Goal: Task Accomplishment & Management: Manage account settings

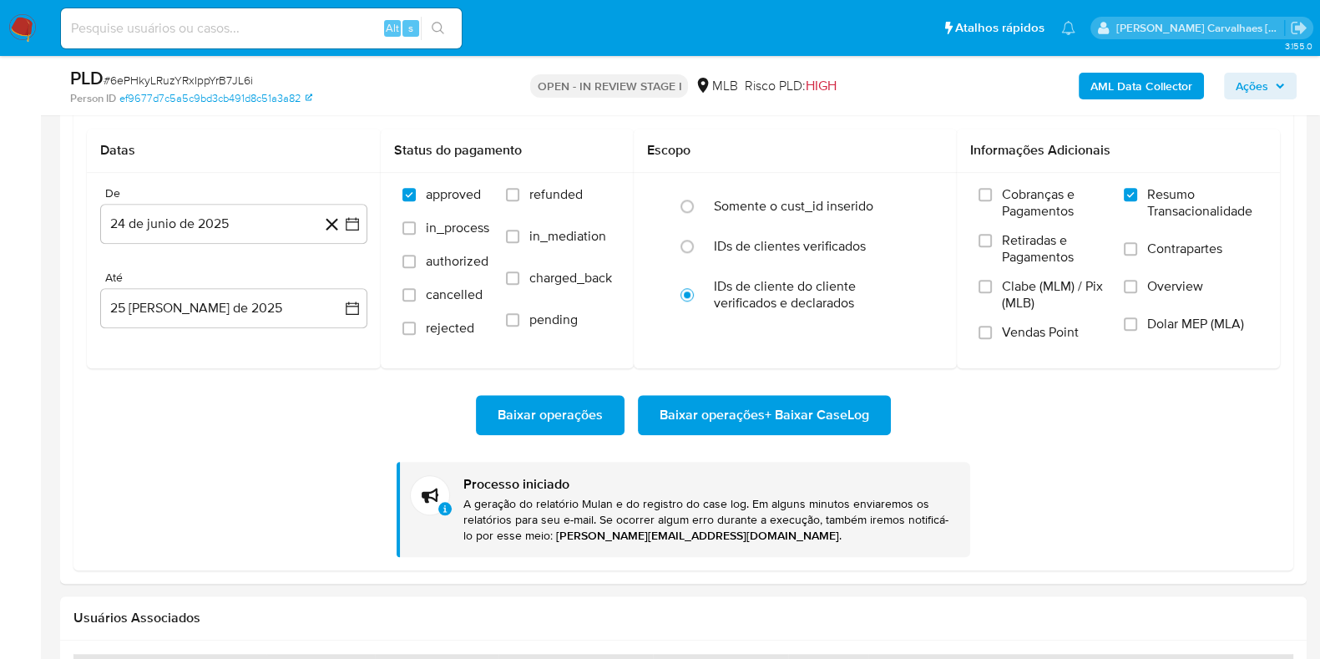
scroll to position [313, 0]
click at [638, 395] on button "Baixar operações + Baixar CaseLog" at bounding box center [764, 415] width 253 height 40
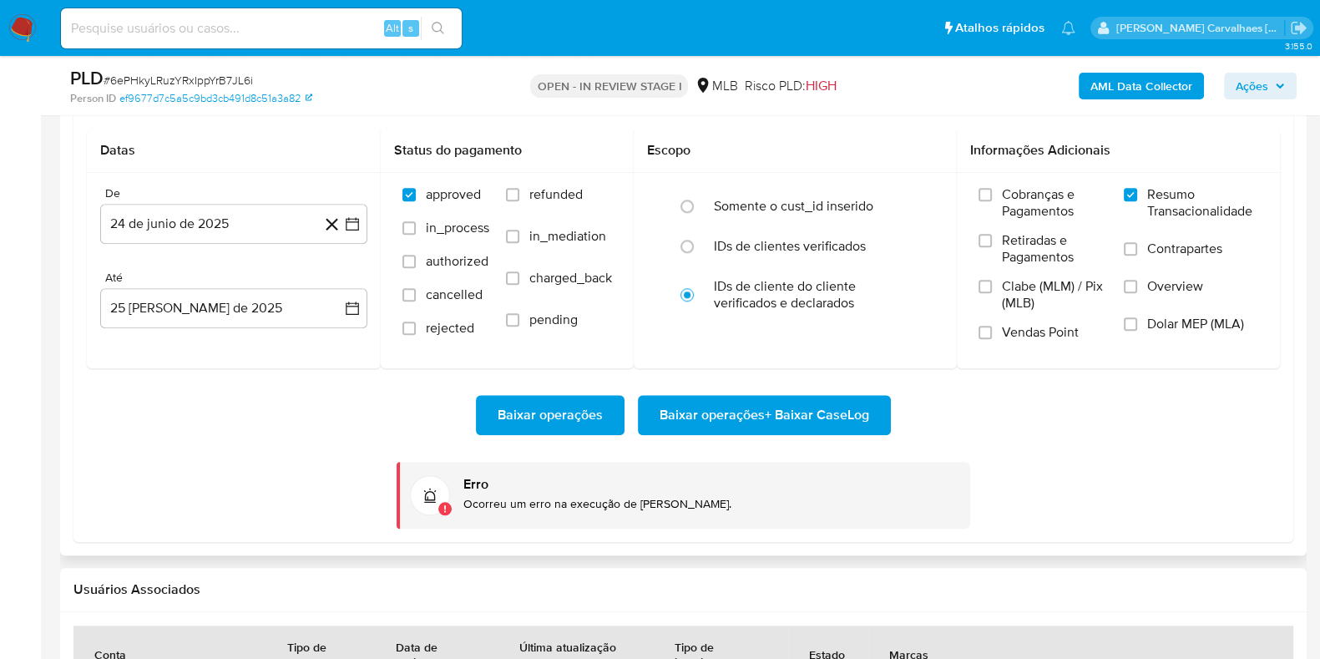
click at [727, 433] on span "Baixar operações + Baixar CaseLog" at bounding box center [765, 415] width 210 height 37
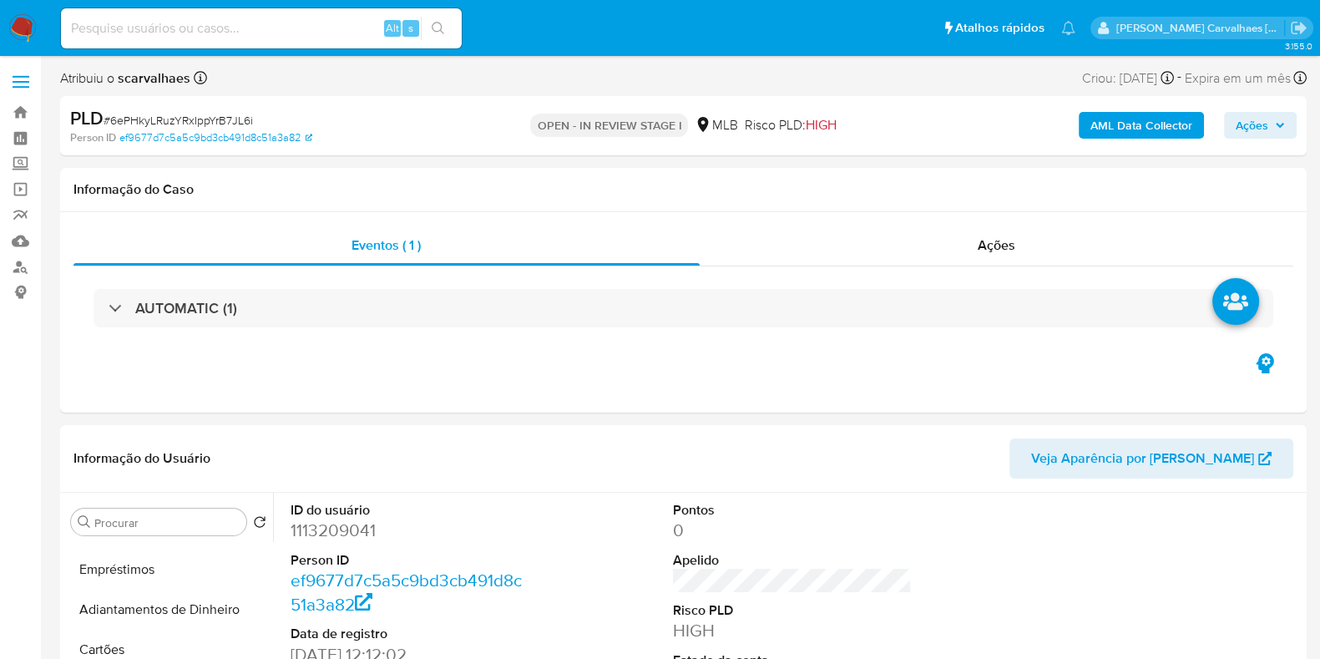
scroll to position [0, 0]
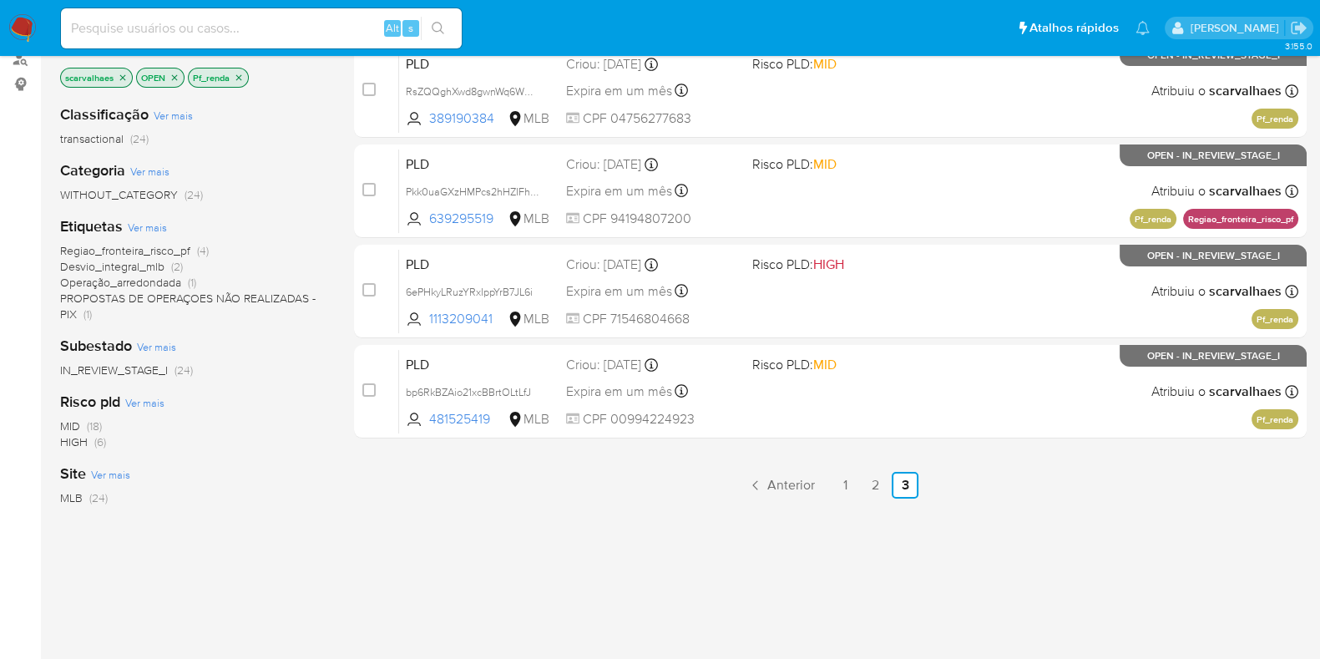
scroll to position [208, 0]
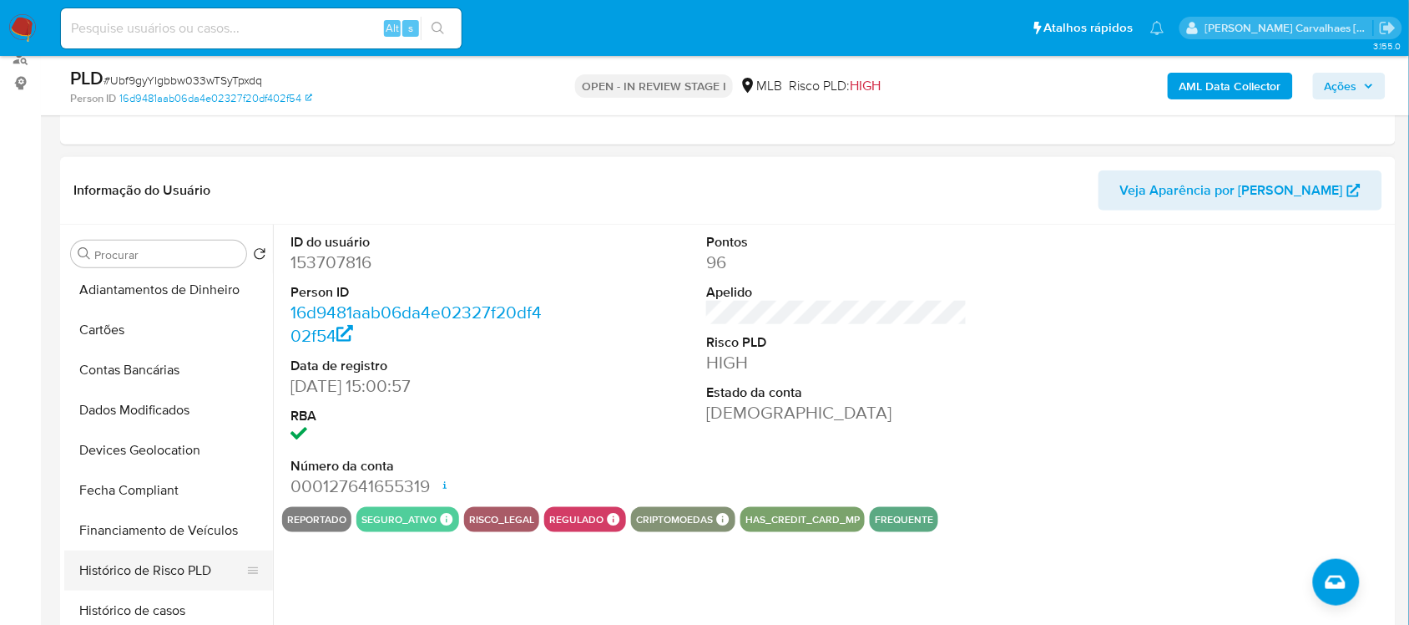
scroll to position [223, 0]
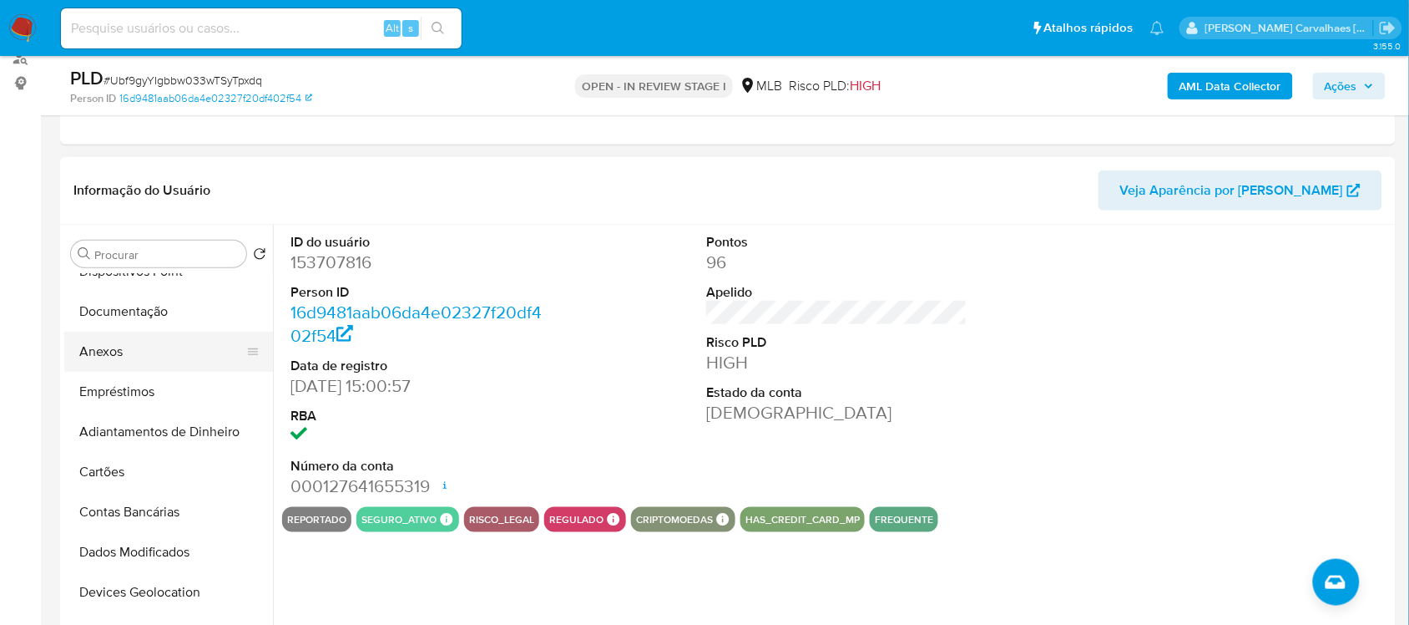
click at [103, 352] on button "Anexos" at bounding box center [161, 351] width 195 height 40
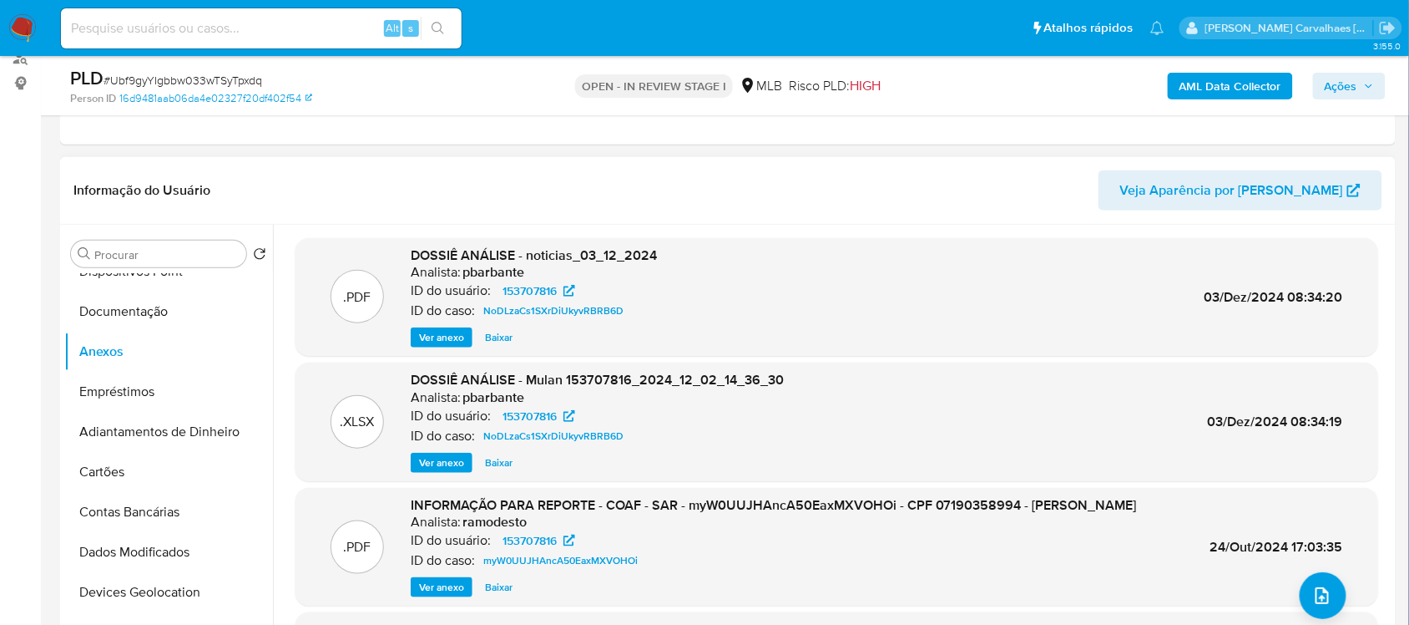
click at [433, 343] on span "Ver anexo" at bounding box center [441, 337] width 45 height 17
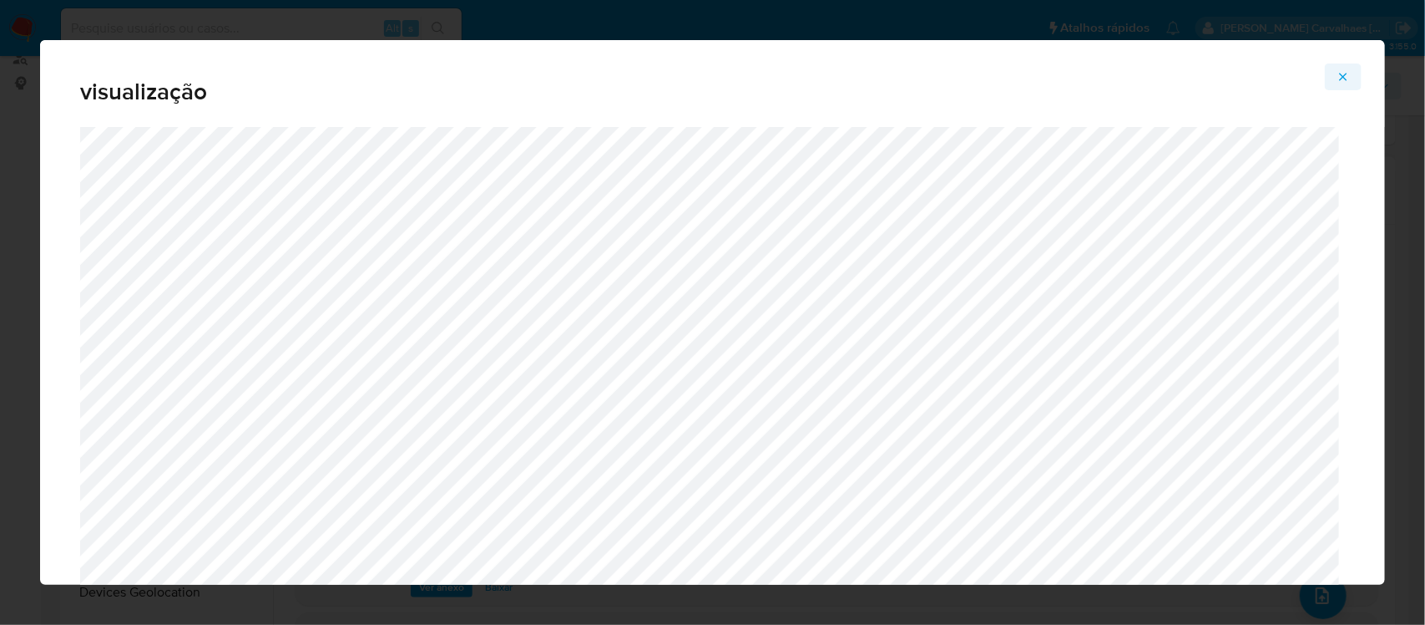
click at [1319, 72] on icon "Attachment preview" at bounding box center [1343, 76] width 13 height 13
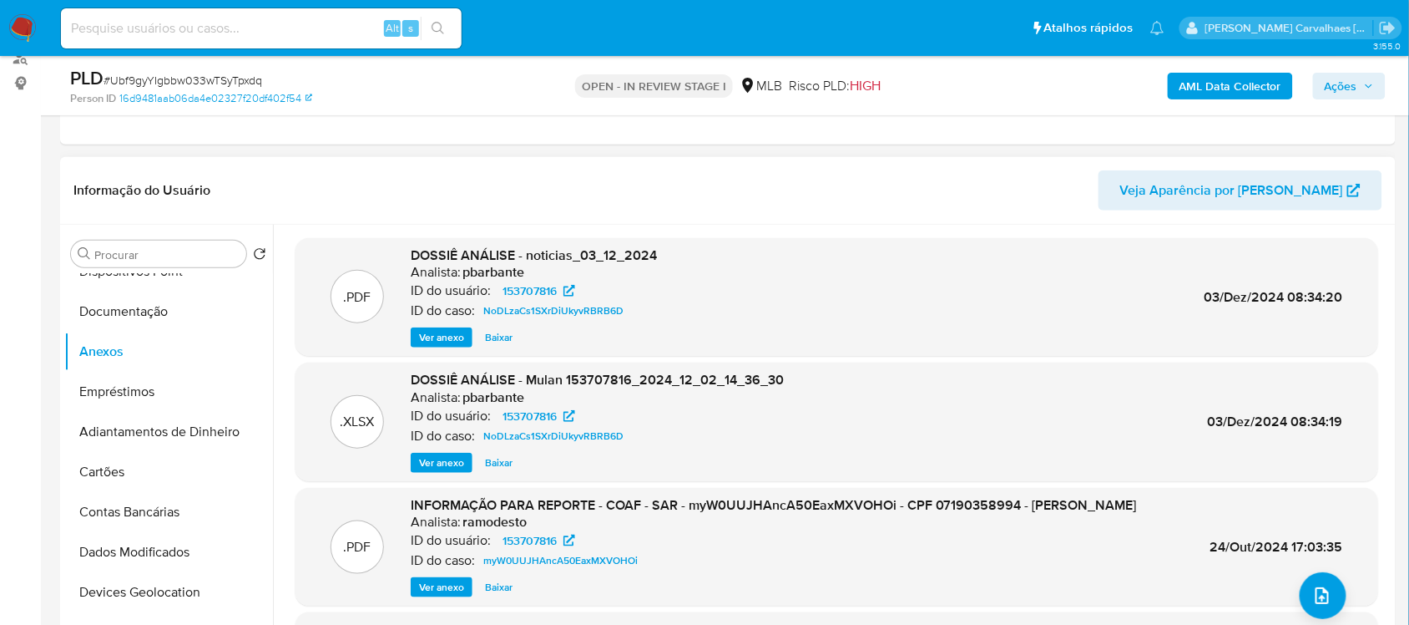
click at [457, 595] on span "Ver anexo" at bounding box center [441, 587] width 45 height 17
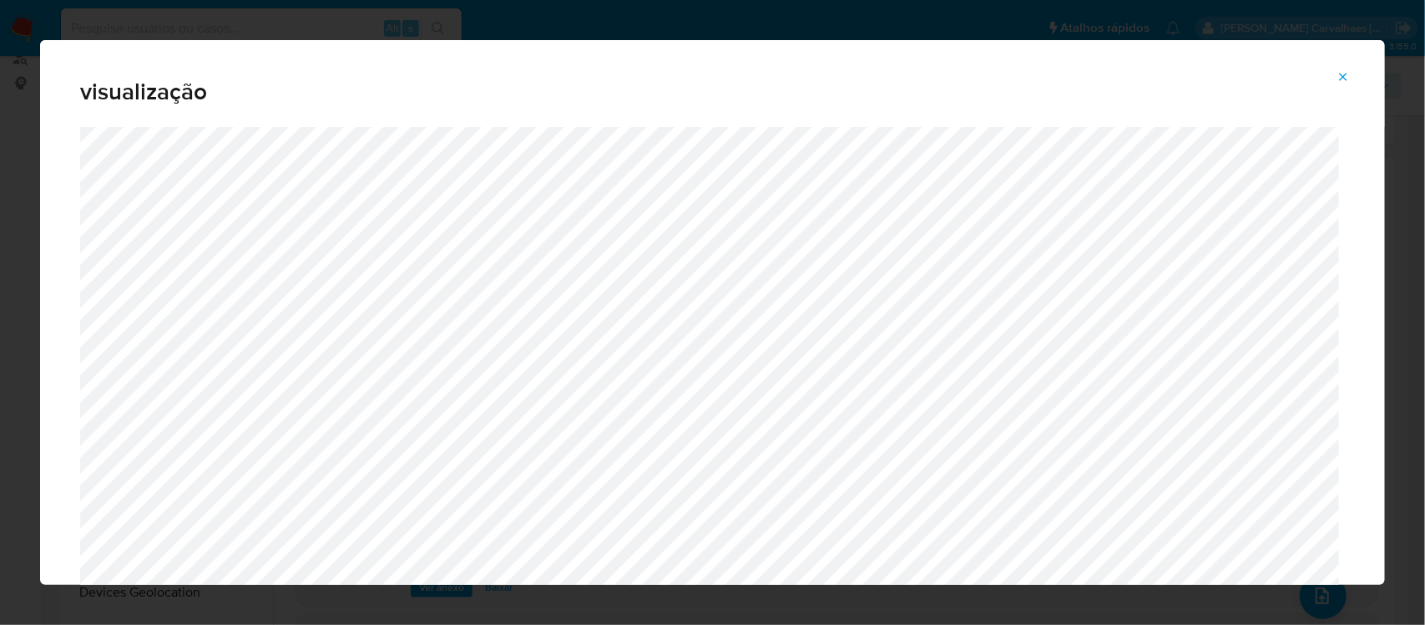
click at [1319, 77] on icon "Attachment preview" at bounding box center [1343, 76] width 13 height 13
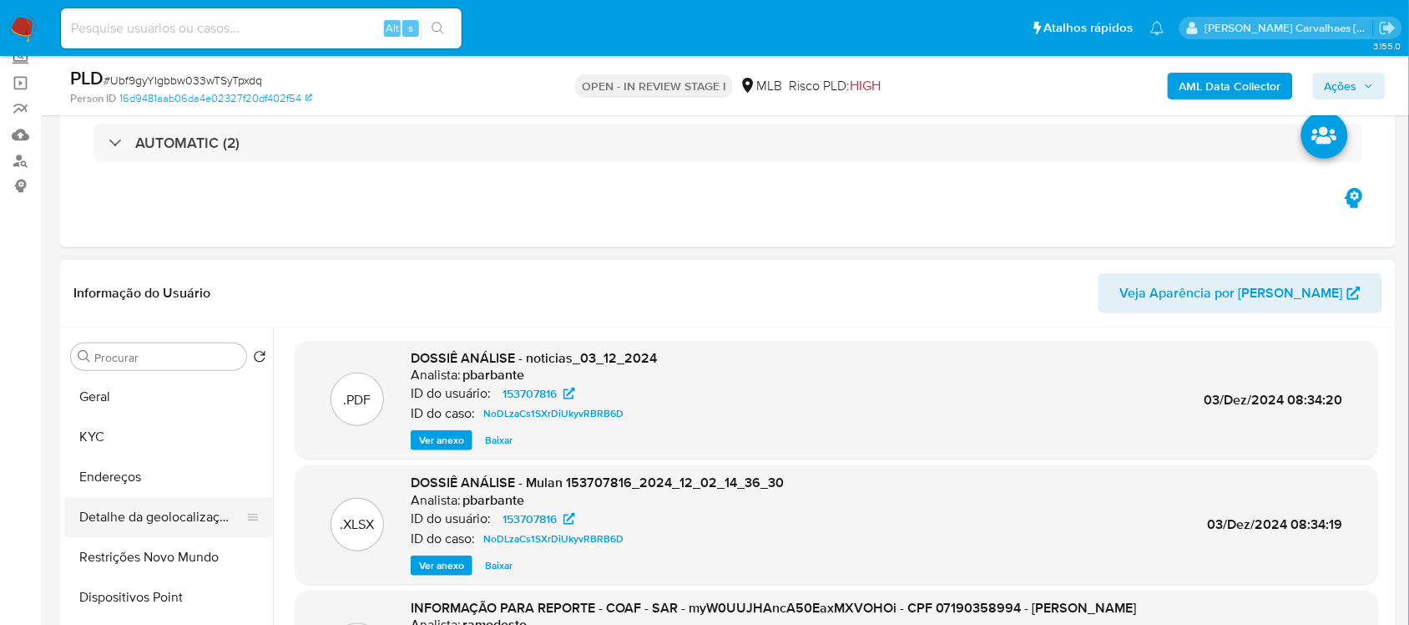
scroll to position [104, 0]
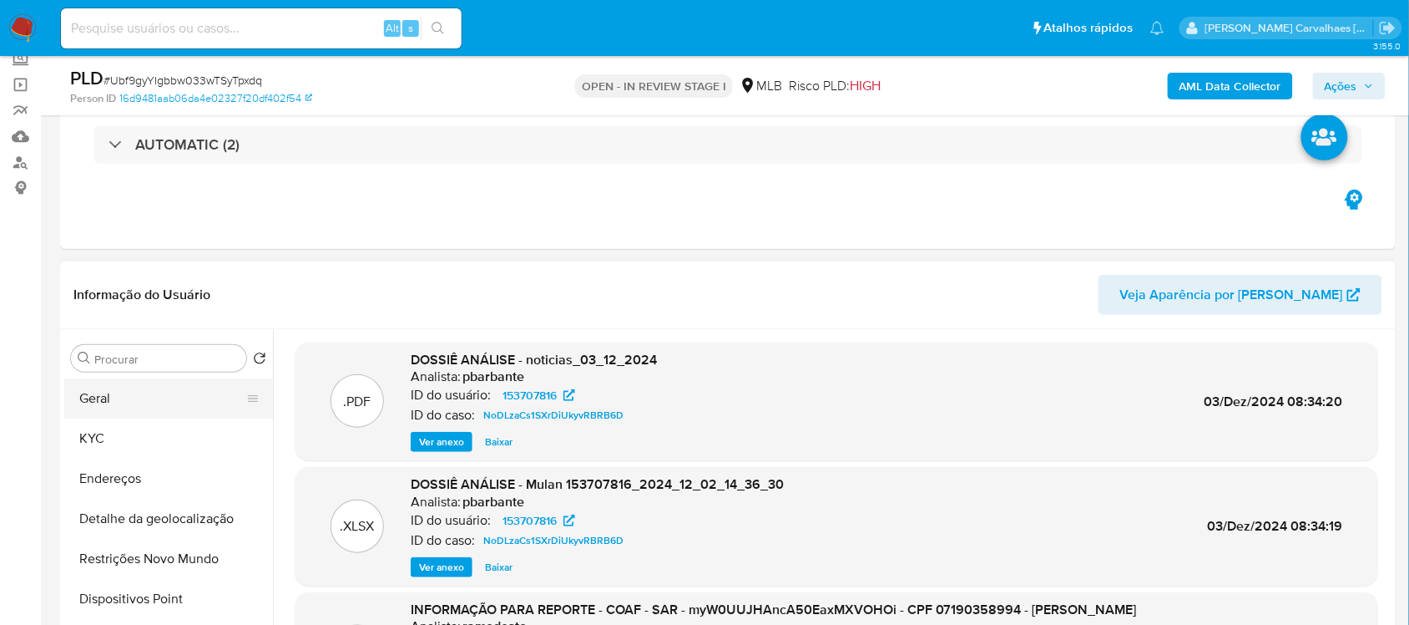
click at [151, 398] on button "Geral" at bounding box center [161, 398] width 195 height 40
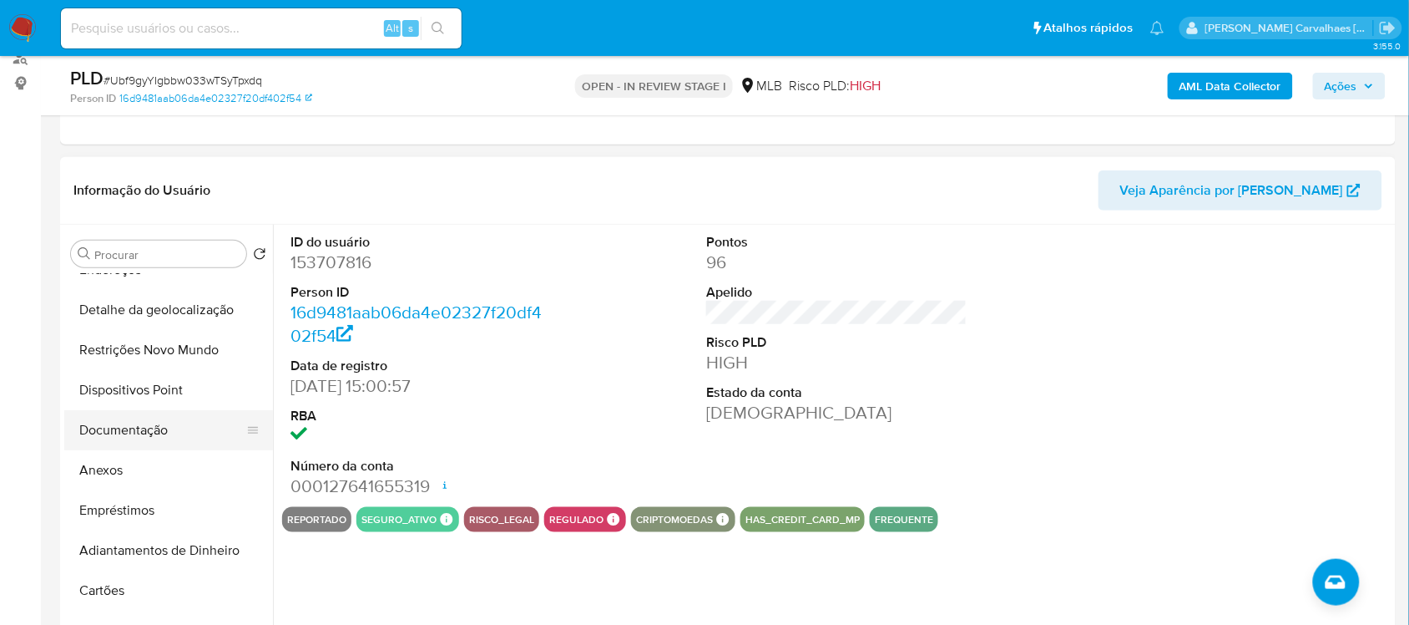
click at [118, 422] on button "Documentação" at bounding box center [161, 430] width 195 height 40
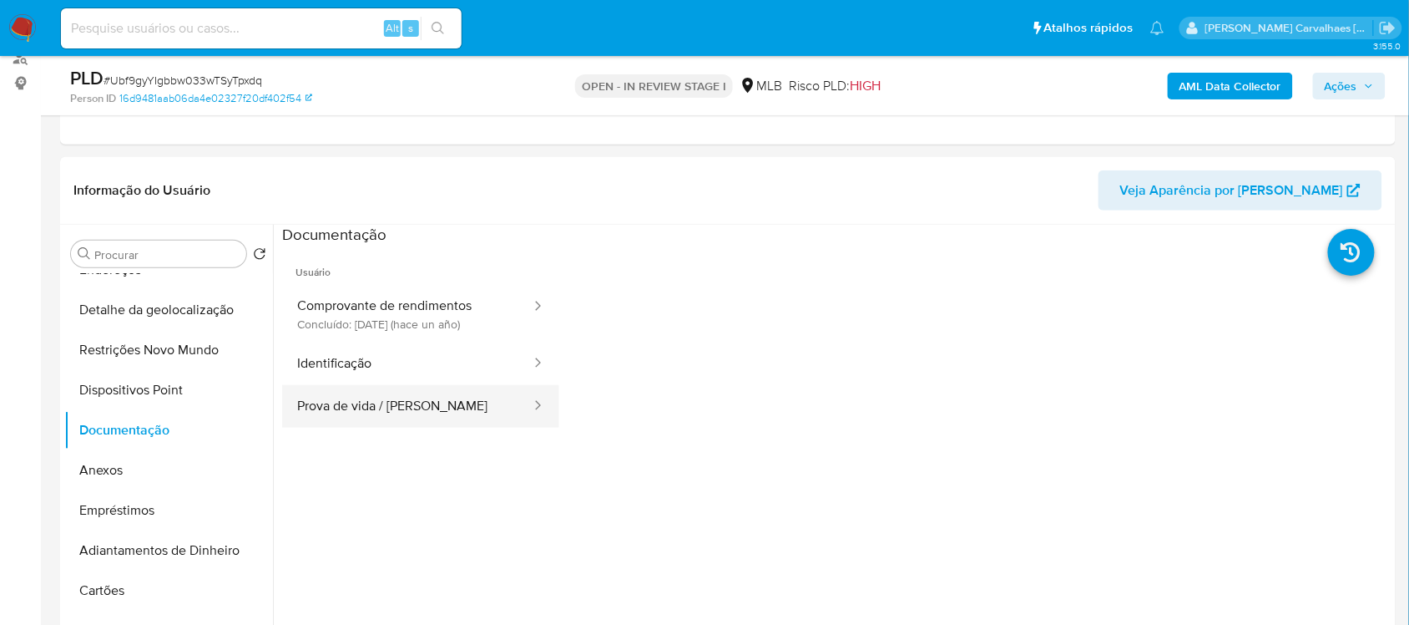
click at [397, 414] on button "Prova de vida / Selfie" at bounding box center [407, 406] width 250 height 43
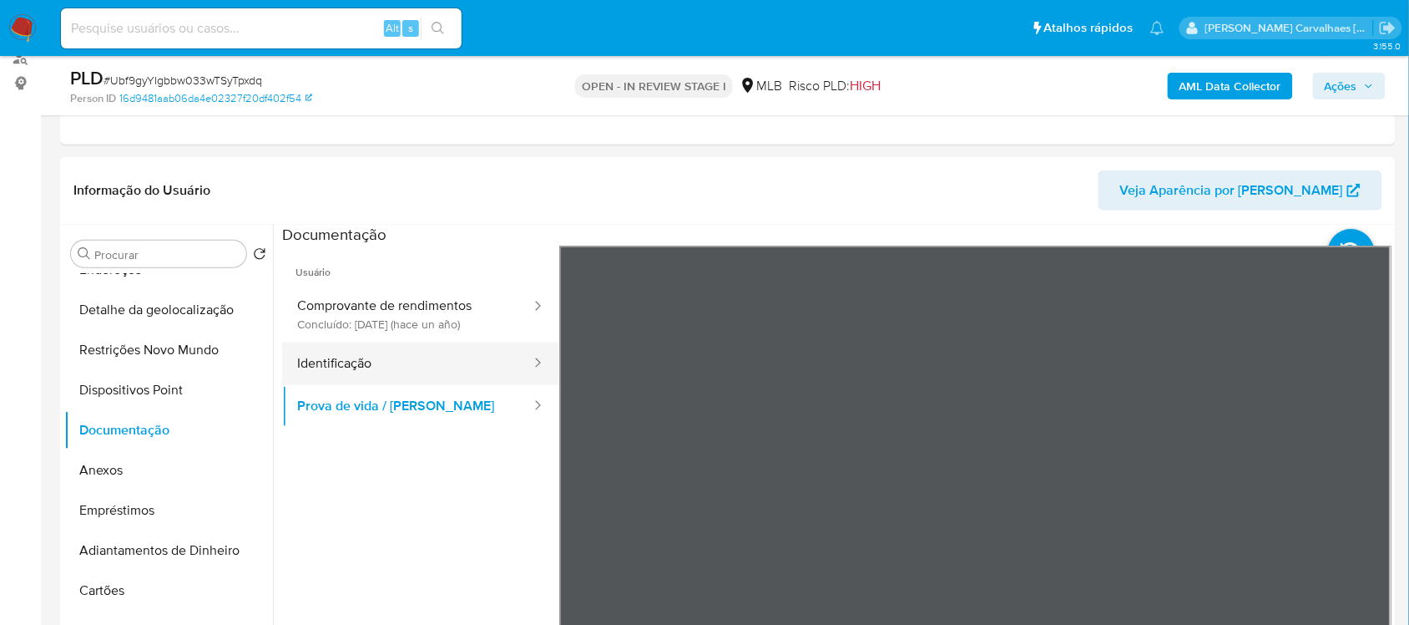
click at [399, 362] on button "Identificação" at bounding box center [407, 363] width 250 height 43
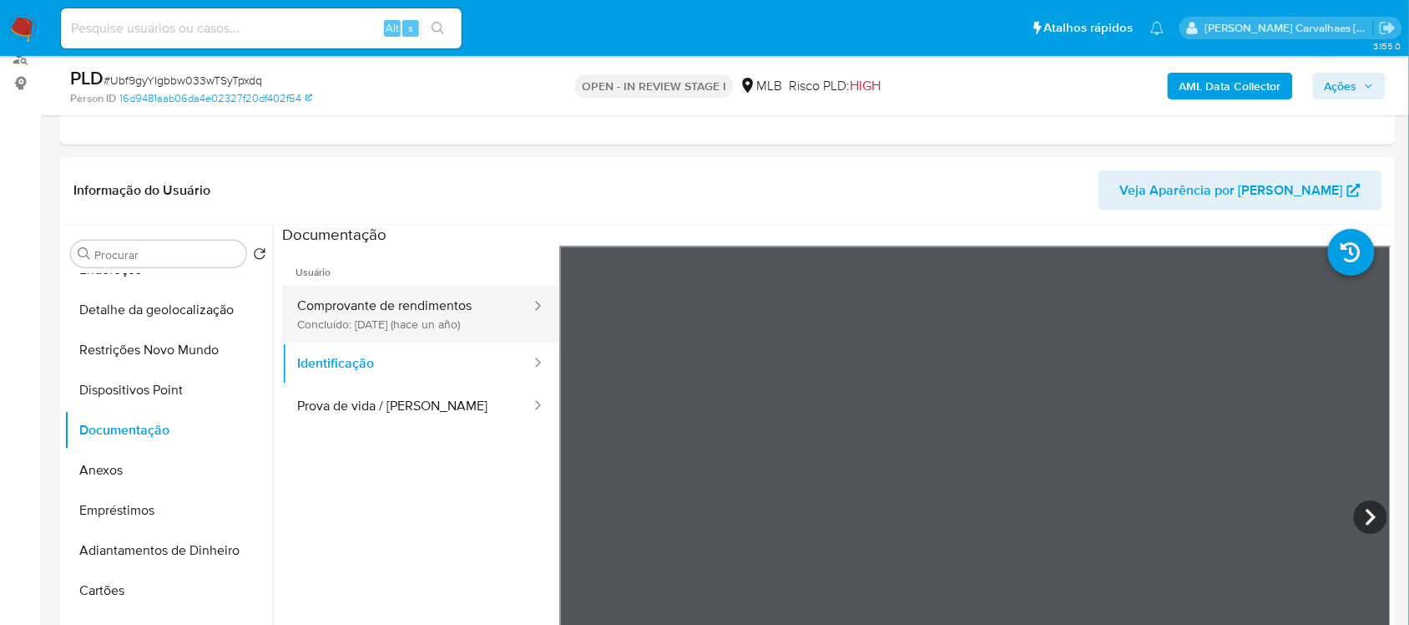
click at [387, 311] on button "Comprovante de rendimentos Concluído: 02/04/2024 (hace un año)" at bounding box center [407, 314] width 250 height 57
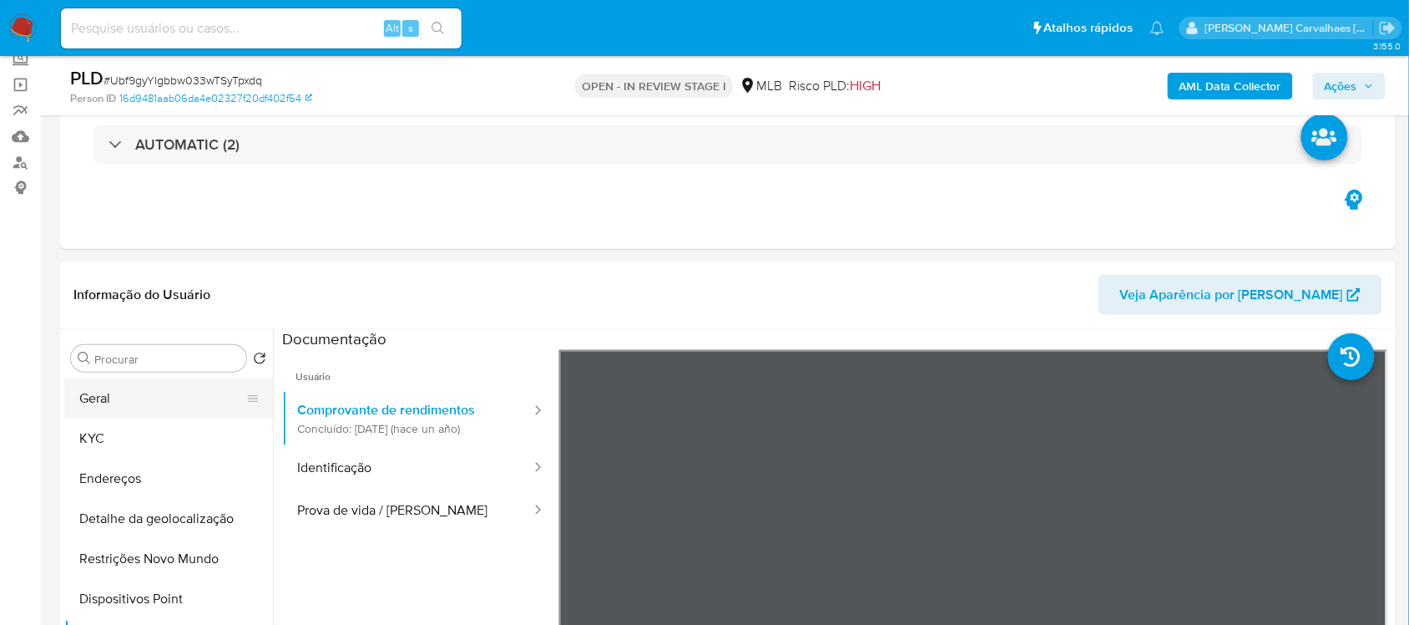
click at [127, 387] on button "Geral" at bounding box center [161, 398] width 195 height 40
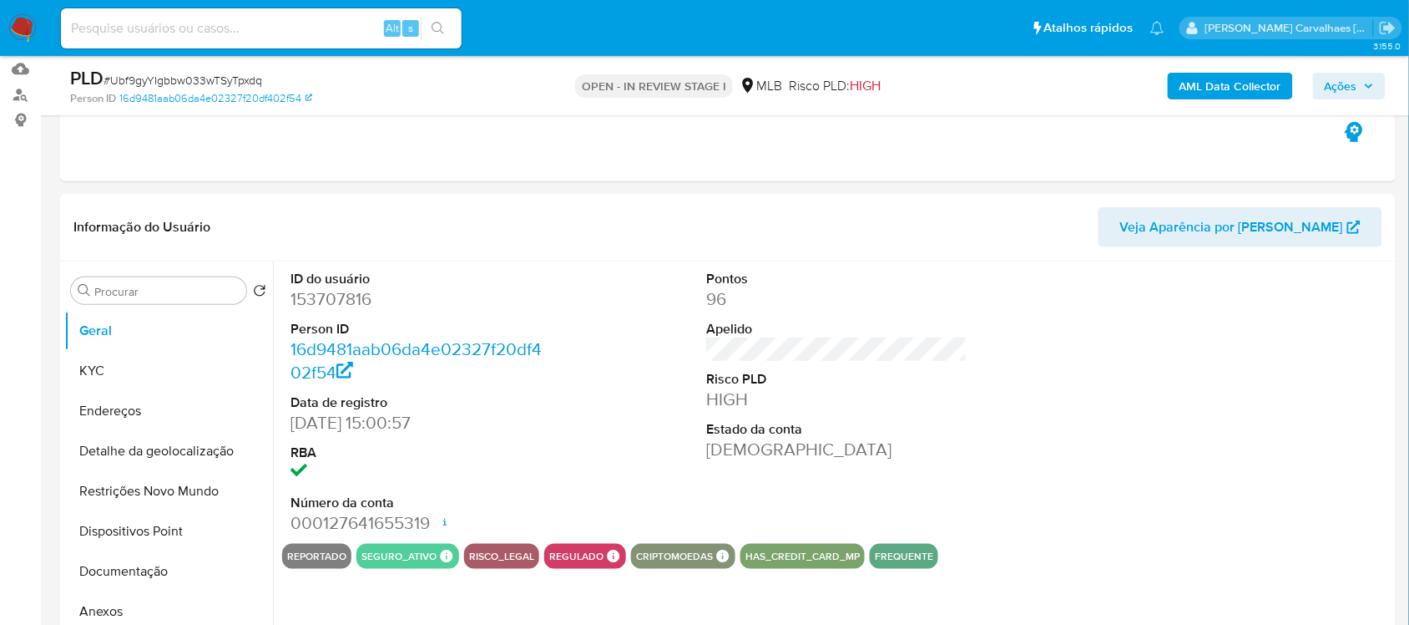
scroll to position [209, 0]
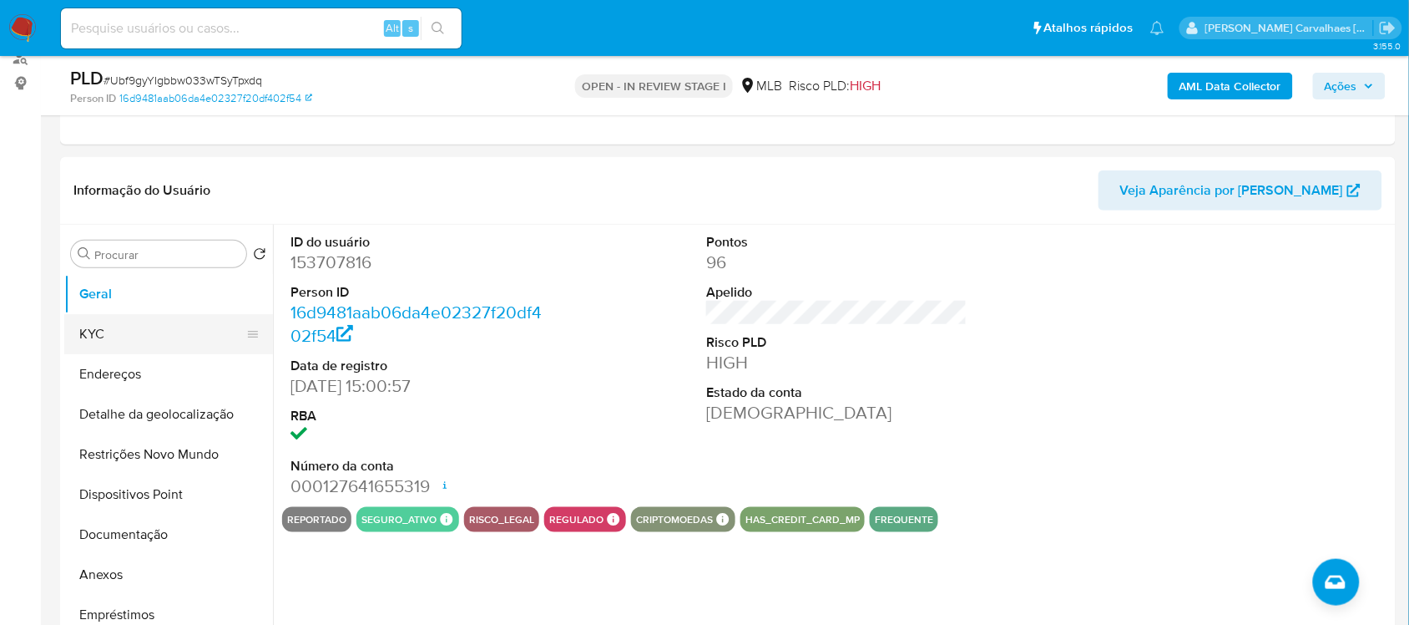
click at [114, 336] on button "KYC" at bounding box center [161, 334] width 195 height 40
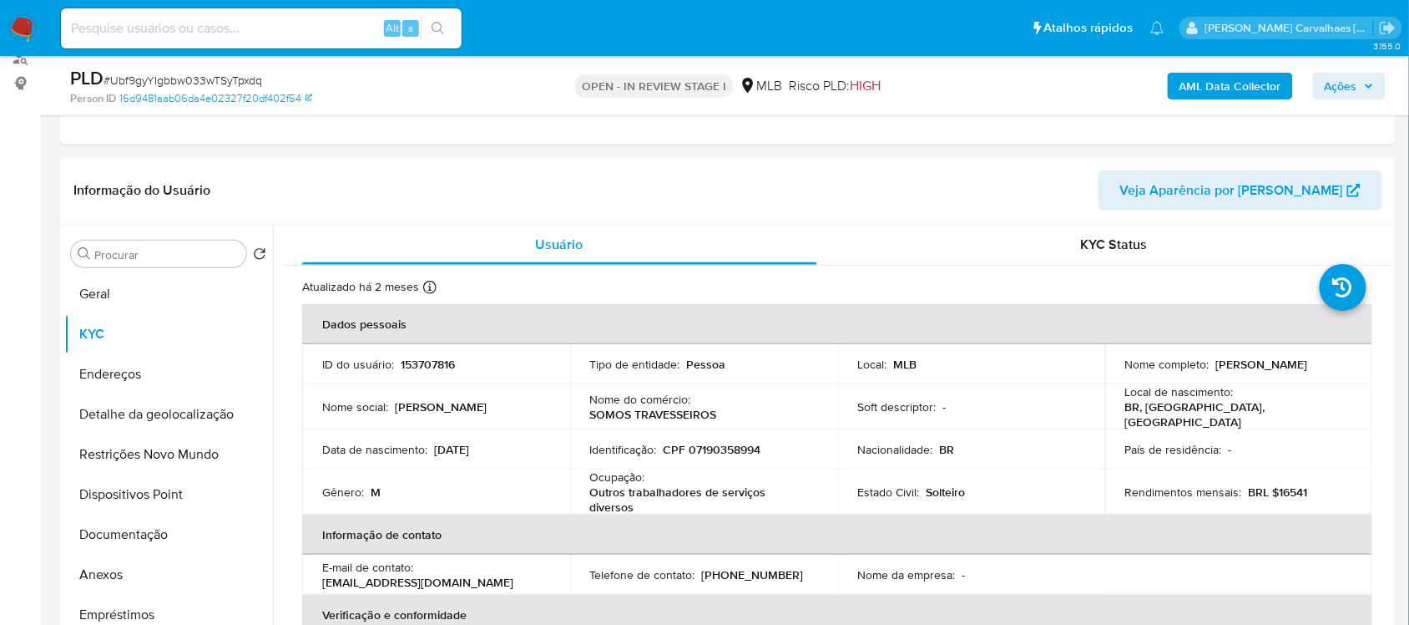
scroll to position [316, 0]
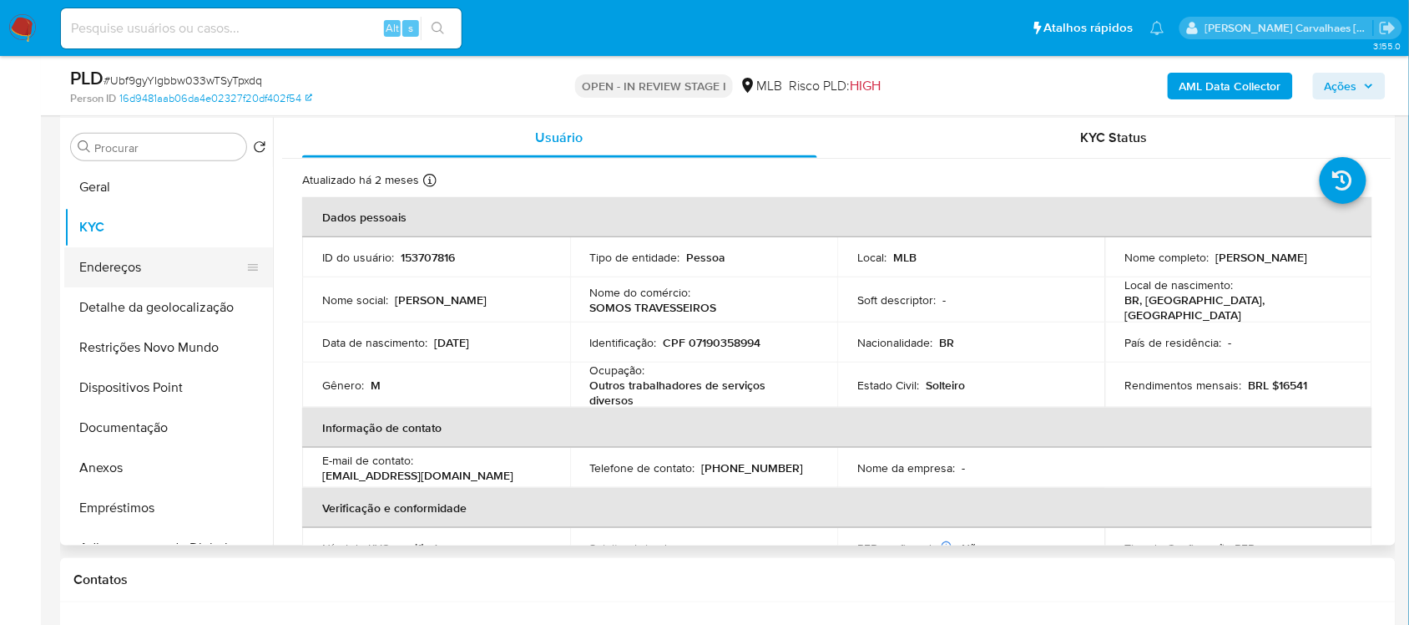
click at [140, 267] on button "Endereços" at bounding box center [161, 267] width 195 height 40
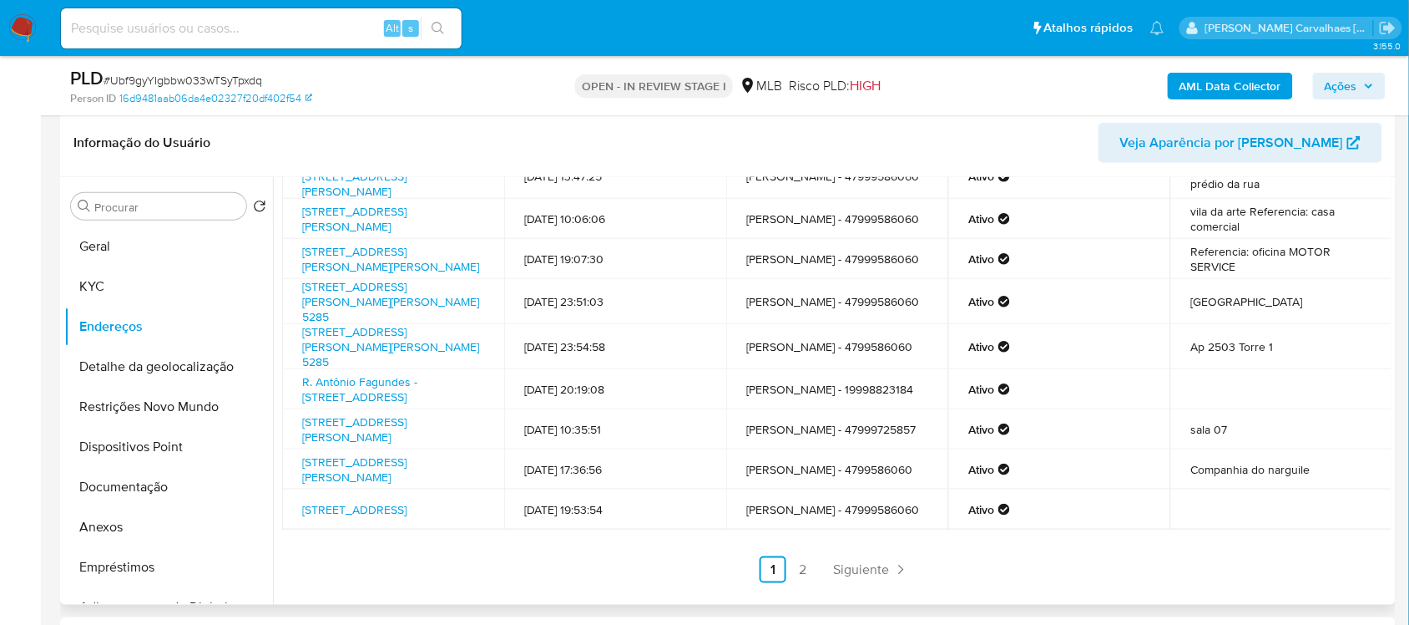
scroll to position [136, 0]
click at [188, 372] on button "Detalhe da geolocalização" at bounding box center [161, 367] width 195 height 40
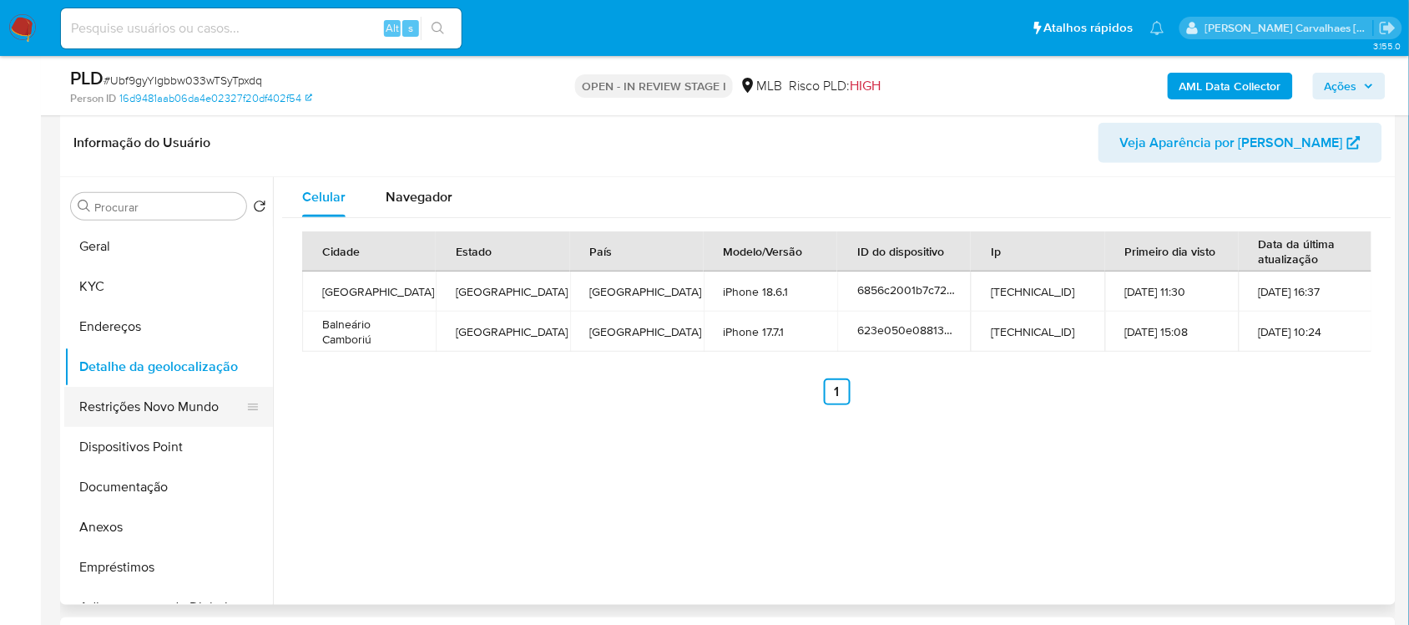
click at [143, 407] on button "Restrições Novo Mundo" at bounding box center [161, 407] width 195 height 40
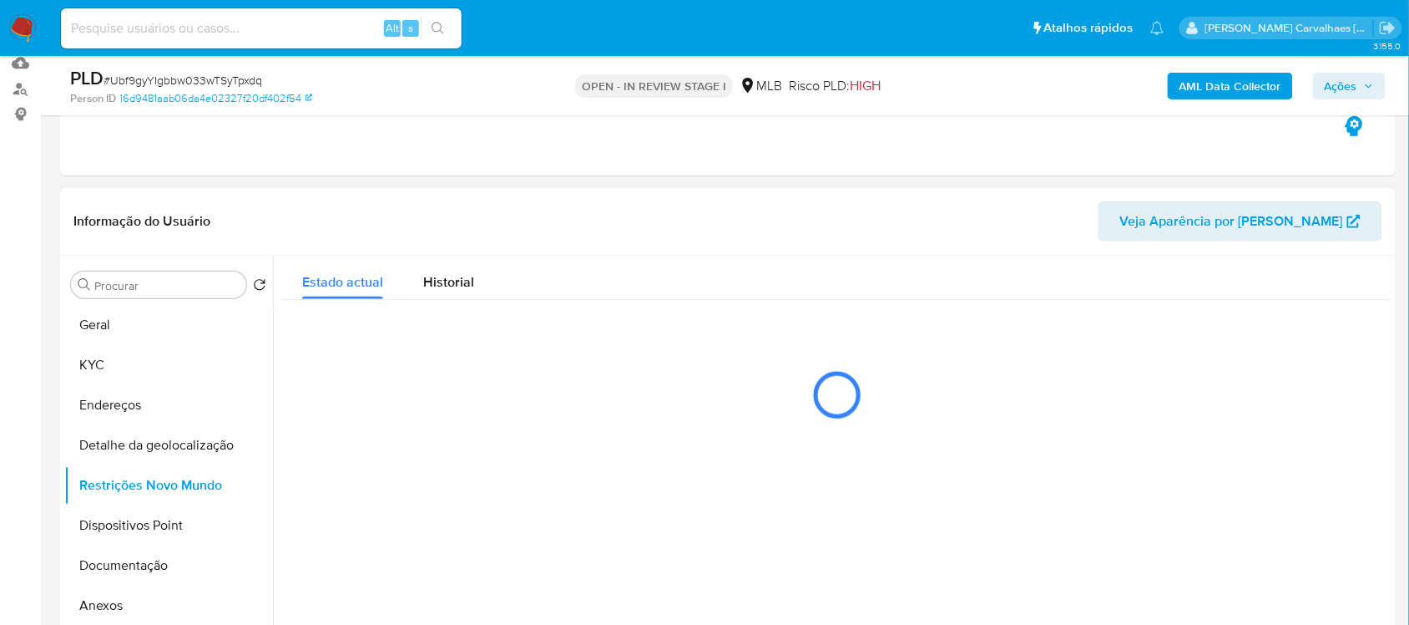
scroll to position [152, 0]
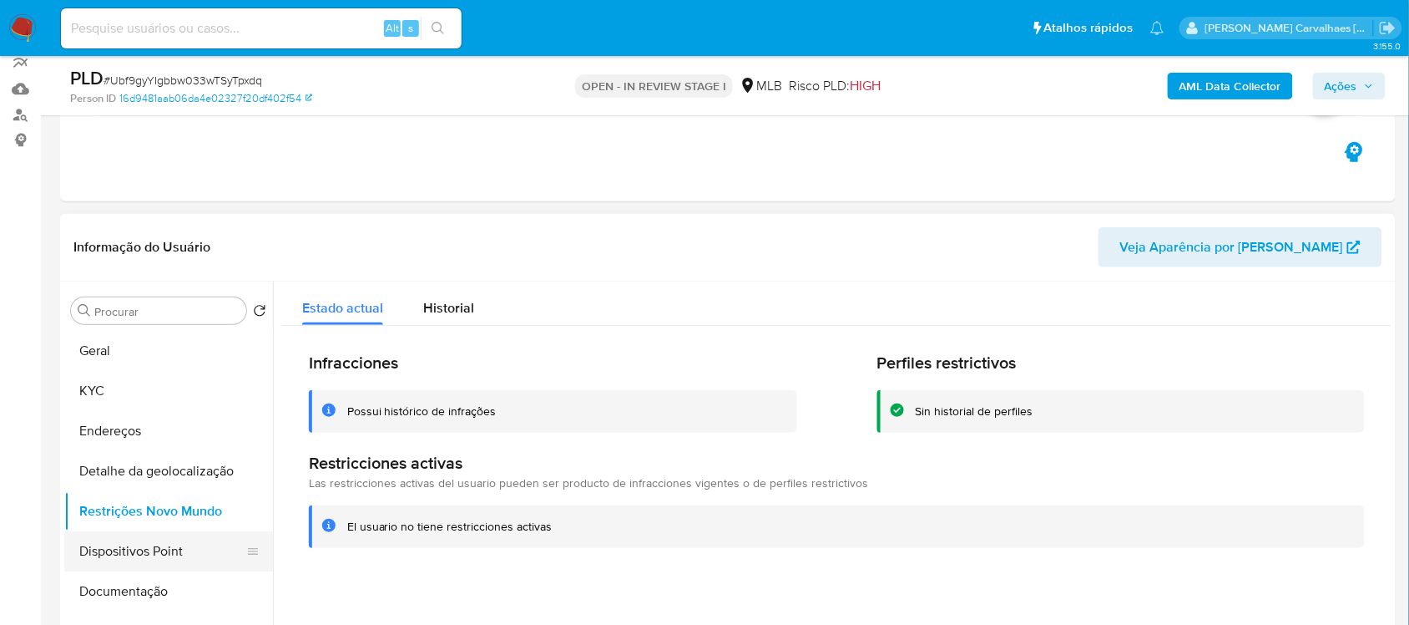
click at [177, 556] on button "Dispositivos Point" at bounding box center [161, 551] width 195 height 40
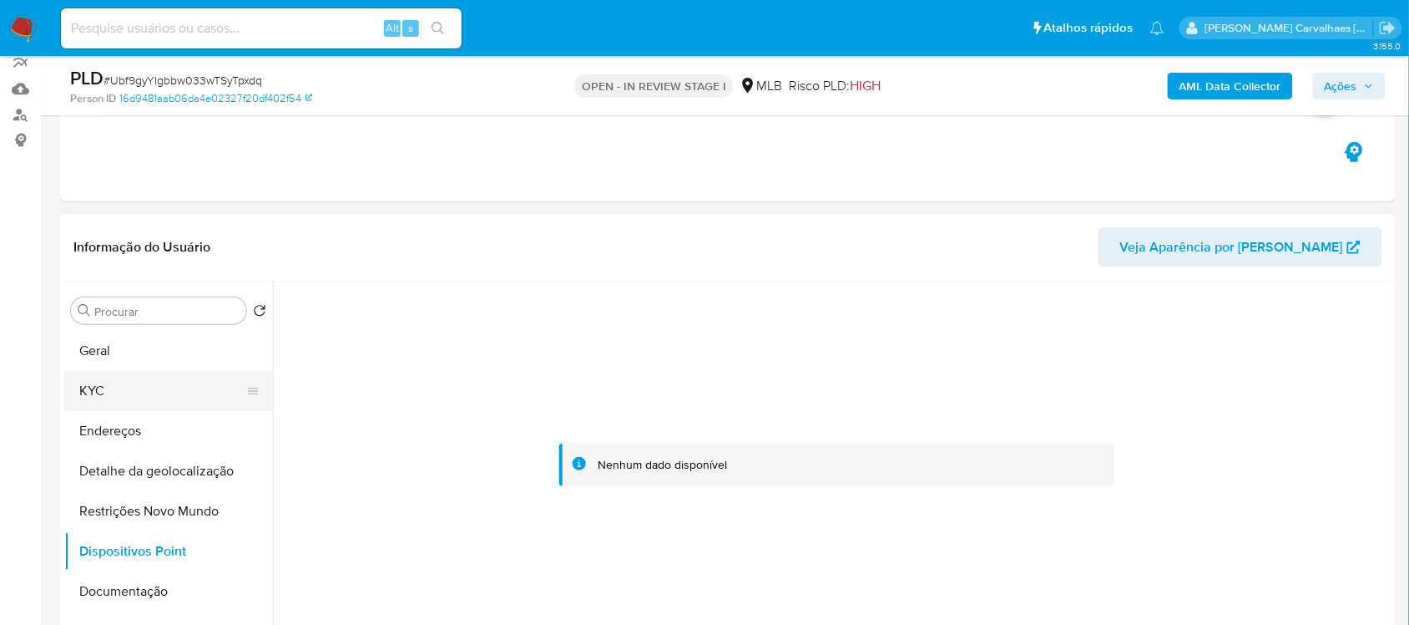
click at [114, 386] on button "KYC" at bounding box center [161, 391] width 195 height 40
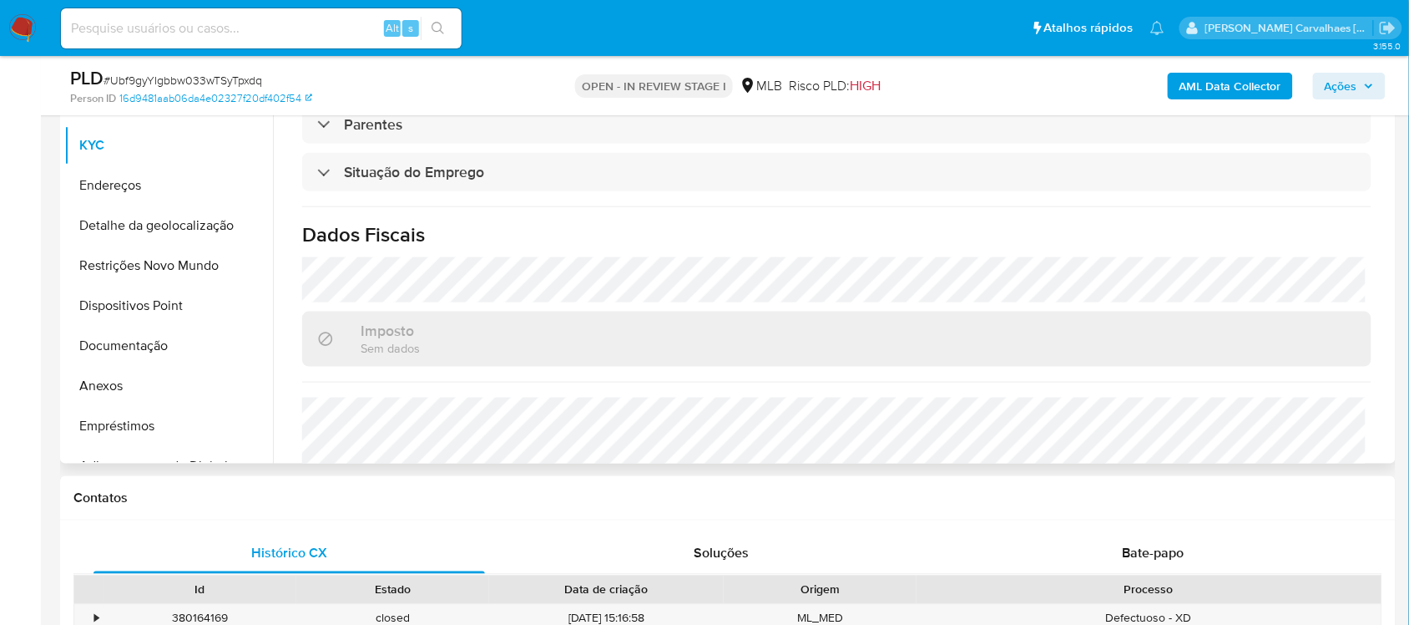
scroll to position [715, 0]
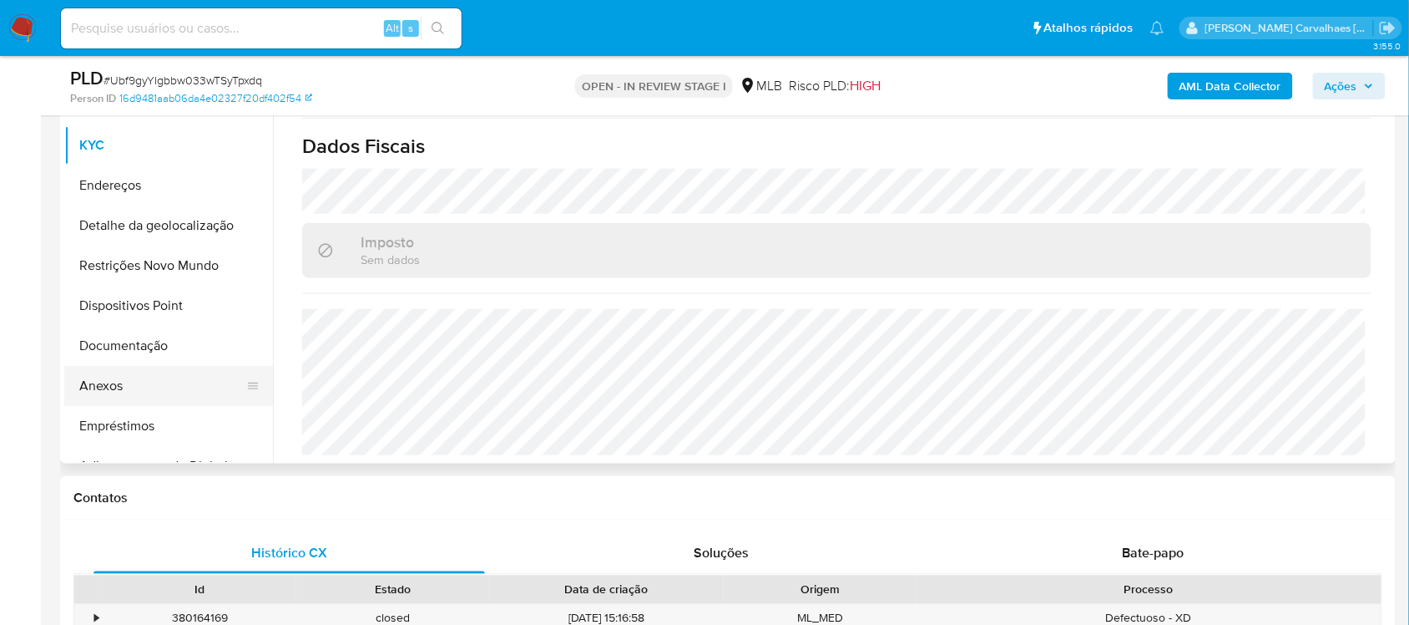
click at [139, 372] on button "Anexos" at bounding box center [161, 386] width 195 height 40
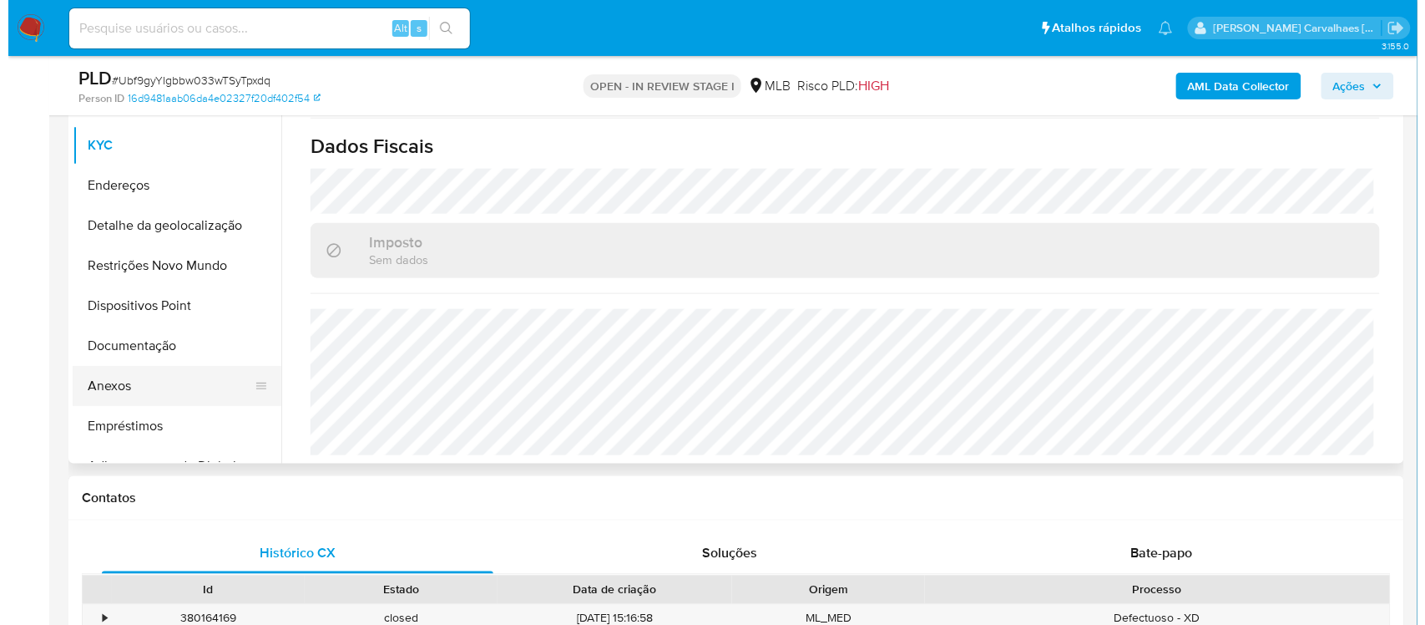
scroll to position [0, 0]
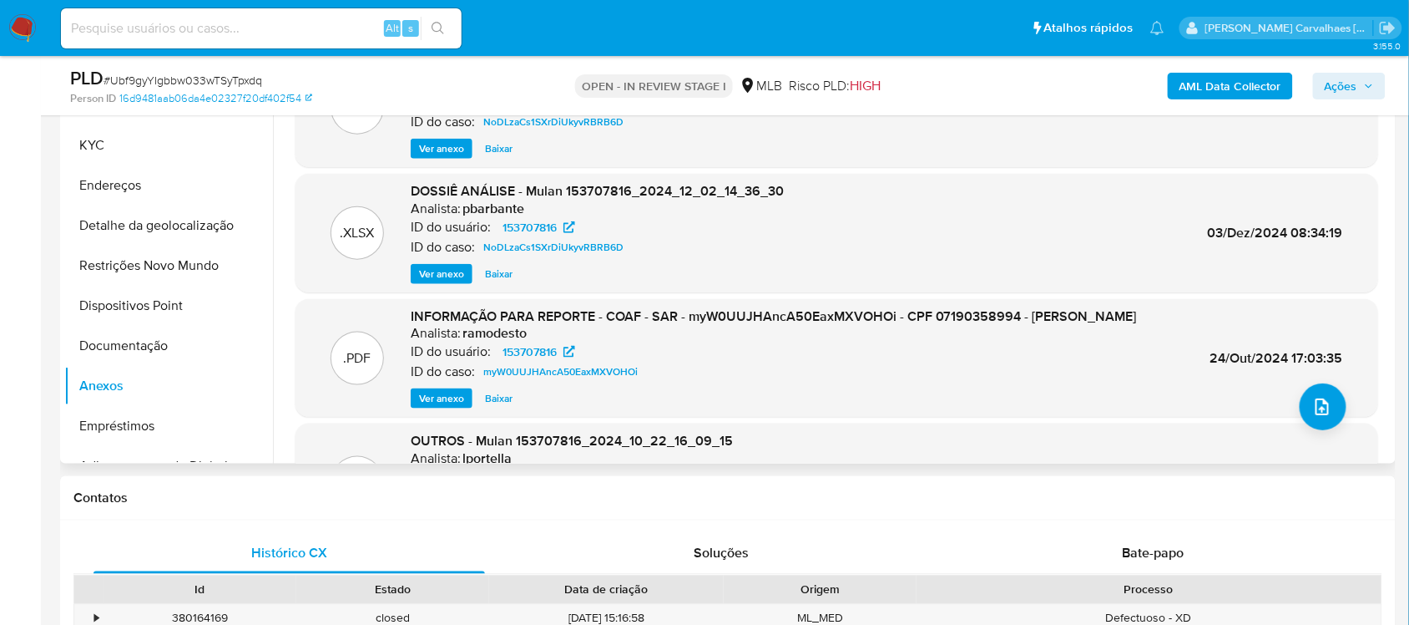
click at [447, 407] on span "Ver anexo" at bounding box center [441, 398] width 45 height 17
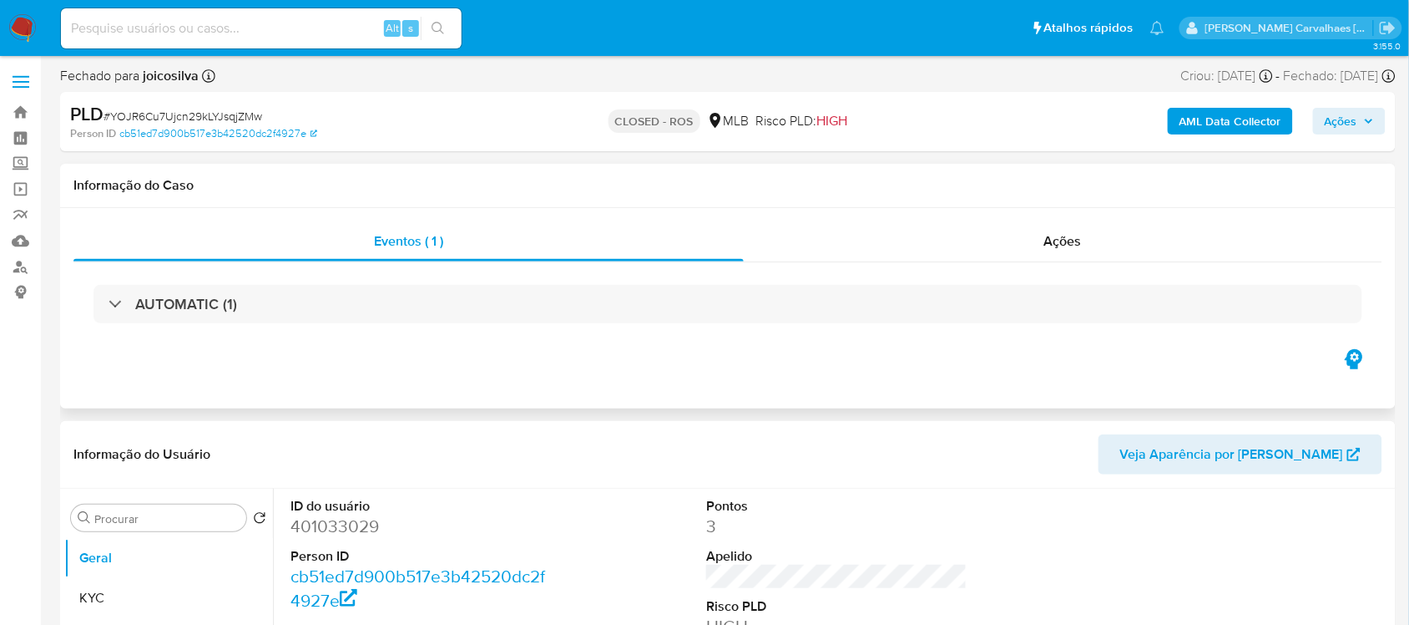
select select "10"
paste input "Ubf9gyYIgbbw033wTSyTpxdq"
type input "Ubf9gyYIgbbw033wTSyTpxdq"
click at [439, 22] on icon "search-icon" at bounding box center [438, 28] width 13 height 13
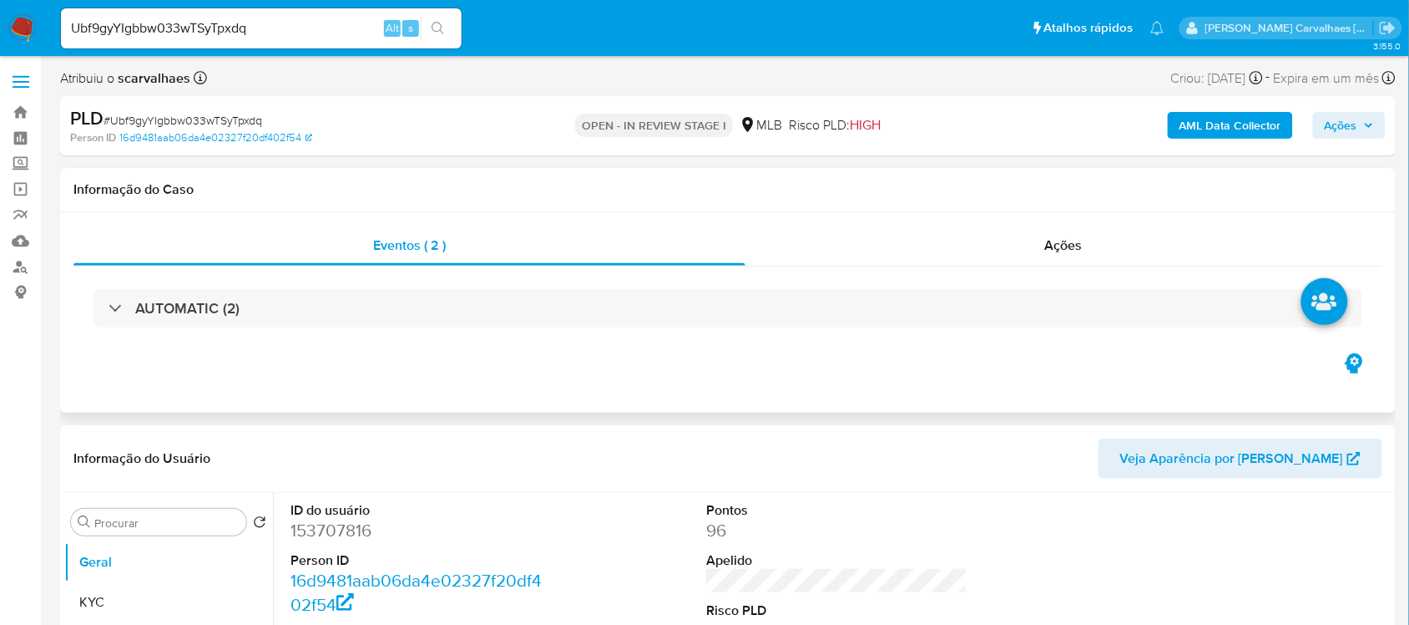
select select "10"
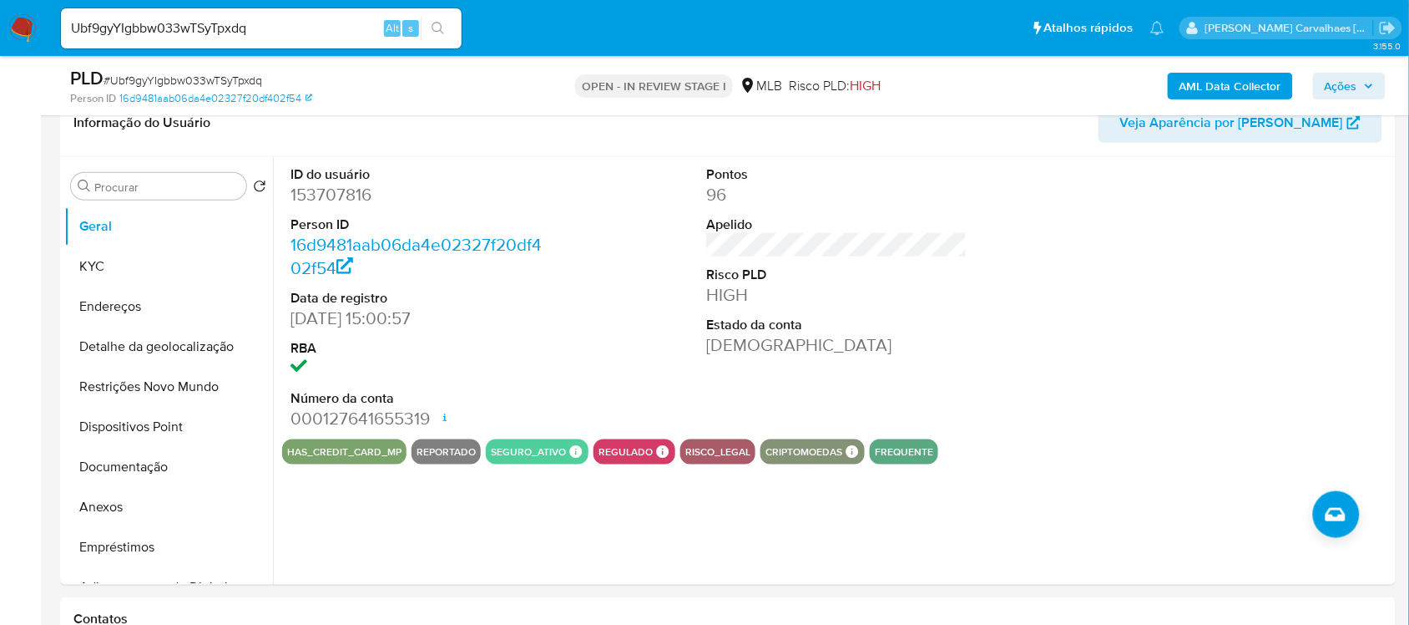
scroll to position [313, 0]
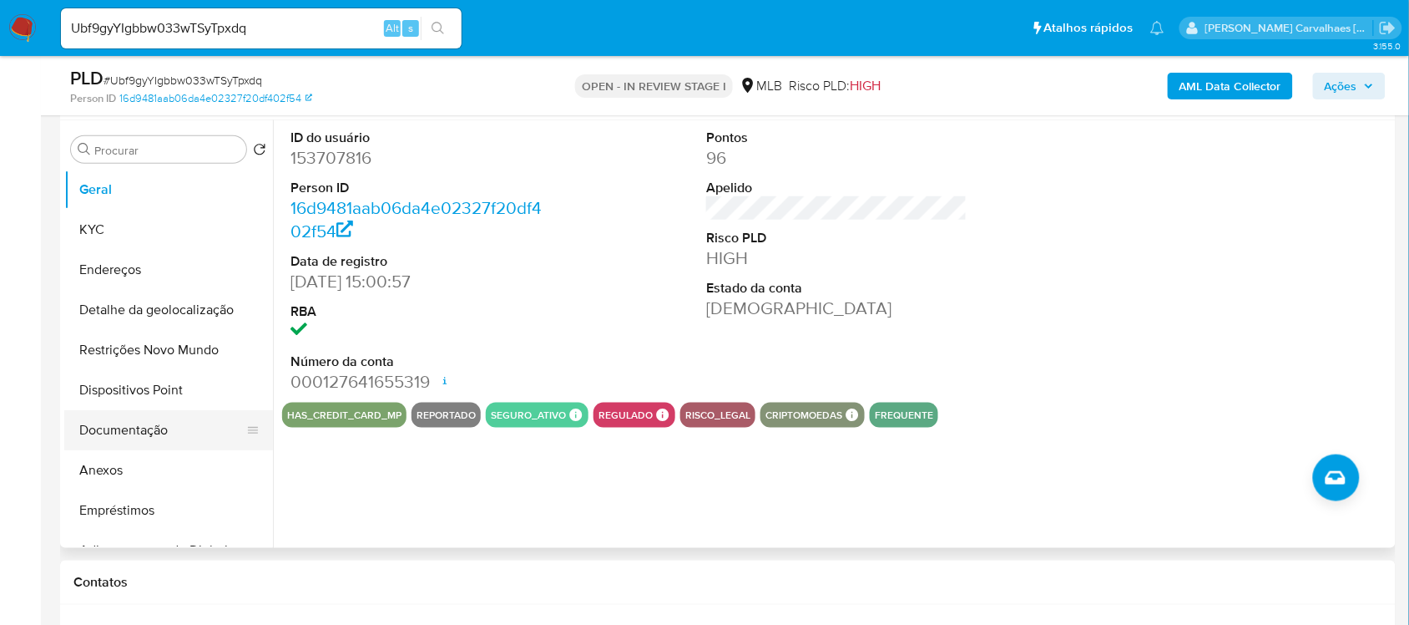
click at [131, 437] on button "Documentação" at bounding box center [161, 430] width 195 height 40
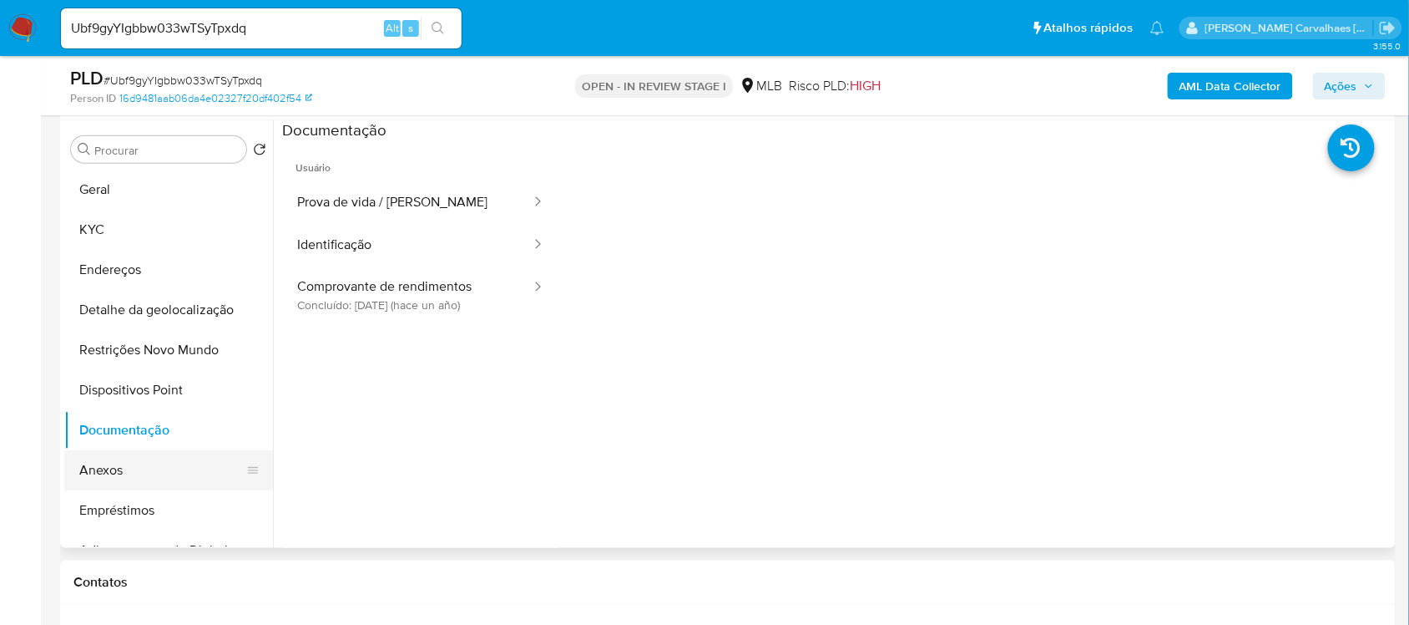
click at [129, 468] on button "Anexos" at bounding box center [161, 470] width 195 height 40
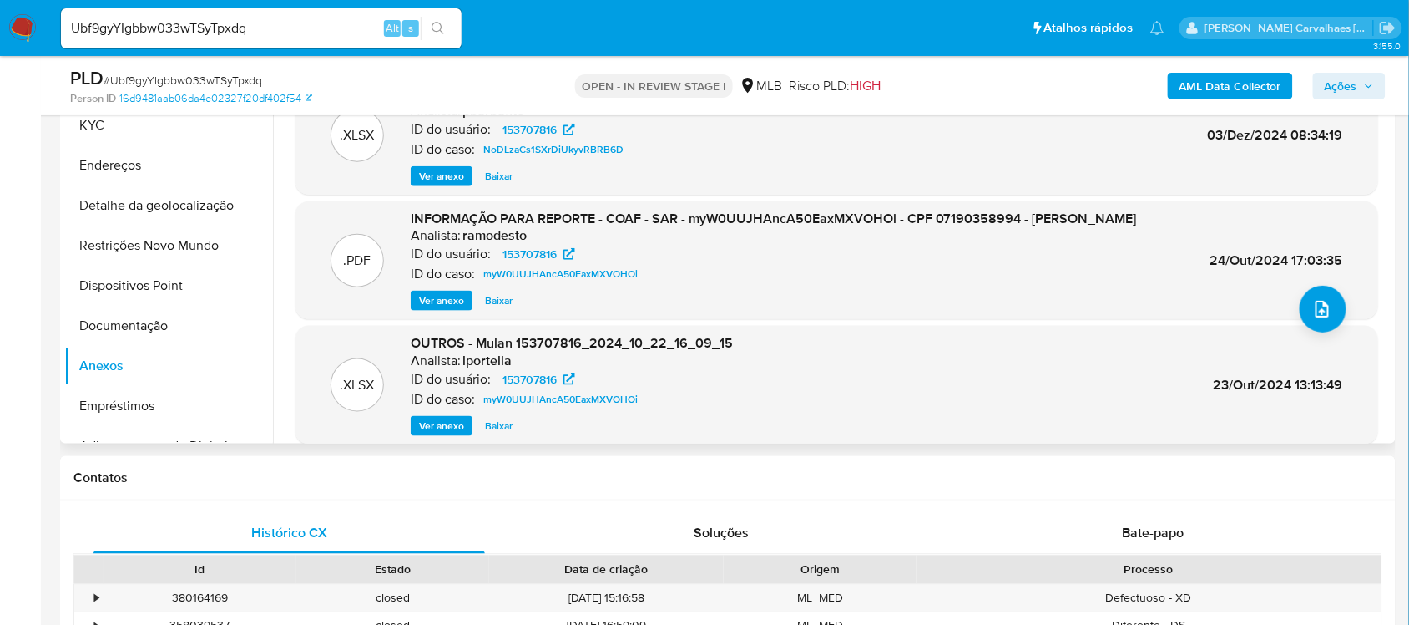
scroll to position [157, 0]
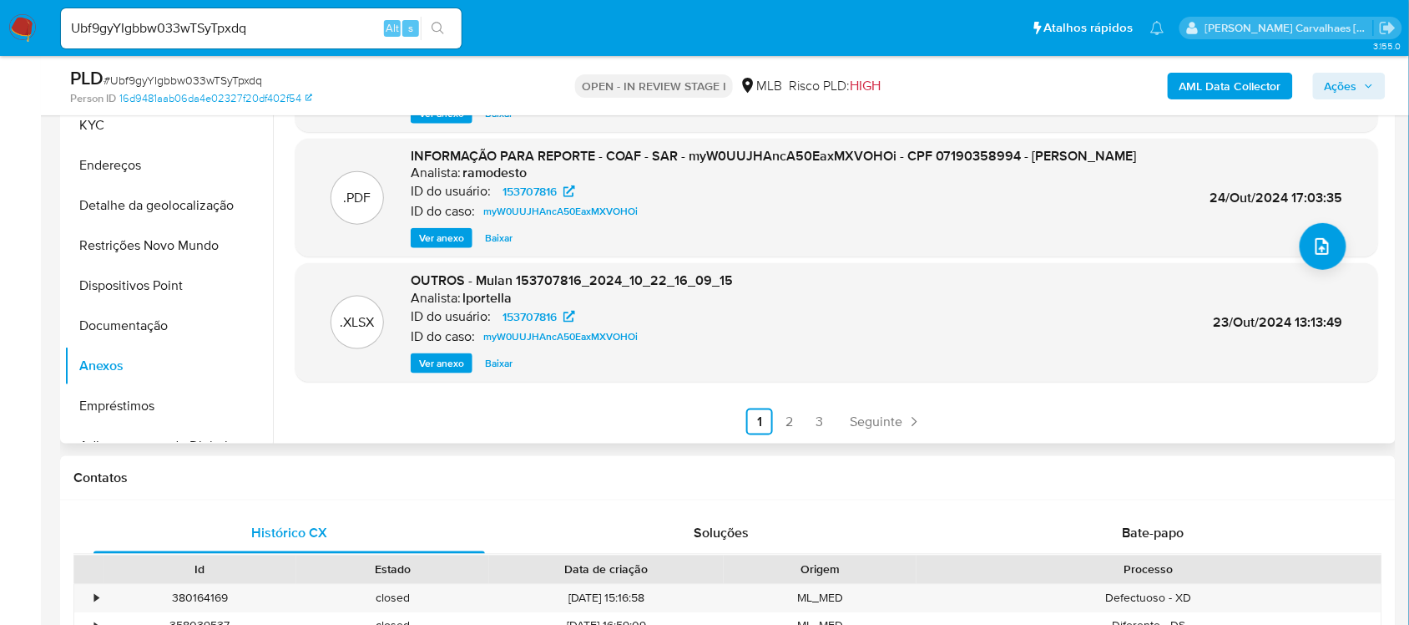
click at [781, 415] on link "2" at bounding box center [790, 421] width 27 height 27
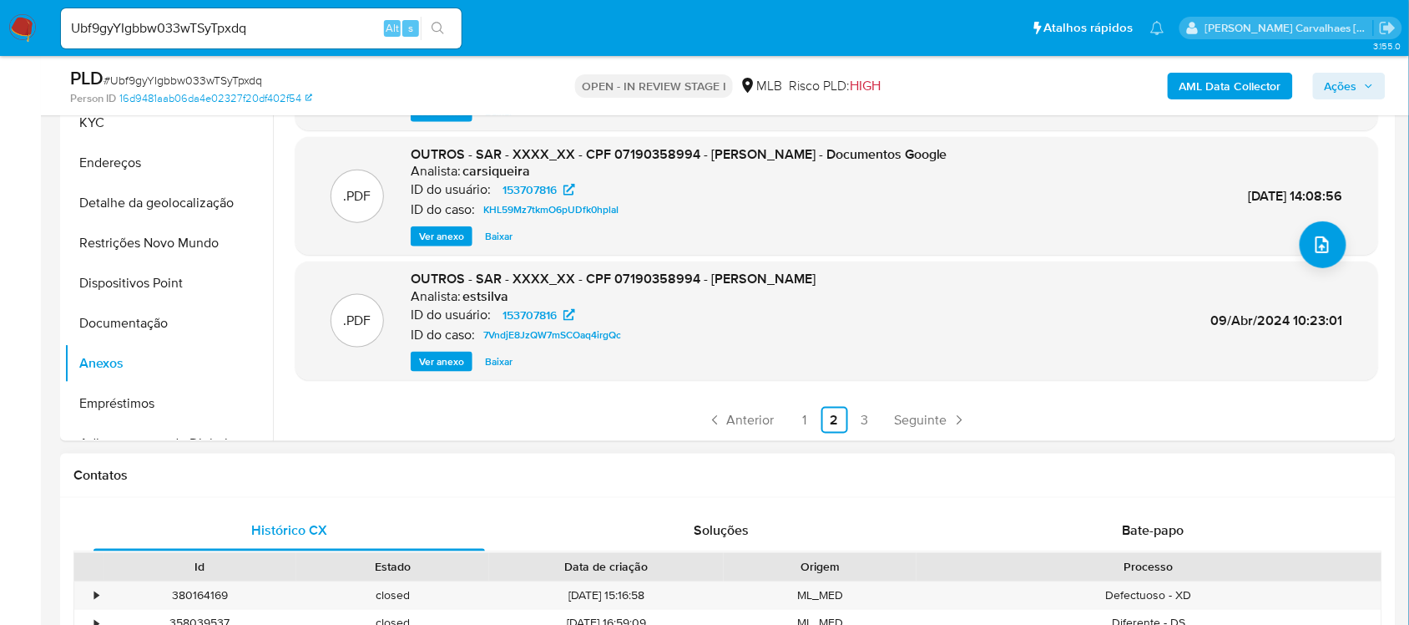
scroll to position [626, 0]
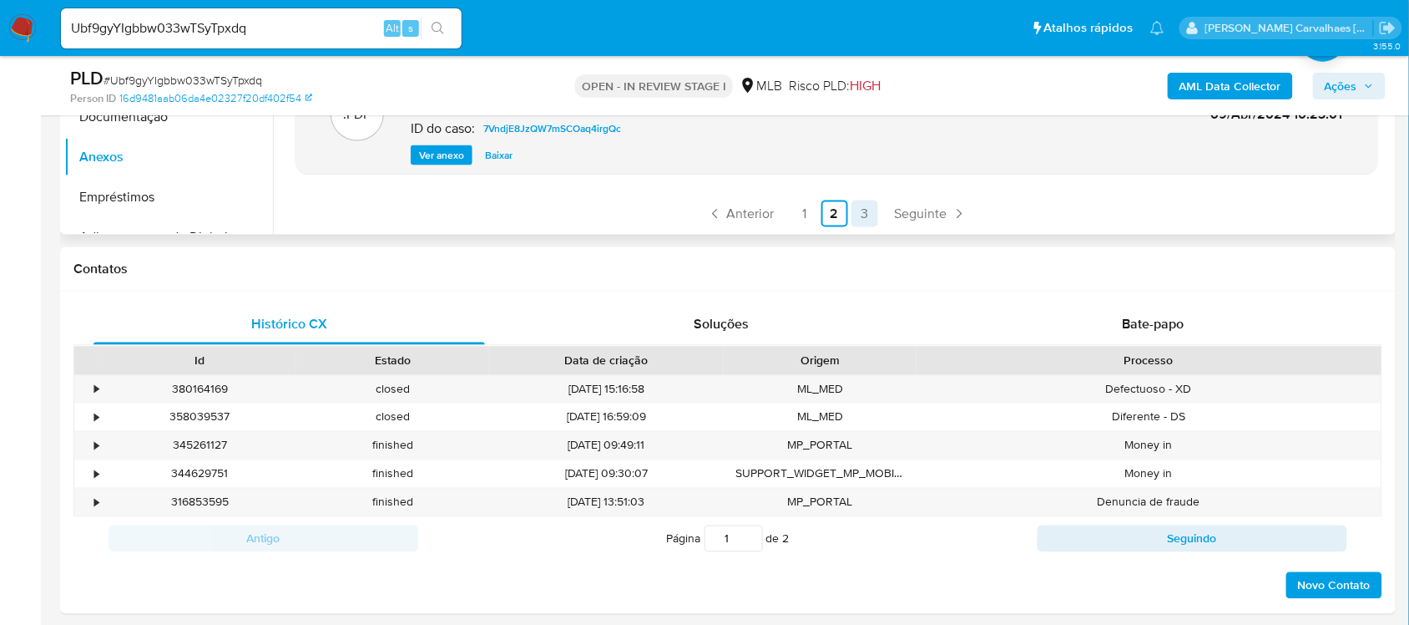
click at [863, 219] on link "3" at bounding box center [865, 213] width 27 height 27
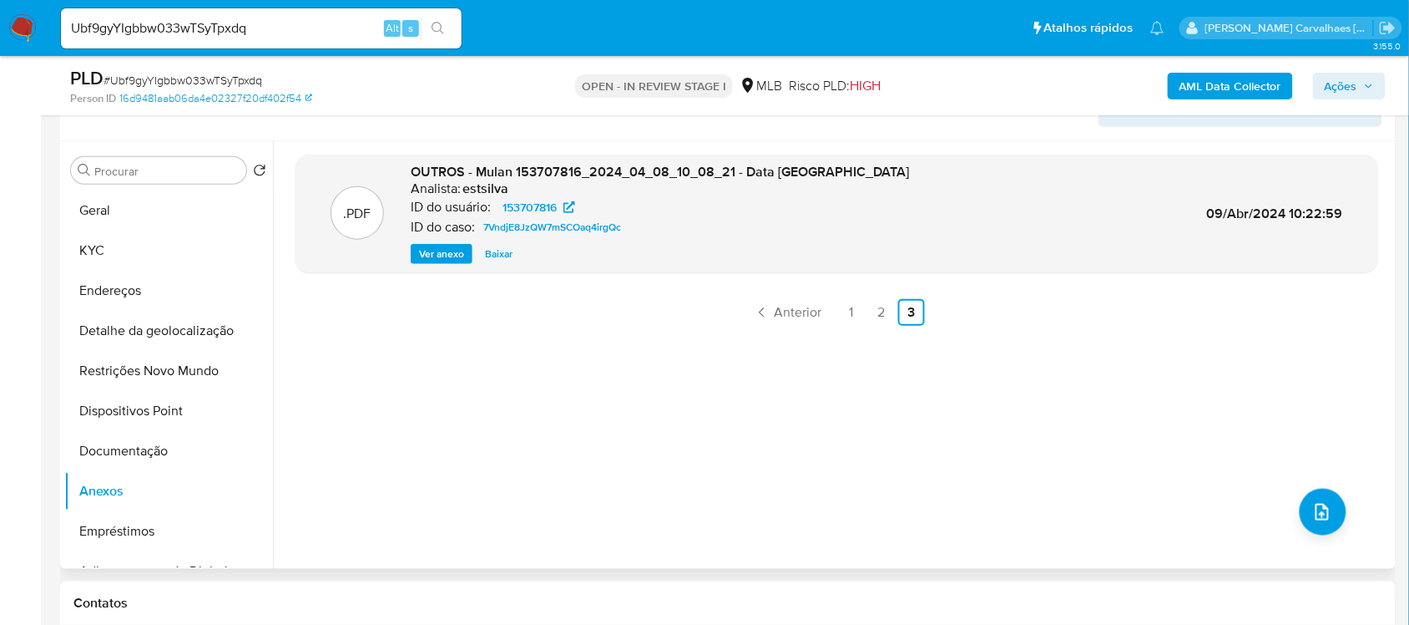
scroll to position [104, 0]
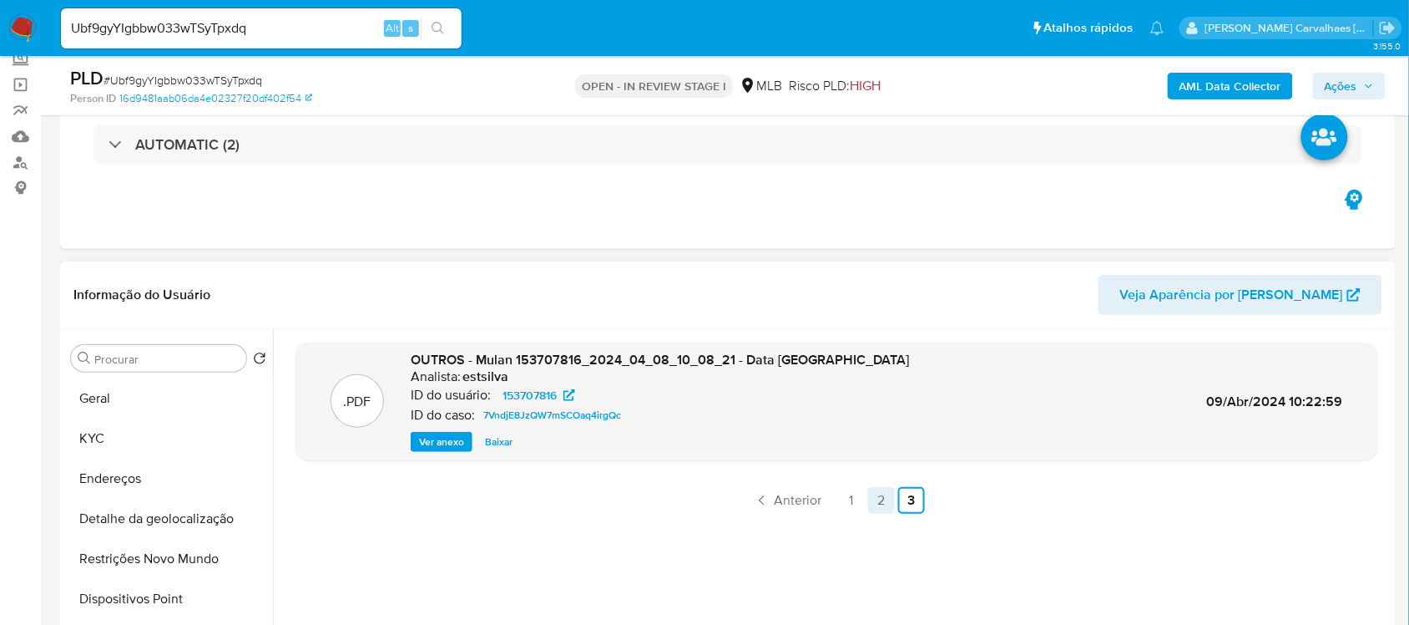
click at [873, 503] on link "2" at bounding box center [881, 500] width 27 height 27
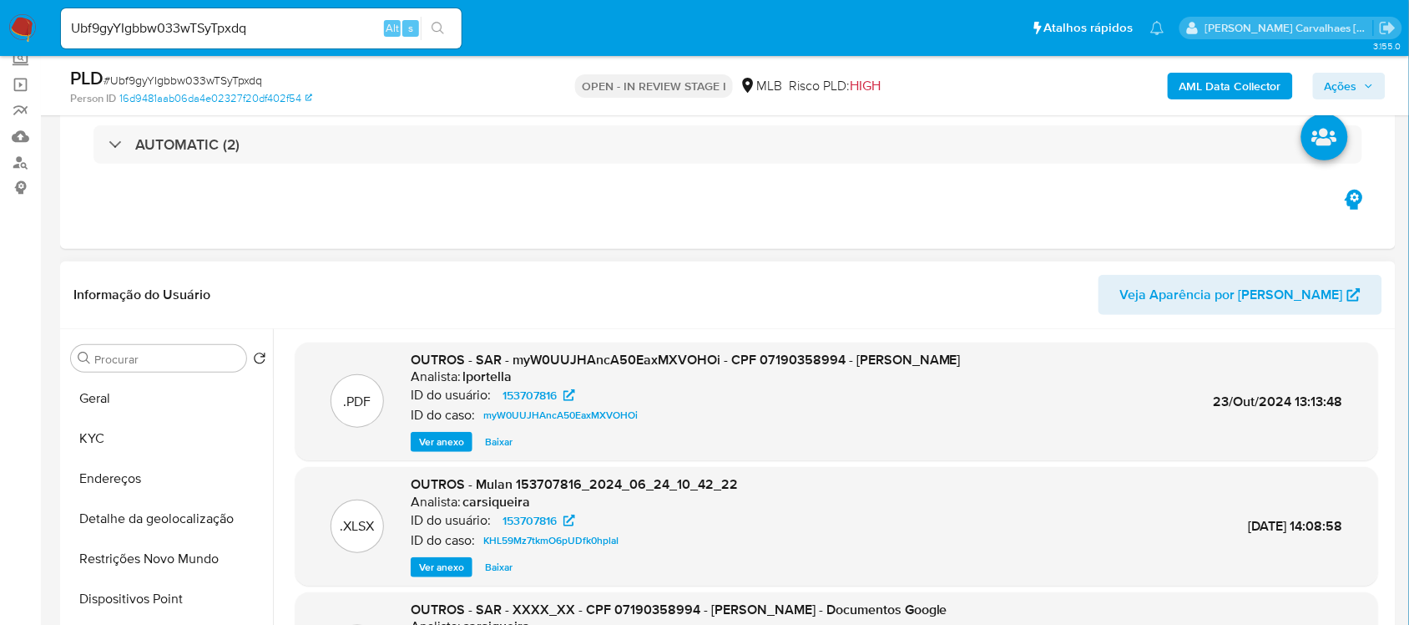
click at [432, 440] on span "Ver anexo" at bounding box center [441, 441] width 45 height 17
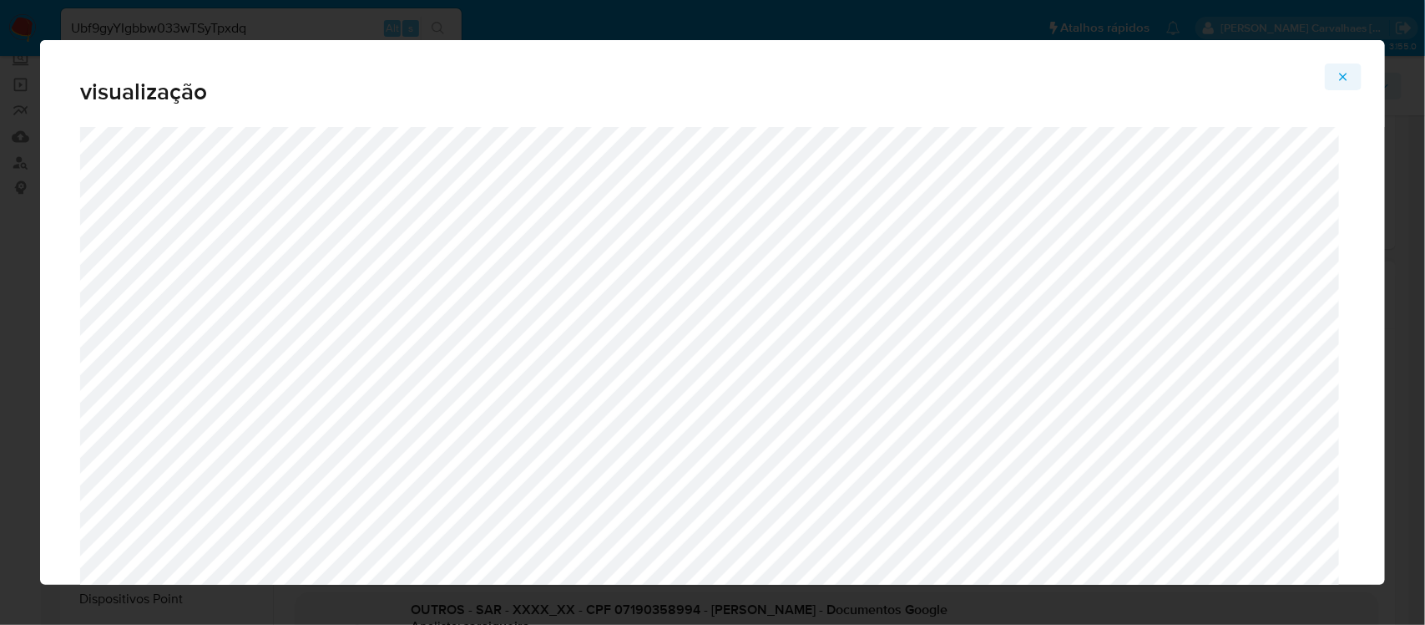
click at [1357, 78] on button "Attachment preview" at bounding box center [1343, 76] width 37 height 27
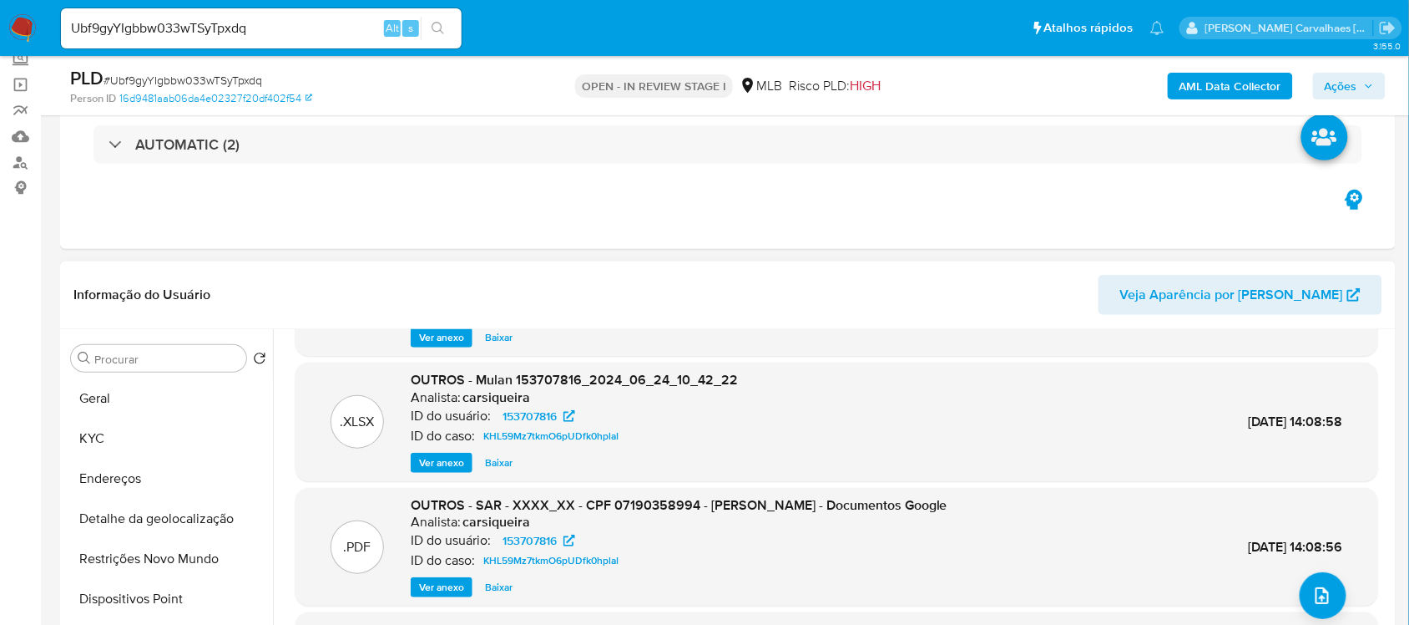
click at [441, 582] on span "Ver anexo" at bounding box center [441, 587] width 45 height 17
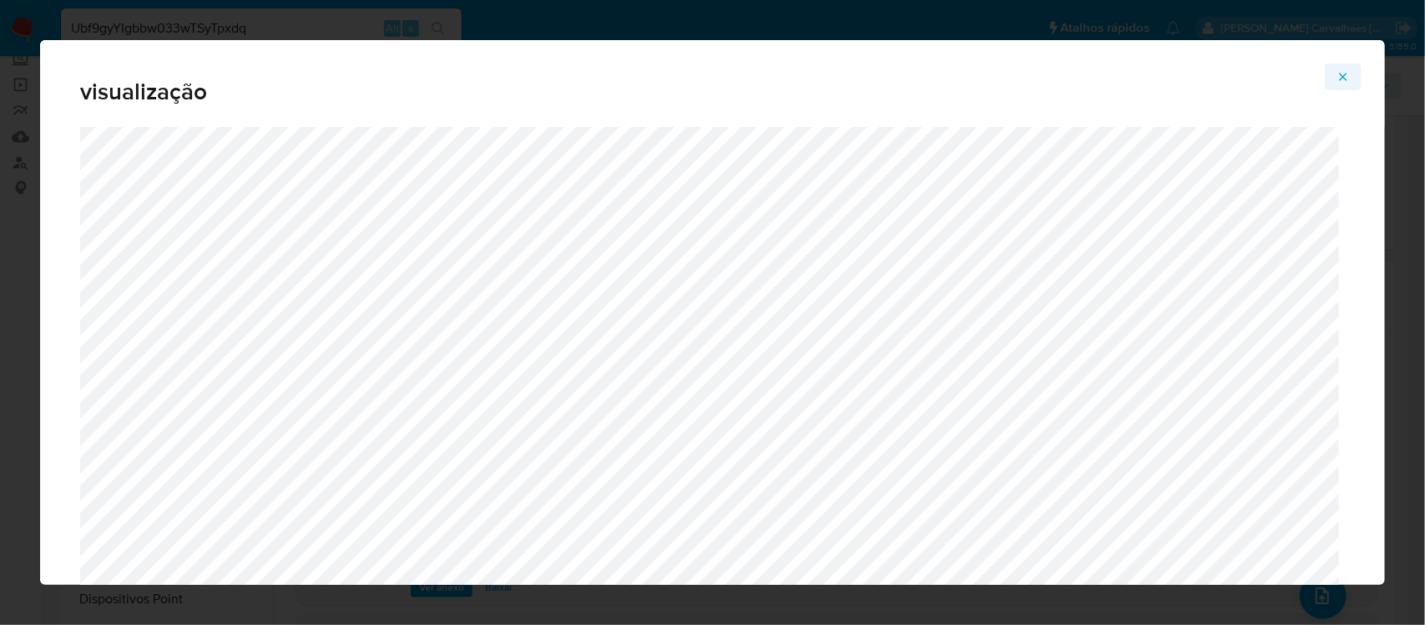
click at [1340, 78] on icon "Attachment preview" at bounding box center [1343, 76] width 13 height 13
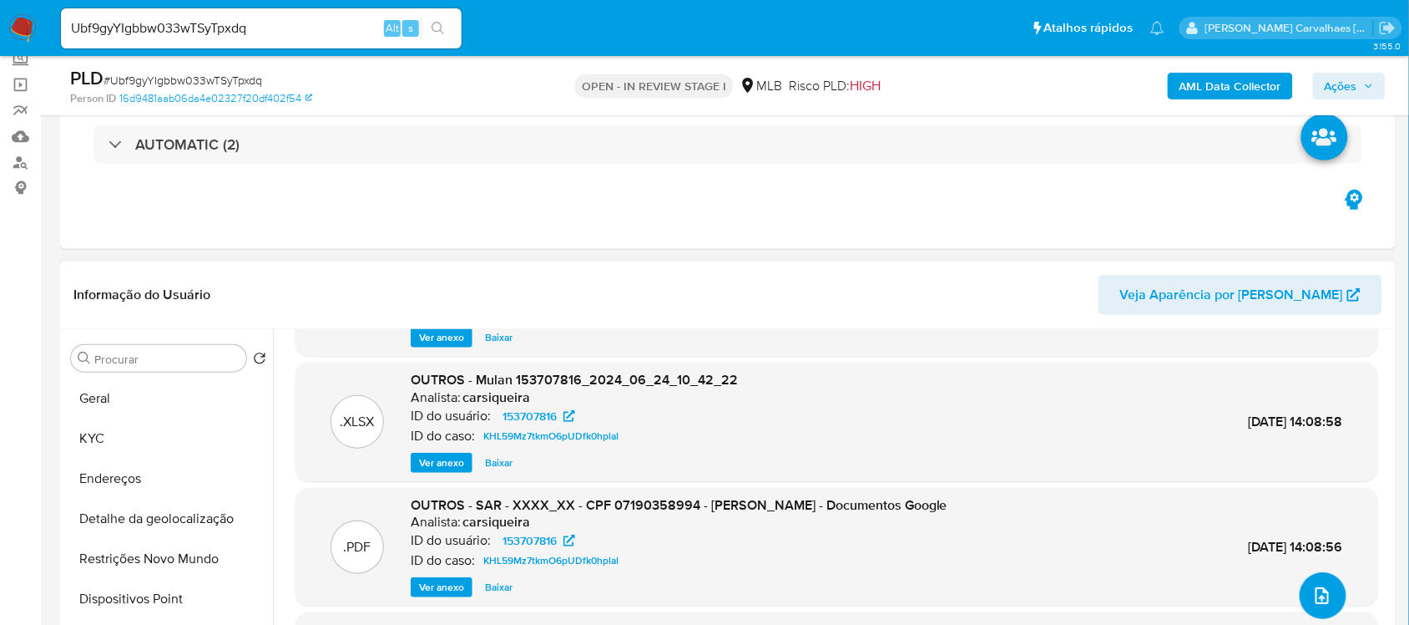
click at [1330, 599] on button "upload-file" at bounding box center [1323, 595] width 47 height 47
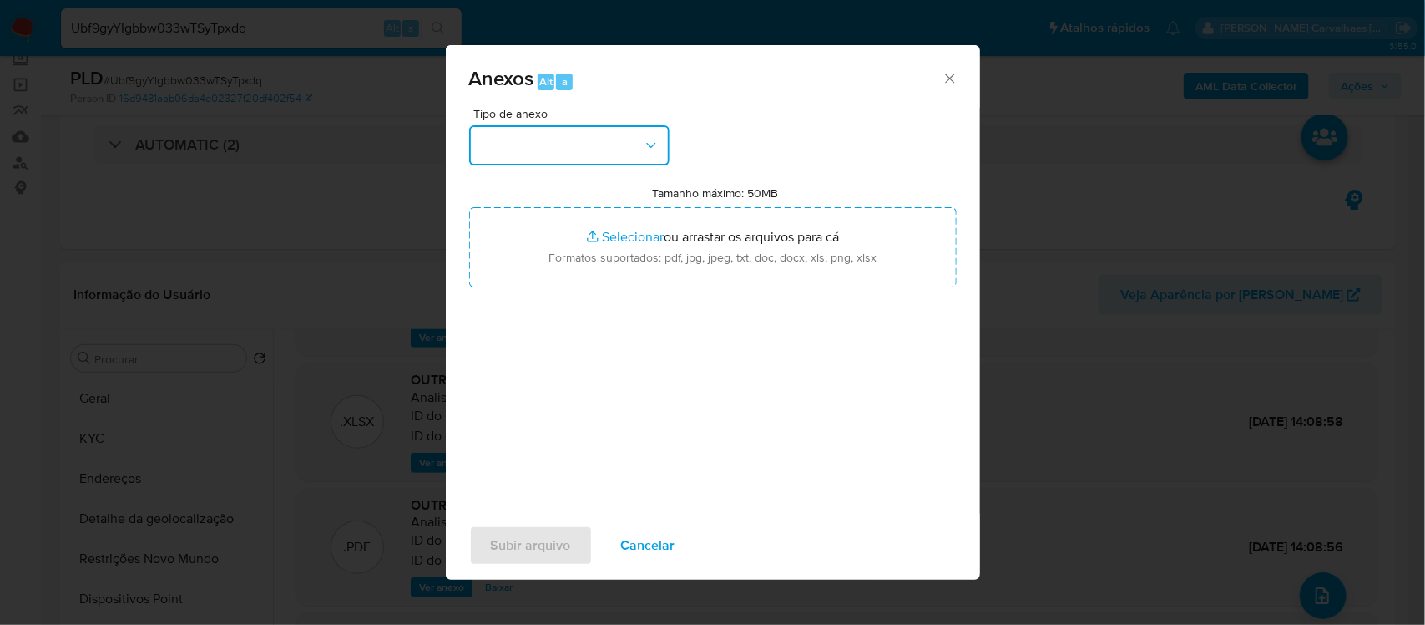
click at [648, 148] on icon "button" at bounding box center [651, 145] width 17 height 17
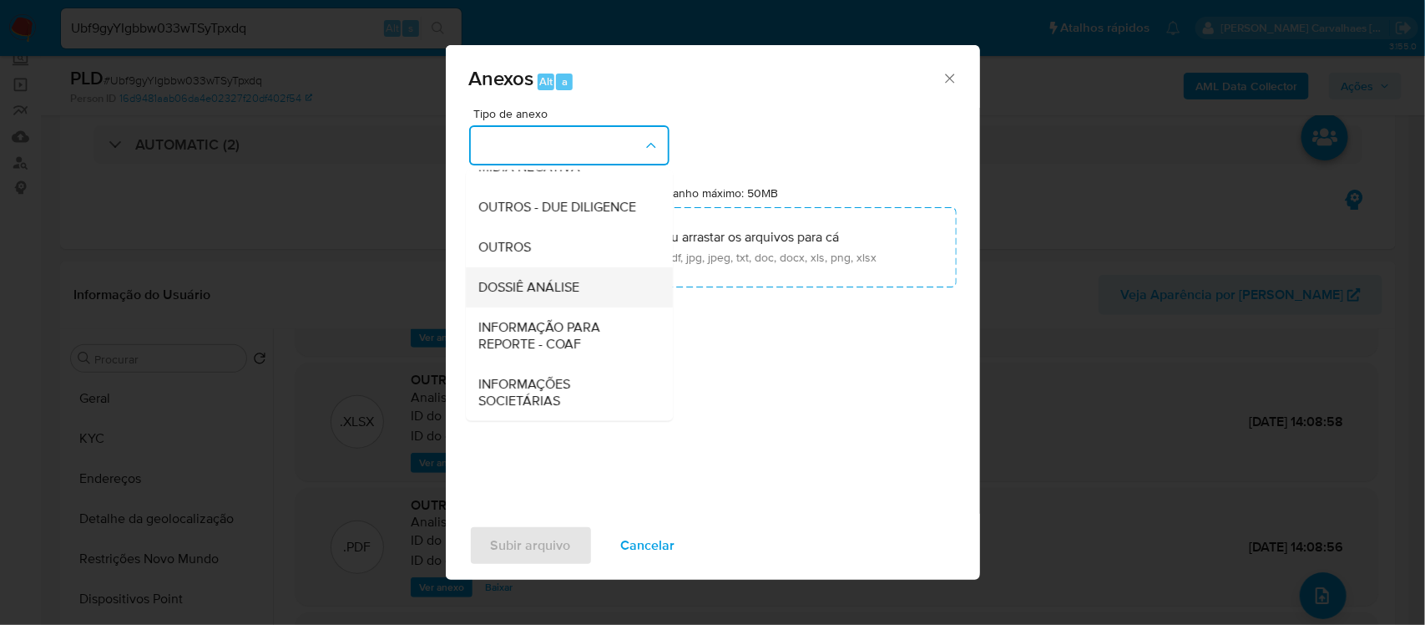
scroll to position [256, 0]
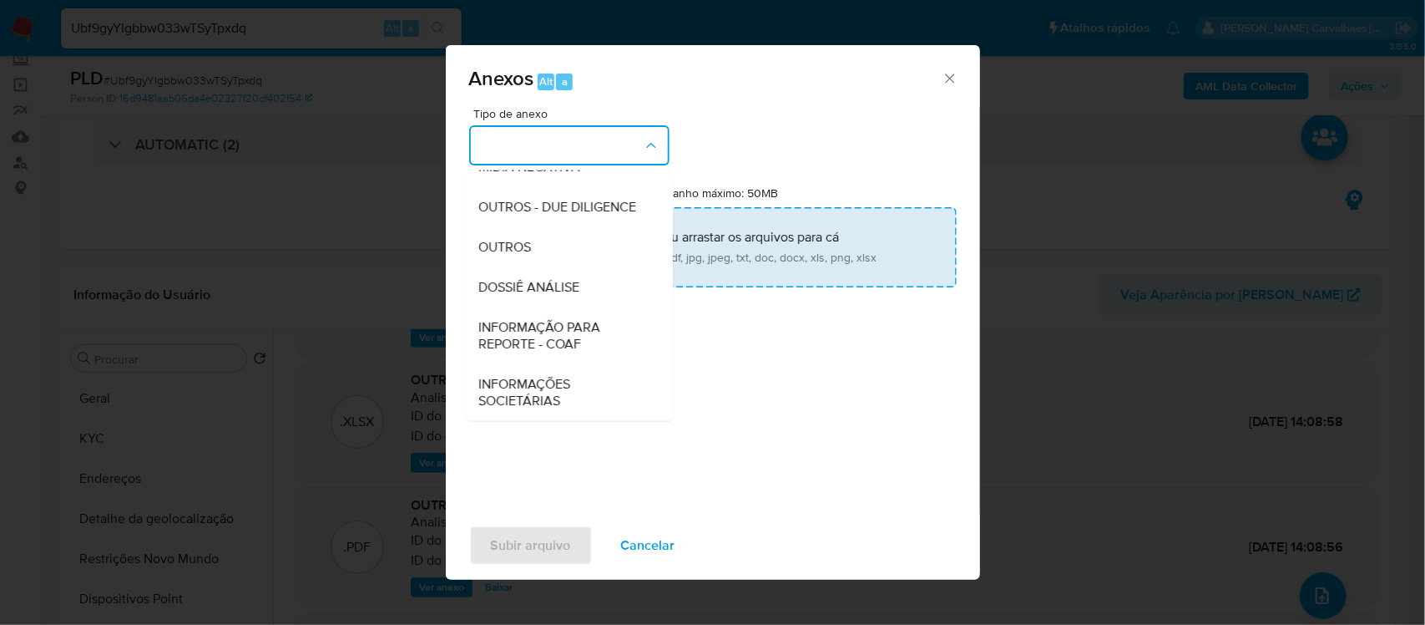
click at [541, 240] on div "OUTROS" at bounding box center [564, 246] width 170 height 40
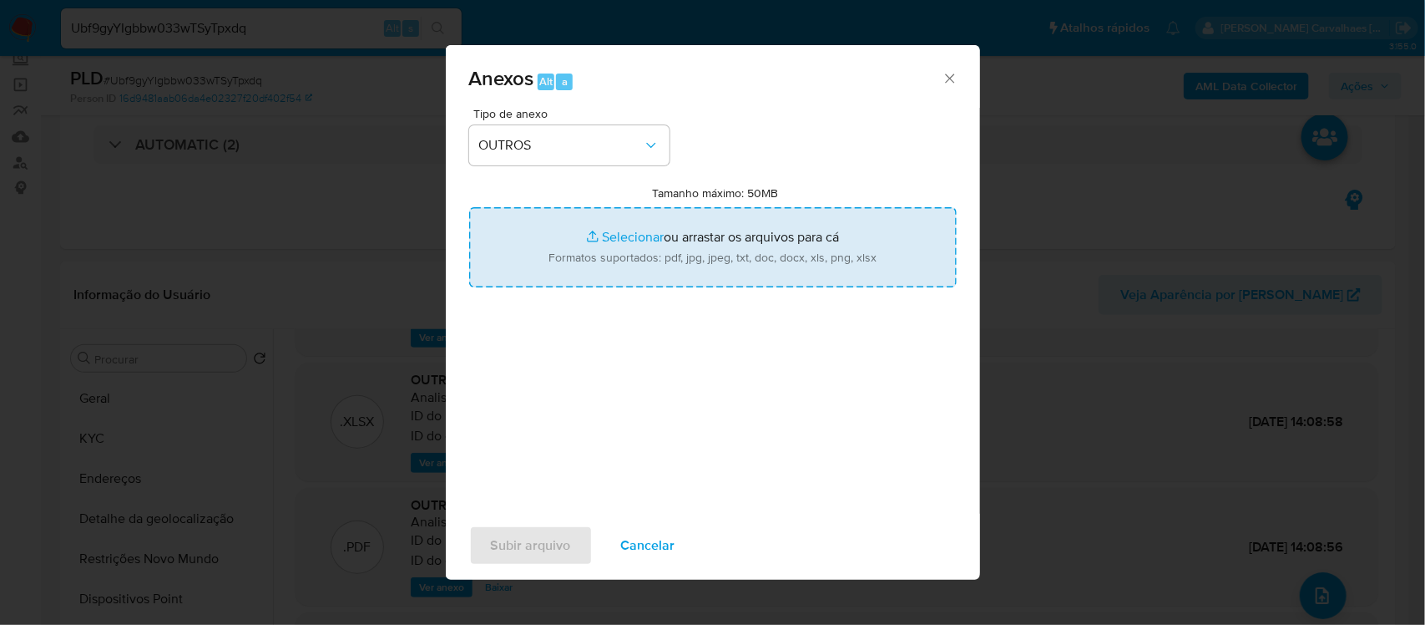
click at [595, 239] on input "Tamanho máximo: 50MB Selecionar arquivos" at bounding box center [713, 247] width 488 height 80
type input "C:\fakepath\Mulan Sidney Martinelli Santana 153707816_2025_08_25_06_54_44 - Tab…"
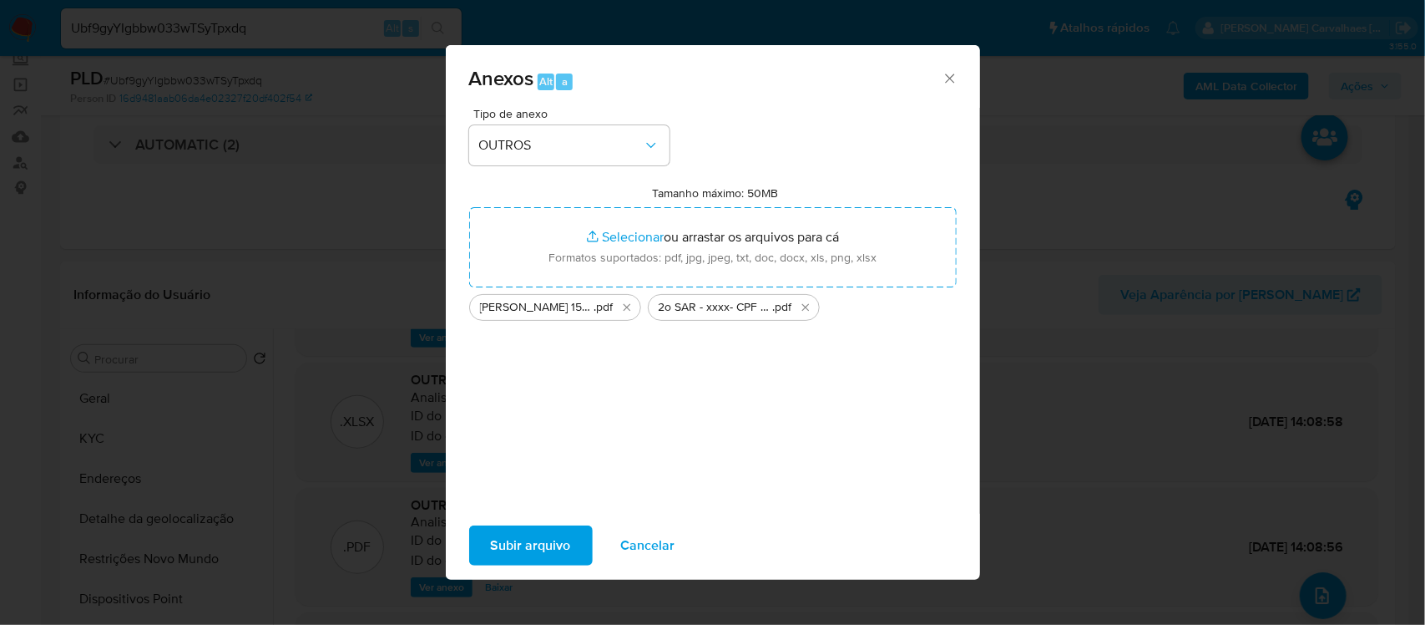
click at [562, 539] on span "Subir arquivo" at bounding box center [531, 545] width 80 height 37
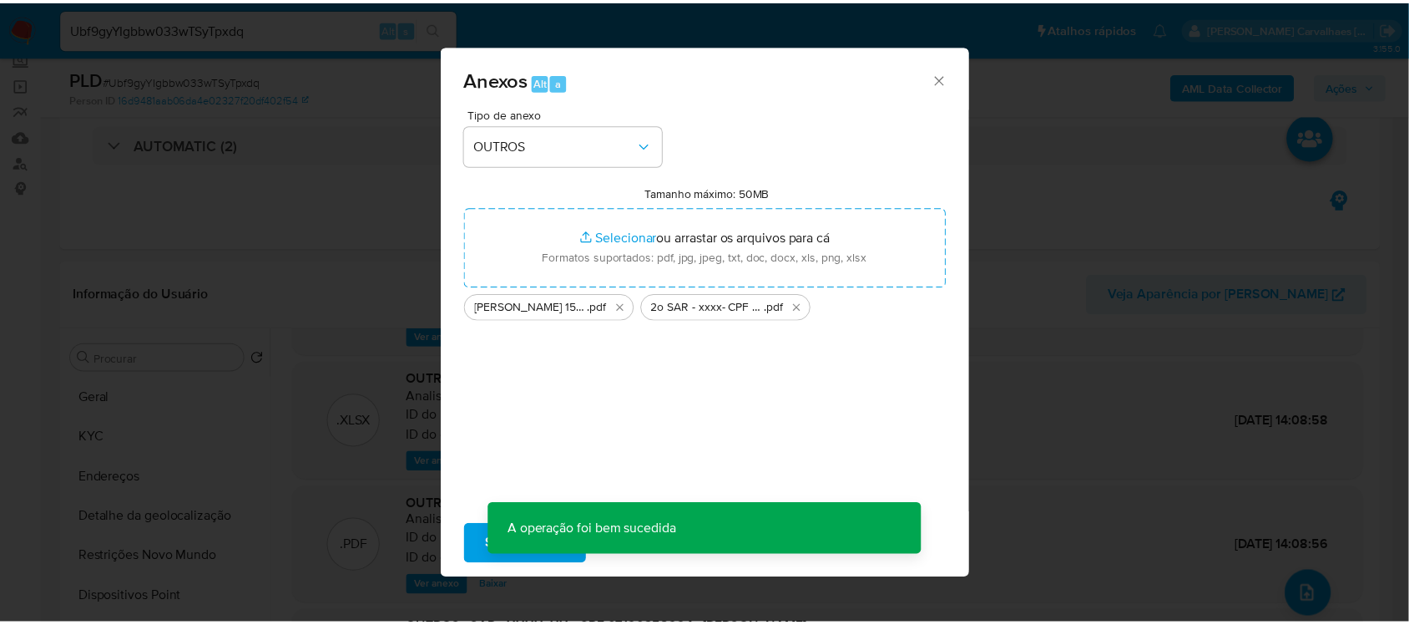
scroll to position [100, 0]
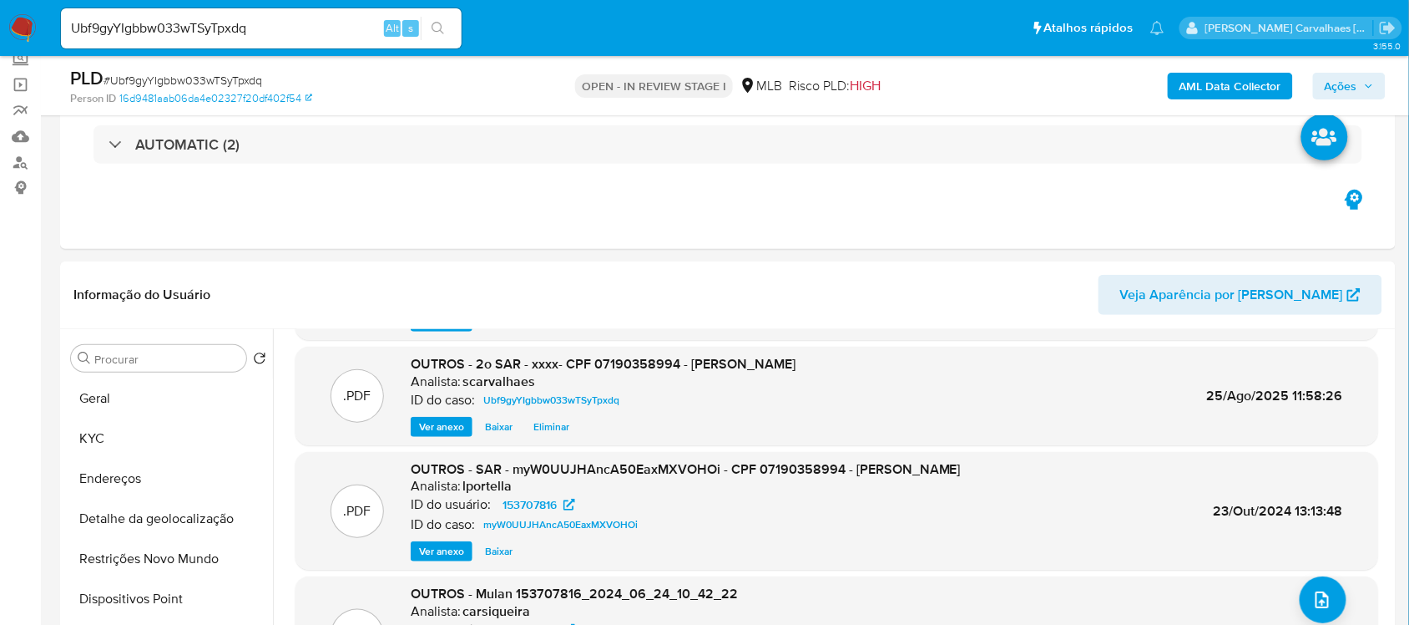
click at [1358, 88] on span "Ações" at bounding box center [1341, 86] width 33 height 27
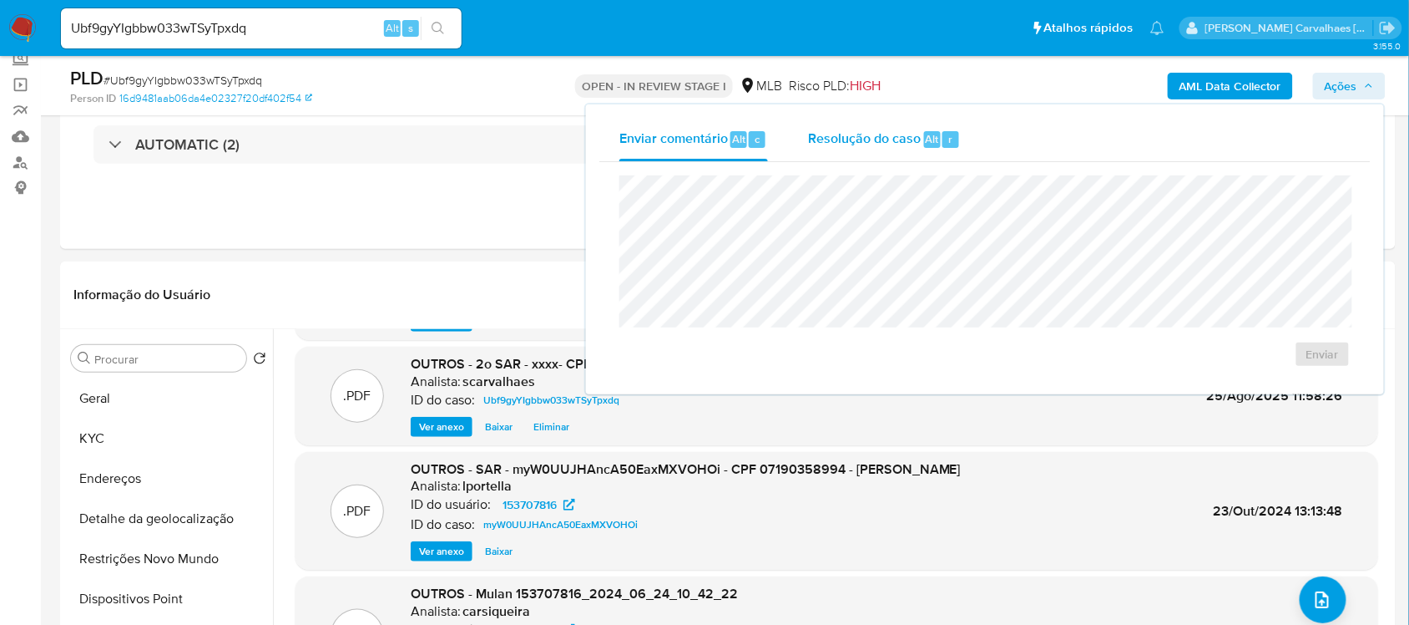
click at [898, 135] on span "Resolução do caso" at bounding box center [864, 138] width 113 height 19
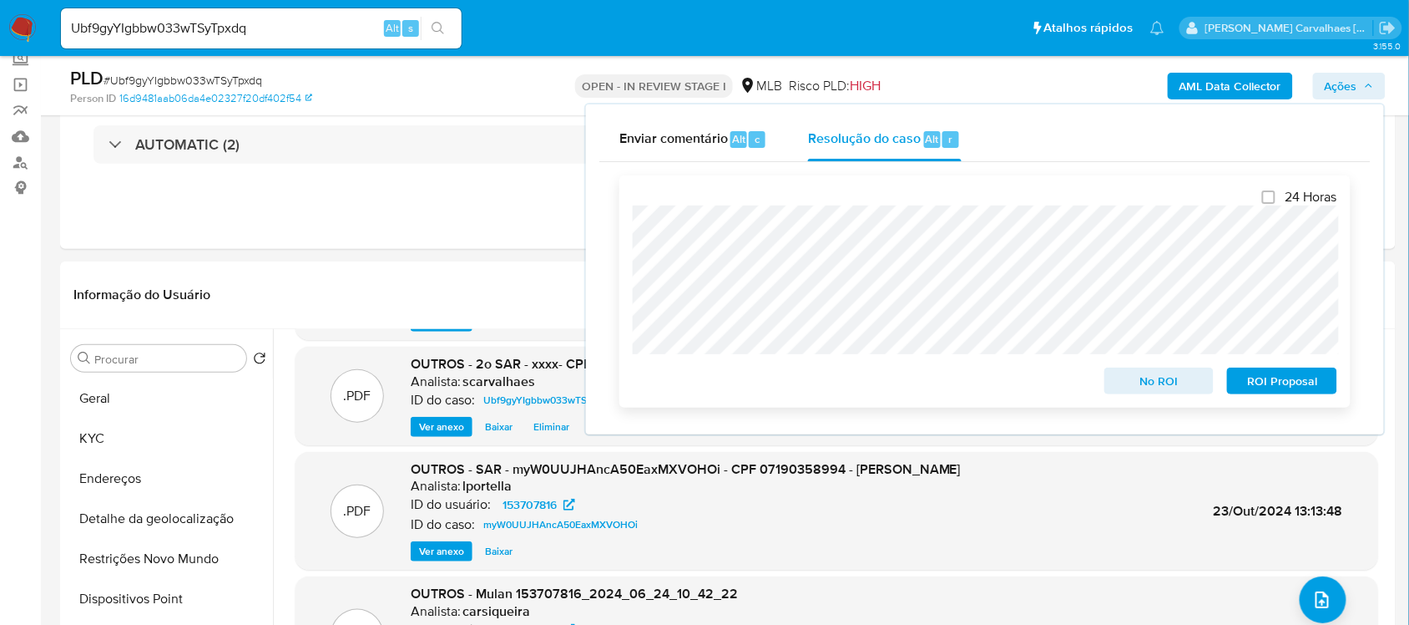
click at [1283, 374] on span "ROI Proposal" at bounding box center [1282, 380] width 87 height 23
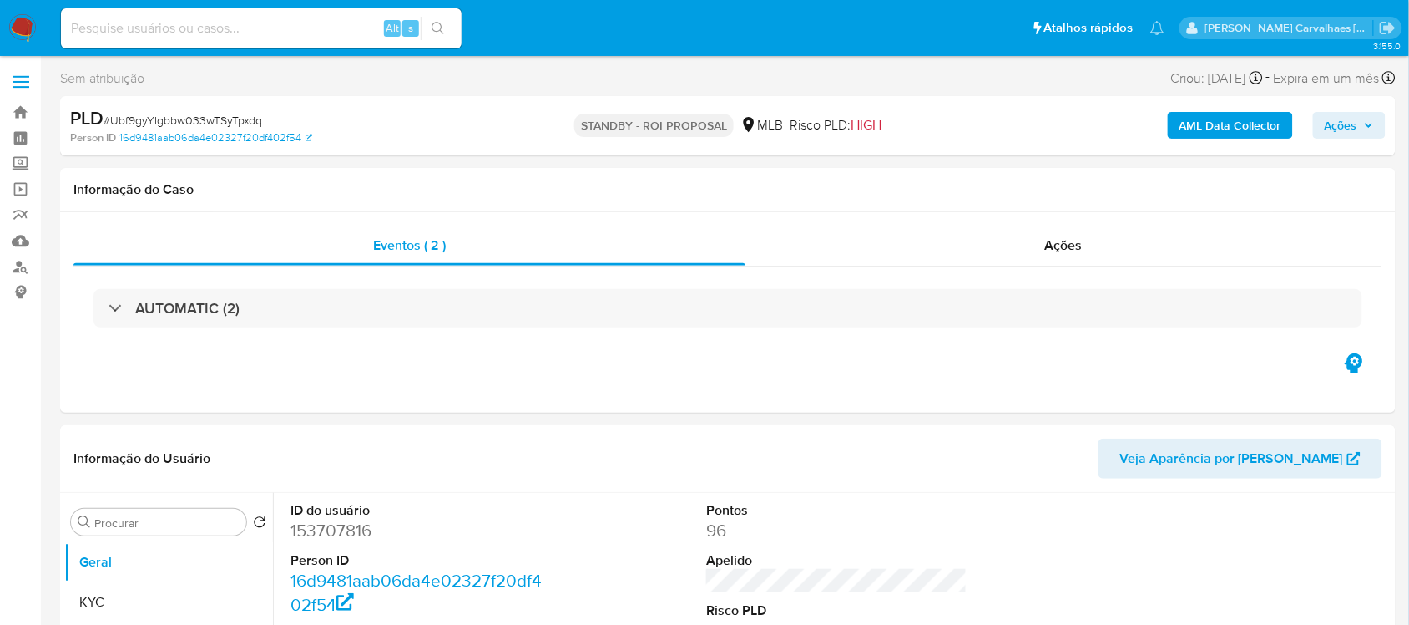
select select "10"
paste input "6ePHkyLRuzYRxIppYrB7JL6i"
type input "6ePHkyLRuzYRxIppYrB7JL6i"
click at [438, 31] on icon "search-icon" at bounding box center [438, 28] width 13 height 13
select select "10"
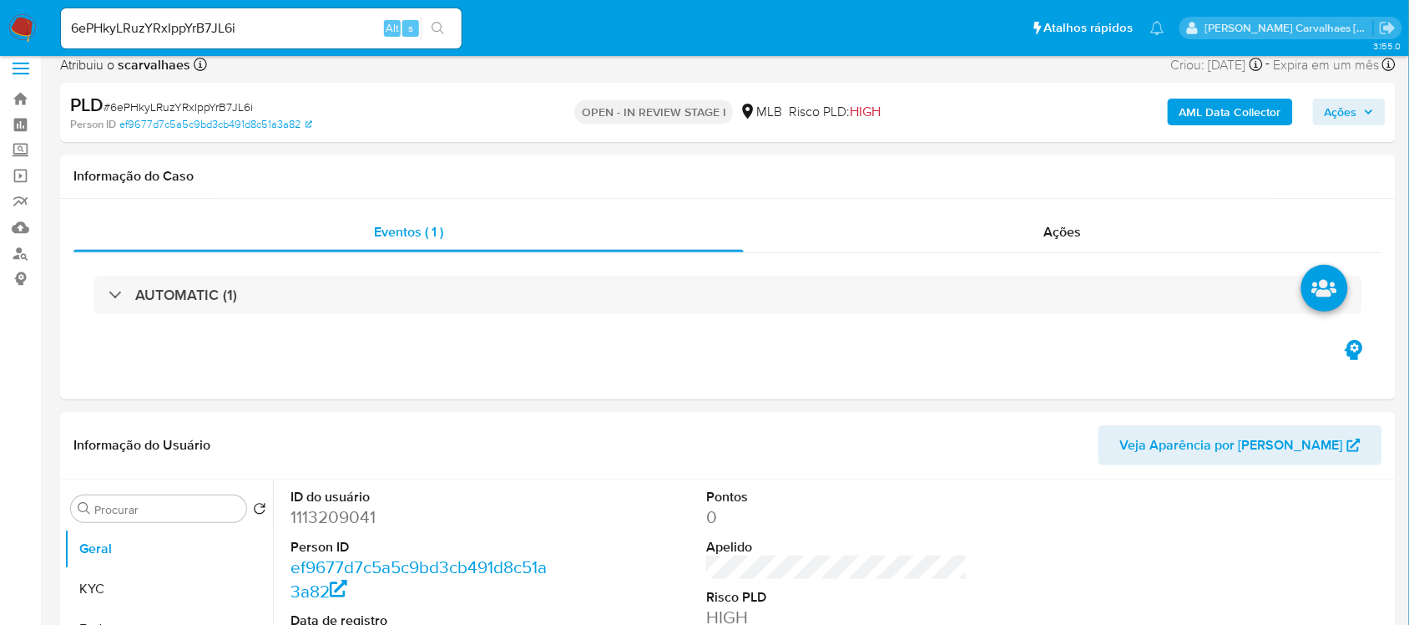
scroll to position [209, 0]
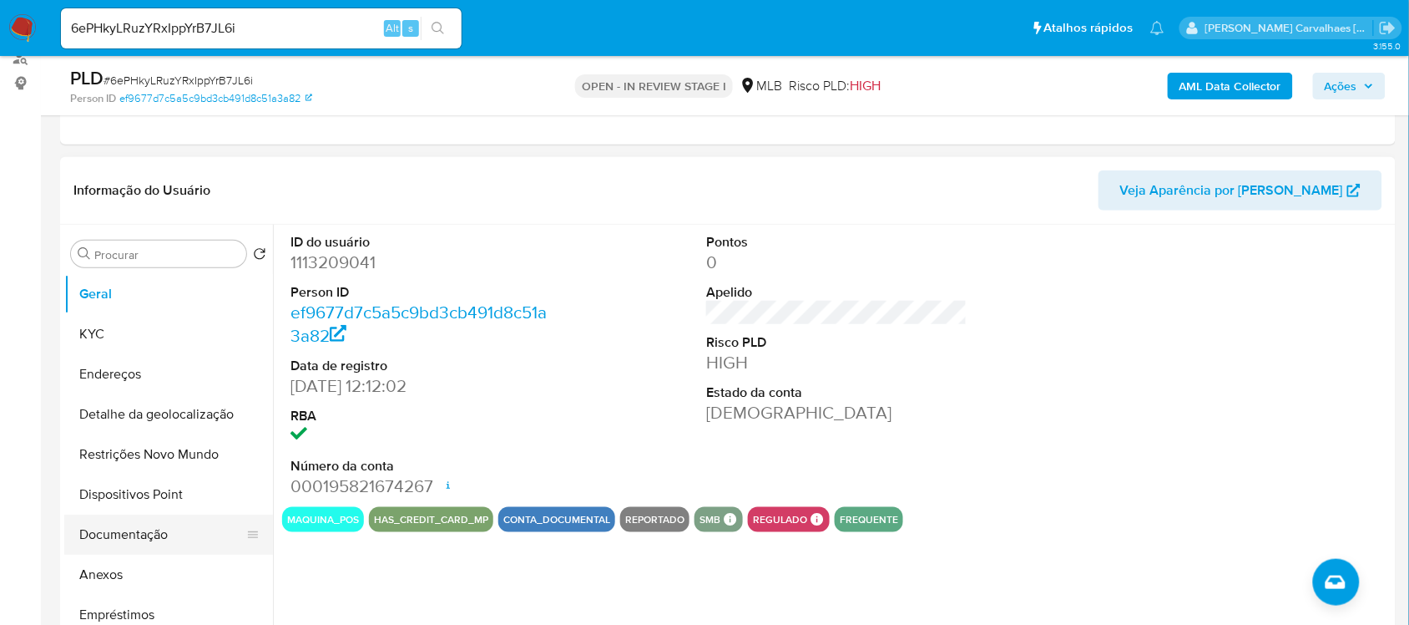
click at [164, 536] on button "Documentação" at bounding box center [161, 534] width 195 height 40
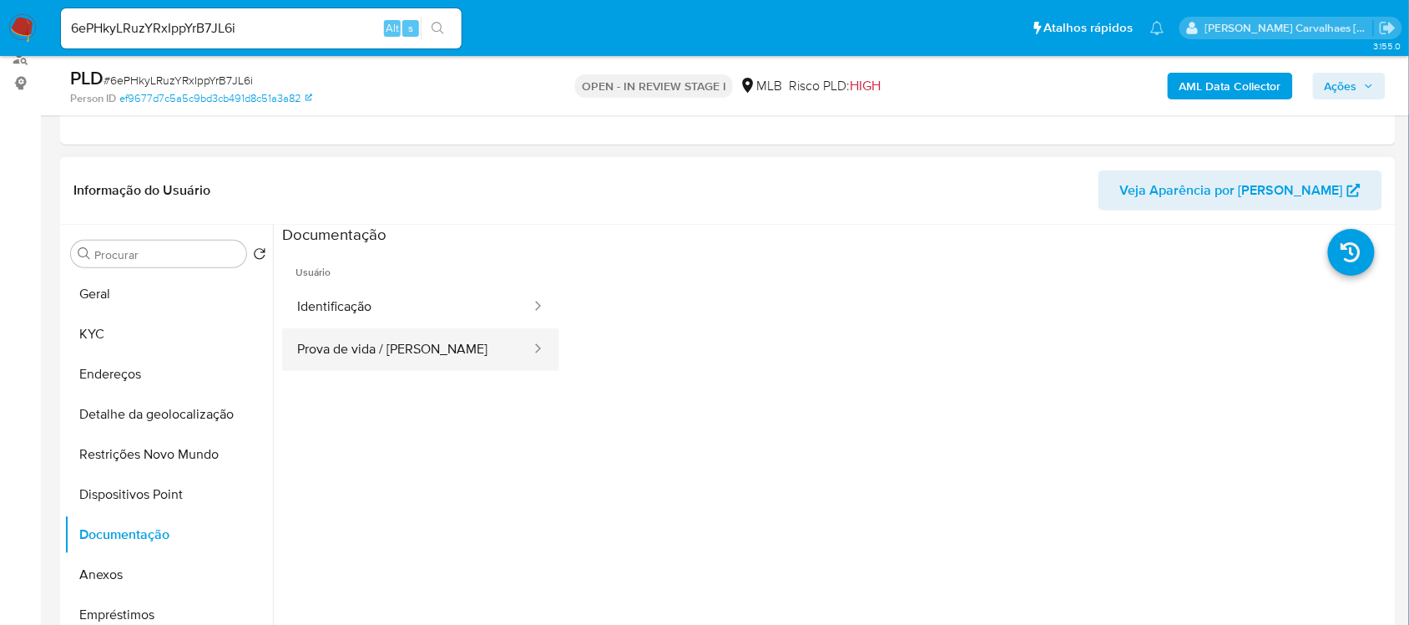
click at [428, 339] on button "Prova de vida / Selfie" at bounding box center [407, 349] width 250 height 43
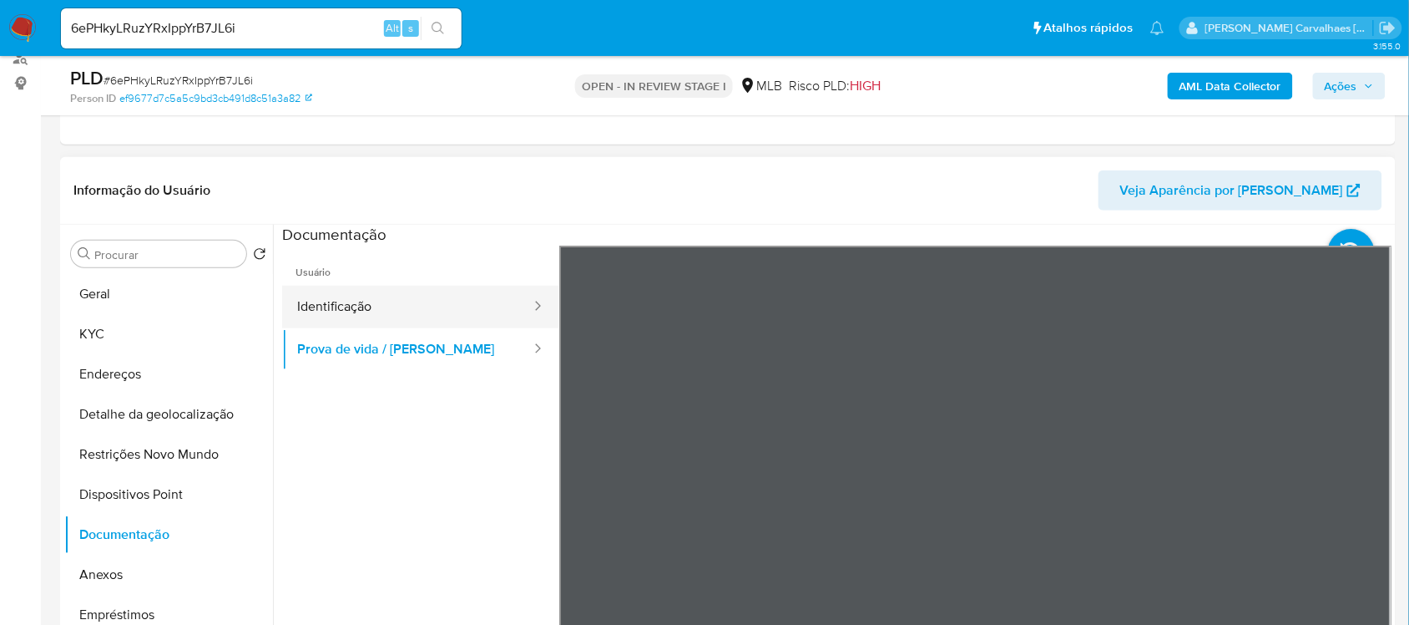
click at [382, 306] on button "Identificação" at bounding box center [407, 307] width 250 height 43
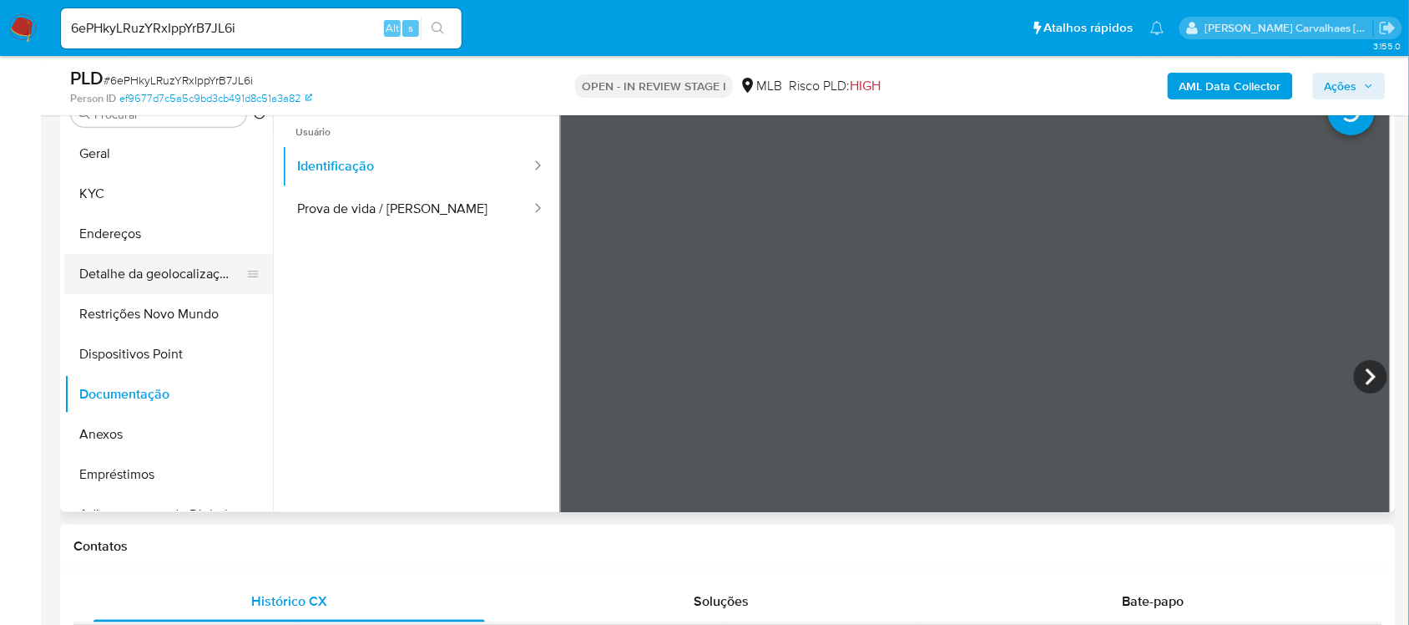
scroll to position [313, 0]
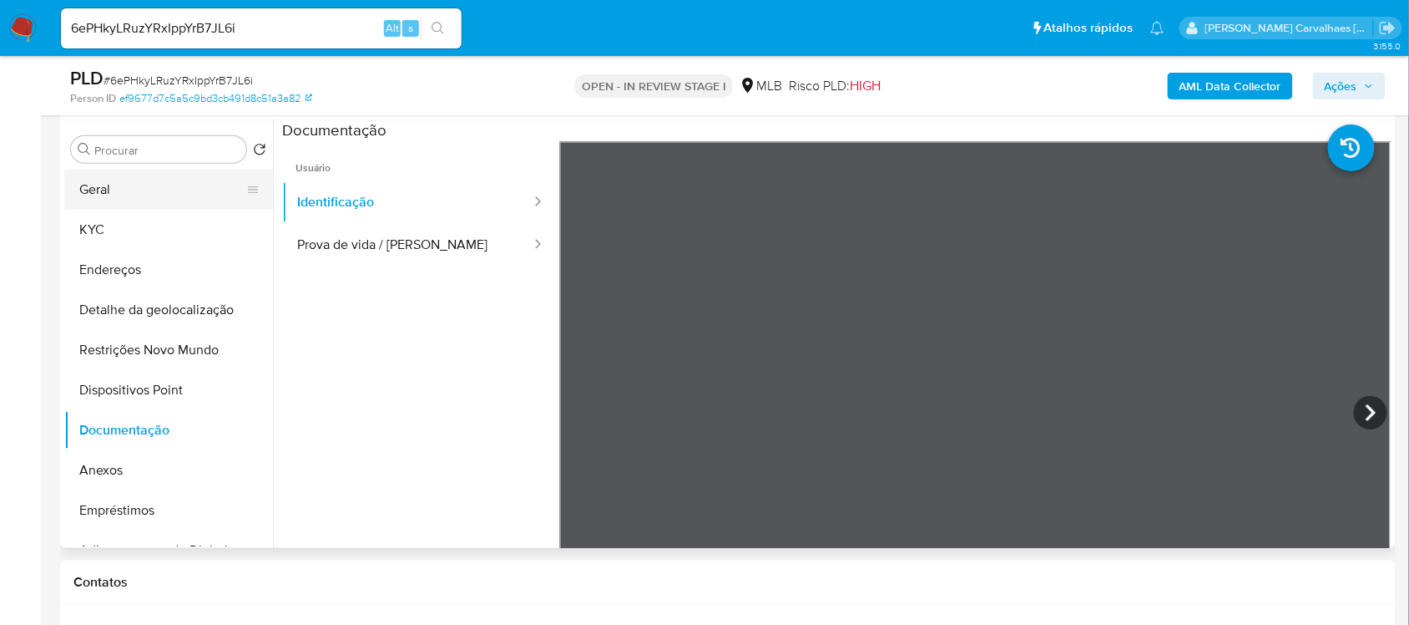
click at [167, 197] on button "Geral" at bounding box center [161, 190] width 195 height 40
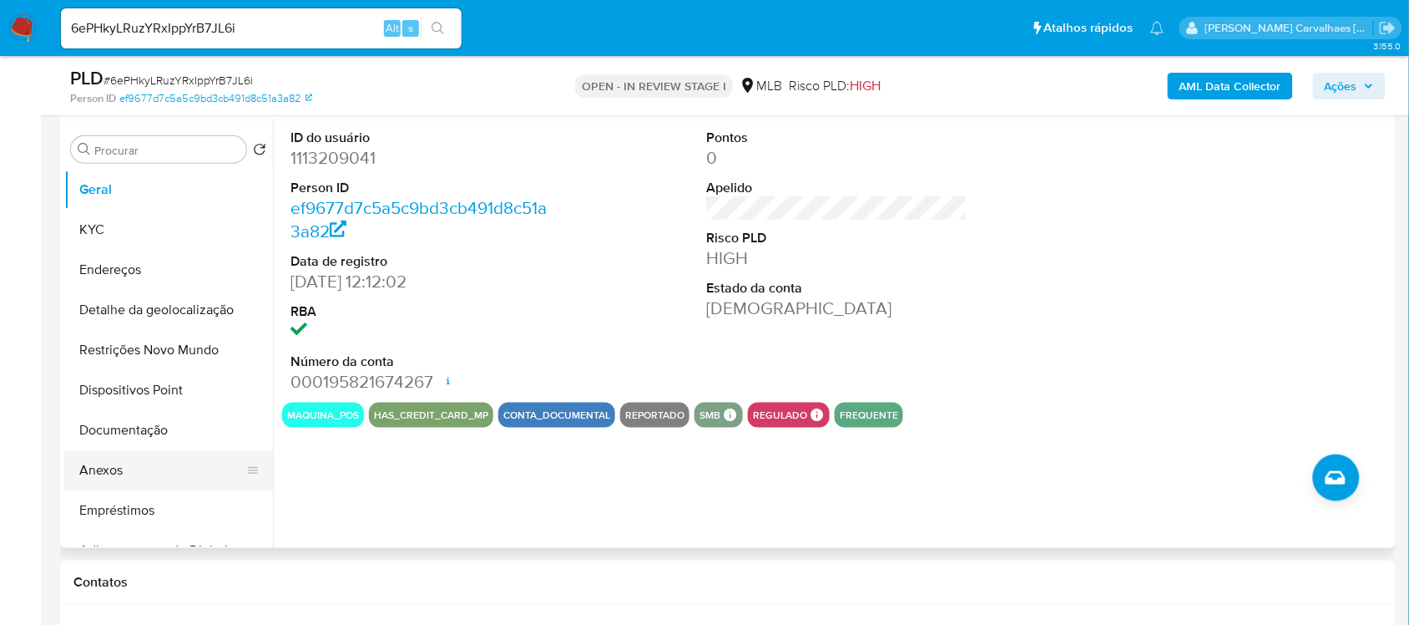
click at [127, 478] on button "Anexos" at bounding box center [161, 470] width 195 height 40
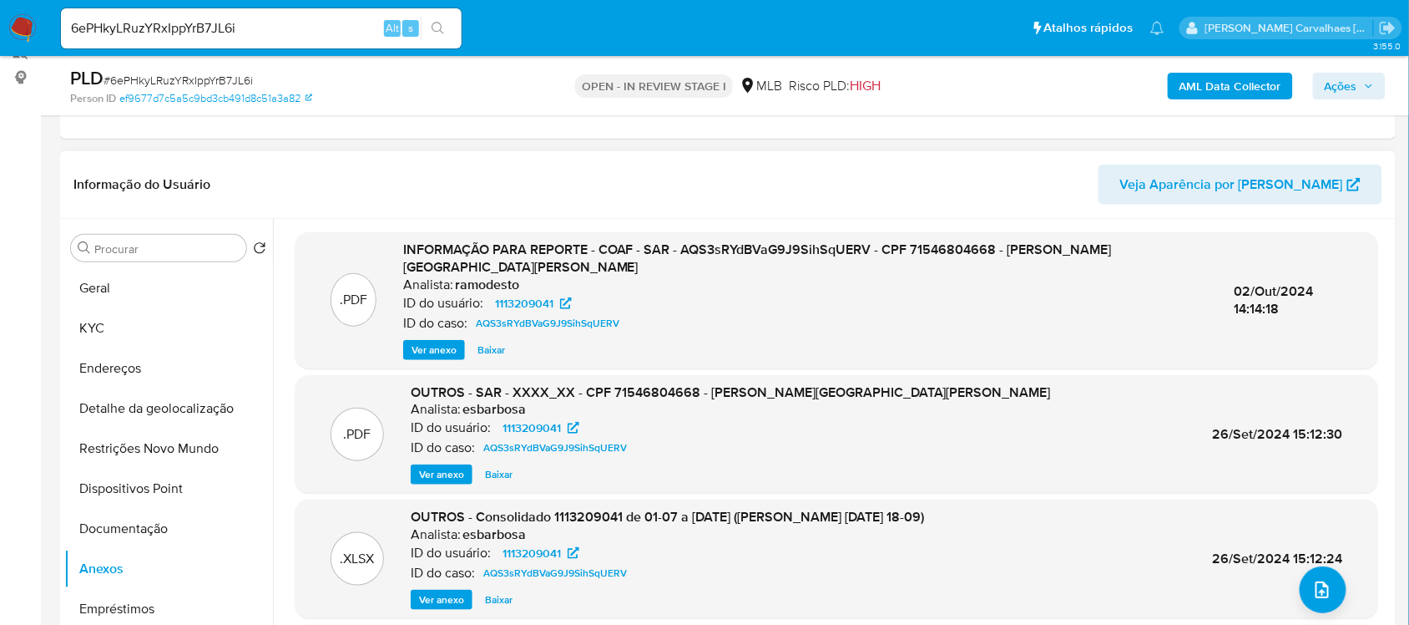
scroll to position [209, 0]
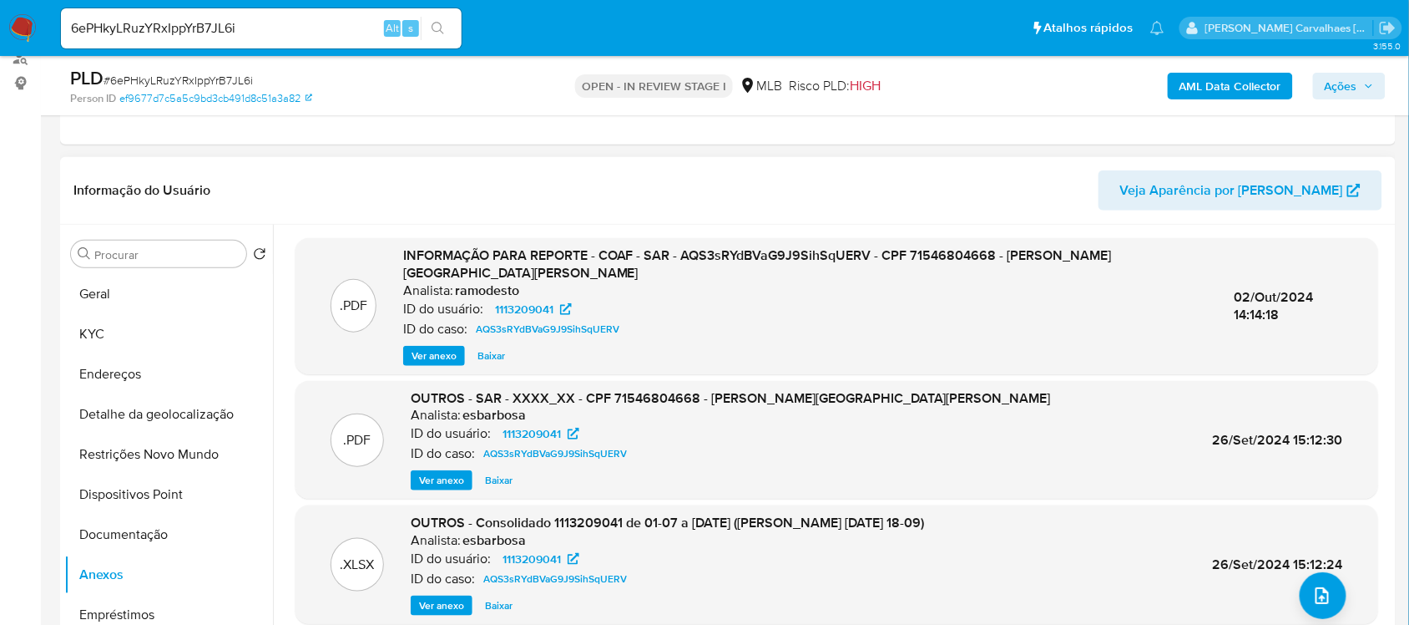
click at [436, 353] on span "Ver anexo" at bounding box center [434, 355] width 45 height 17
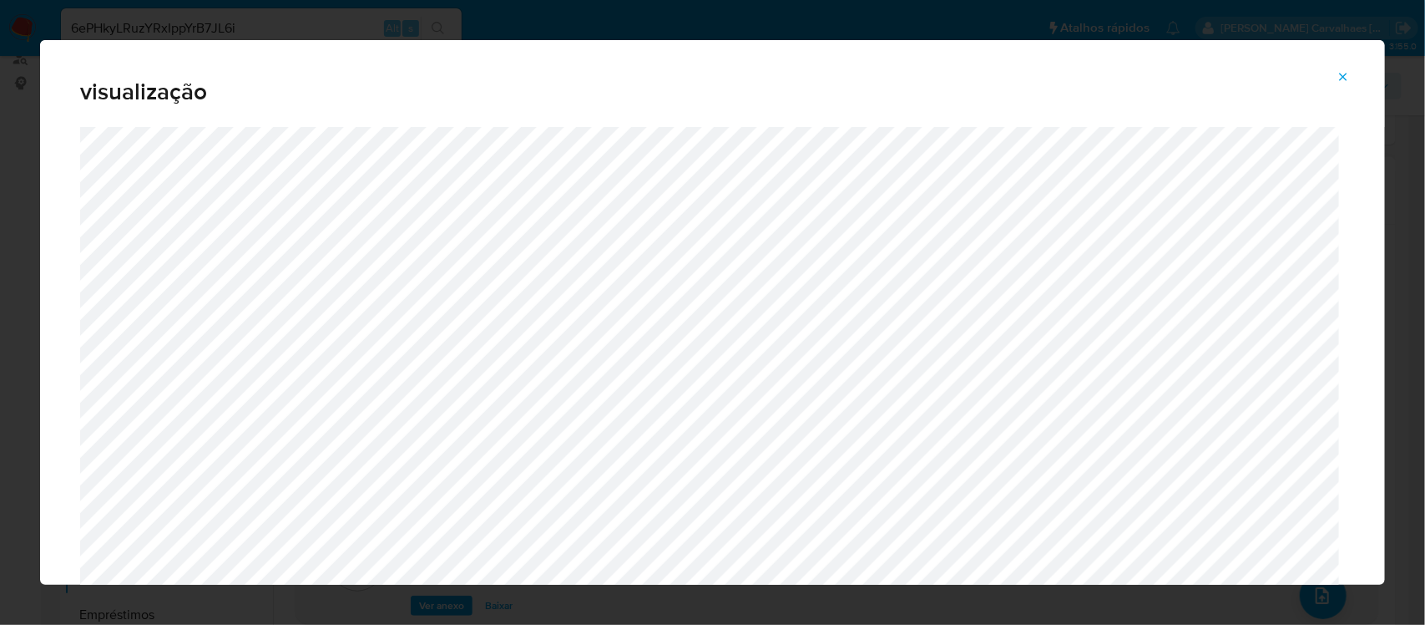
click at [1347, 78] on icon "Attachment preview" at bounding box center [1343, 76] width 13 height 13
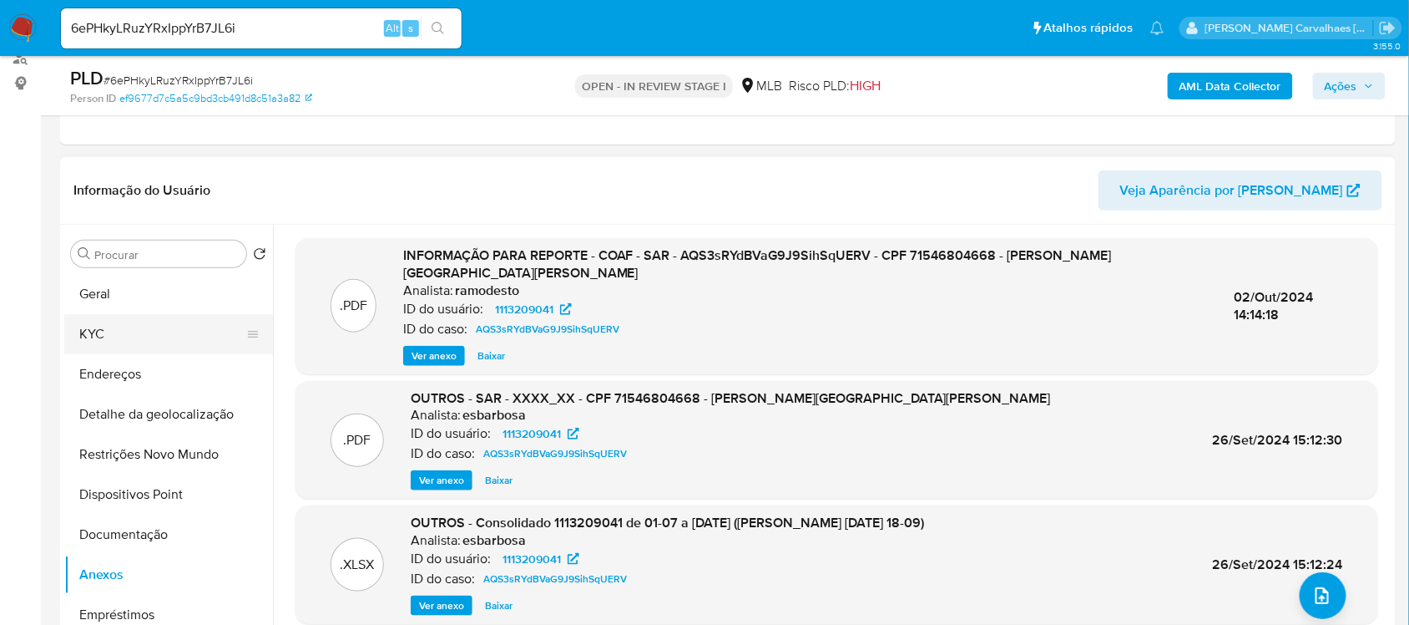
click at [135, 347] on button "KYC" at bounding box center [161, 334] width 195 height 40
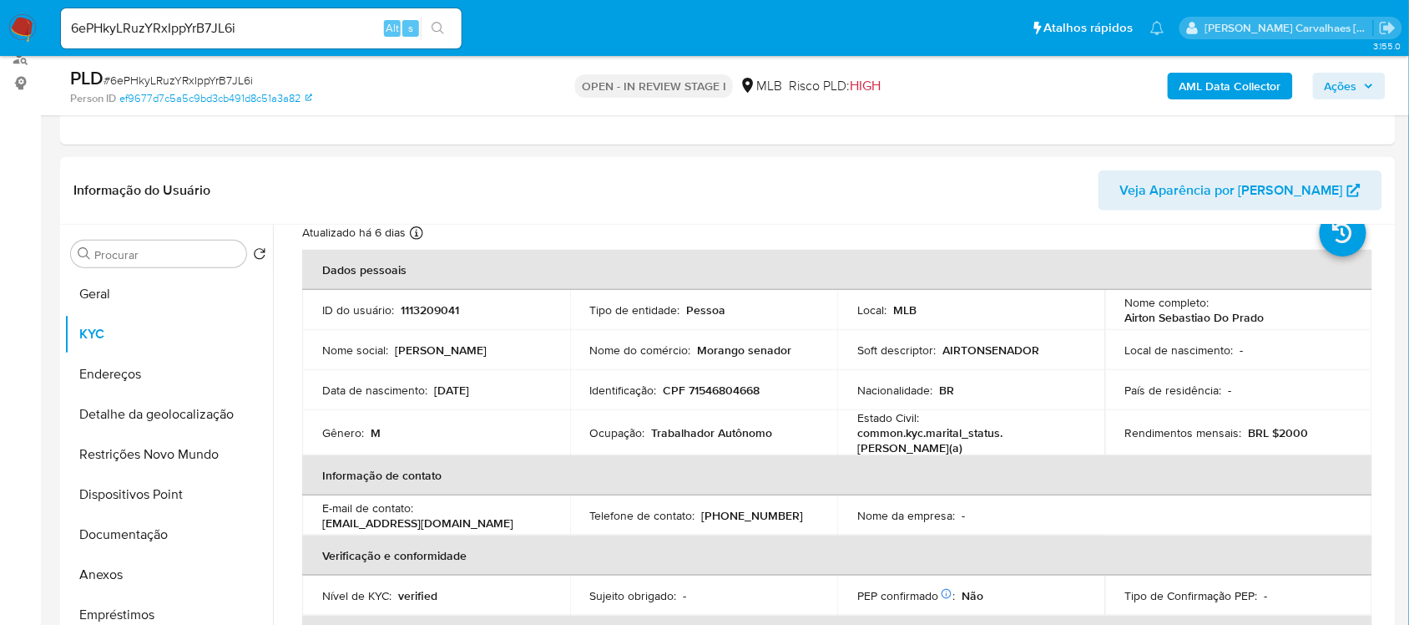
scroll to position [104, 0]
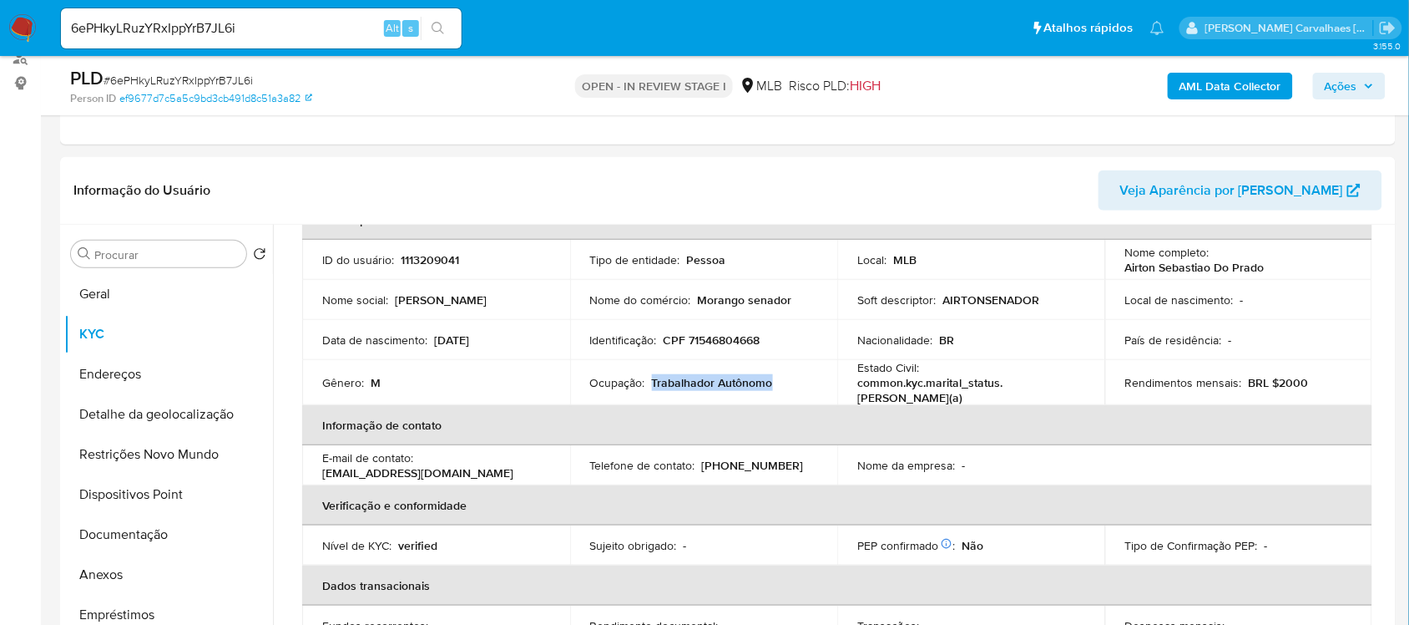
drag, startPoint x: 650, startPoint y: 380, endPoint x: 772, endPoint y: 378, distance: 122.8
click at [772, 378] on div "Ocupação : Trabalhador Autônomo" at bounding box center [704, 382] width 228 height 15
copy p "Trabalhador Autônomo"
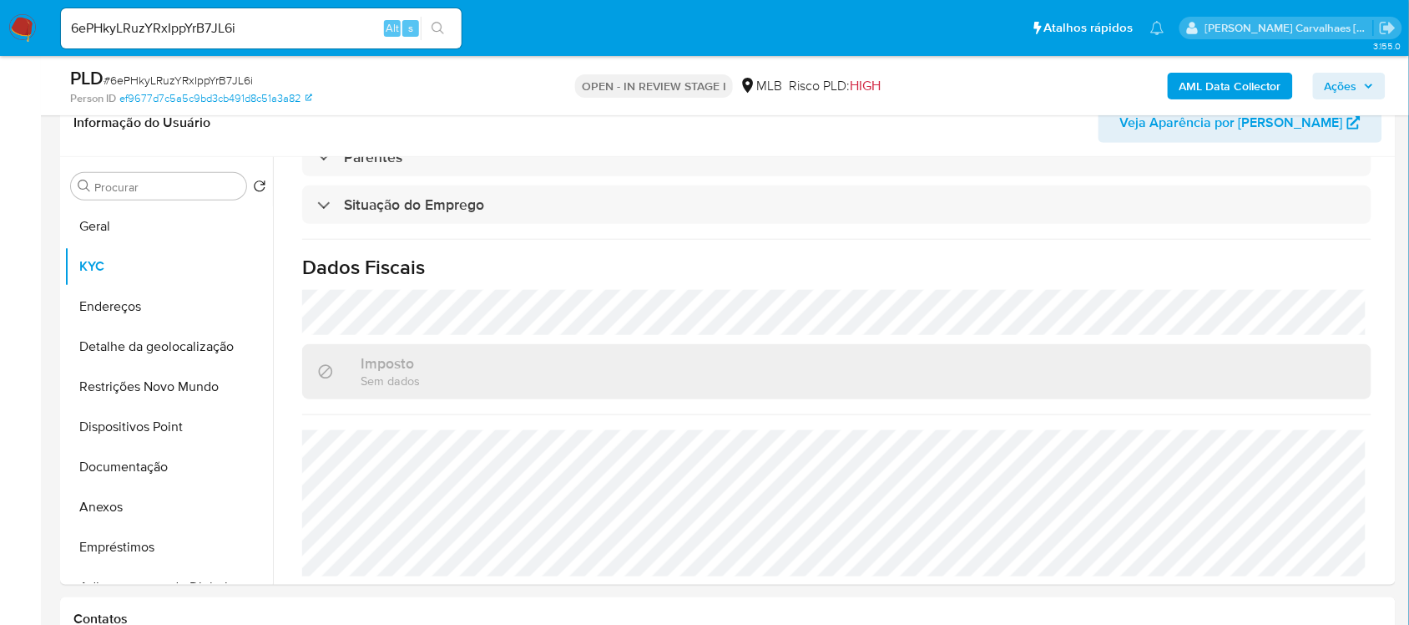
scroll to position [313, 0]
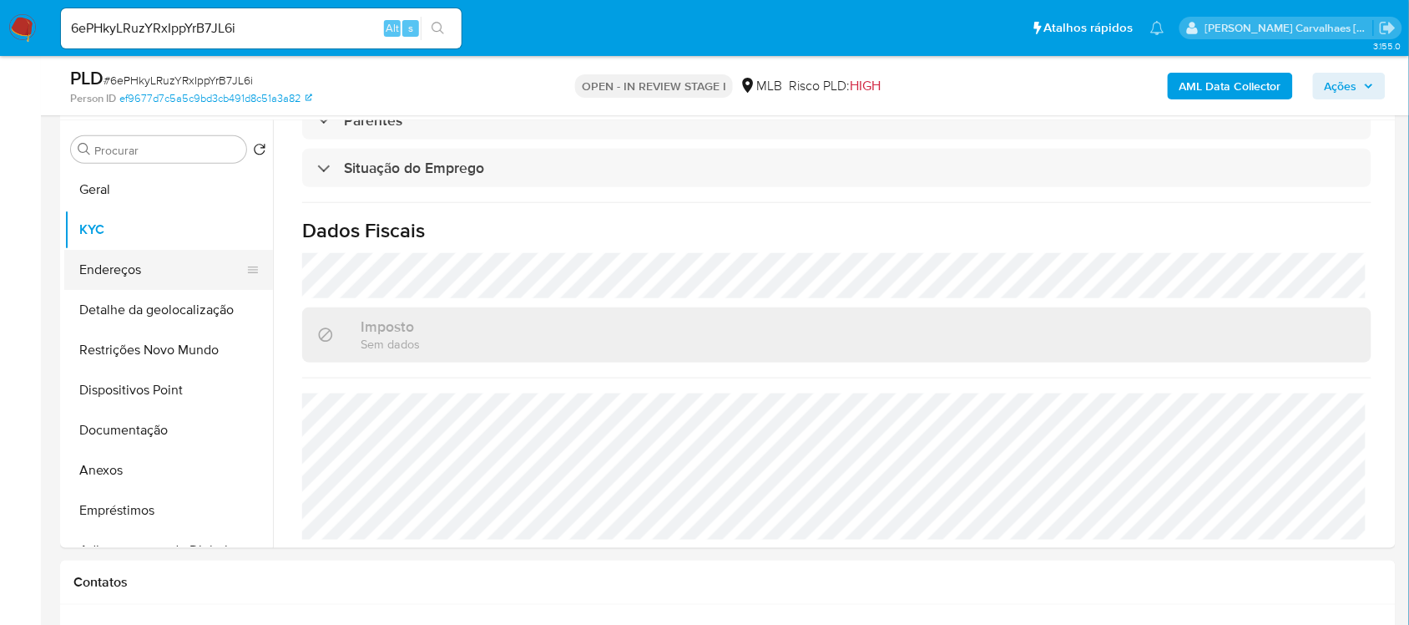
click at [118, 260] on button "Endereços" at bounding box center [161, 270] width 195 height 40
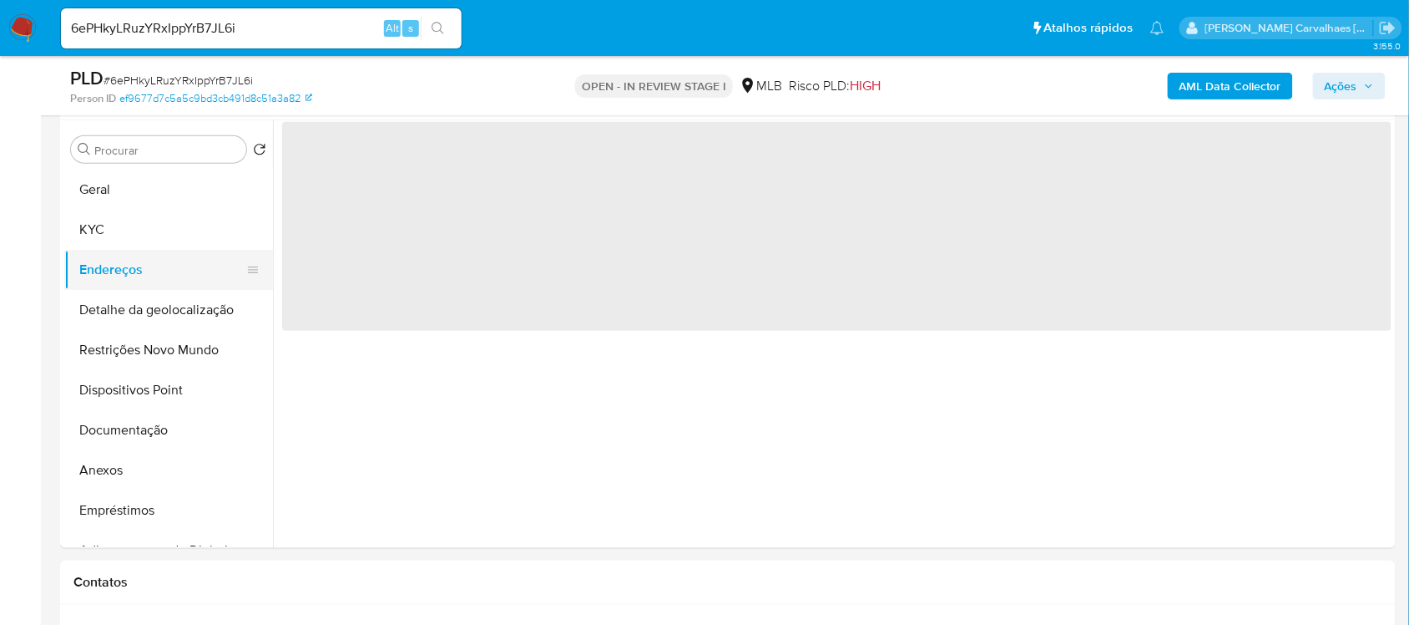
scroll to position [0, 0]
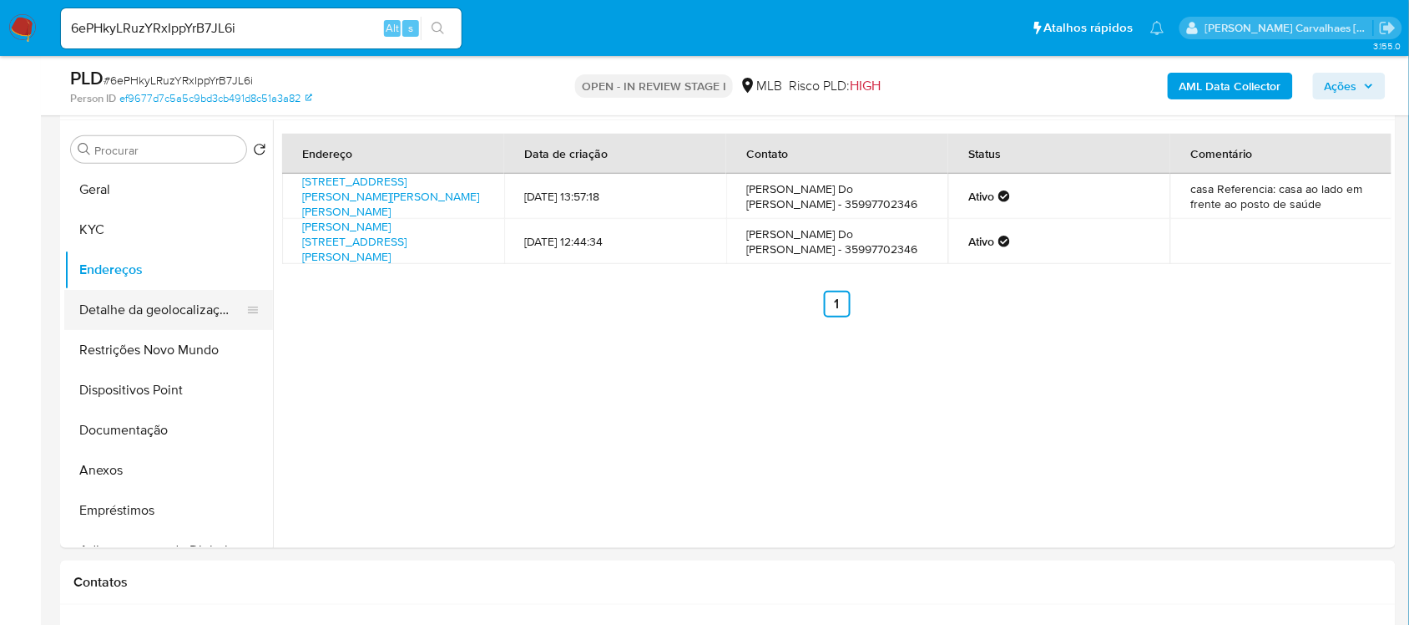
click at [165, 306] on button "Detalhe da geolocalização" at bounding box center [161, 310] width 195 height 40
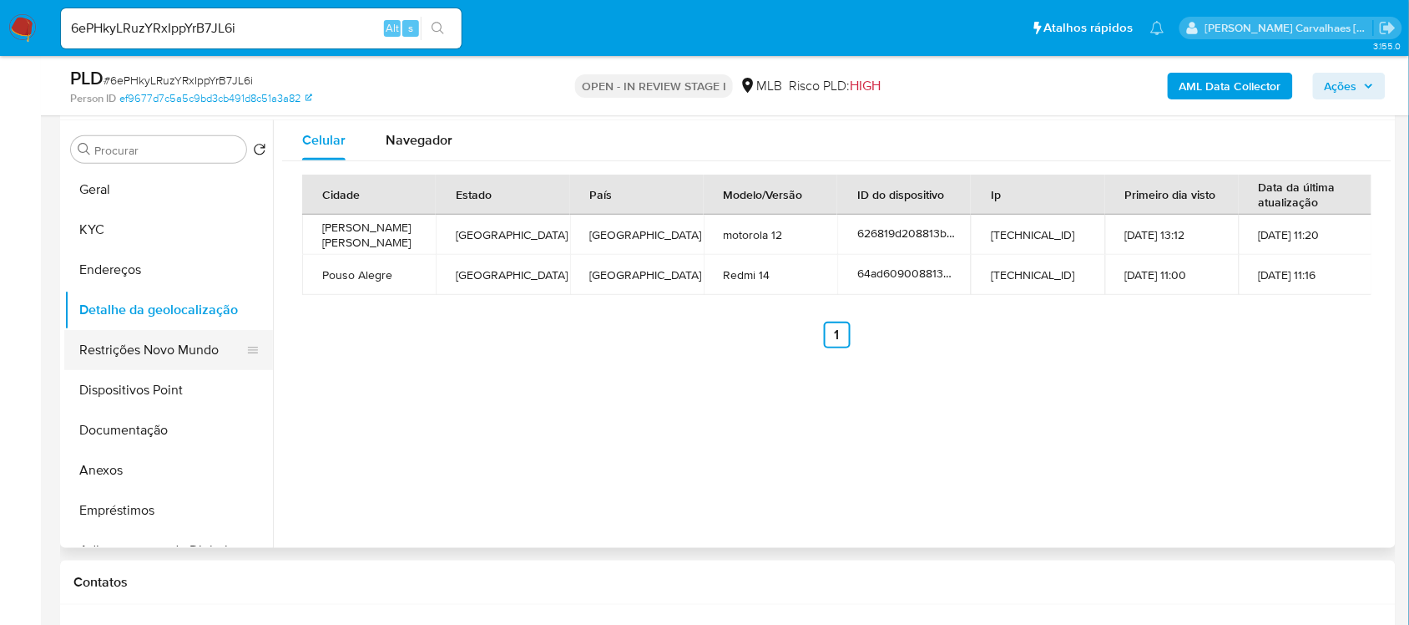
click at [152, 363] on button "Restrições Novo Mundo" at bounding box center [161, 350] width 195 height 40
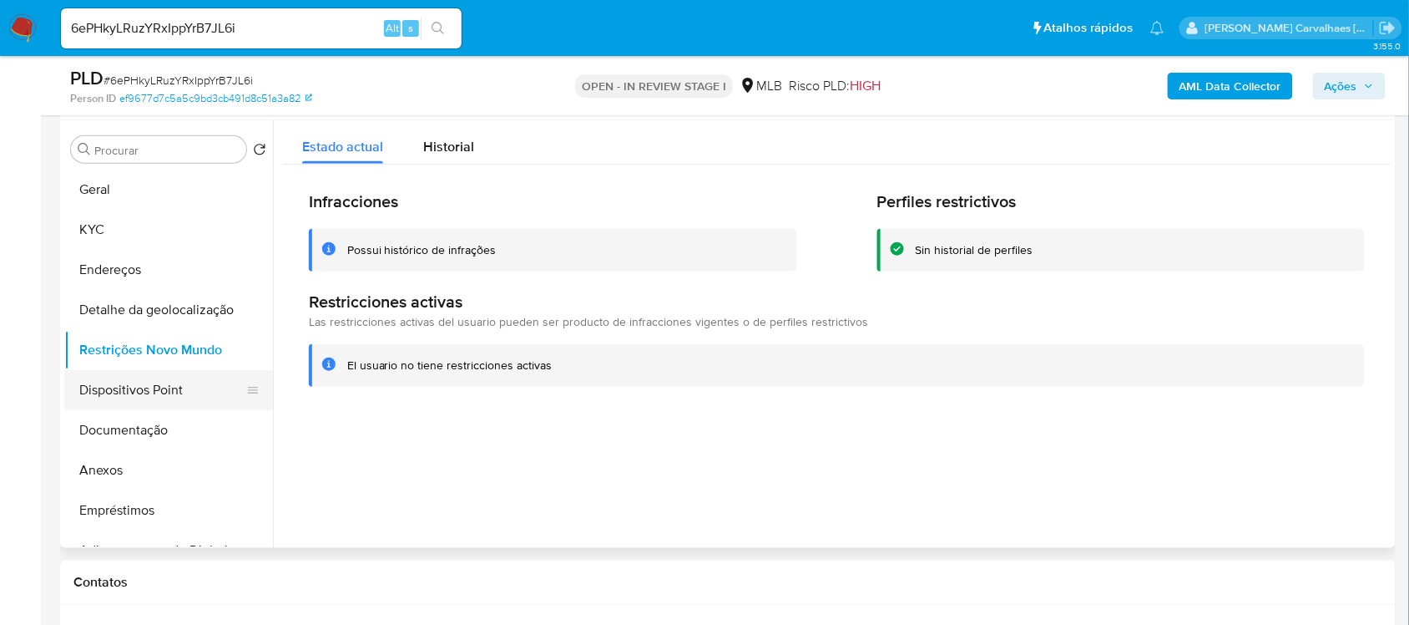
click at [134, 388] on button "Dispositivos Point" at bounding box center [161, 390] width 195 height 40
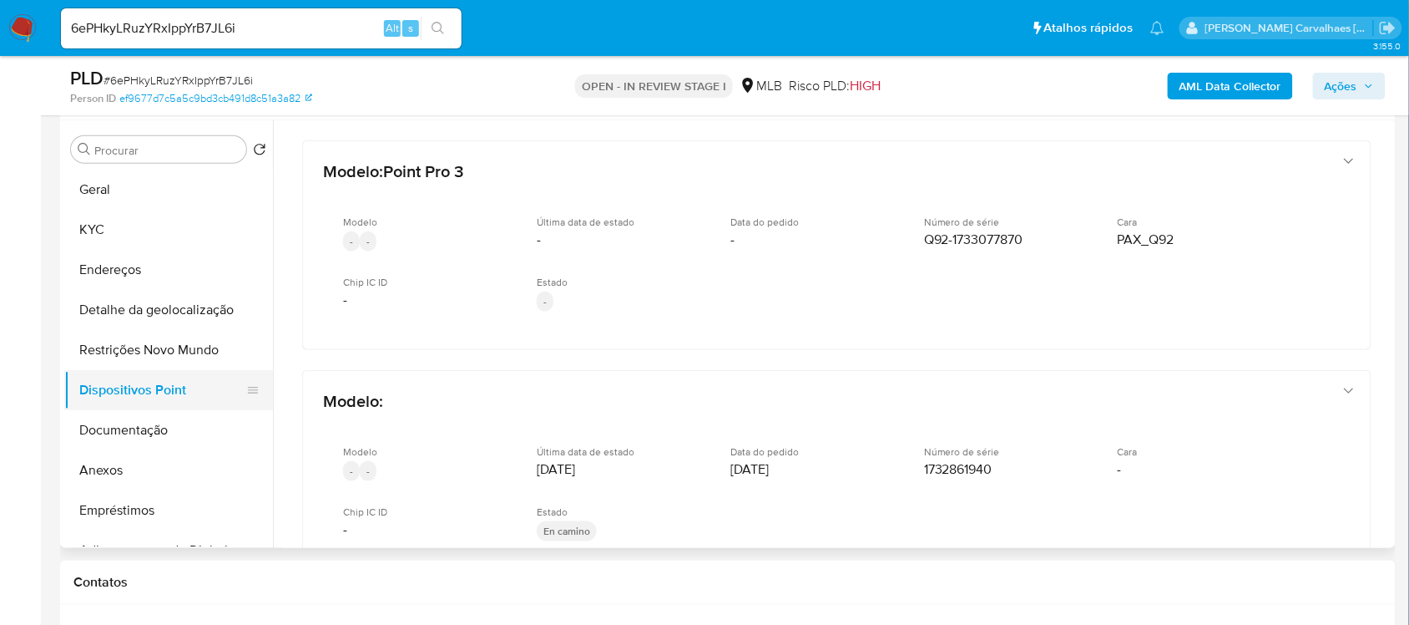
click at [174, 377] on button "Dispositivos Point" at bounding box center [161, 390] width 195 height 40
click at [111, 266] on button "Endereços" at bounding box center [161, 270] width 195 height 40
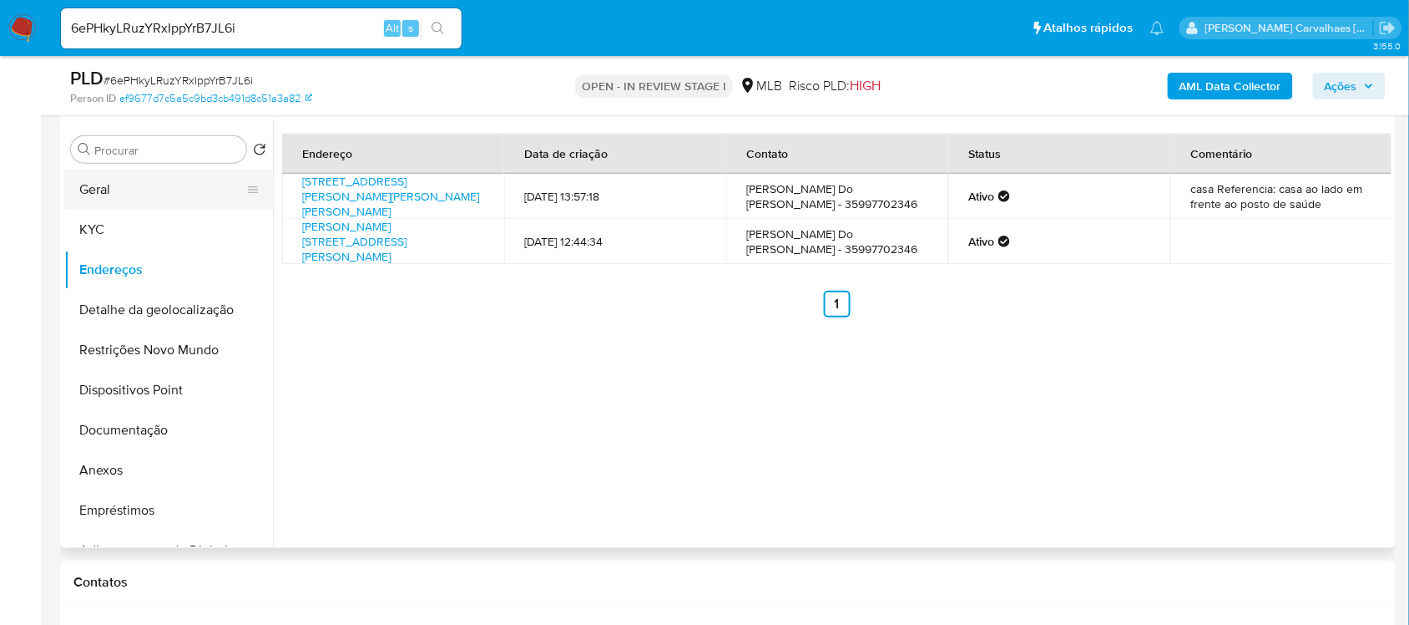
click at [130, 190] on button "Geral" at bounding box center [161, 190] width 195 height 40
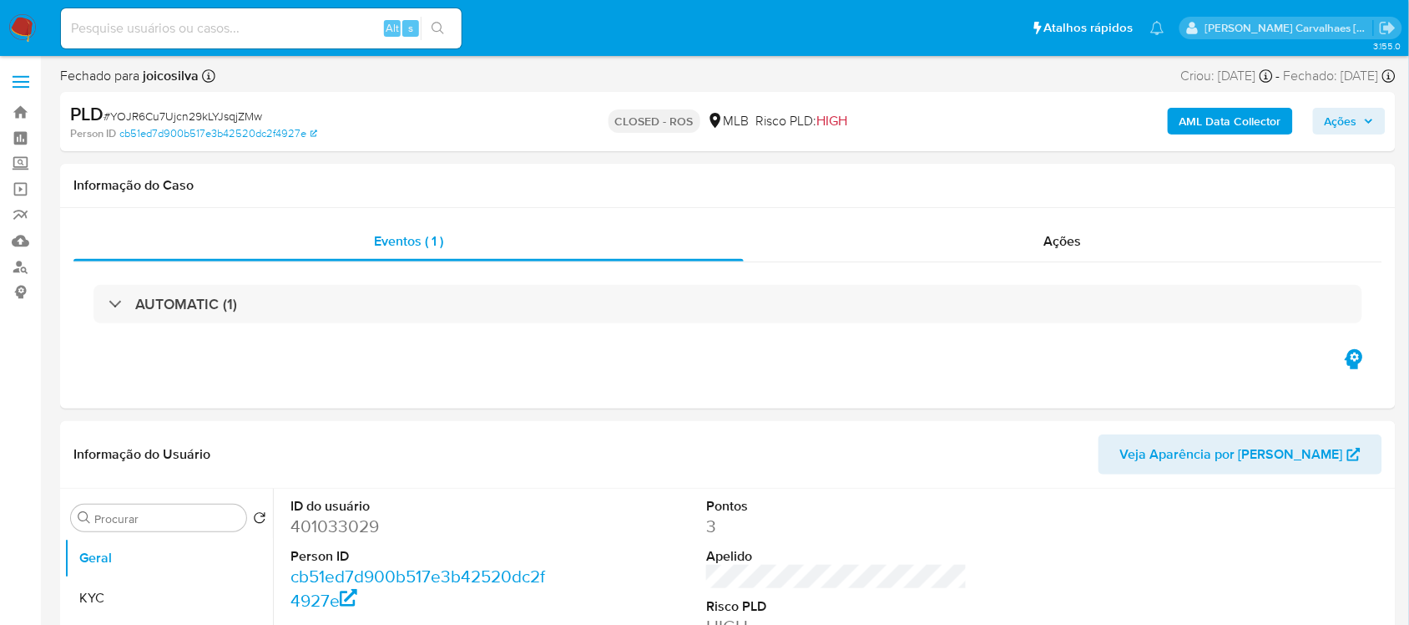
select select "10"
click at [19, 270] on link "Localizador de pessoas" at bounding box center [99, 267] width 199 height 26
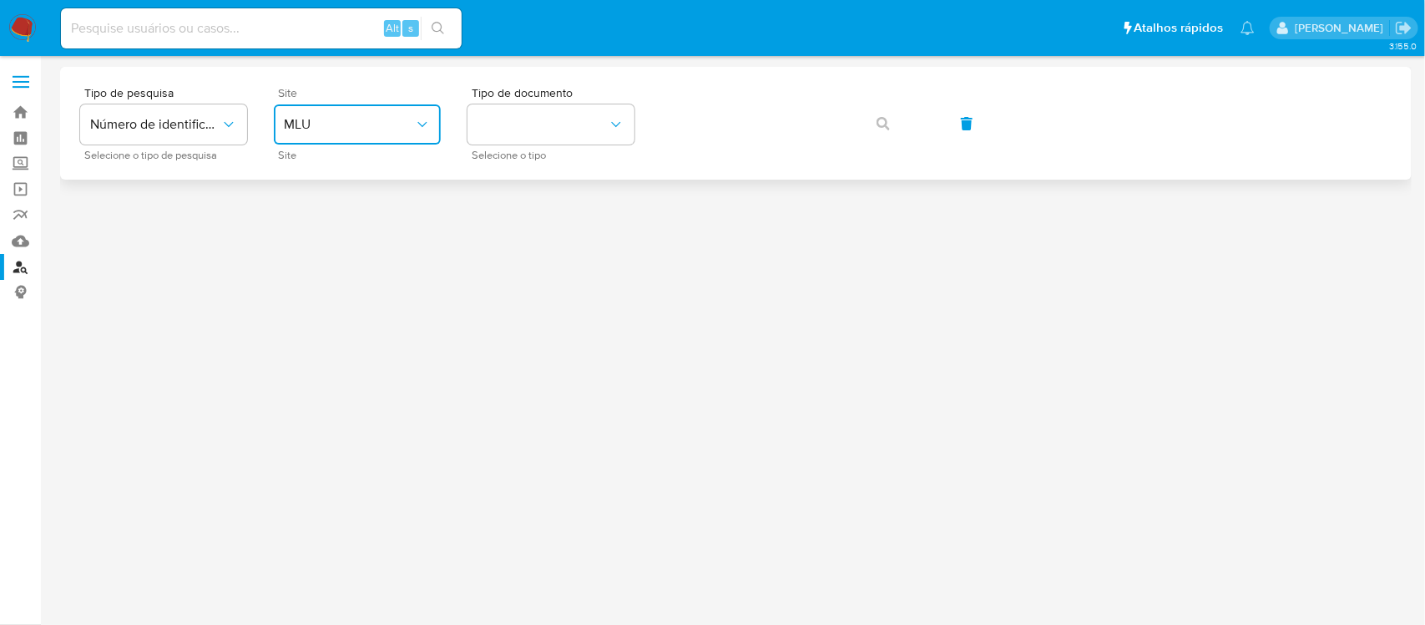
click at [419, 117] on icon "site_id" at bounding box center [422, 124] width 17 height 17
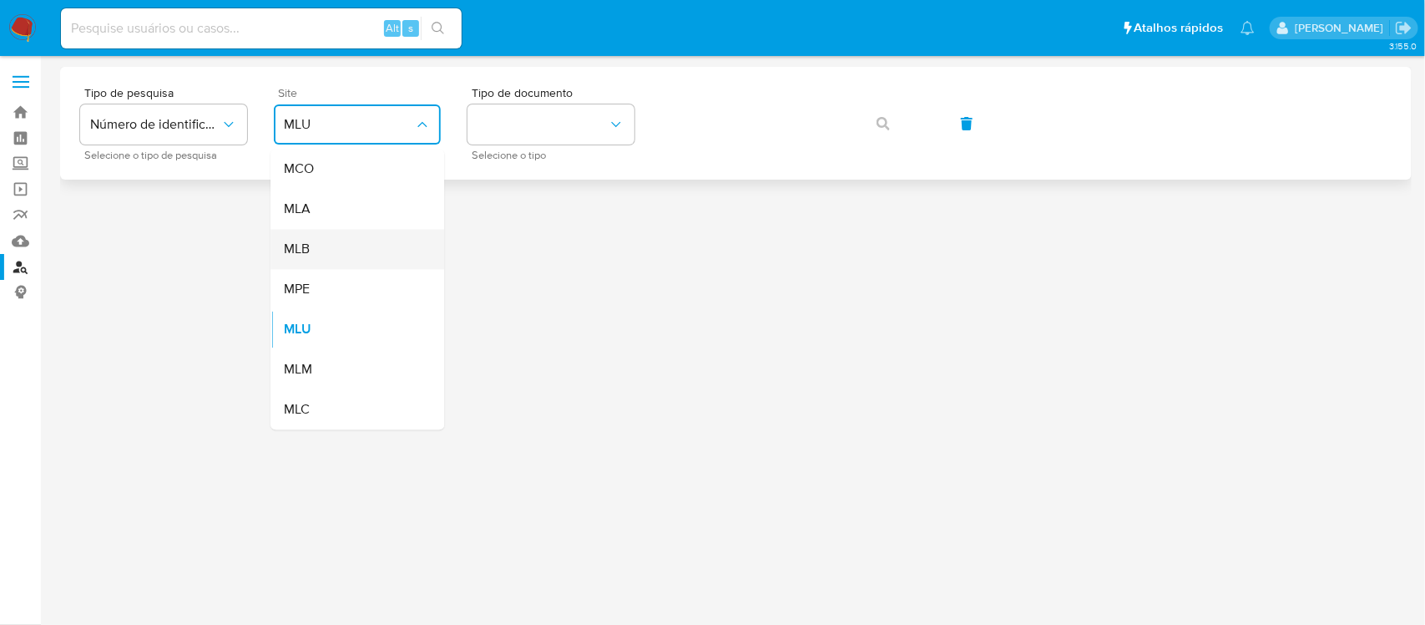
click at [348, 236] on div "MLB" at bounding box center [352, 250] width 137 height 40
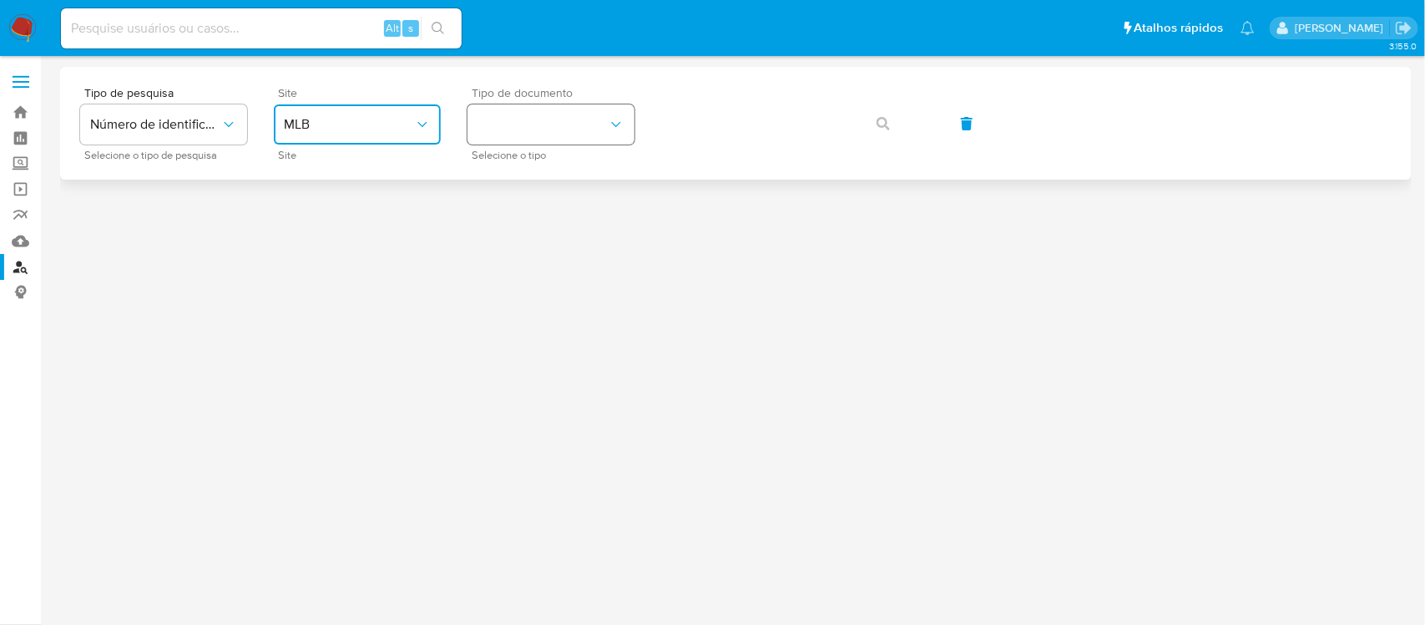
click at [519, 123] on button "identificationType" at bounding box center [551, 124] width 167 height 40
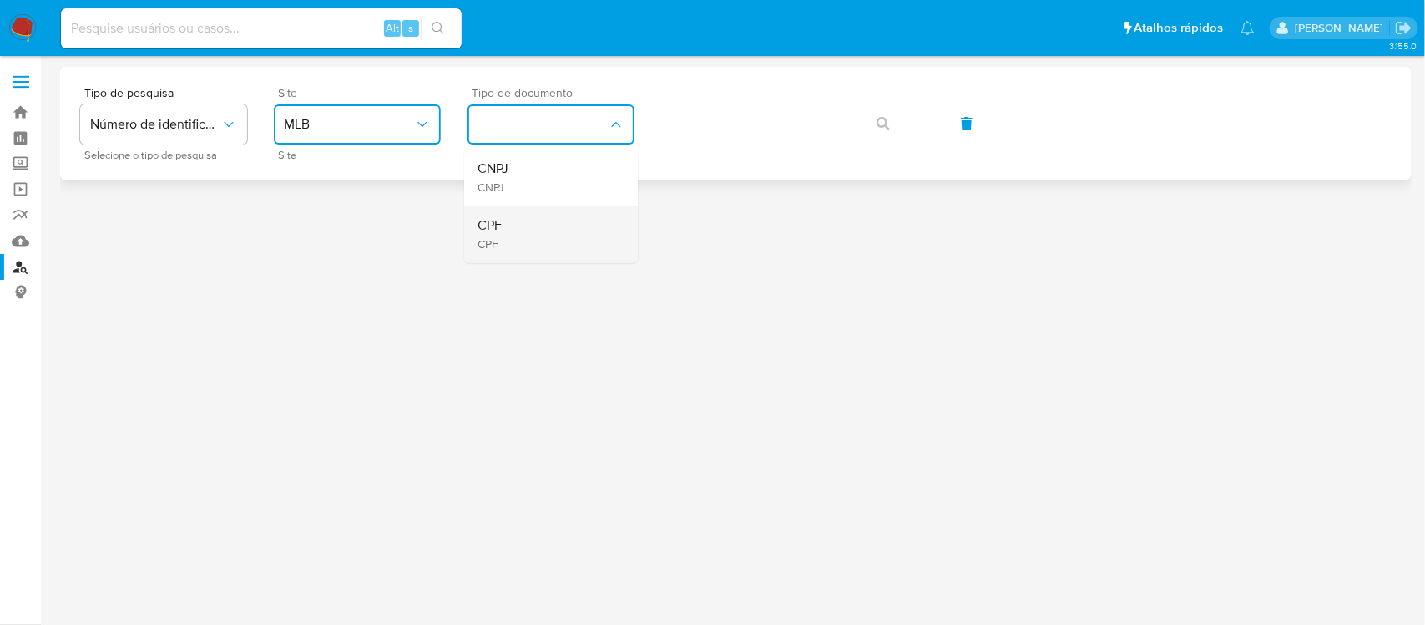
click at [535, 224] on div "CPF CPF" at bounding box center [546, 234] width 137 height 57
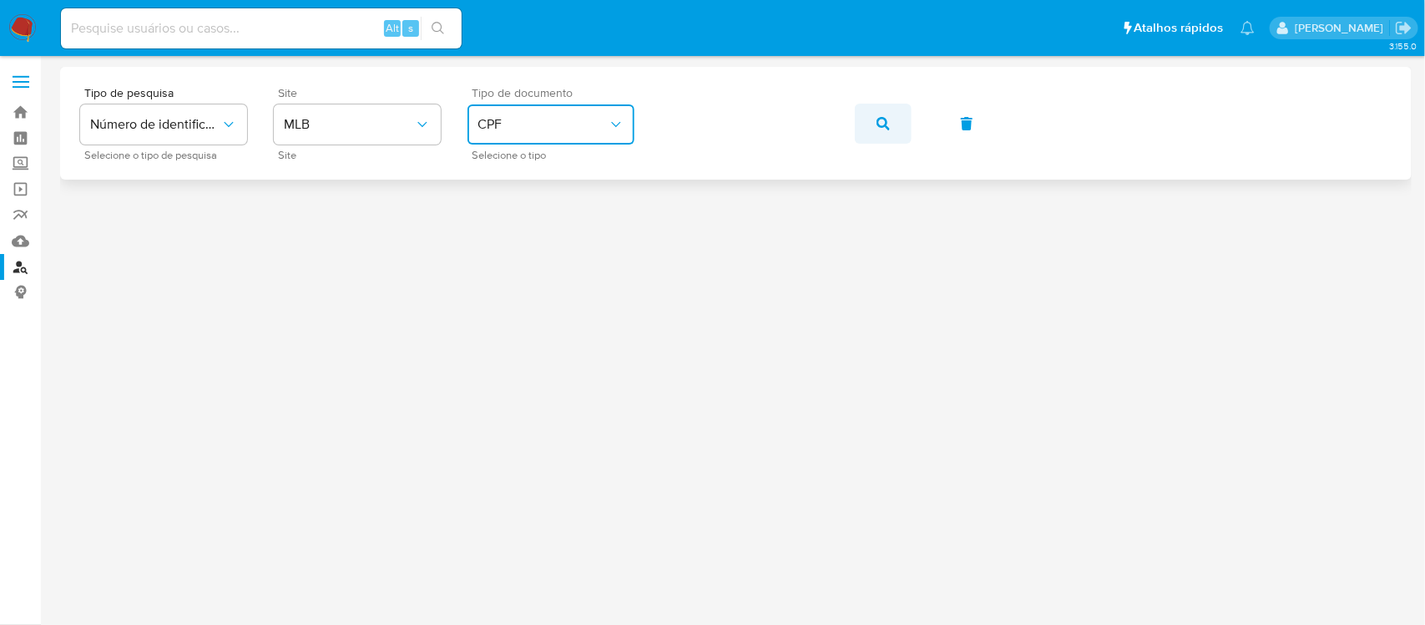
click at [881, 119] on icon "button" at bounding box center [883, 123] width 13 height 13
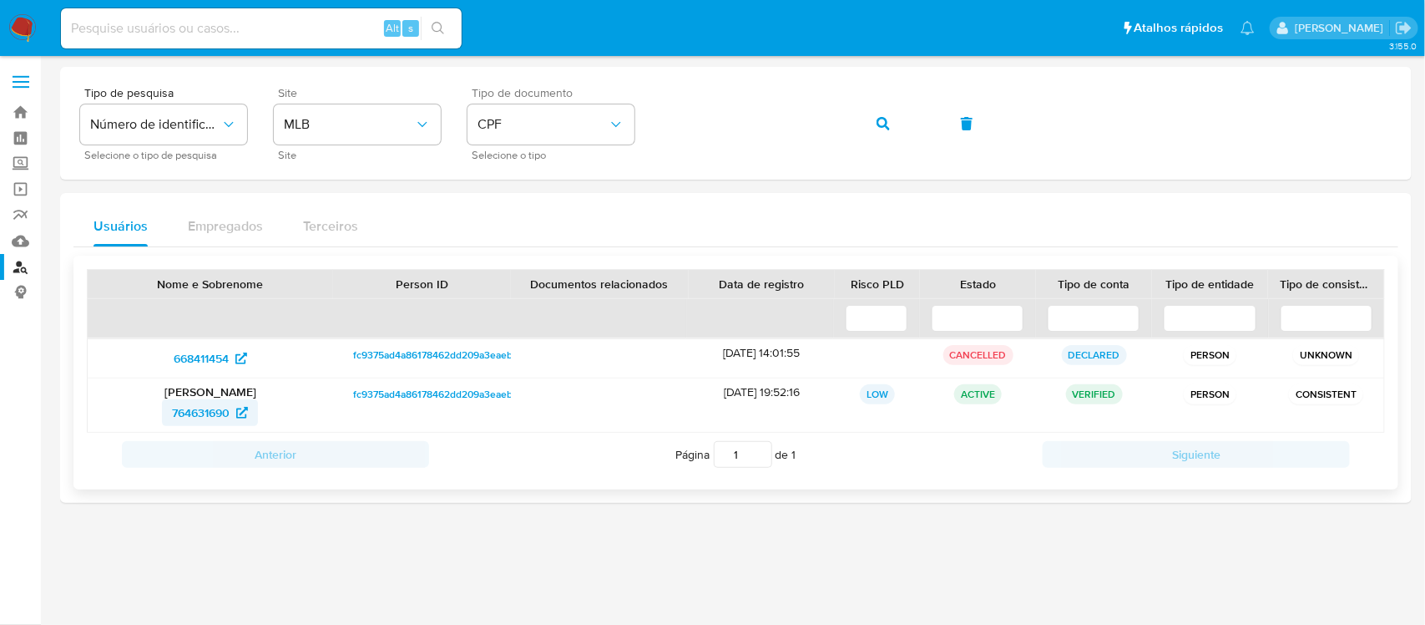
click at [200, 412] on span "764631690" at bounding box center [201, 412] width 58 height 27
click at [202, 406] on span "764631690" at bounding box center [201, 412] width 58 height 27
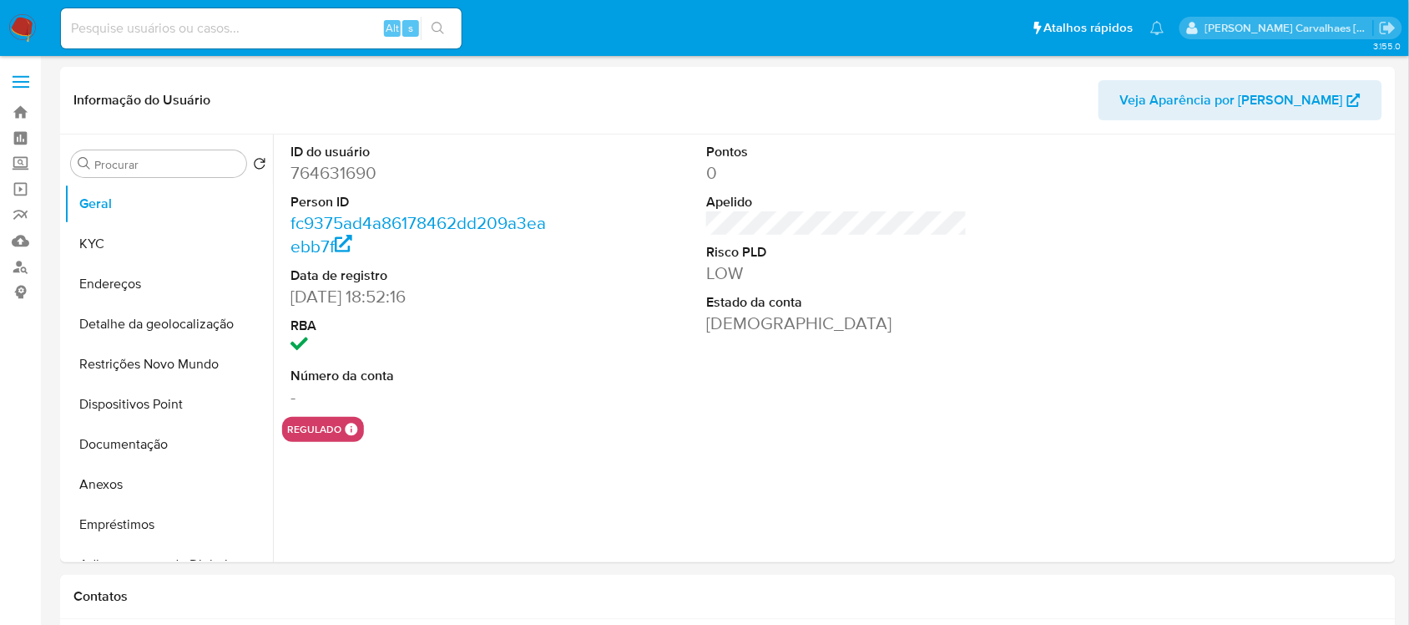
select select "10"
click at [94, 482] on button "Anexos" at bounding box center [161, 484] width 195 height 40
select select "10"
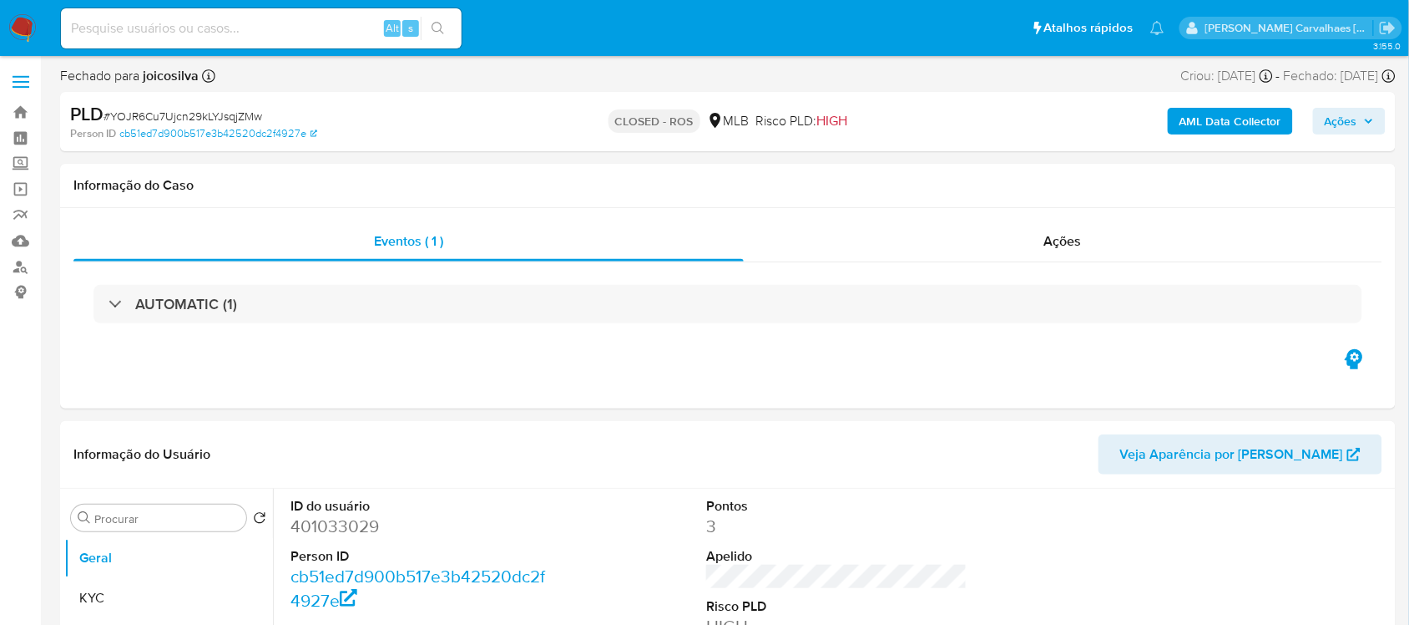
click at [192, 35] on input at bounding box center [261, 29] width 401 height 22
select select "10"
paste input "6ePHkyLRuzYRxIppYrB7JL6i"
type input "6ePHkyLRuzYRxIppYrB7JL6i"
click at [436, 35] on button "search-icon" at bounding box center [438, 28] width 34 height 23
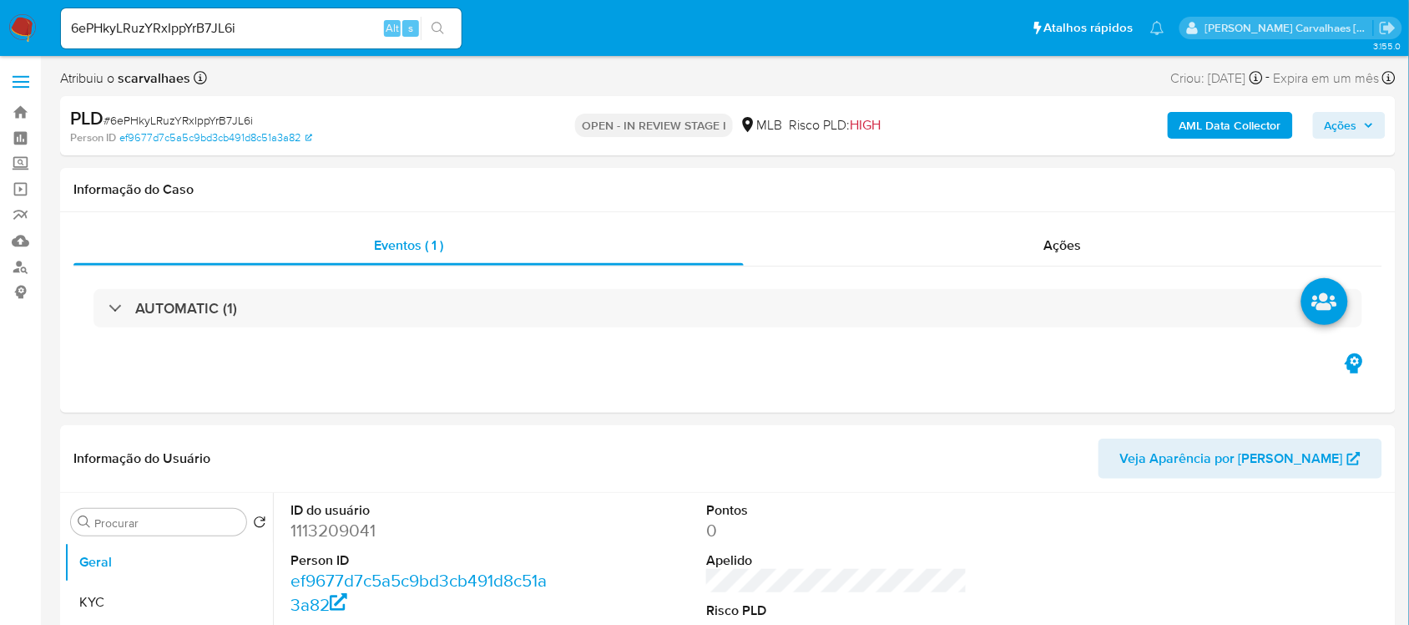
select select "10"
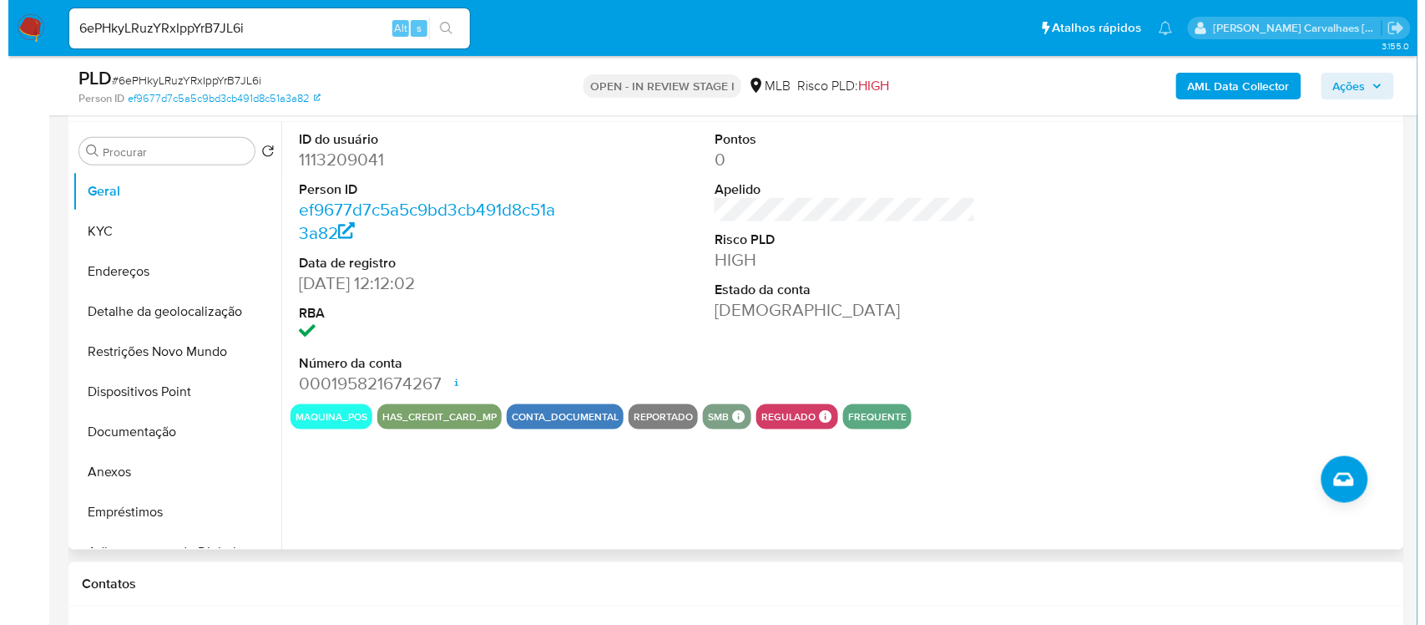
scroll to position [313, 0]
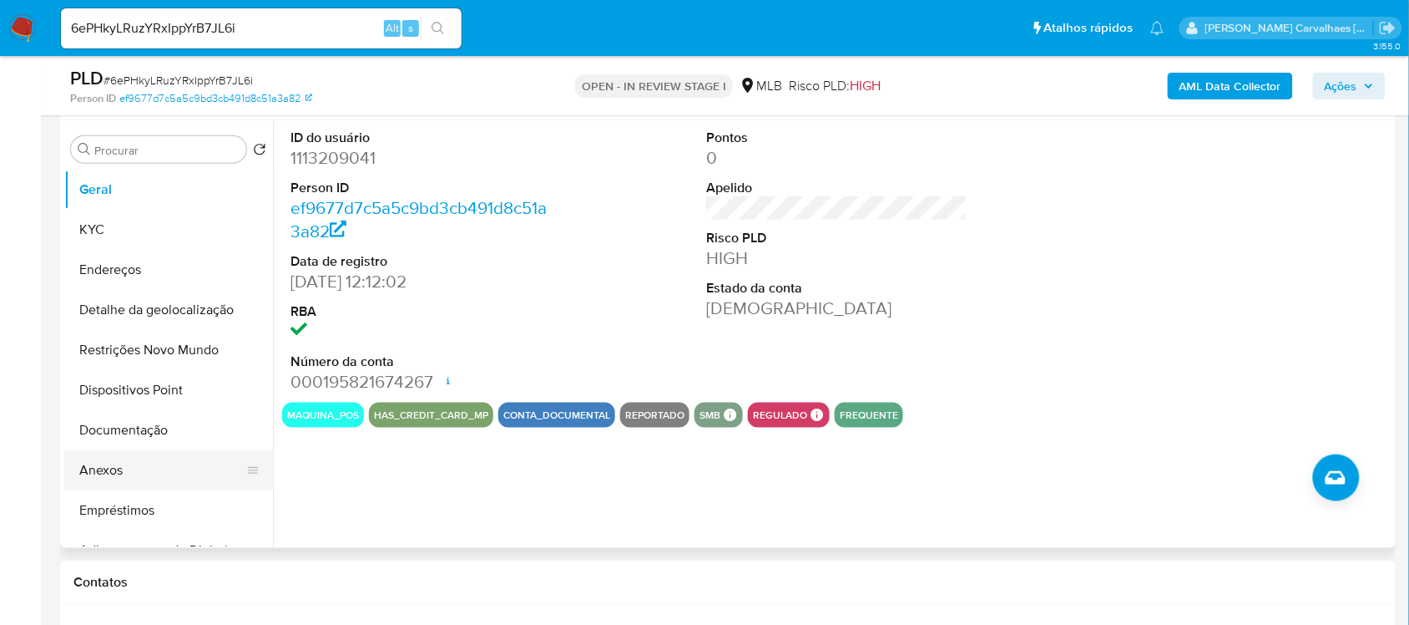
click at [119, 468] on button "Anexos" at bounding box center [161, 470] width 195 height 40
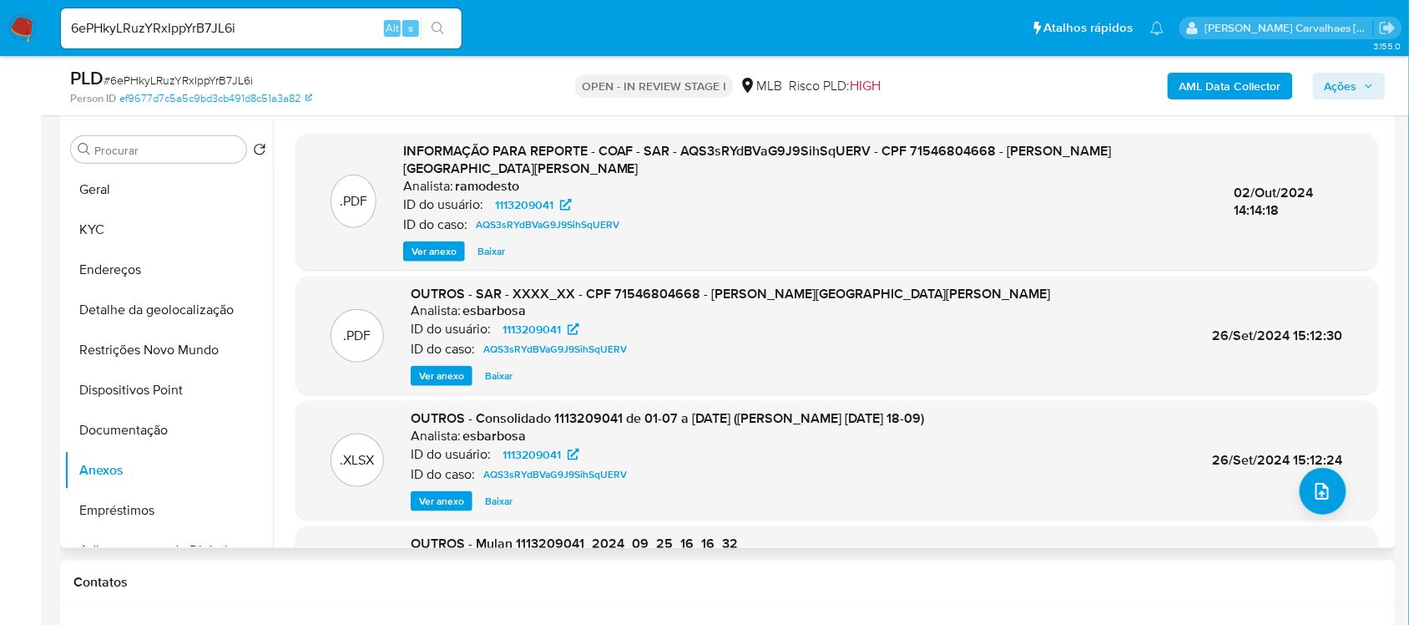
click at [452, 246] on span "Ver anexo" at bounding box center [434, 251] width 45 height 17
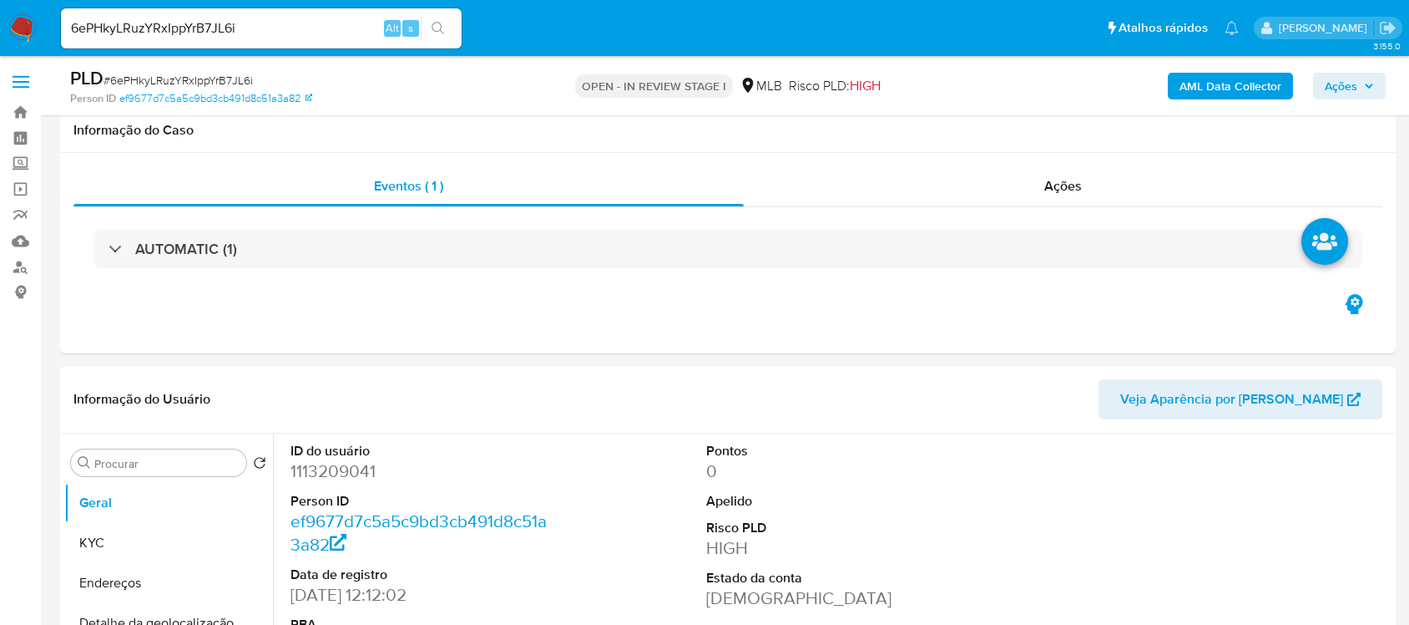
select select "10"
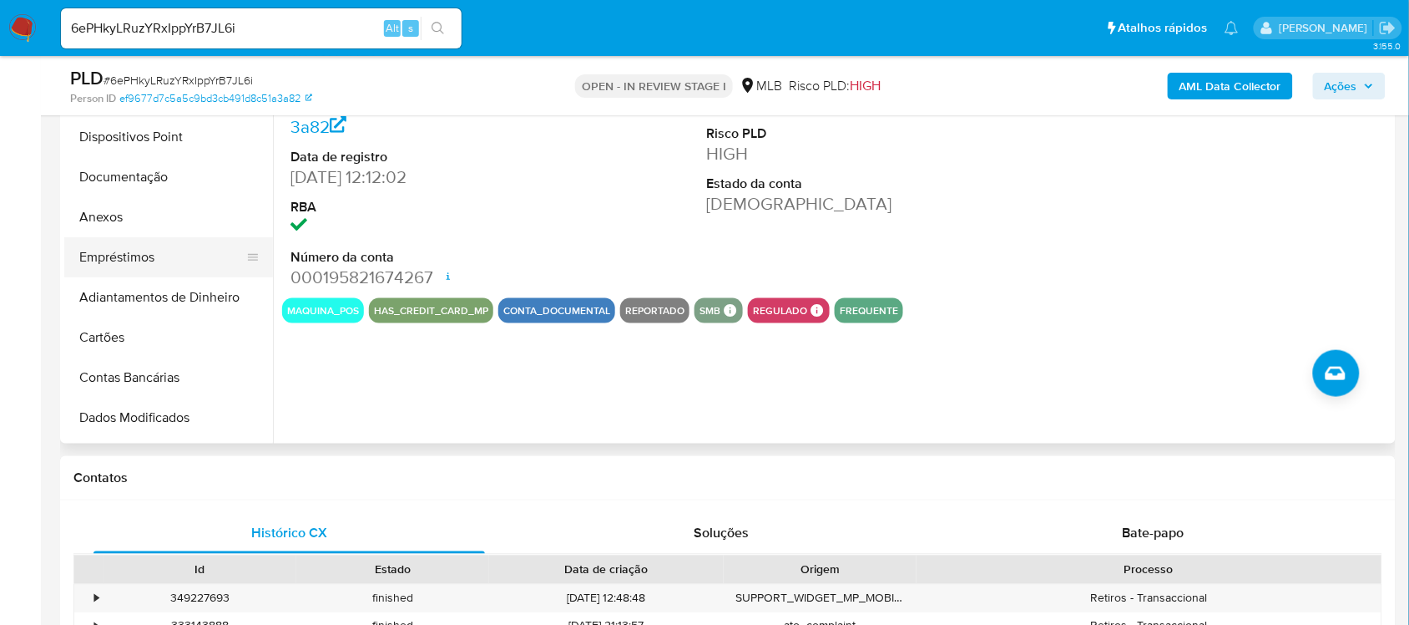
scroll to position [119, 0]
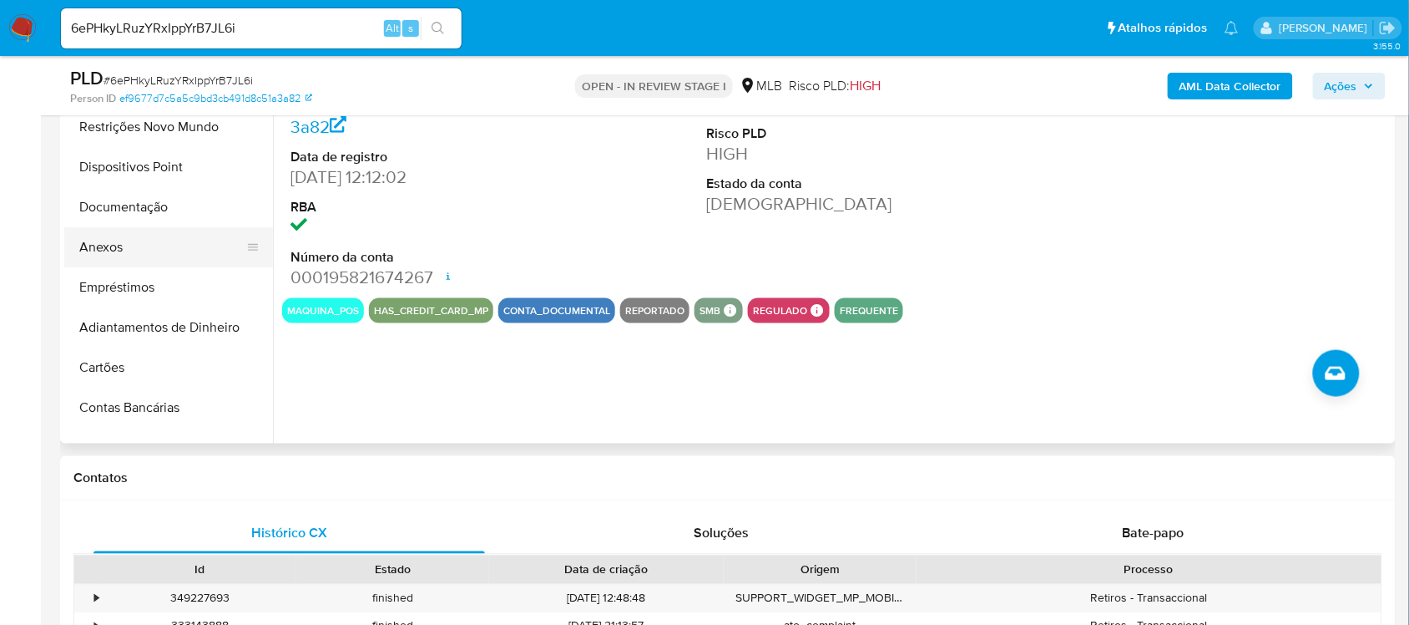
click at [143, 247] on button "Anexos" at bounding box center [161, 247] width 195 height 40
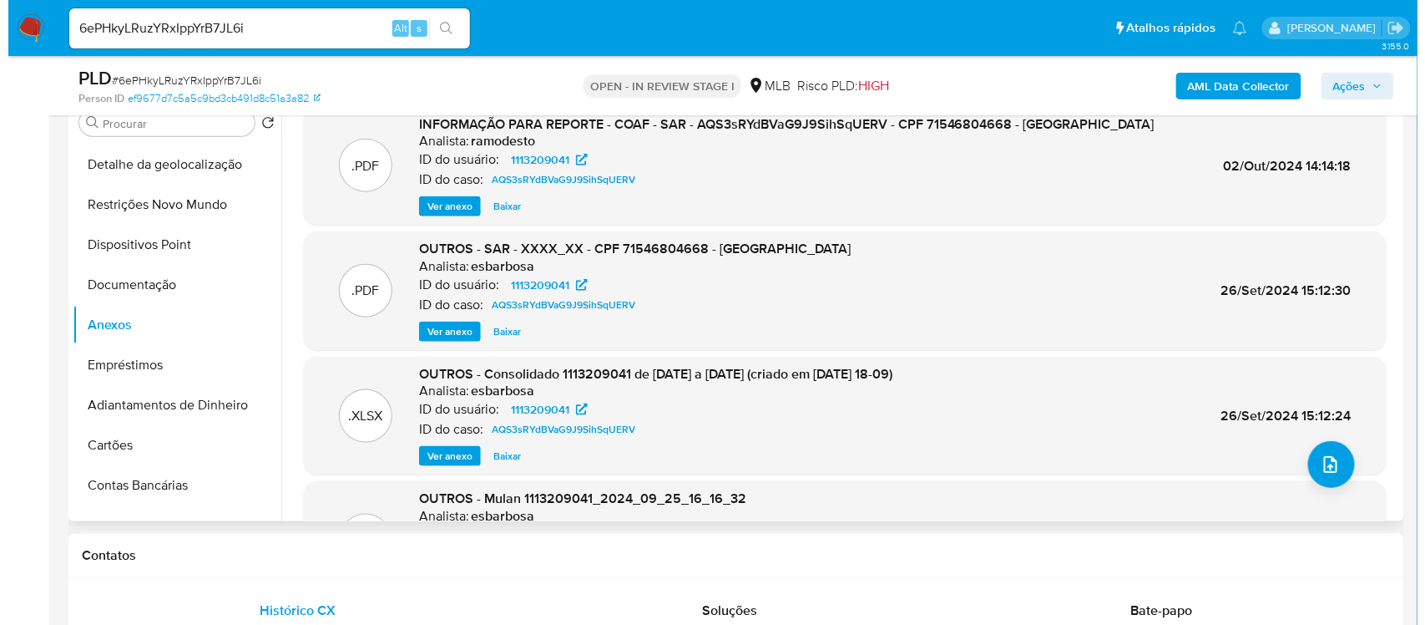
scroll to position [209, 0]
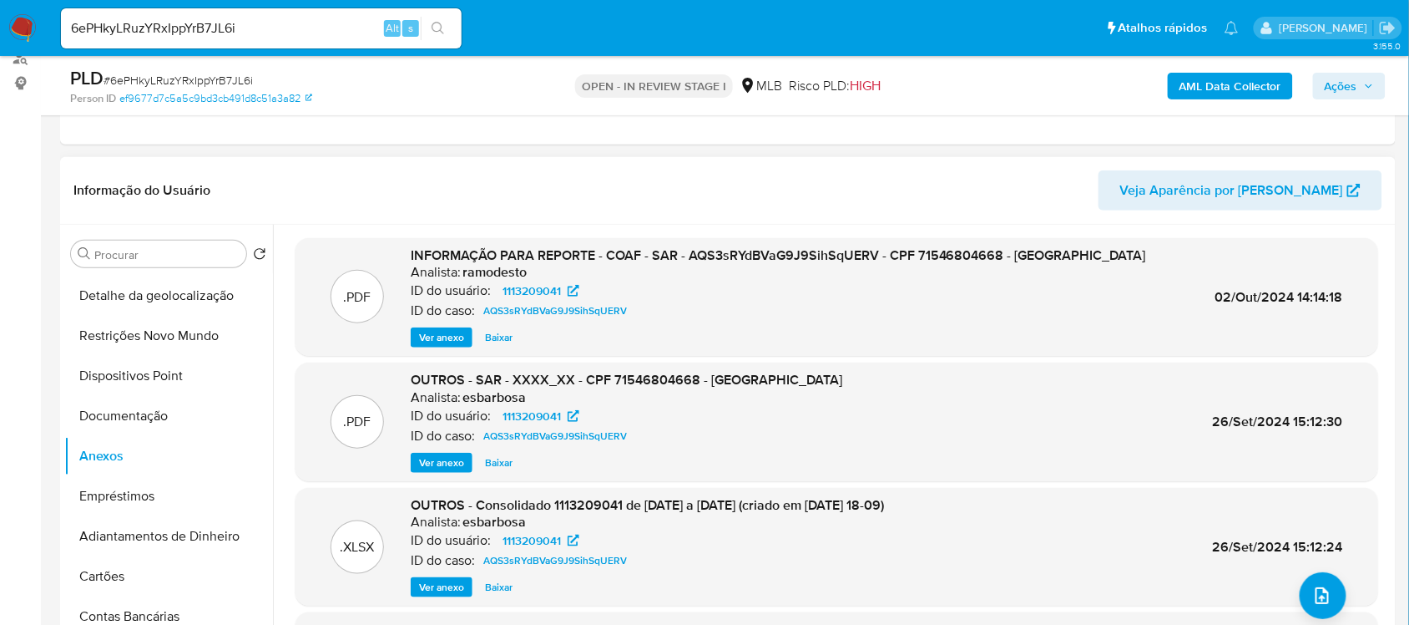
click at [430, 346] on span "Ver anexo" at bounding box center [441, 337] width 45 height 17
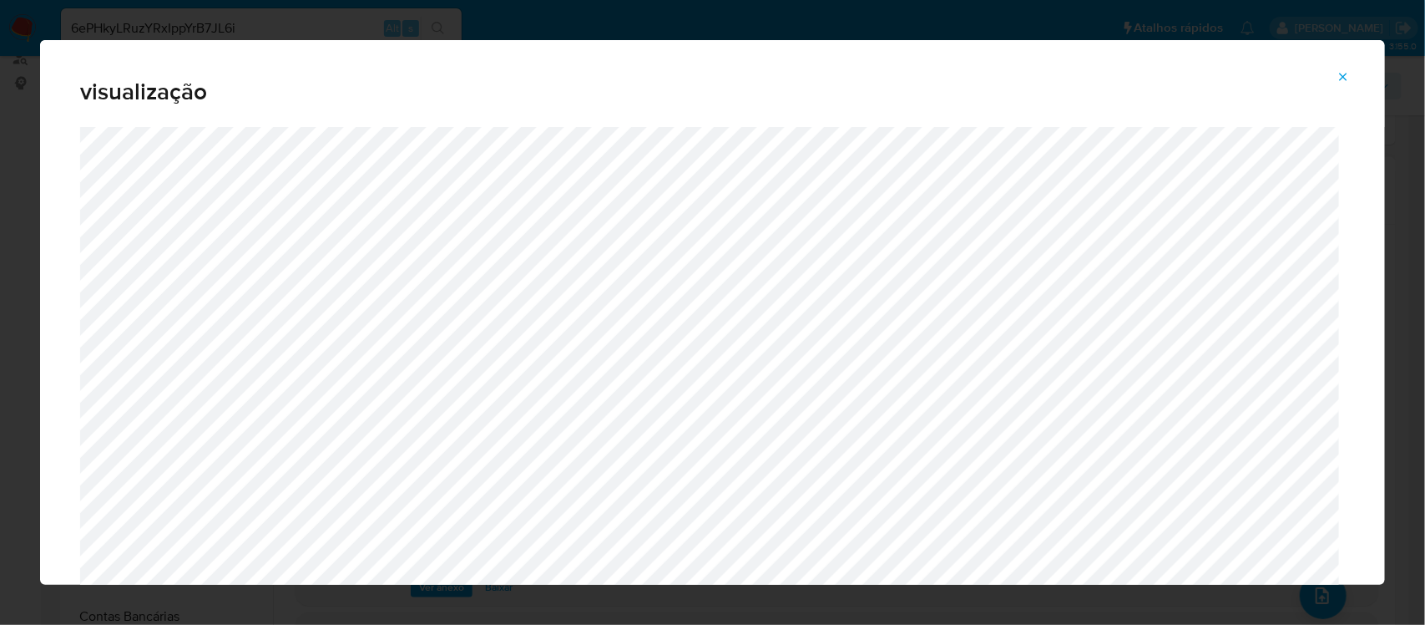
click at [1338, 75] on icon "Attachment preview" at bounding box center [1343, 76] width 13 height 13
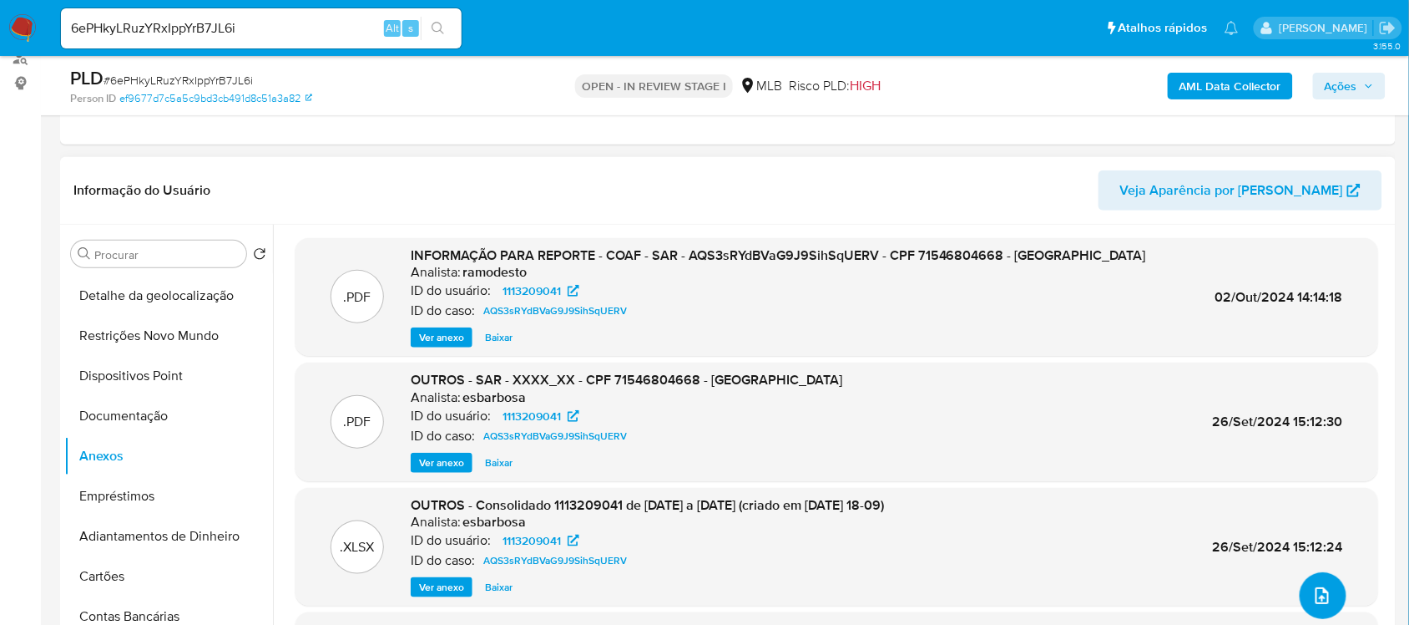
click at [1324, 604] on span "upload-file" at bounding box center [1323, 595] width 20 height 20
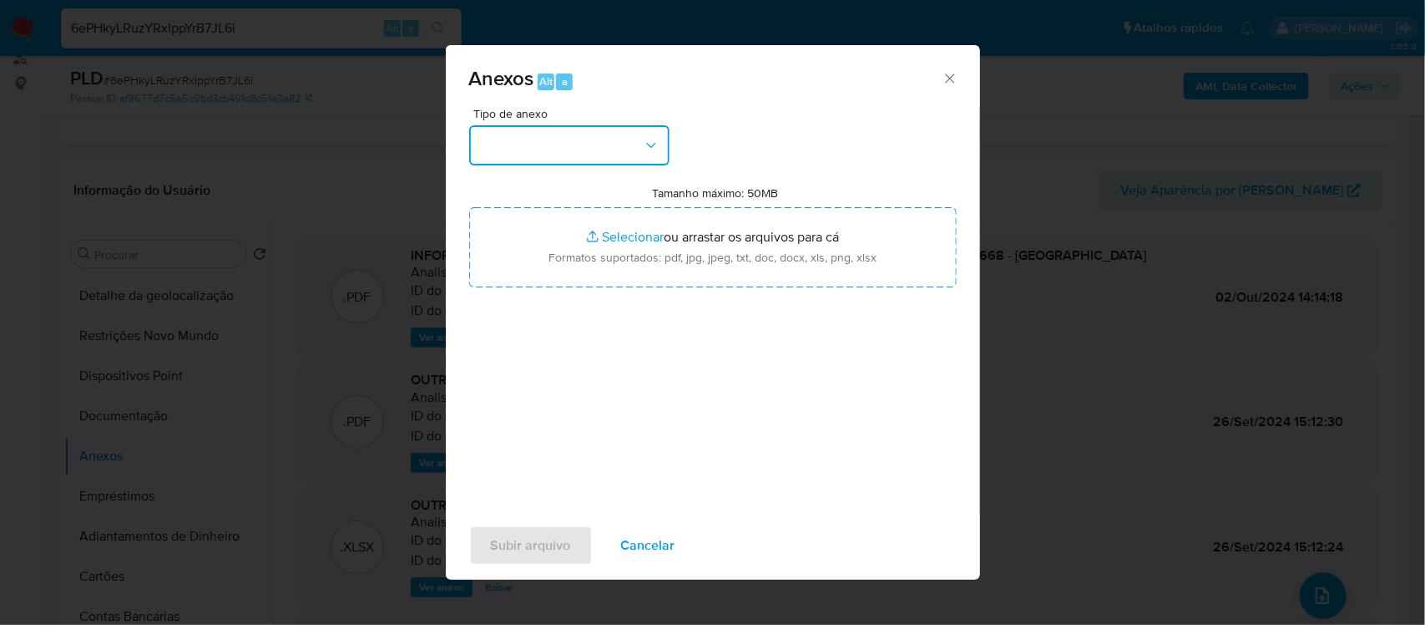
click at [650, 140] on icon "button" at bounding box center [651, 145] width 17 height 17
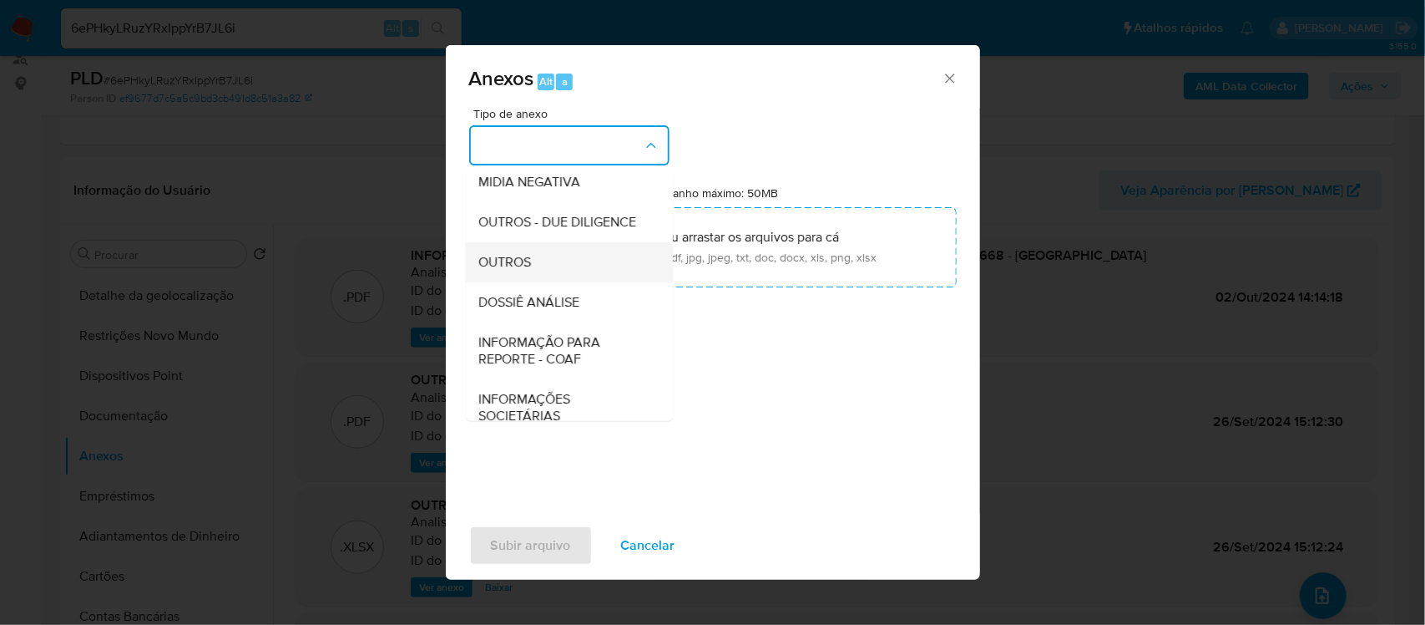
click at [552, 281] on div "OUTROS" at bounding box center [564, 261] width 170 height 40
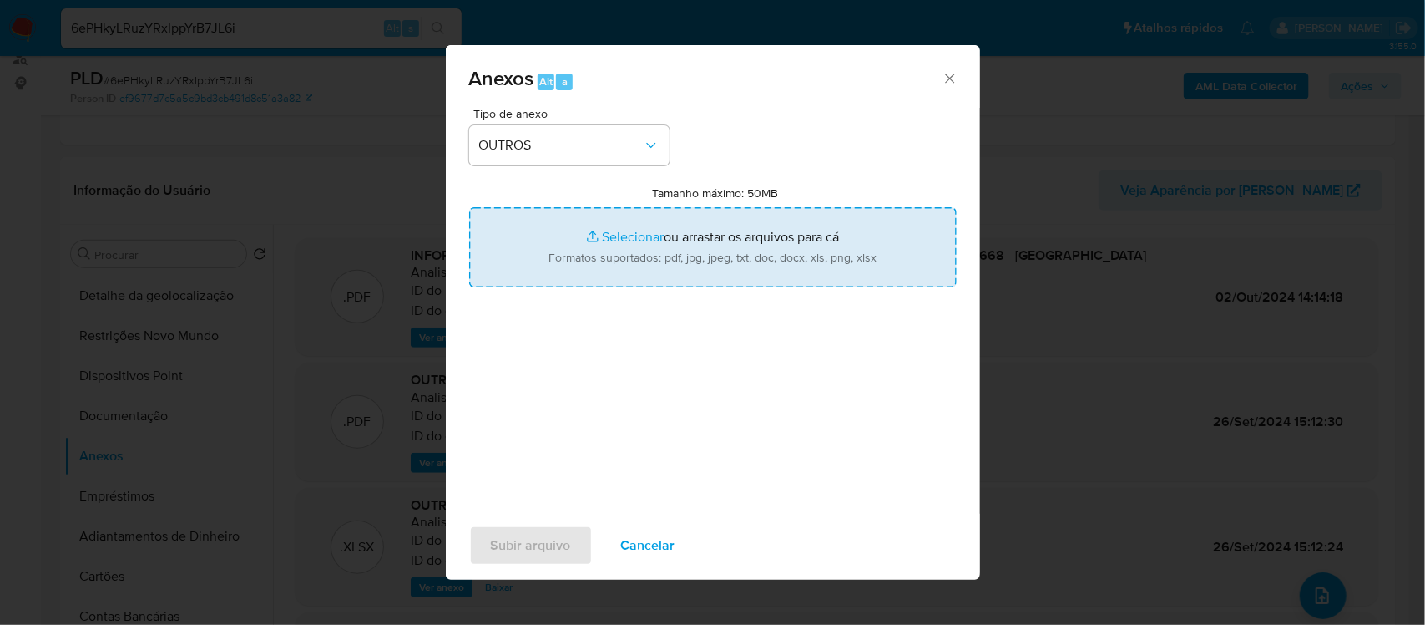
click at [632, 230] on input "Tamanho máximo: 50MB Selecionar arquivos" at bounding box center [713, 247] width 488 height 80
type input "C:\fakepath\2oSAR - xxxx - CPF 71546804668 - AIRTON SEBASTIAO DO PRADO.pdf"
click at [620, 234] on input "Tamanho máximo: 50MB Selecionar arquivos" at bounding box center [713, 247] width 488 height 80
type input "C:\fakepath\Mulan Airton Sebastiao Do Prado 1113209041_2025_08_25_09_49_45 - Ta…"
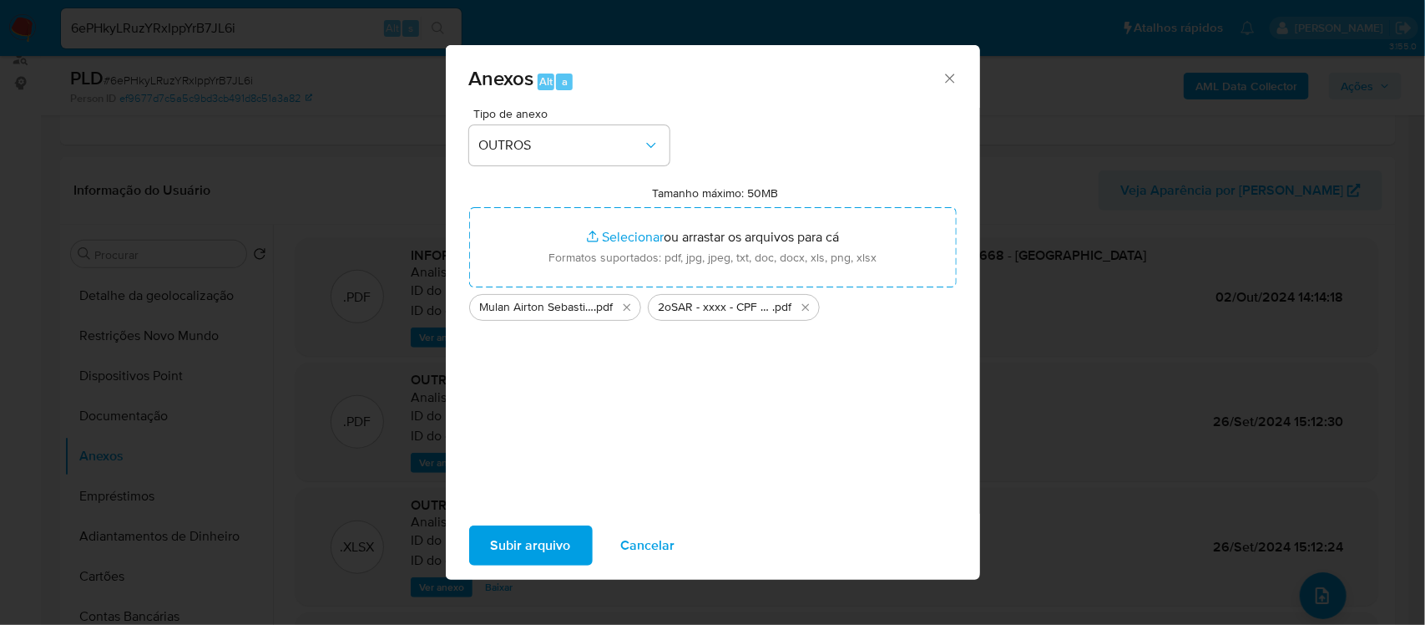
click at [509, 537] on span "Subir arquivo" at bounding box center [531, 545] width 80 height 37
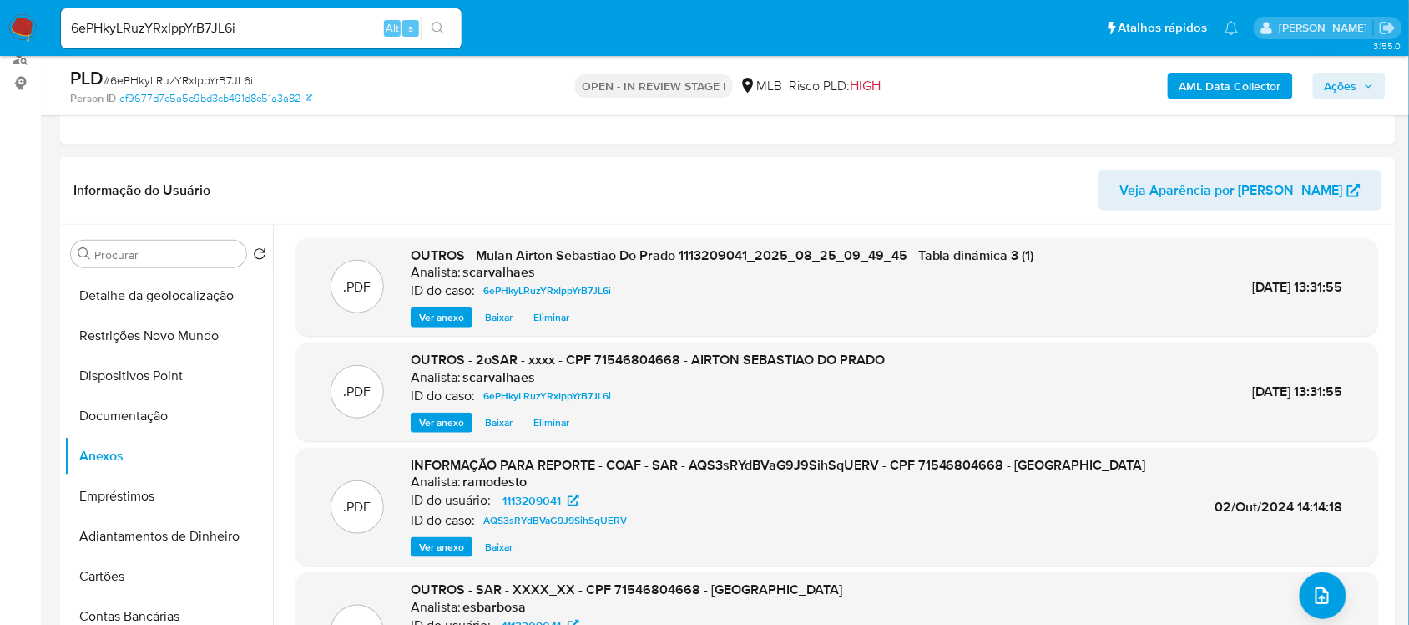
click at [1348, 84] on span "Ações" at bounding box center [1341, 86] width 33 height 27
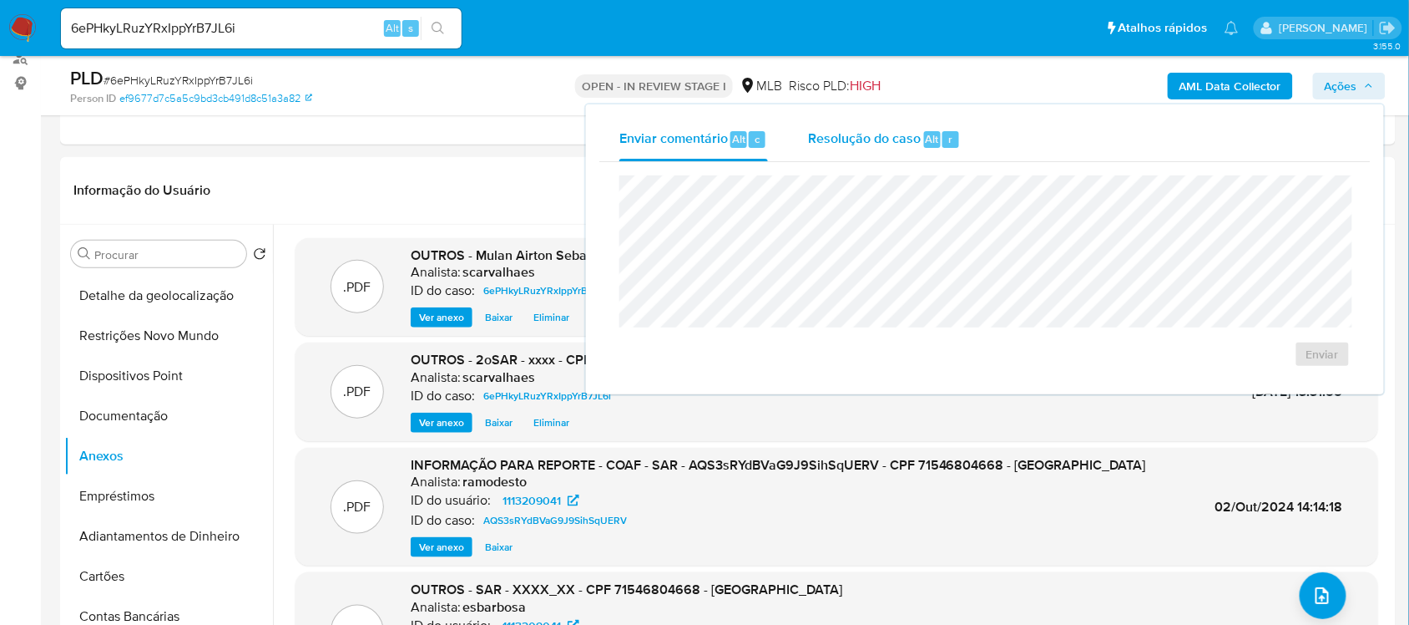
click at [850, 139] on span "Resolução do caso" at bounding box center [864, 138] width 113 height 19
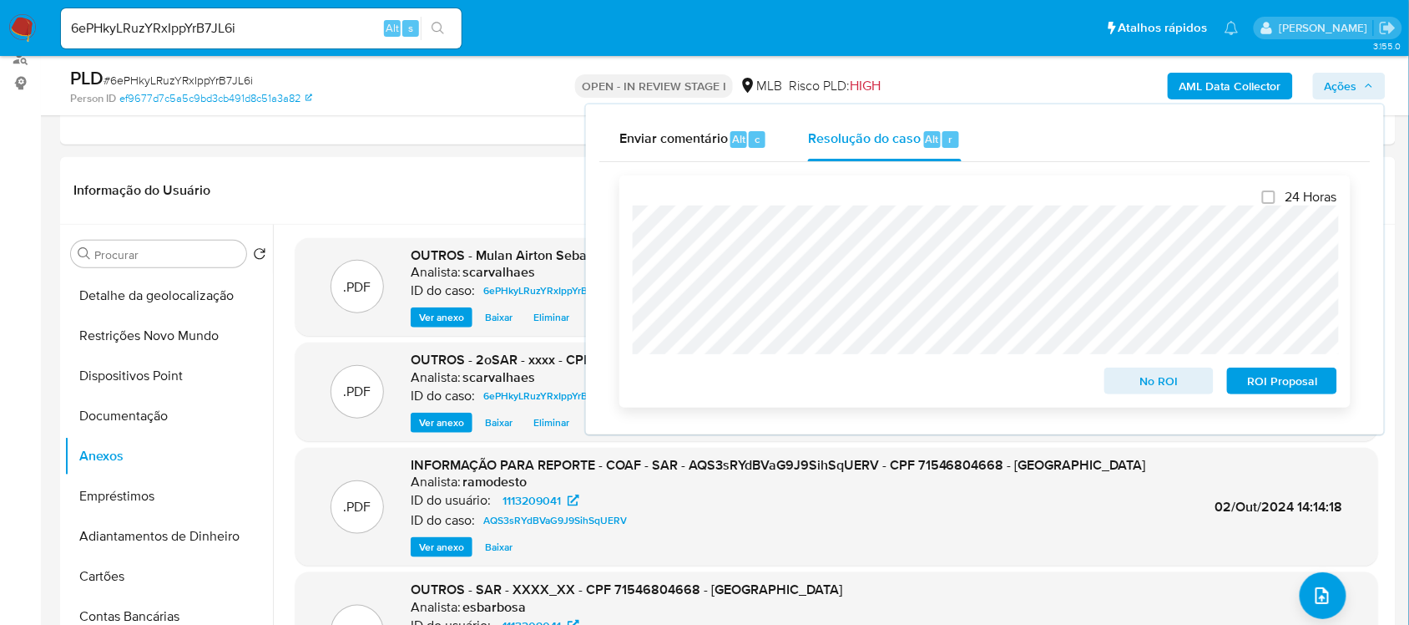
click at [1307, 380] on span "ROI Proposal" at bounding box center [1282, 380] width 87 height 23
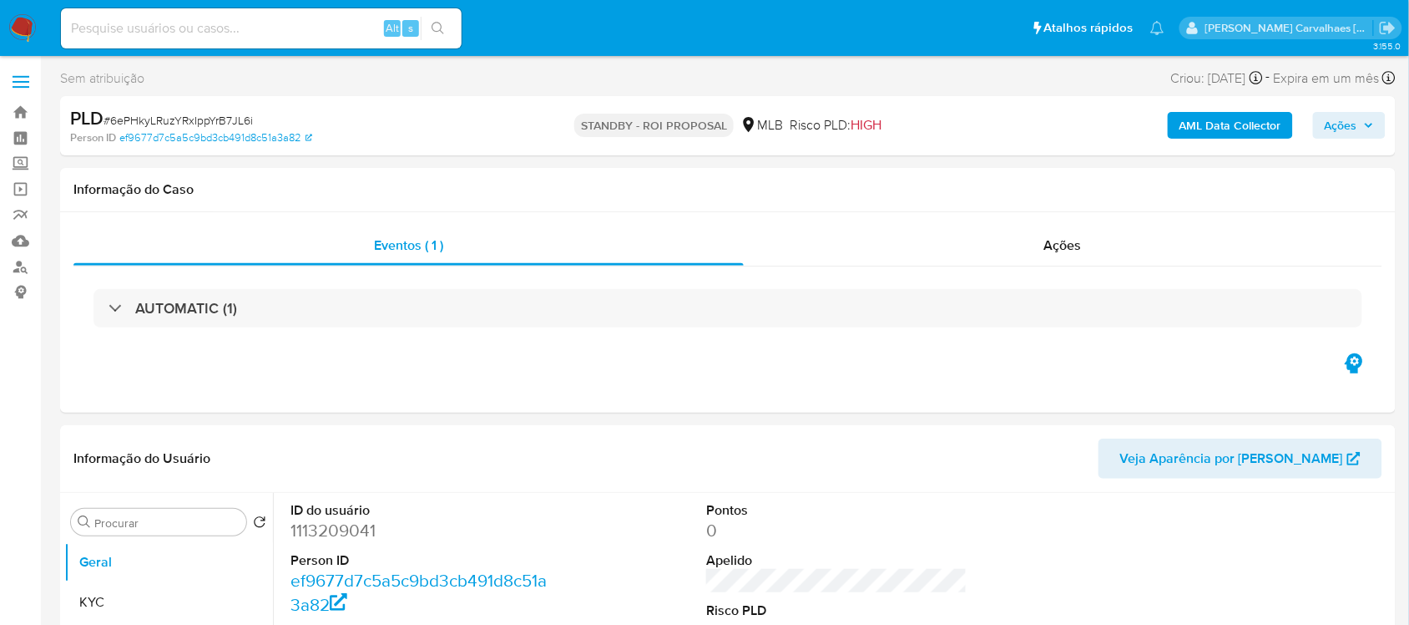
select select "10"
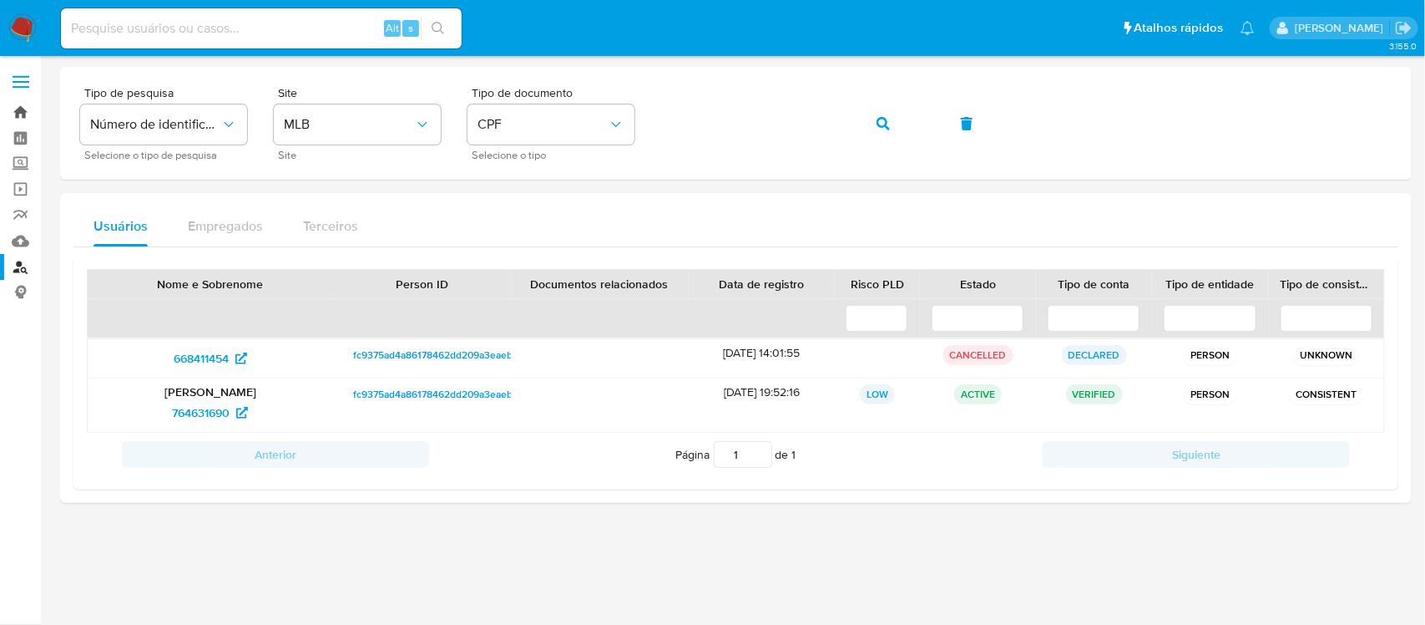
click at [17, 118] on link "Bandeja" at bounding box center [99, 112] width 199 height 26
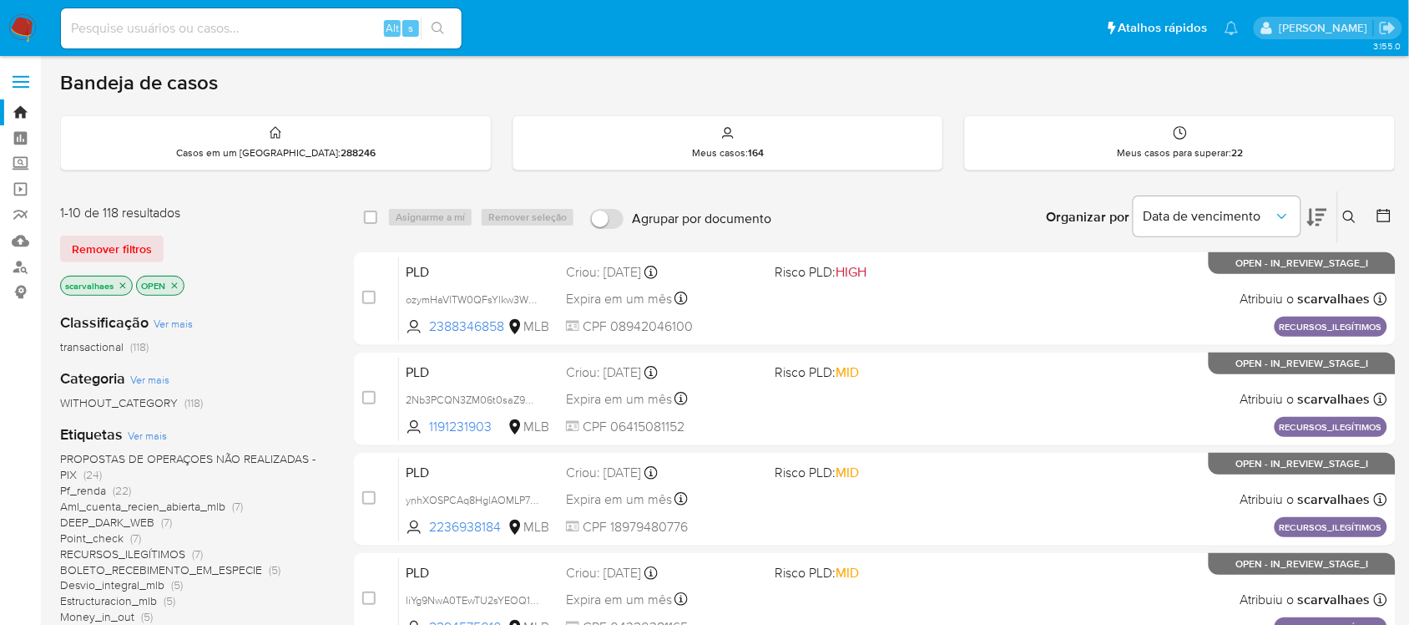
click at [101, 493] on span "Pf_renda" at bounding box center [83, 490] width 46 height 17
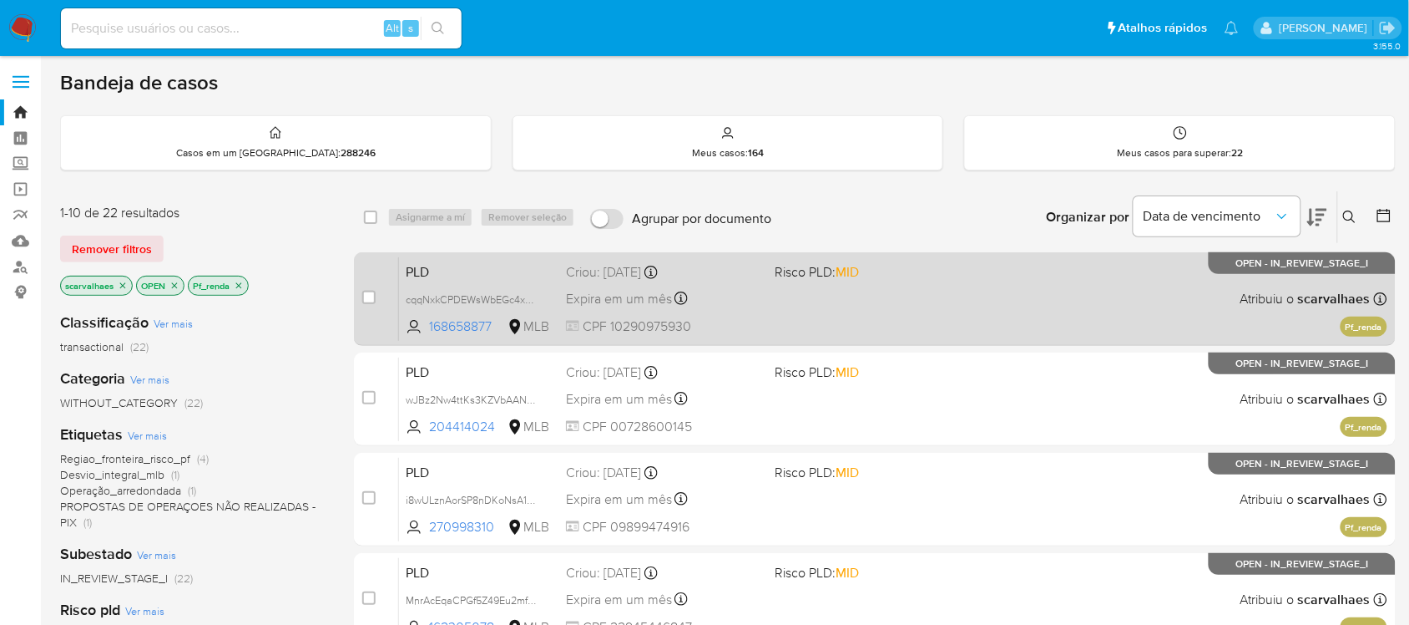
click at [731, 311] on div "PLD cqqNxkCPDEWsWbEGc4xBMFYk 168658877 MLB Risco PLD: MID Criou: [DATE] Criou: …" at bounding box center [893, 298] width 989 height 84
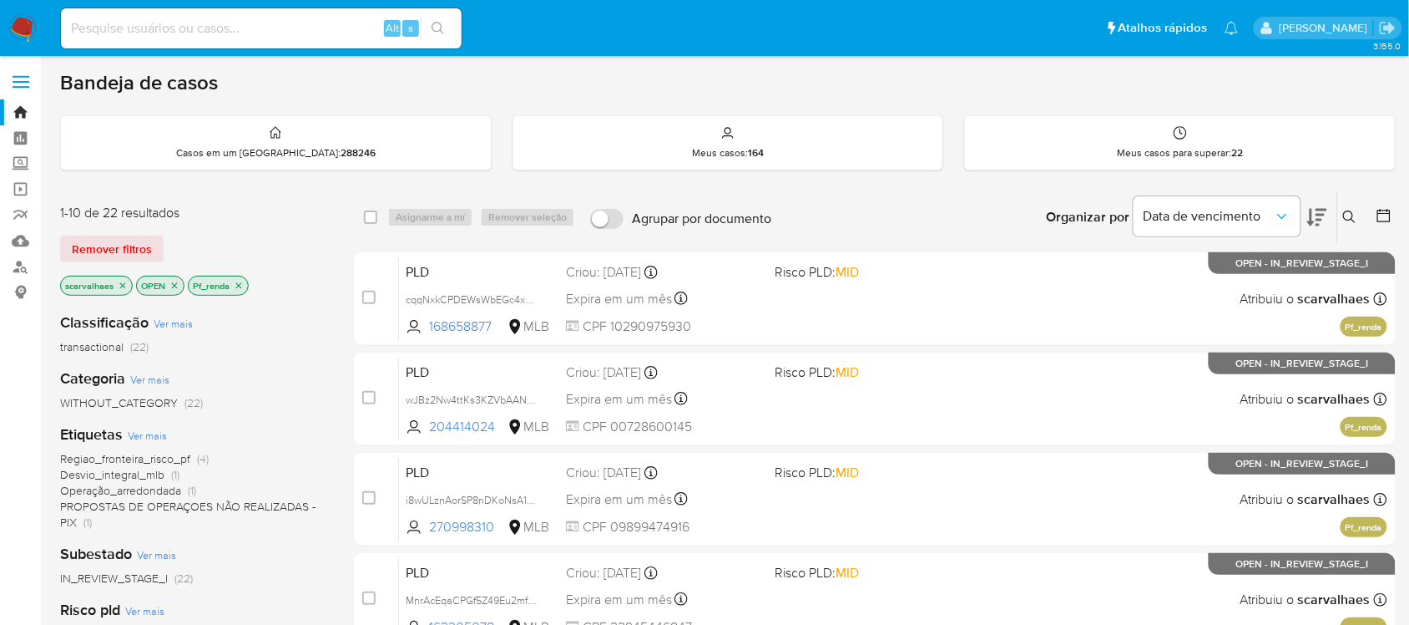
scroll to position [104, 0]
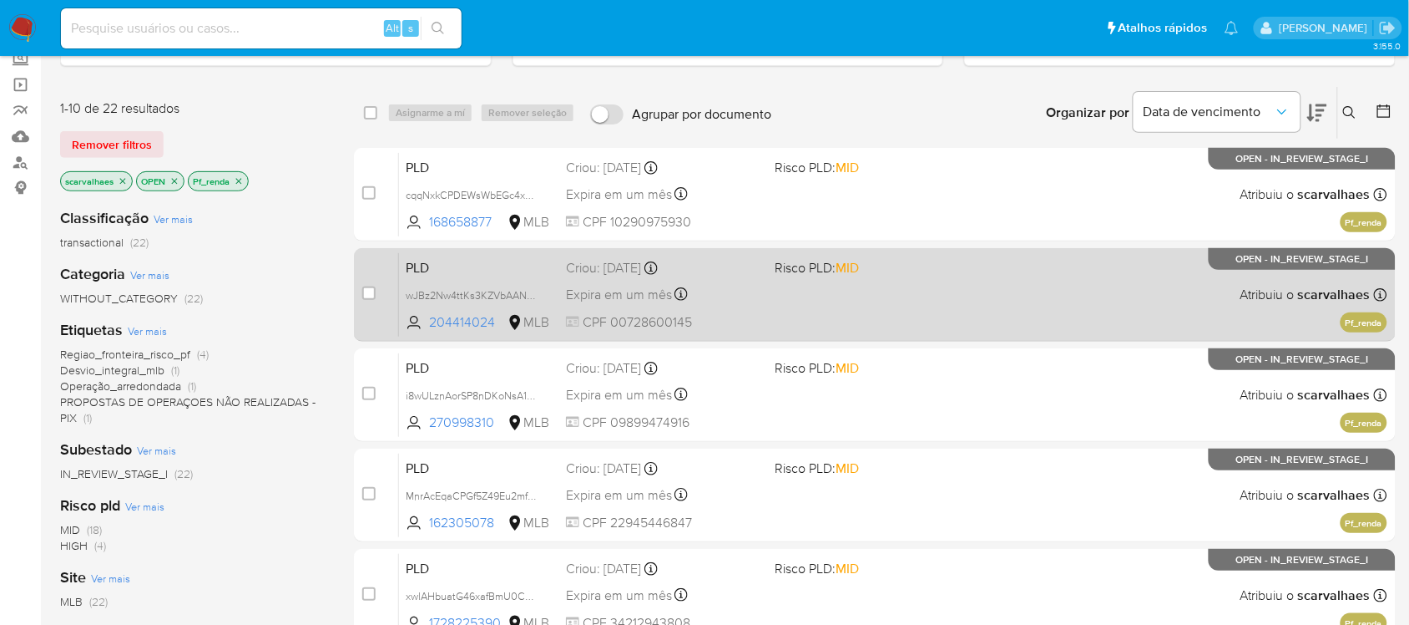
click at [900, 297] on div "PLD wJBz2Nw4ttKs3KZVbAANmmiV 204414024 MLB Risco PLD: MID Criou: 12/08/2025 Cri…" at bounding box center [893, 294] width 989 height 84
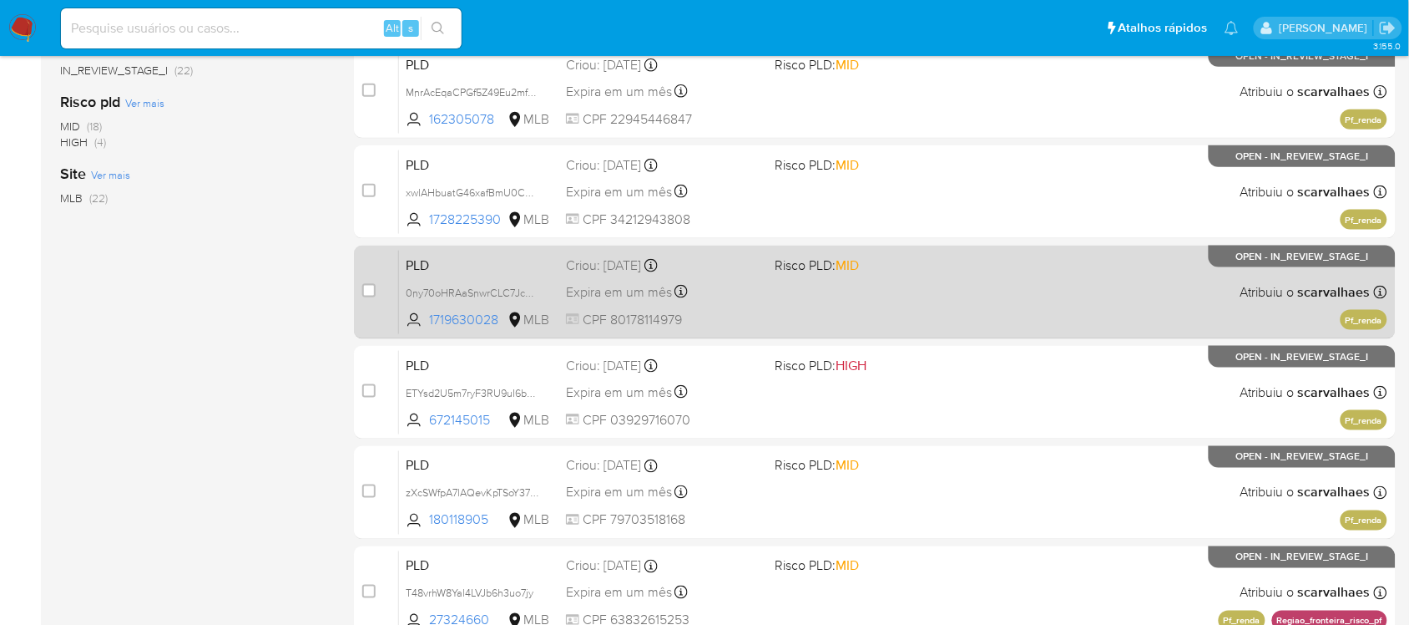
scroll to position [626, 0]
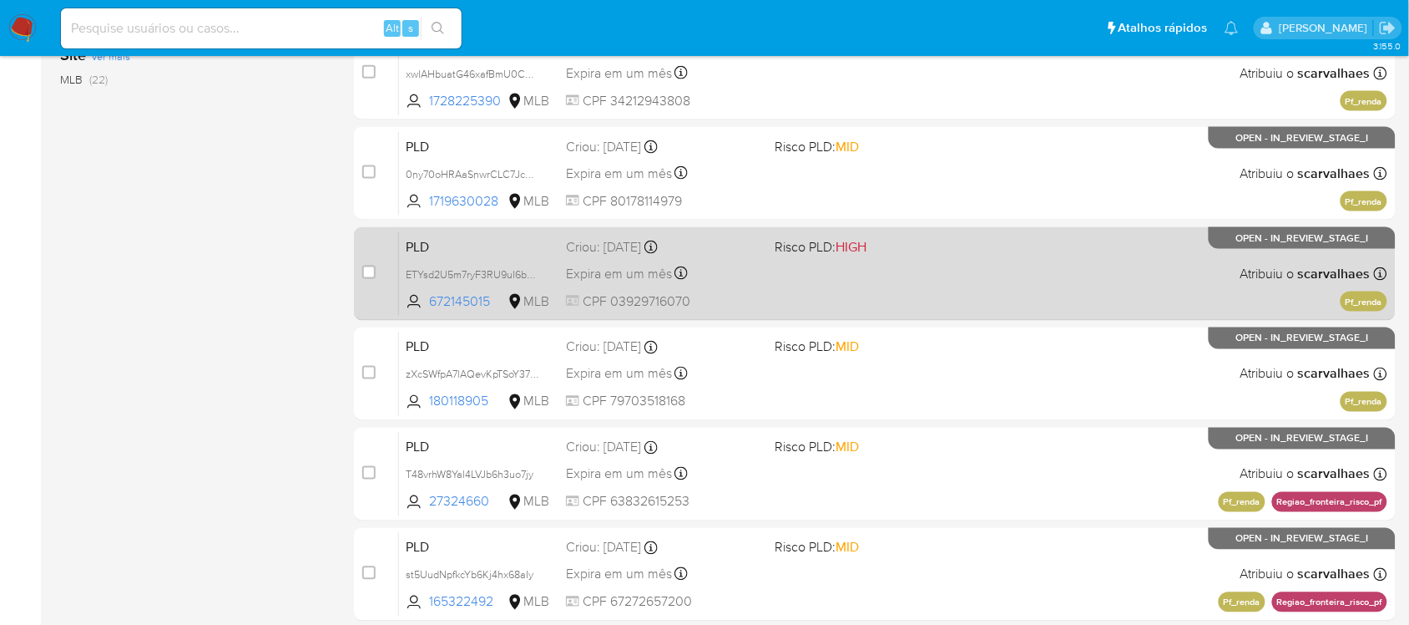
click at [840, 288] on div "PLD ETYsd2U5m7ryF3RU9uI6bH8H 672145015 MLB Risco PLD: HIGH Criou: 12/08/2025 Cr…" at bounding box center [893, 273] width 989 height 84
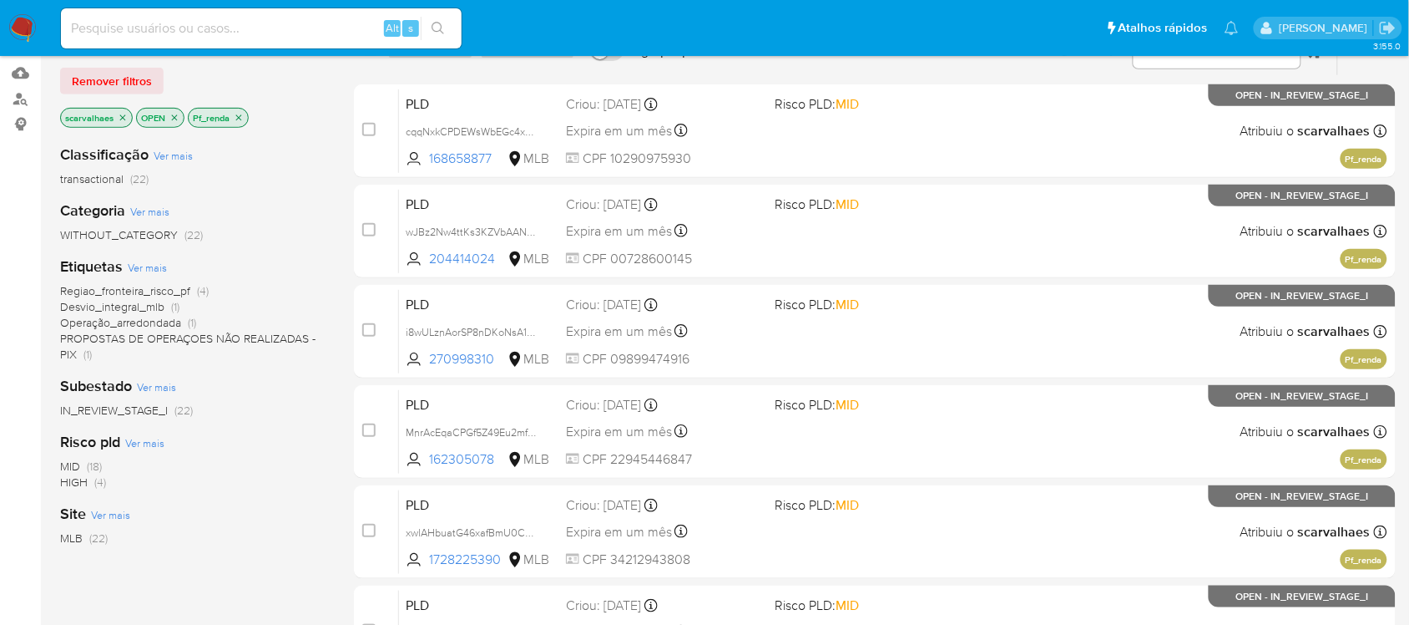
scroll to position [65, 0]
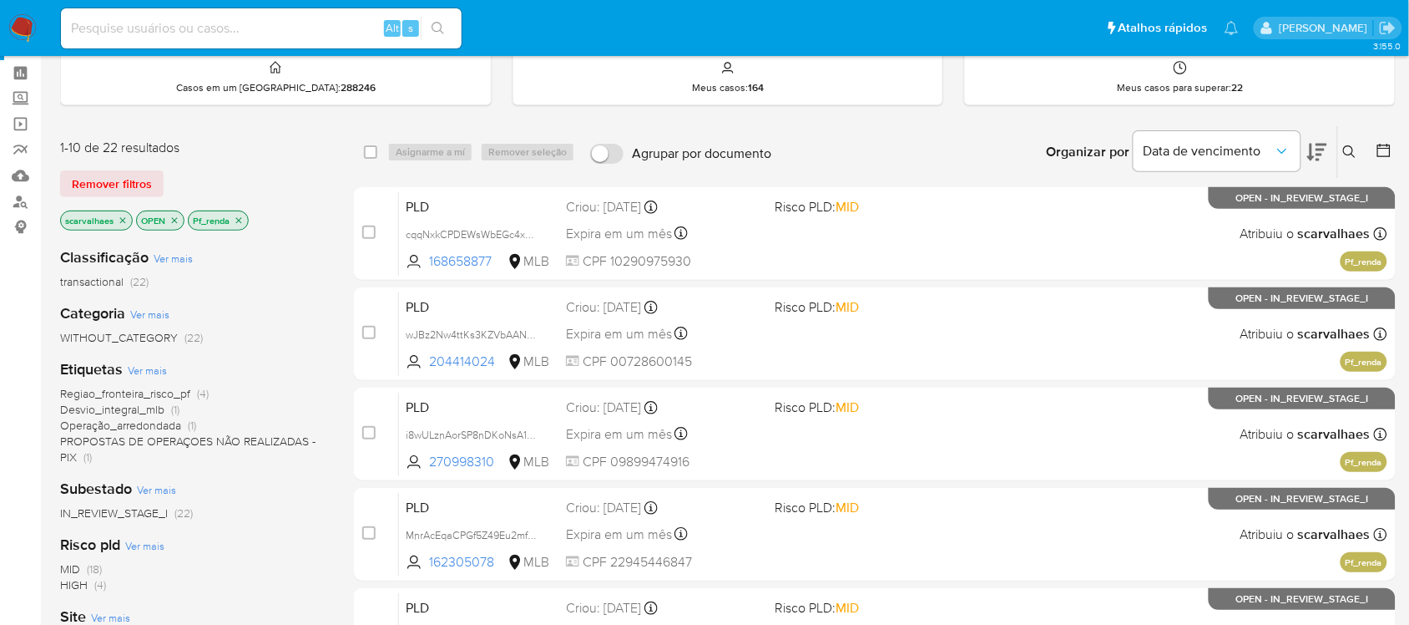
click at [155, 444] on span "PROPOSTAS DE OPERAÇOES NÃO REALIZADAS - PIX" at bounding box center [188, 449] width 256 height 33
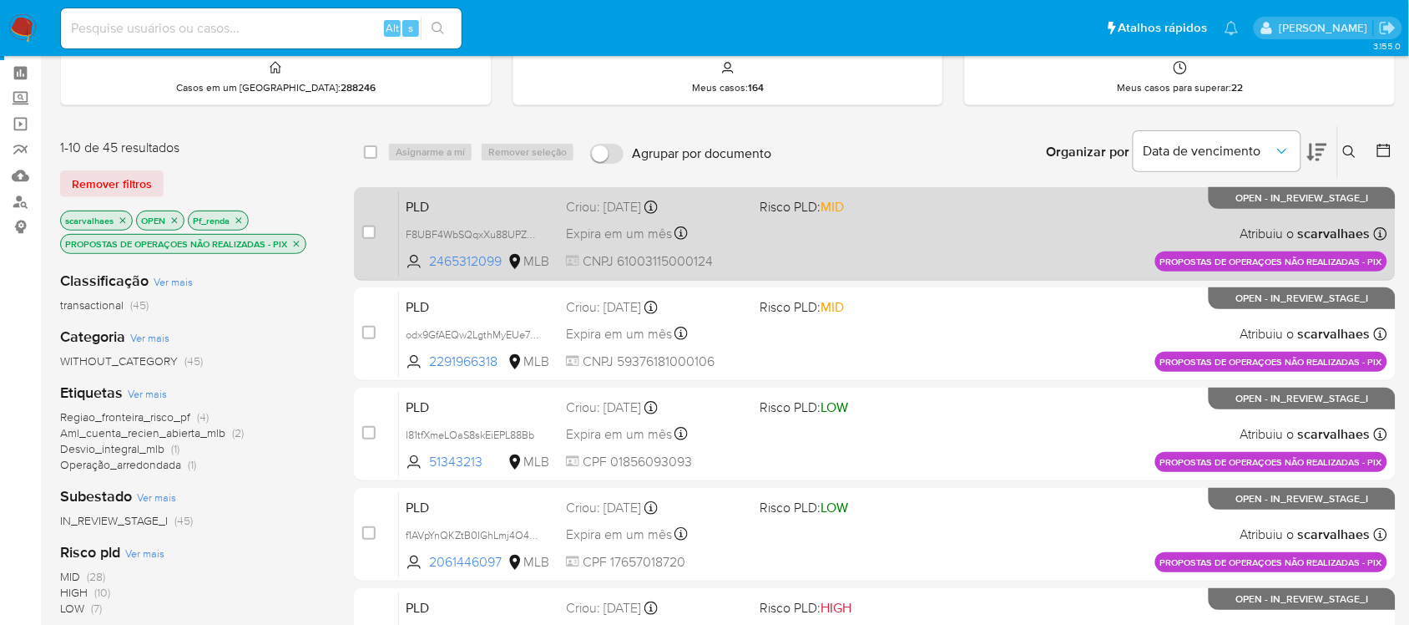
click at [900, 235] on div "PLD F8UBF4WbSQqxXu88UPZn9LNZ 2465312099 MLB Risco PLD: MID Criou: 14/08/2025 Cr…" at bounding box center [893, 233] width 989 height 84
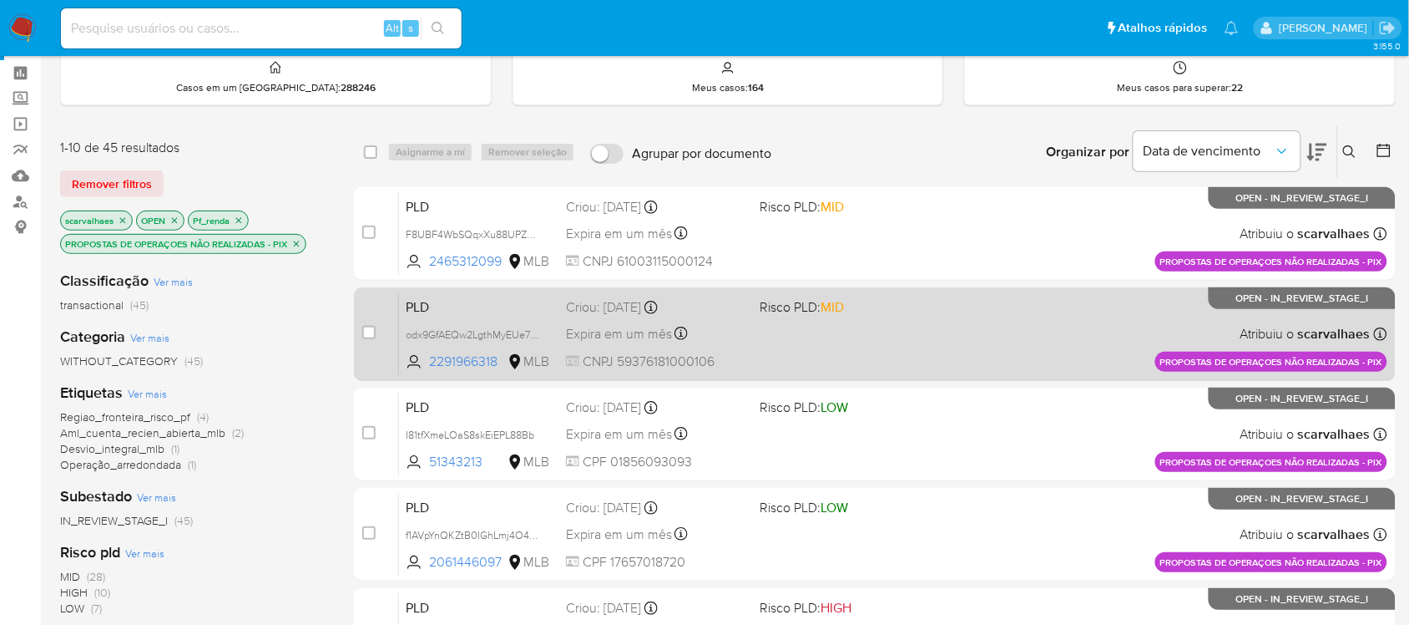
click at [920, 361] on div "PLD odx9GfAEQw2LgthMyEUe7CBb 2291966318 MLB Risco PLD: MID Criou: 14/08/2025 Cr…" at bounding box center [893, 333] width 989 height 84
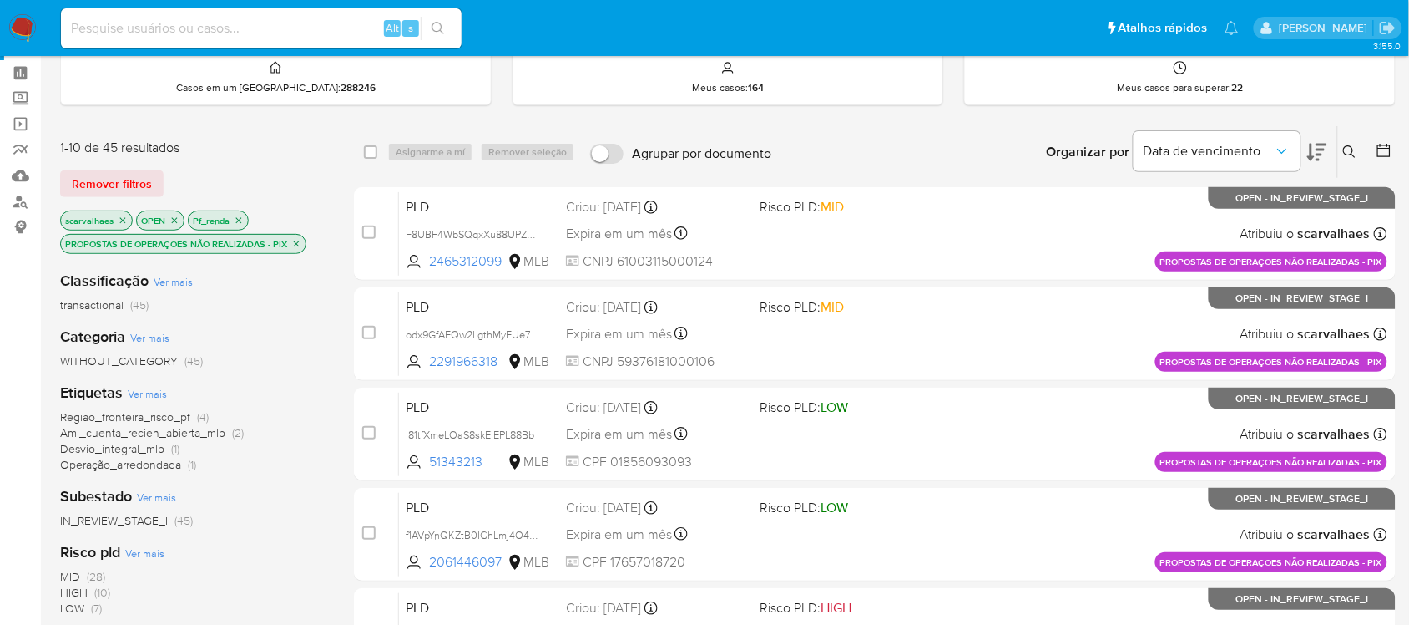
click at [295, 240] on icon "close-filter" at bounding box center [296, 244] width 10 height 10
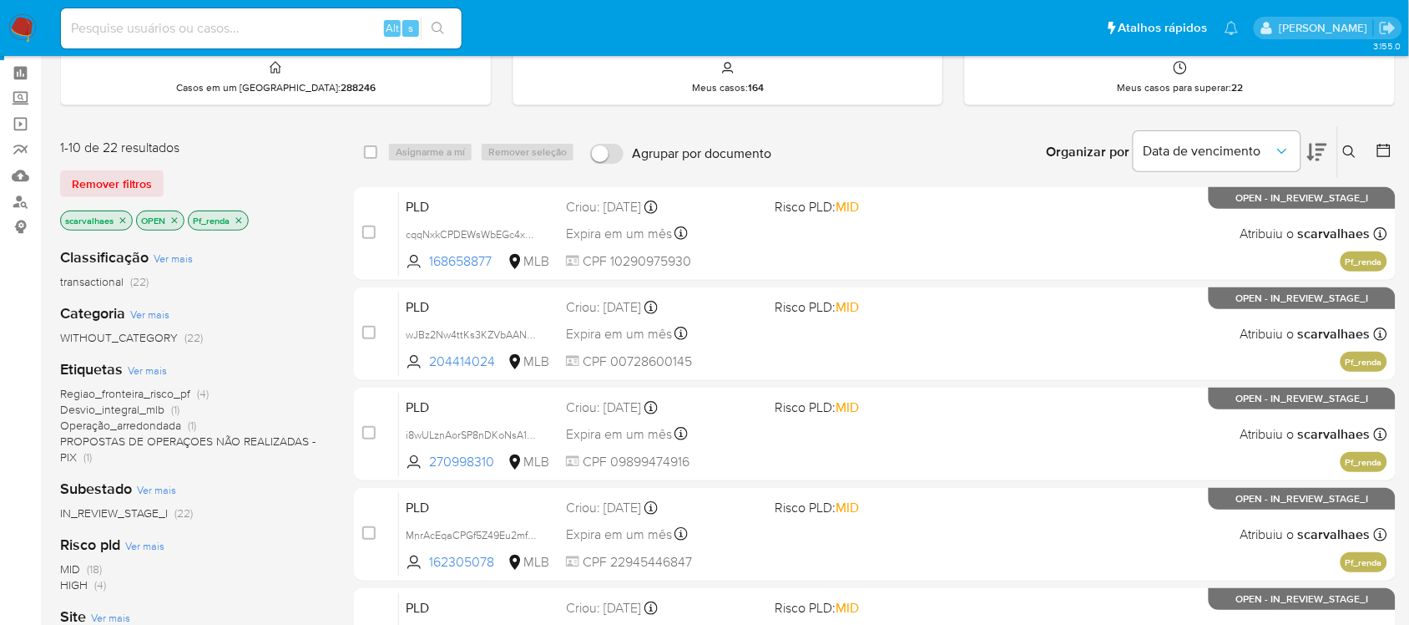
click at [243, 220] on icon "close-filter" at bounding box center [239, 220] width 10 height 10
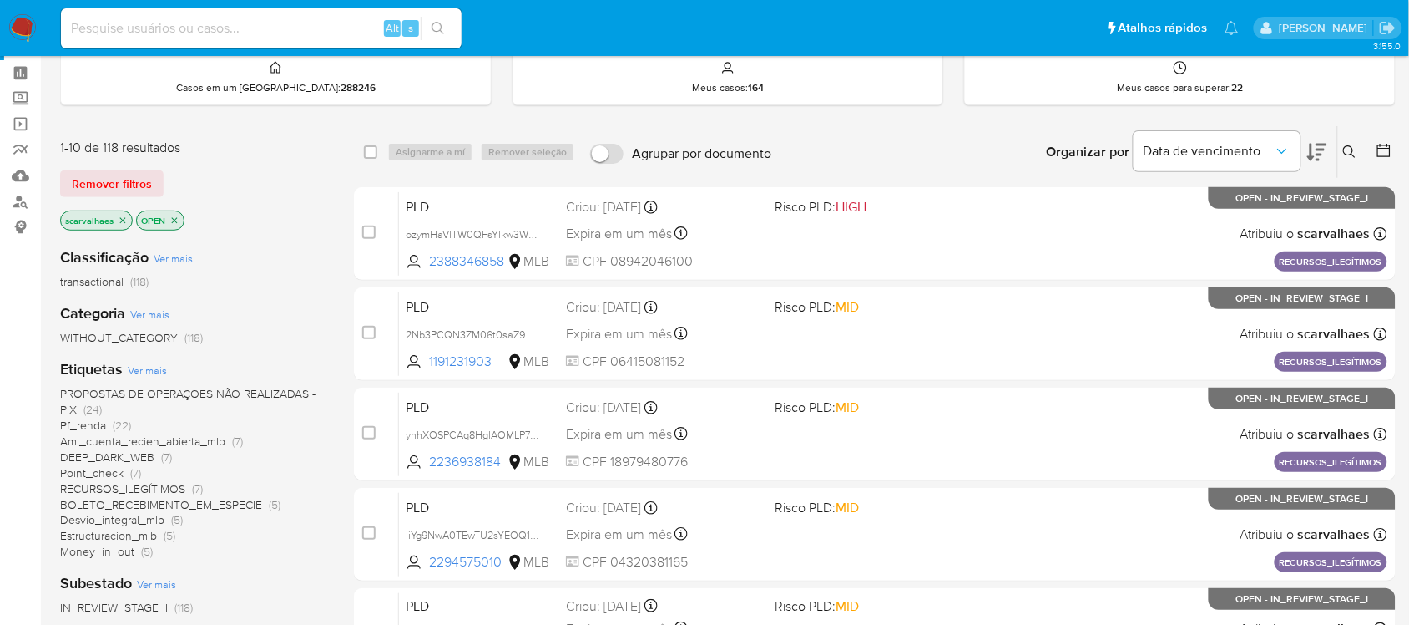
click at [134, 457] on span "DEEP_DARK_WEB" at bounding box center [107, 456] width 94 height 17
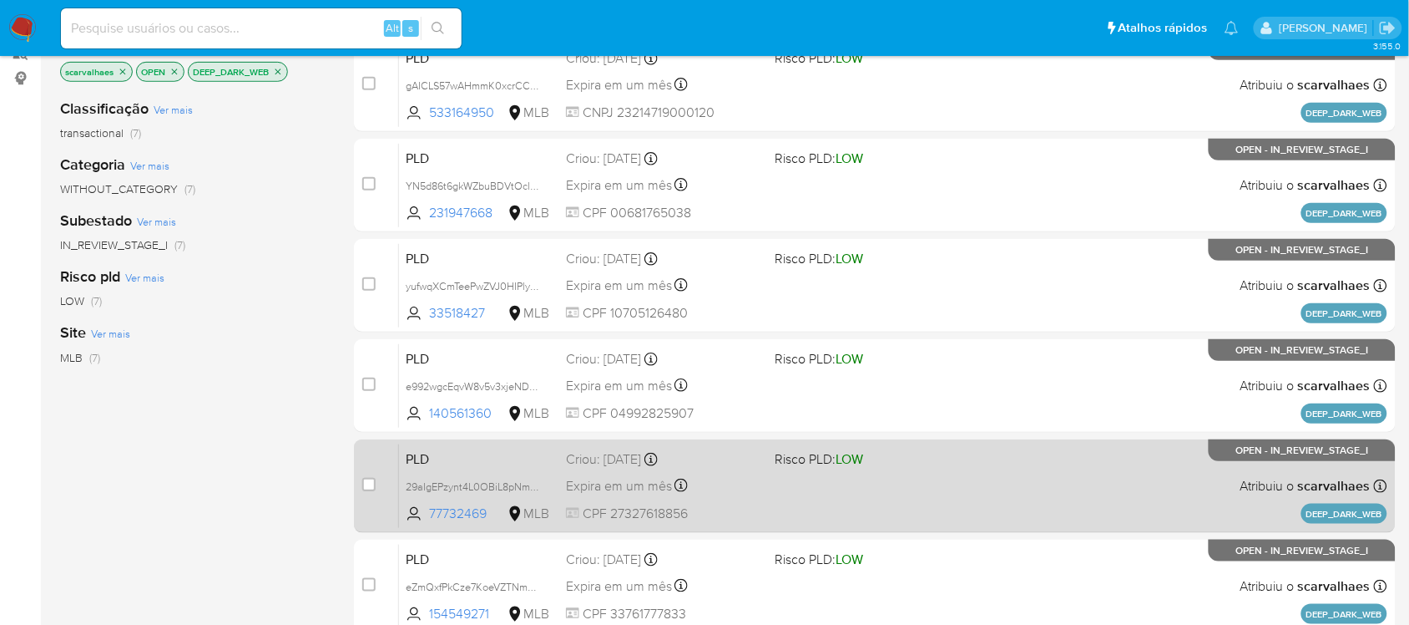
scroll to position [391, 0]
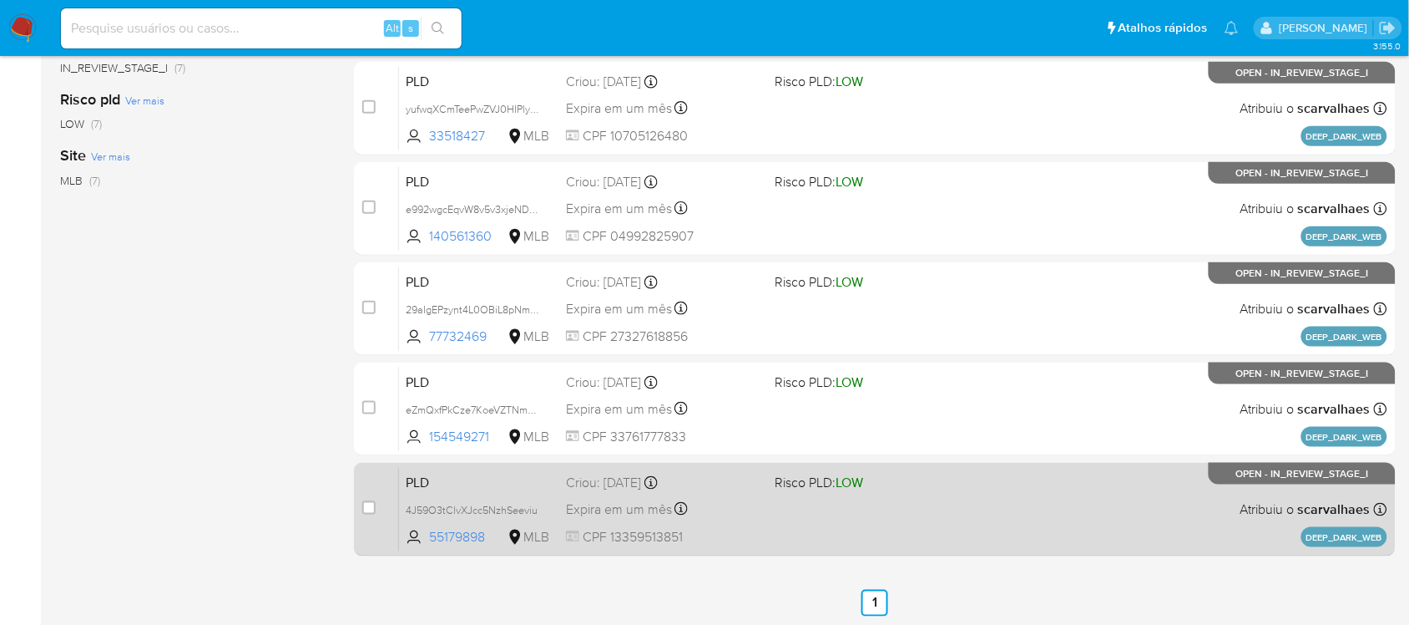
click at [854, 507] on div "PLD 4J59O3tClvXJcc5NzhSeeviu 55179898 MLB Risco PLD: LOW Criou: 14/08/2025 Crio…" at bounding box center [893, 509] width 989 height 84
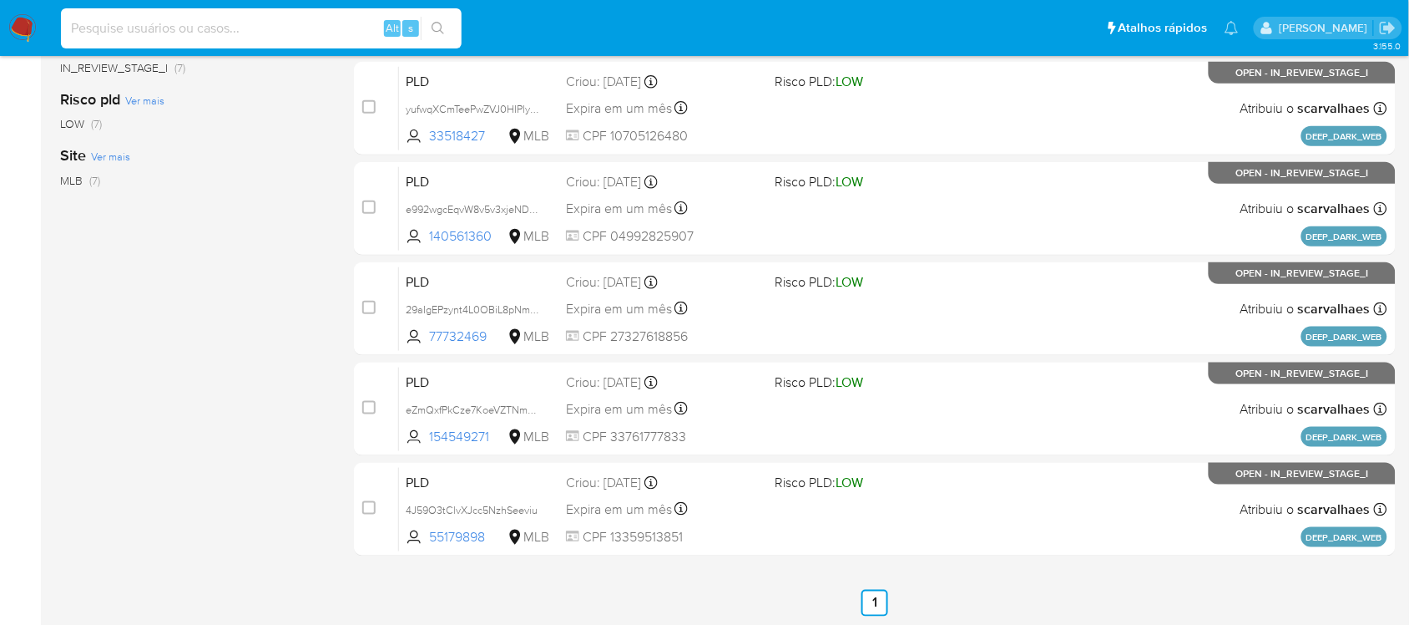
paste input "wJBz2Nw4ttKs3KZVbAANmmiV"
type input "wJBz2Nw4ttKs3KZVbAANmmiV"
click at [444, 18] on button "search-icon" at bounding box center [438, 28] width 34 height 23
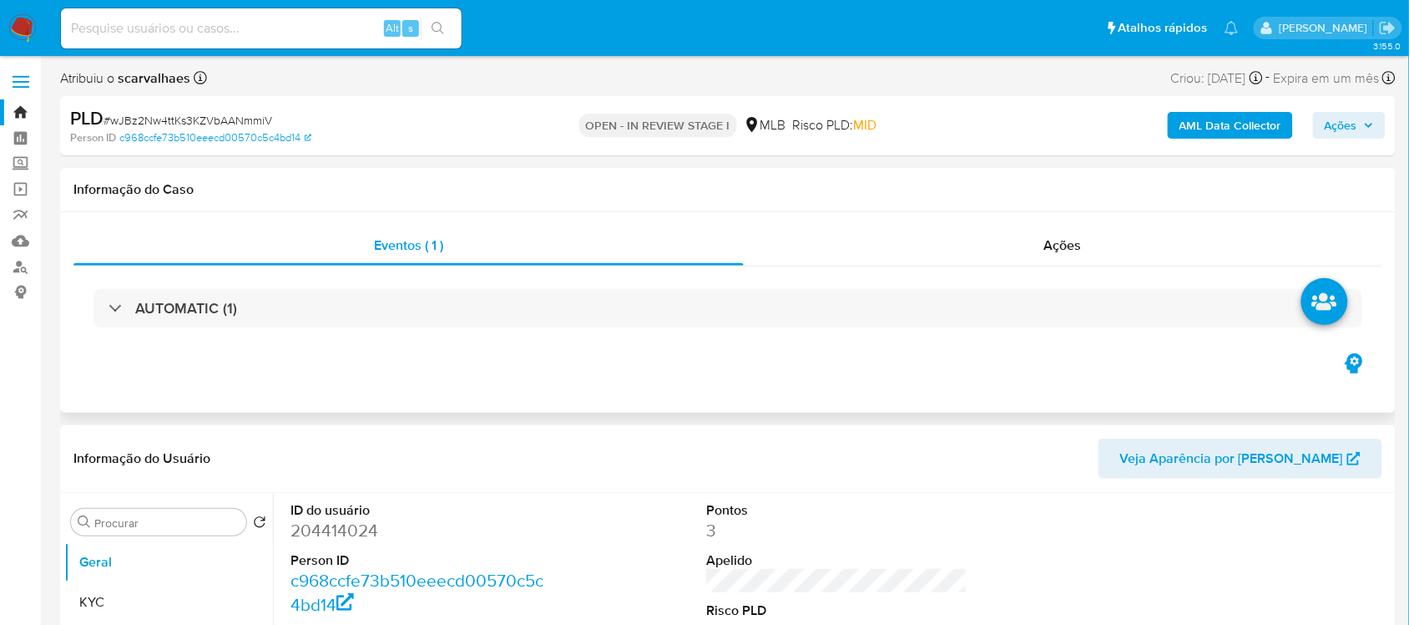
select select "10"
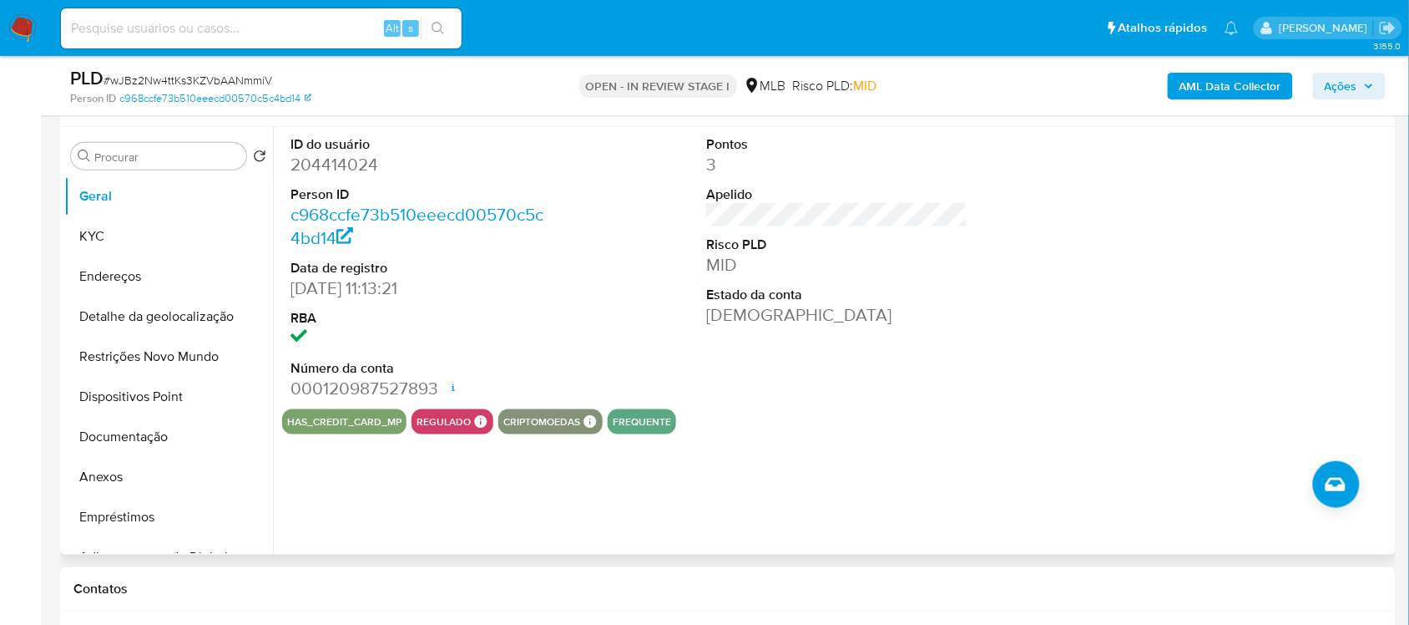
scroll to position [313, 0]
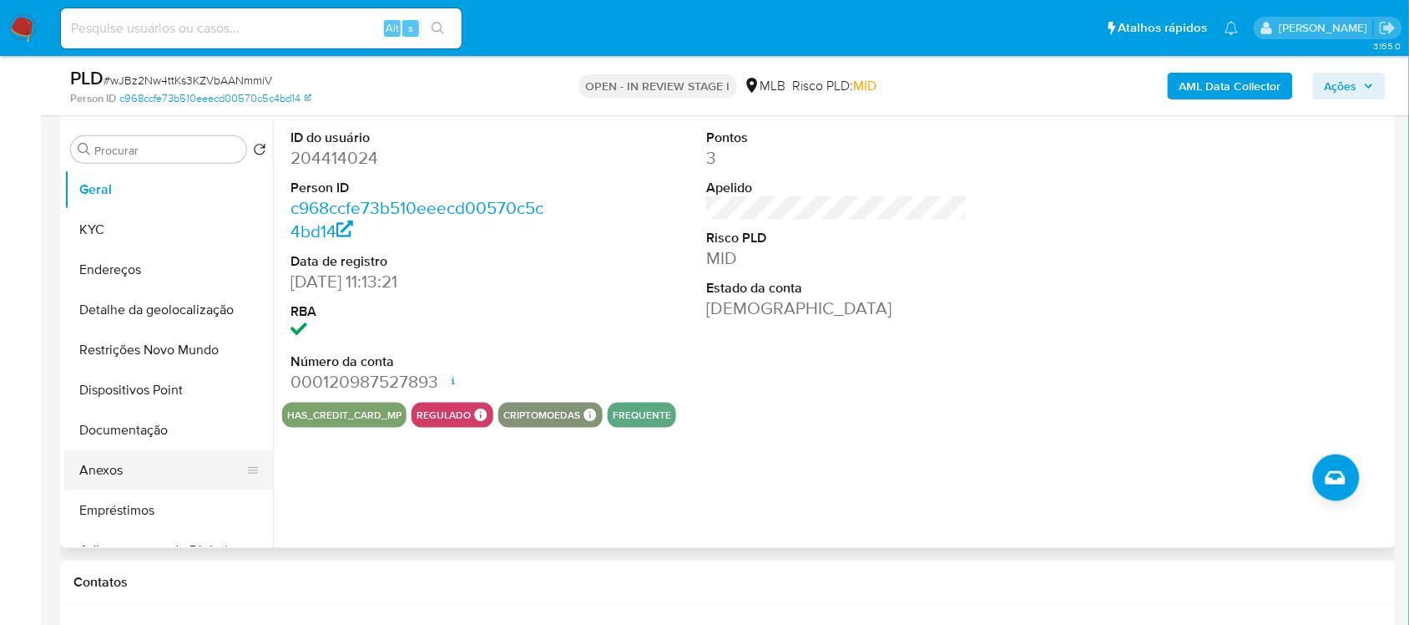
click at [156, 456] on button "Anexos" at bounding box center [161, 470] width 195 height 40
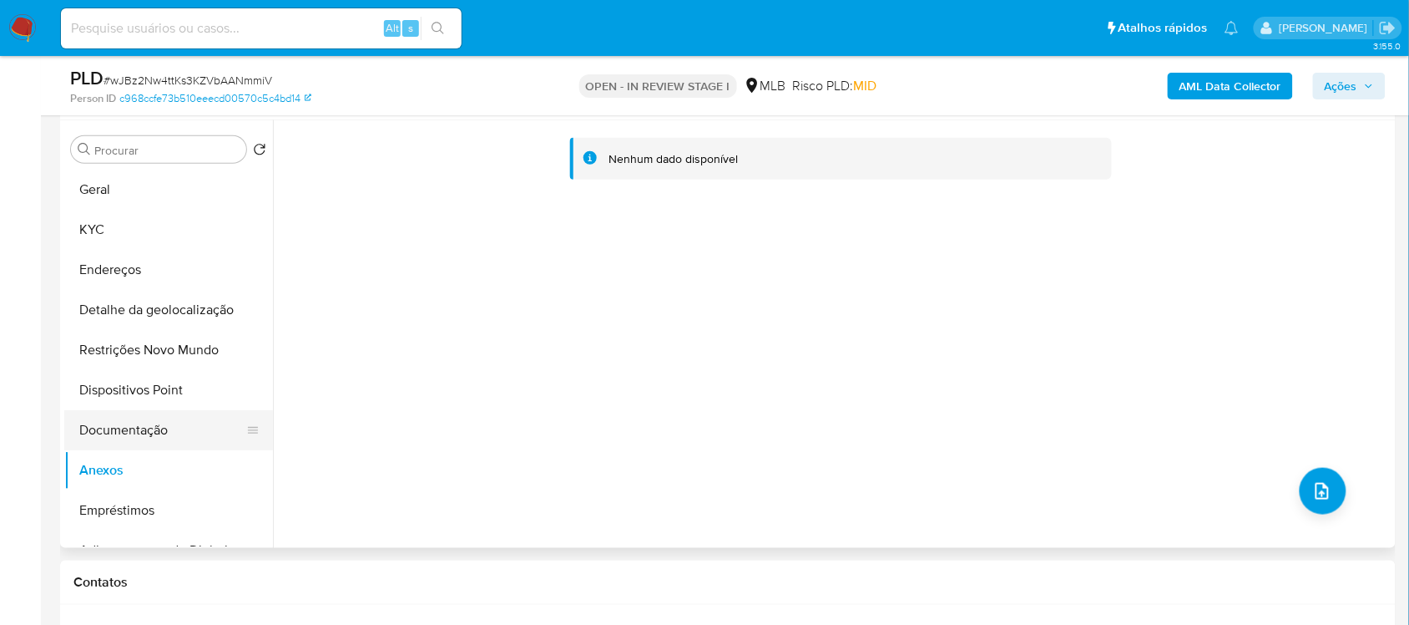
click at [131, 434] on button "Documentação" at bounding box center [161, 430] width 195 height 40
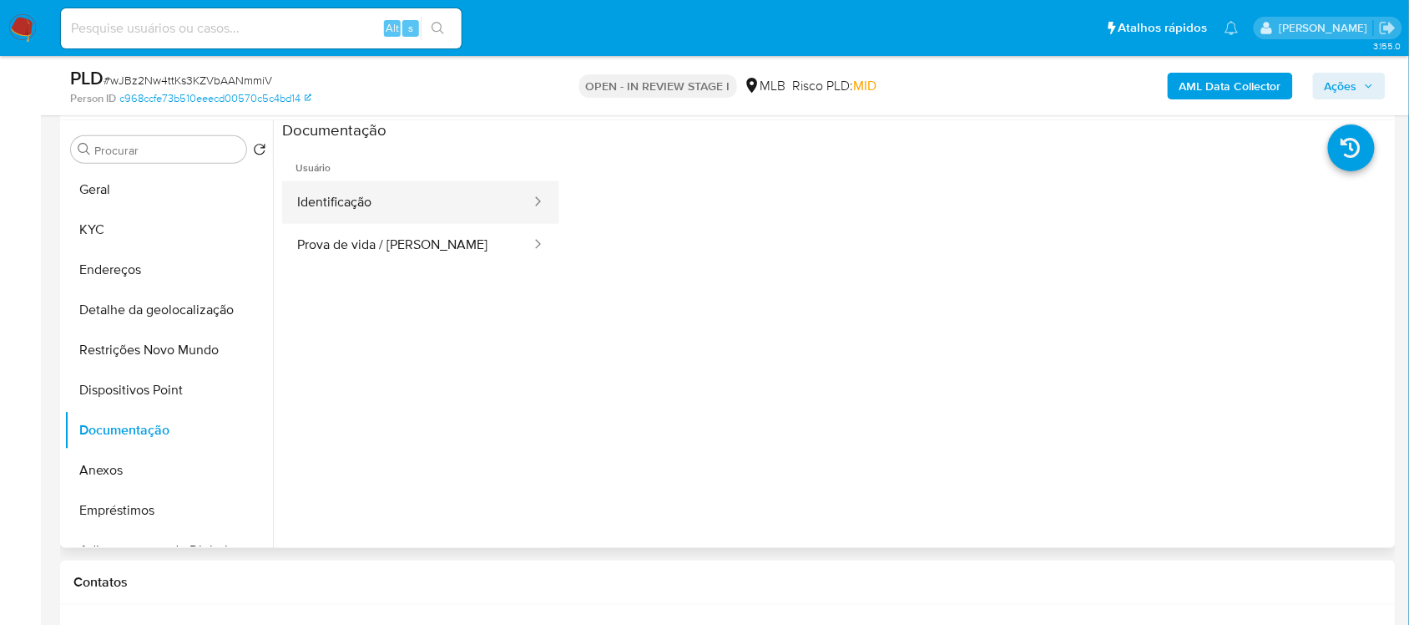
click at [367, 200] on button "Identificação" at bounding box center [407, 202] width 250 height 43
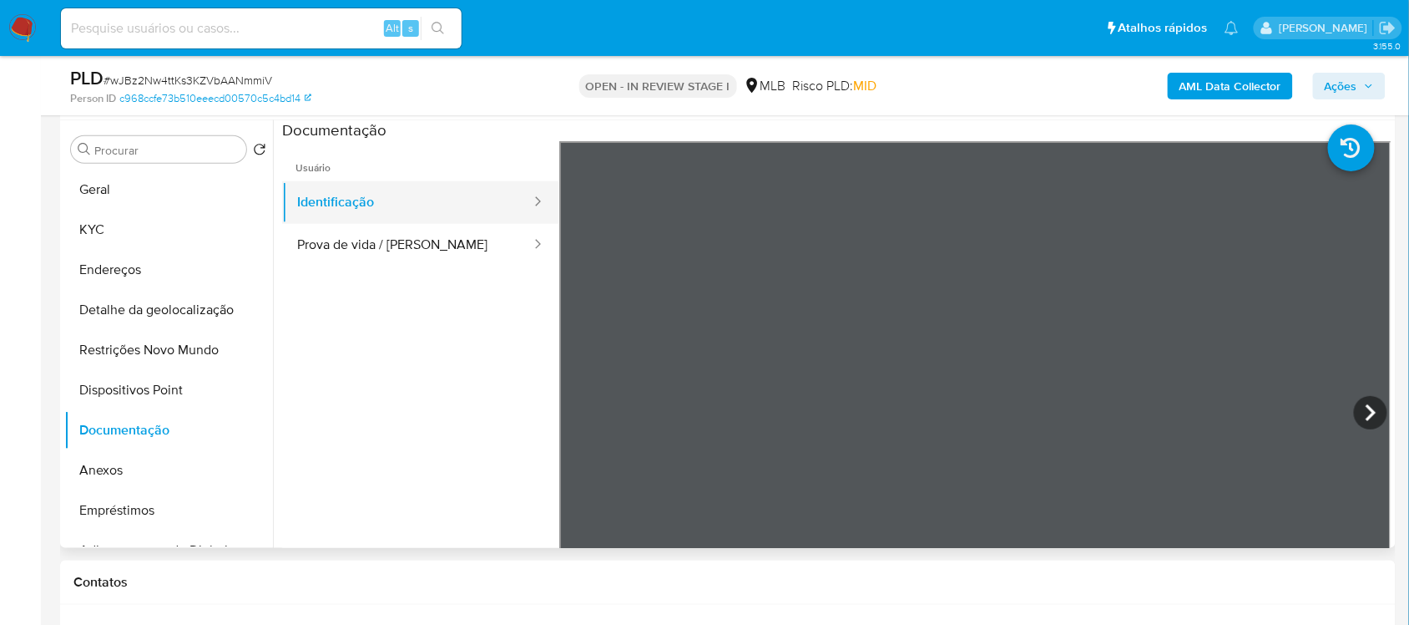
click at [367, 200] on button "Identificação" at bounding box center [407, 202] width 250 height 43
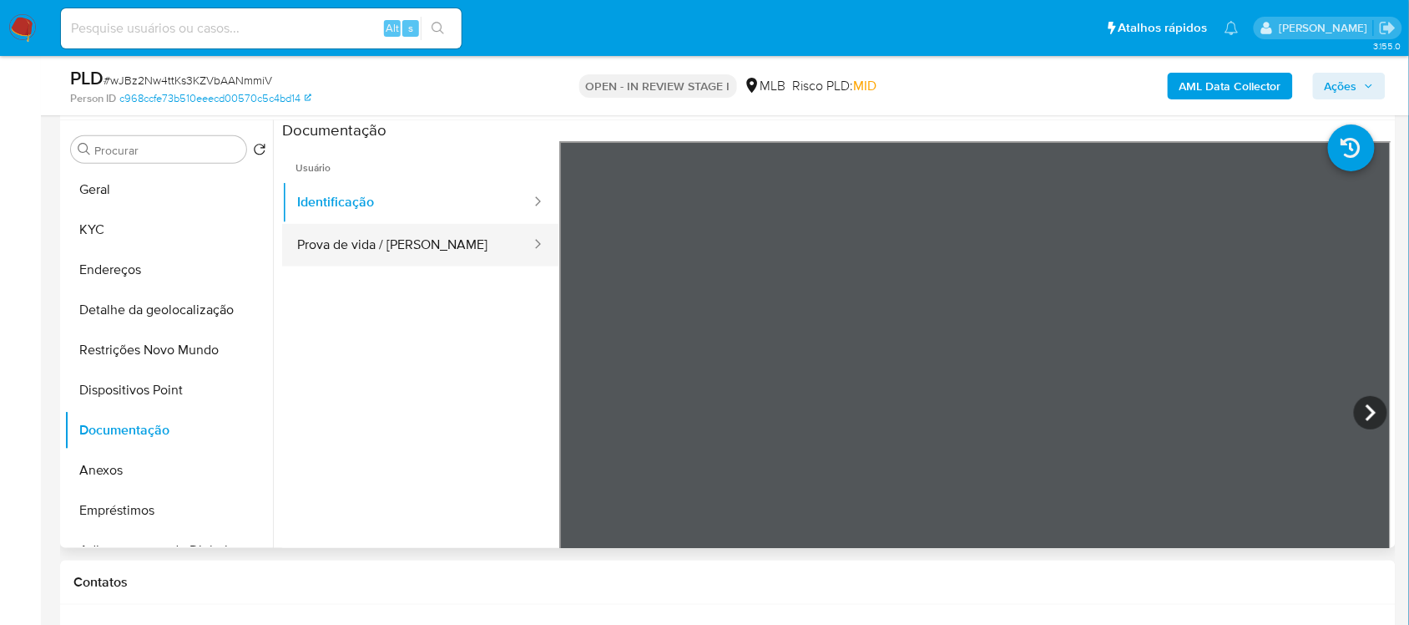
click at [342, 232] on button "Prova de vida / Selfie" at bounding box center [407, 245] width 250 height 43
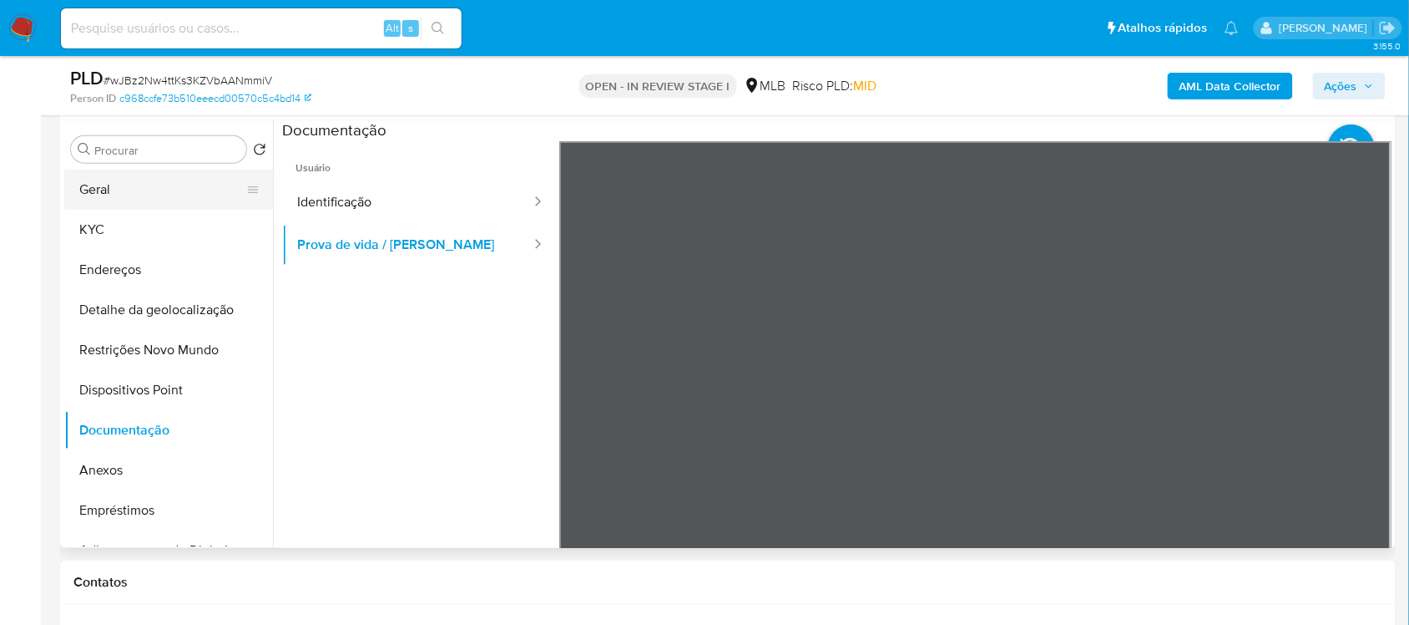
click at [155, 205] on button "Geral" at bounding box center [161, 190] width 195 height 40
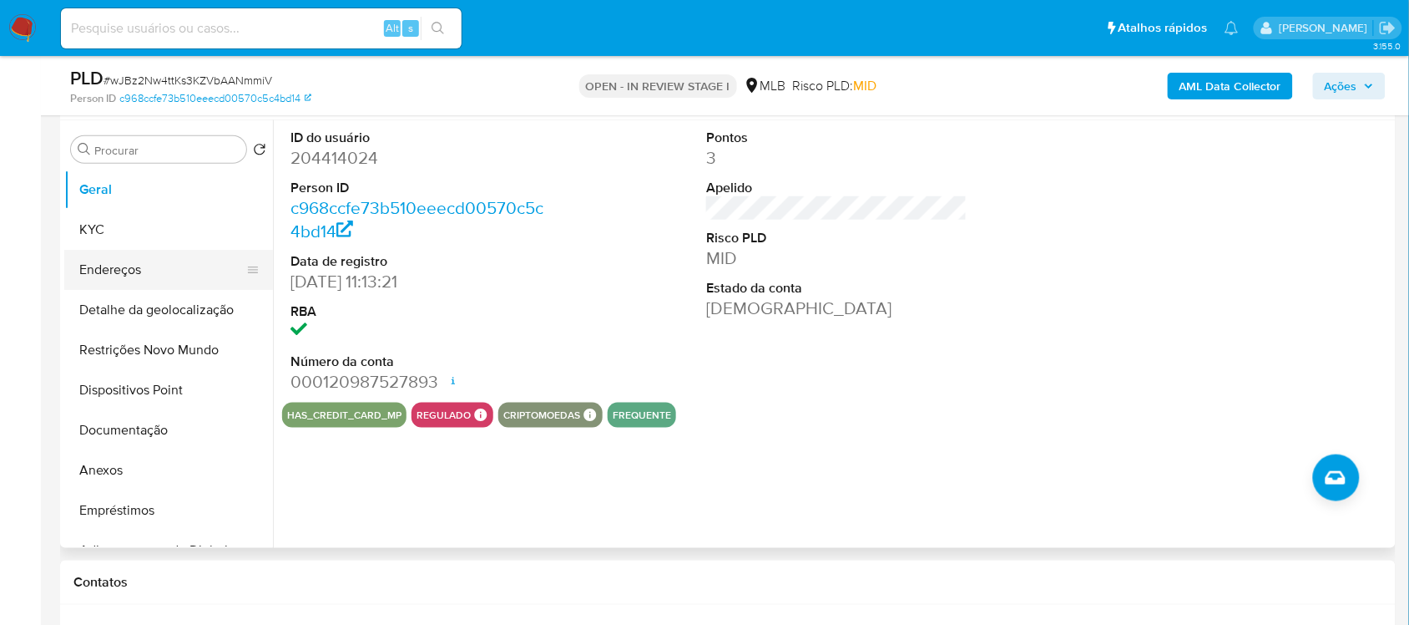
click at [178, 257] on button "Endereços" at bounding box center [161, 270] width 195 height 40
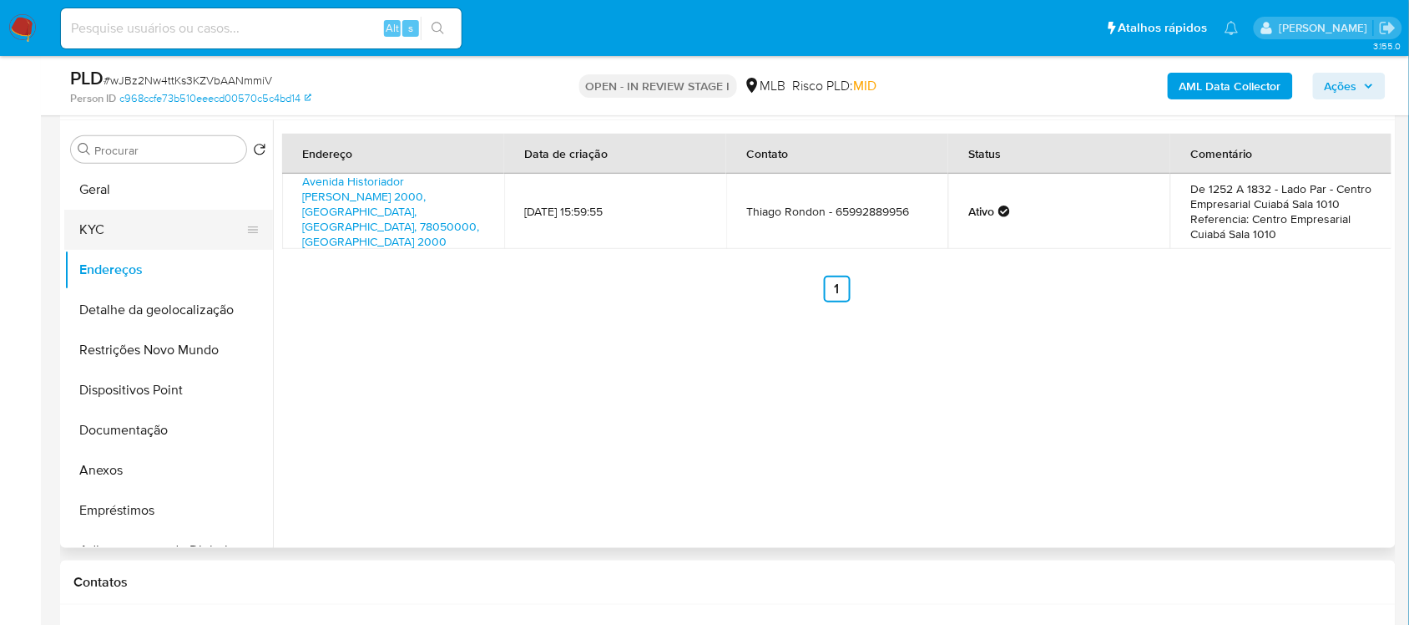
click at [153, 221] on button "KYC" at bounding box center [161, 230] width 195 height 40
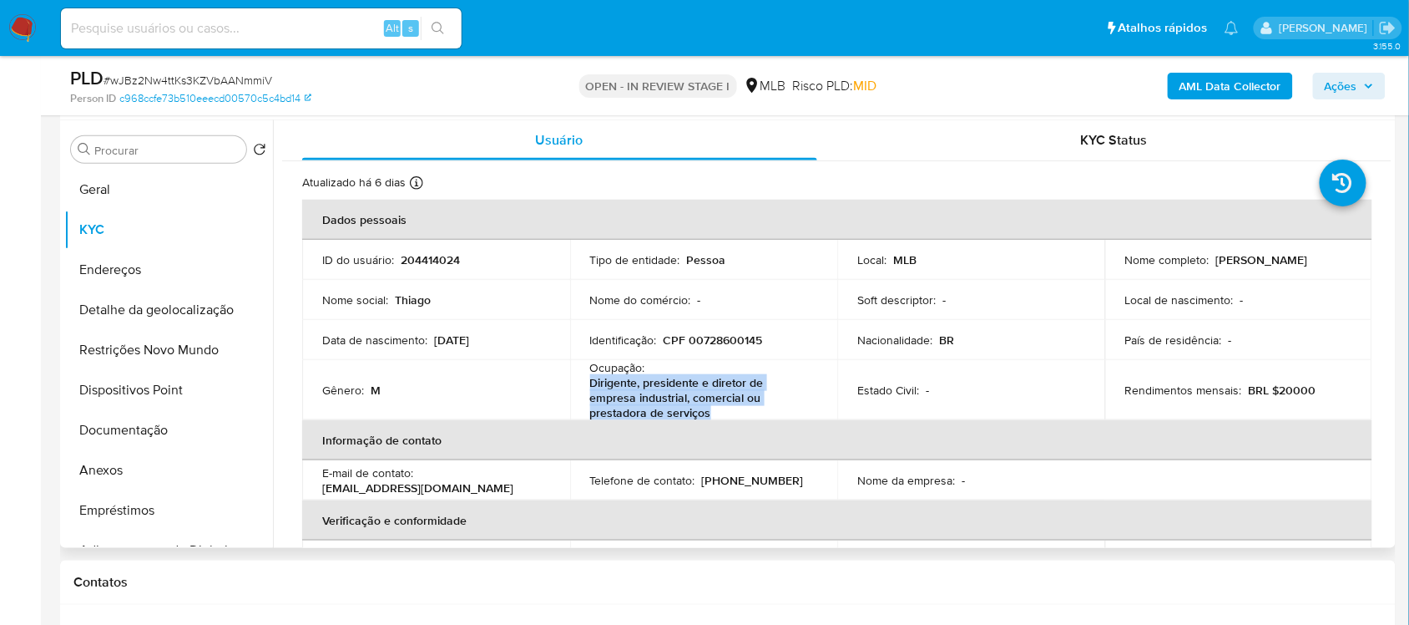
drag, startPoint x: 587, startPoint y: 385, endPoint x: 710, endPoint y: 414, distance: 126.2
click at [710, 414] on td "Ocupação : Dirigente, presidente e diretor de empresa industrial, comercial ou …" at bounding box center [704, 390] width 268 height 60
copy p "Dirigente, presidente e diretor de empresa industrial, comercial ou prestadora …"
click at [99, 170] on button "Geral" at bounding box center [161, 190] width 195 height 40
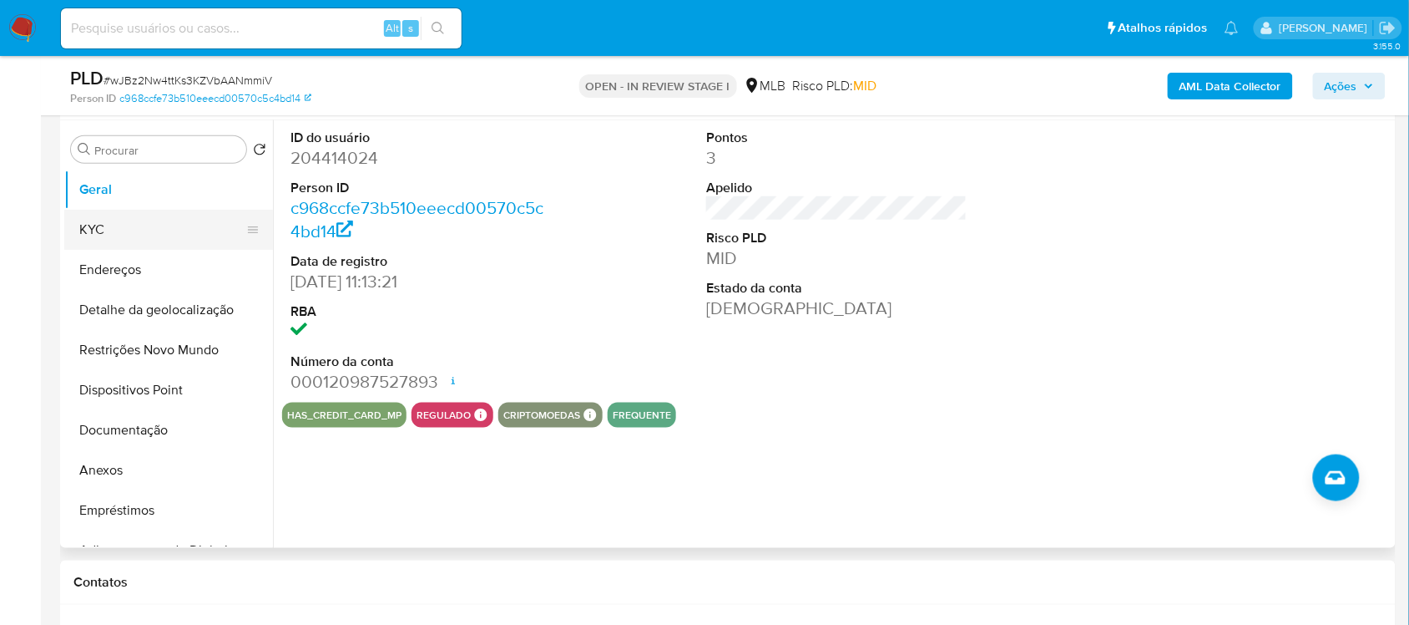
click at [73, 226] on button "KYC" at bounding box center [161, 230] width 195 height 40
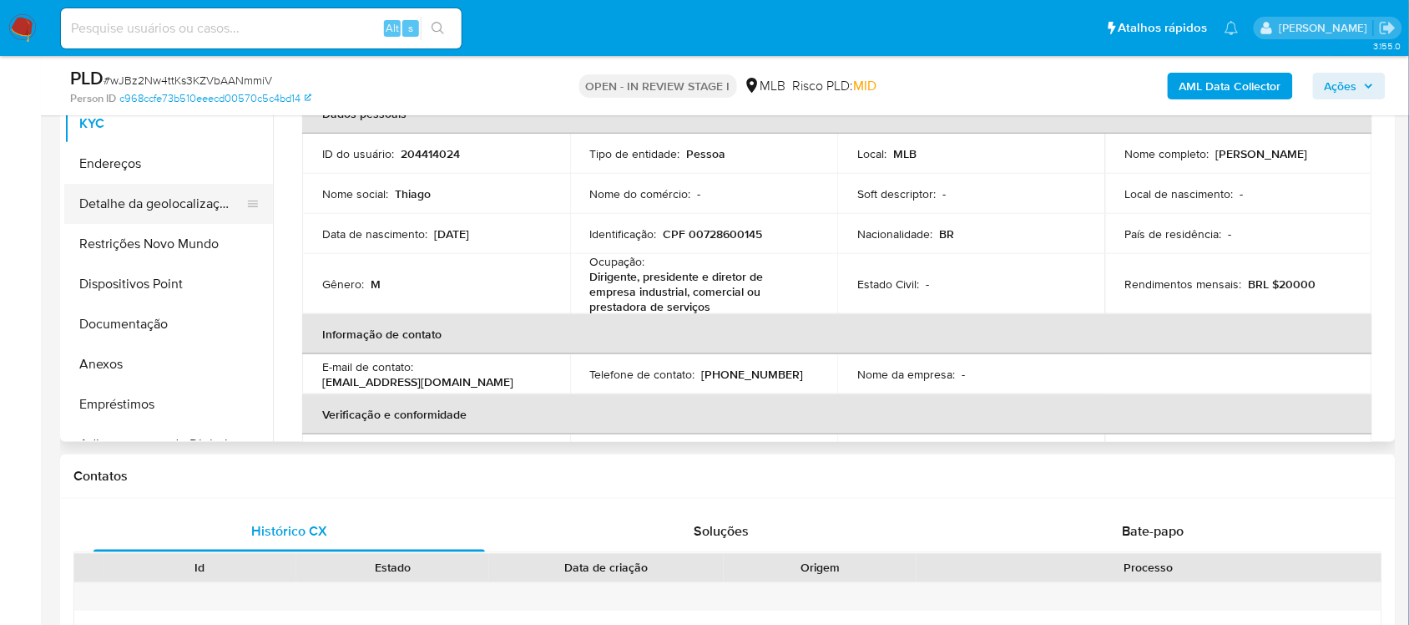
scroll to position [315, 0]
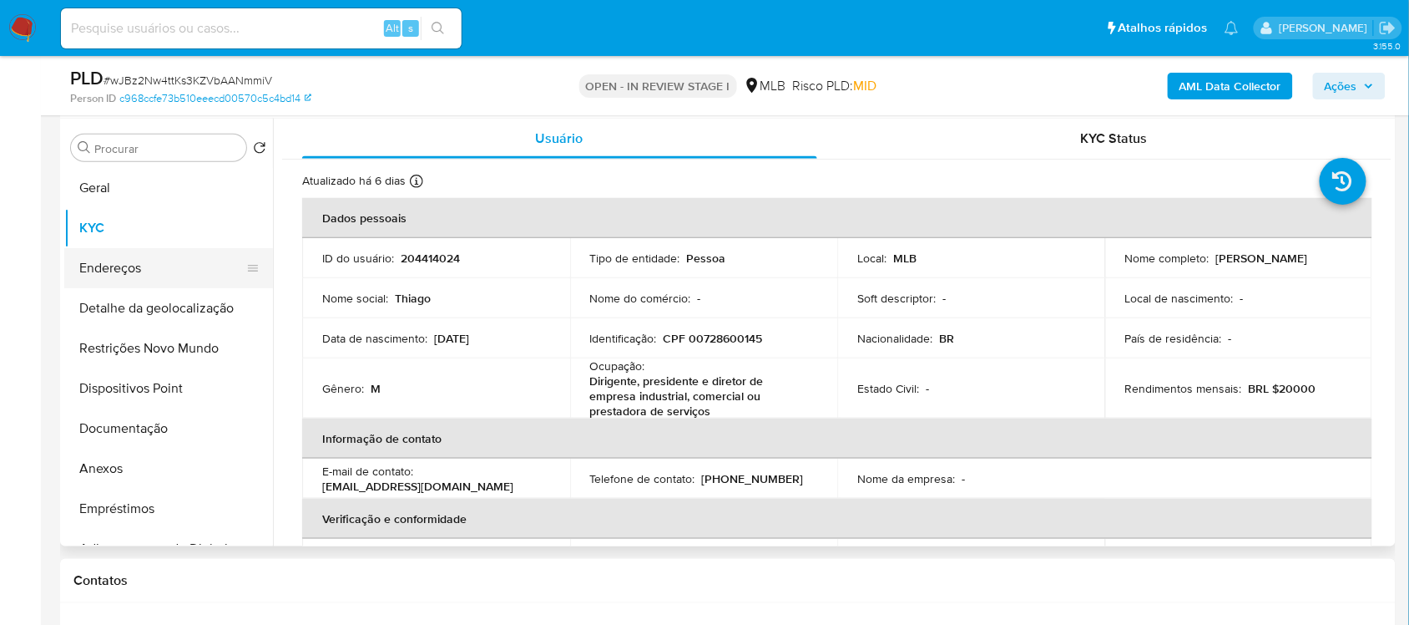
click at [140, 256] on button "Endereços" at bounding box center [161, 268] width 195 height 40
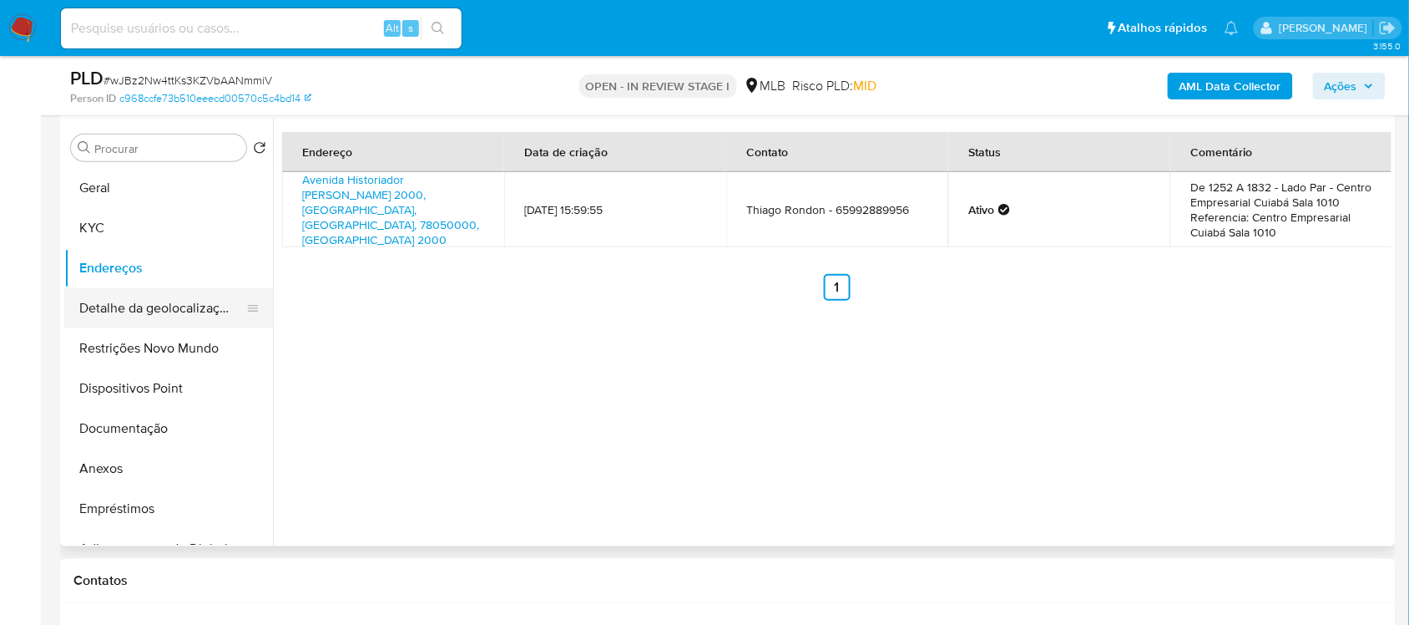
click at [200, 313] on button "Detalhe da geolocalização" at bounding box center [161, 308] width 195 height 40
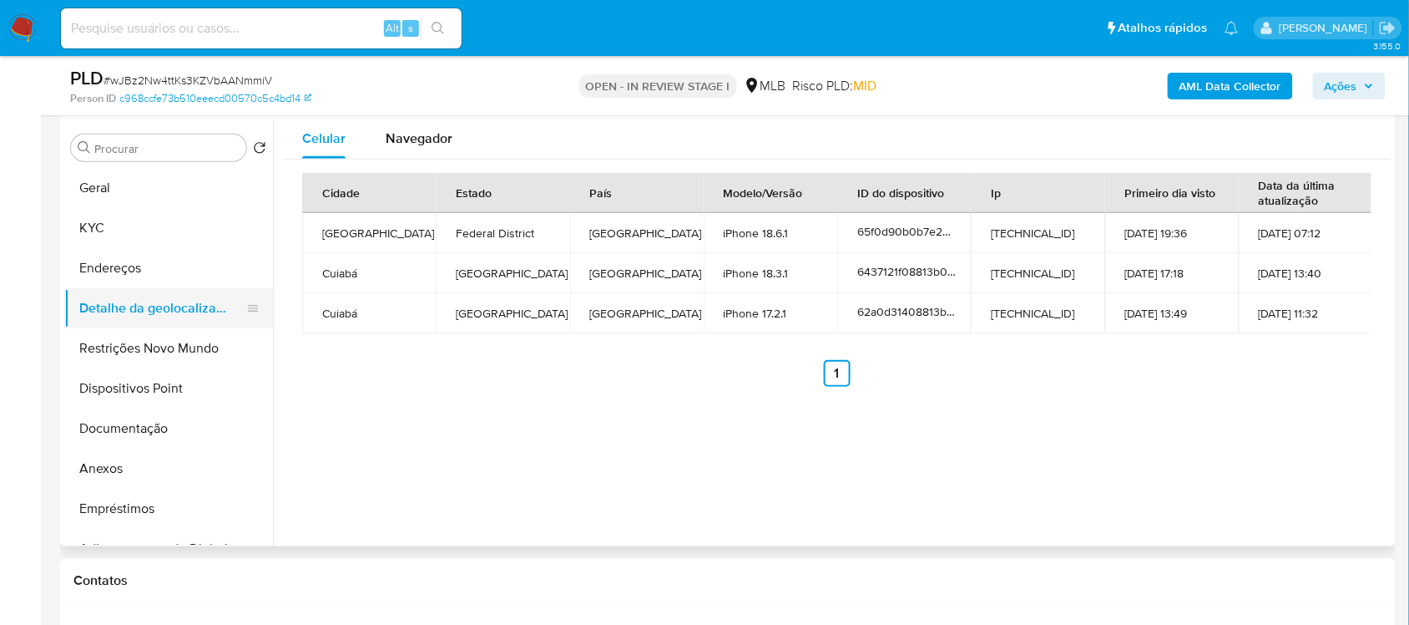
drag, startPoint x: 132, startPoint y: 355, endPoint x: 181, endPoint y: 311, distance: 66.2
click at [136, 355] on button "Restrições Novo Mundo" at bounding box center [168, 348] width 209 height 40
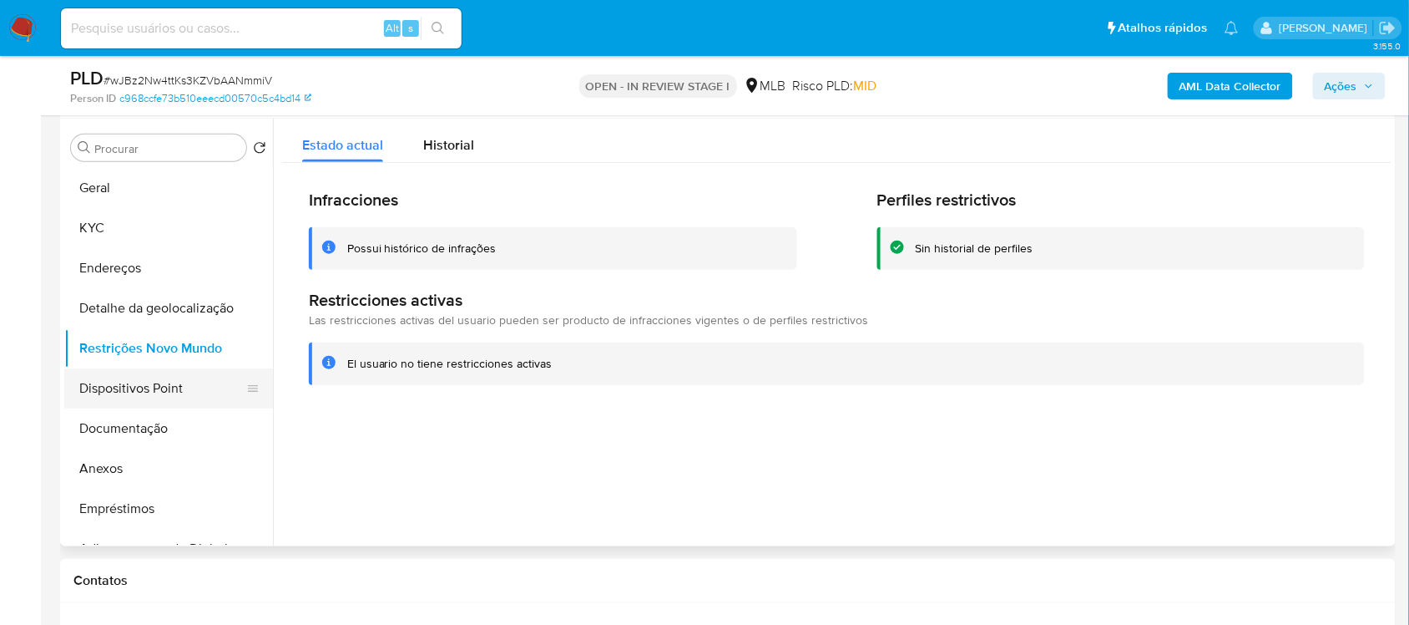
click at [128, 385] on button "Dispositivos Point" at bounding box center [161, 388] width 195 height 40
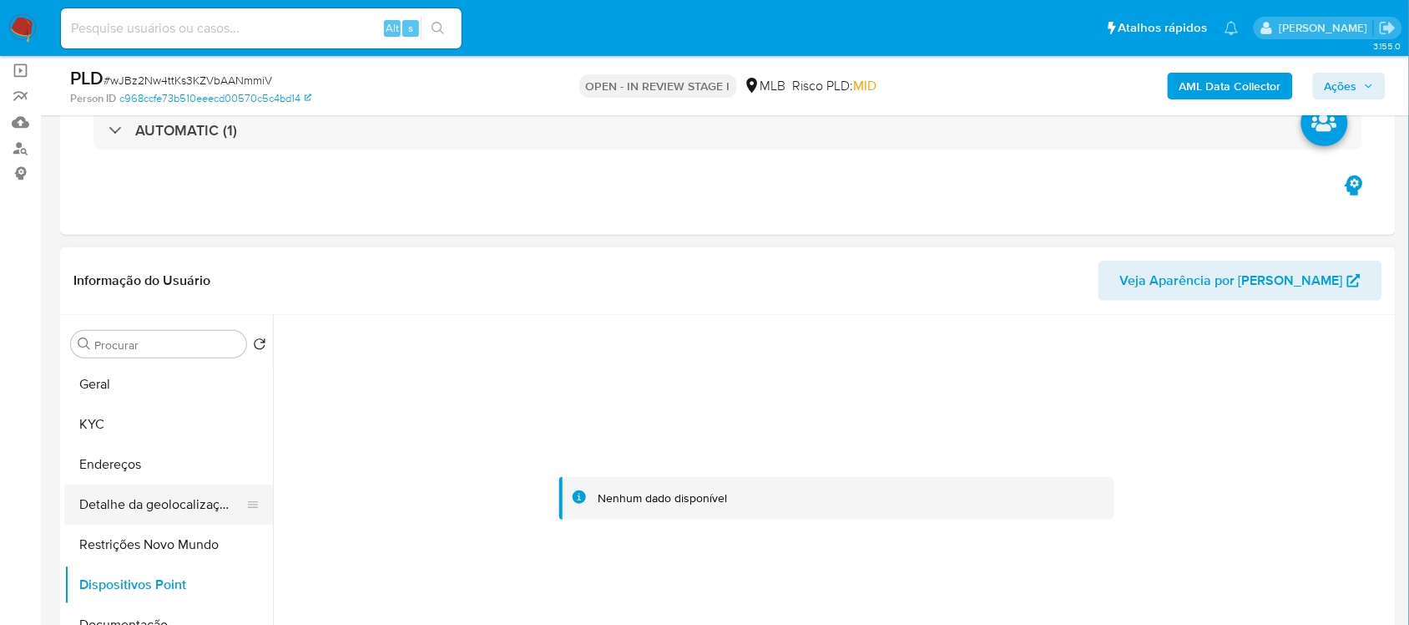
scroll to position [106, 0]
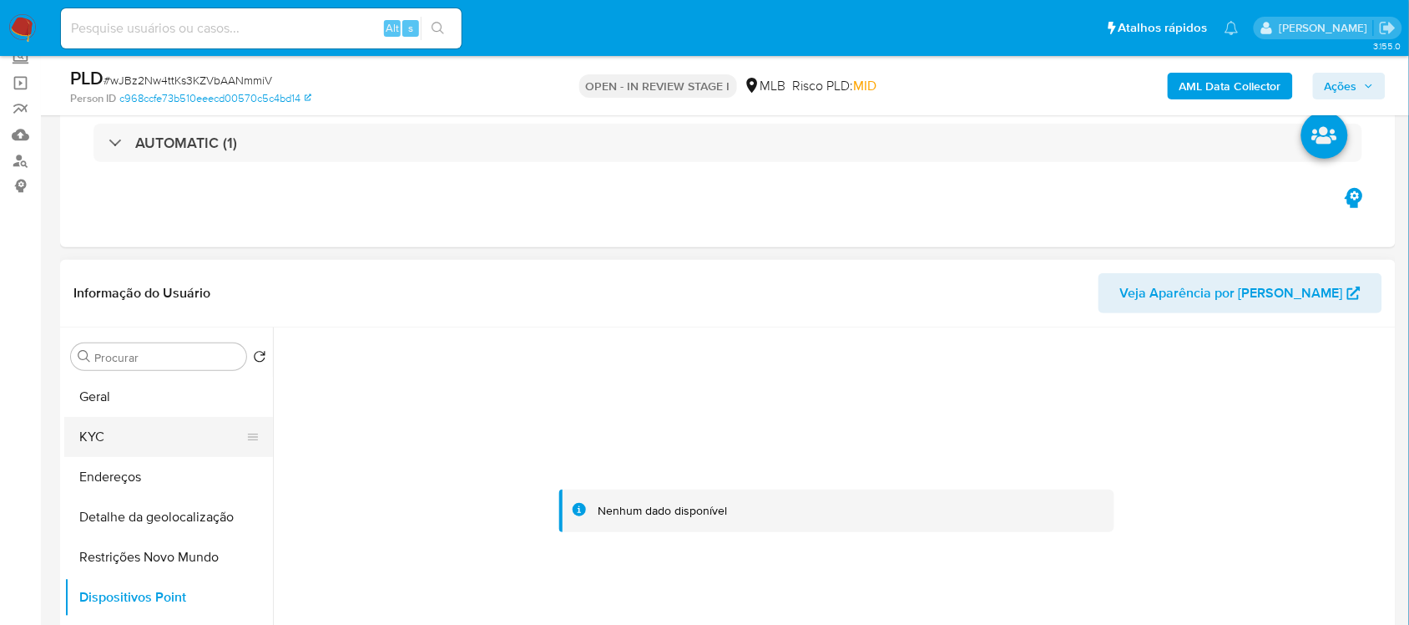
click at [140, 423] on button "KYC" at bounding box center [161, 437] width 195 height 40
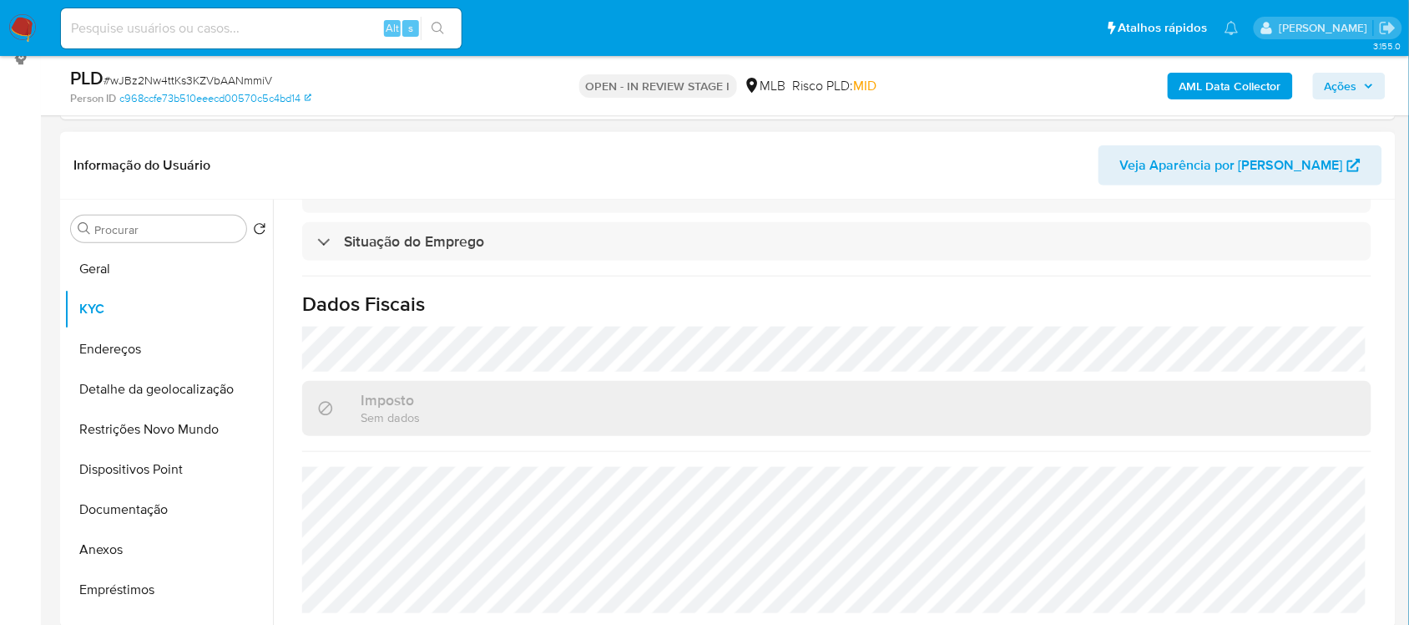
scroll to position [313, 0]
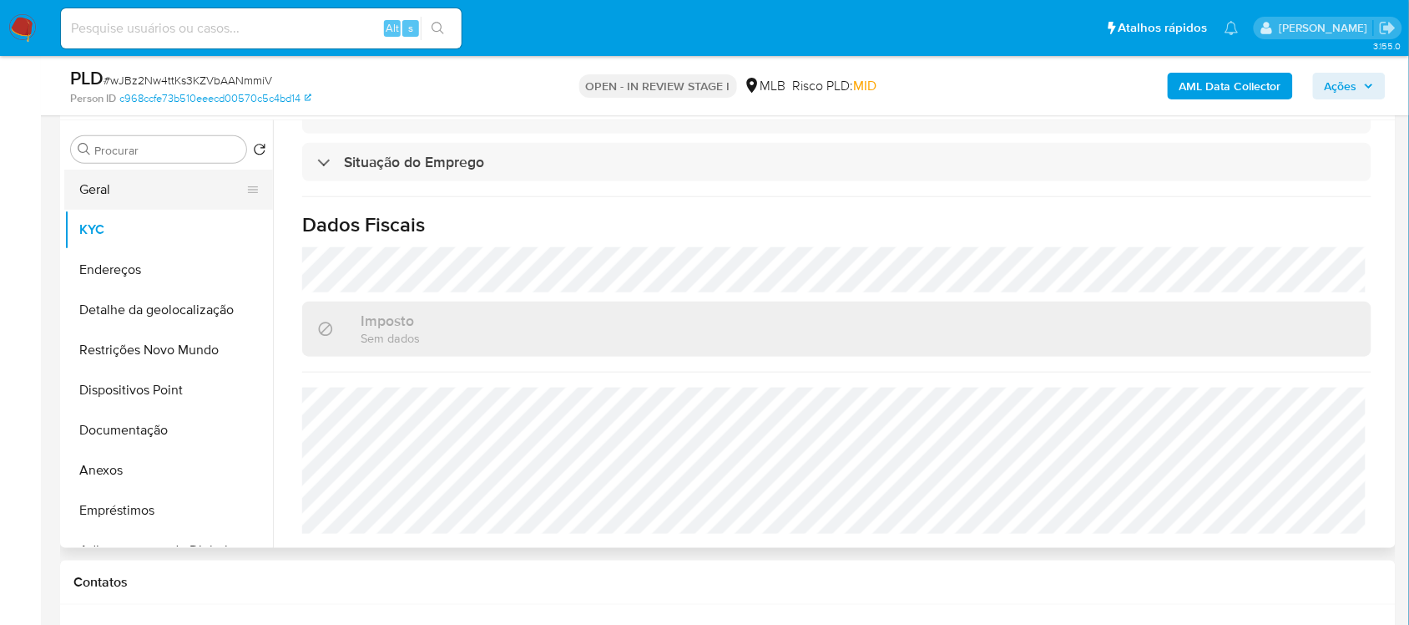
click at [114, 195] on button "Geral" at bounding box center [161, 190] width 195 height 40
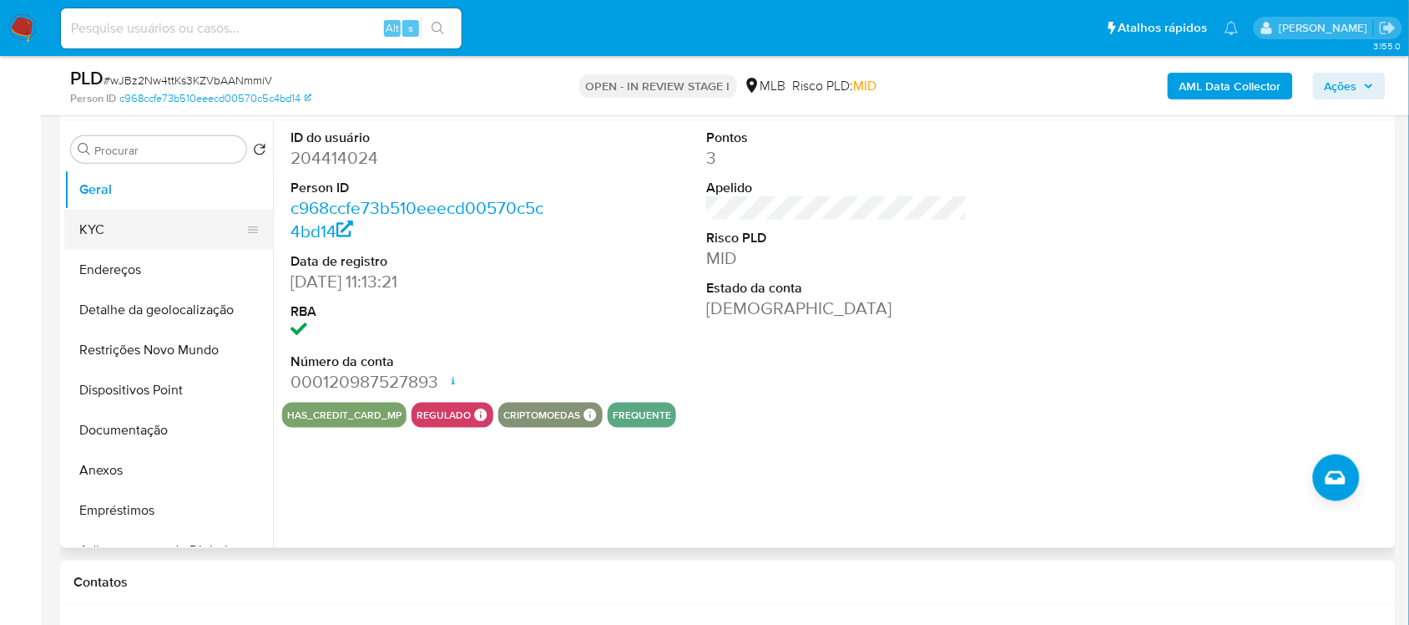
click at [129, 239] on button "KYC" at bounding box center [161, 230] width 195 height 40
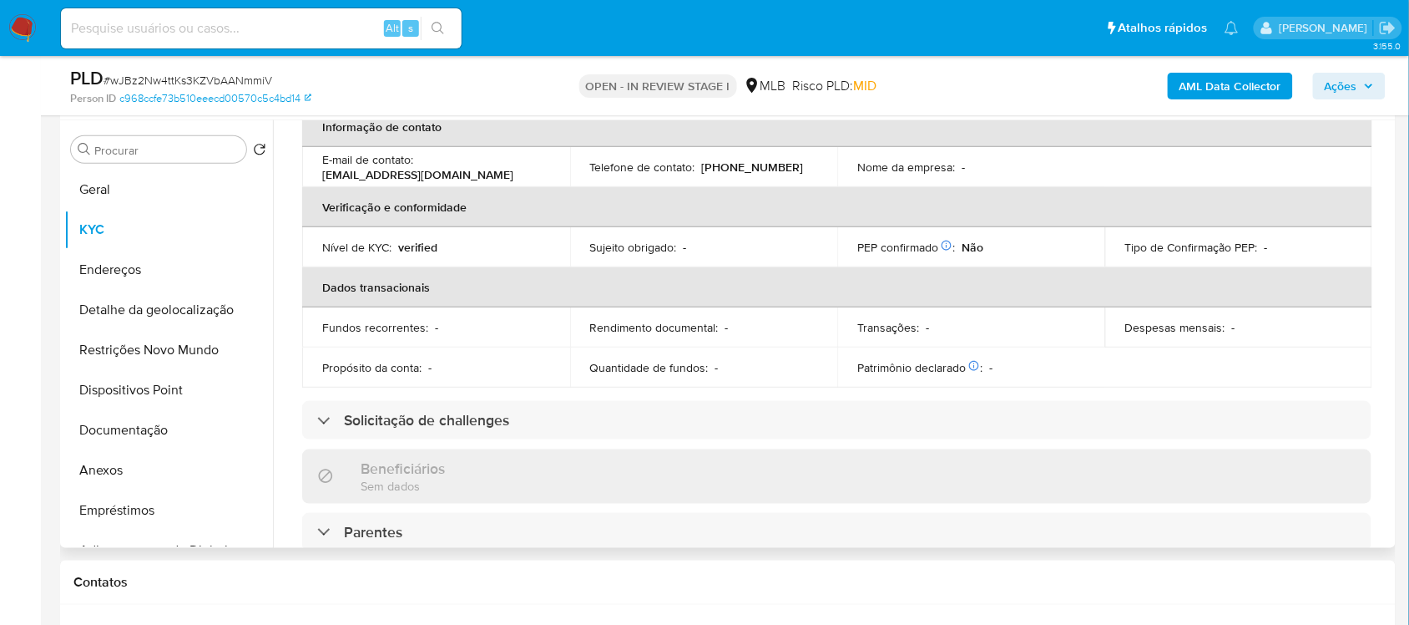
scroll to position [731, 0]
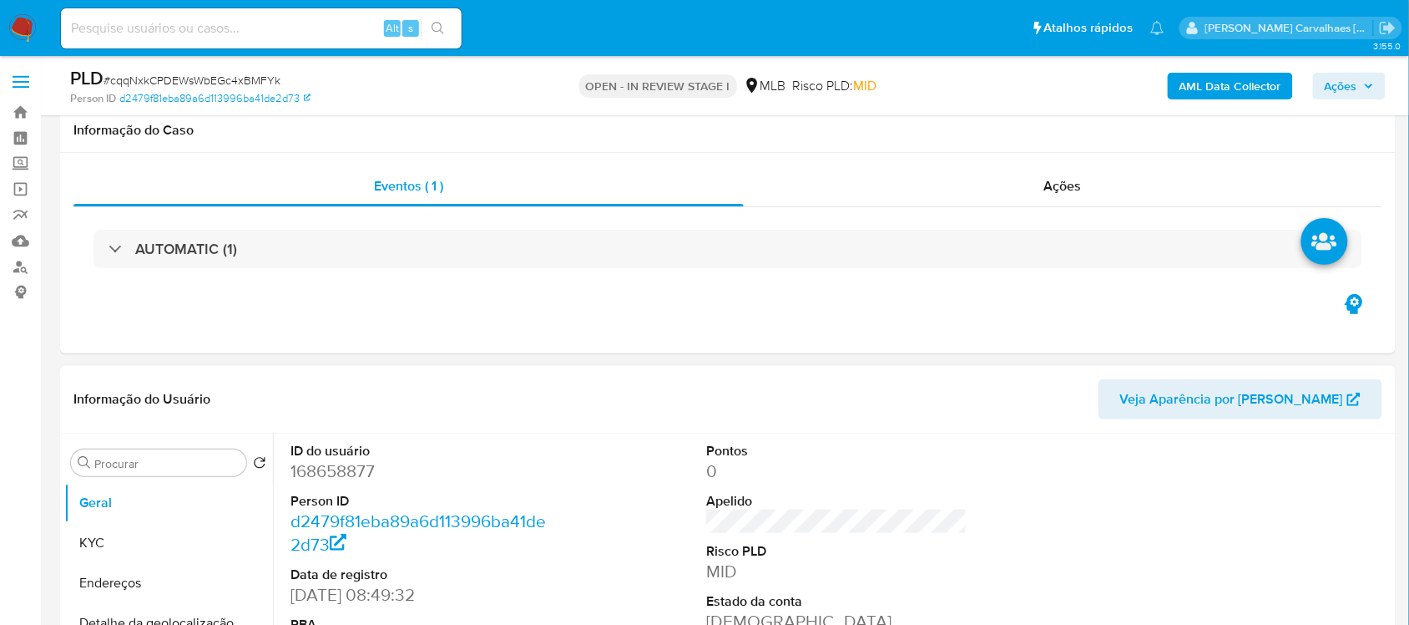
scroll to position [313, 0]
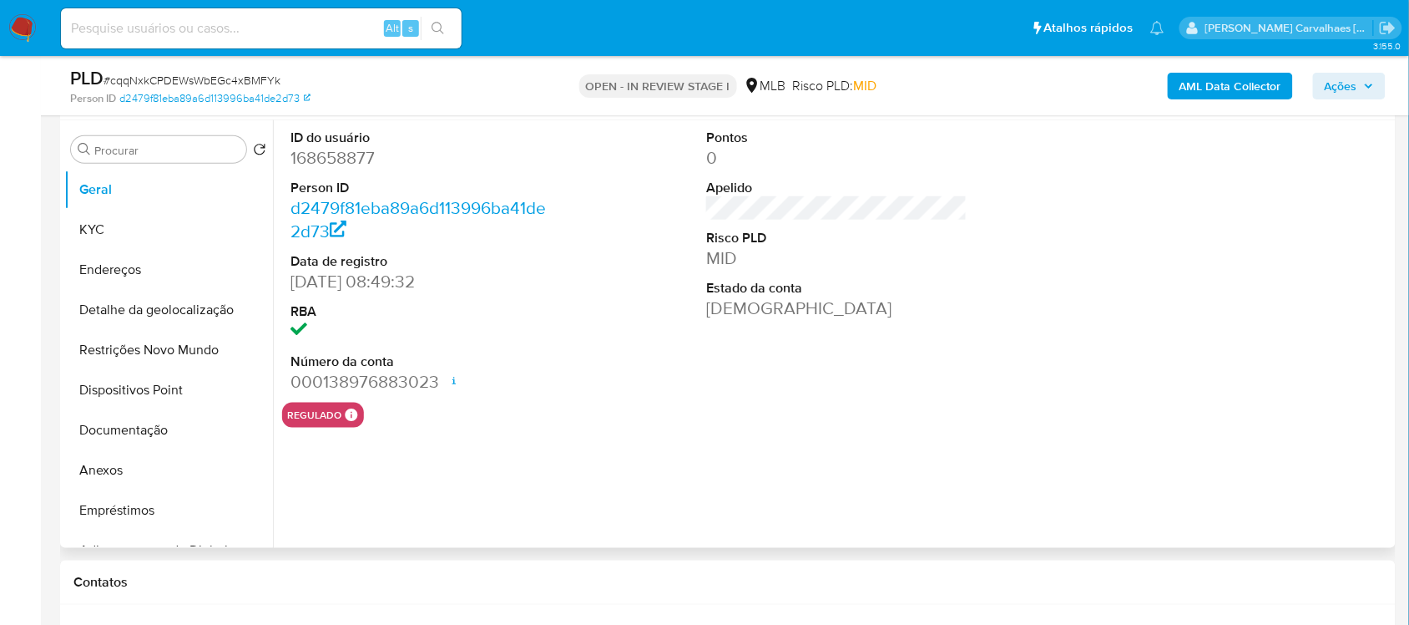
select select "10"
click at [198, 428] on button "Documentação" at bounding box center [161, 430] width 195 height 40
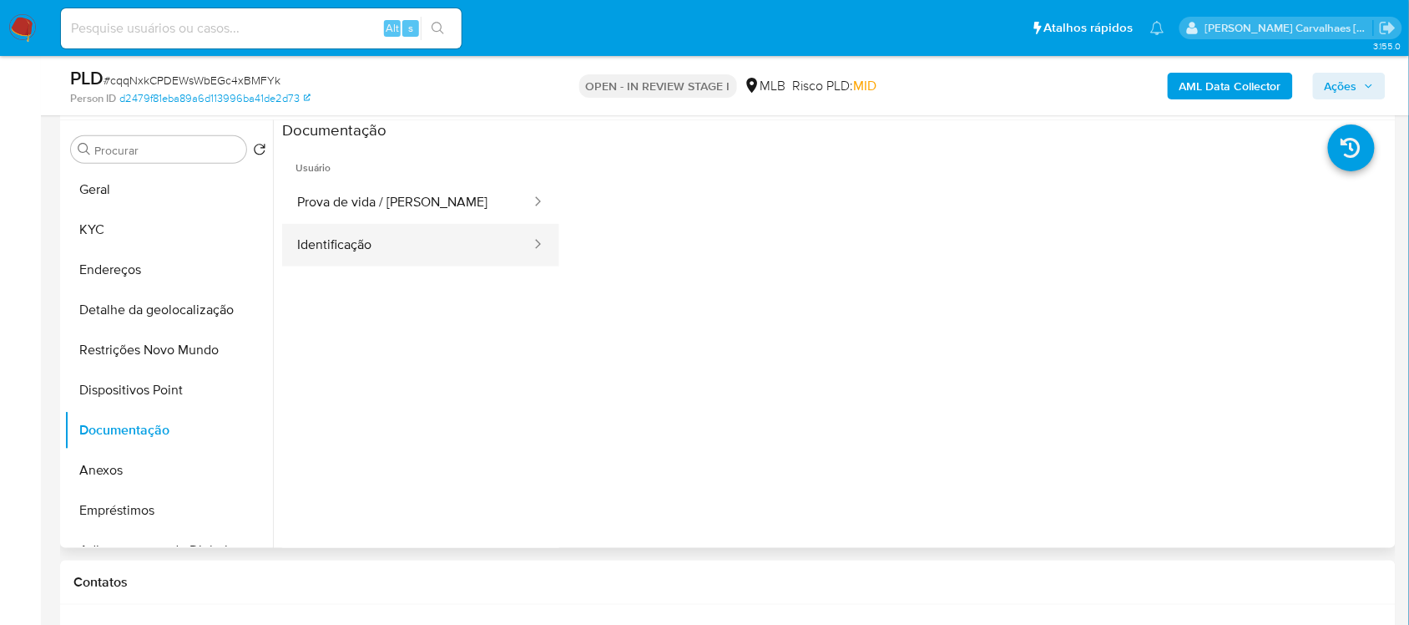
click at [366, 260] on button "Identificação" at bounding box center [407, 245] width 250 height 43
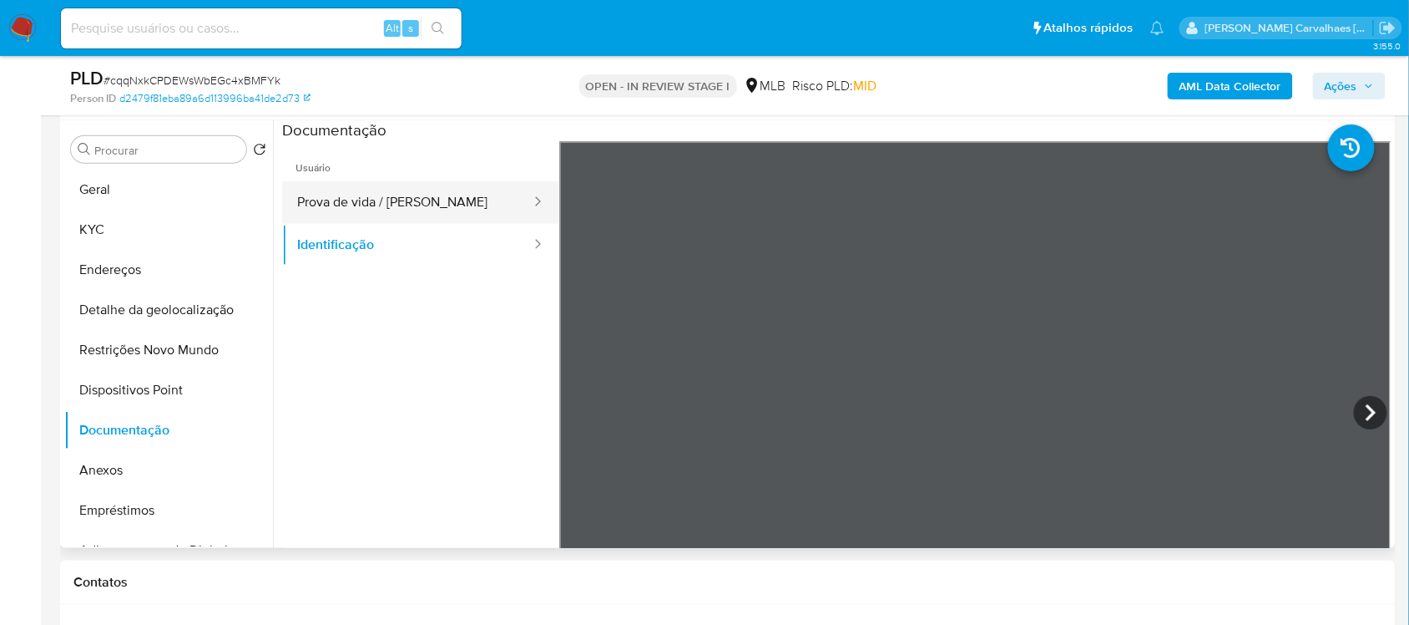
click at [311, 205] on button "Prova de vida / Selfie" at bounding box center [407, 202] width 250 height 43
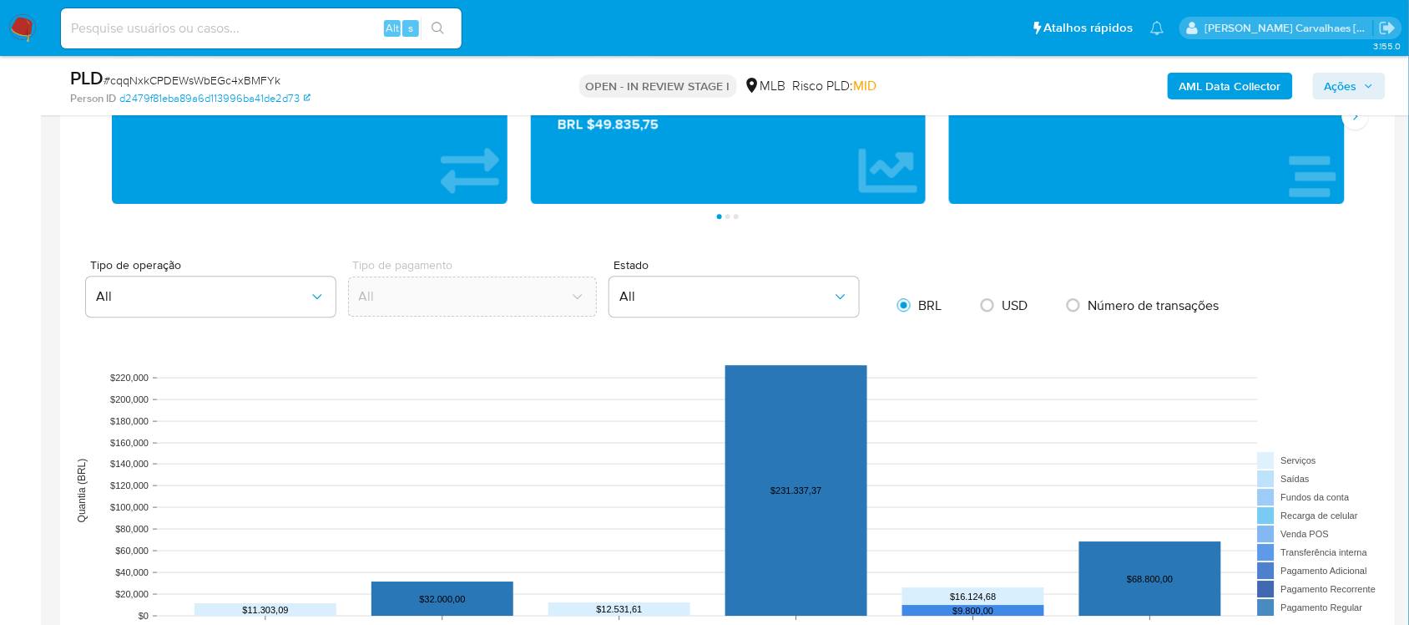
scroll to position [1357, 0]
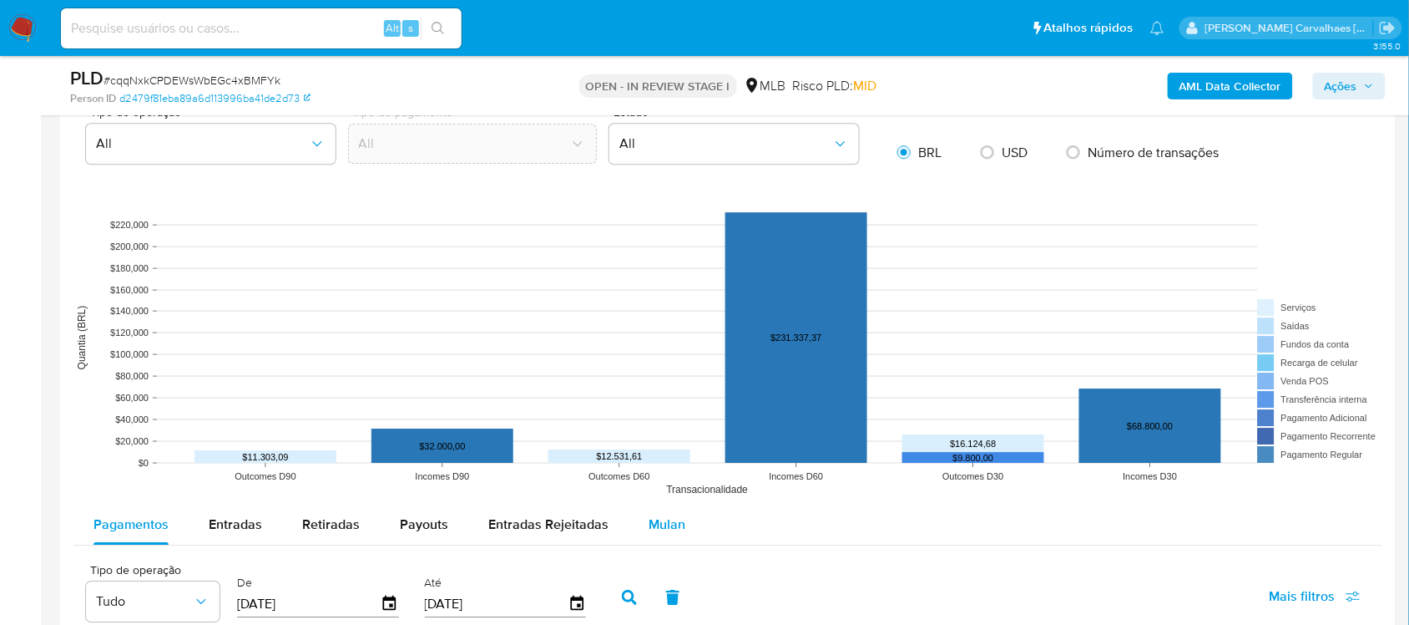
drag, startPoint x: 653, startPoint y: 522, endPoint x: 698, endPoint y: 508, distance: 47.3
click at [655, 522] on span "Mulan" at bounding box center [667, 523] width 37 height 19
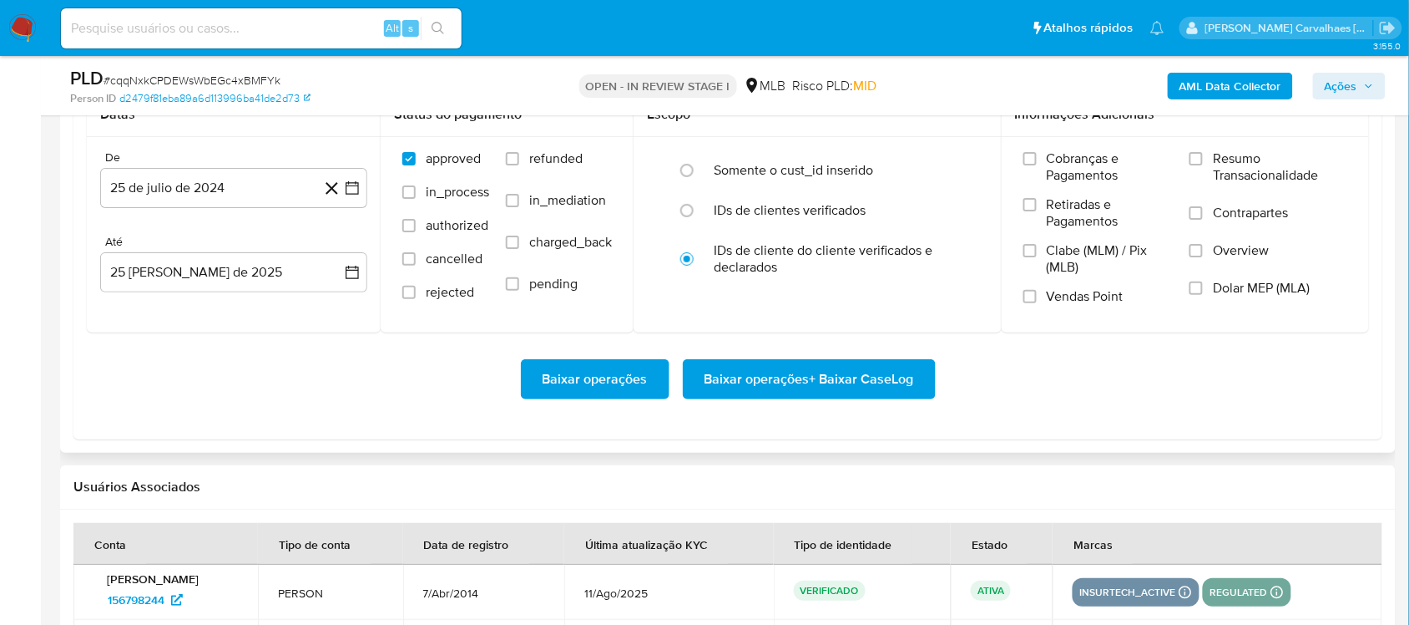
scroll to position [1879, 0]
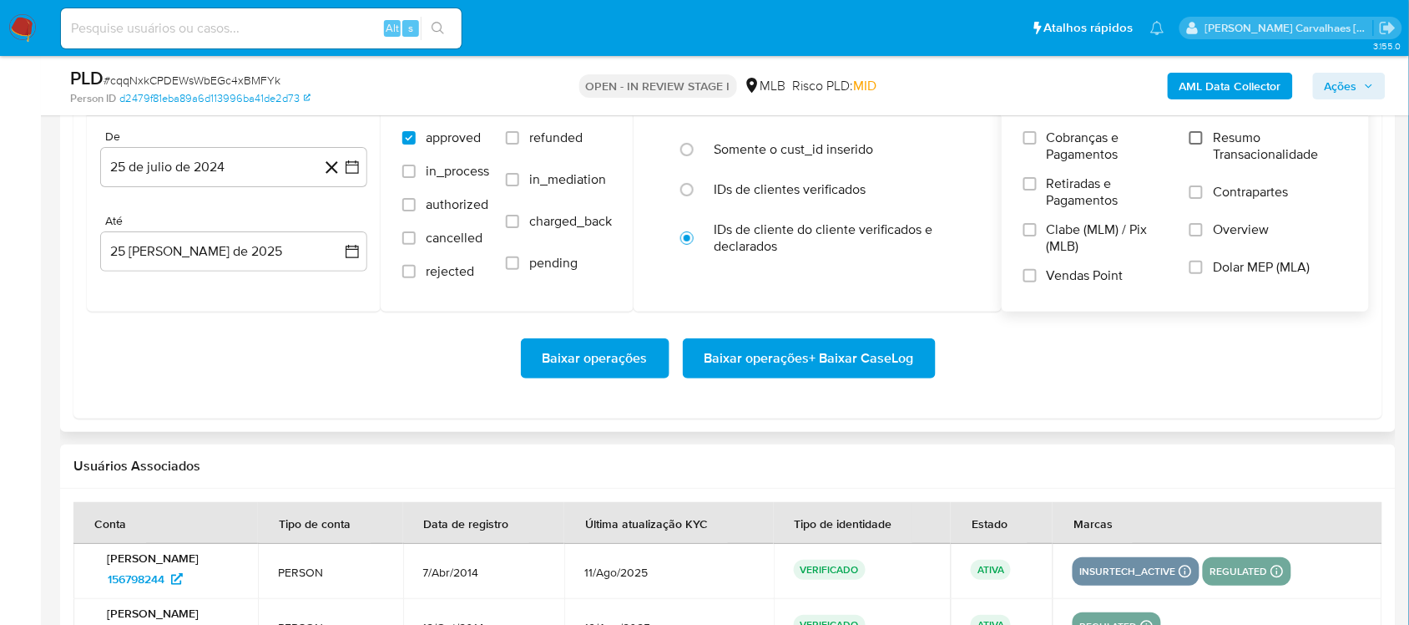
click at [1203, 144] on input "Resumo Transacionalidade" at bounding box center [1196, 137] width 13 height 13
click at [817, 344] on span "Baixar operações + Baixar CaseLog" at bounding box center [810, 358] width 210 height 37
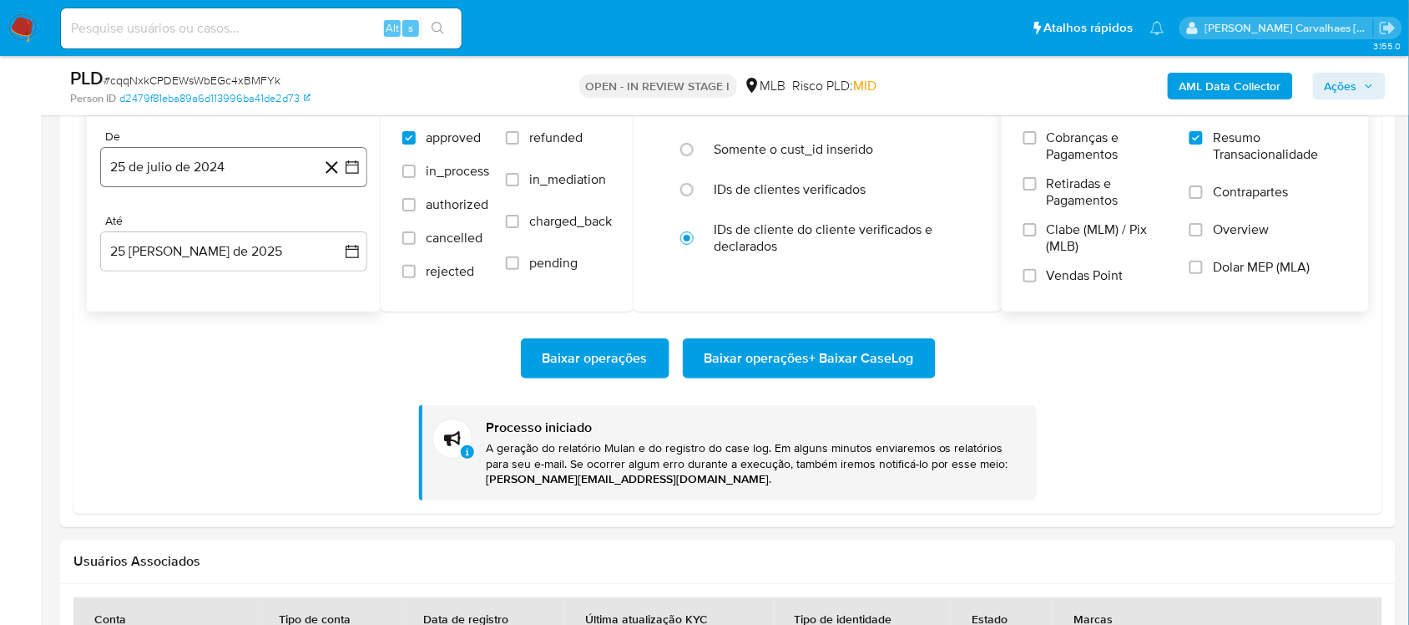
click at [351, 163] on icon "button" at bounding box center [352, 167] width 17 height 17
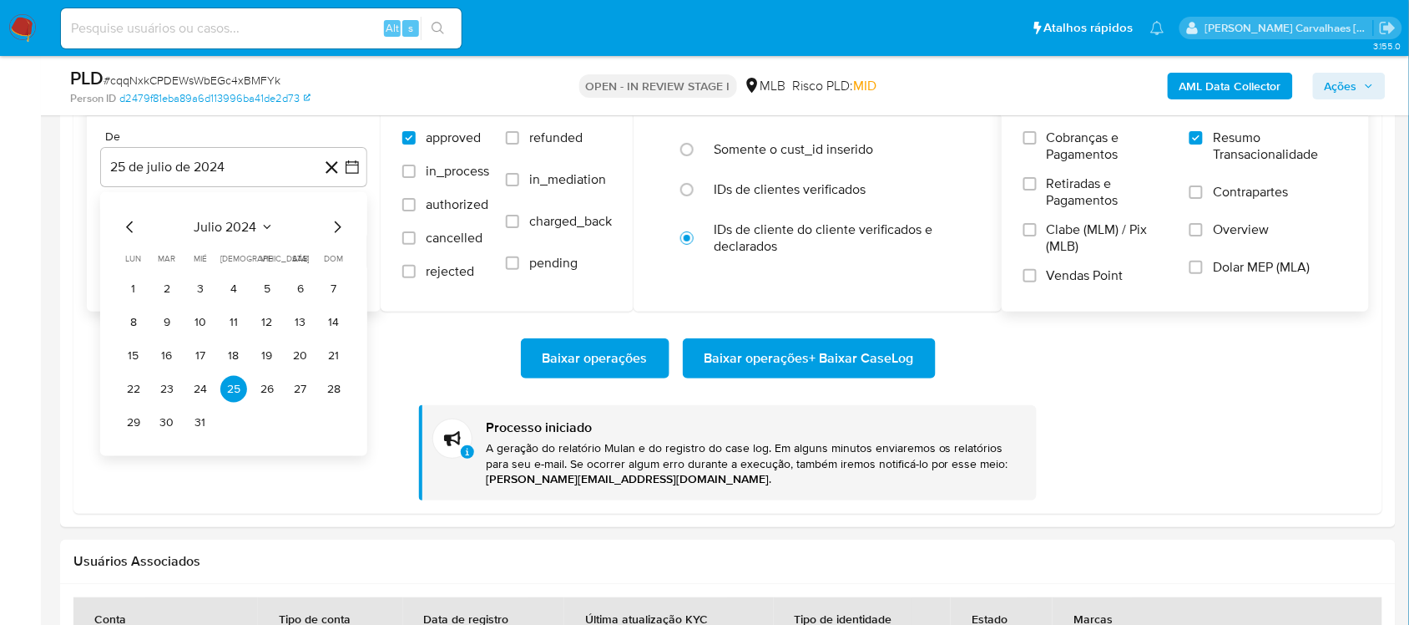
click at [339, 223] on icon "Mes siguiente" at bounding box center [337, 227] width 20 height 20
click at [332, 226] on icon "Mes siguiente" at bounding box center [337, 227] width 20 height 20
click at [334, 226] on icon "Mes siguiente" at bounding box center [337, 227] width 20 height 20
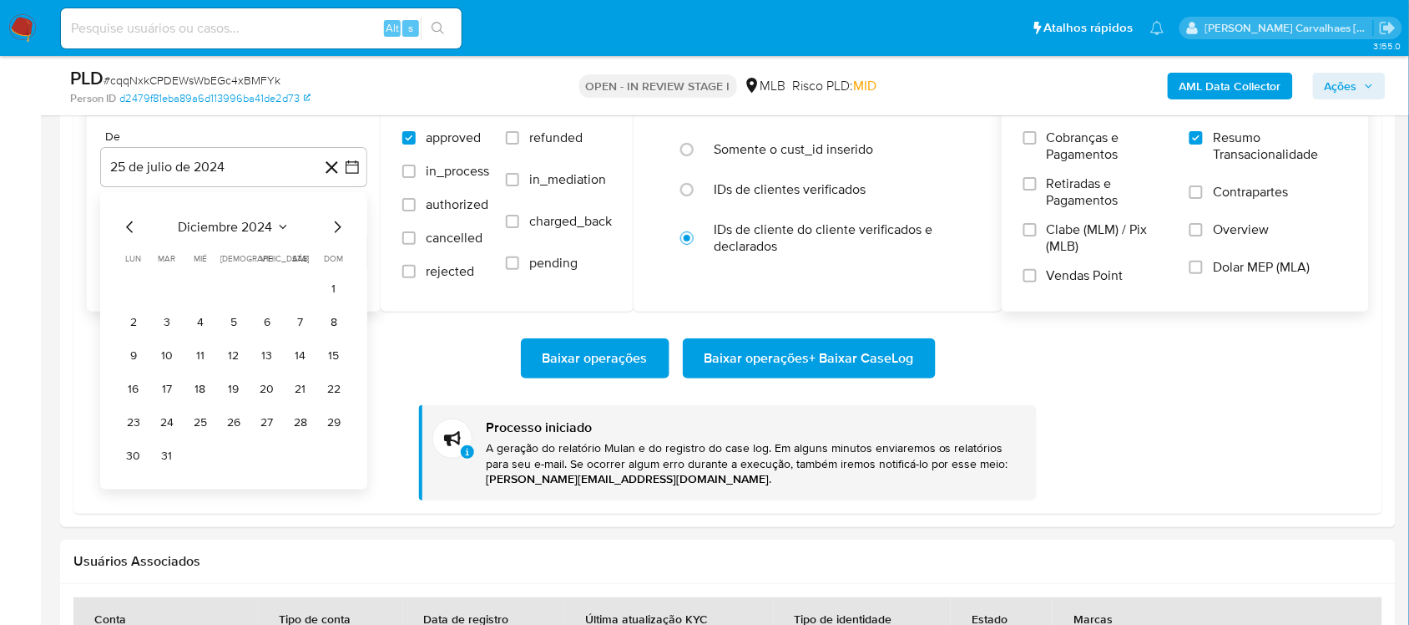
click at [334, 226] on icon "Mes siguiente" at bounding box center [337, 227] width 20 height 20
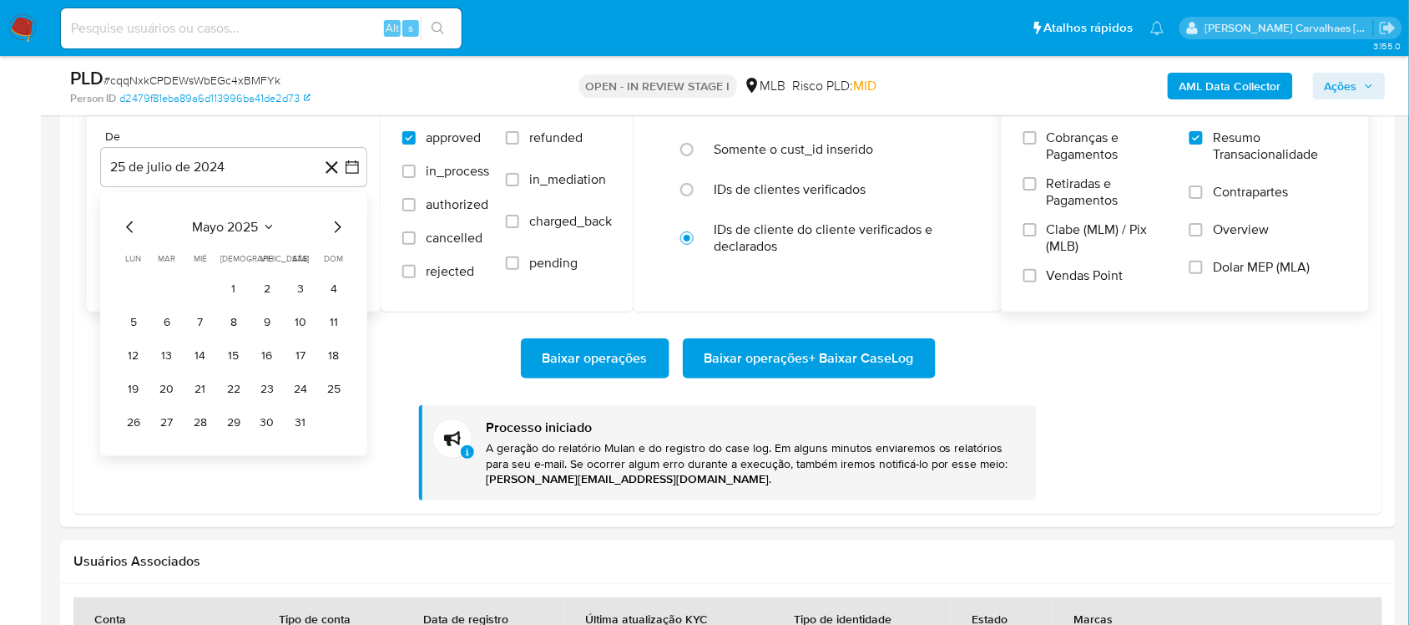
click at [334, 226] on icon "Mes siguiente" at bounding box center [337, 227] width 20 height 20
click at [129, 231] on icon "Mes anterior" at bounding box center [129, 227] width 7 height 12
click at [167, 428] on button "24" at bounding box center [167, 422] width 27 height 27
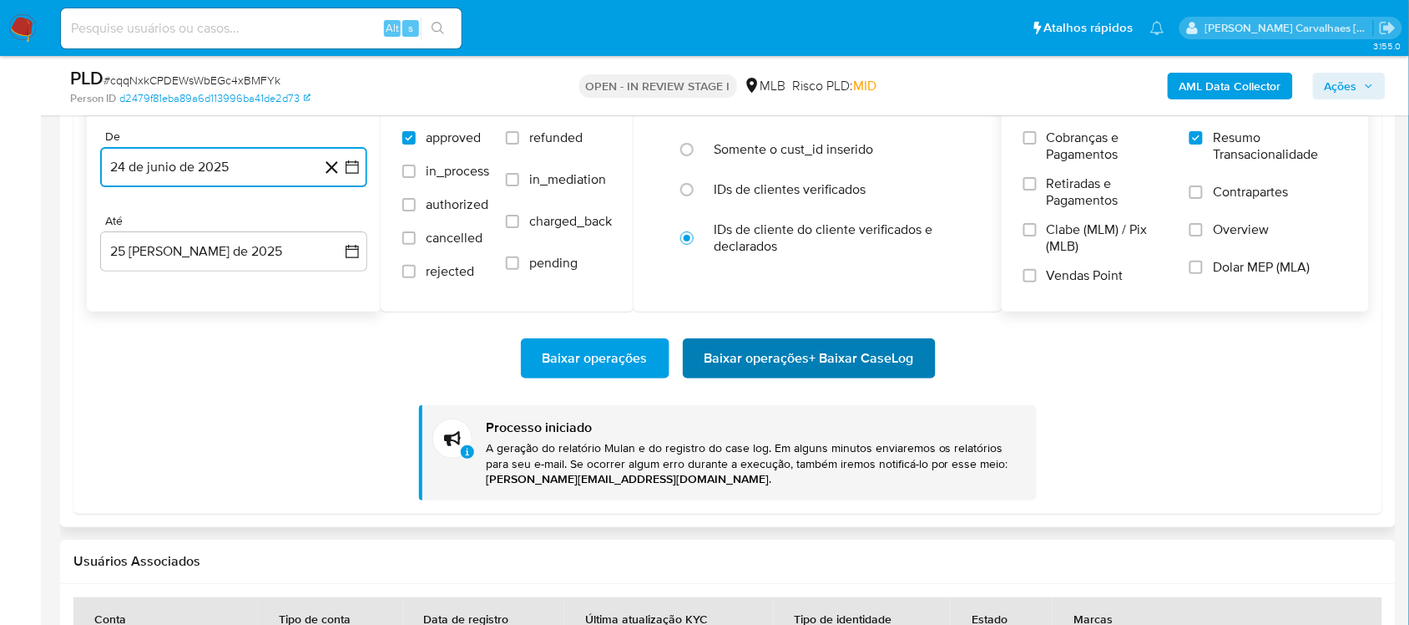
click at [802, 363] on span "Baixar operações + Baixar CaseLog" at bounding box center [810, 358] width 210 height 37
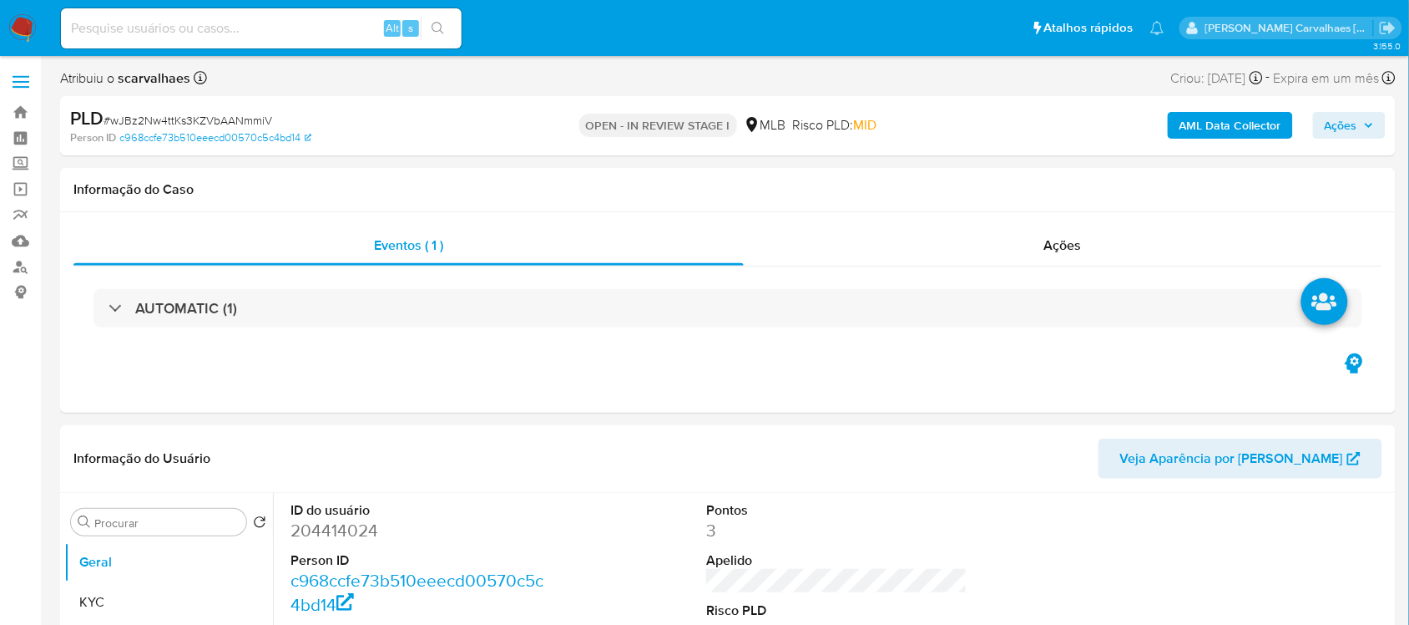
select select "10"
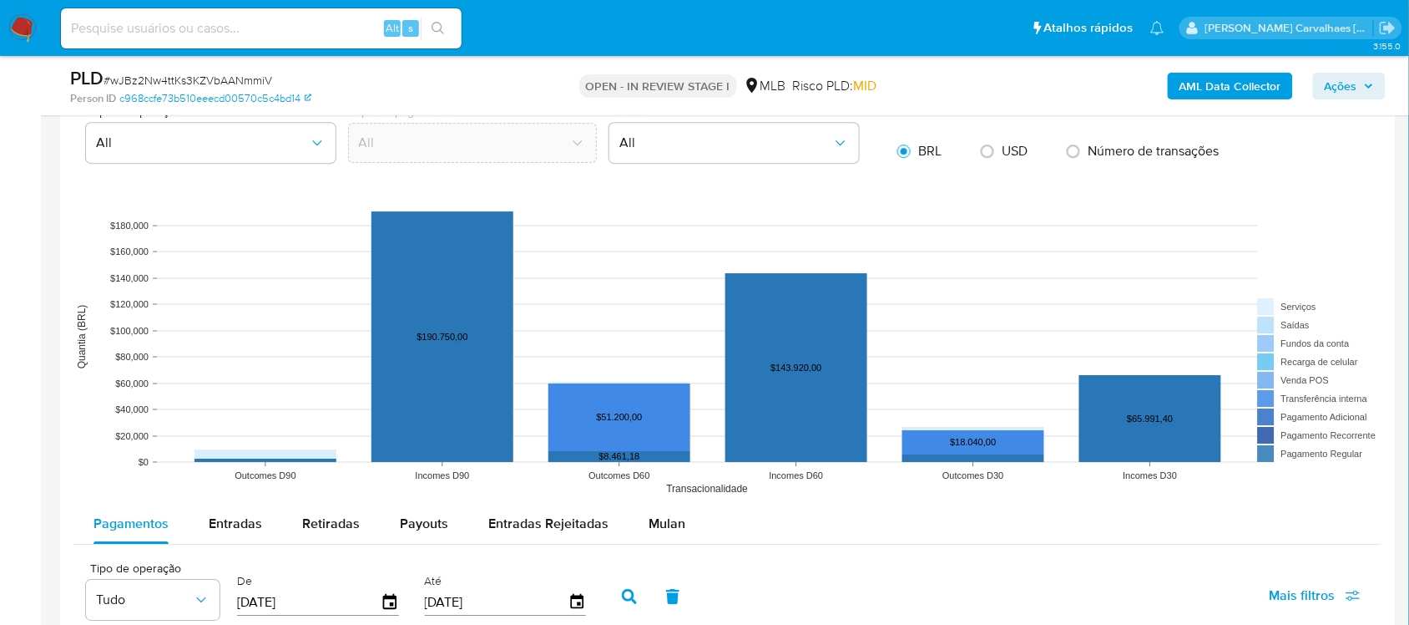
scroll to position [1670, 0]
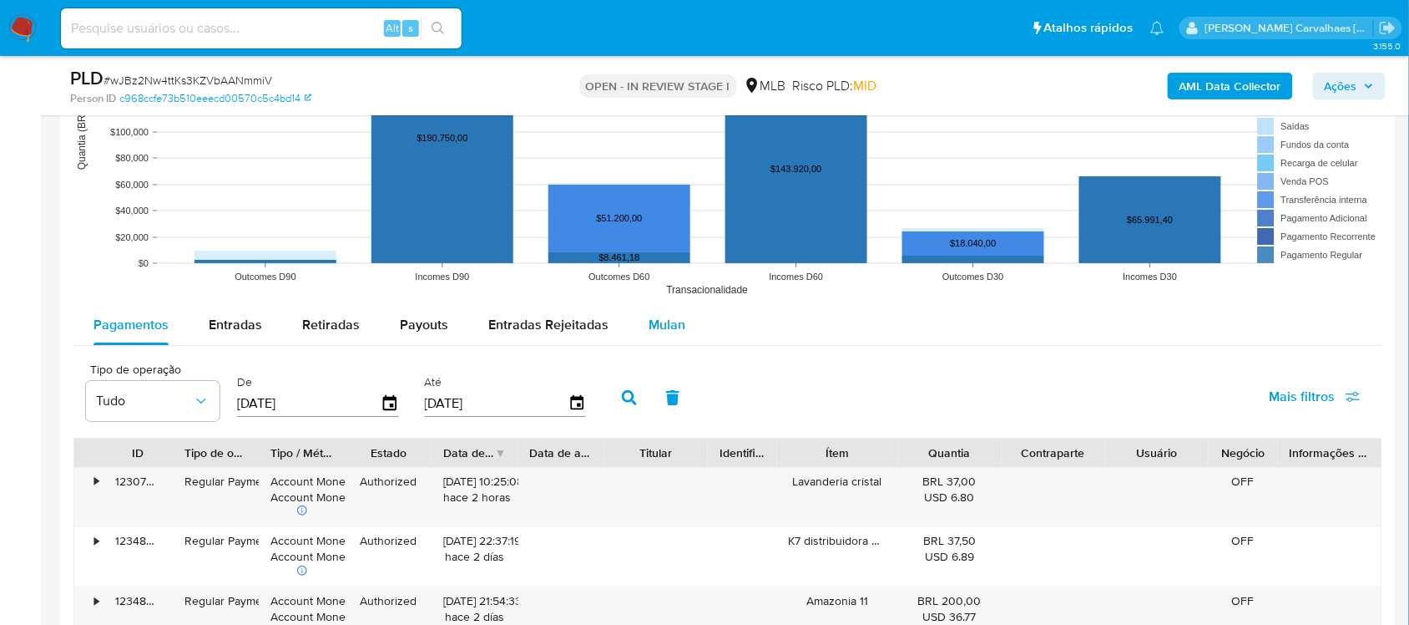
click at [661, 331] on span "Mulan" at bounding box center [667, 324] width 37 height 19
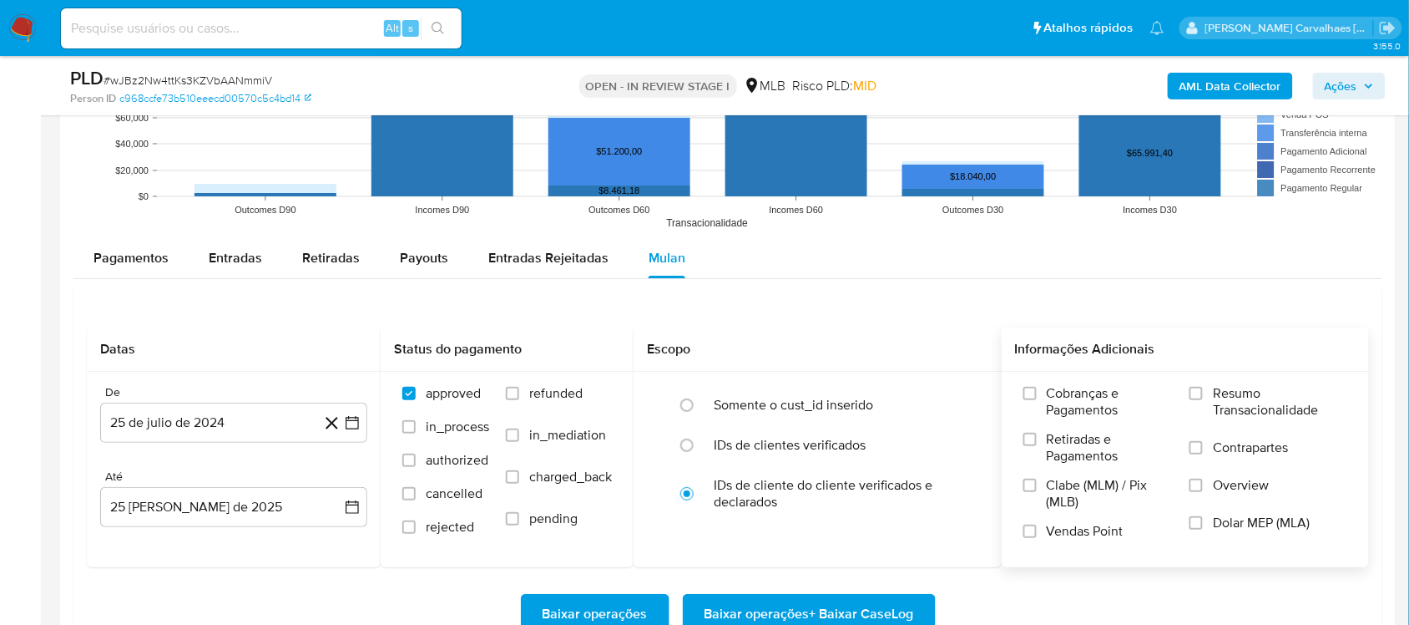
scroll to position [1774, 0]
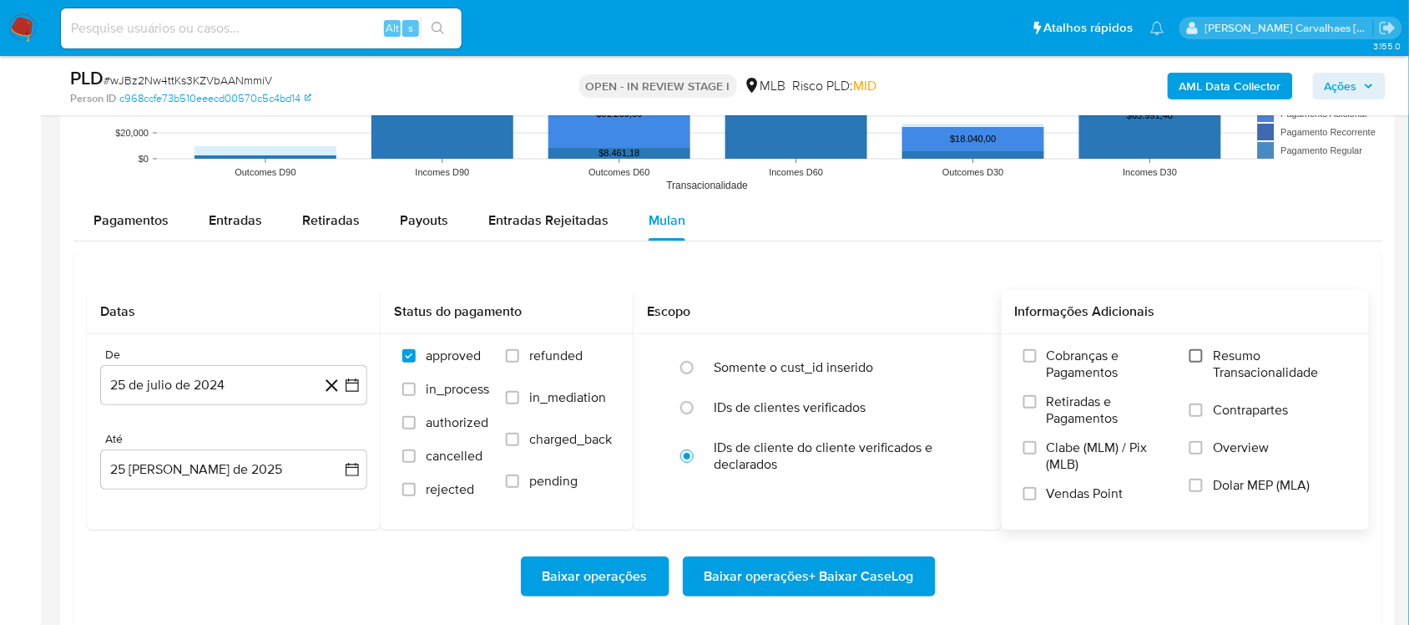
click at [1201, 357] on input "Resumo Transacionalidade" at bounding box center [1196, 355] width 13 height 13
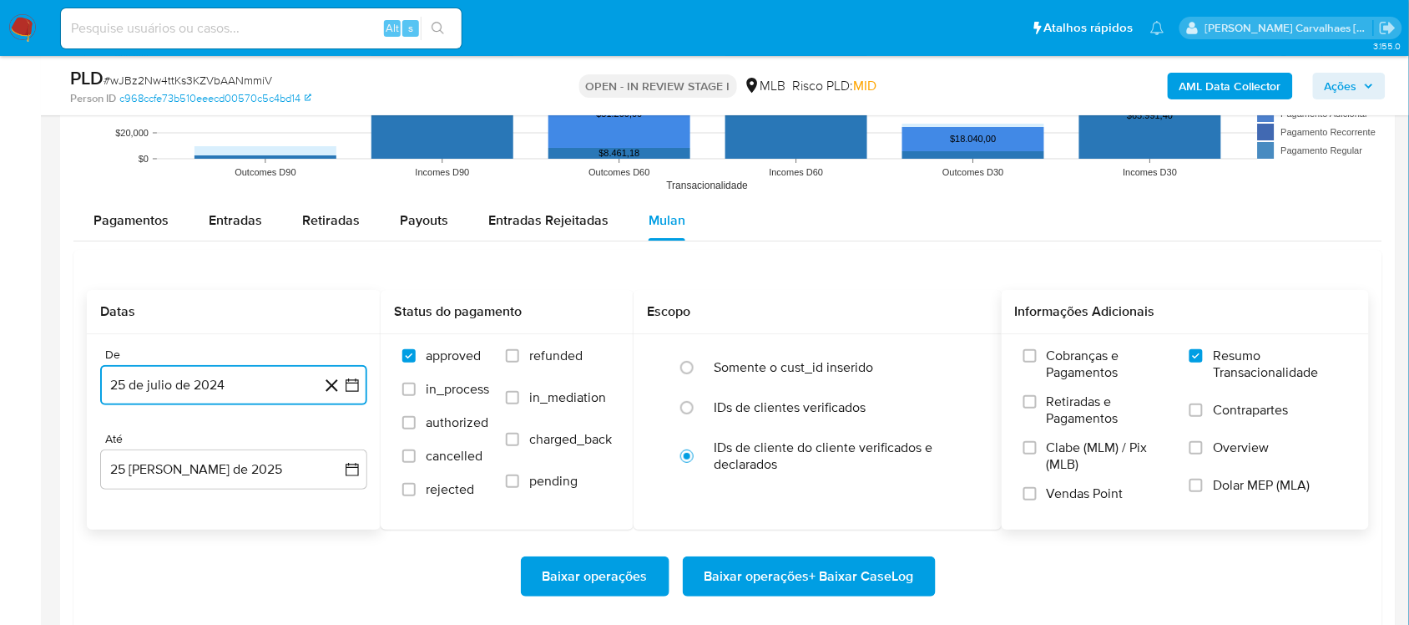
click at [351, 388] on icon "button" at bounding box center [352, 385] width 17 height 17
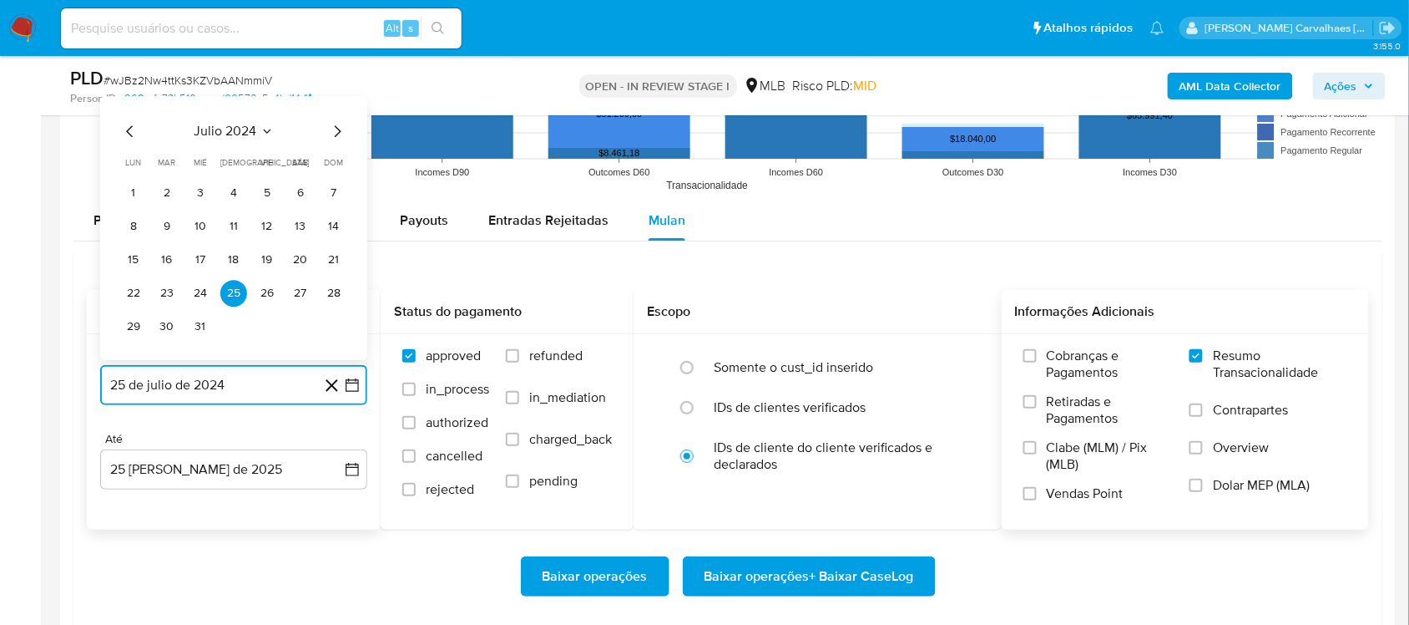
click at [335, 130] on icon "Mes siguiente" at bounding box center [337, 131] width 20 height 20
click at [335, 103] on icon "Mes siguiente" at bounding box center [337, 98] width 20 height 20
click at [331, 130] on icon "Mes siguiente" at bounding box center [337, 131] width 20 height 20
click at [335, 130] on icon "Mes siguiente" at bounding box center [337, 131] width 20 height 20
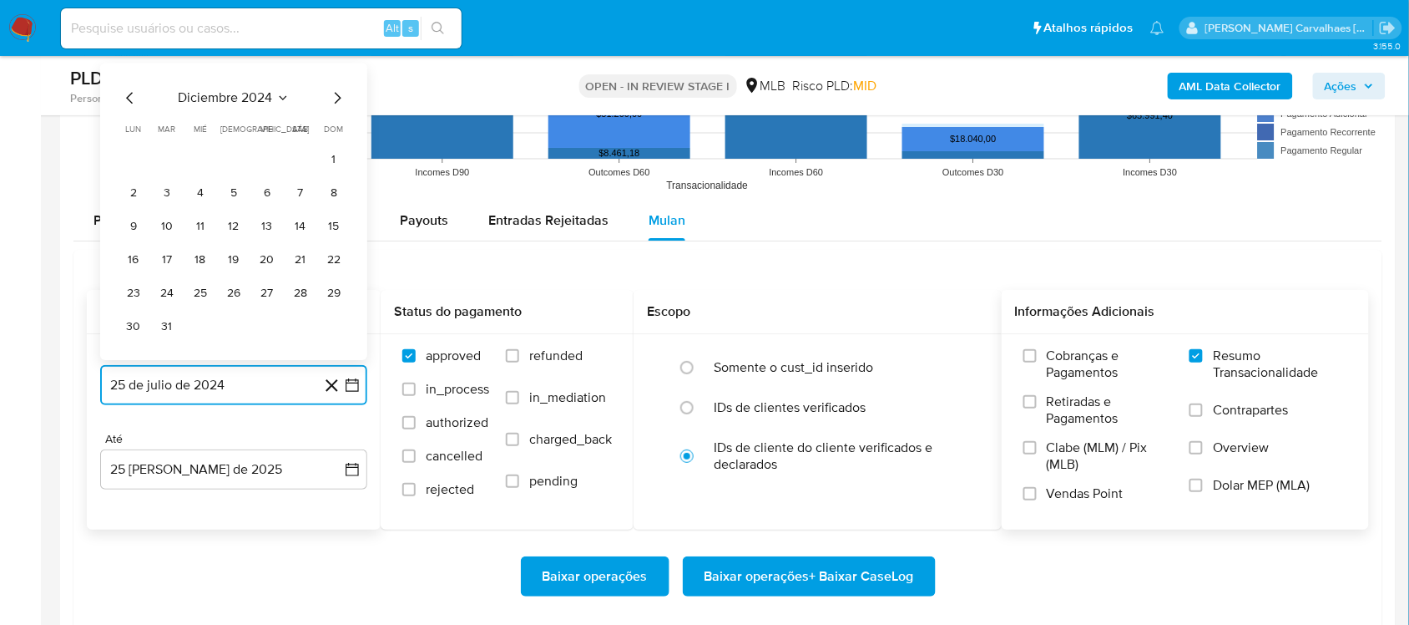
click at [339, 101] on icon "Mes siguiente" at bounding box center [338, 98] width 7 height 12
click at [338, 131] on icon "Mes siguiente" at bounding box center [338, 131] width 7 height 12
click at [332, 96] on icon "Mes siguiente" at bounding box center [337, 98] width 20 height 20
click at [338, 136] on icon "Mes siguiente" at bounding box center [337, 131] width 20 height 20
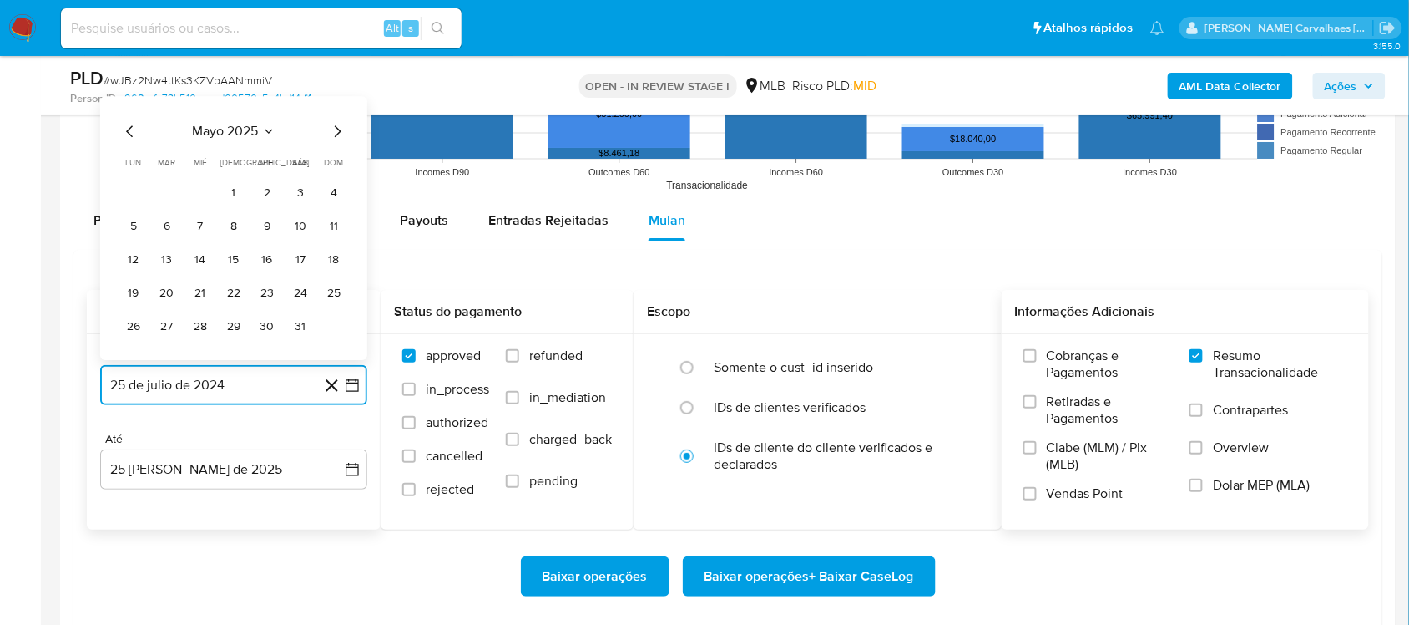
click at [338, 136] on icon "Mes siguiente" at bounding box center [337, 131] width 20 height 20
click at [163, 294] on button "24" at bounding box center [167, 293] width 27 height 27
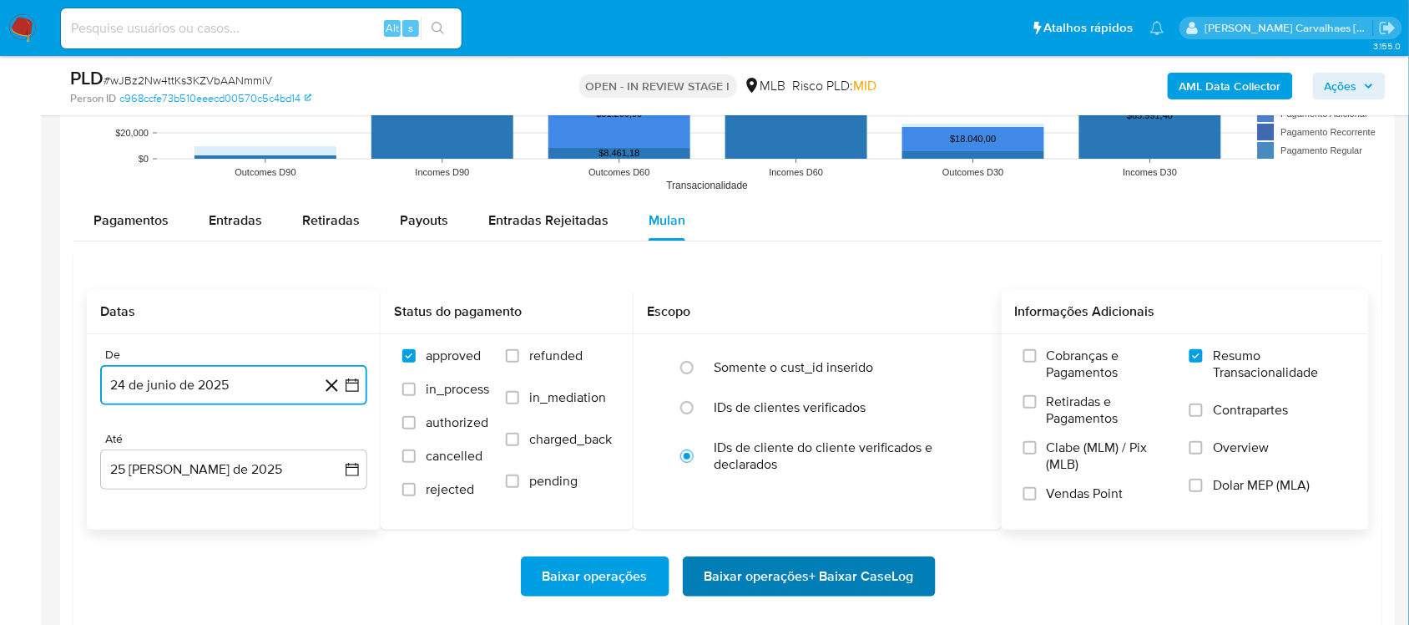
click at [799, 572] on span "Baixar operações + Baixar CaseLog" at bounding box center [810, 576] width 210 height 37
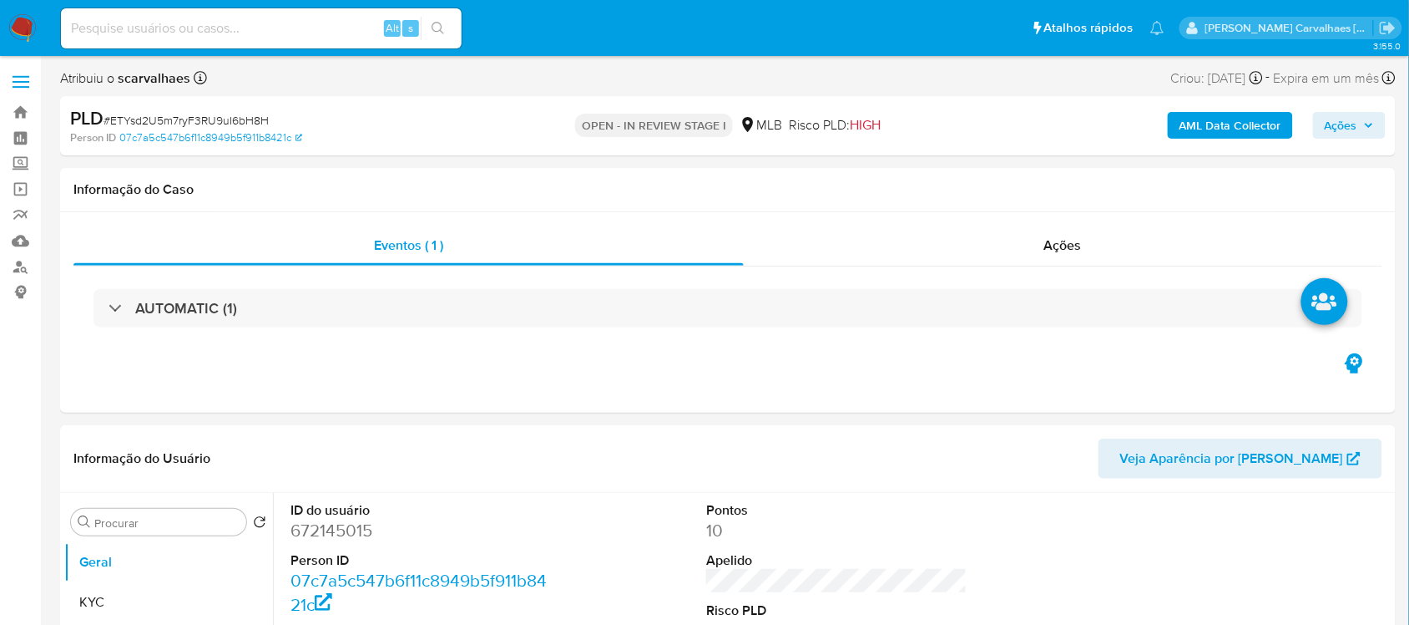
select select "10"
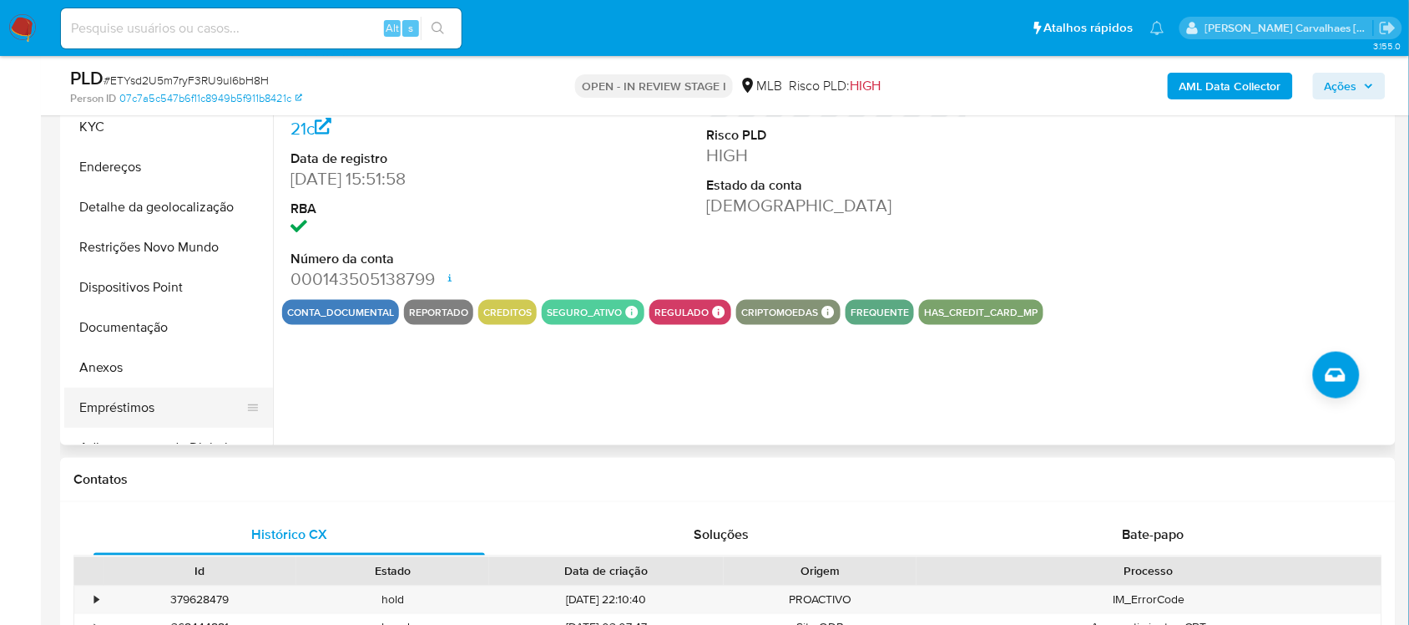
scroll to position [417, 0]
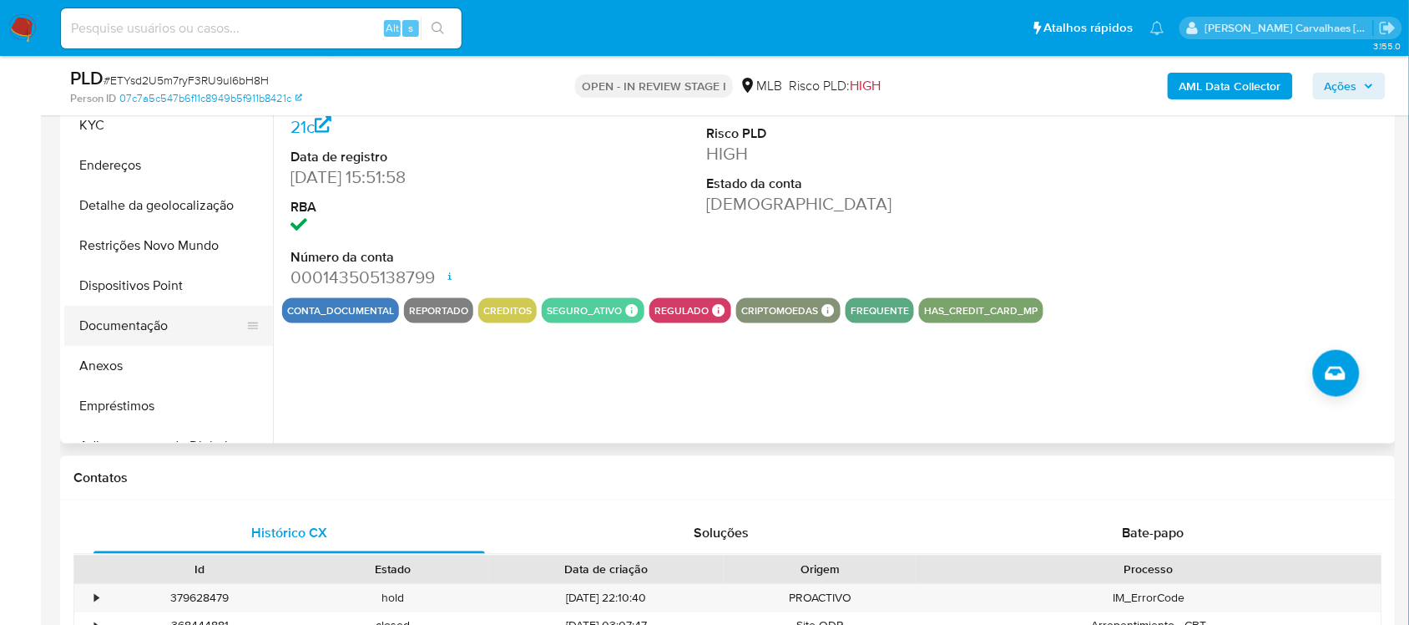
click at [114, 326] on button "Documentação" at bounding box center [161, 326] width 195 height 40
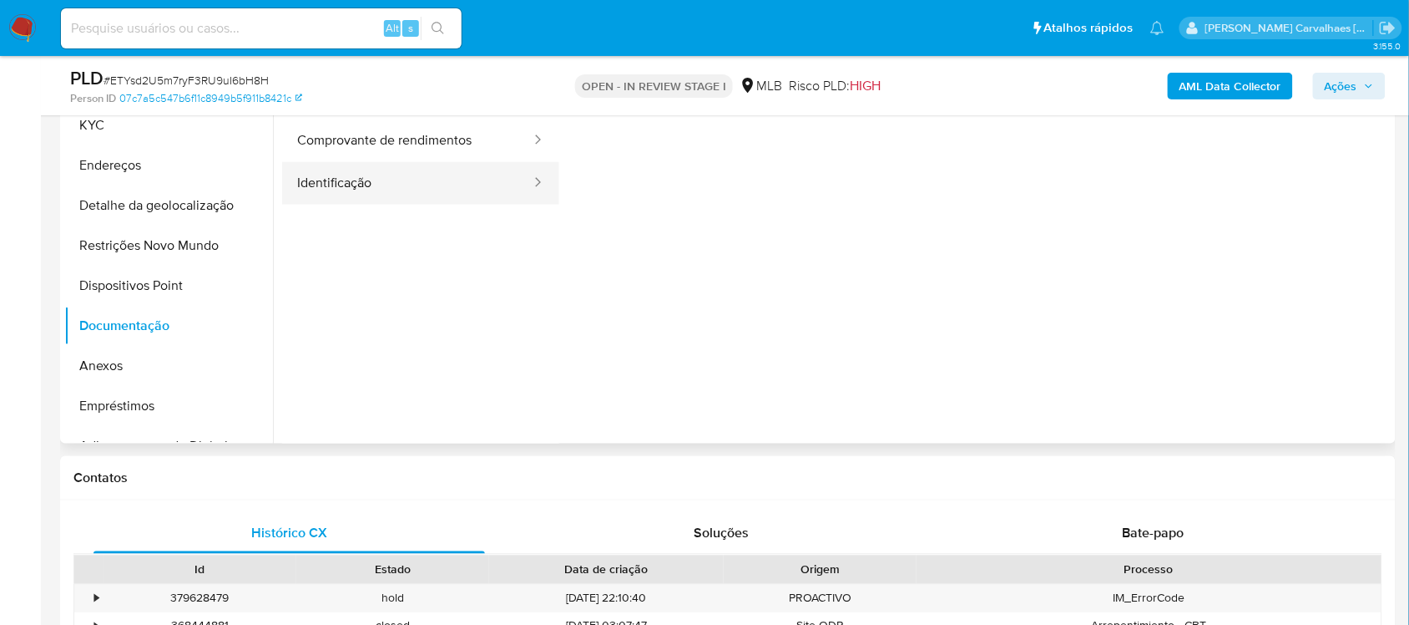
click at [468, 171] on button "Identificação" at bounding box center [407, 183] width 250 height 43
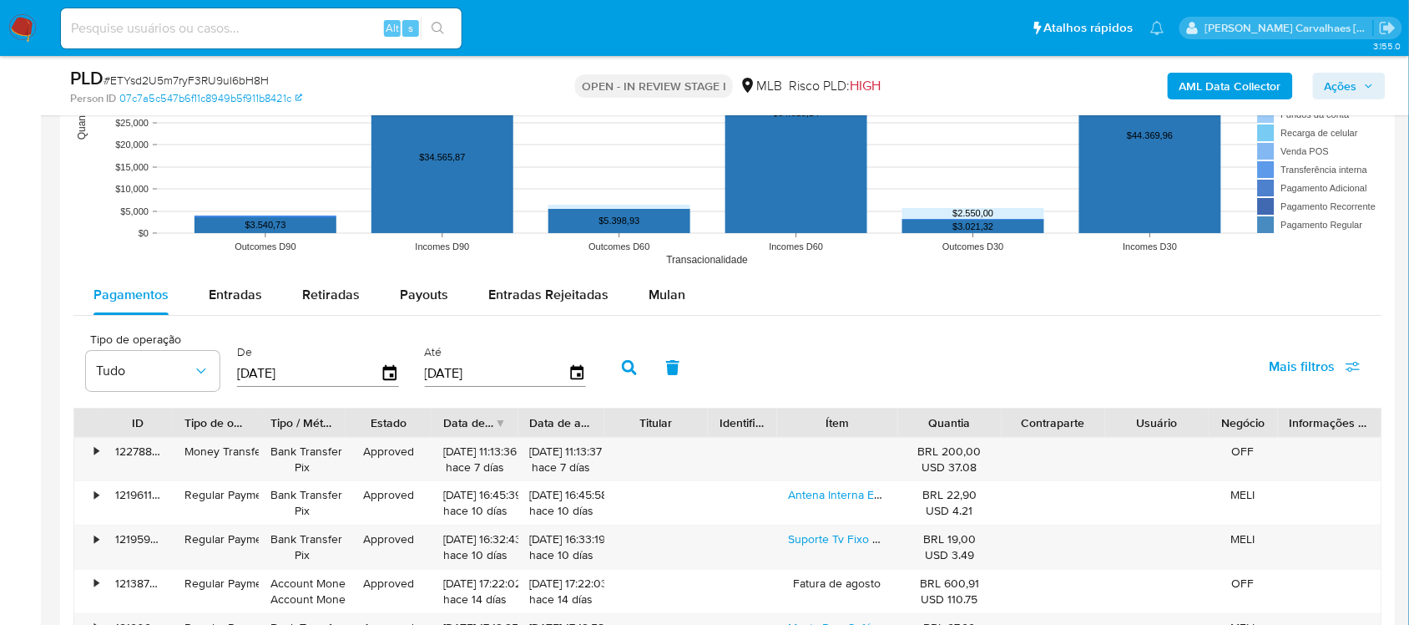
scroll to position [1774, 0]
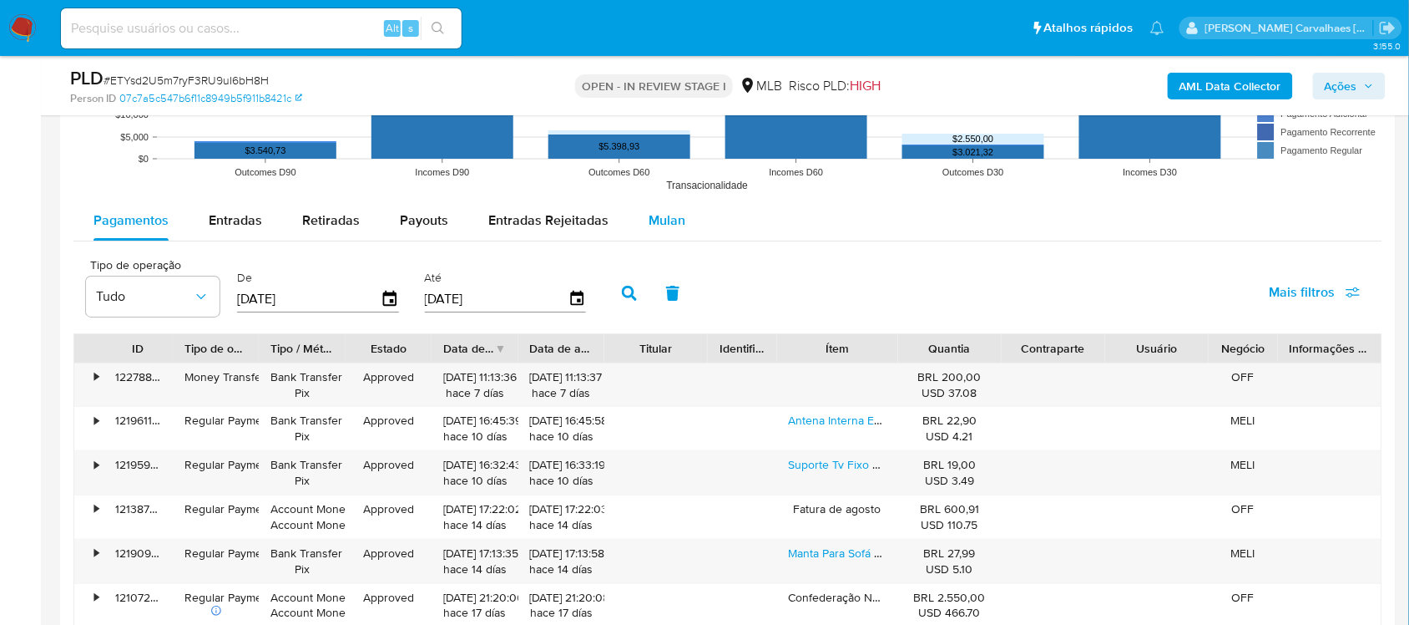
click at [669, 220] on span "Mulan" at bounding box center [667, 219] width 37 height 19
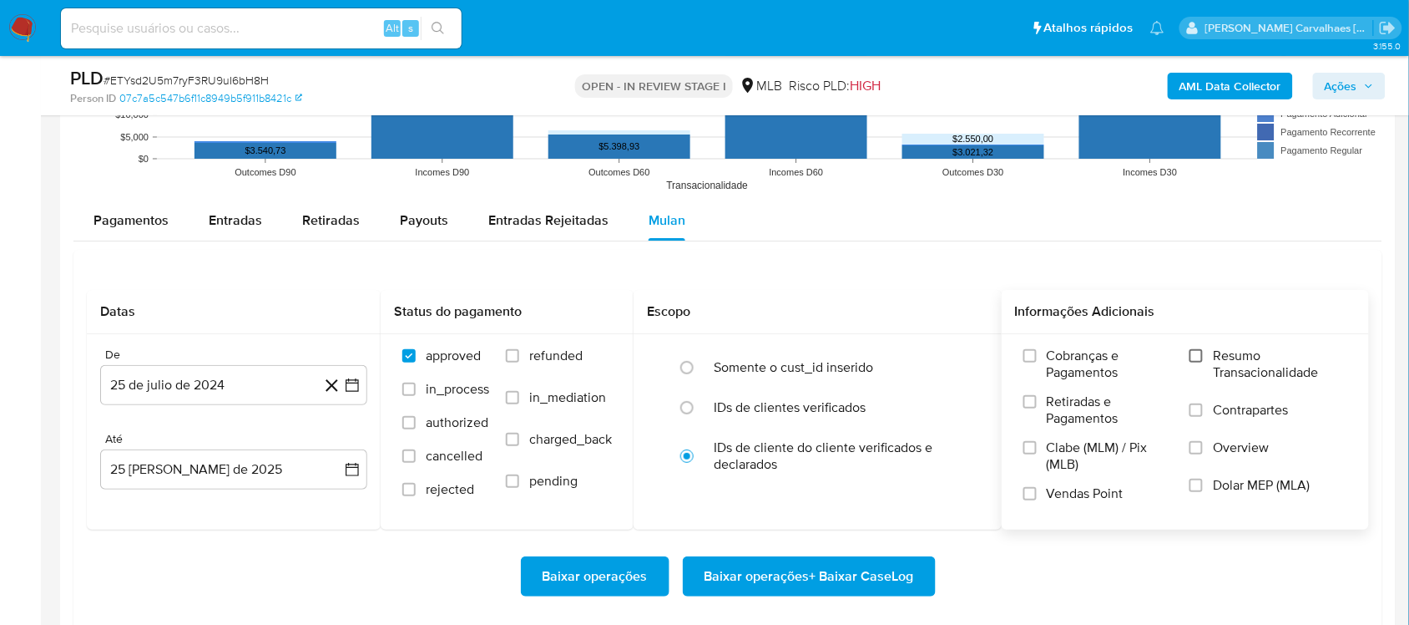
click at [1198, 353] on input "Resumo Transacionalidade" at bounding box center [1196, 355] width 13 height 13
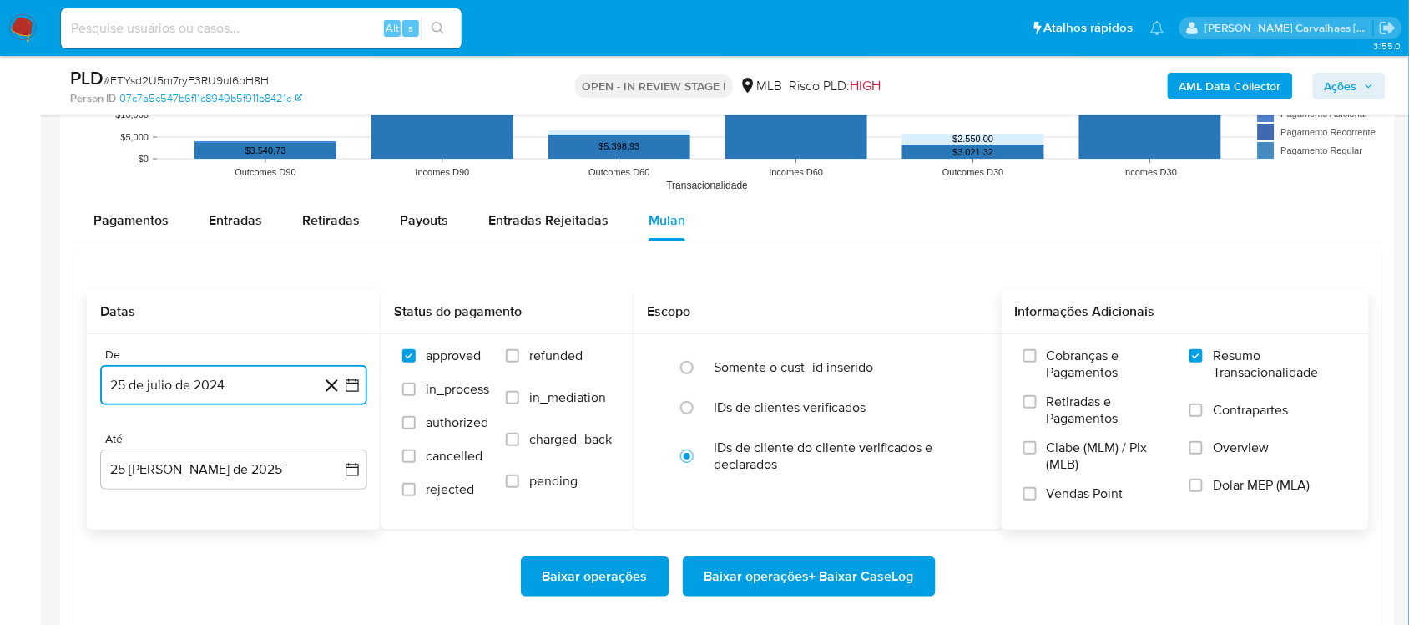
click at [353, 385] on icon "button" at bounding box center [352, 384] width 13 height 13
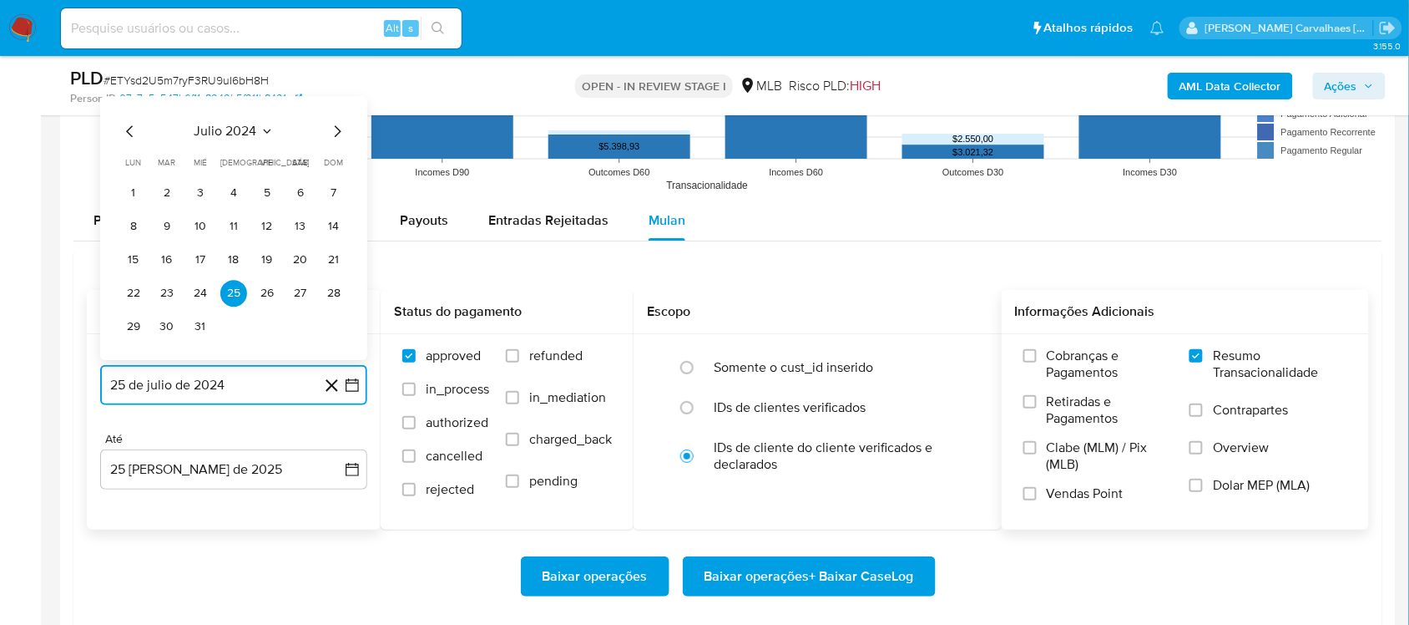
click at [332, 134] on icon "Mes siguiente" at bounding box center [337, 131] width 20 height 20
click at [339, 98] on icon "Mes siguiente" at bounding box center [338, 98] width 7 height 12
click at [336, 129] on icon "Mes siguiente" at bounding box center [338, 131] width 7 height 12
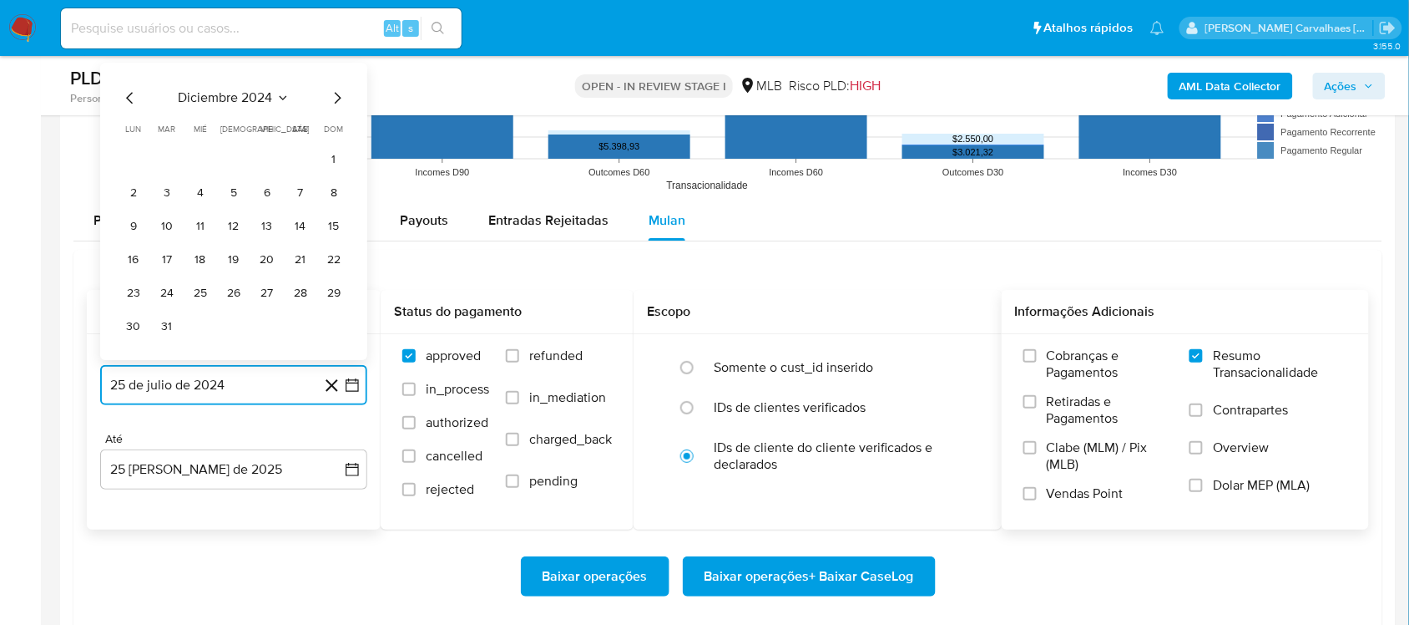
click at [335, 98] on icon "Mes siguiente" at bounding box center [337, 98] width 20 height 20
click at [336, 132] on icon "Mes siguiente" at bounding box center [337, 131] width 20 height 20
click at [338, 101] on icon "Mes siguiente" at bounding box center [337, 98] width 20 height 20
click at [336, 136] on icon "Mes siguiente" at bounding box center [338, 131] width 7 height 12
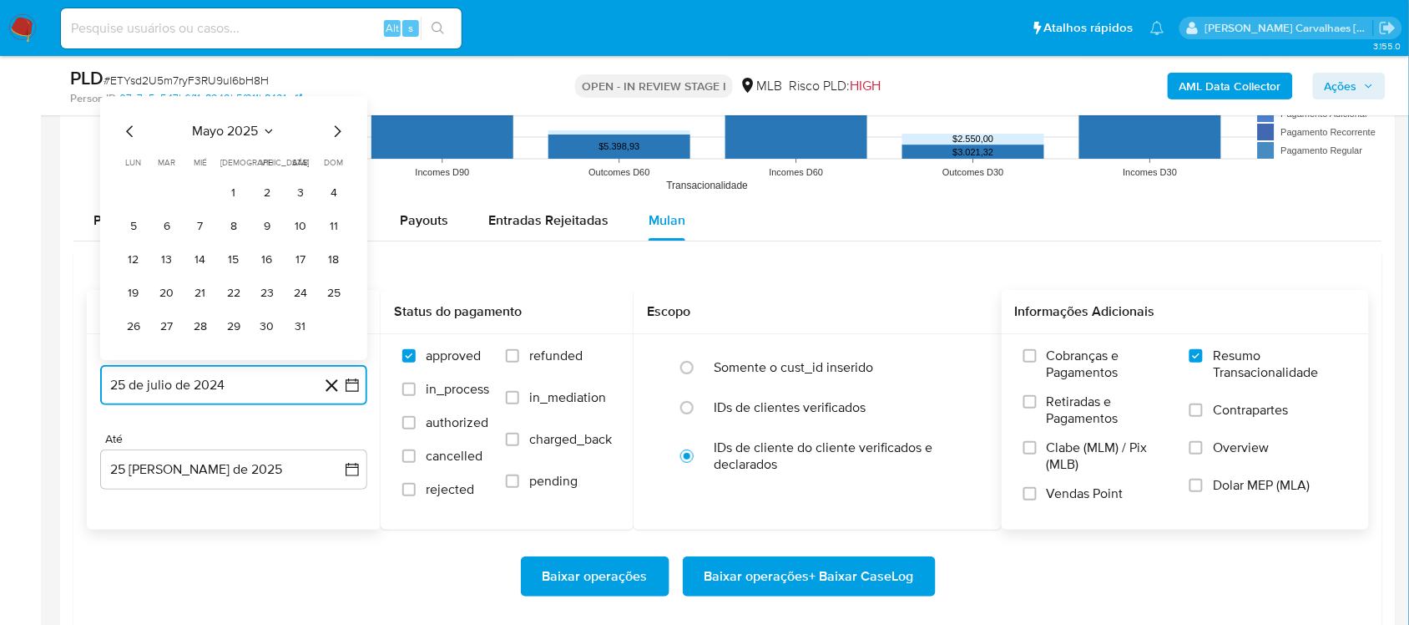
click at [336, 136] on icon "Mes siguiente" at bounding box center [338, 131] width 7 height 12
click at [164, 290] on button "24" at bounding box center [167, 293] width 27 height 27
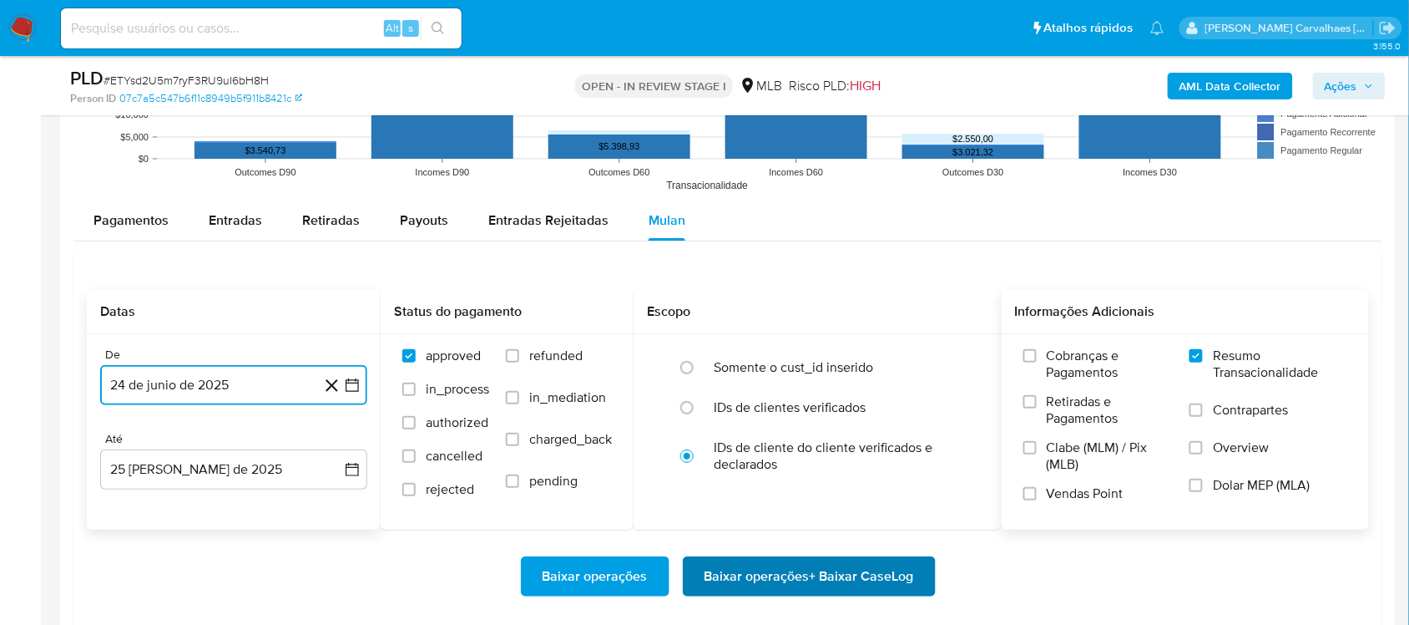
click at [735, 576] on span "Baixar operações + Baixar CaseLog" at bounding box center [810, 576] width 210 height 37
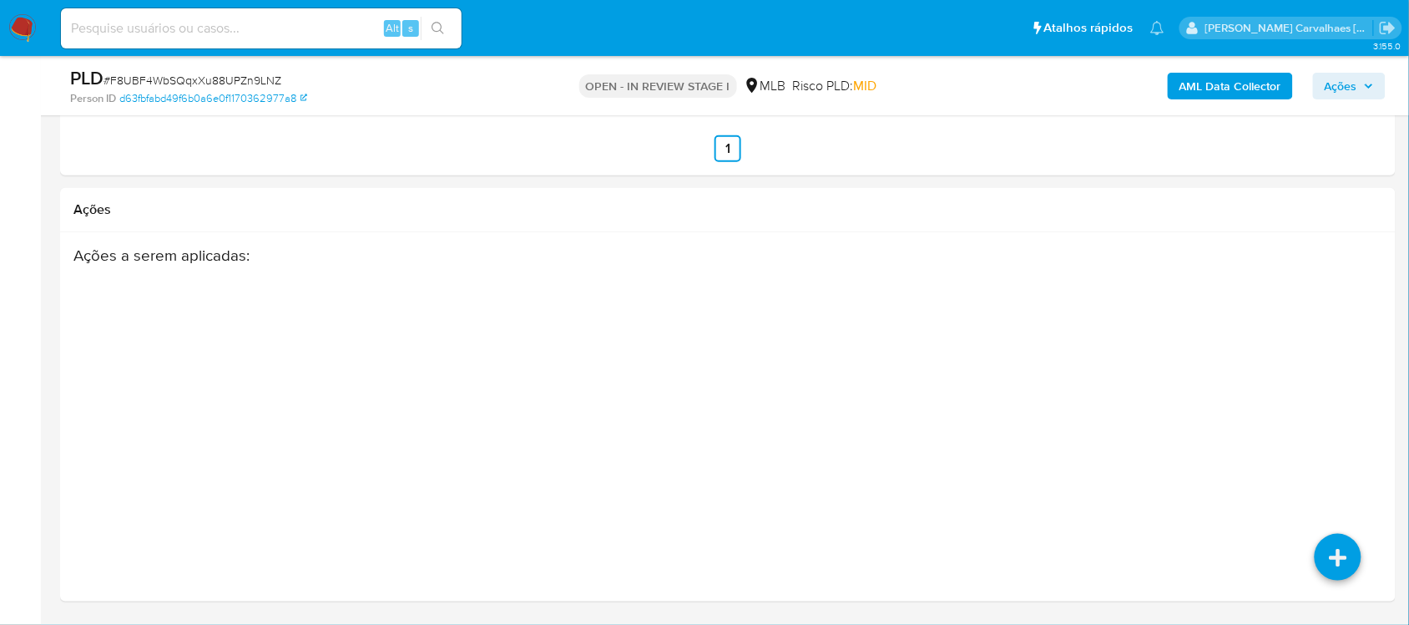
select select "10"
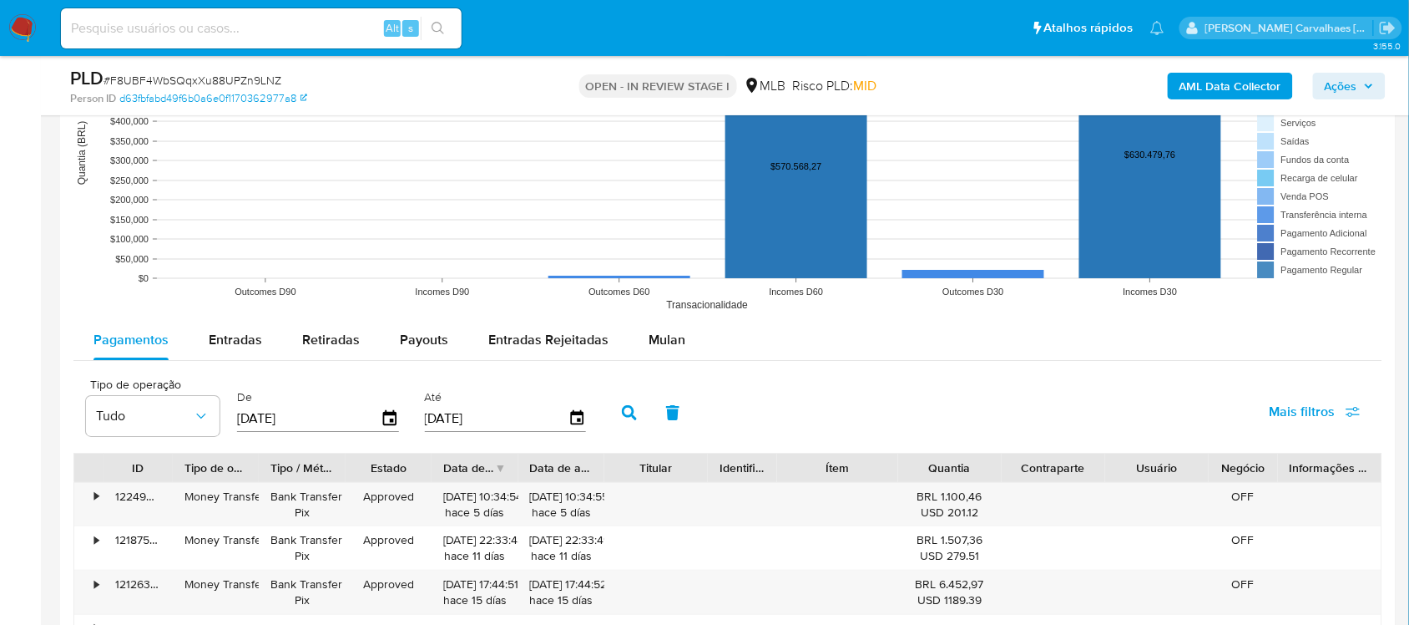
scroll to position [1654, 0]
click at [543, 343] on span "Entradas Rejeitadas" at bounding box center [548, 340] width 120 height 19
select select "10"
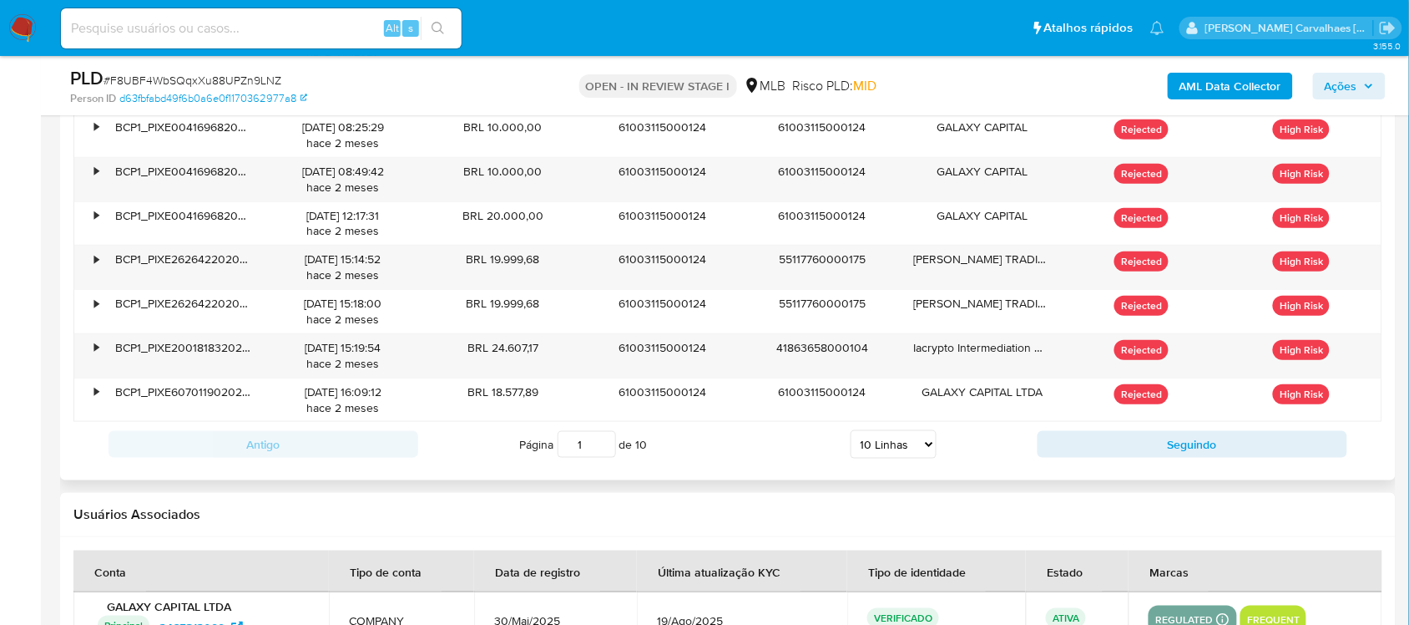
scroll to position [2176, 0]
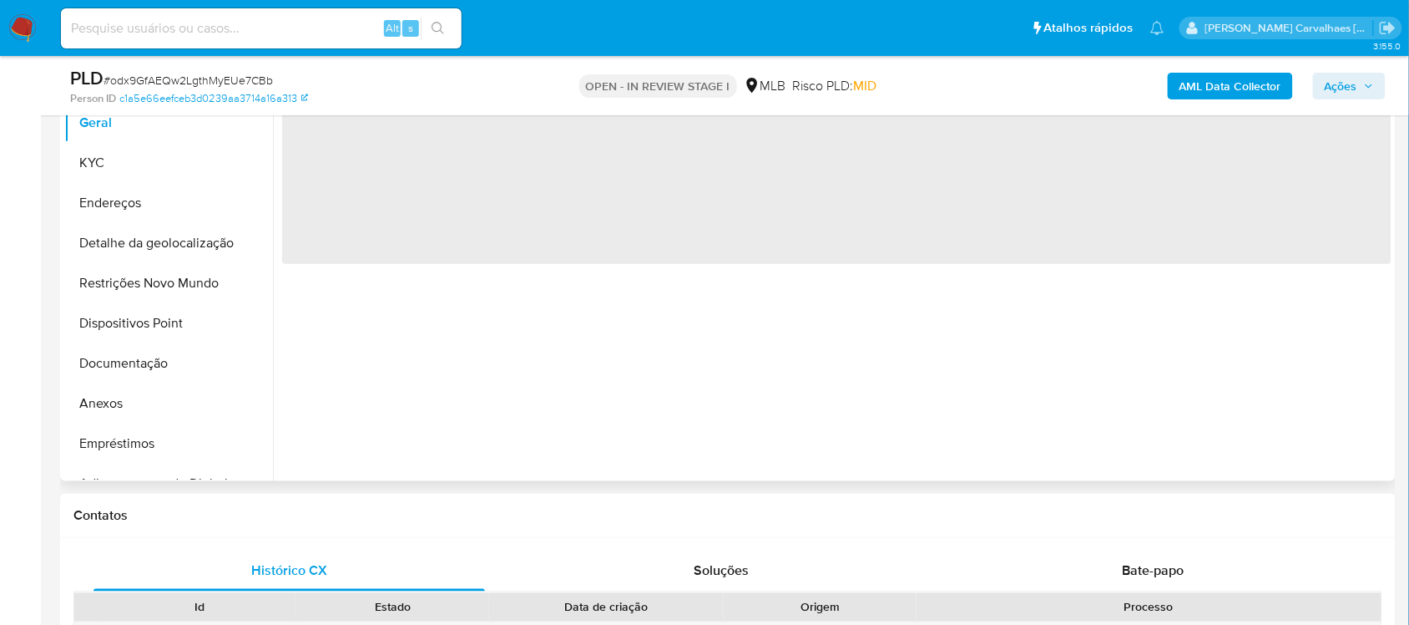
scroll to position [417, 0]
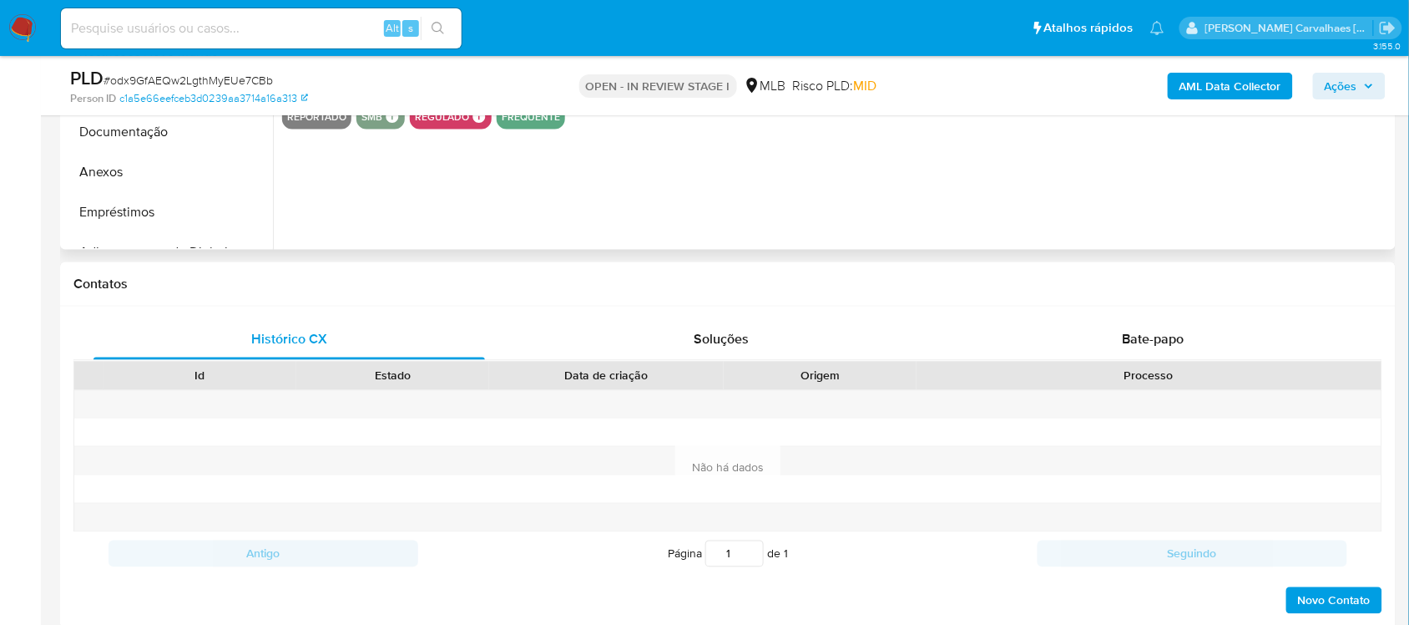
select select "10"
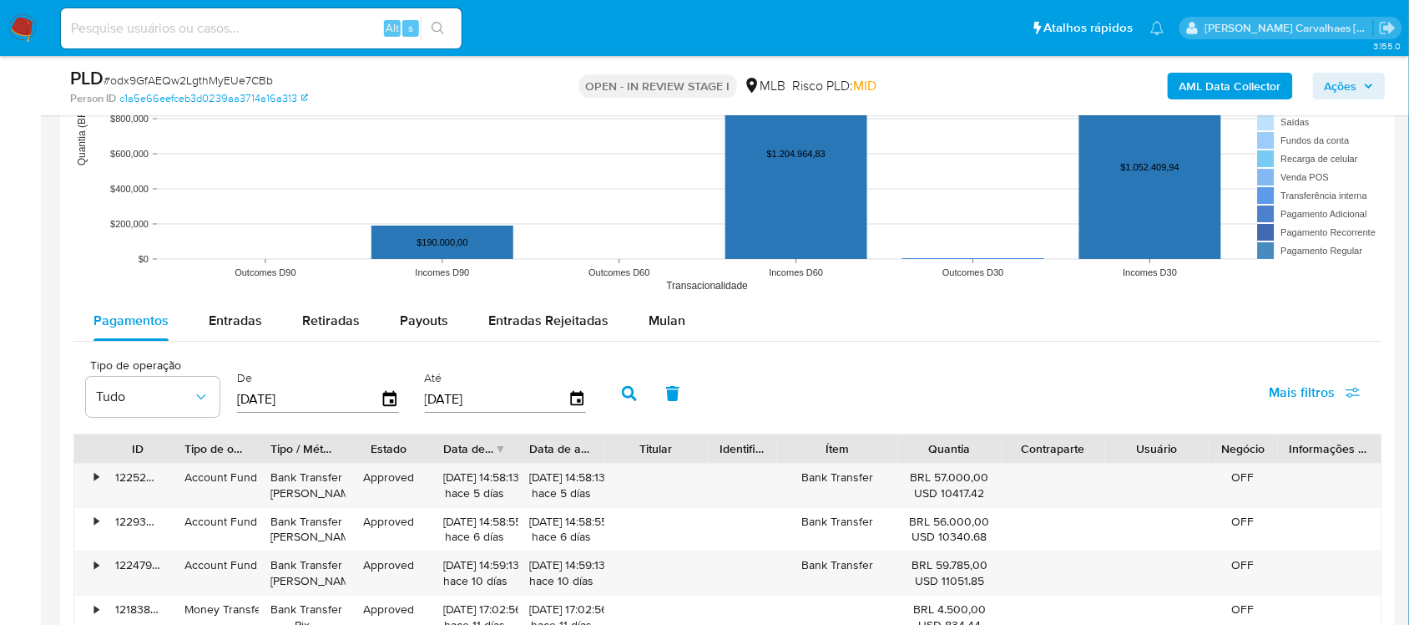
scroll to position [1670, 0]
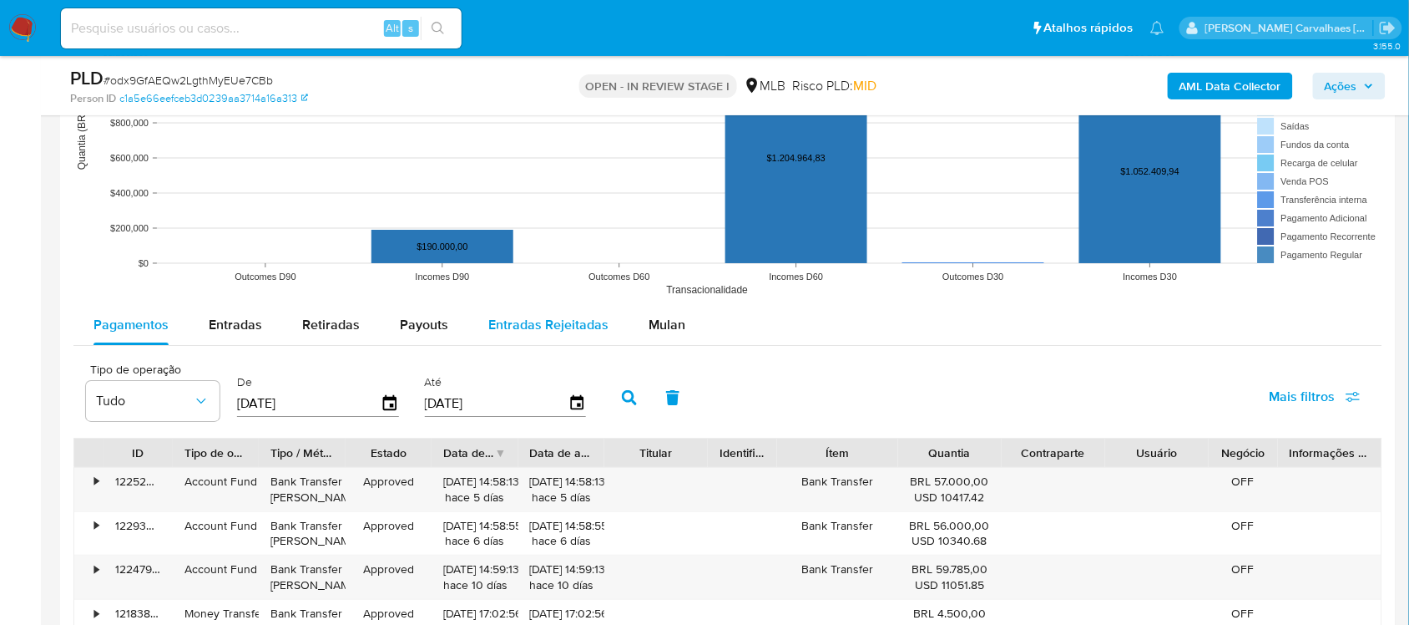
click at [568, 331] on span "Entradas Rejeitadas" at bounding box center [548, 324] width 120 height 19
select select "10"
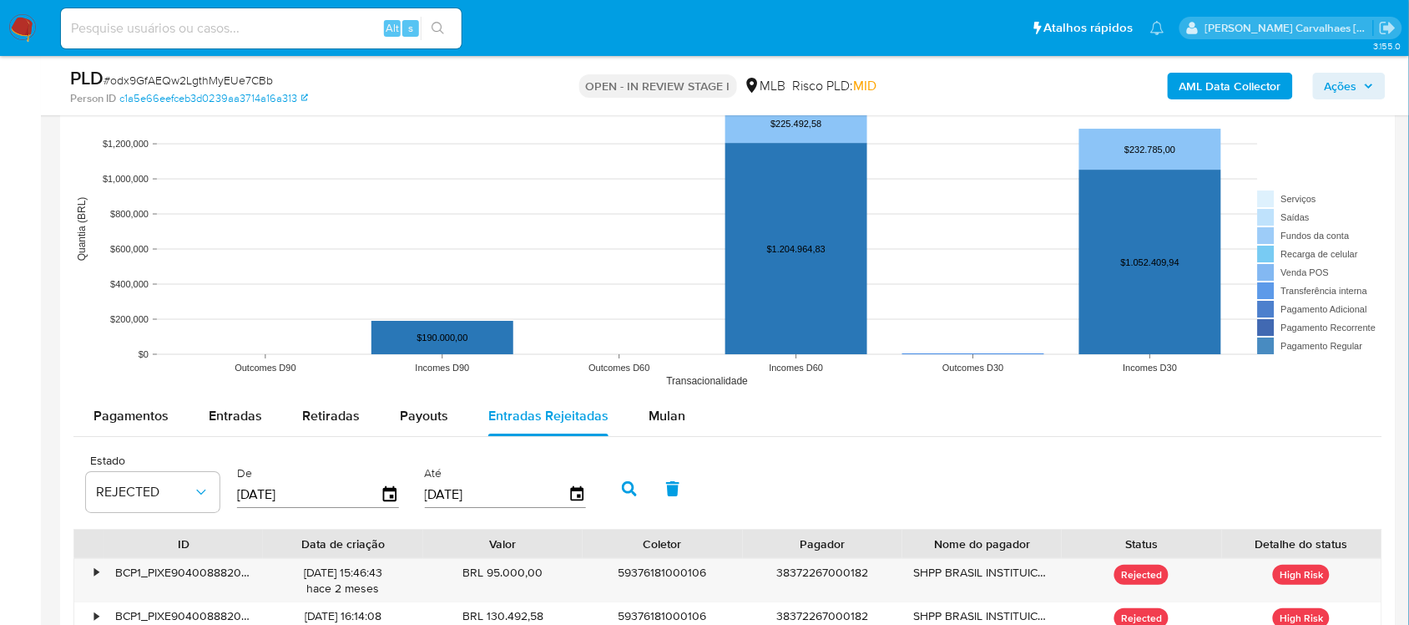
scroll to position [1581, 0]
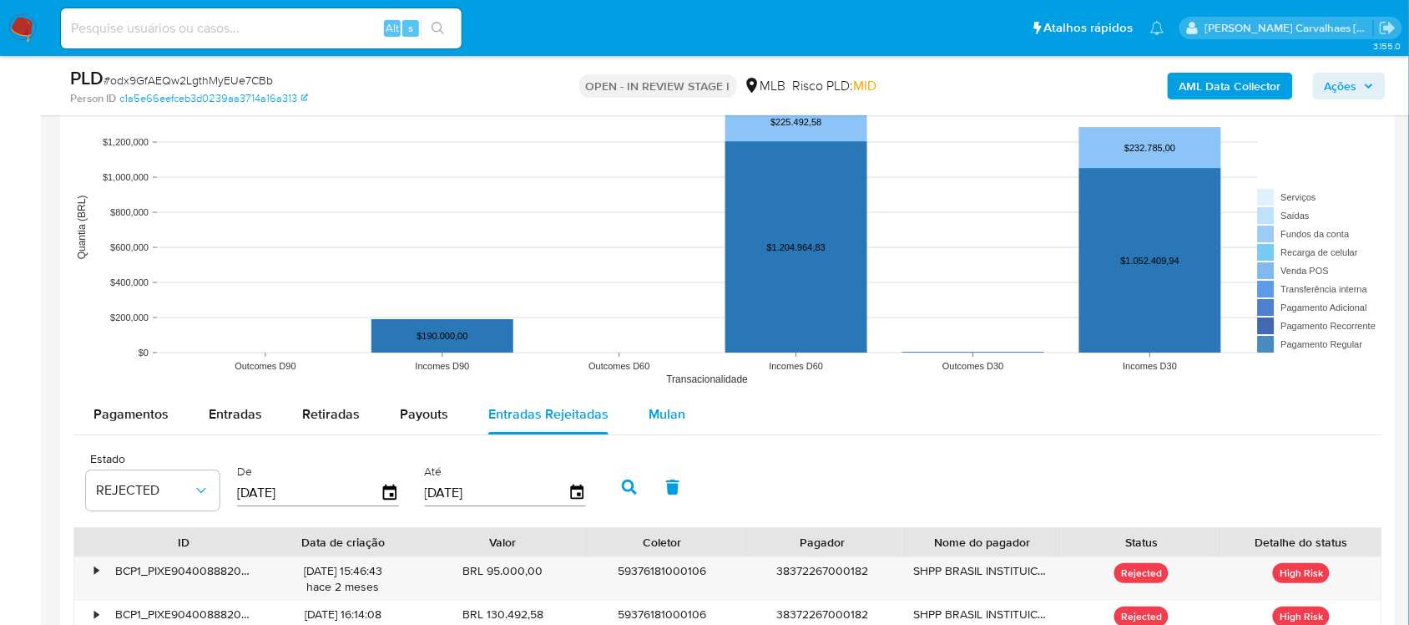
click at [652, 412] on span "Mulan" at bounding box center [667, 413] width 37 height 19
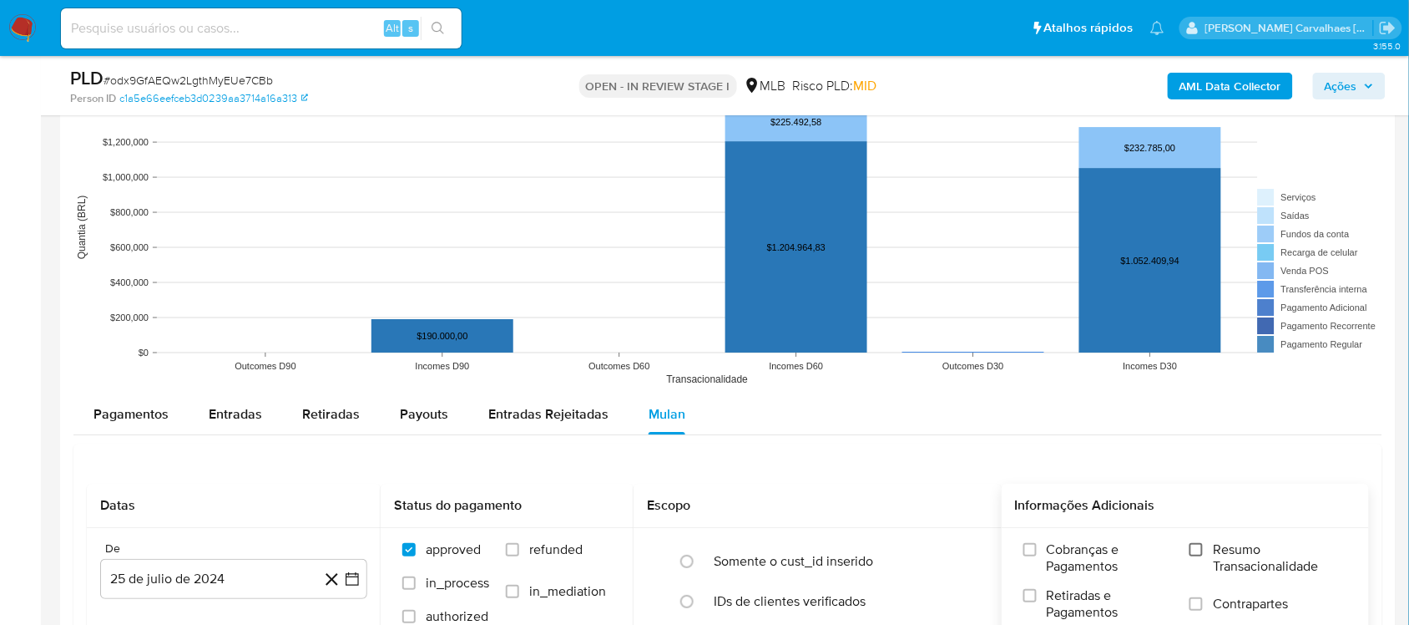
click at [1200, 549] on input "Resumo Transacionalidade" at bounding box center [1196, 549] width 13 height 13
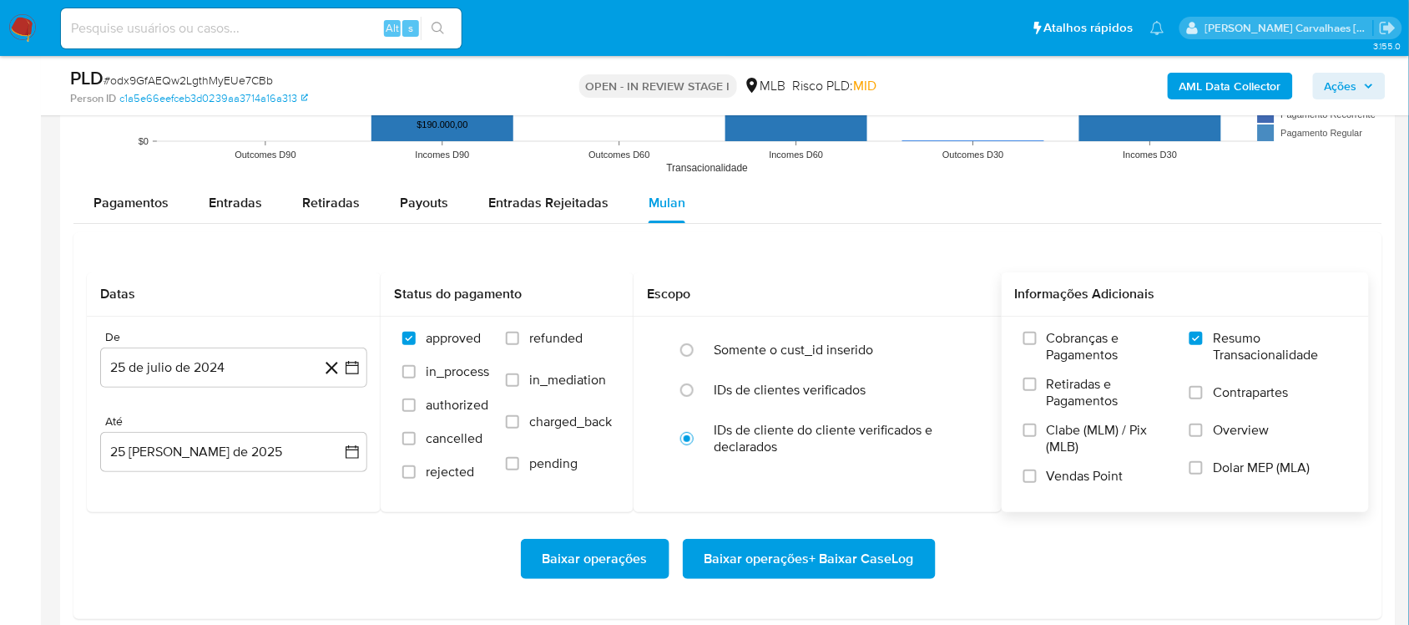
scroll to position [1789, 0]
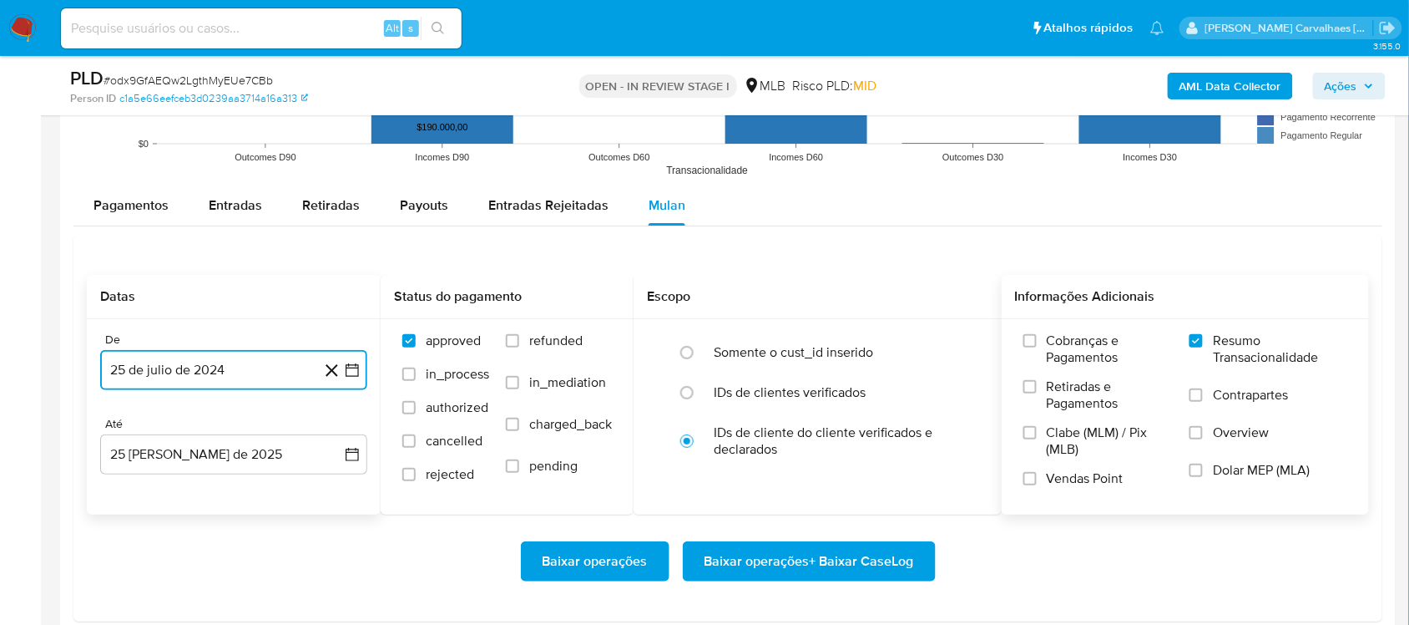
click at [353, 367] on icon "button" at bounding box center [352, 370] width 17 height 17
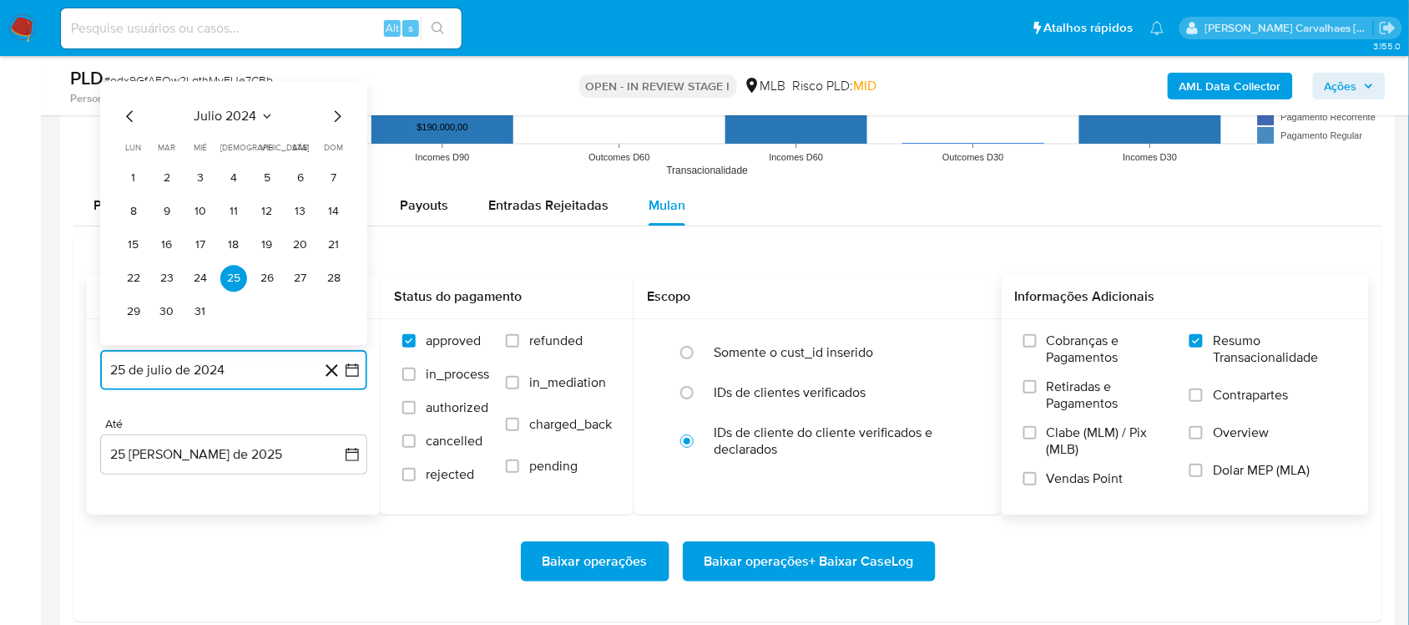
click at [331, 118] on icon "Mes siguiente" at bounding box center [337, 116] width 20 height 20
click at [336, 118] on icon "Mes siguiente" at bounding box center [337, 116] width 20 height 20
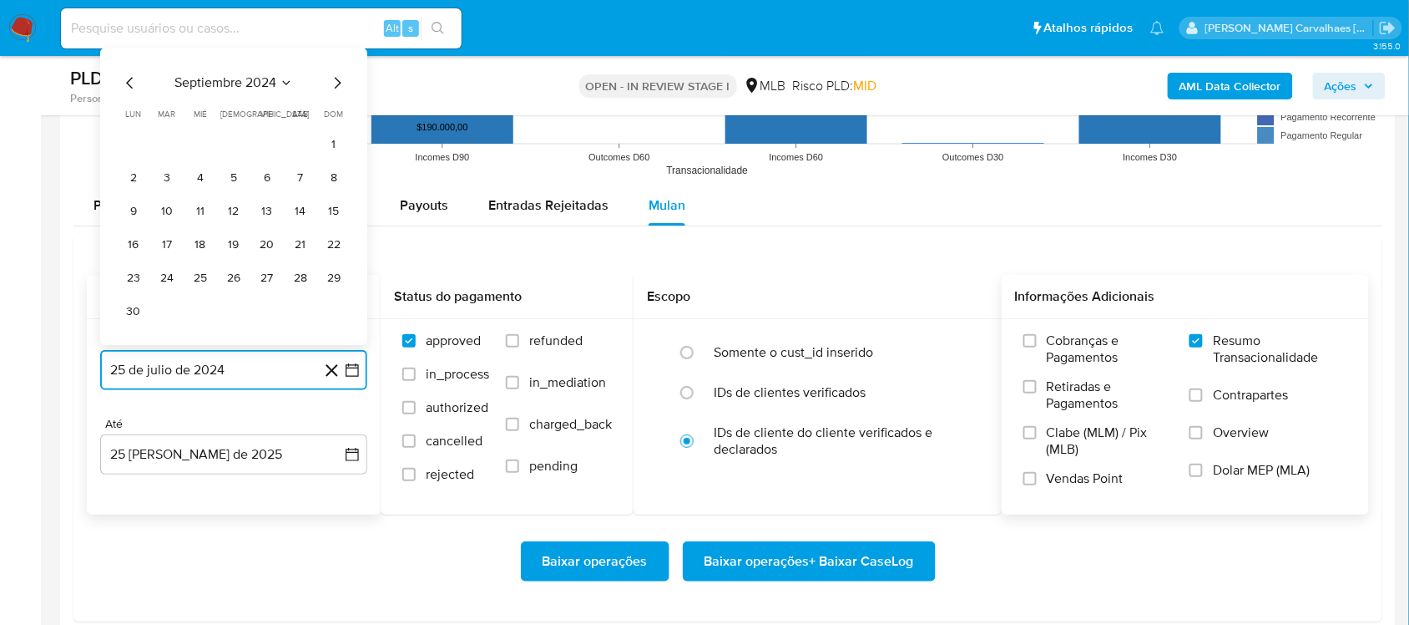
click at [332, 81] on icon "Mes siguiente" at bounding box center [337, 83] width 20 height 20
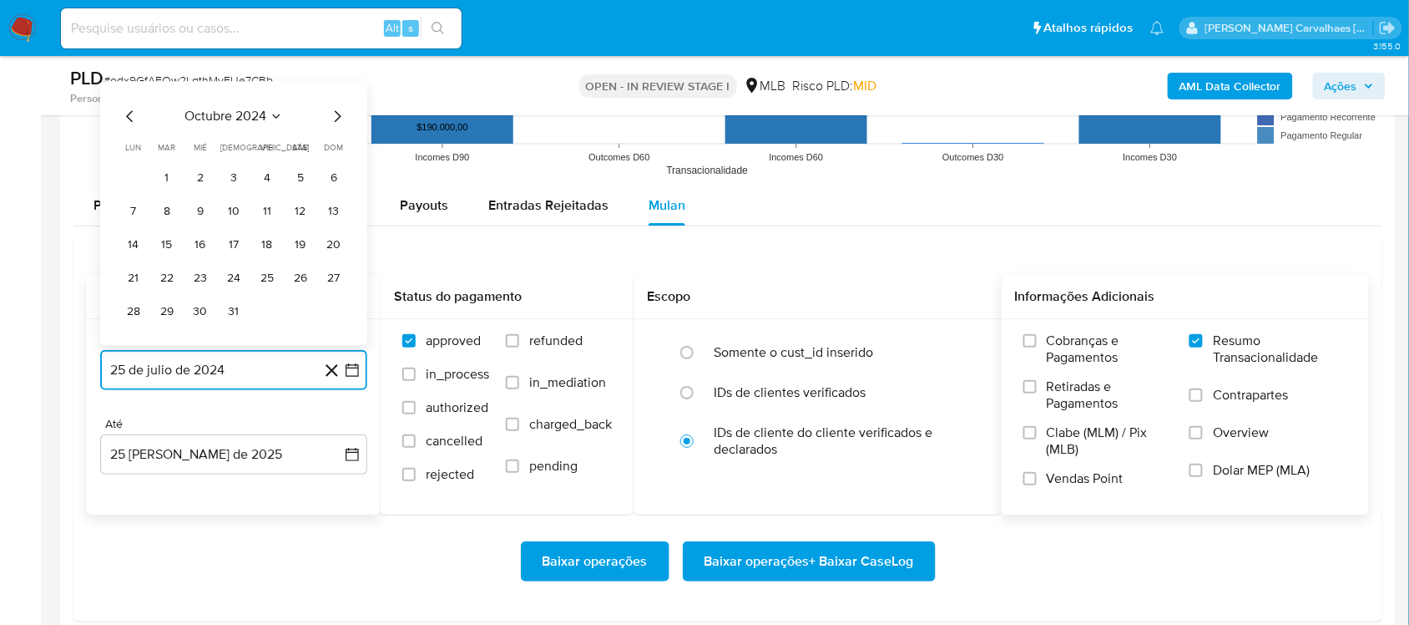
click at [336, 110] on icon "Mes siguiente" at bounding box center [337, 116] width 20 height 20
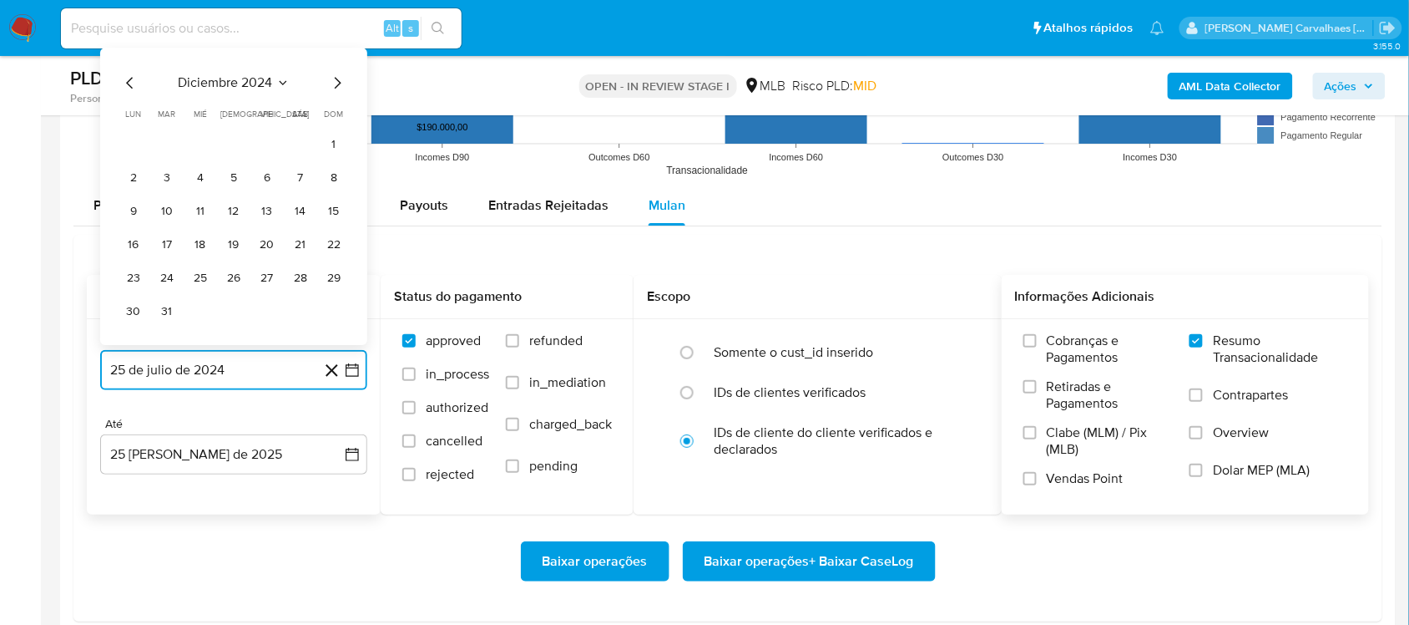
click at [336, 88] on icon "Mes siguiente" at bounding box center [337, 83] width 20 height 20
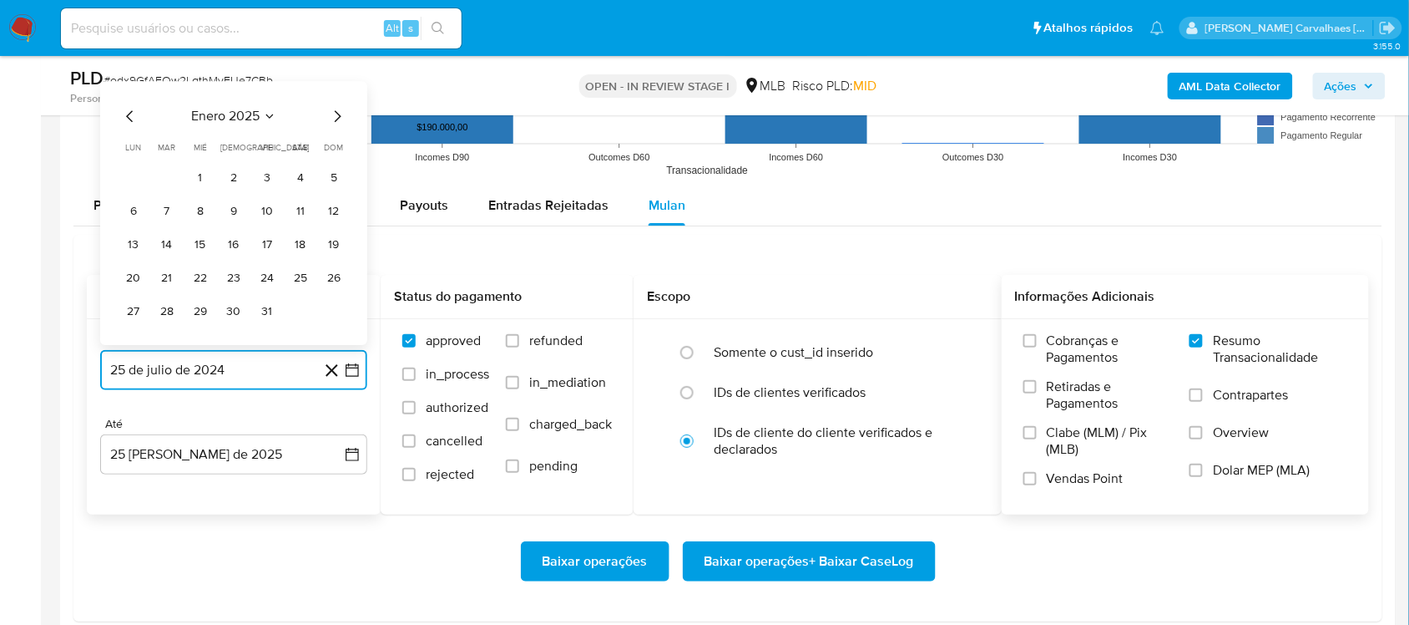
click at [336, 117] on icon "Mes siguiente" at bounding box center [337, 116] width 20 height 20
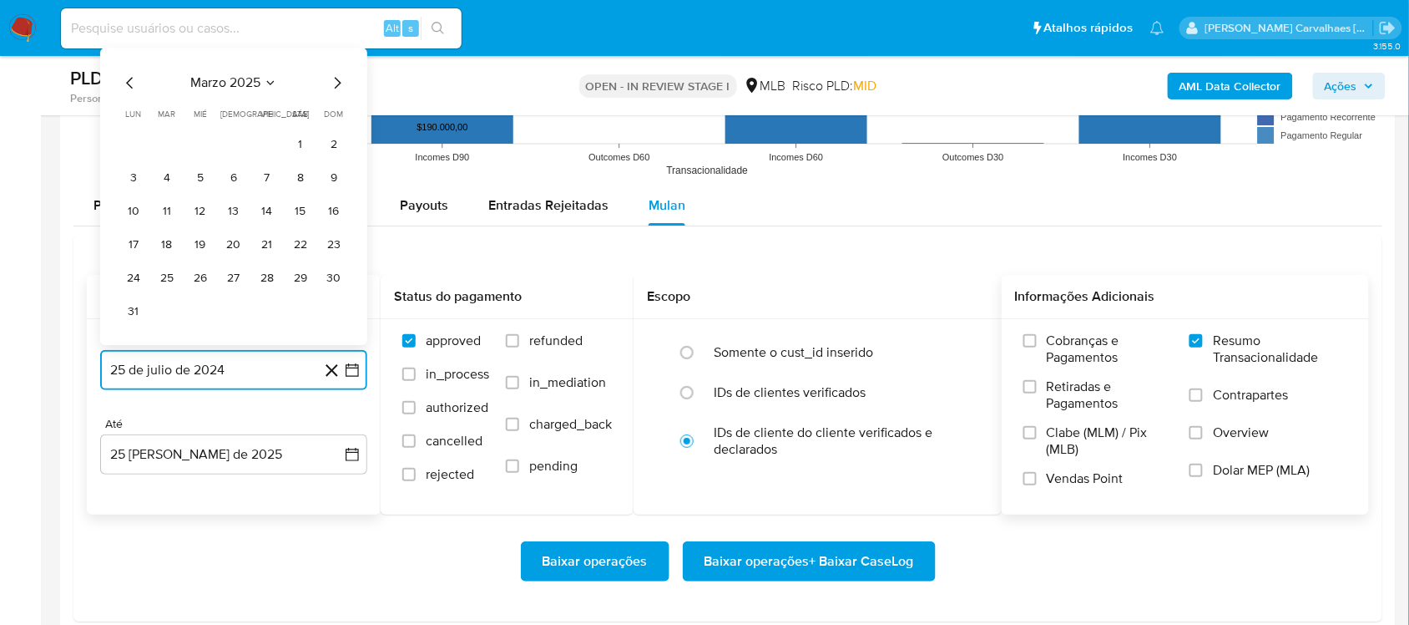
click at [332, 84] on icon "Mes siguiente" at bounding box center [337, 83] width 20 height 20
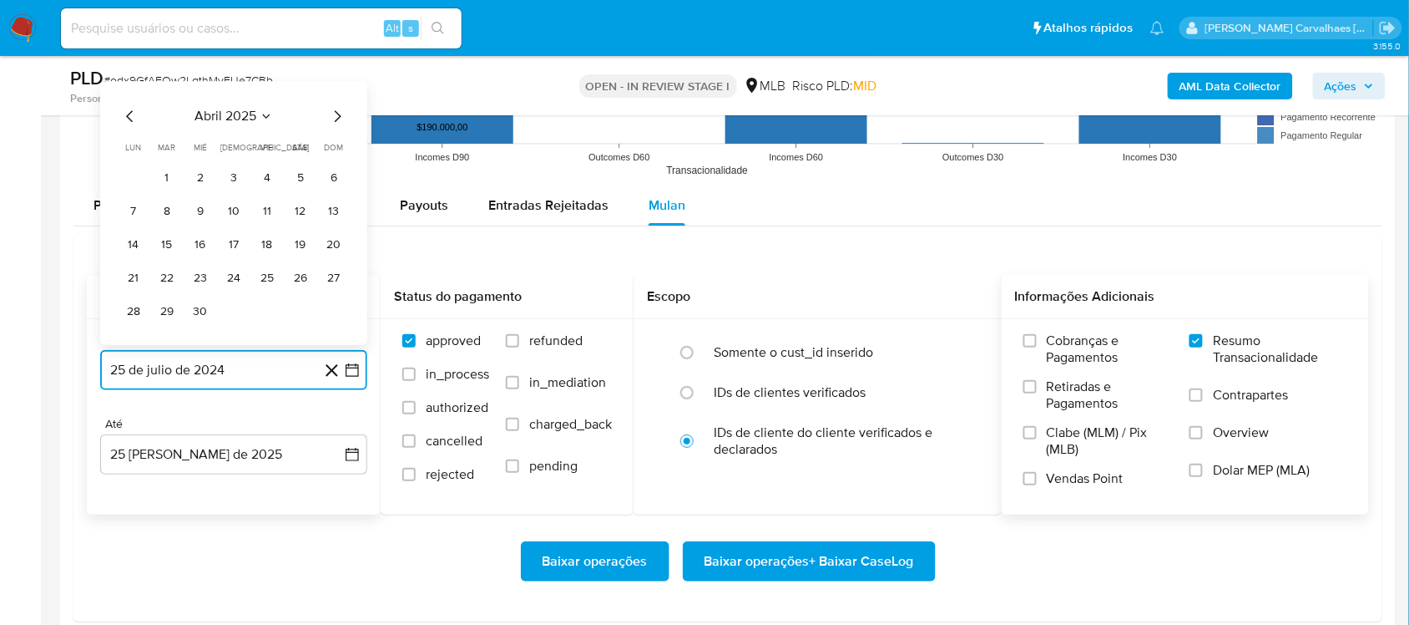
click at [339, 117] on icon "Mes siguiente" at bounding box center [337, 116] width 20 height 20
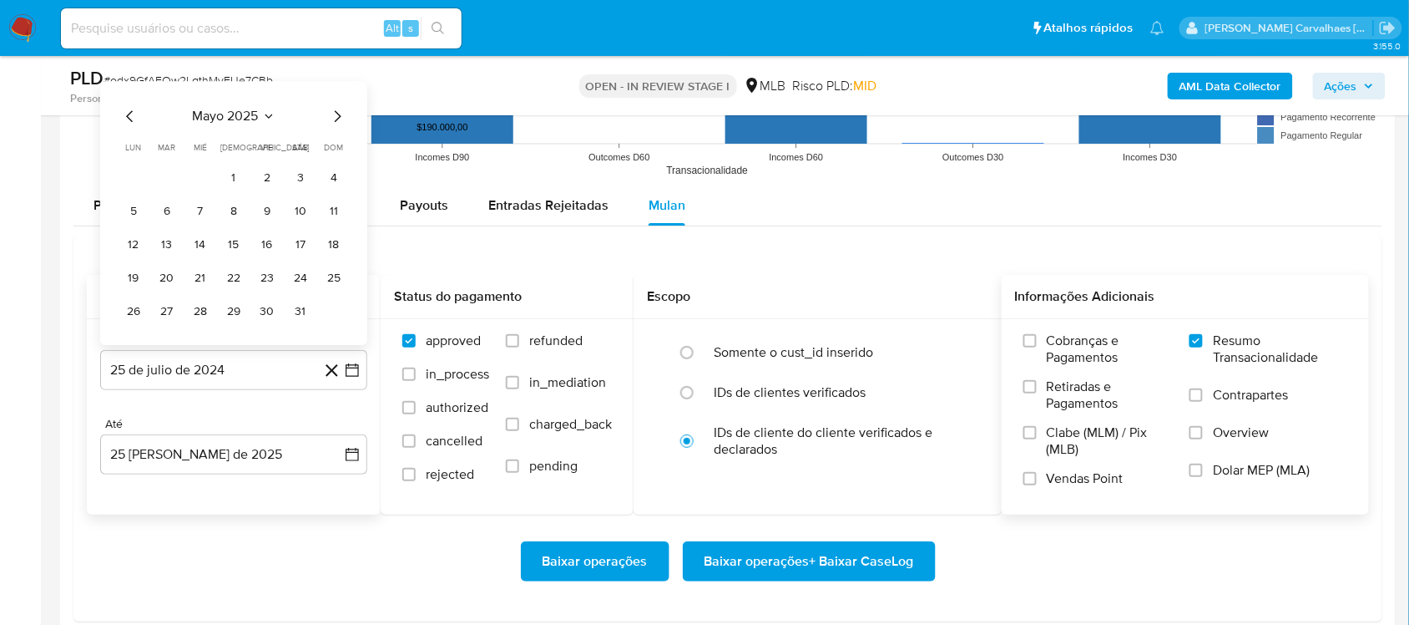
click at [347, 117] on div "mayo 2025 mayo 2025 lun lunes mar martes mié miércoles jue jueves vie viernes s…" at bounding box center [233, 213] width 267 height 264
click at [334, 117] on icon "Mes siguiente" at bounding box center [337, 116] width 20 height 20
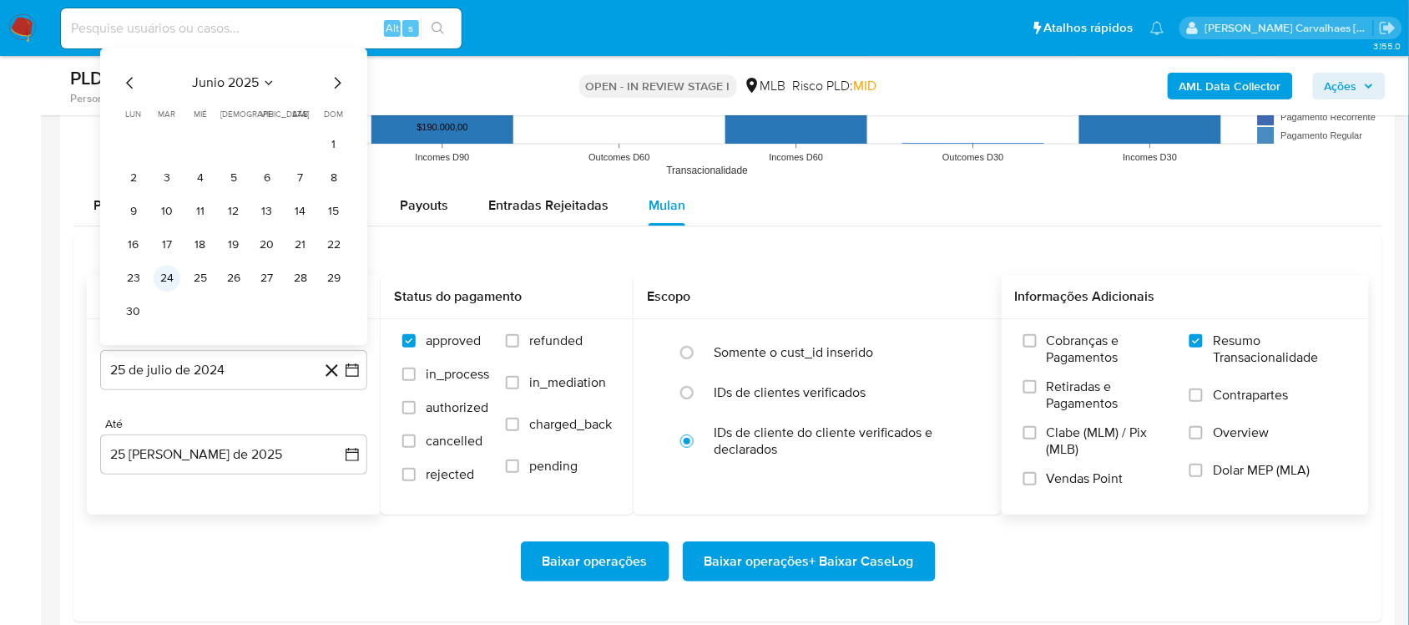
click at [155, 281] on button "24" at bounding box center [167, 278] width 27 height 27
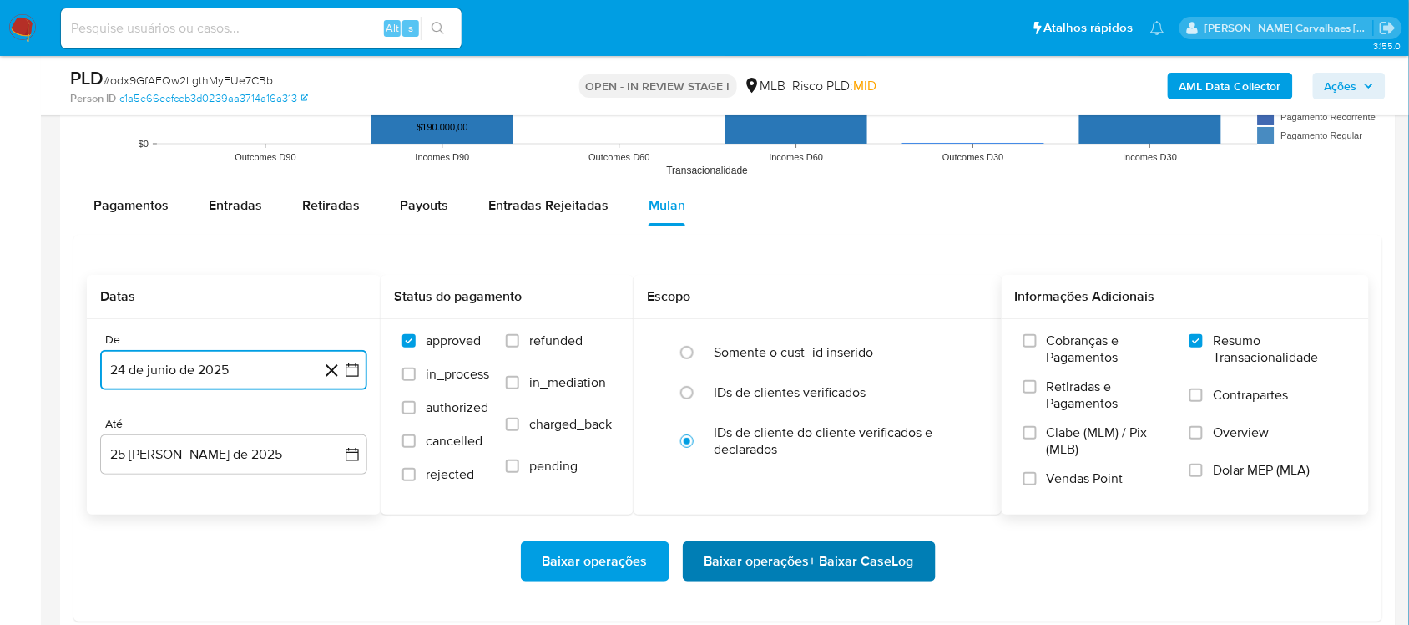
click at [752, 562] on span "Baixar operações + Baixar CaseLog" at bounding box center [810, 561] width 210 height 37
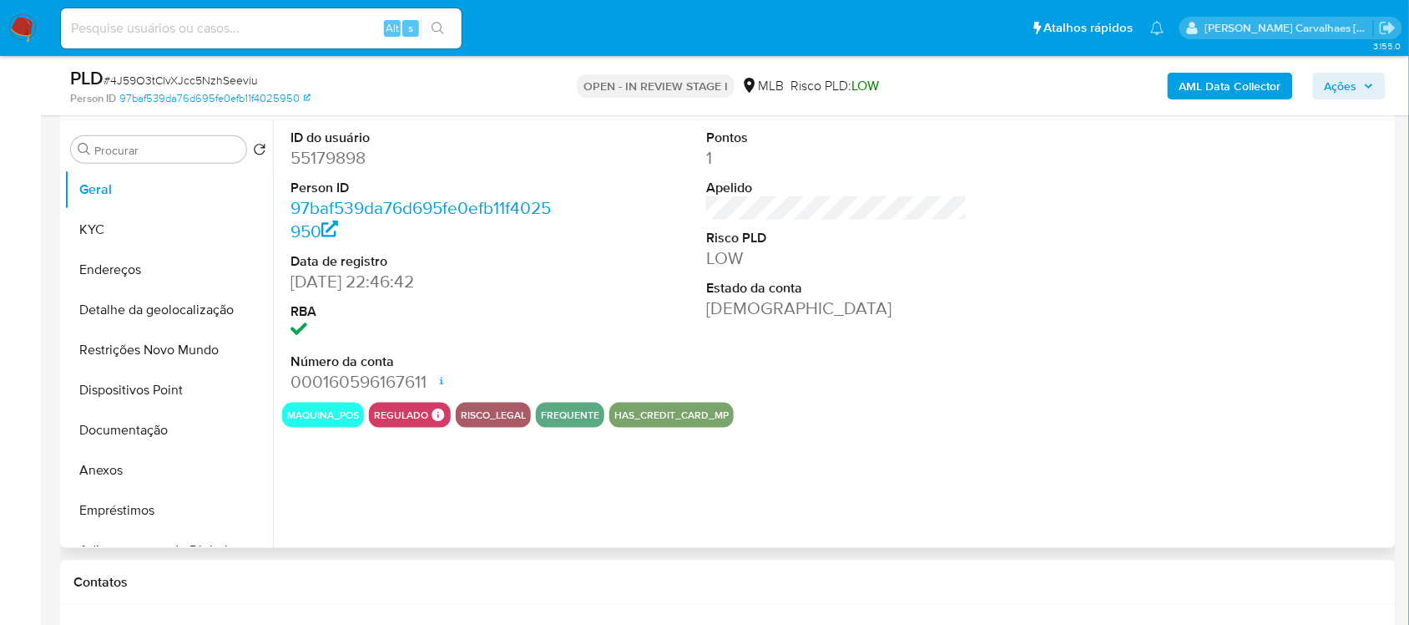
select select "10"
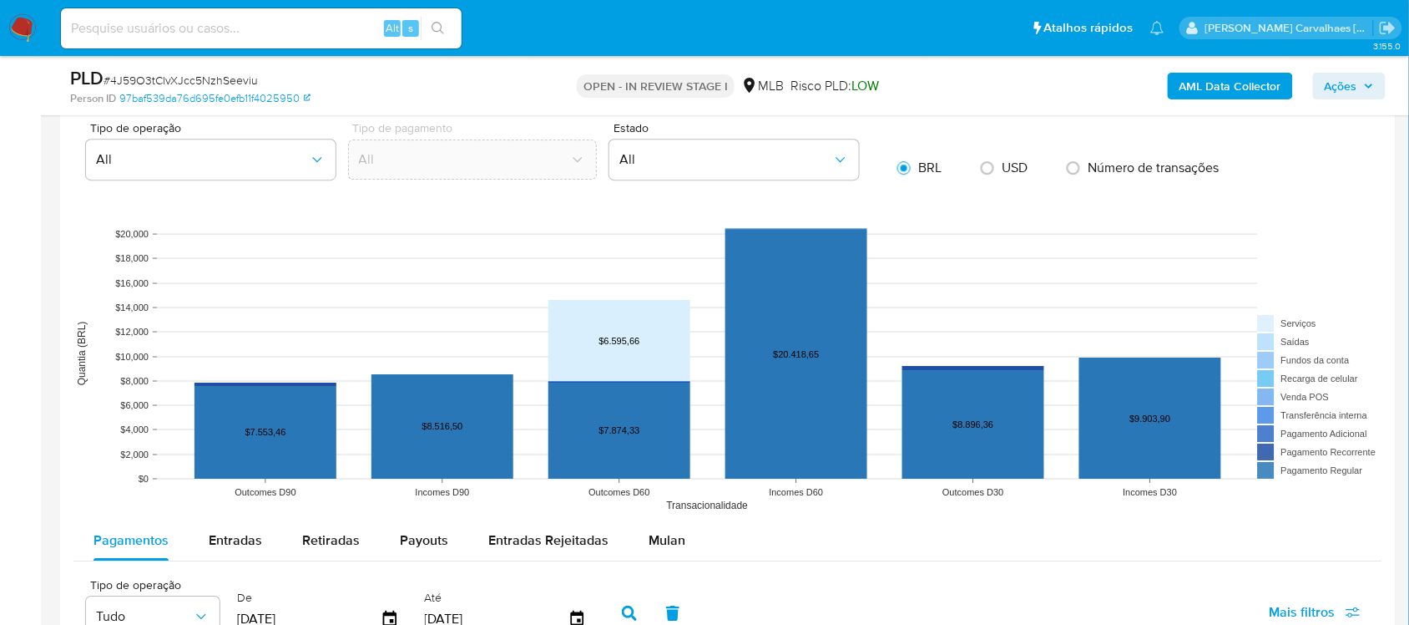
scroll to position [1566, 0]
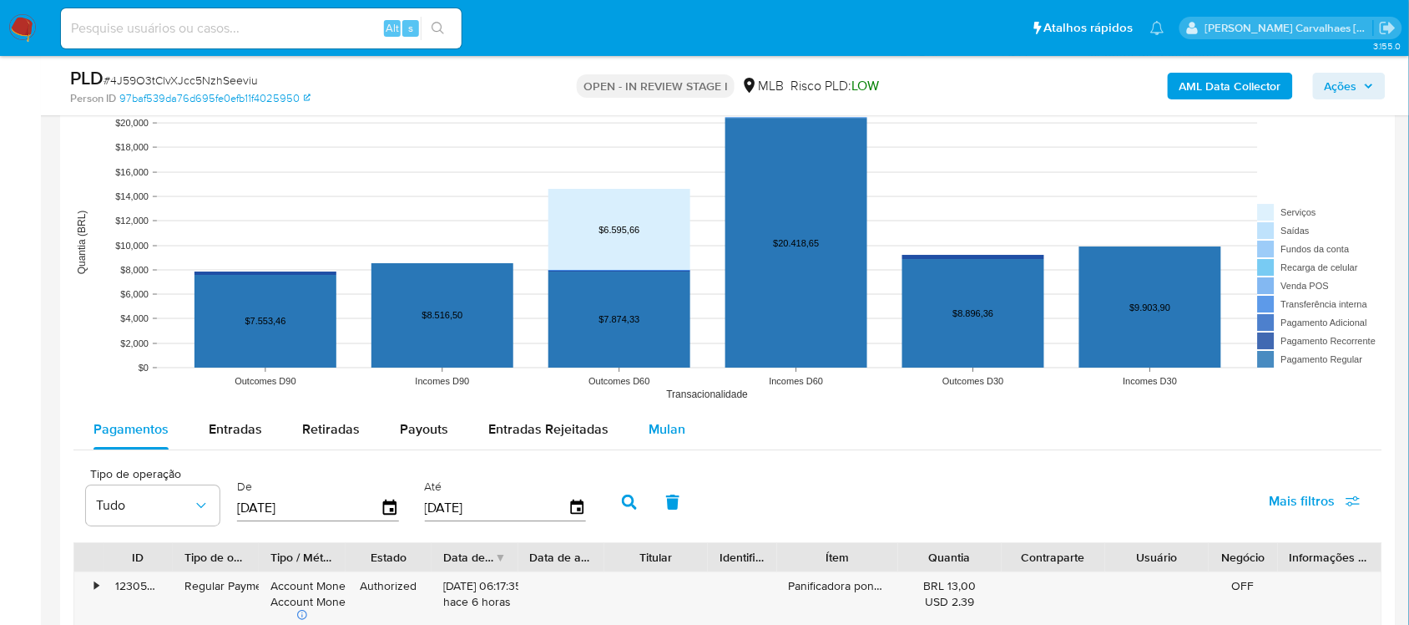
click at [630, 426] on button "Mulan" at bounding box center [667, 429] width 77 height 40
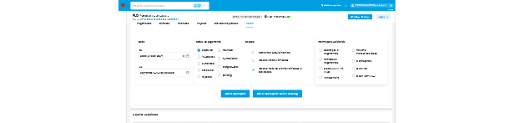
scroll to position [1879, 0]
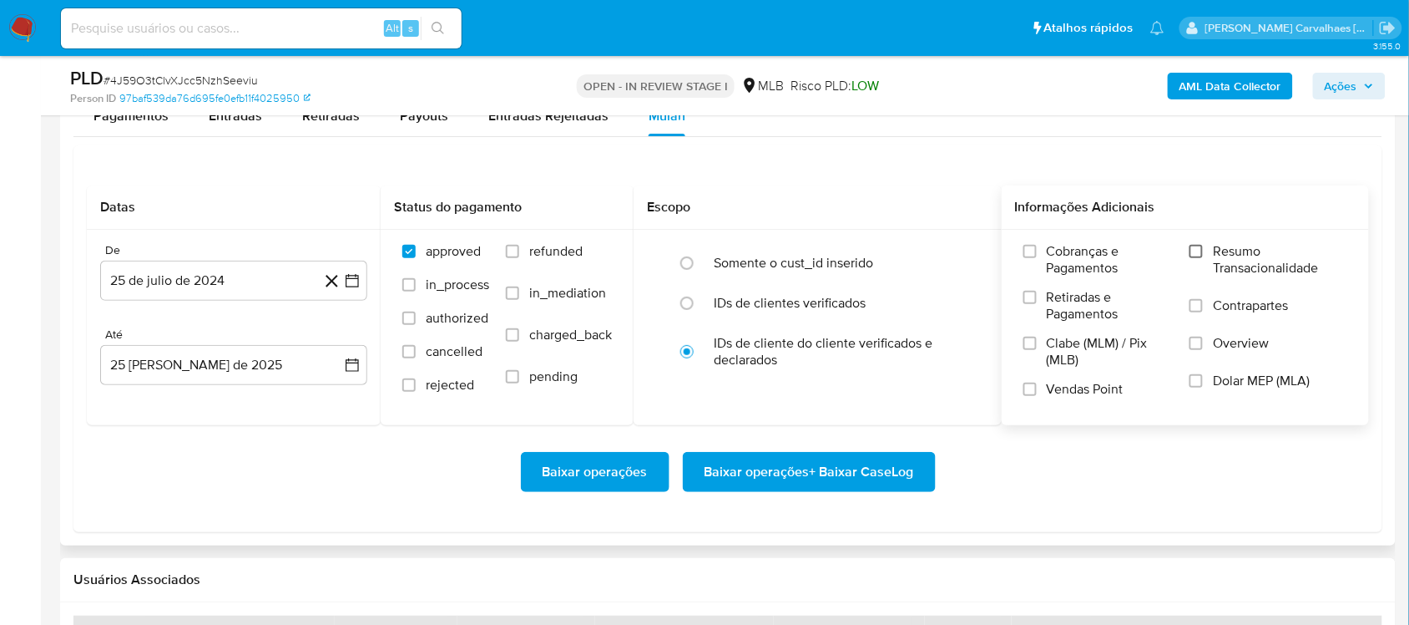
click at [1199, 256] on input "Resumo Transacionalidade" at bounding box center [1196, 251] width 13 height 13
click at [352, 278] on icon "button" at bounding box center [352, 280] width 17 height 17
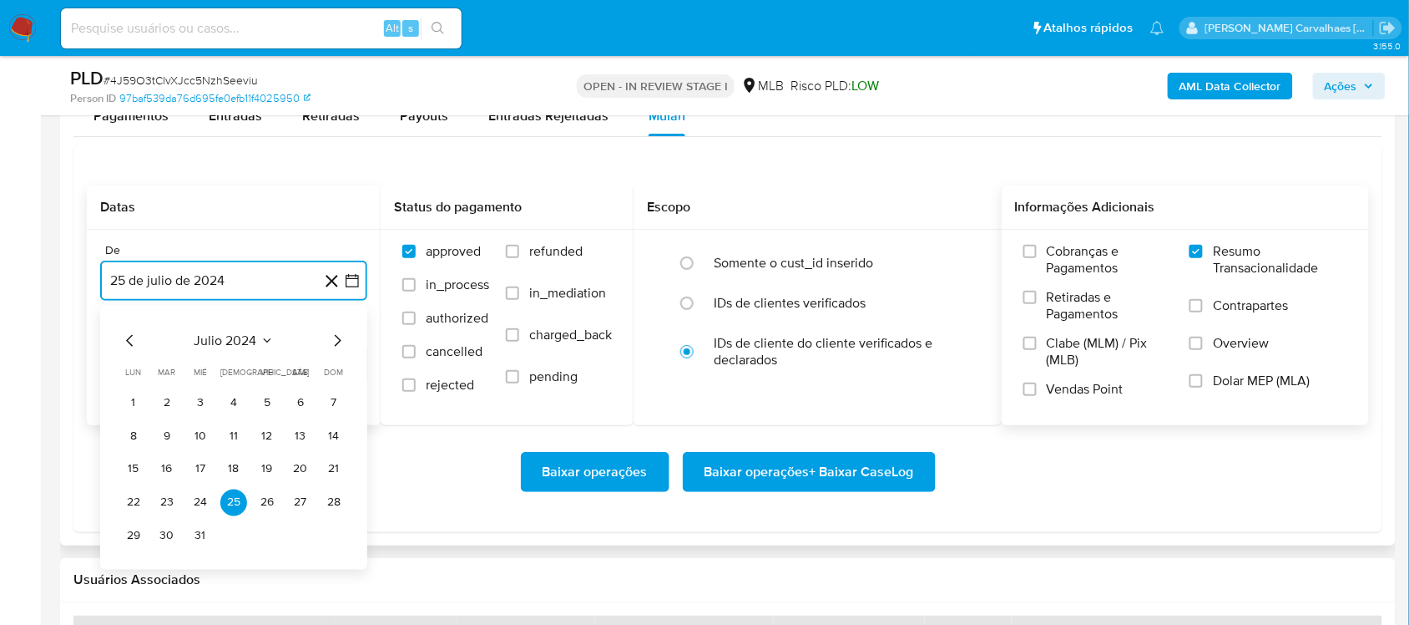
click at [334, 347] on icon "Mes siguiente" at bounding box center [337, 340] width 20 height 20
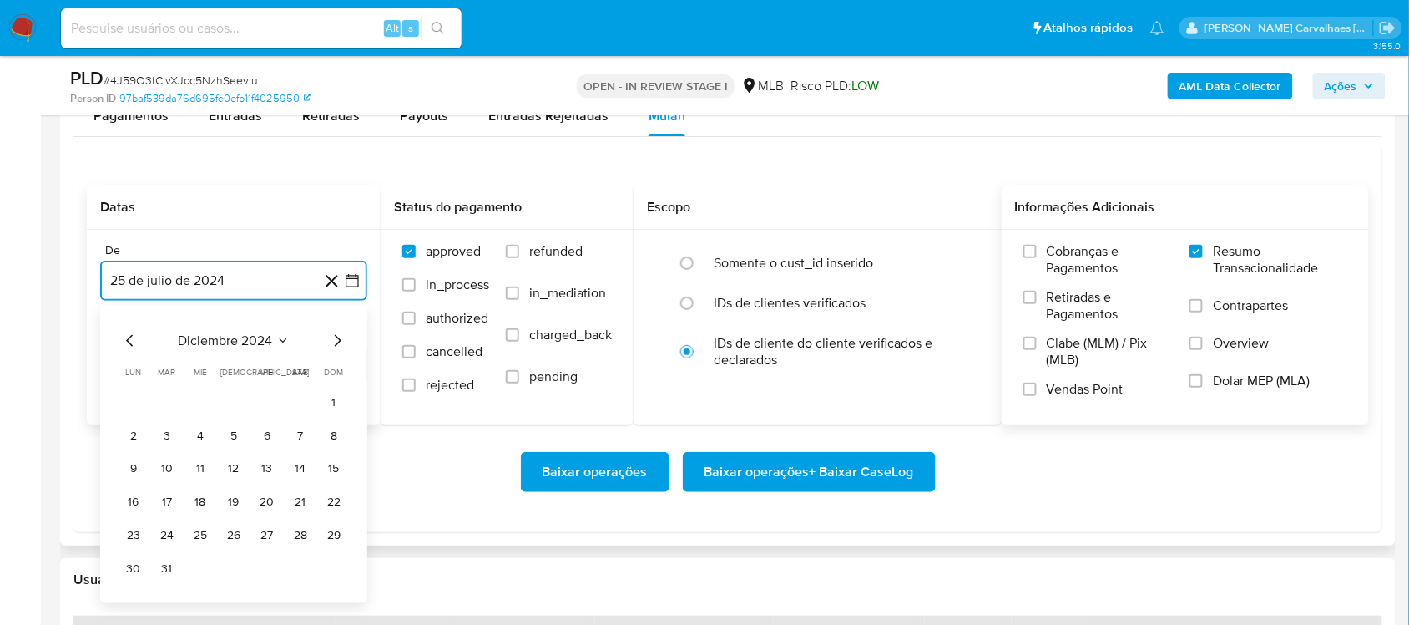
click at [334, 347] on icon "Mes siguiente" at bounding box center [337, 340] width 20 height 20
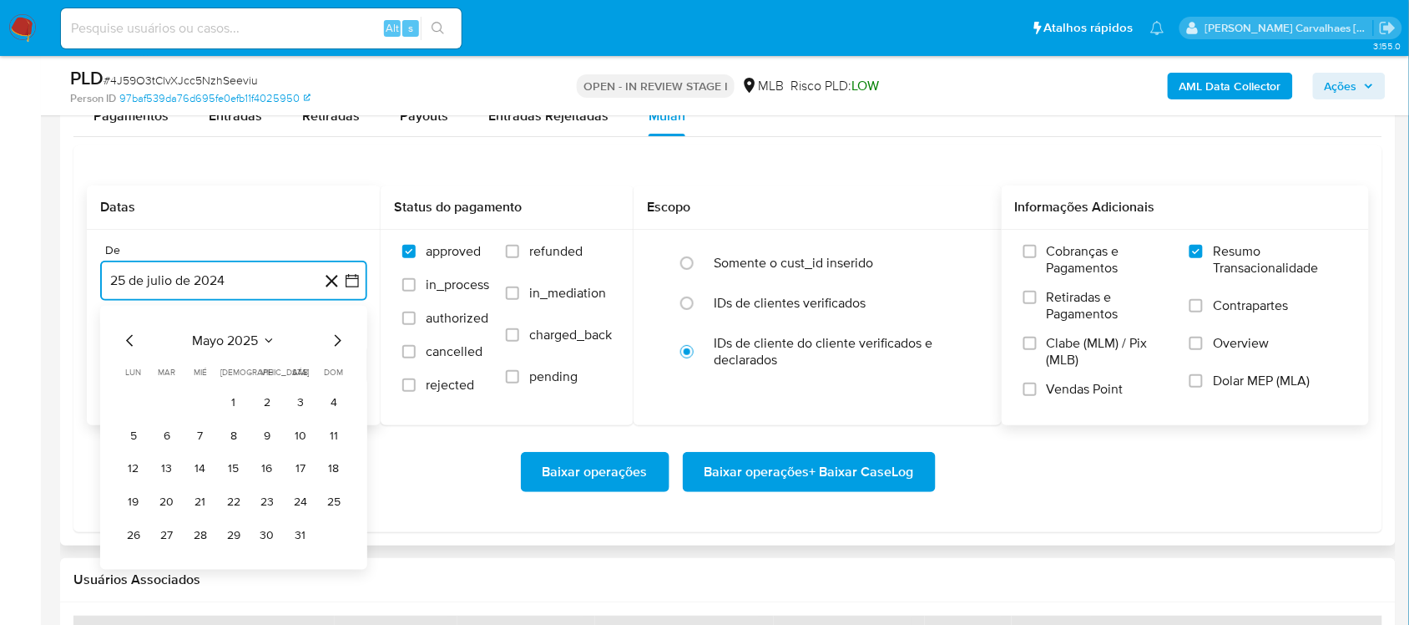
click at [334, 347] on icon "Mes siguiente" at bounding box center [337, 340] width 20 height 20
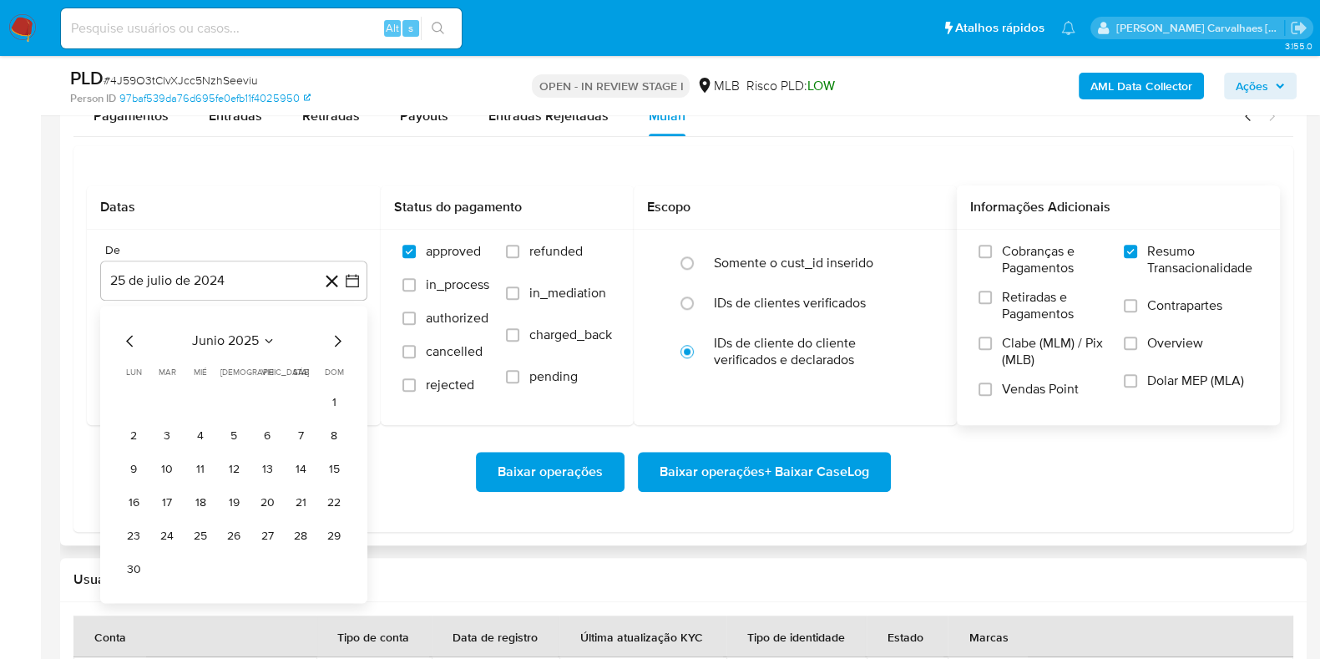
scroll to position [0, 0]
click at [335, 342] on icon "Mes siguiente" at bounding box center [337, 341] width 20 height 20
click at [127, 345] on icon "Mes anterior" at bounding box center [130, 341] width 20 height 20
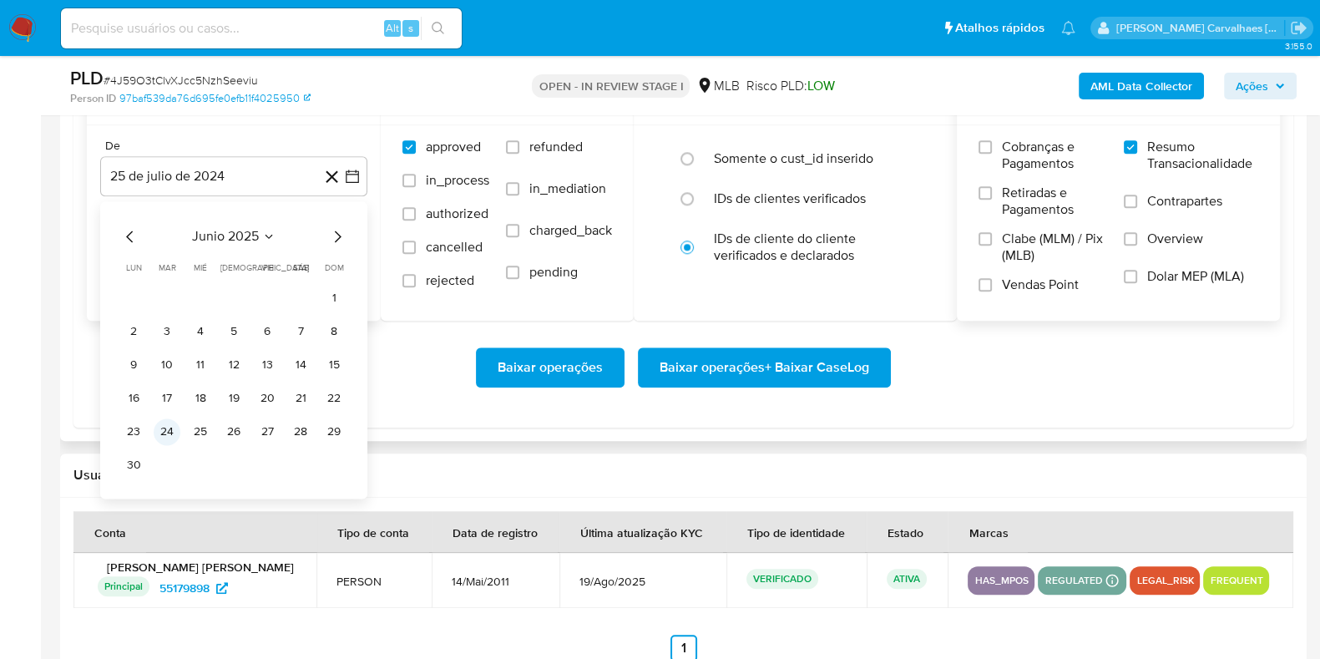
click at [167, 434] on button "24" at bounding box center [167, 431] width 27 height 27
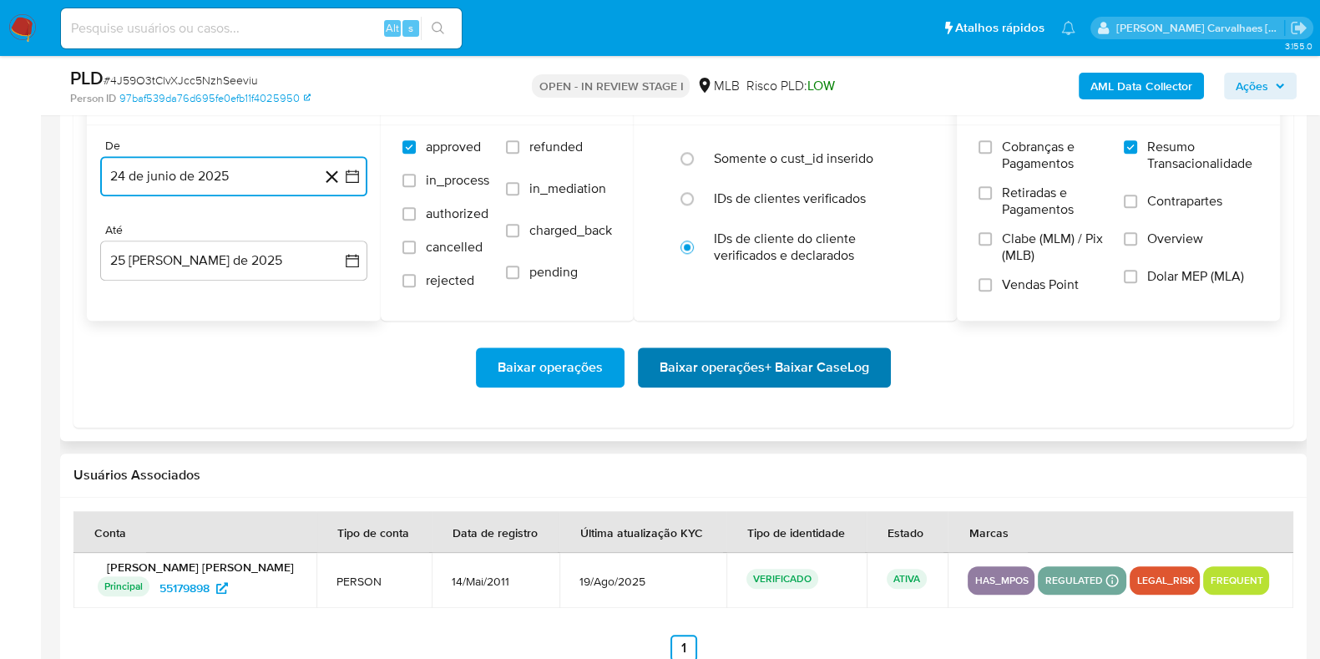
click at [797, 371] on span "Baixar operações + Baixar CaseLog" at bounding box center [765, 367] width 210 height 37
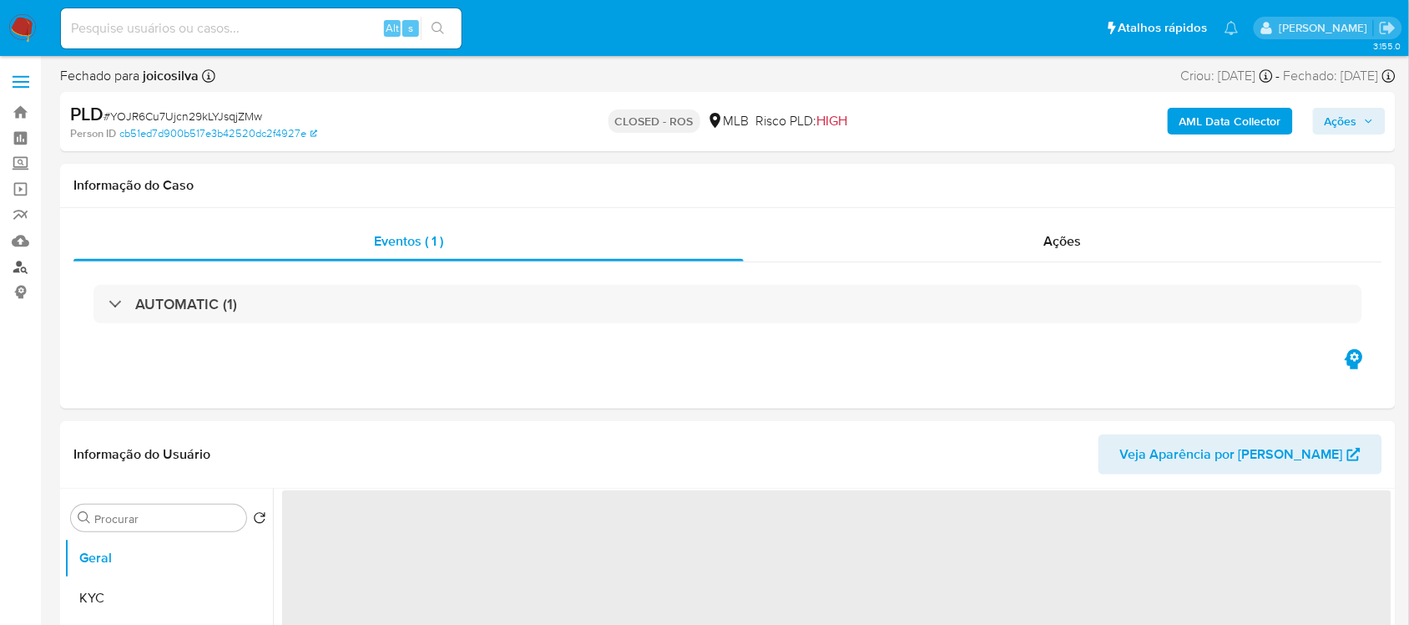
click at [19, 266] on link "Localizador de pessoas" at bounding box center [99, 267] width 199 height 26
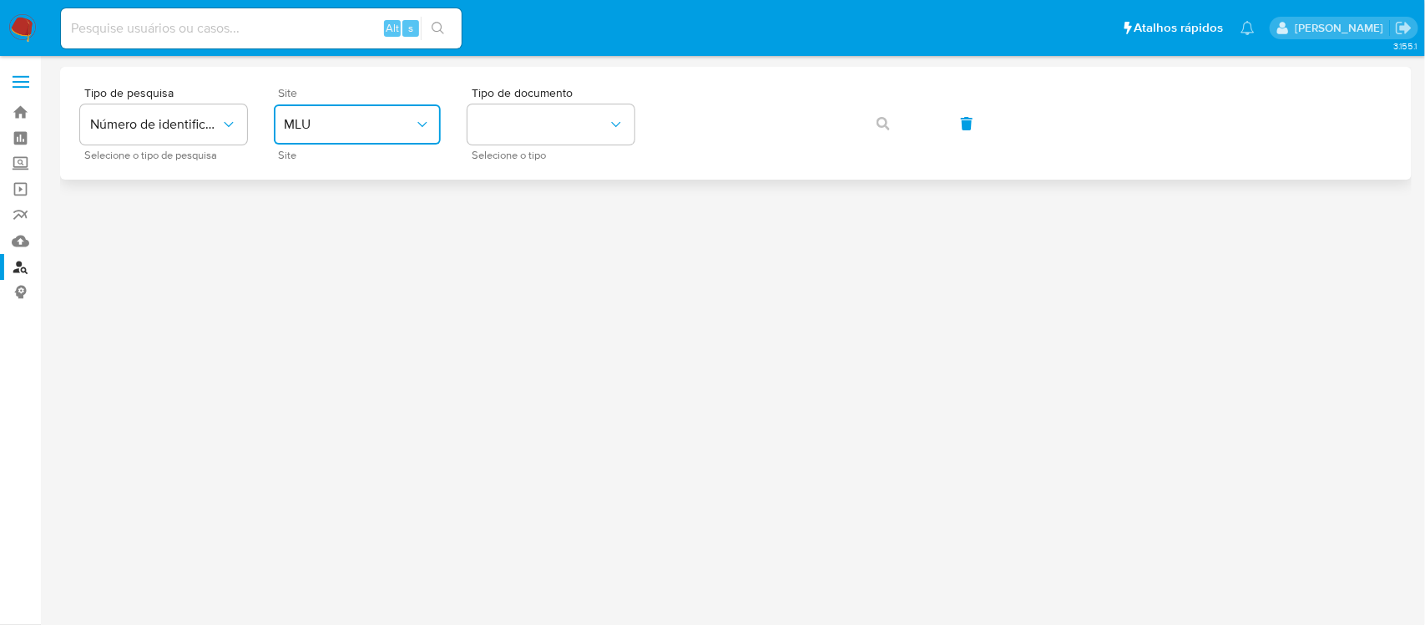
click at [299, 121] on span "MLU" at bounding box center [349, 124] width 130 height 17
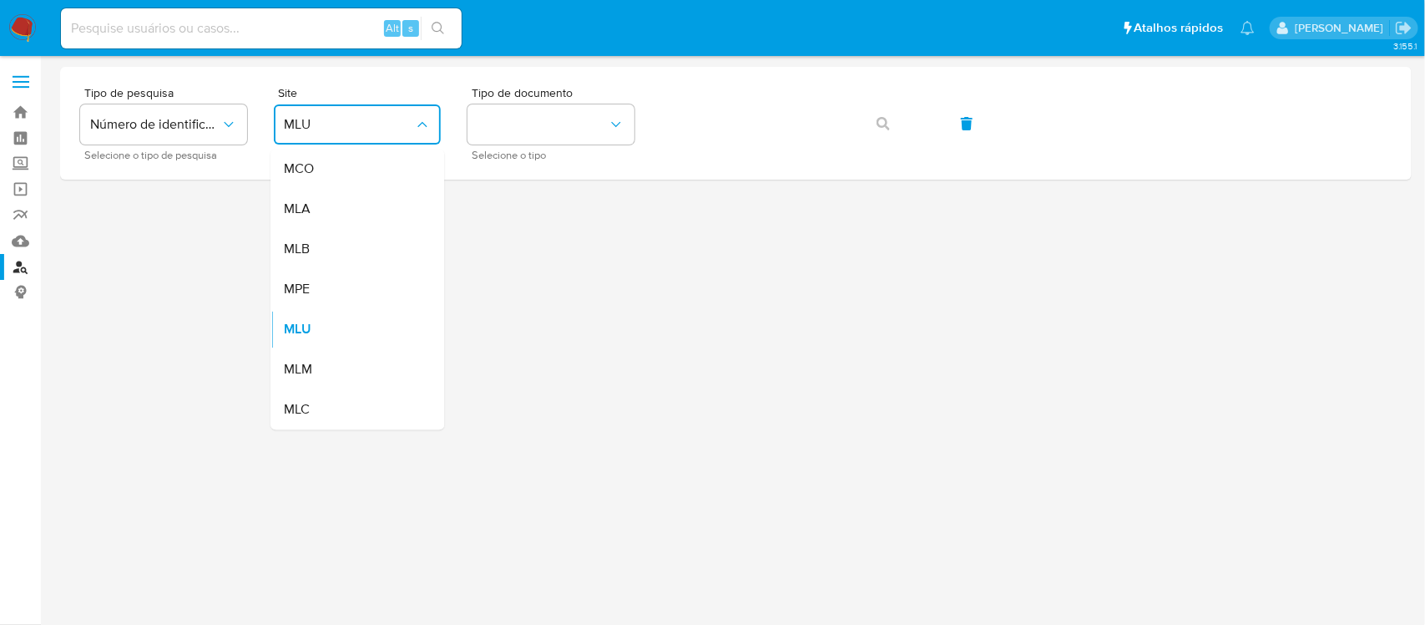
drag, startPoint x: 323, startPoint y: 252, endPoint x: 332, endPoint y: 221, distance: 32.2
click at [324, 252] on div "MLB" at bounding box center [352, 250] width 137 height 40
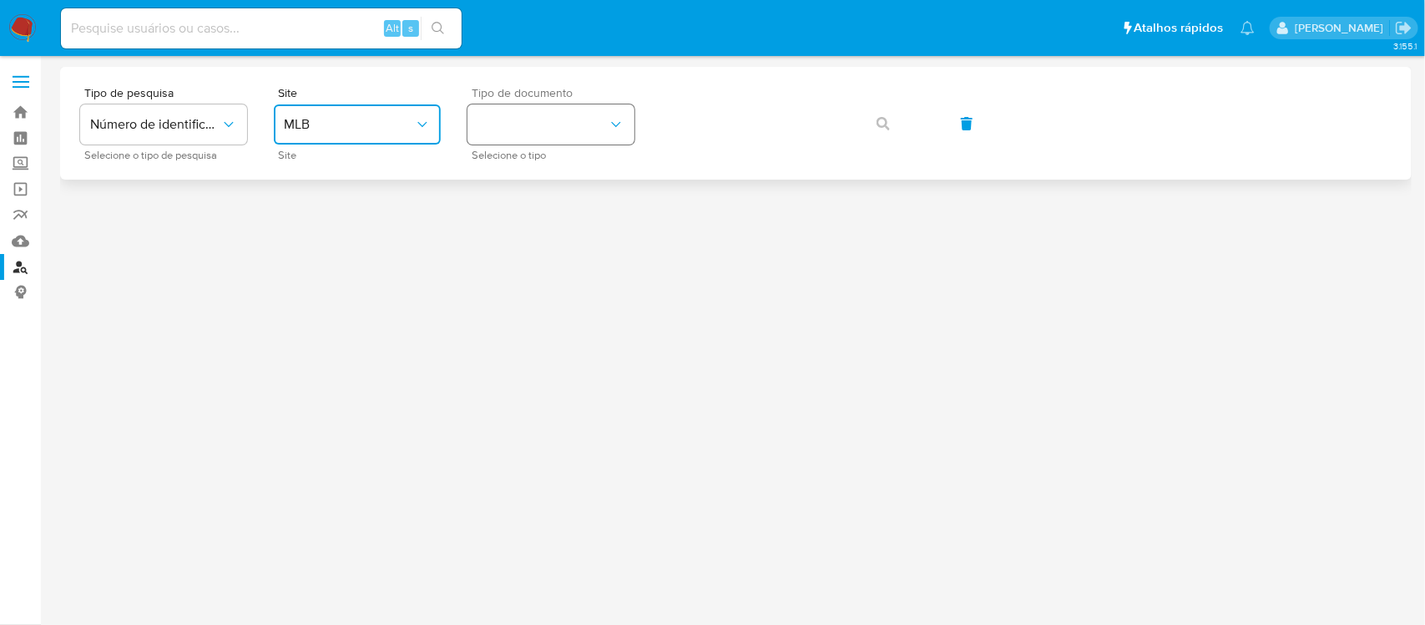
click at [530, 119] on button "identificationType" at bounding box center [551, 124] width 167 height 40
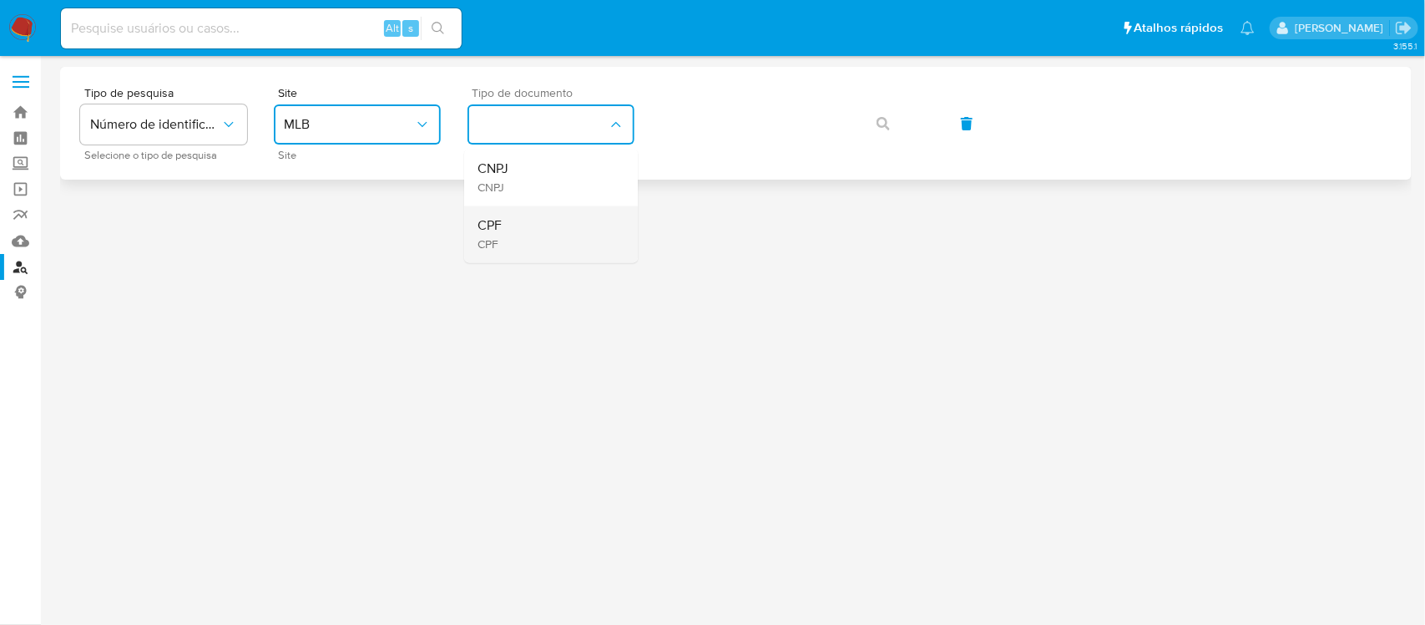
click at [516, 225] on div "CPF CPF" at bounding box center [546, 234] width 137 height 57
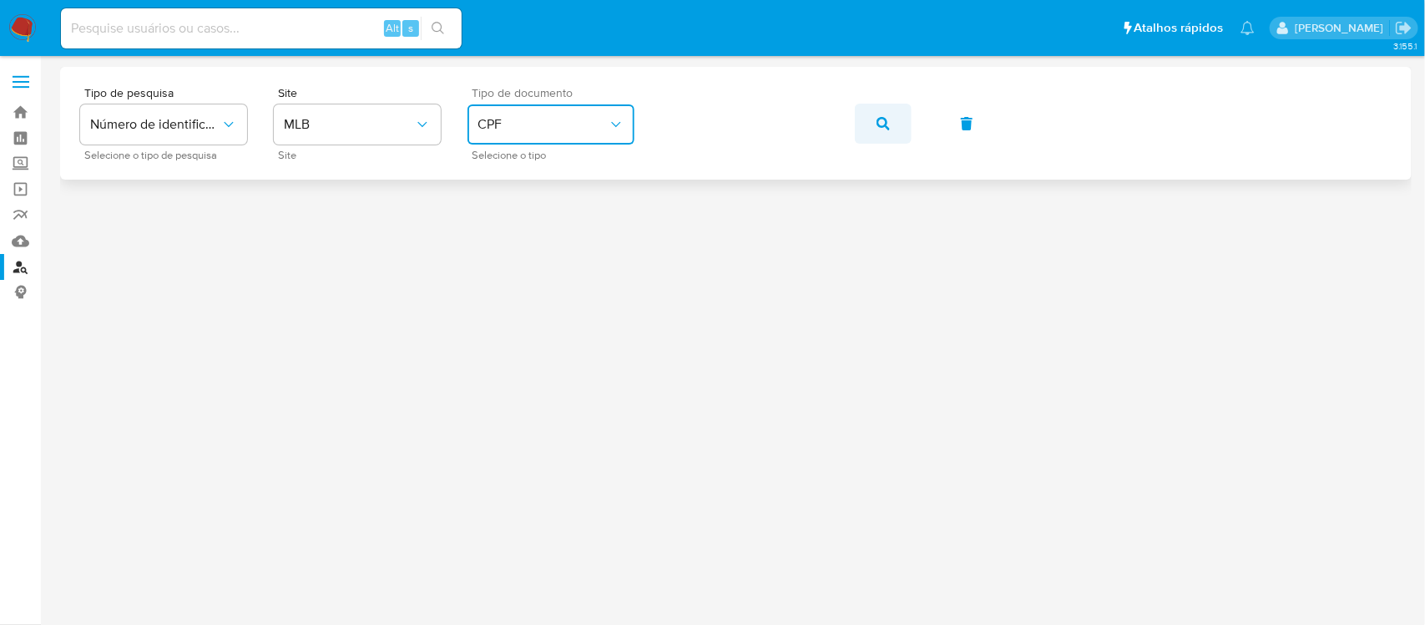
click at [878, 128] on icon "button" at bounding box center [883, 123] width 13 height 13
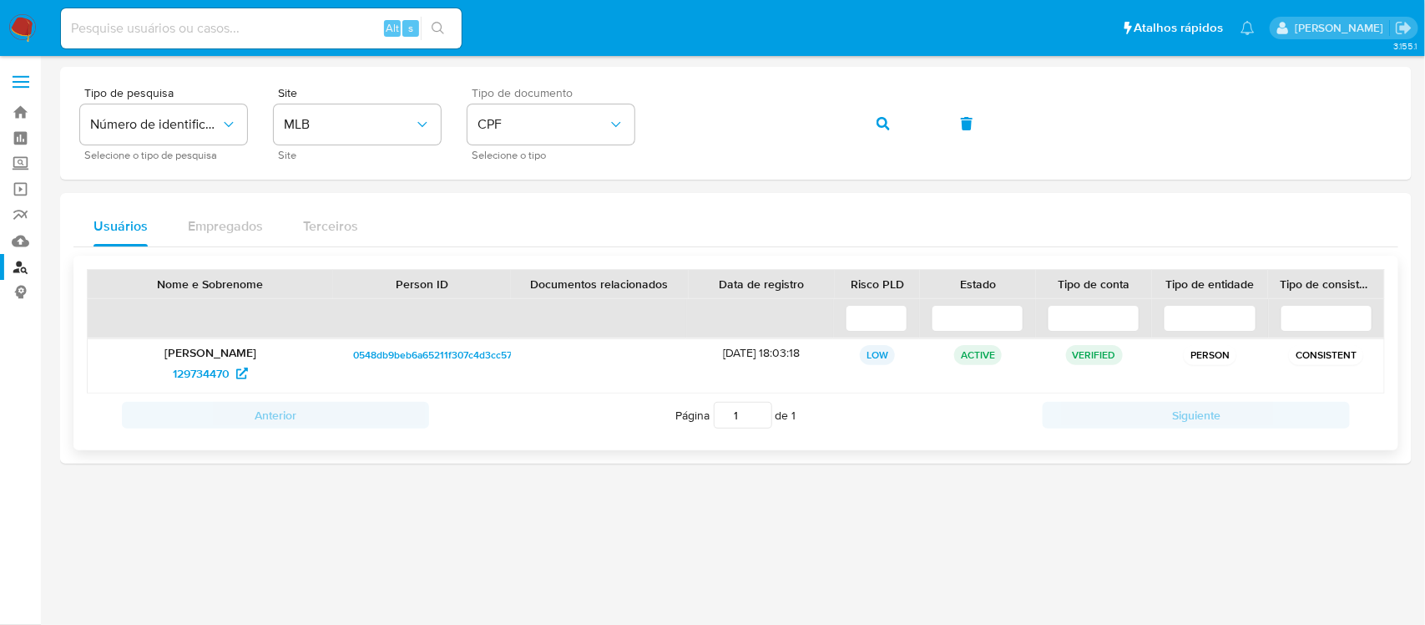
click at [232, 352] on p "[PERSON_NAME]" at bounding box center [210, 352] width 222 height 15
click at [193, 373] on span "129734470" at bounding box center [201, 373] width 57 height 27
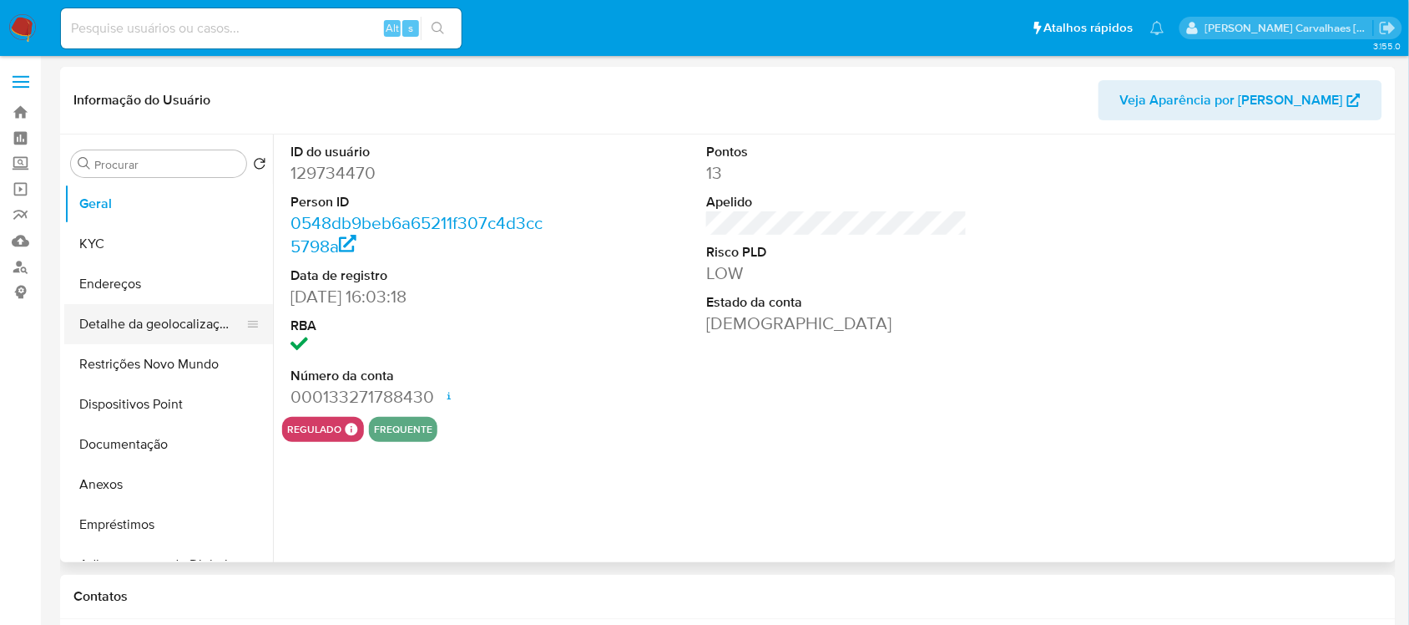
select select "10"
click at [144, 244] on button "KYC" at bounding box center [161, 244] width 195 height 40
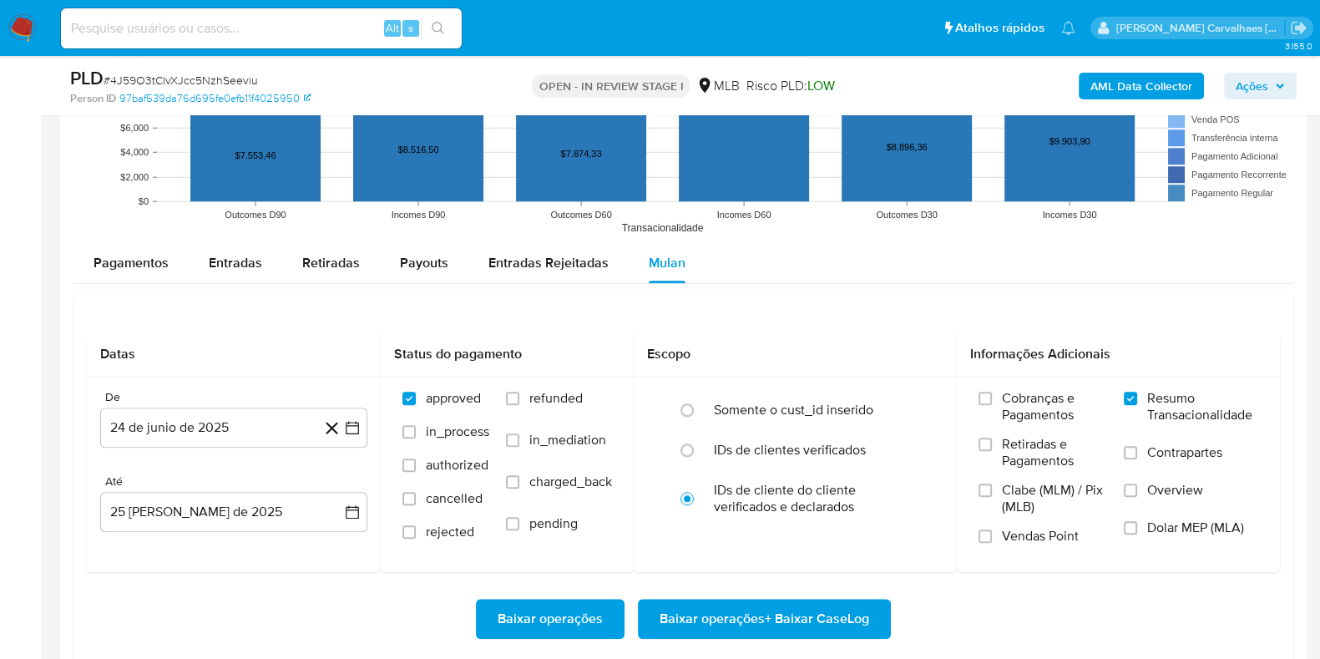
scroll to position [1460, 0]
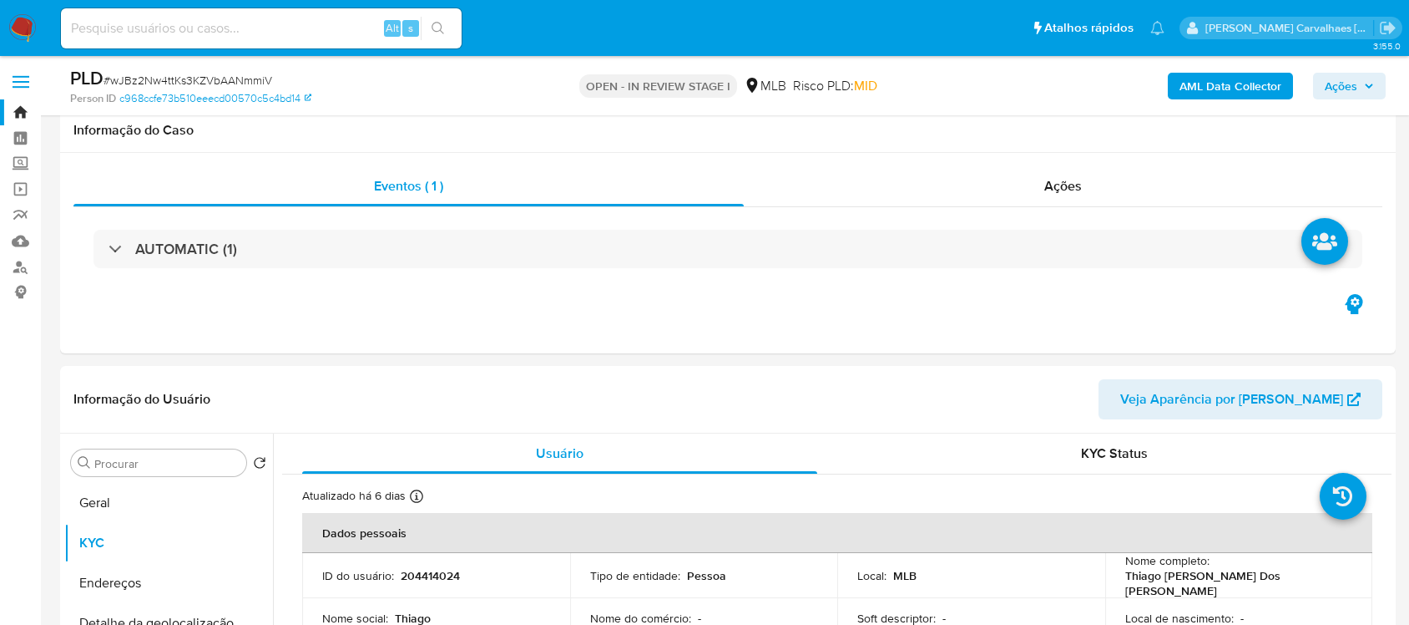
select select "10"
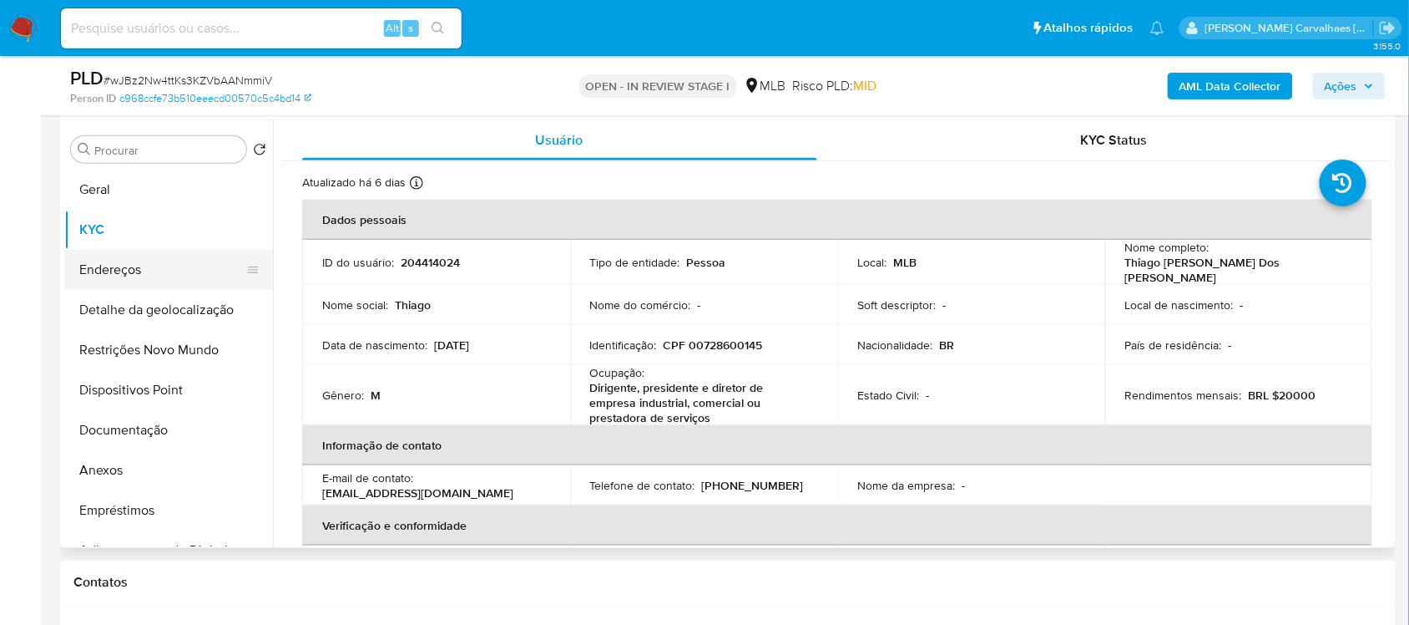
scroll to position [731, 0]
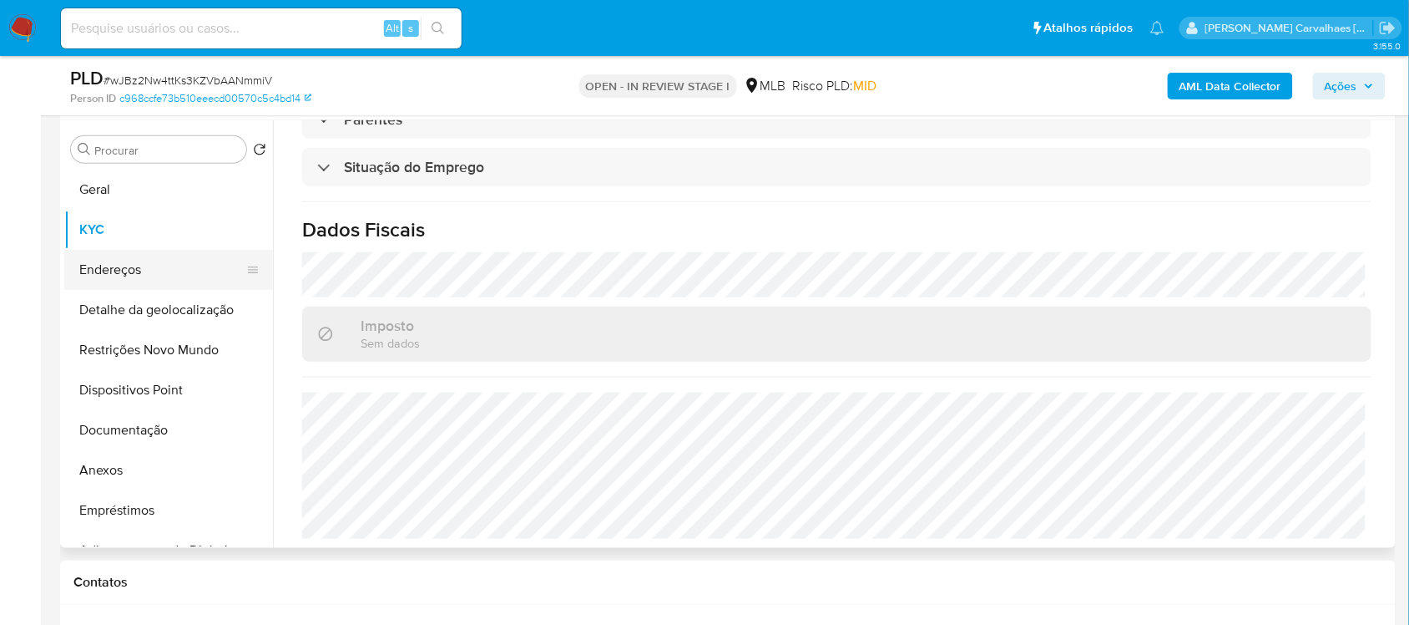
click at [165, 273] on button "Endereços" at bounding box center [161, 270] width 195 height 40
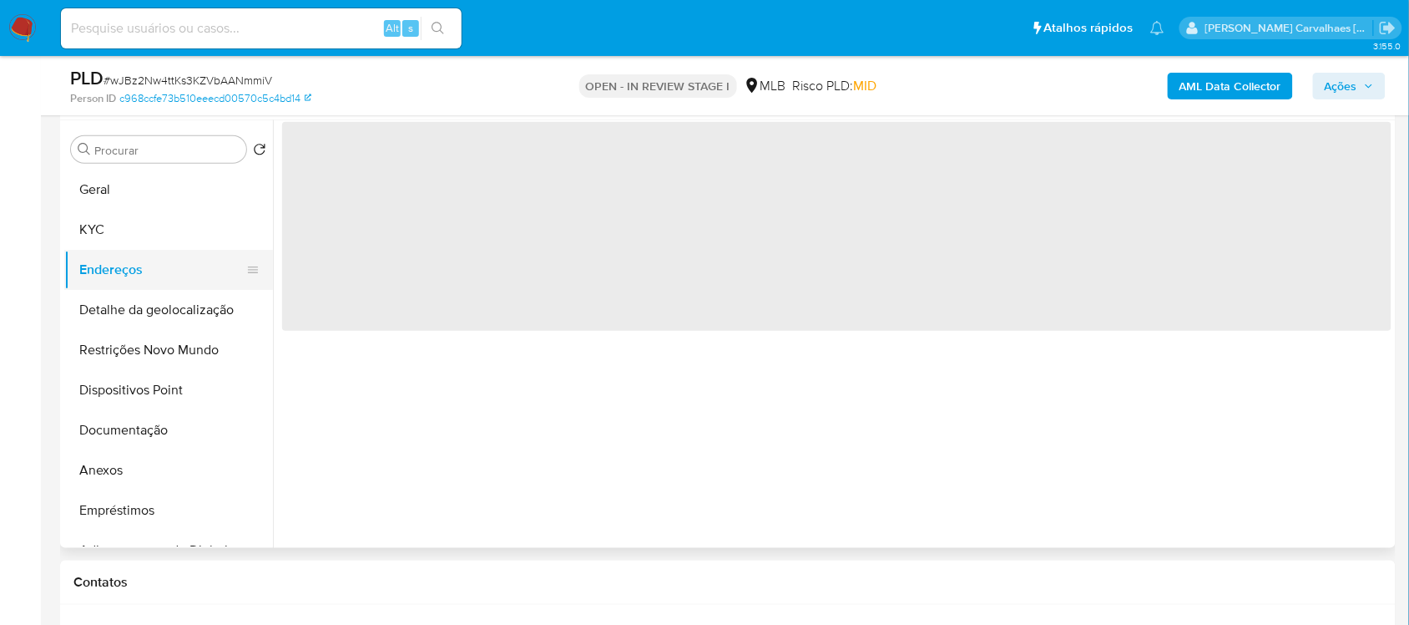
scroll to position [0, 0]
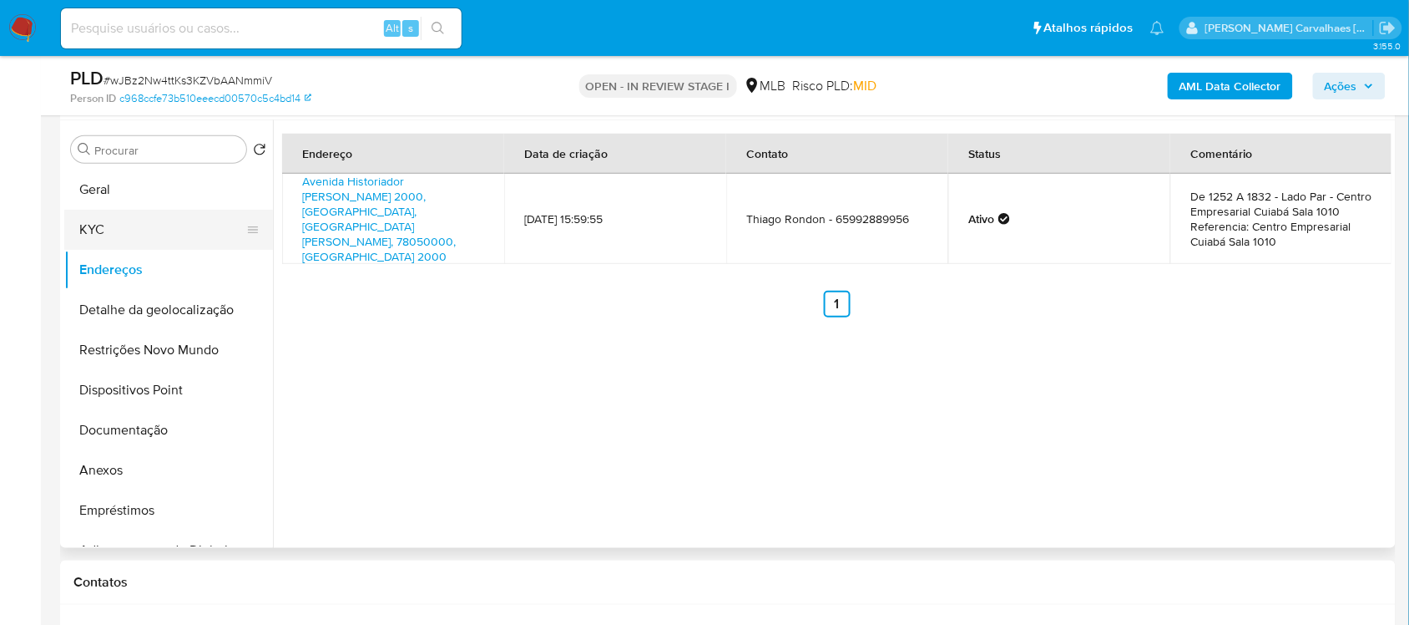
click at [105, 219] on button "KYC" at bounding box center [161, 230] width 195 height 40
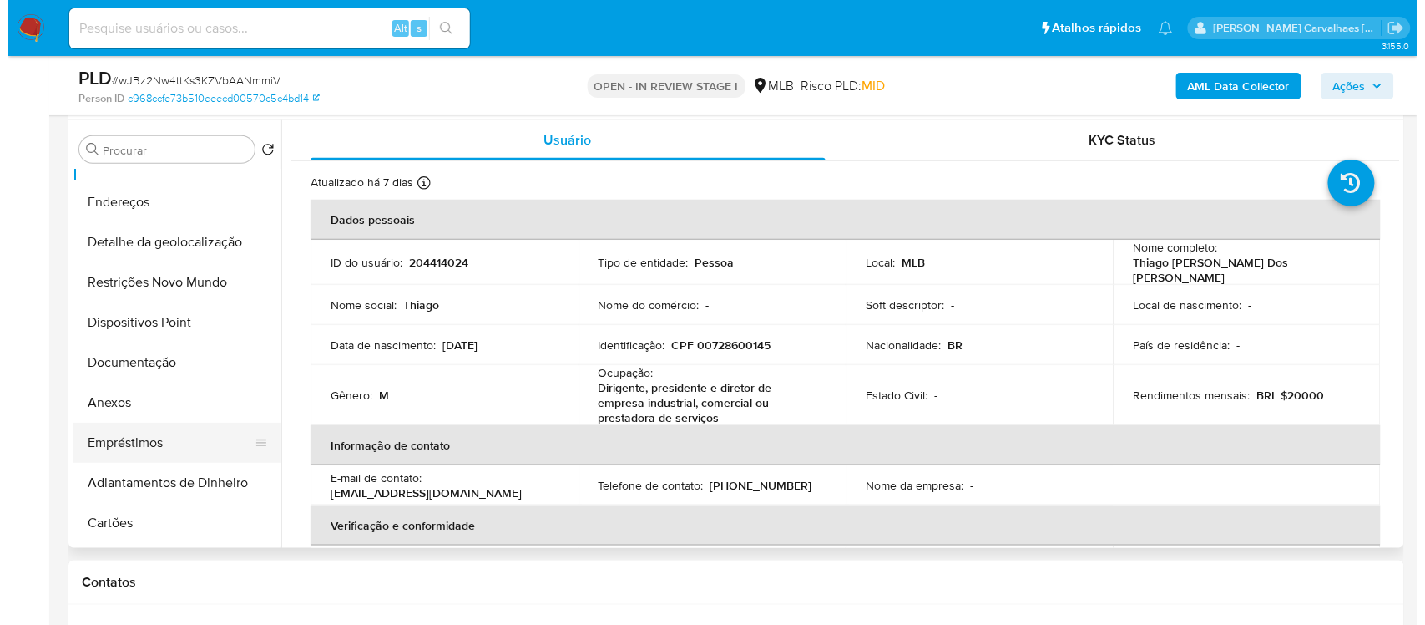
scroll to position [104, 0]
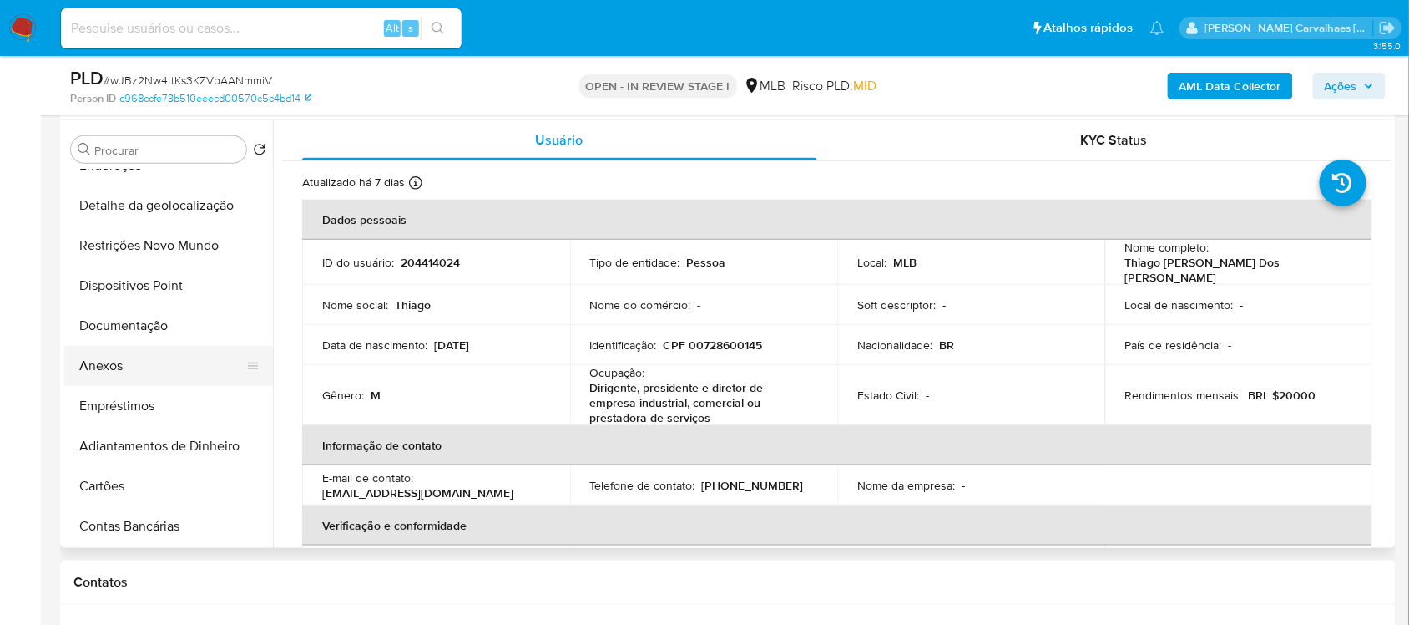
click at [122, 353] on button "Anexos" at bounding box center [161, 366] width 195 height 40
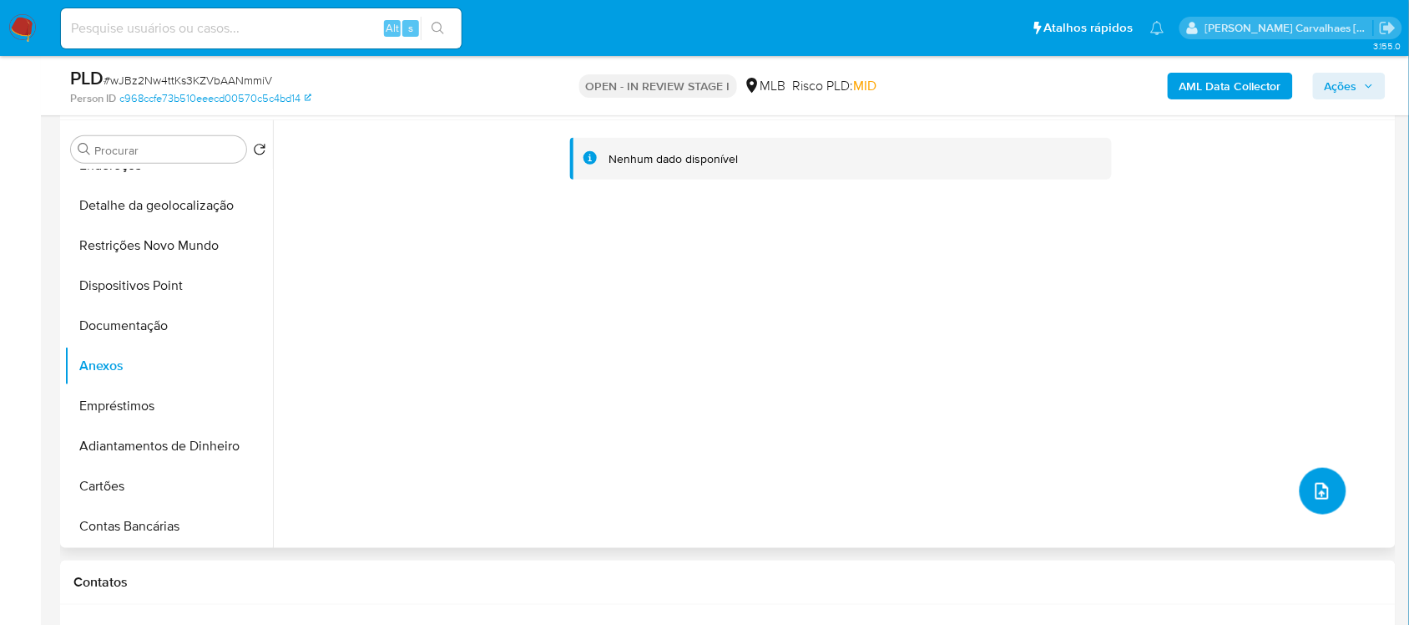
click at [1300, 491] on button "upload-file" at bounding box center [1323, 491] width 47 height 47
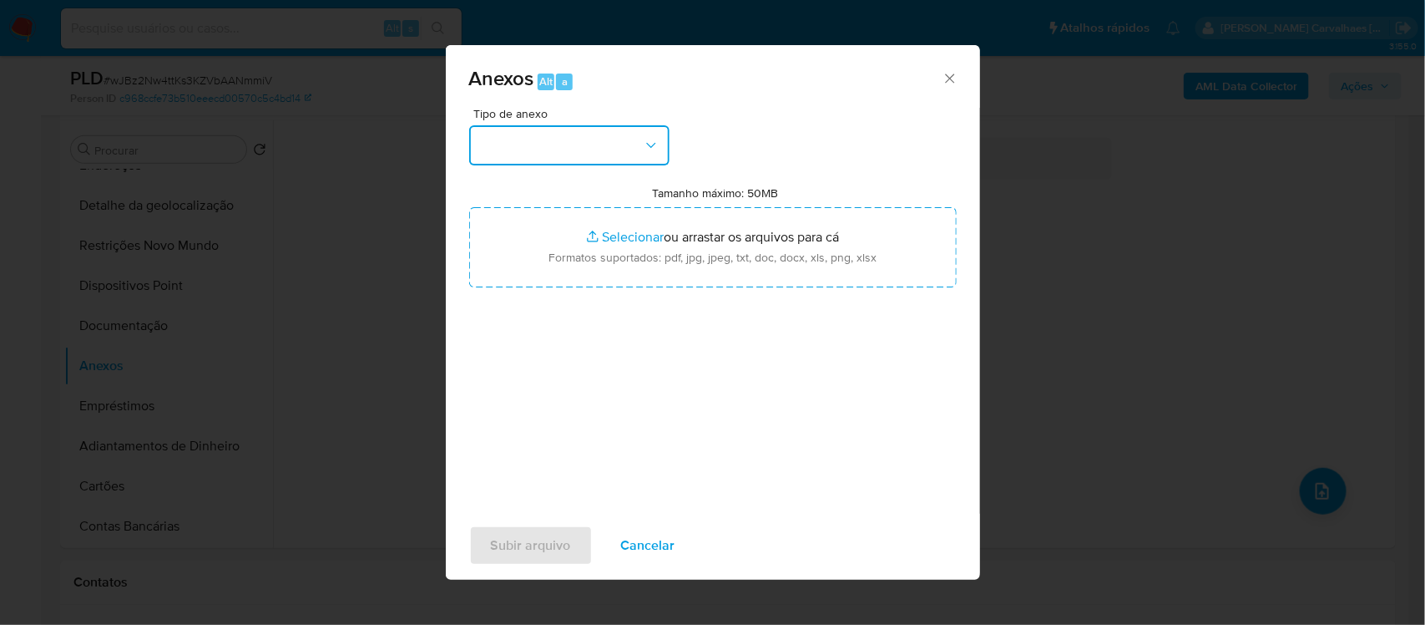
click at [653, 147] on icon "button" at bounding box center [651, 145] width 17 height 17
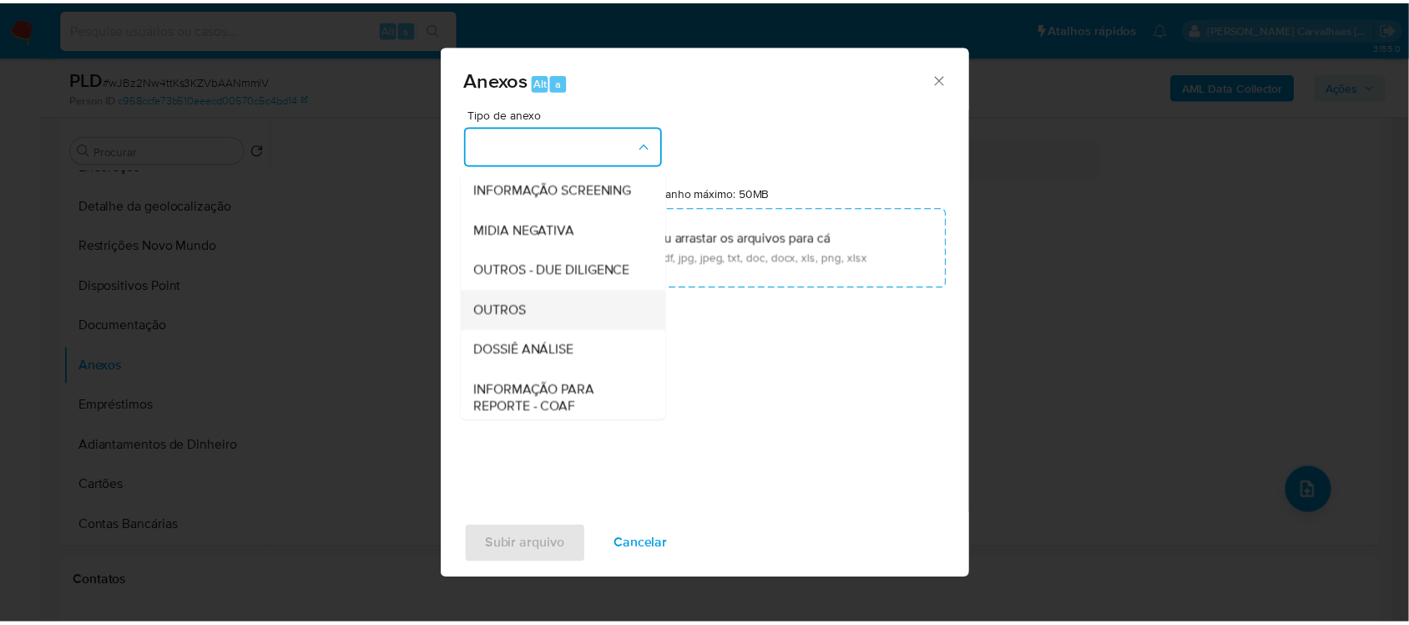
scroll to position [256, 0]
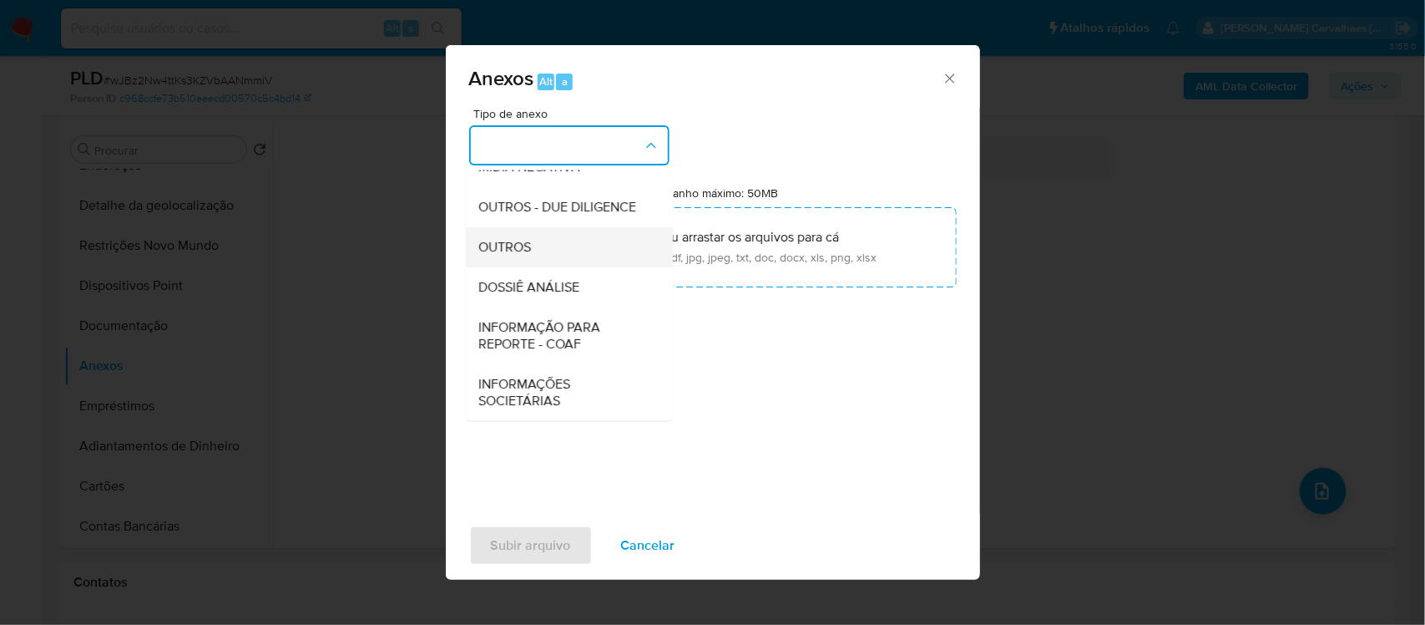
click at [493, 249] on span "OUTROS" at bounding box center [505, 246] width 53 height 17
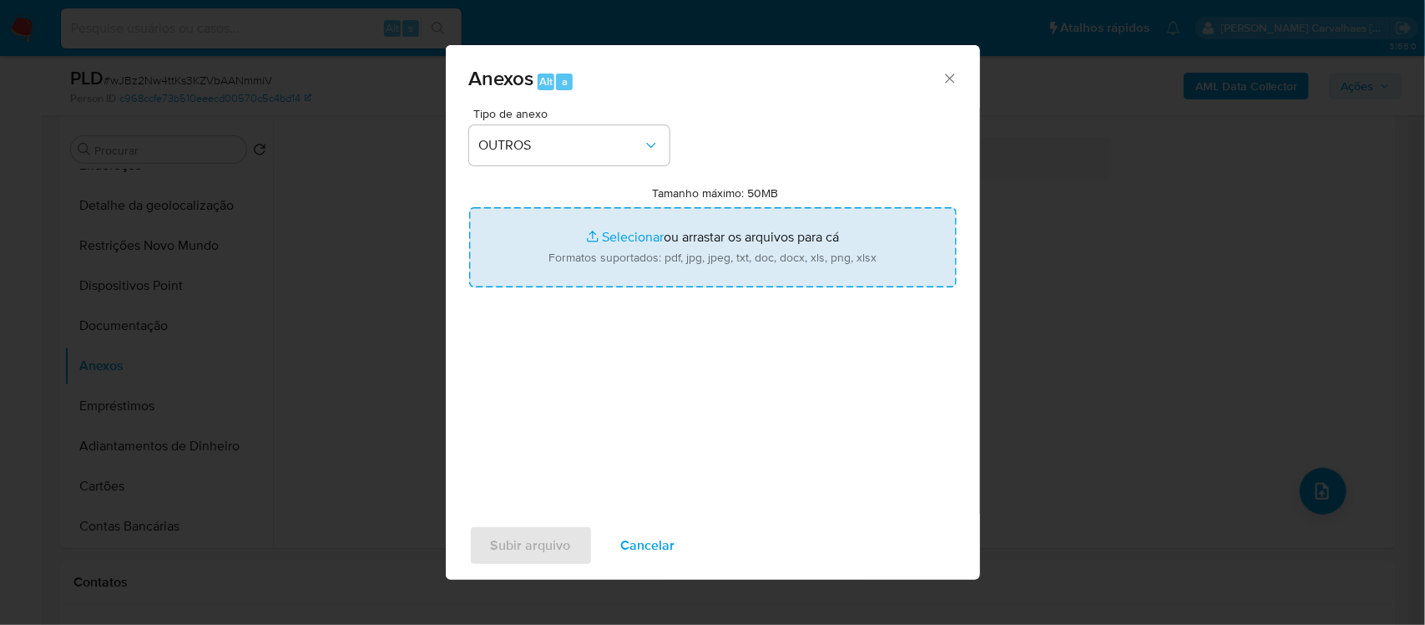
click at [632, 238] on input "Tamanho máximo: 50MB Selecionar arquivos" at bounding box center [713, 247] width 488 height 80
type input "C:\fakepath\SAR - xxxx - CPF 00728600145 - THIAGO HENRIQUE RONDON DOS SANTOS.pdf"
click at [607, 236] on input "Tamanho máximo: 50MB Selecionar arquivos" at bounding box center [713, 247] width 488 height 80
type input "C:\fakepath\Mulan Thiago Henrique Rondon Dos Santos 204414024_2025_08_25_12_47_…"
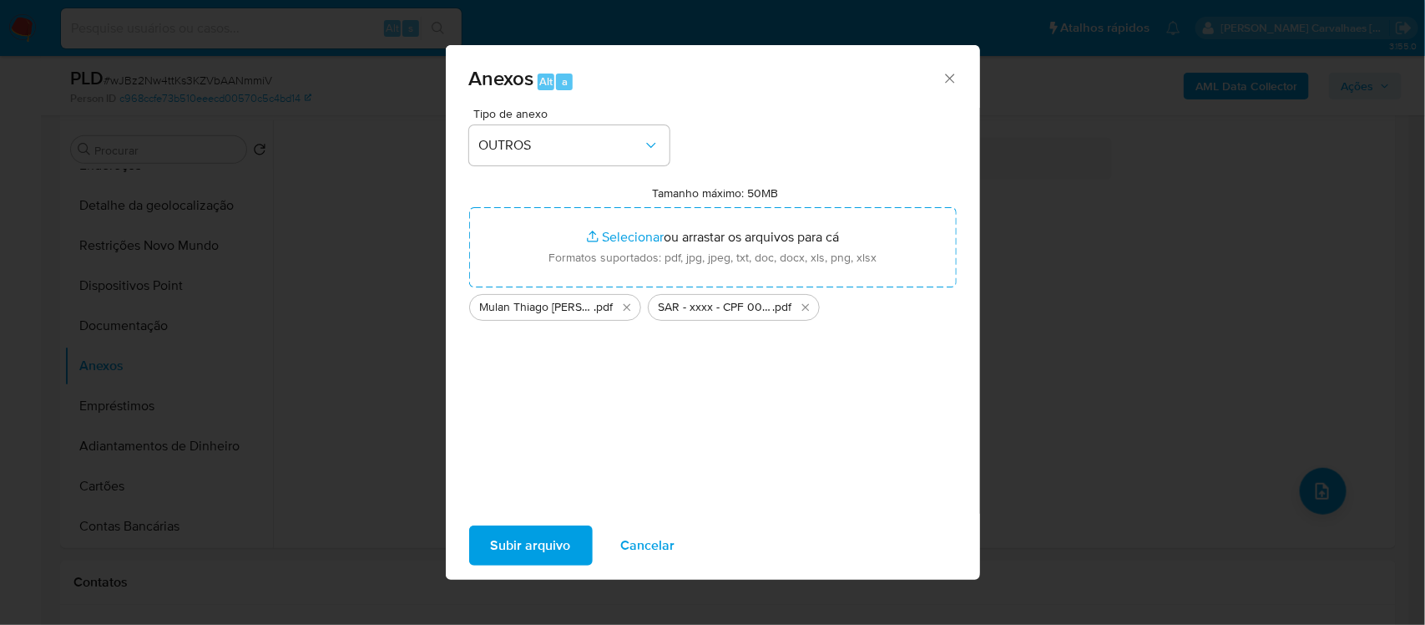
click at [549, 554] on span "Subir arquivo" at bounding box center [531, 545] width 80 height 37
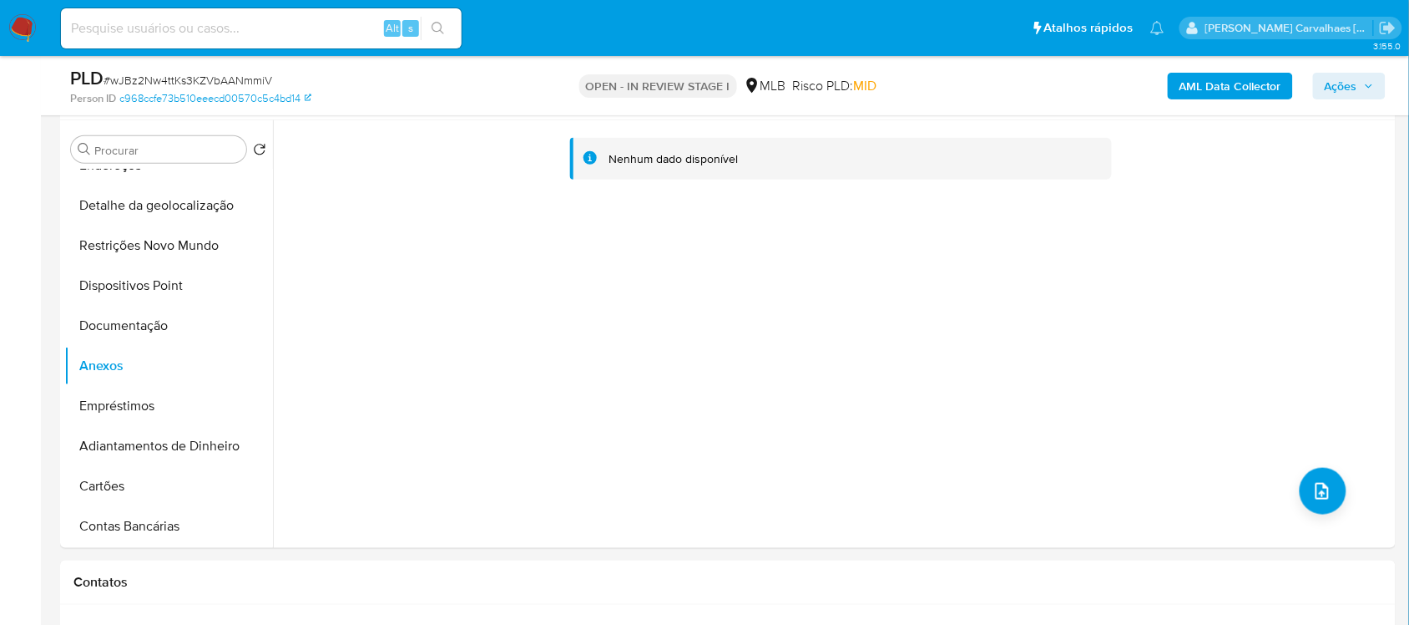
click at [1351, 94] on span "Ações" at bounding box center [1341, 86] width 33 height 27
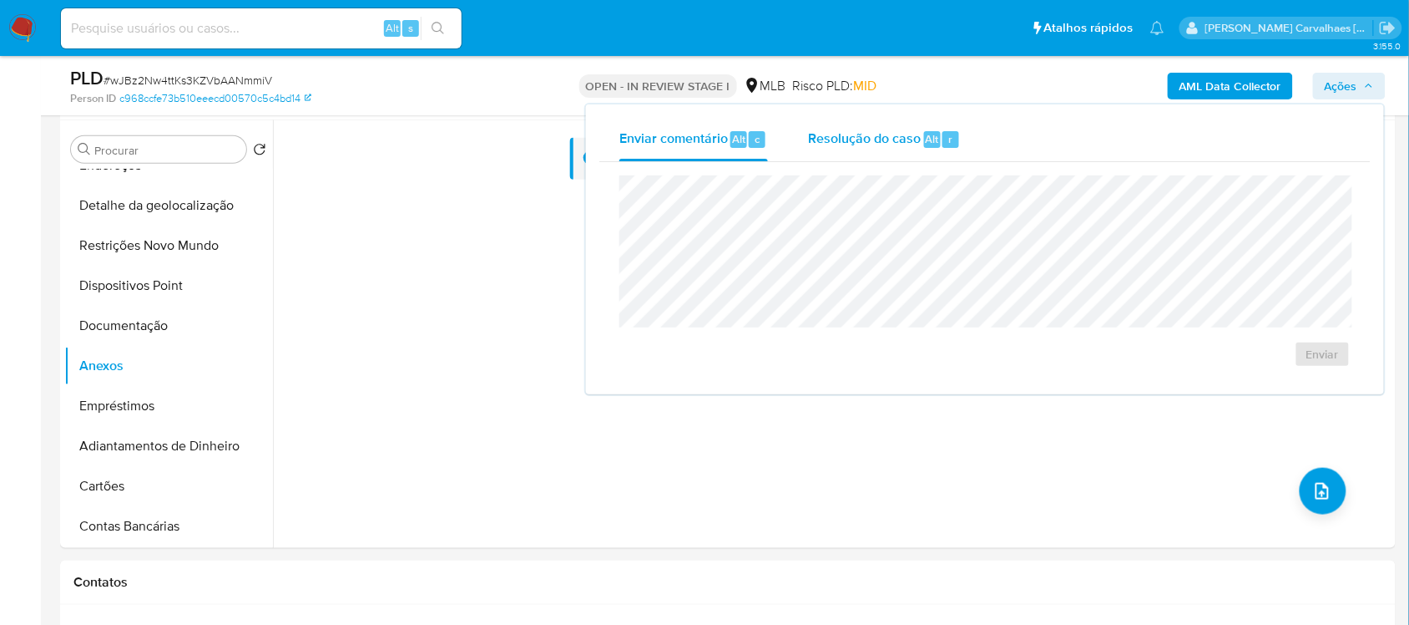
click at [875, 138] on span "Resolução do caso" at bounding box center [864, 138] width 113 height 19
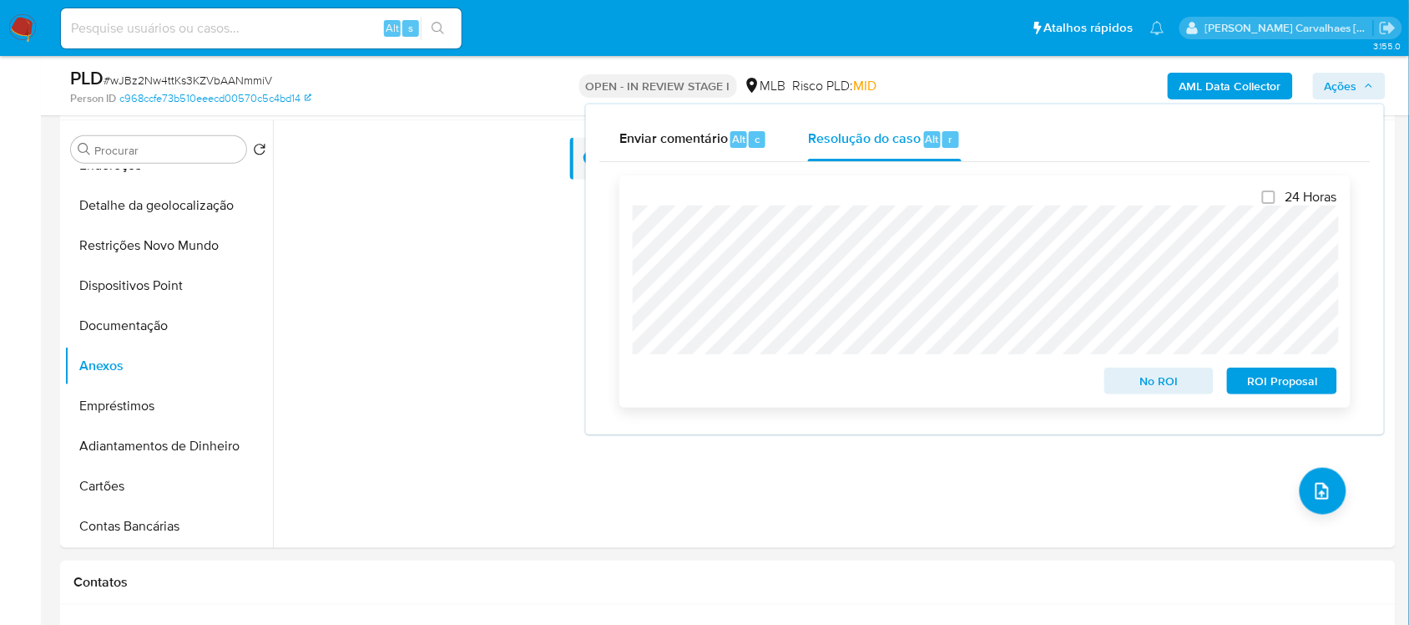
click at [1242, 374] on span "ROI Proposal" at bounding box center [1282, 380] width 87 height 23
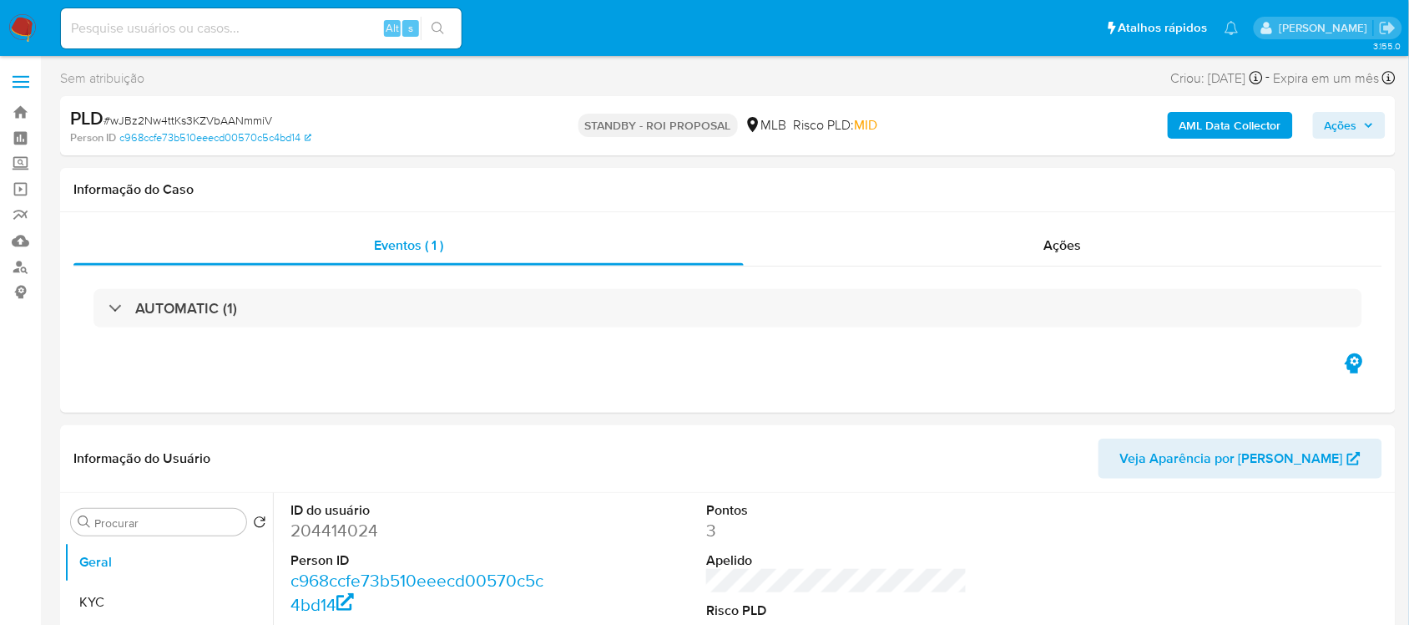
select select "10"
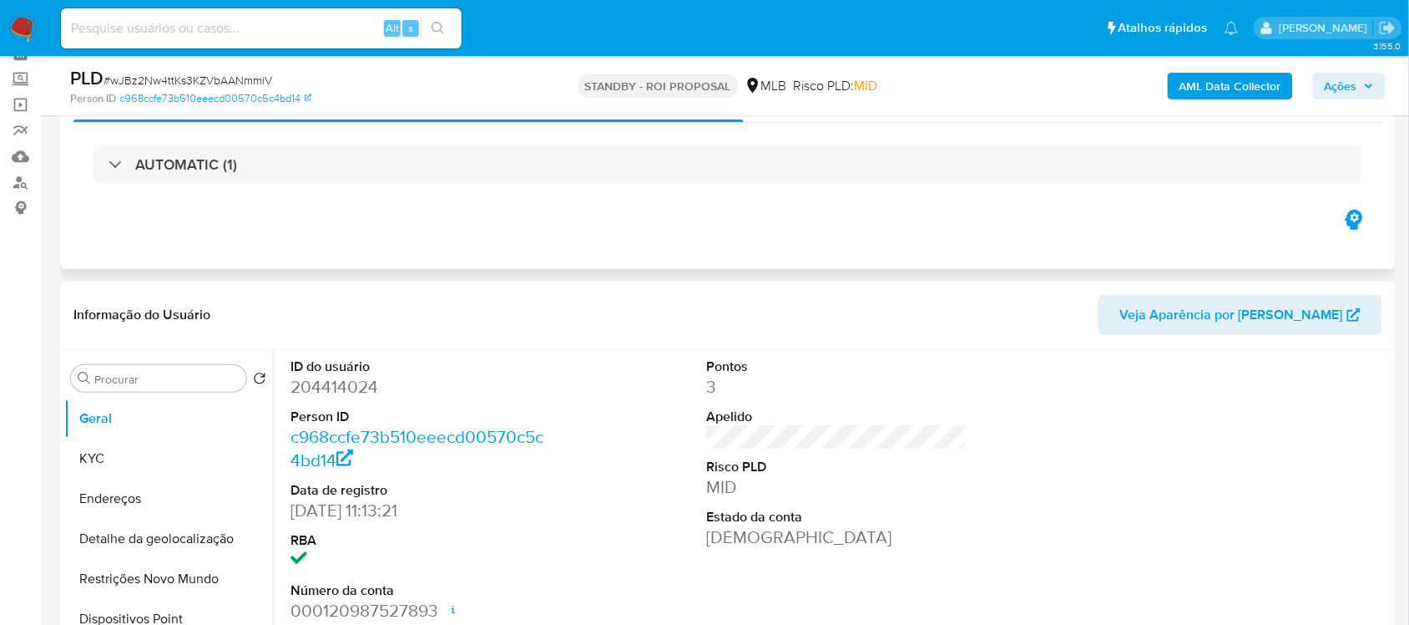
scroll to position [104, 0]
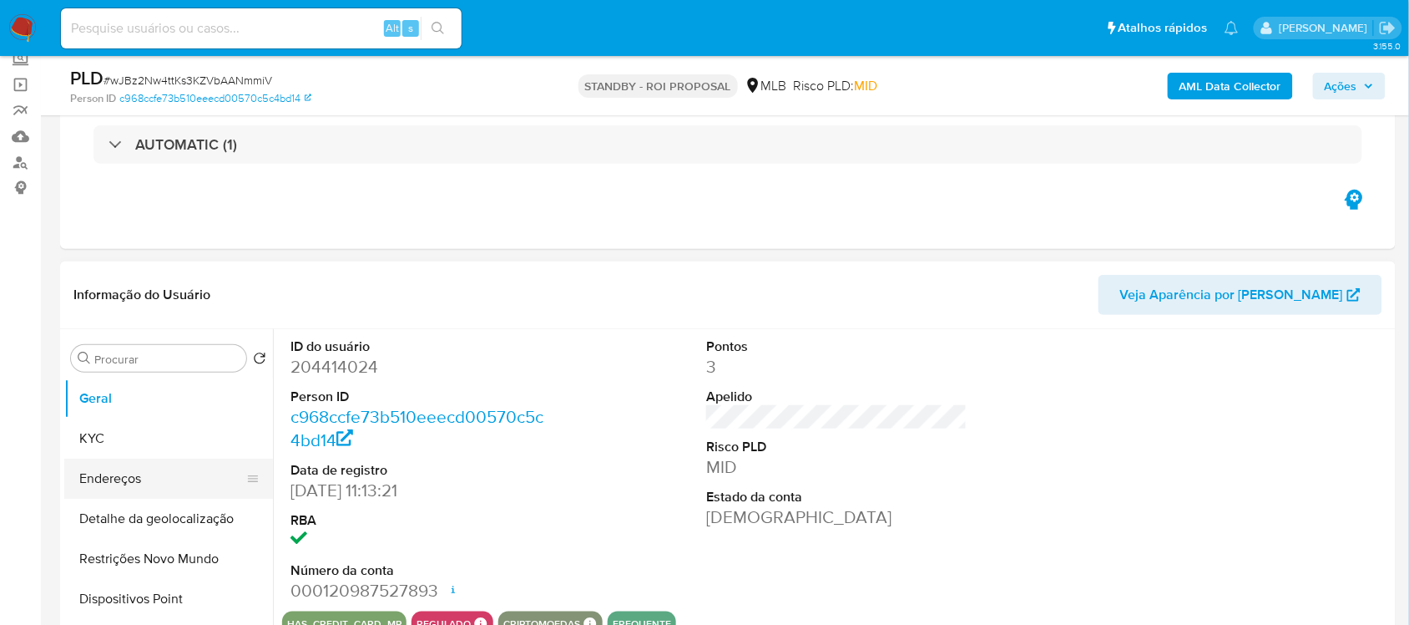
click at [125, 466] on button "Endereços" at bounding box center [161, 478] width 195 height 40
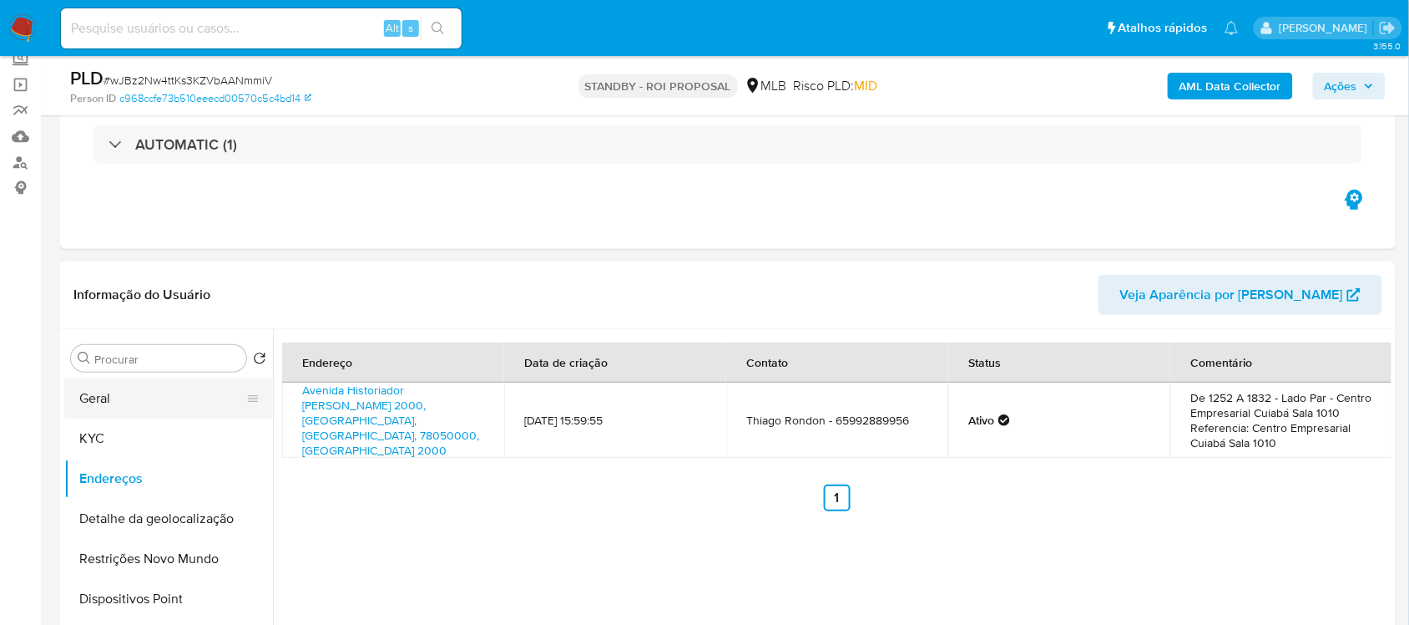
click at [105, 397] on button "Geral" at bounding box center [161, 398] width 195 height 40
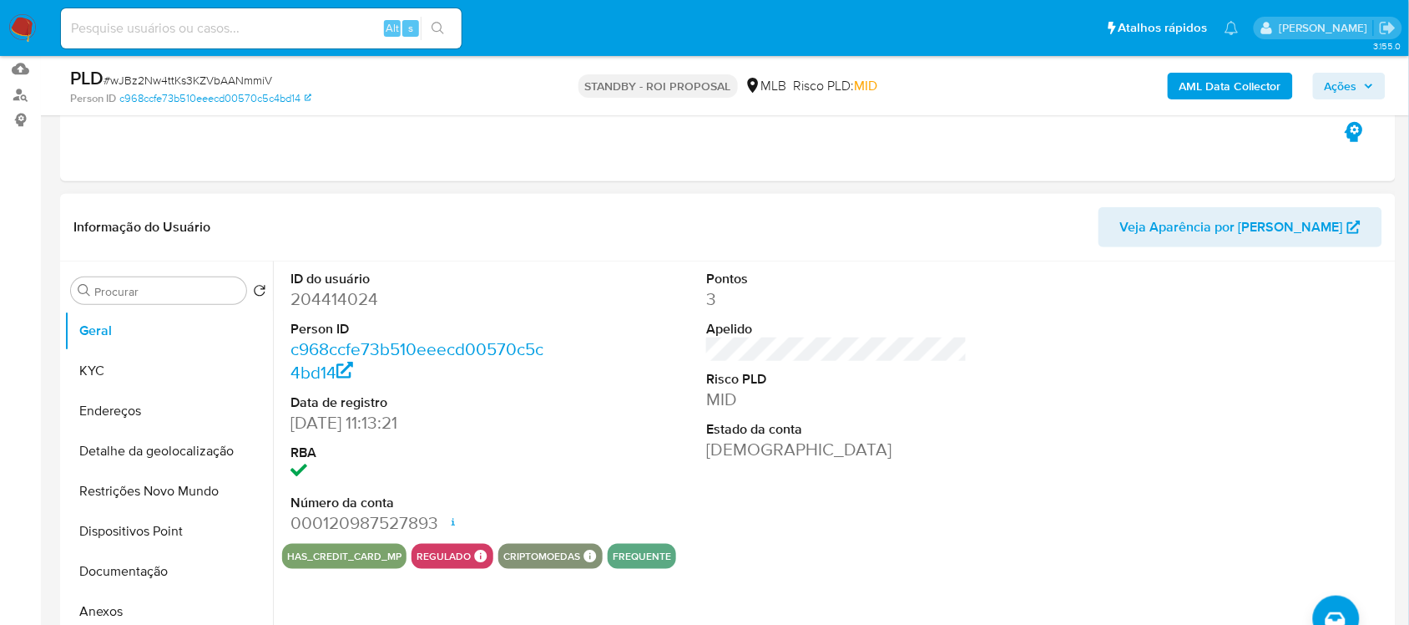
scroll to position [209, 0]
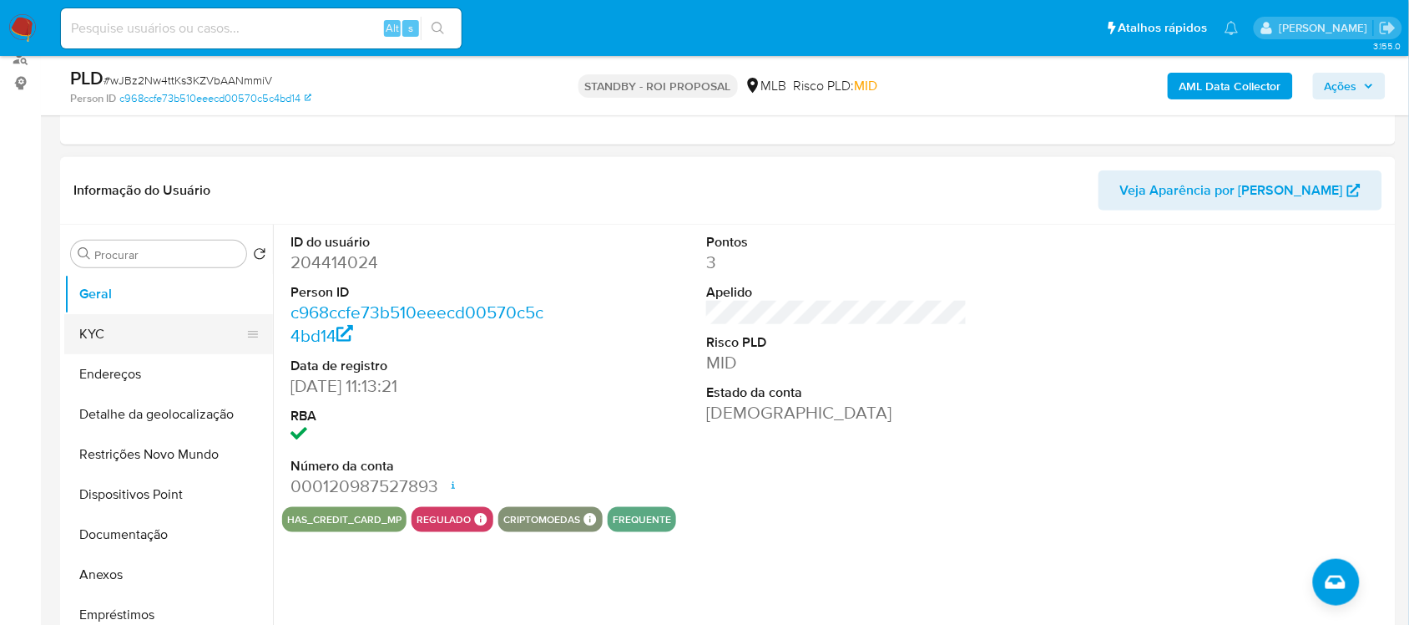
click at [100, 326] on button "KYC" at bounding box center [161, 334] width 195 height 40
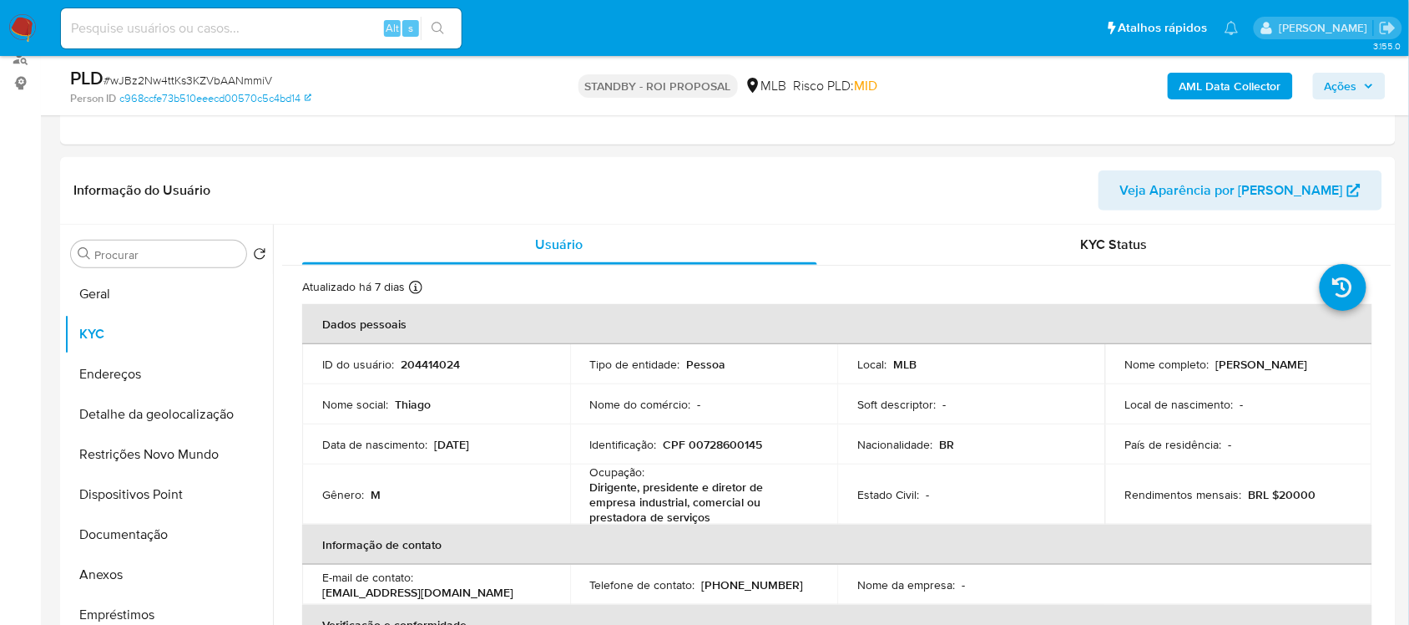
scroll to position [214, 0]
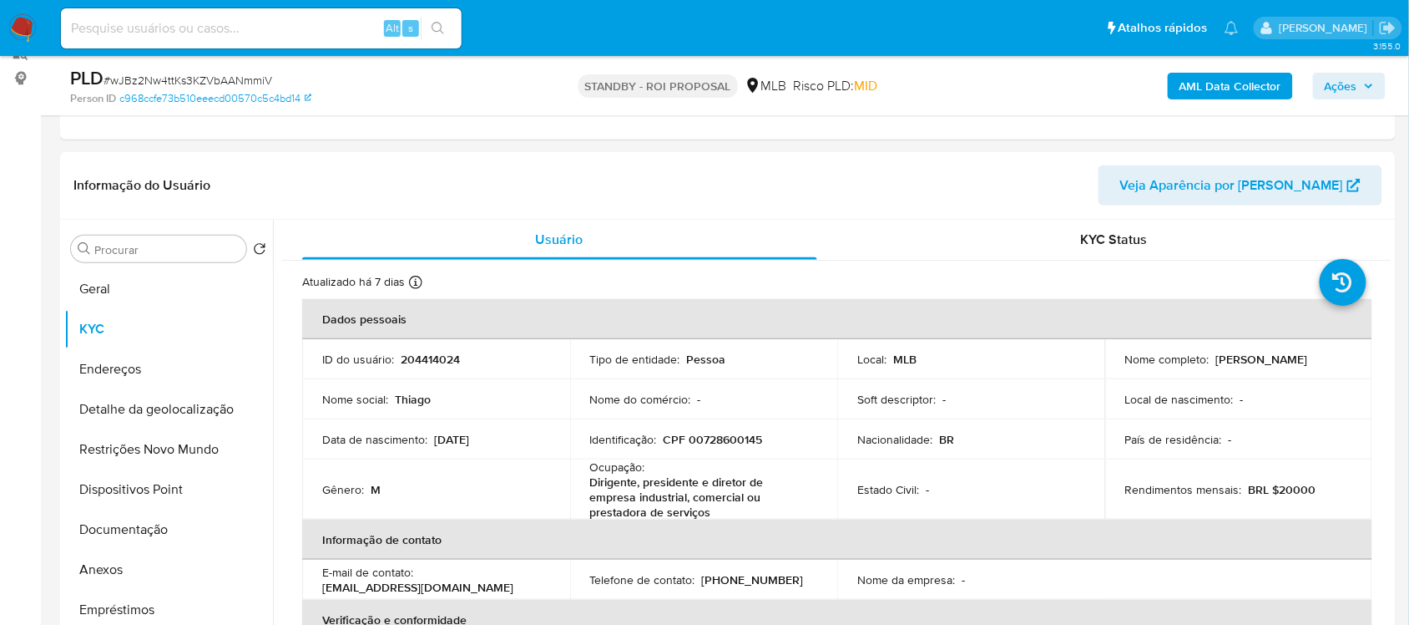
click at [196, 26] on input at bounding box center [261, 29] width 401 height 22
paste input "4J59O3tClvXJcc5NzhSeeviu"
type input "4J59O3tClvXJcc5NzhSeeviu"
click at [443, 30] on icon "search-icon" at bounding box center [438, 28] width 13 height 13
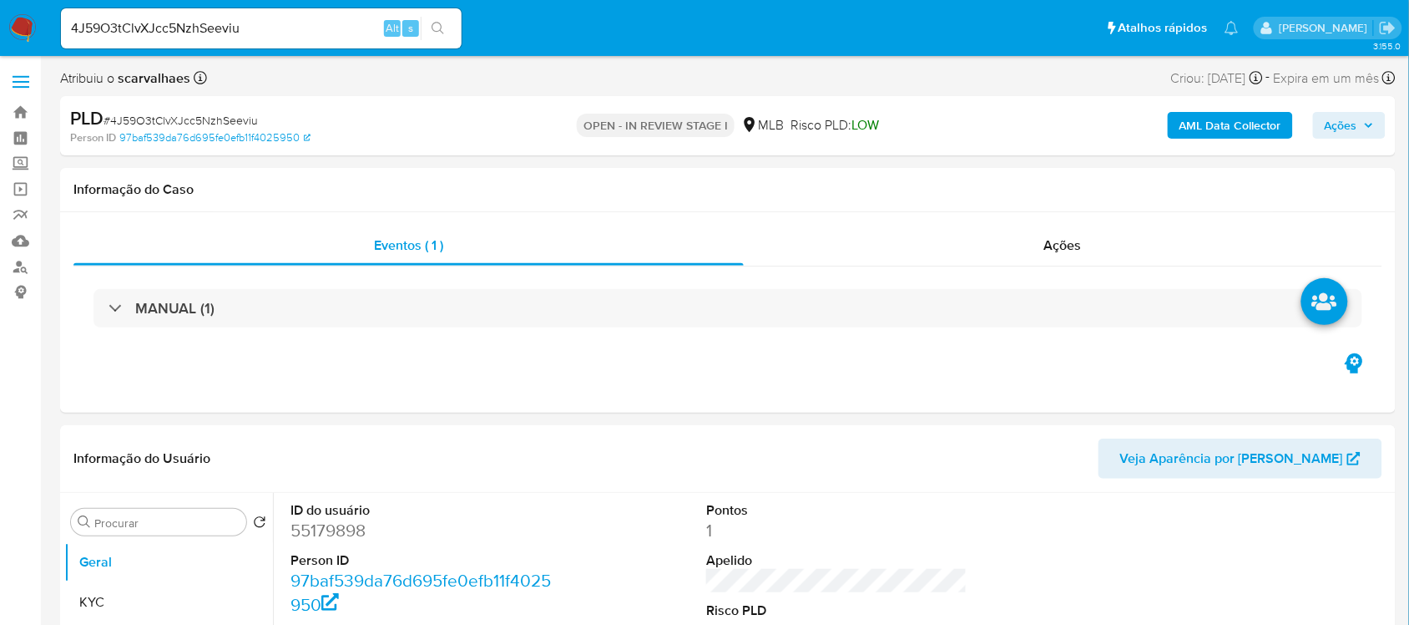
select select "10"
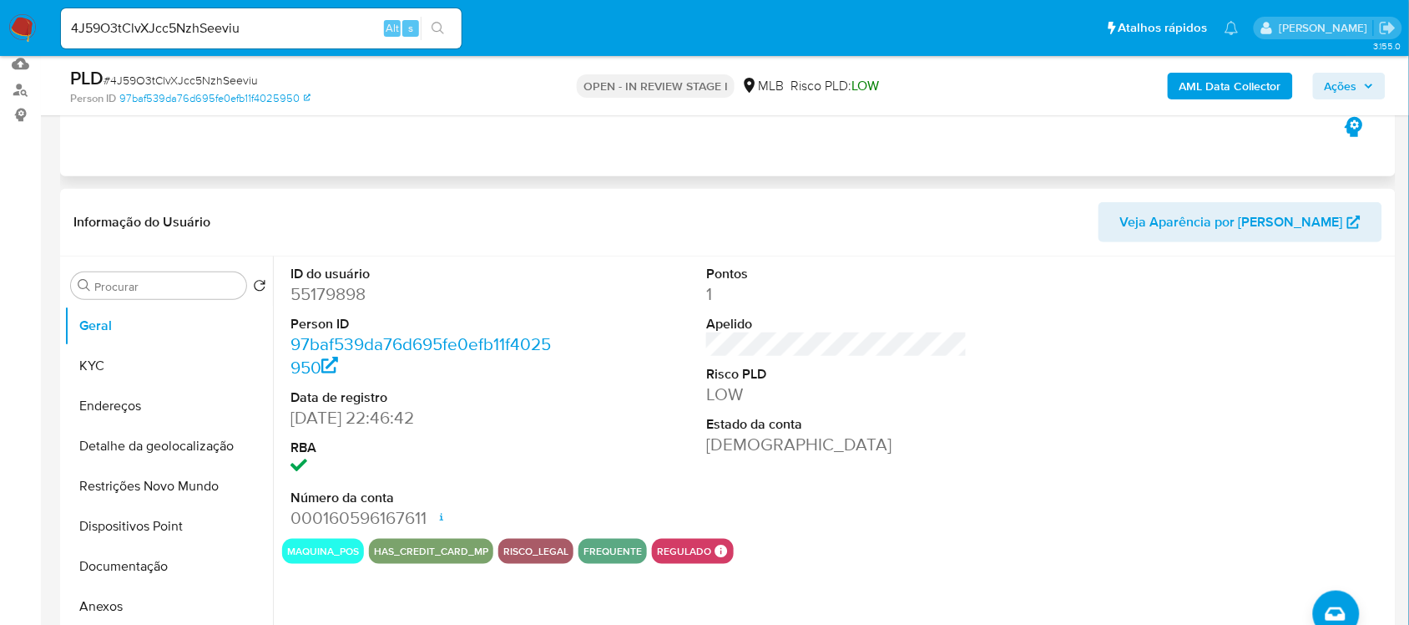
scroll to position [209, 0]
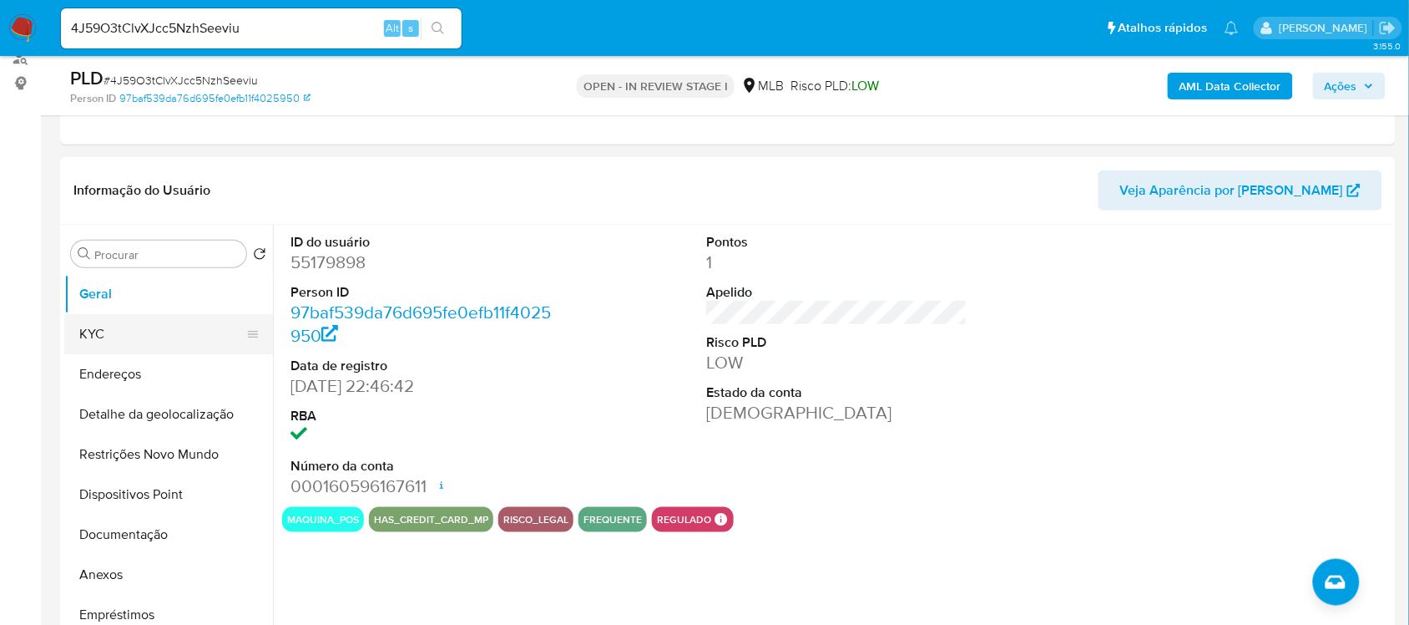
click at [105, 336] on button "KYC" at bounding box center [161, 334] width 195 height 40
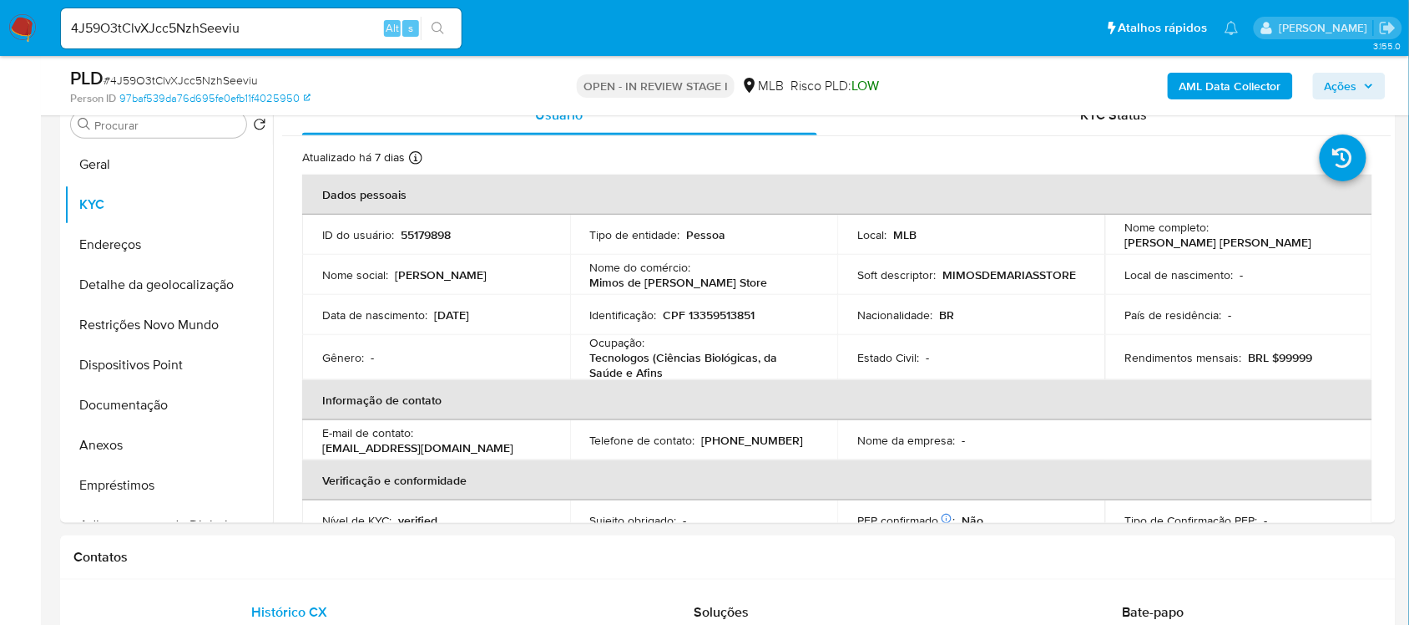
scroll to position [363, 0]
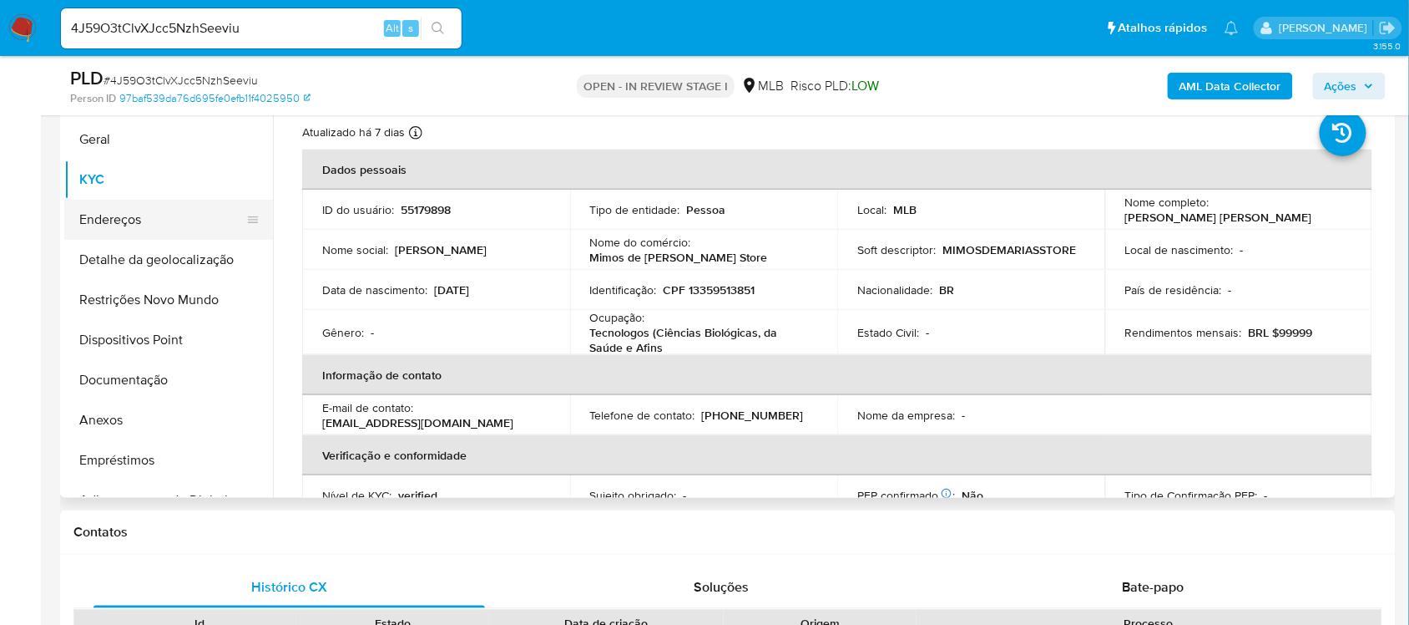
click at [132, 210] on button "Endereços" at bounding box center [161, 220] width 195 height 40
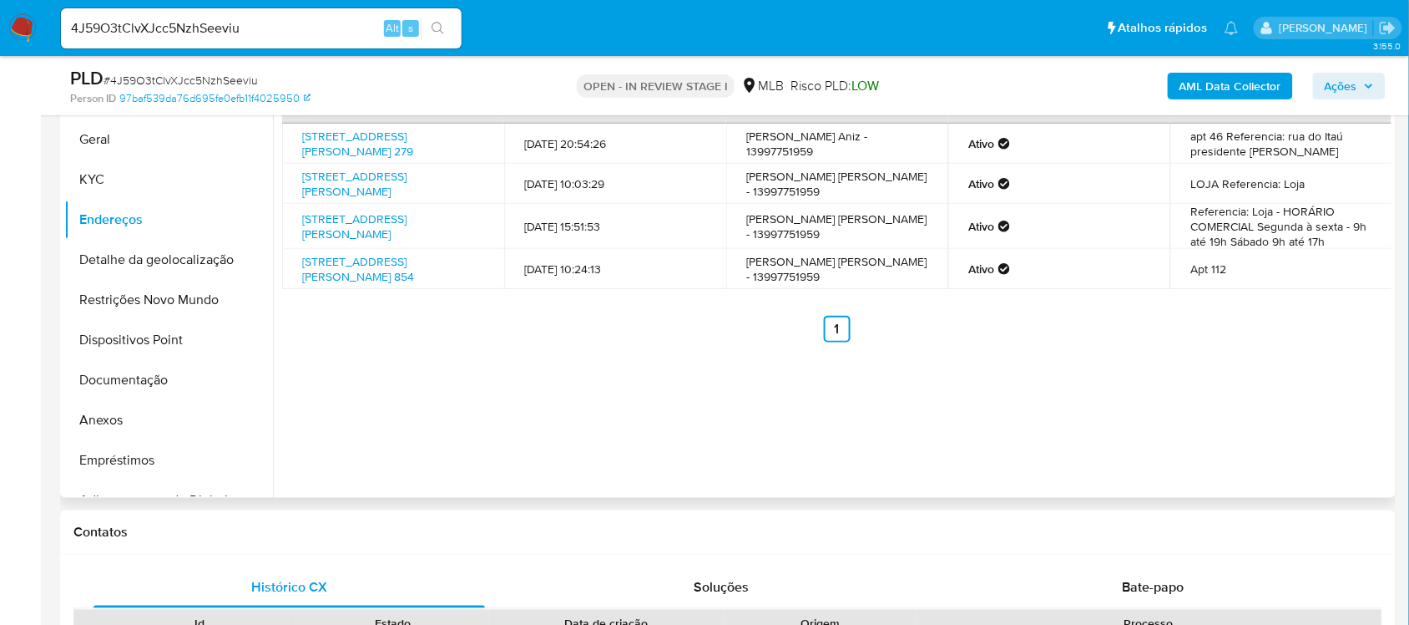
scroll to position [259, 0]
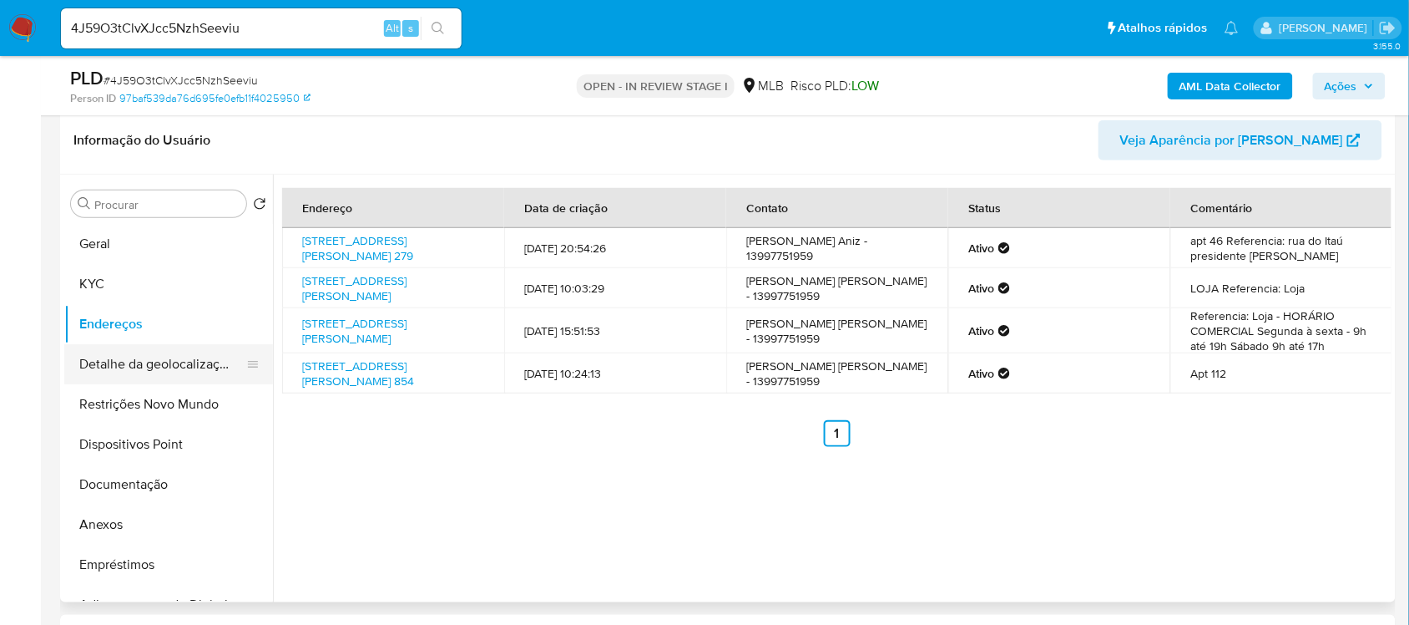
click at [185, 368] on button "Detalhe da geolocalização" at bounding box center [161, 364] width 195 height 40
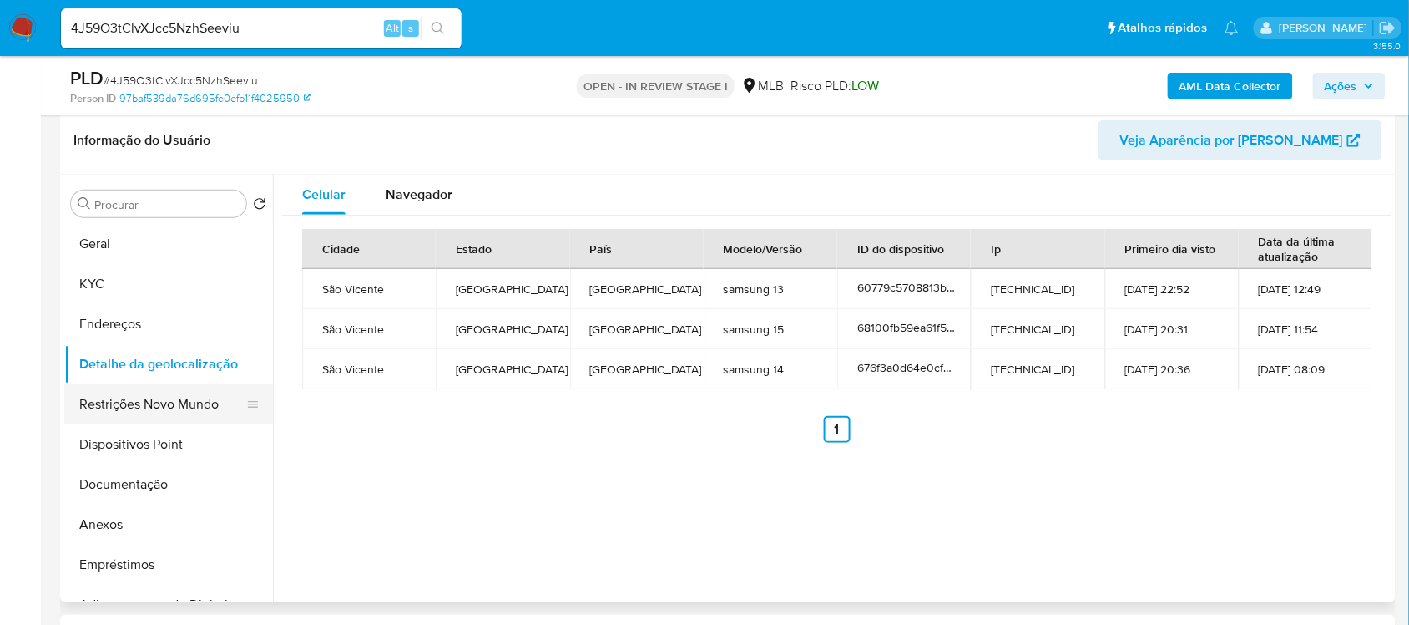
click at [184, 395] on button "Restrições Novo Mundo" at bounding box center [161, 404] width 195 height 40
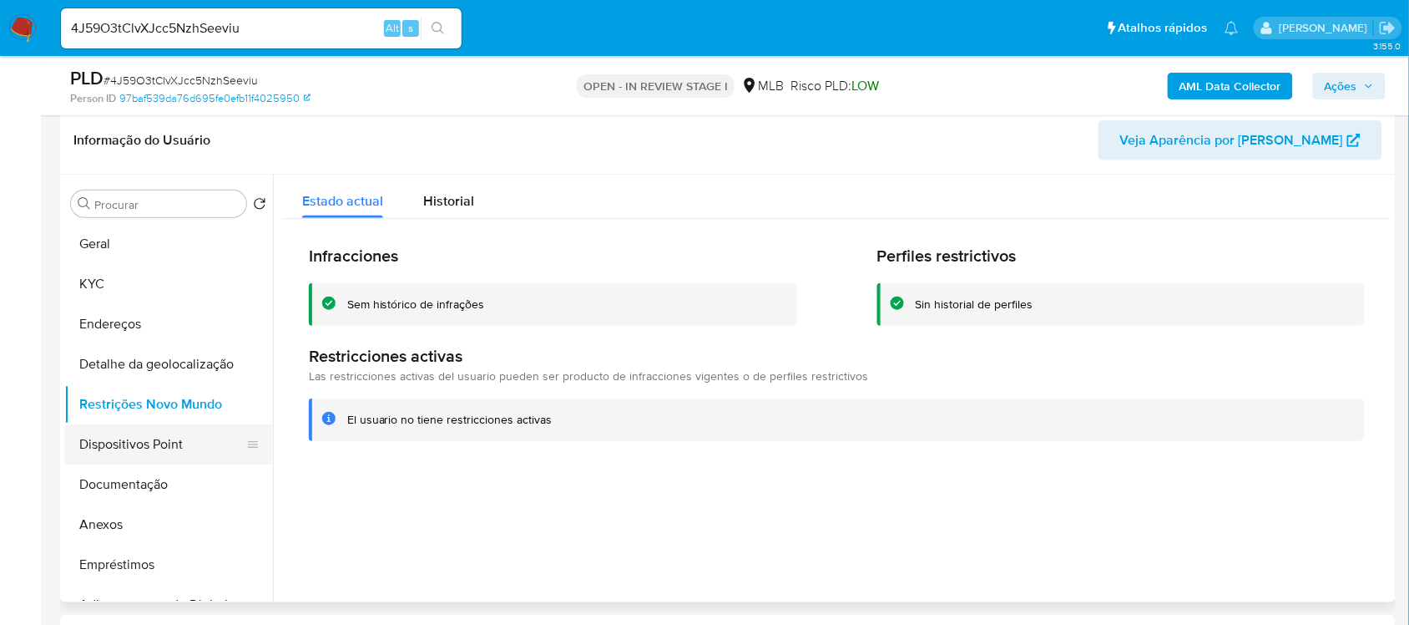
click at [169, 447] on button "Dispositivos Point" at bounding box center [161, 444] width 195 height 40
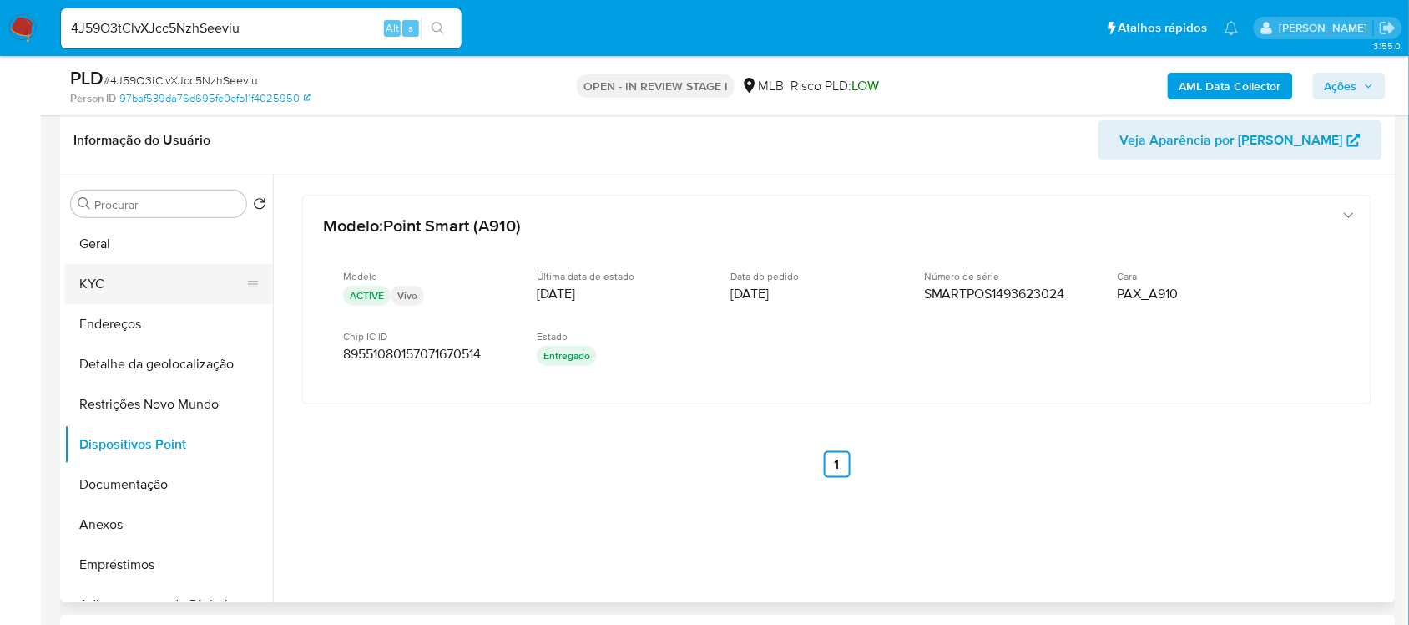
click at [159, 276] on button "KYC" at bounding box center [161, 284] width 195 height 40
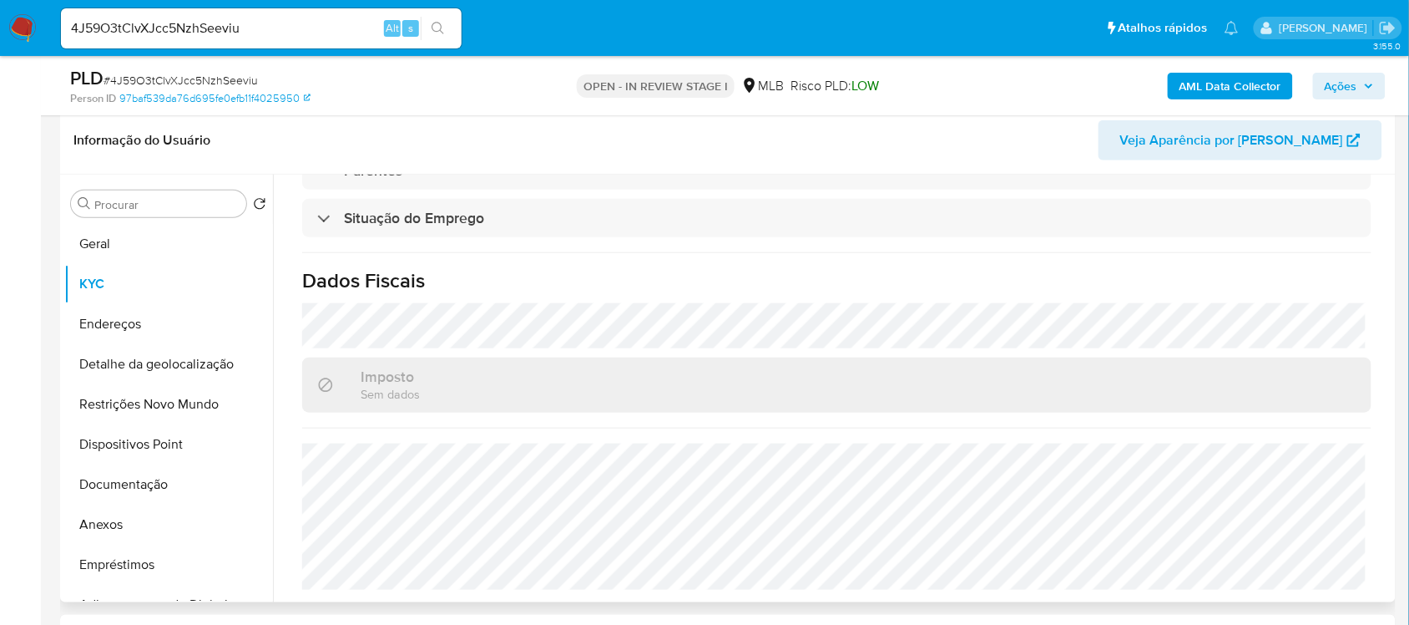
scroll to position [715, 0]
click at [128, 486] on button "Documentação" at bounding box center [161, 484] width 195 height 40
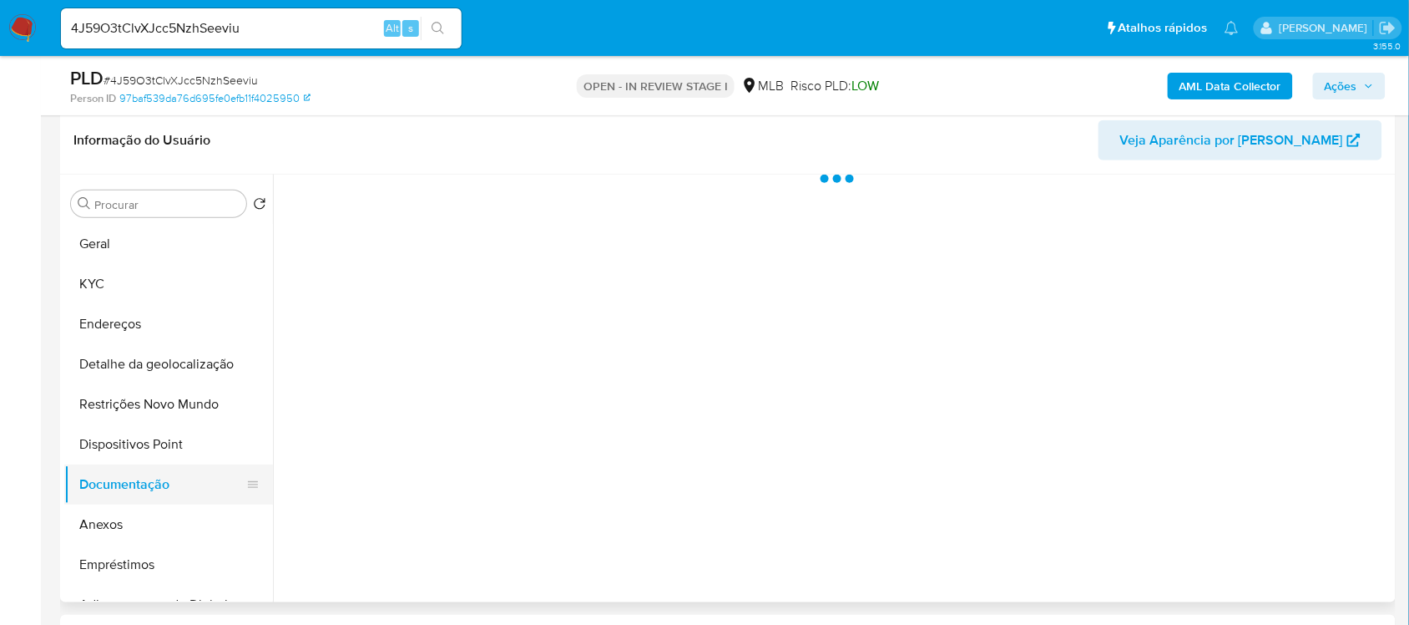
scroll to position [0, 0]
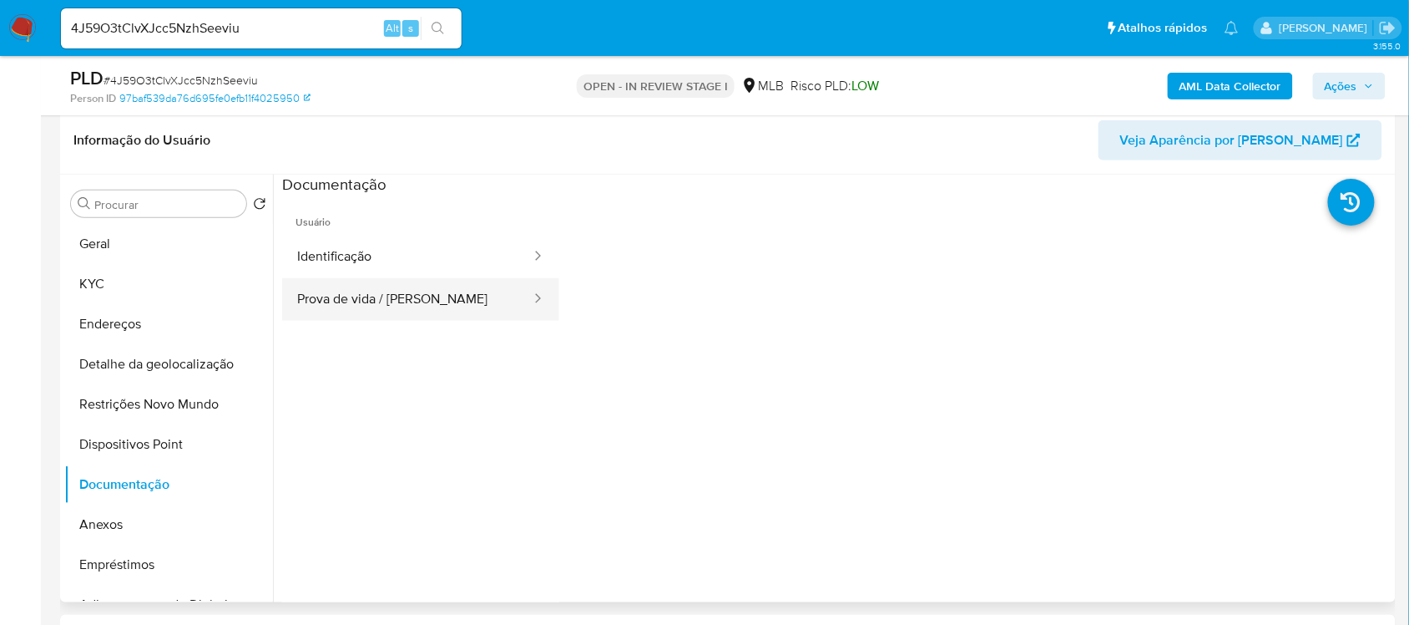
click at [319, 301] on button "Prova de vida / [PERSON_NAME]" at bounding box center [407, 299] width 250 height 43
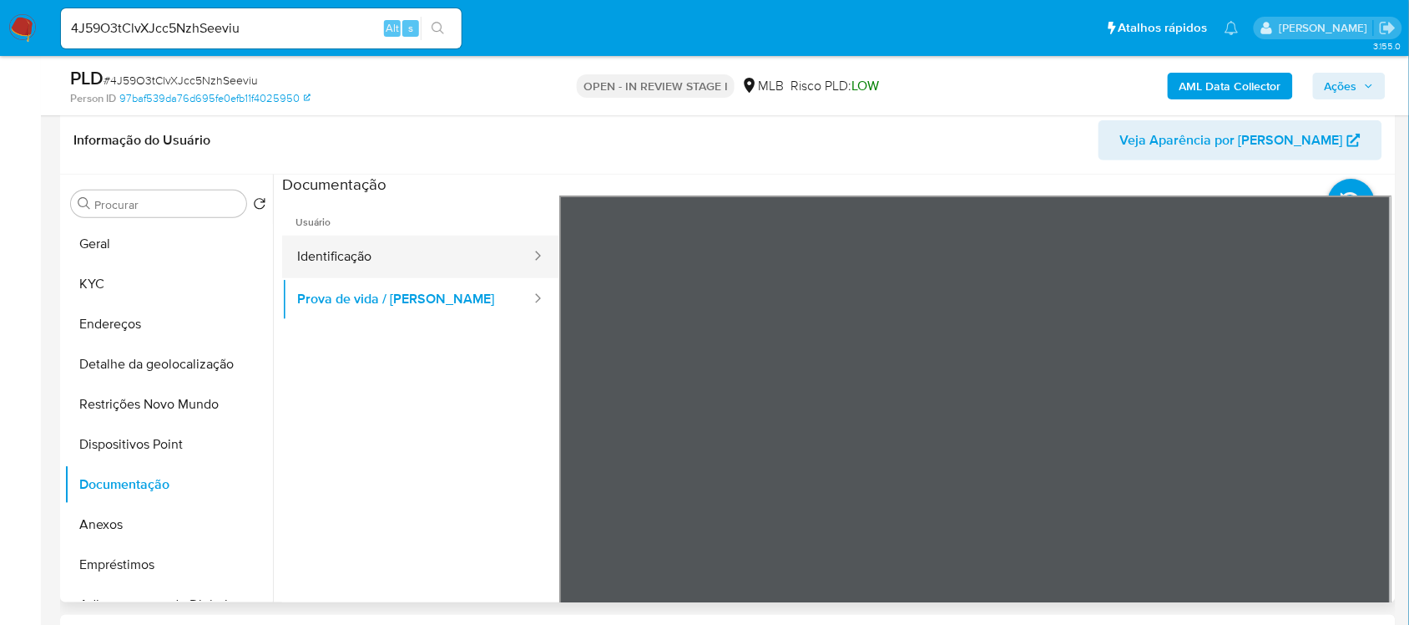
click at [359, 235] on button "Identificação" at bounding box center [407, 256] width 250 height 43
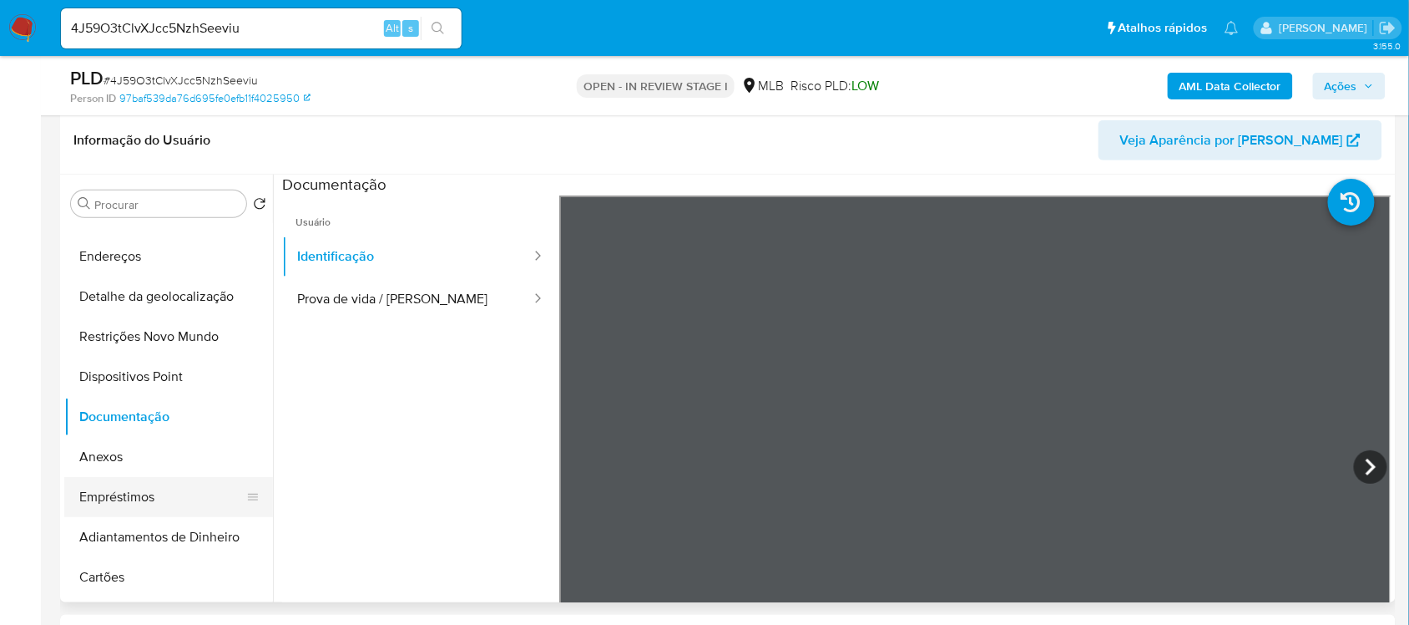
scroll to position [104, 0]
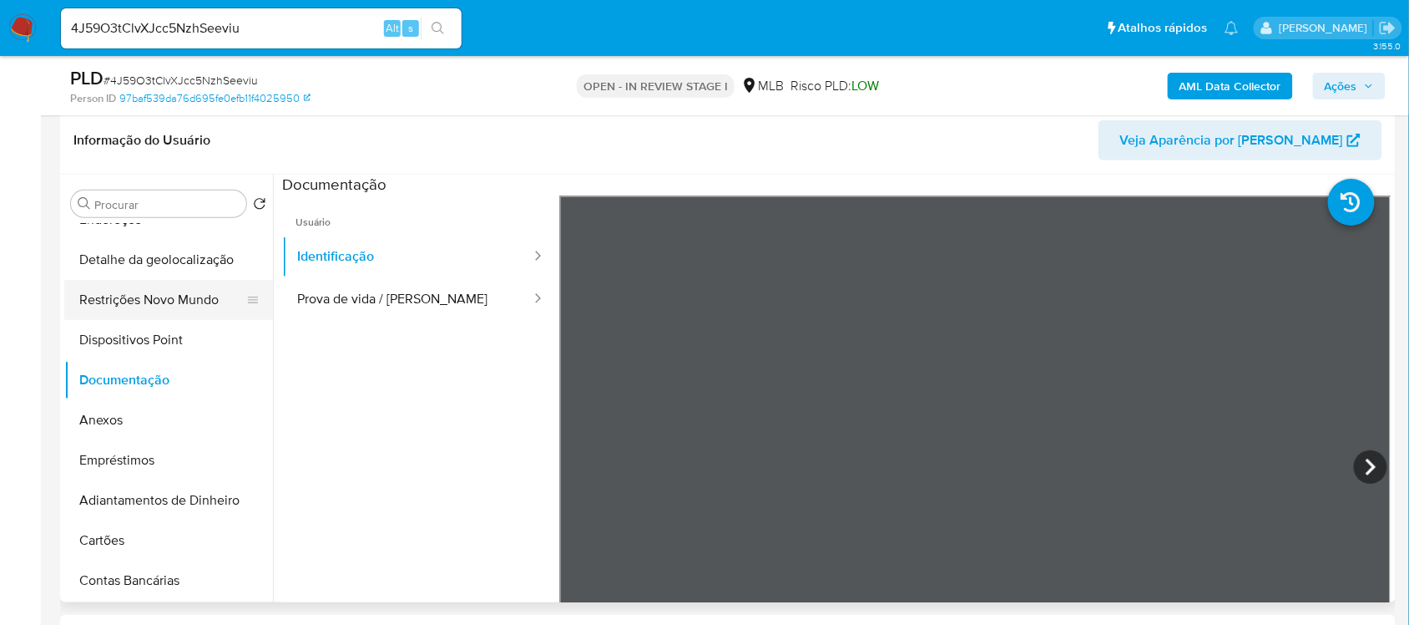
click at [164, 289] on button "Restrições Novo Mundo" at bounding box center [161, 300] width 195 height 40
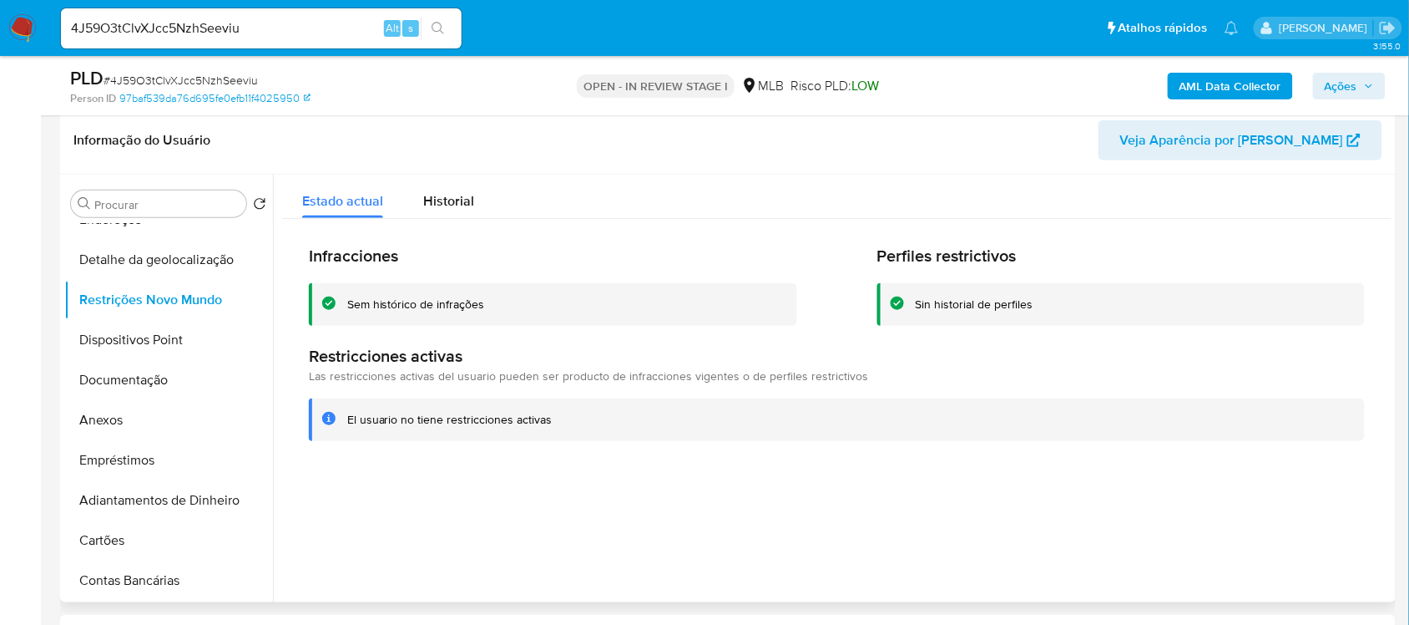
drag, startPoint x: 334, startPoint y: 416, endPoint x: 554, endPoint y: 428, distance: 219.9
click at [570, 428] on div "El usuario no tiene restricciones activas" at bounding box center [837, 419] width 1056 height 43
click at [438, 202] on span "Historial" at bounding box center [448, 200] width 51 height 19
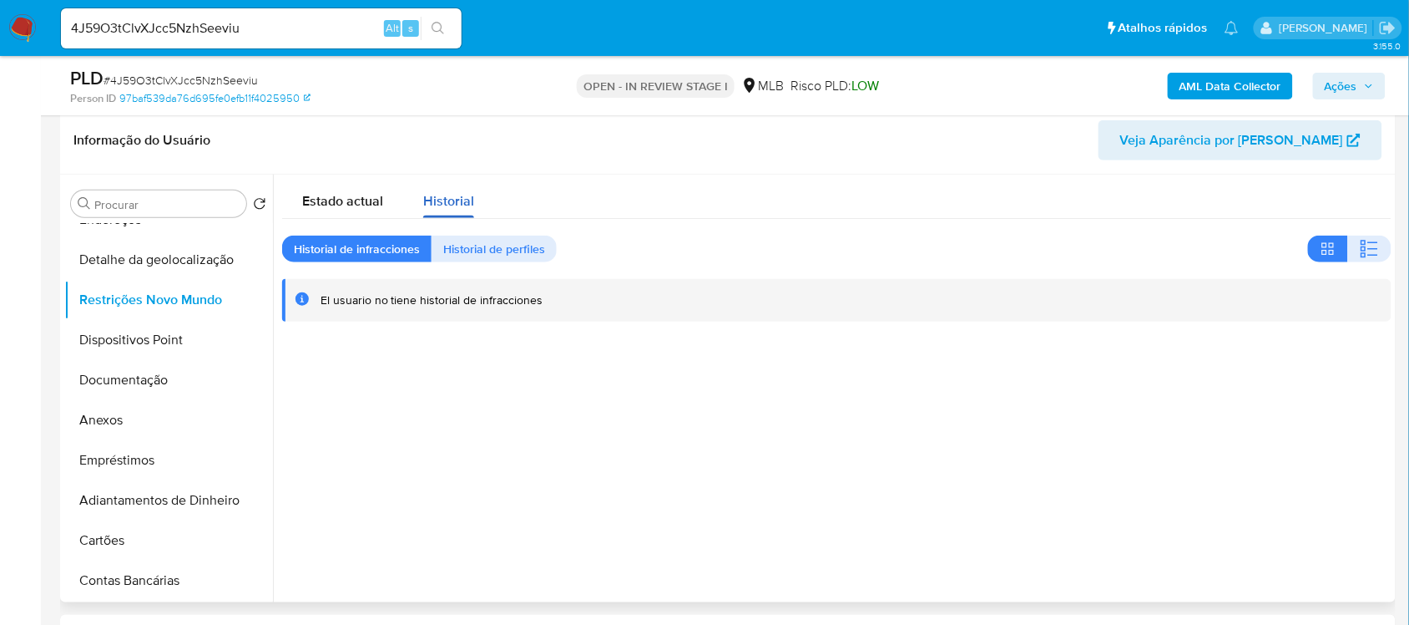
click at [437, 210] on div "Historial" at bounding box center [448, 197] width 51 height 44
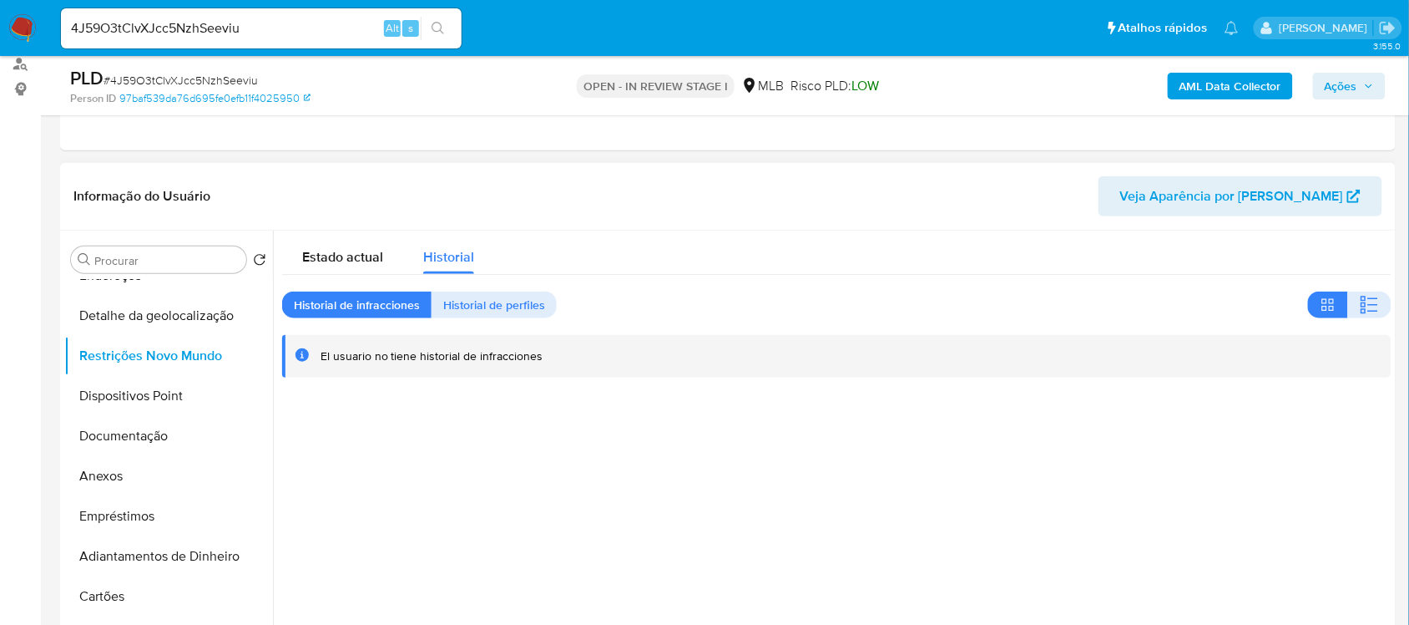
scroll to position [209, 0]
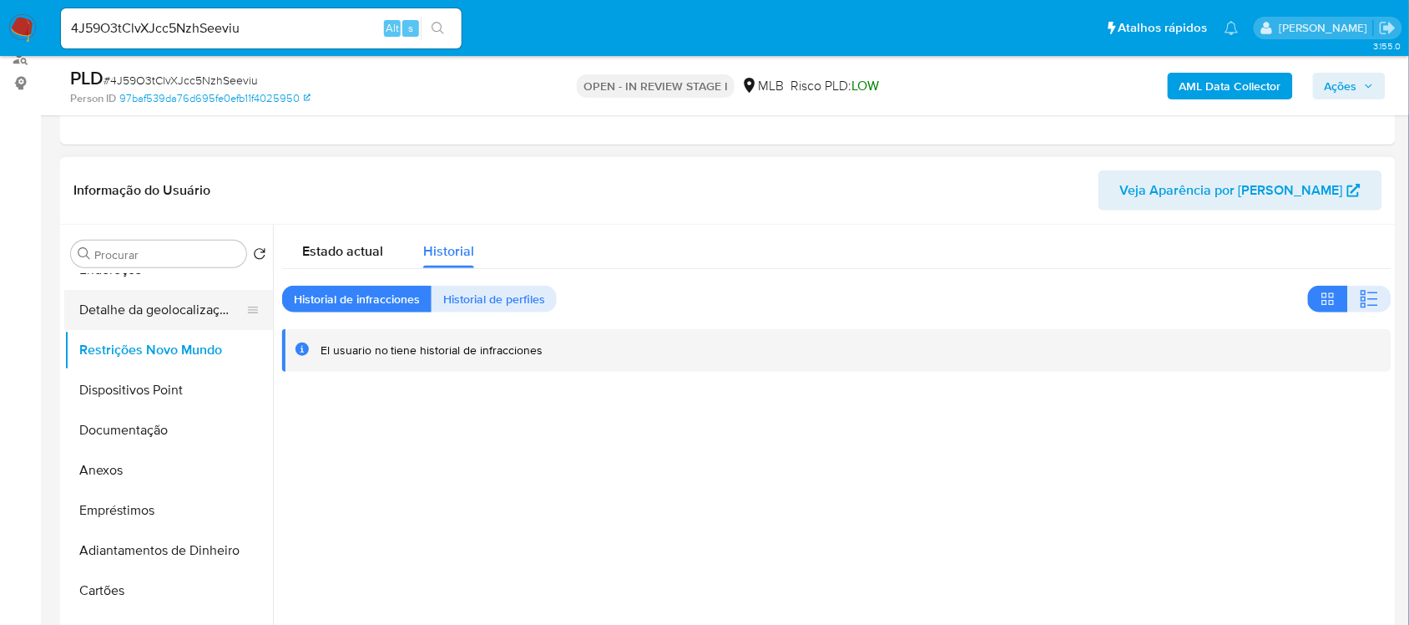
click at [109, 301] on button "Detalhe da geolocalização" at bounding box center [161, 310] width 195 height 40
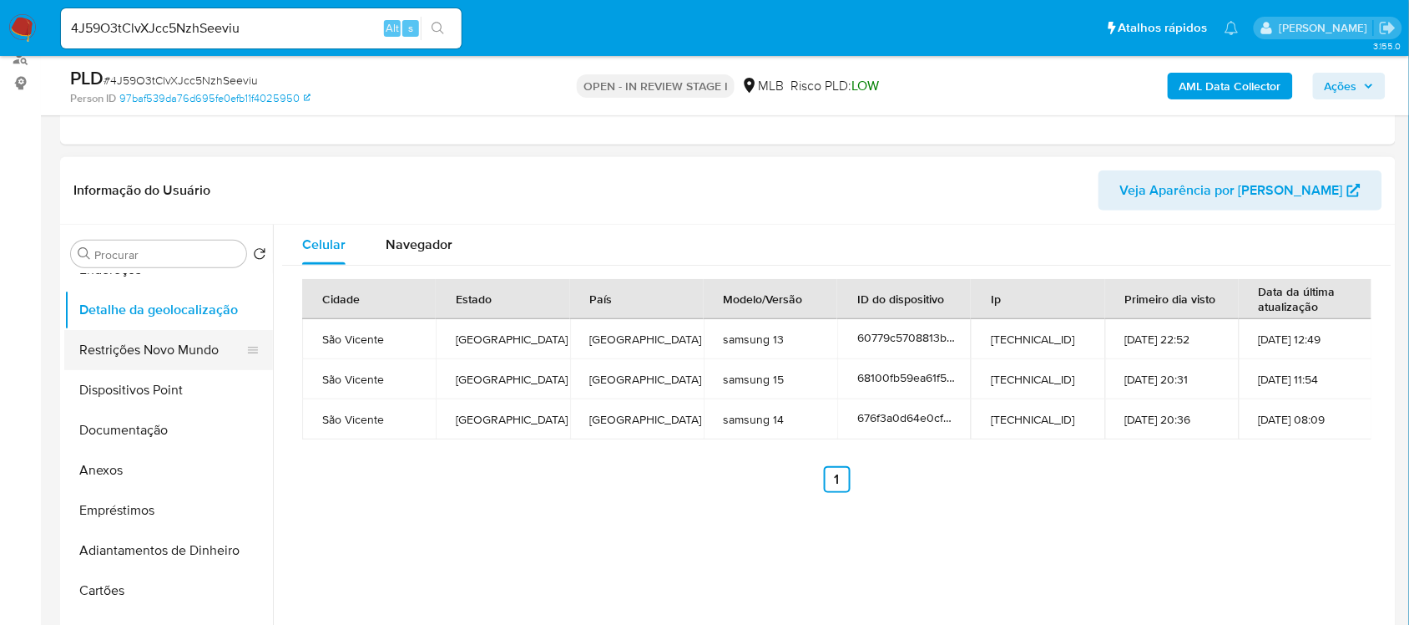
click at [150, 348] on button "Restrições Novo Mundo" at bounding box center [161, 350] width 195 height 40
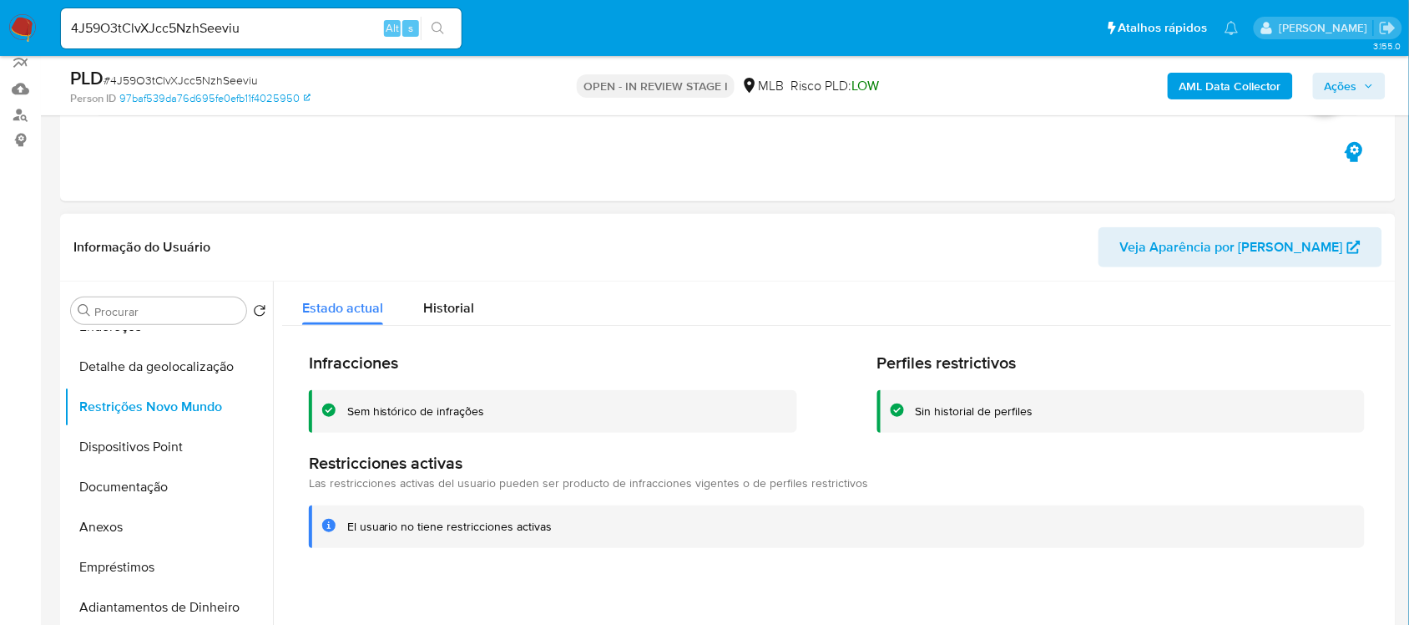
scroll to position [104, 0]
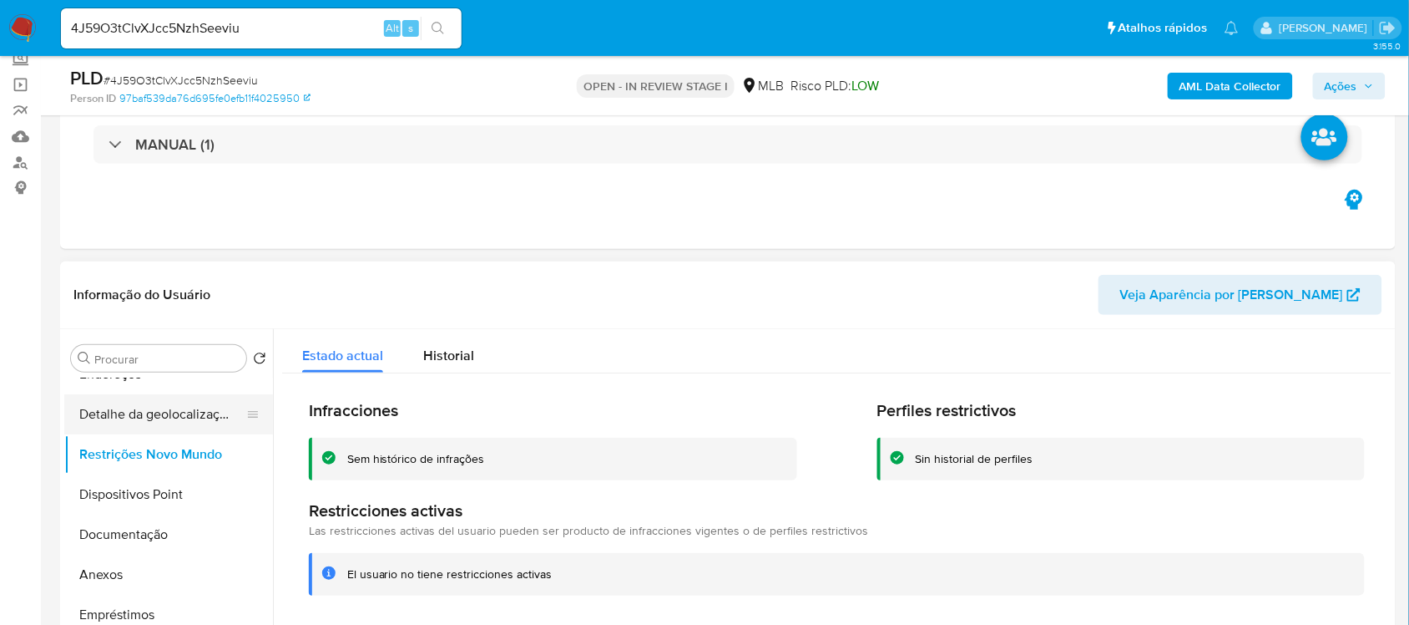
click at [159, 406] on button "Detalhe da geolocalização" at bounding box center [161, 414] width 195 height 40
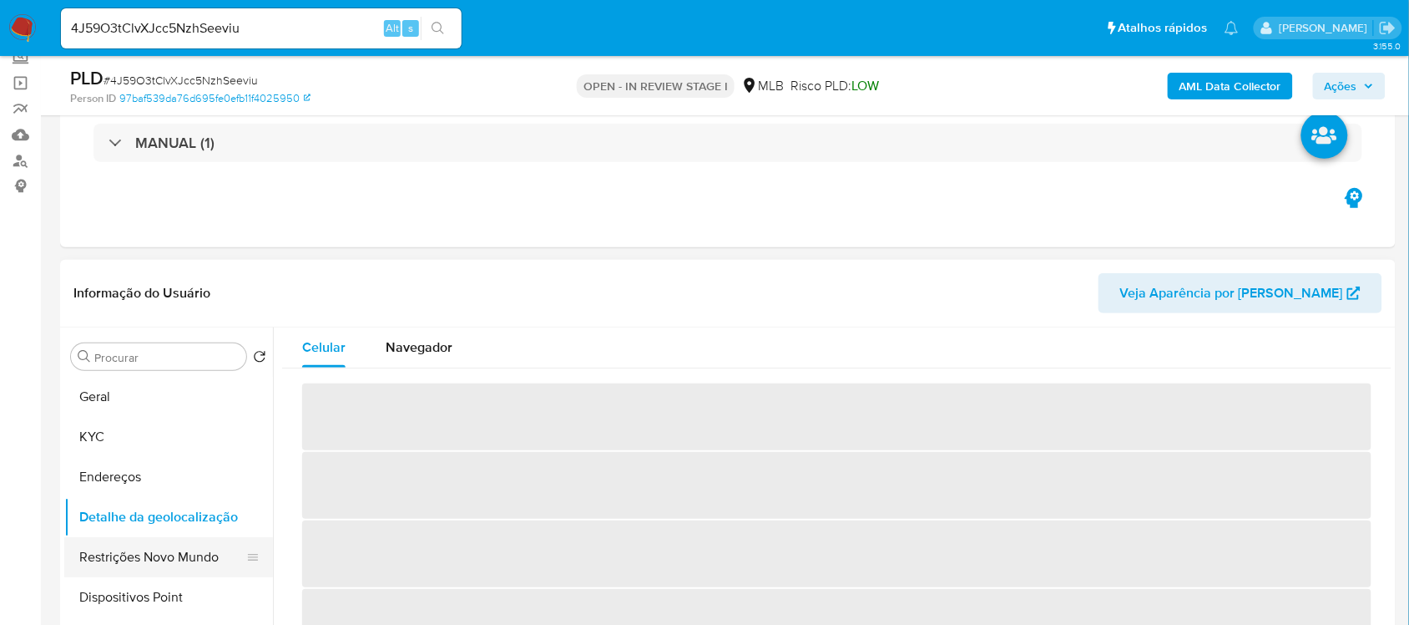
scroll to position [209, 0]
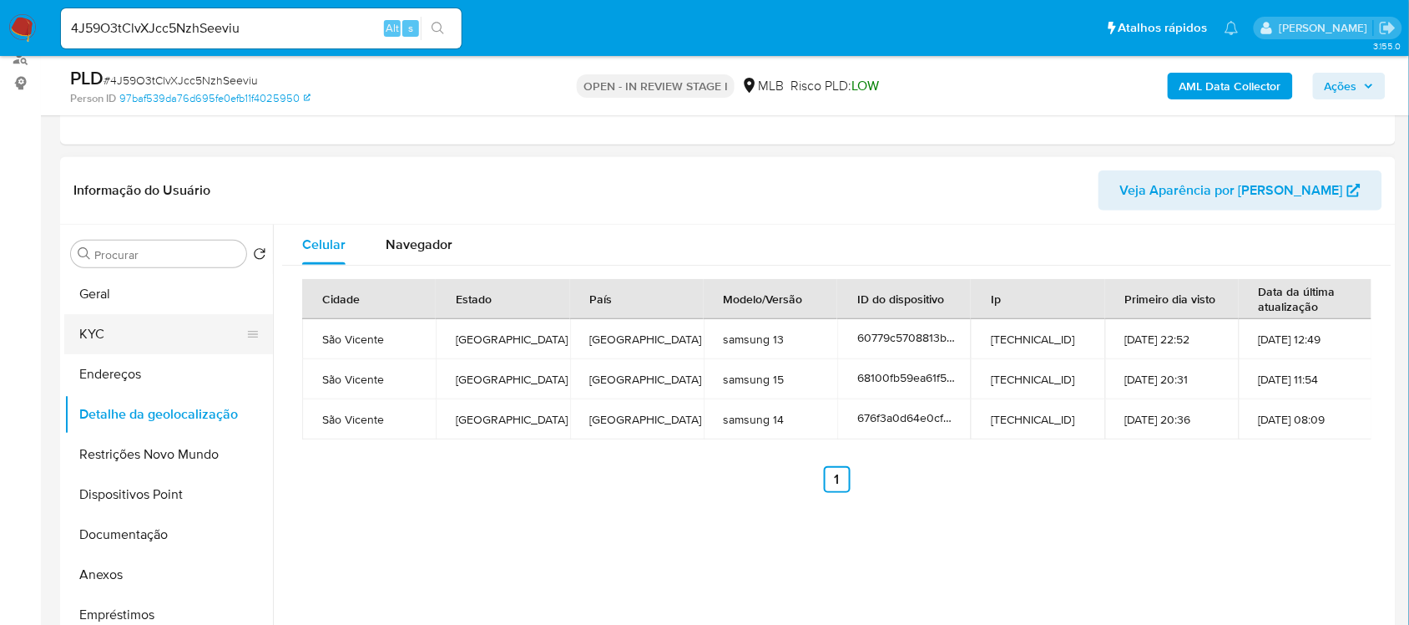
click at [98, 336] on button "KYC" at bounding box center [161, 334] width 195 height 40
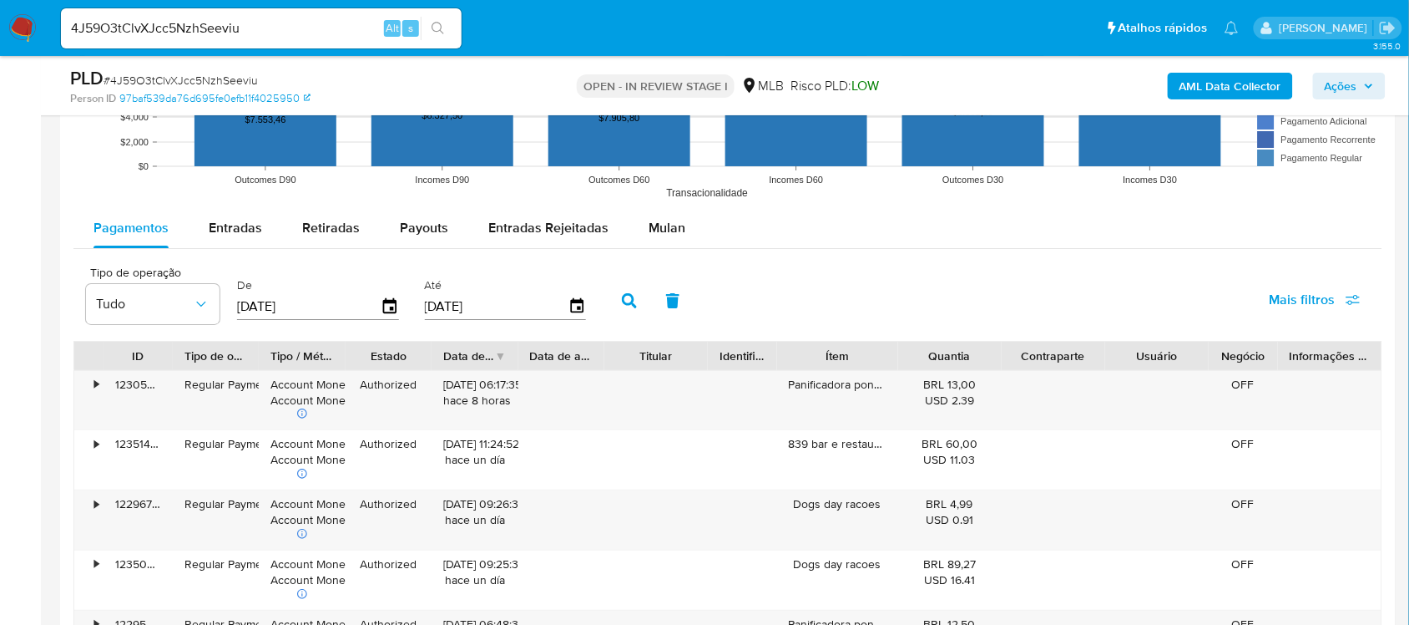
scroll to position [1774, 0]
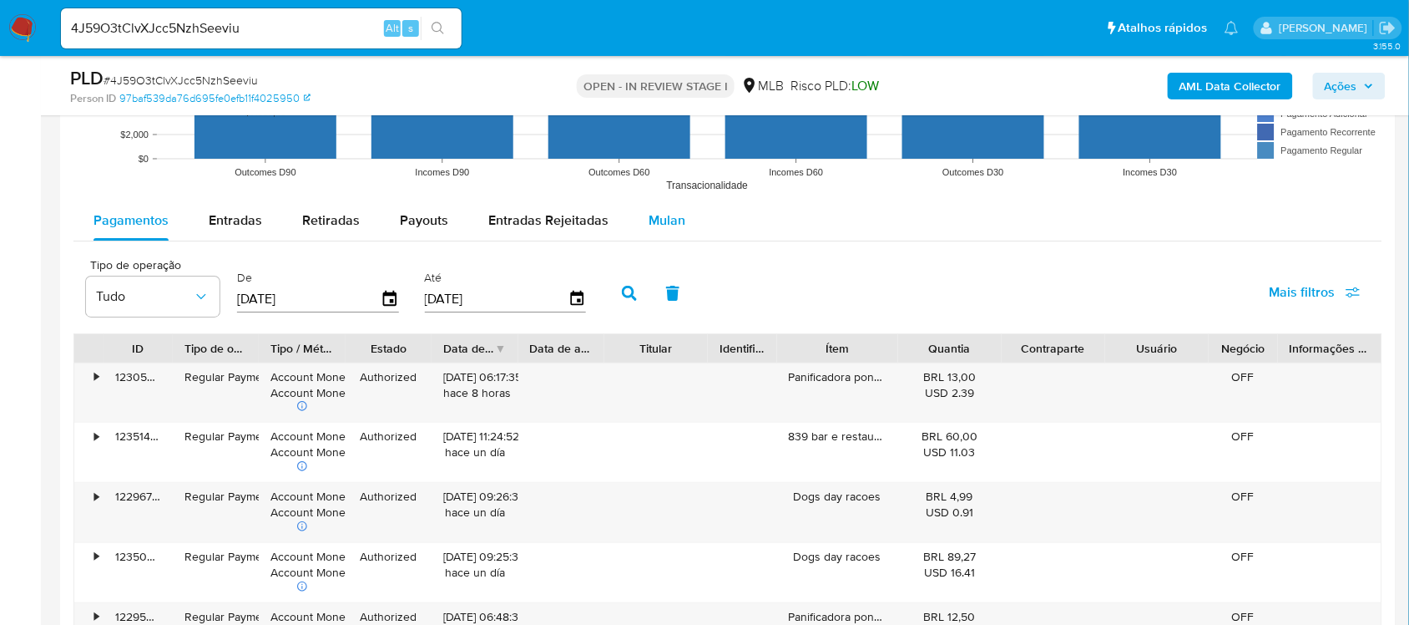
click at [656, 222] on span "Mulan" at bounding box center [667, 219] width 37 height 19
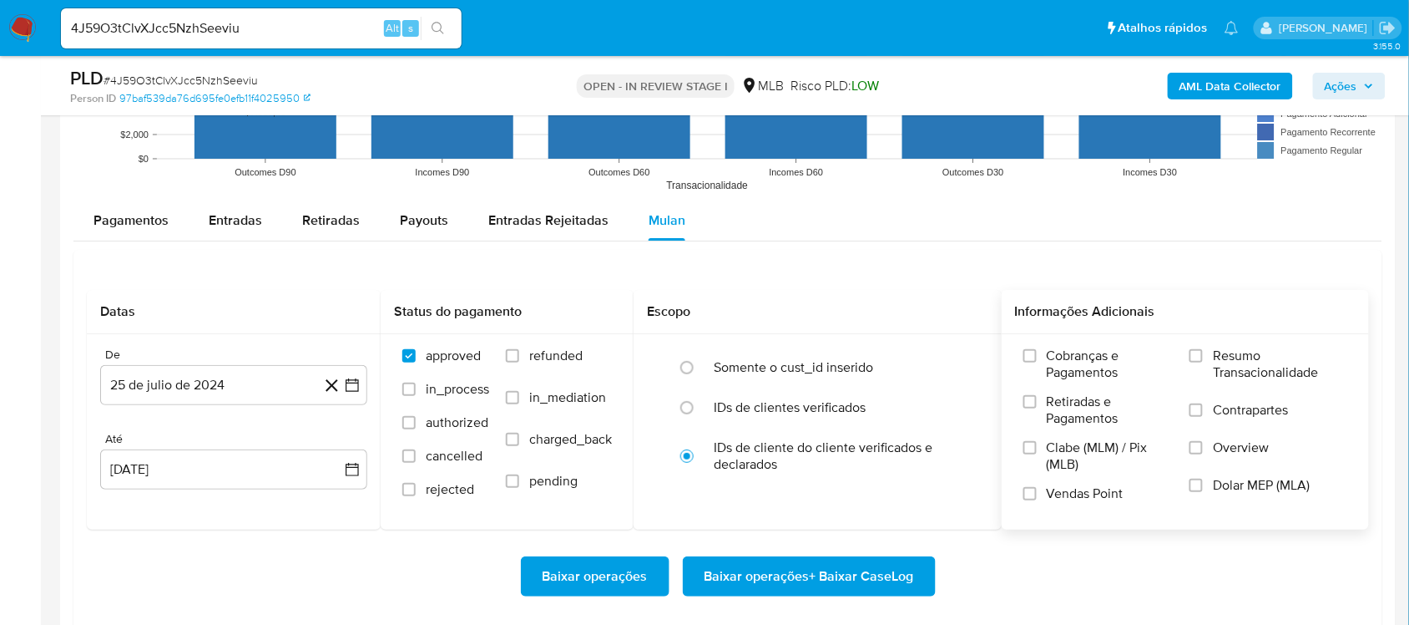
click at [1199, 349] on label "Resumo Transacionalidade" at bounding box center [1269, 374] width 158 height 54
click at [1199, 349] on input "Resumo Transacionalidade" at bounding box center [1196, 355] width 13 height 13
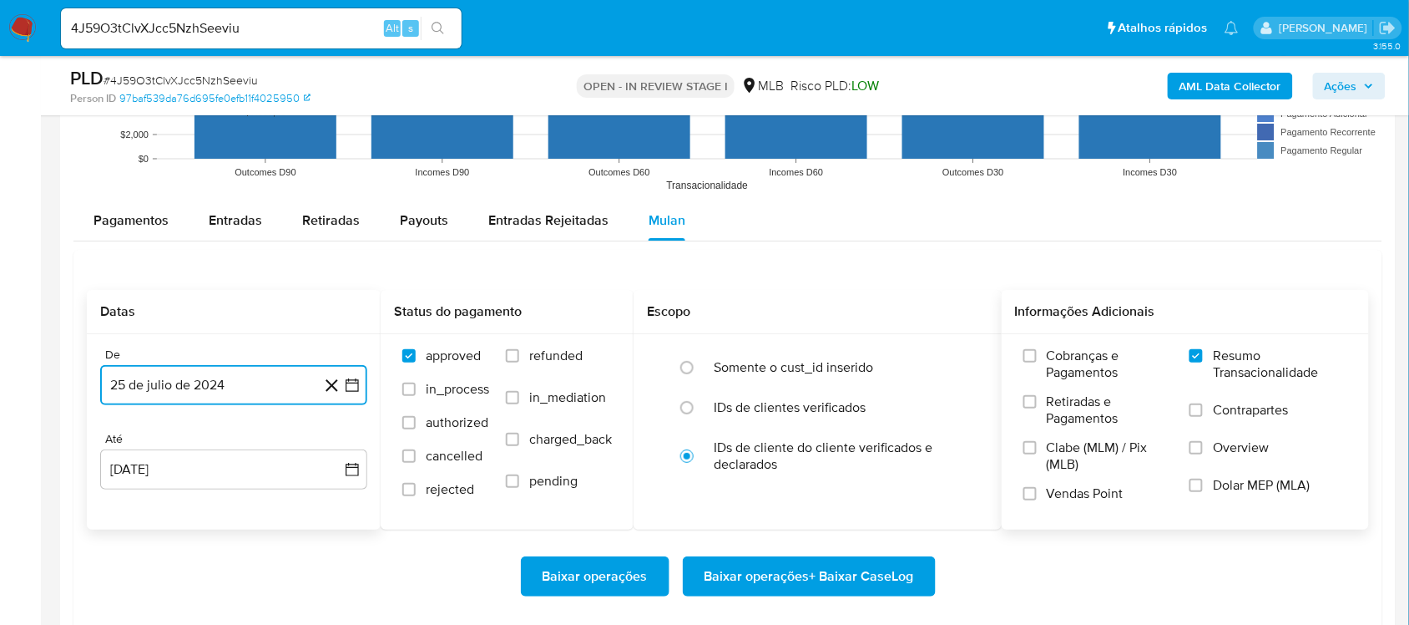
click at [349, 388] on icon "button" at bounding box center [352, 385] width 17 height 17
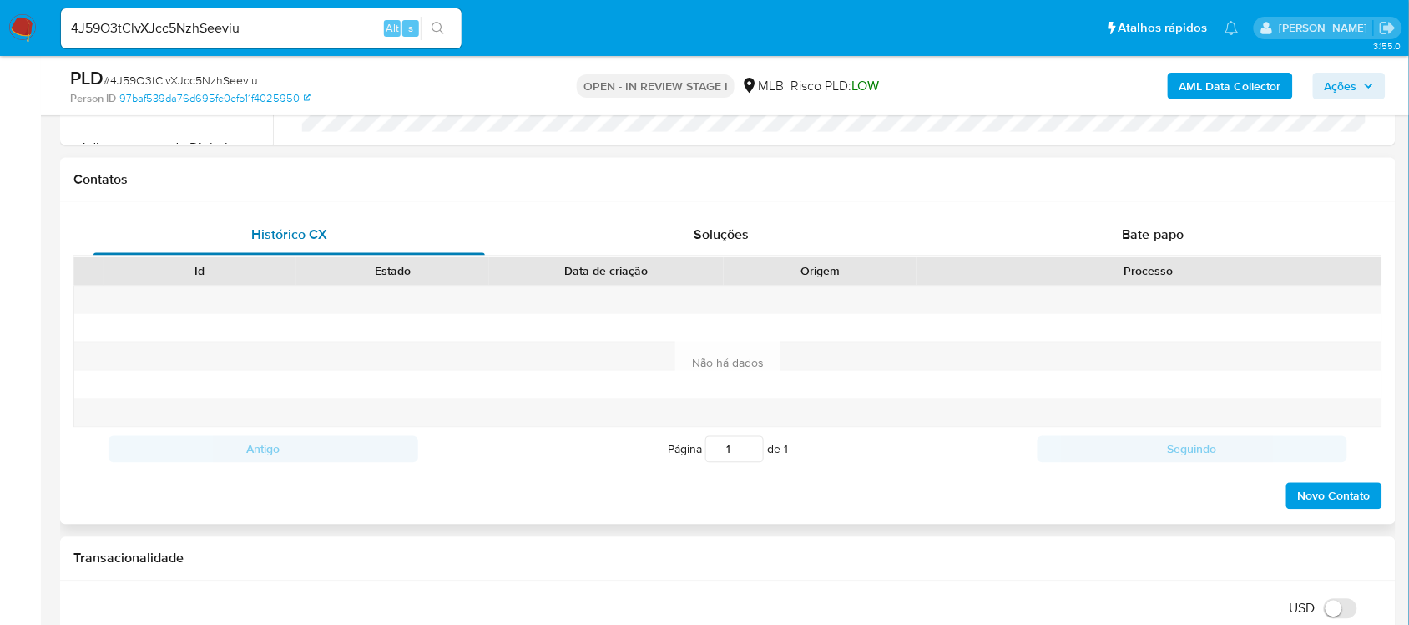
scroll to position [417, 0]
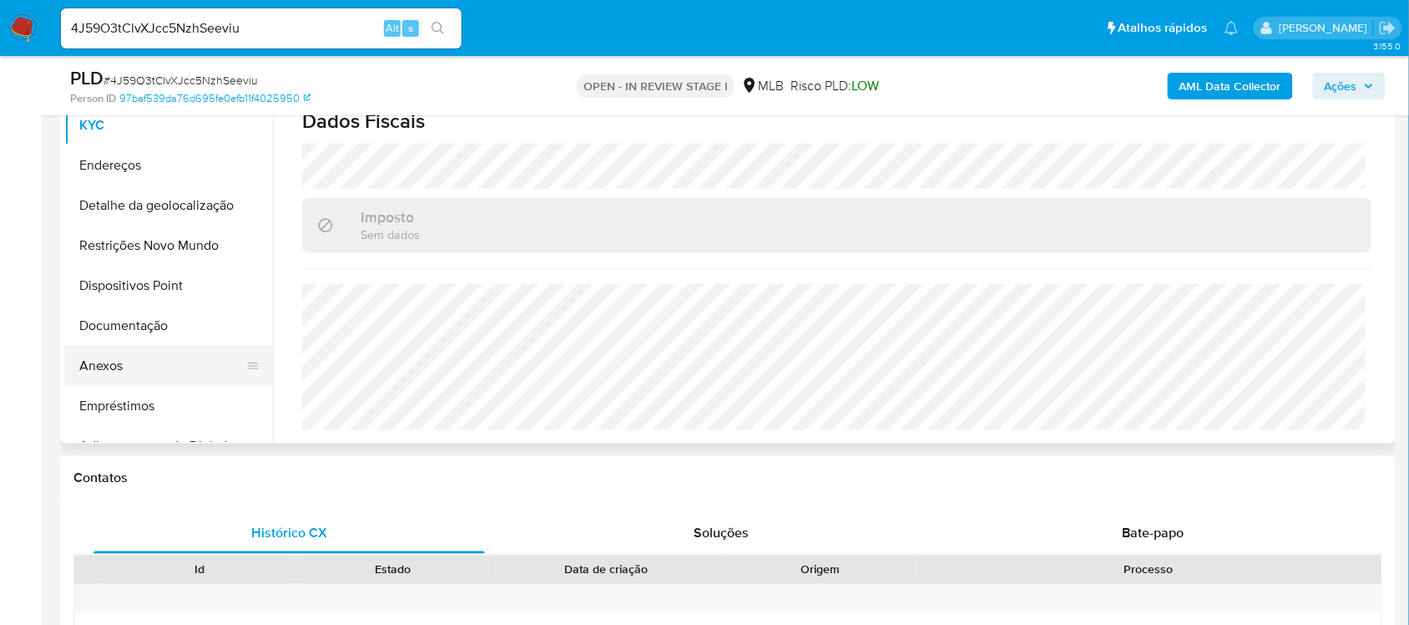
click at [124, 364] on button "Anexos" at bounding box center [161, 366] width 195 height 40
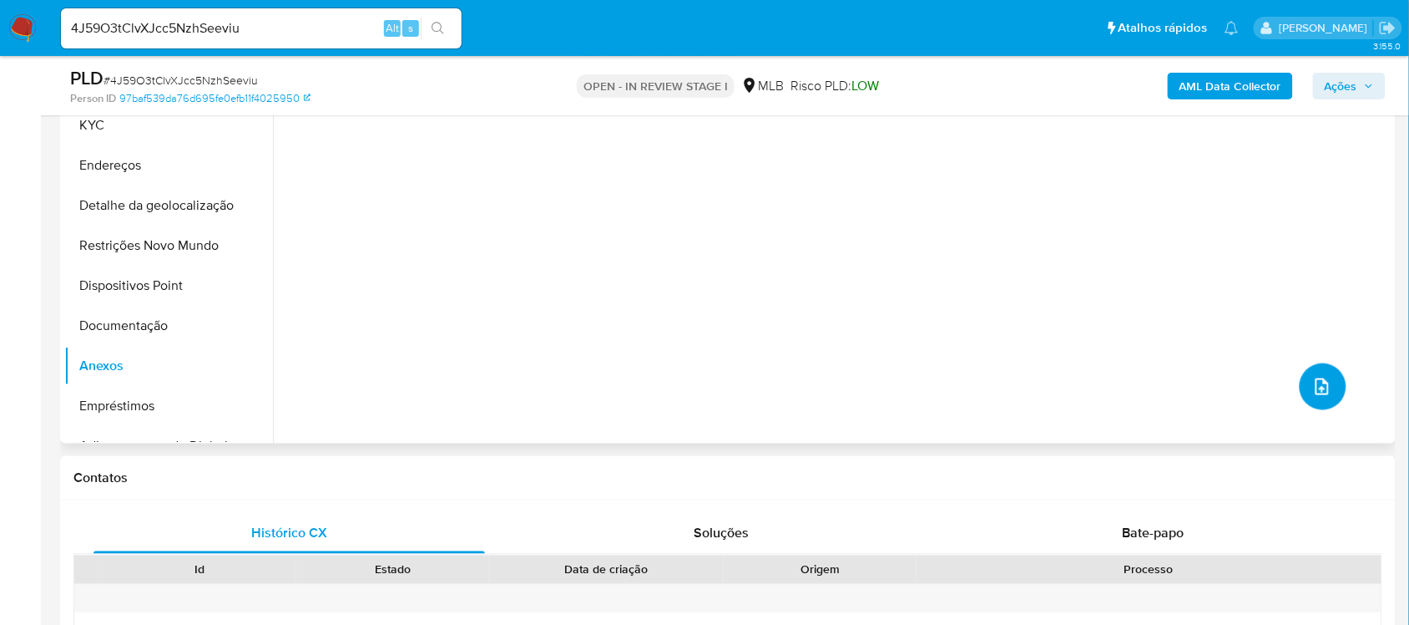
click at [1317, 388] on icon "upload-file" at bounding box center [1323, 387] width 20 height 20
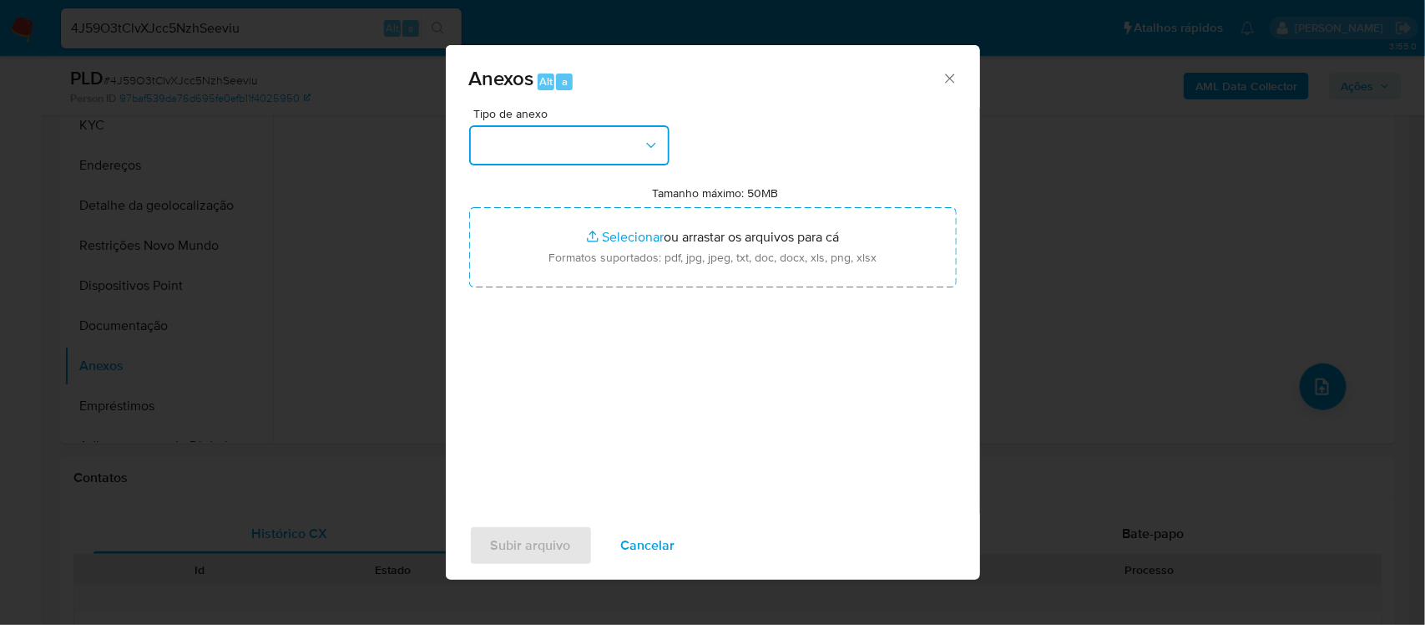
click at [643, 150] on icon "button" at bounding box center [651, 145] width 17 height 17
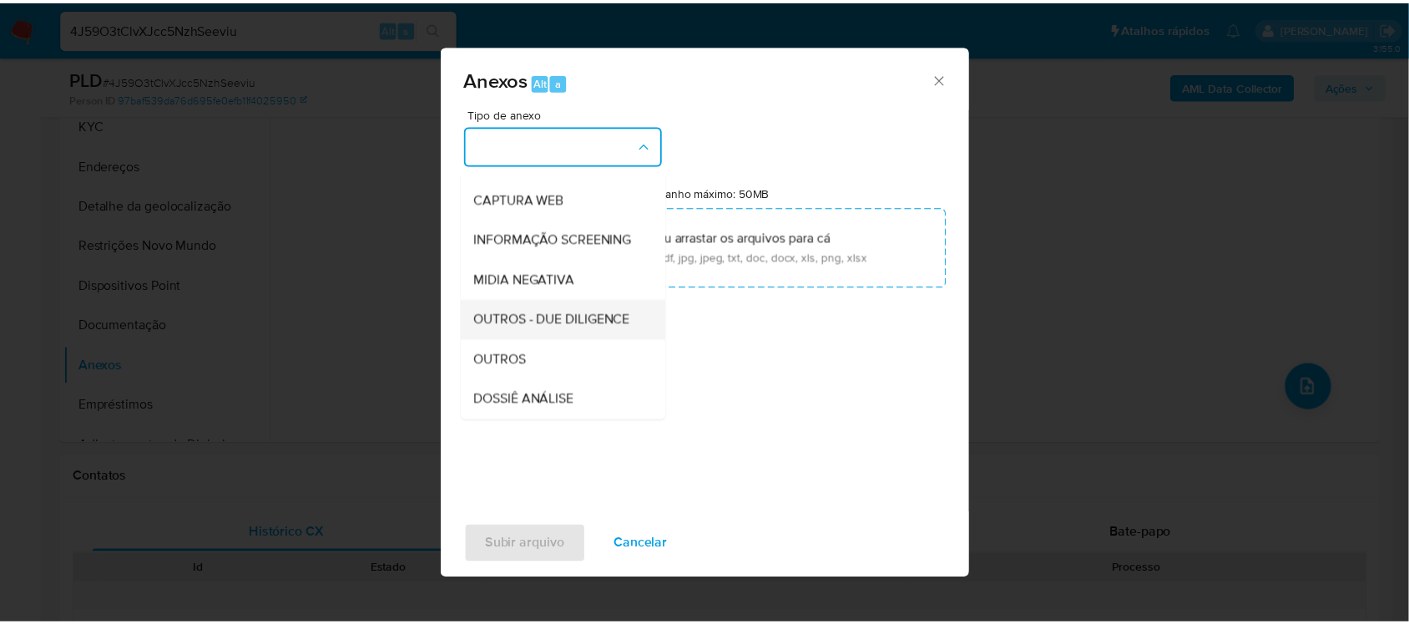
scroll to position [209, 0]
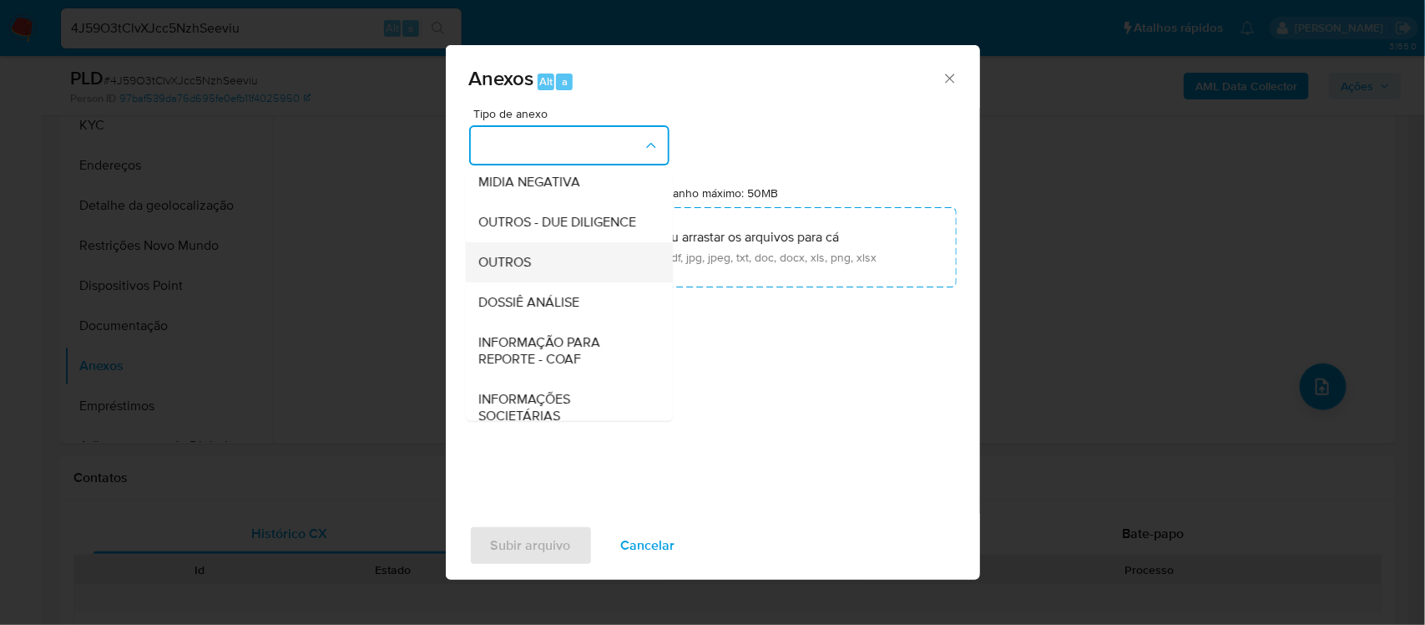
click at [528, 270] on span "OUTROS" at bounding box center [505, 261] width 53 height 17
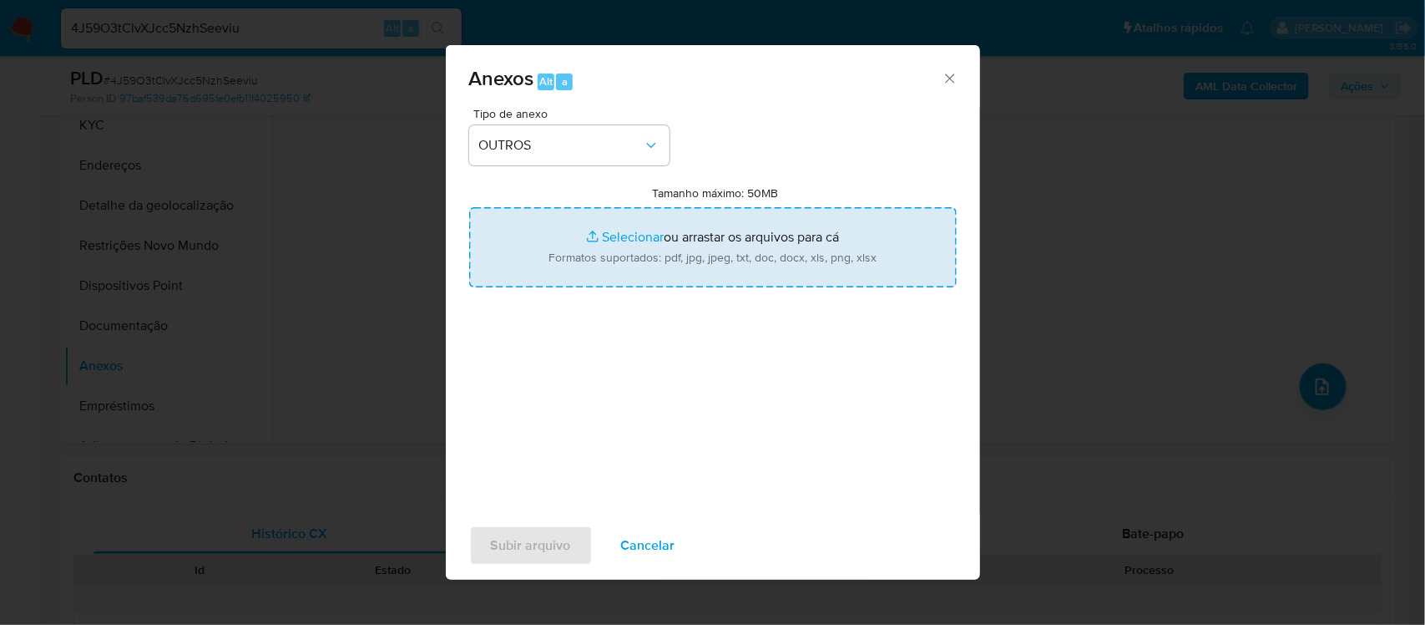
click at [615, 236] on input "Tamanho máximo: 50MB Selecionar arquivos" at bounding box center [713, 247] width 488 height 80
type input "C:\fakepath\Mulan Maria Aparecida Aniz Silva de Oliveira 55179898_2025_08_25_13…"
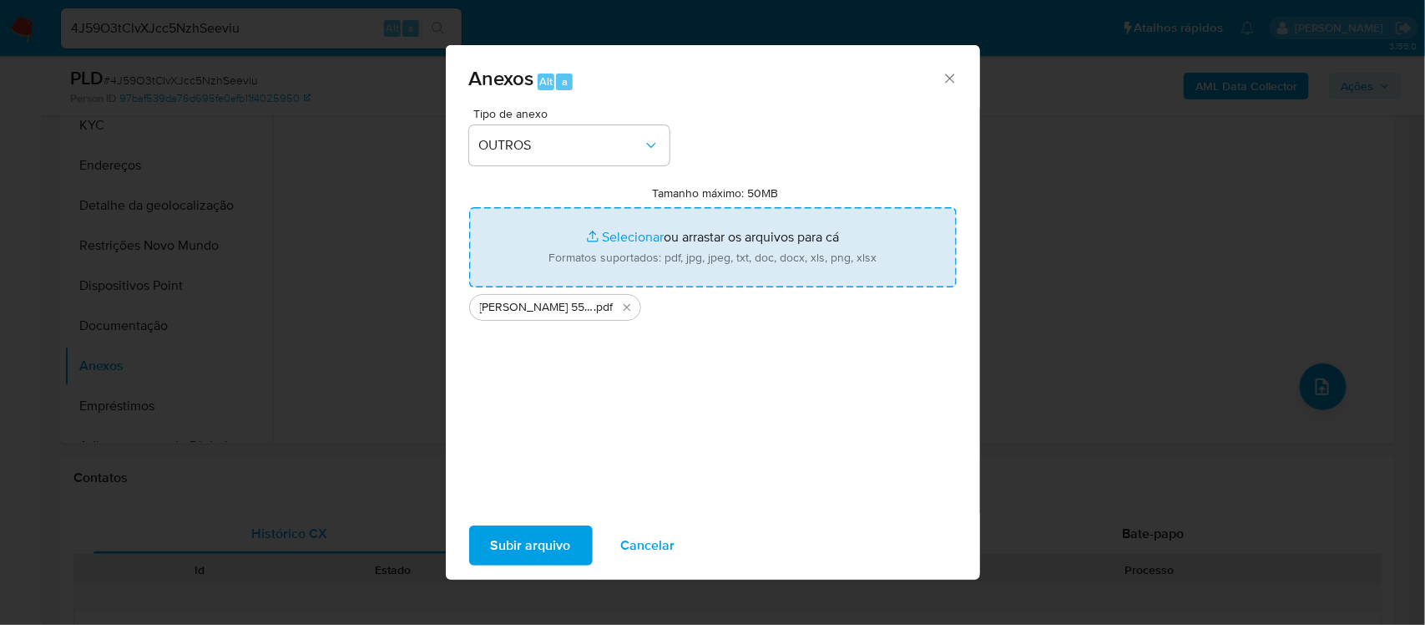
click at [619, 238] on input "Tamanho máximo: 50MB Selecionar arquivos" at bounding box center [713, 247] width 488 height 80
type input "C:\fakepath\SAR - xxx - CPF 13359513851 - MARIA APARECIDA ANIZ SILVA DE OLIVEIR…"
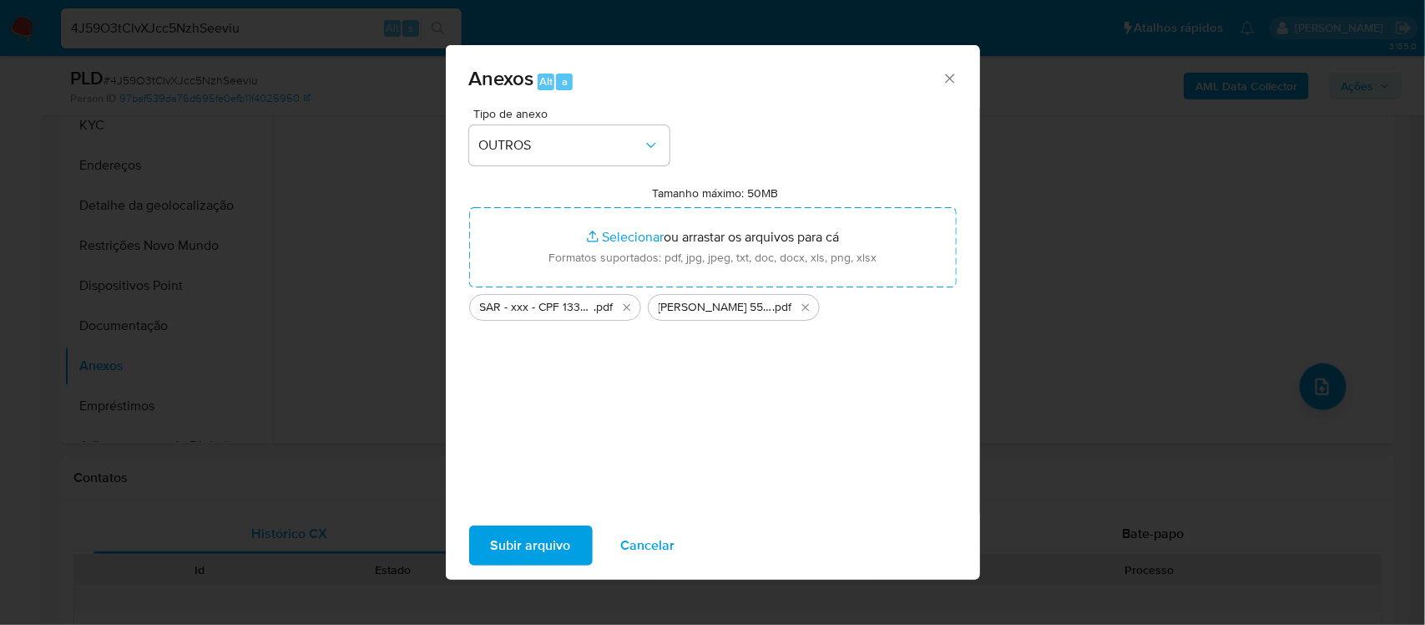
click at [506, 536] on span "Subir arquivo" at bounding box center [531, 545] width 80 height 37
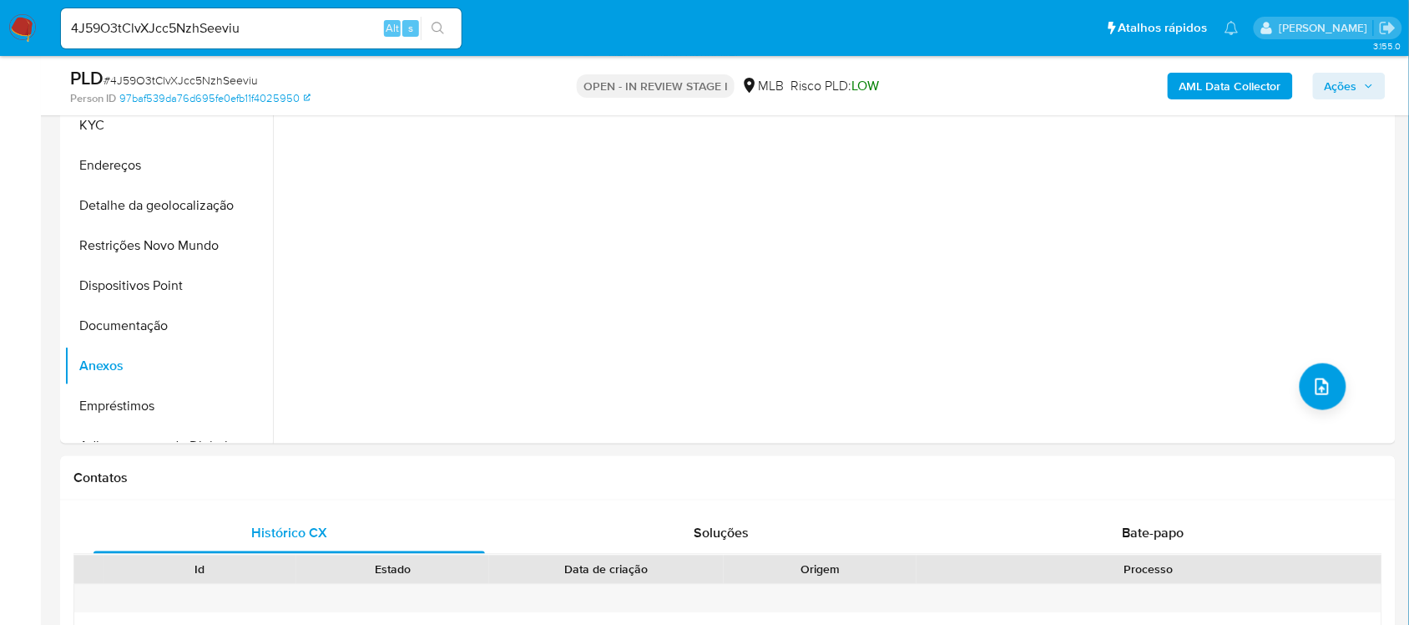
click at [1347, 80] on span "Ações" at bounding box center [1341, 86] width 33 height 27
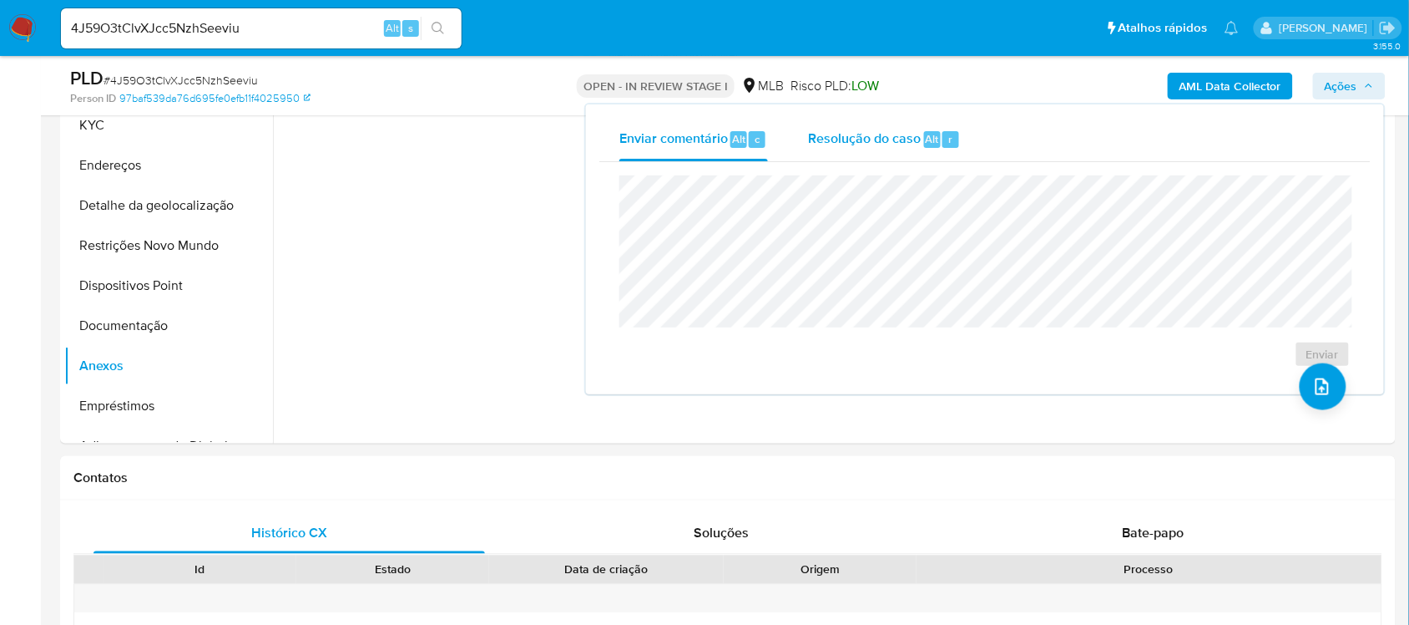
click at [868, 138] on span "Resolução do caso" at bounding box center [864, 138] width 113 height 19
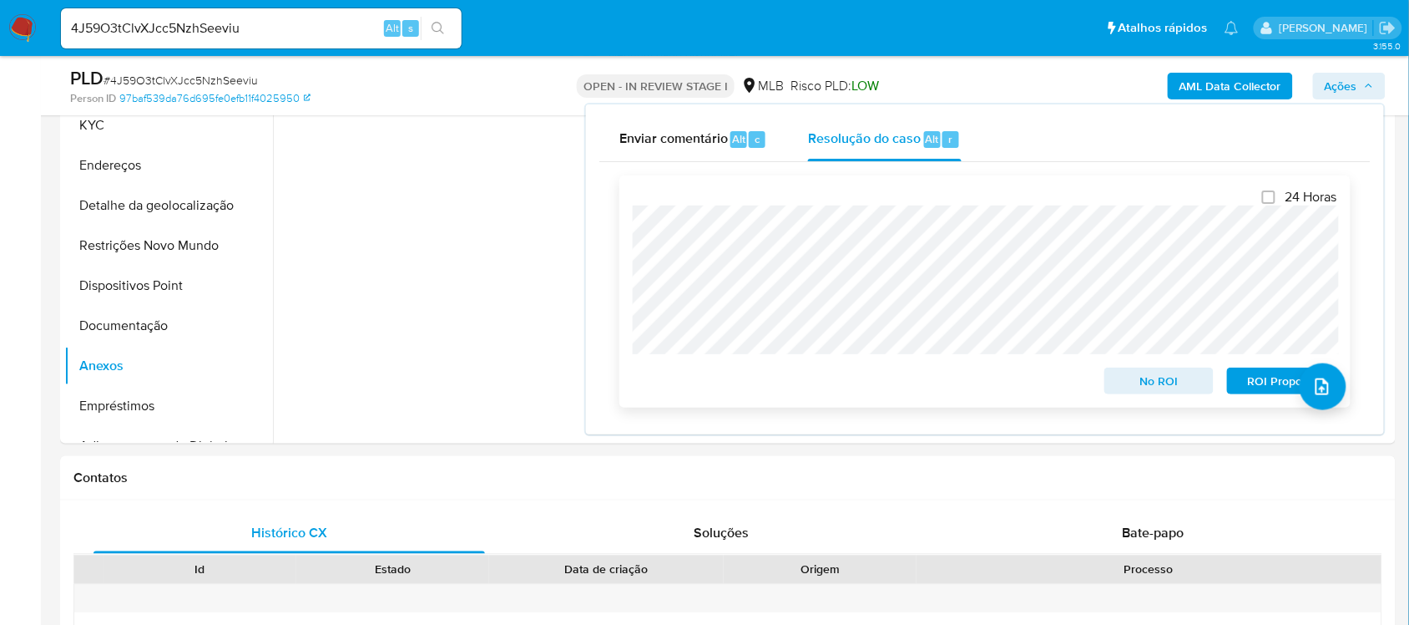
click at [1266, 378] on span "ROI Proposal" at bounding box center [1282, 380] width 87 height 23
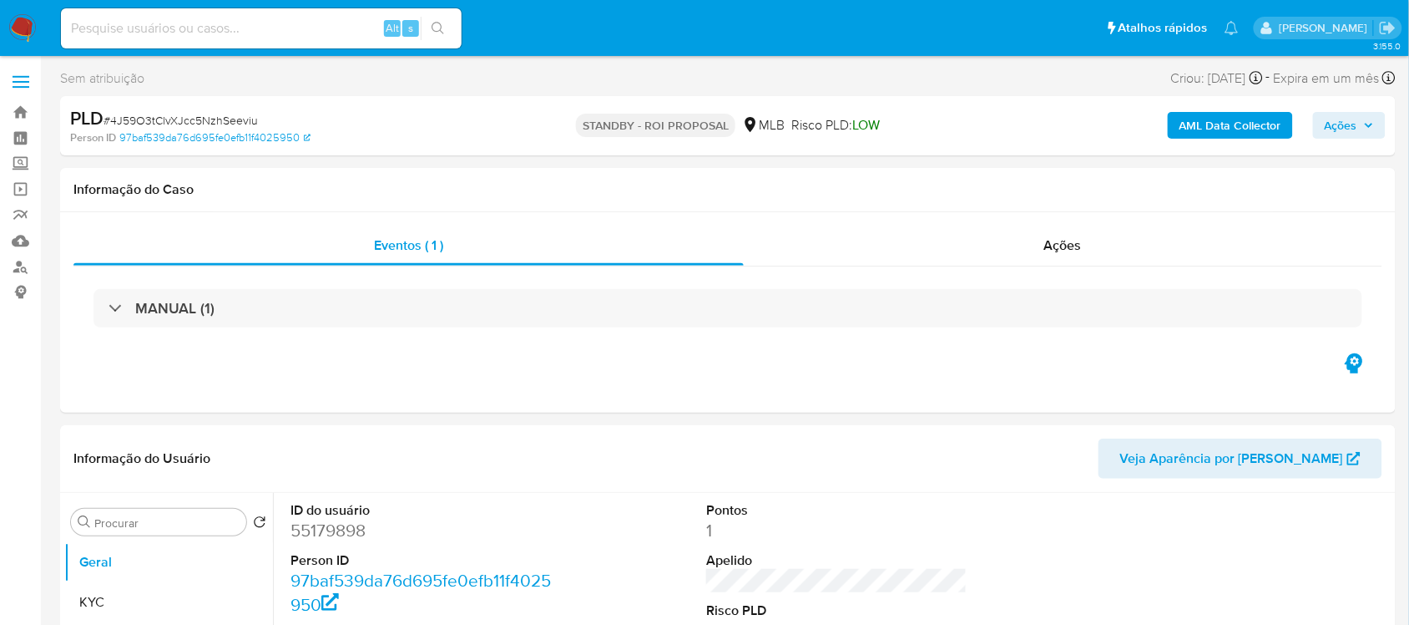
select select "10"
drag, startPoint x: 200, startPoint y: 13, endPoint x: 144, endPoint y: 25, distance: 58.1
click at [144, 25] on input at bounding box center [261, 29] width 401 height 22
paste input "ETYsd2U5m7ryF3RU9uI6bH8H"
type input "ETYsd2U5m7ryF3RU9uI6bH8H"
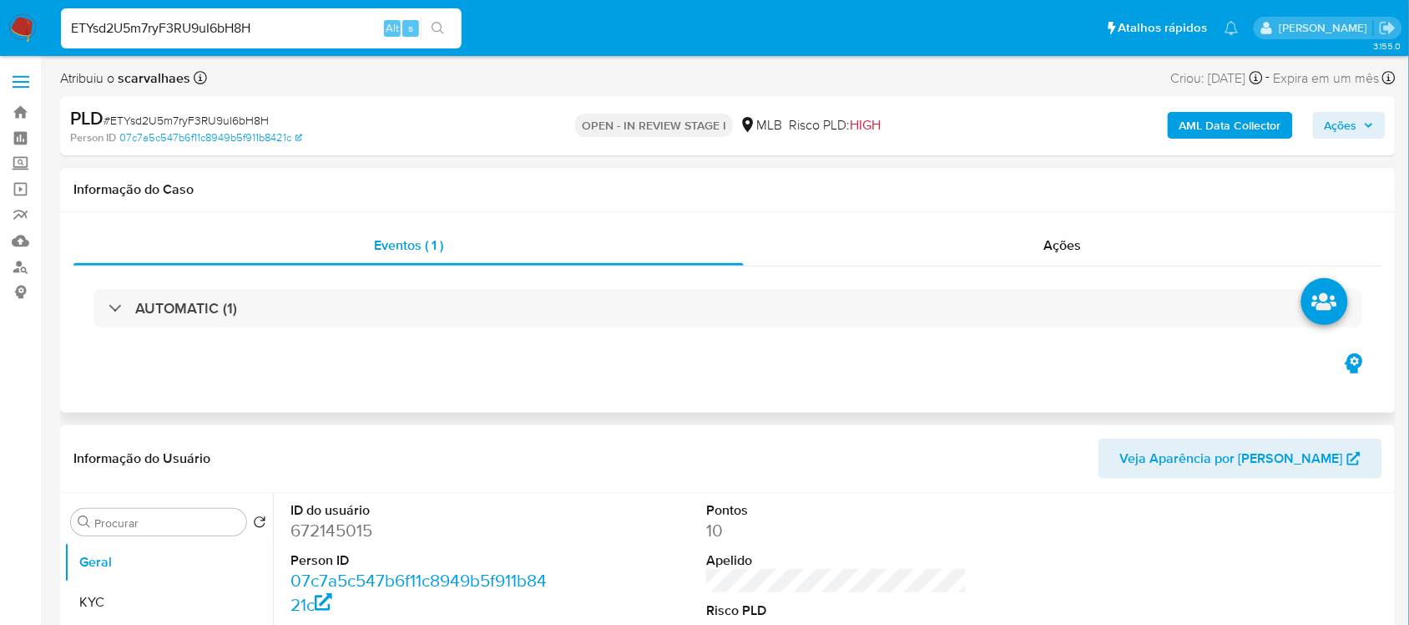
select select "10"
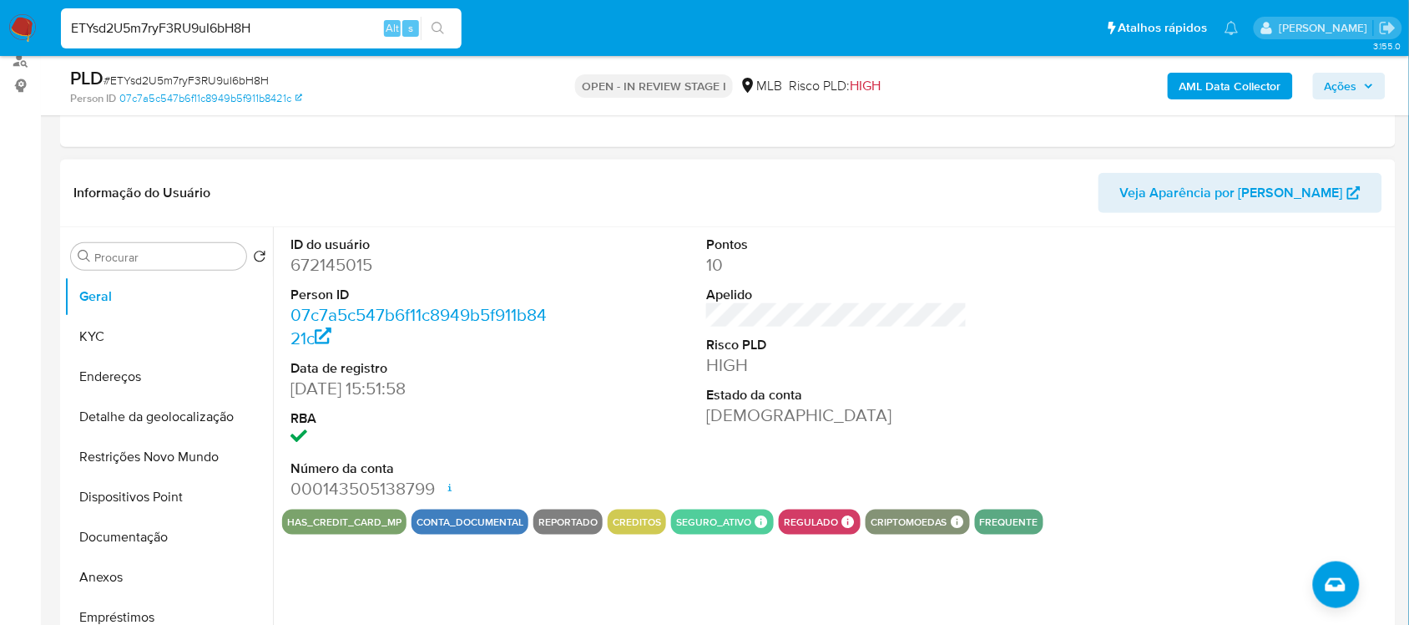
scroll to position [209, 0]
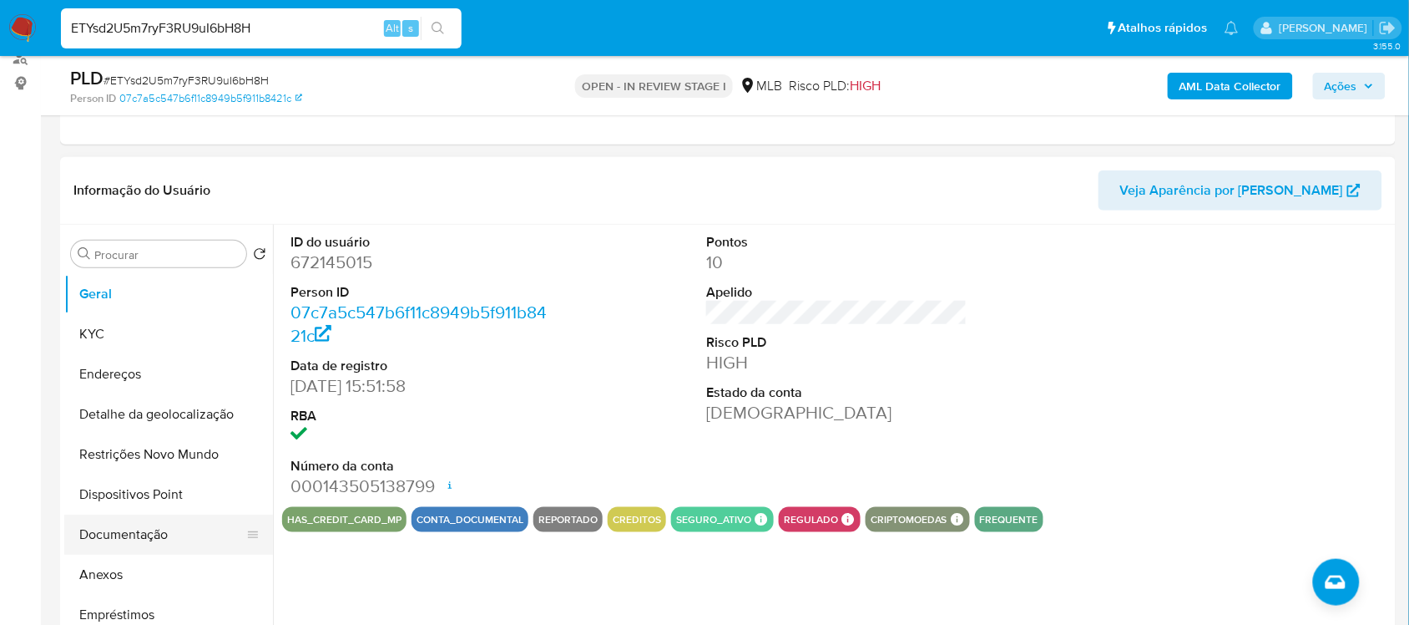
click at [144, 539] on button "Documentação" at bounding box center [161, 534] width 195 height 40
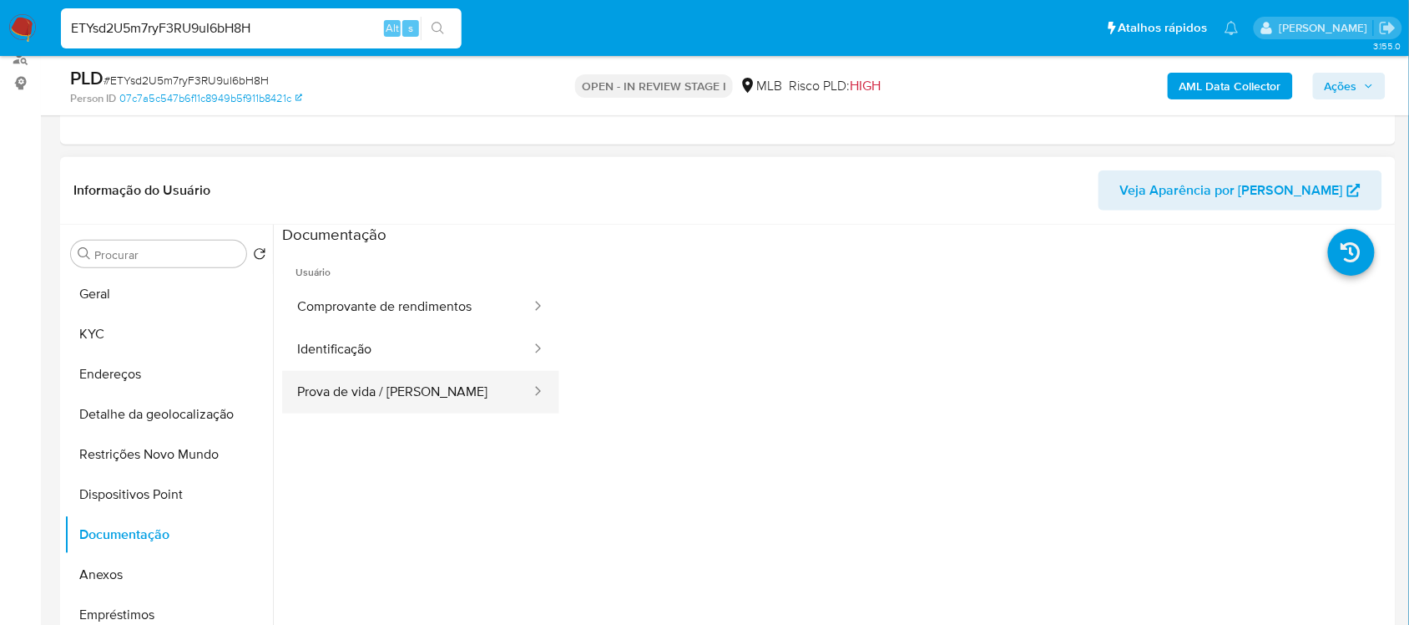
click at [357, 392] on button "Prova de vida / [PERSON_NAME]" at bounding box center [407, 392] width 250 height 43
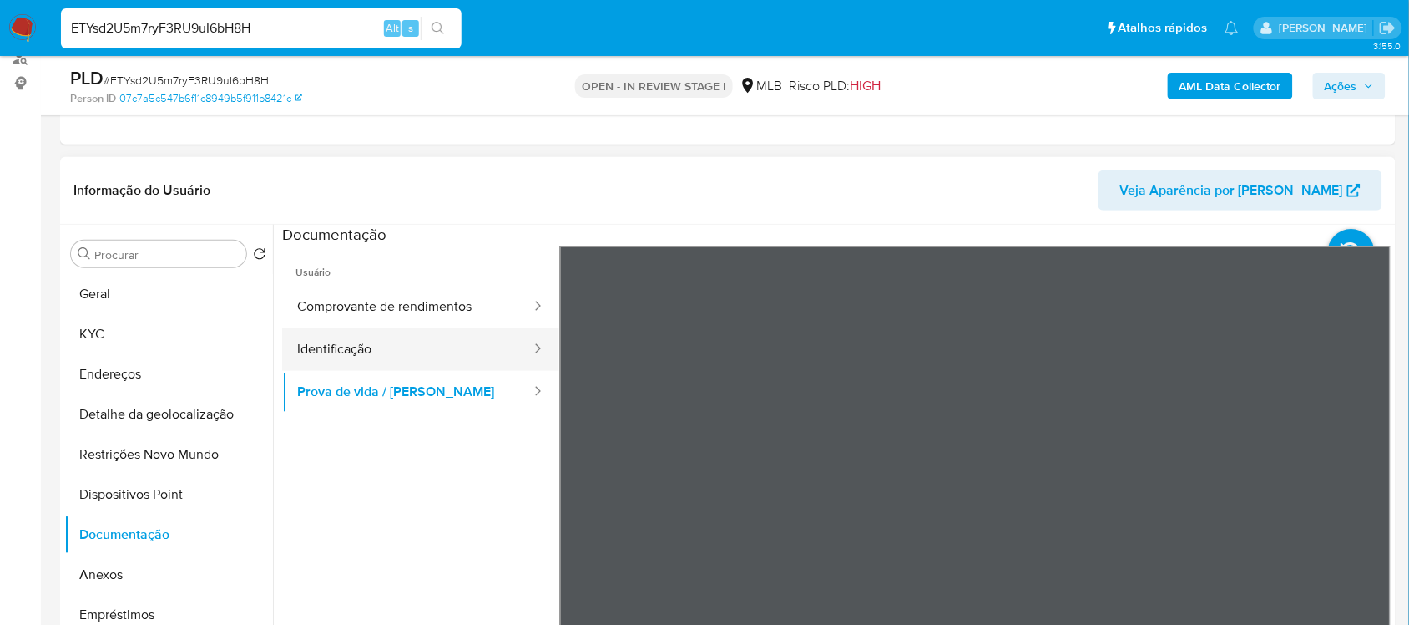
click at [364, 348] on button "Identificação" at bounding box center [407, 349] width 250 height 43
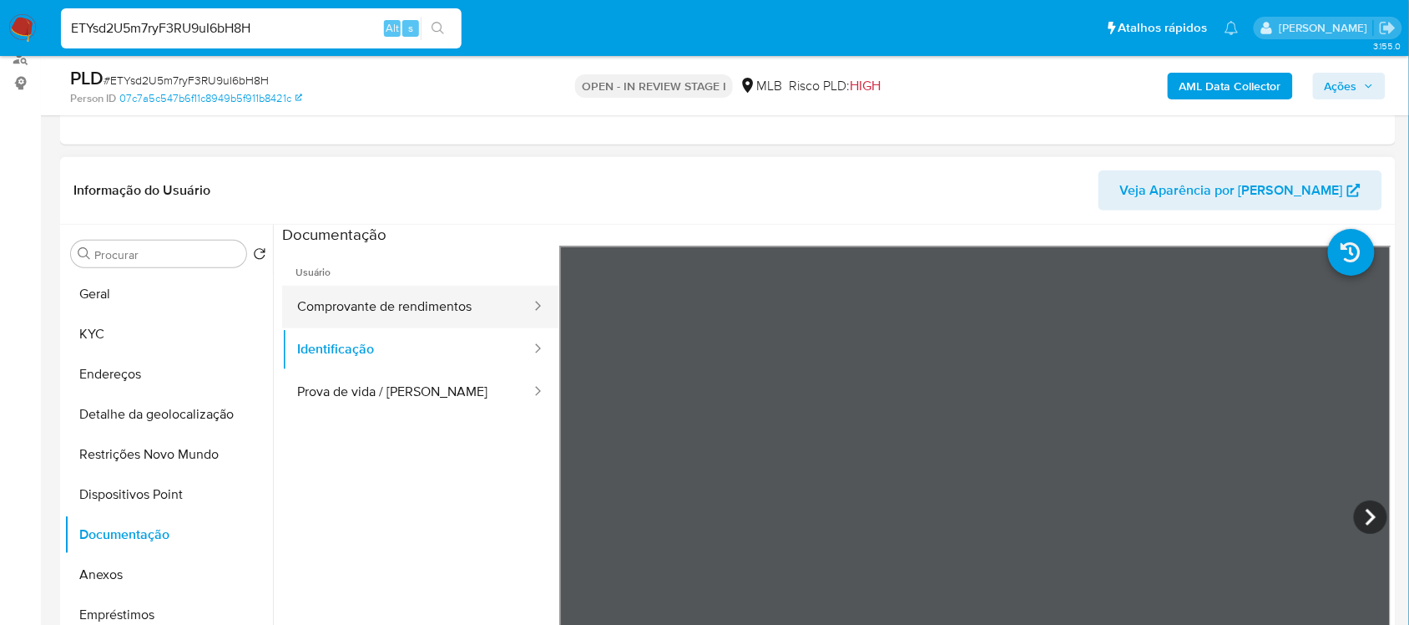
click at [424, 301] on button "Comprovante de rendimentos" at bounding box center [407, 307] width 250 height 43
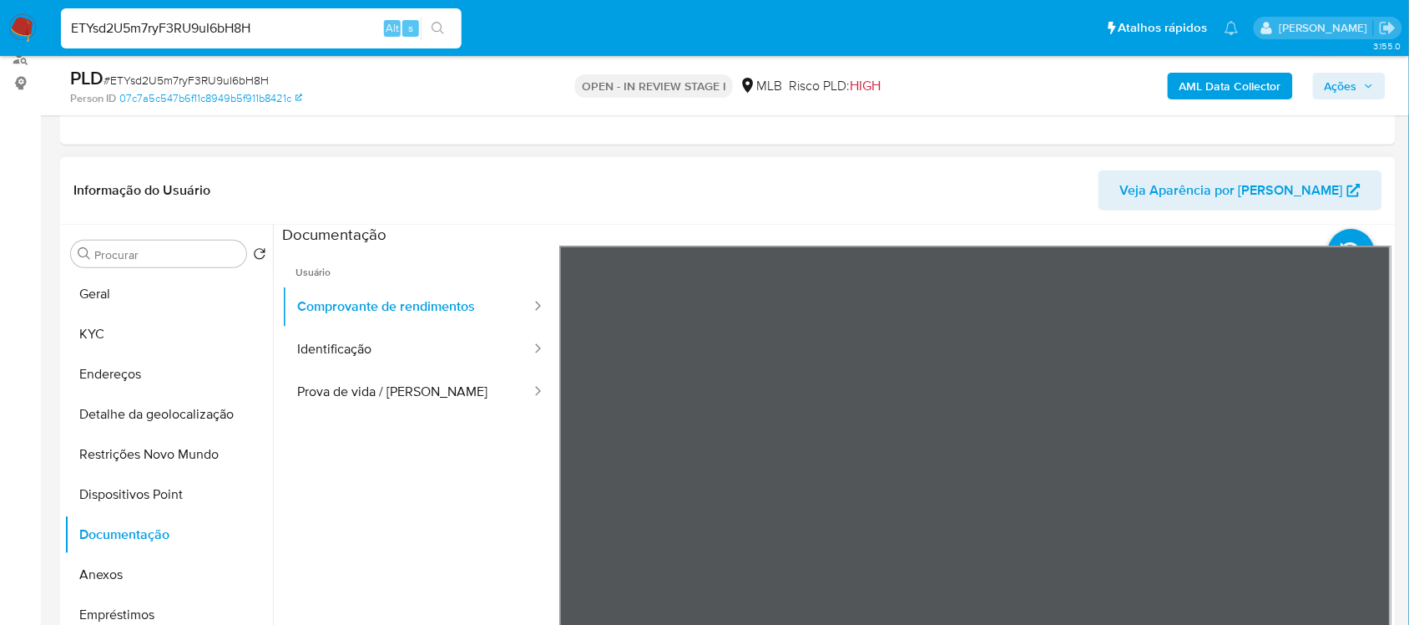
scroll to position [0, 0]
click at [1127, 193] on div "Informação do Usuário Veja Aparência por Pessoa Procurar Retornar ao pedido pad…" at bounding box center [728, 404] width 1336 height 495
click at [96, 284] on button "Geral" at bounding box center [161, 294] width 195 height 40
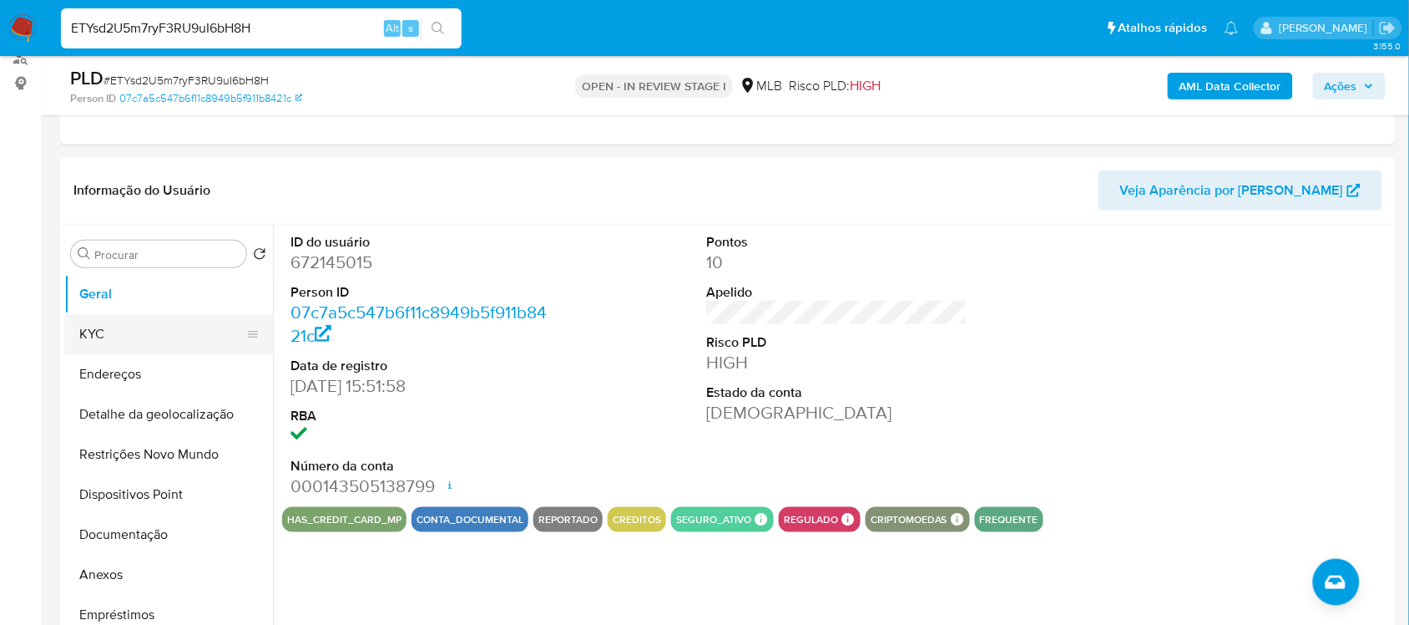
click at [126, 340] on button "KYC" at bounding box center [161, 334] width 195 height 40
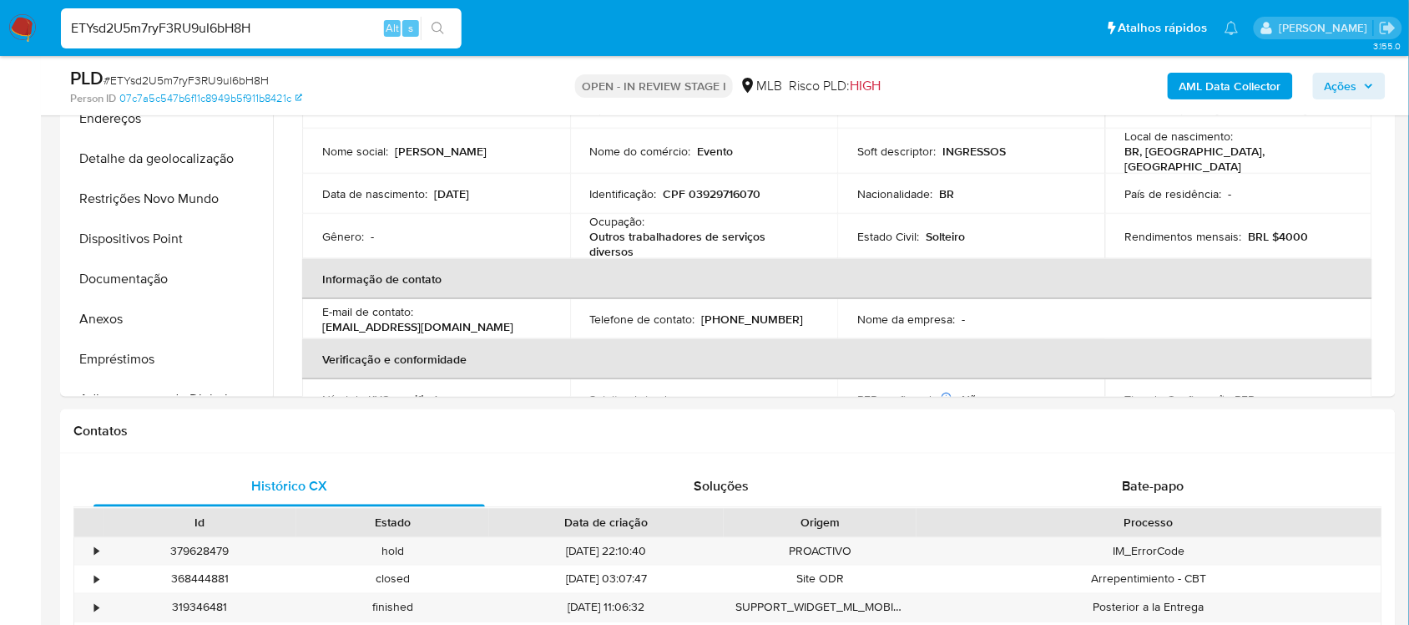
scroll to position [410, 0]
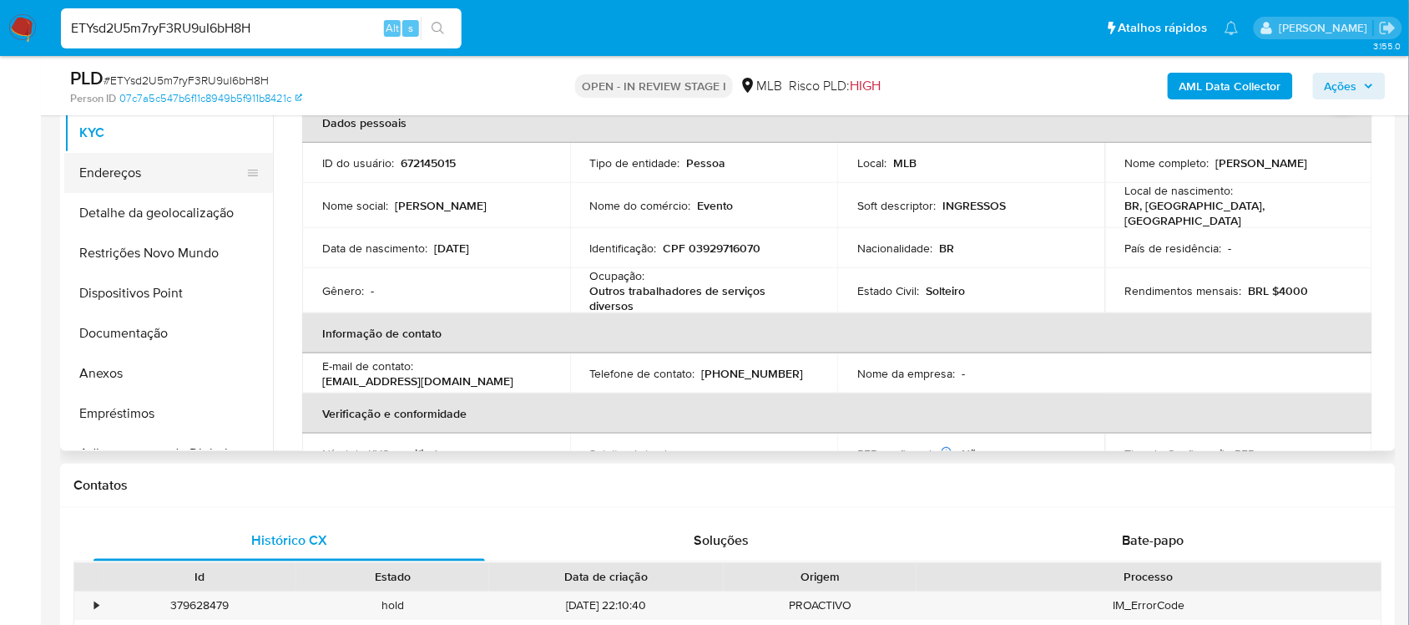
click at [98, 176] on button "Endereços" at bounding box center [161, 173] width 195 height 40
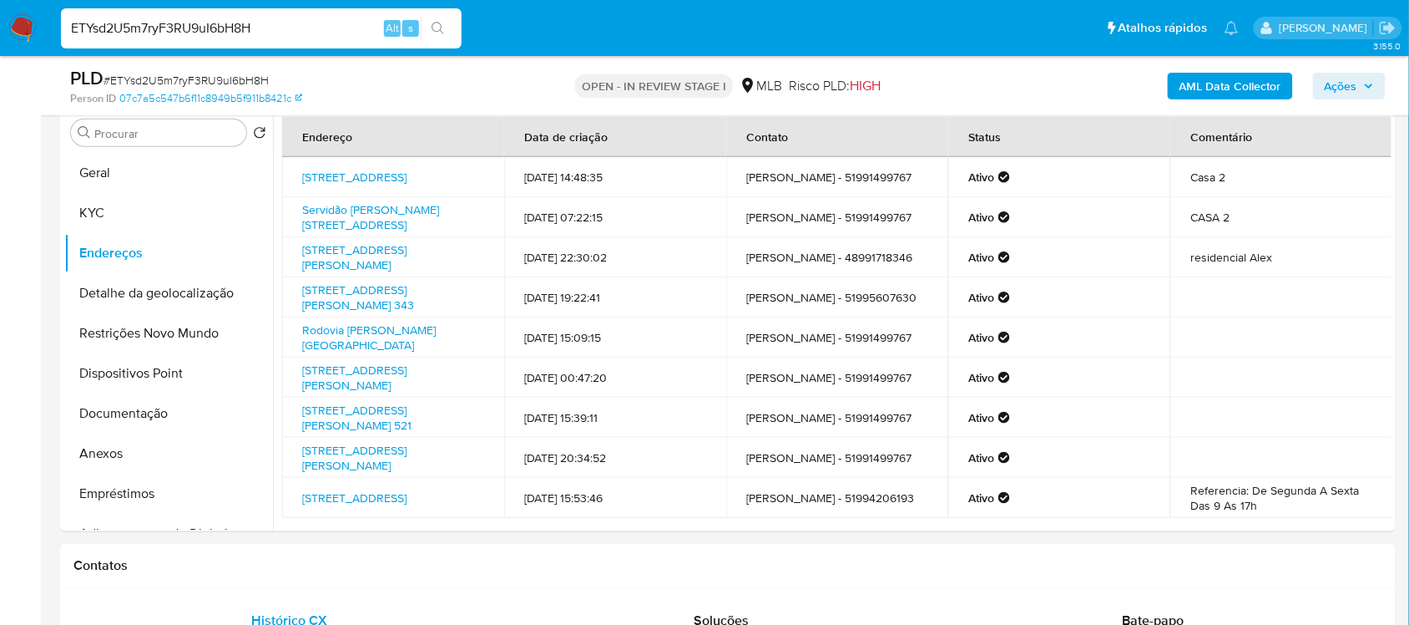
scroll to position [342, 0]
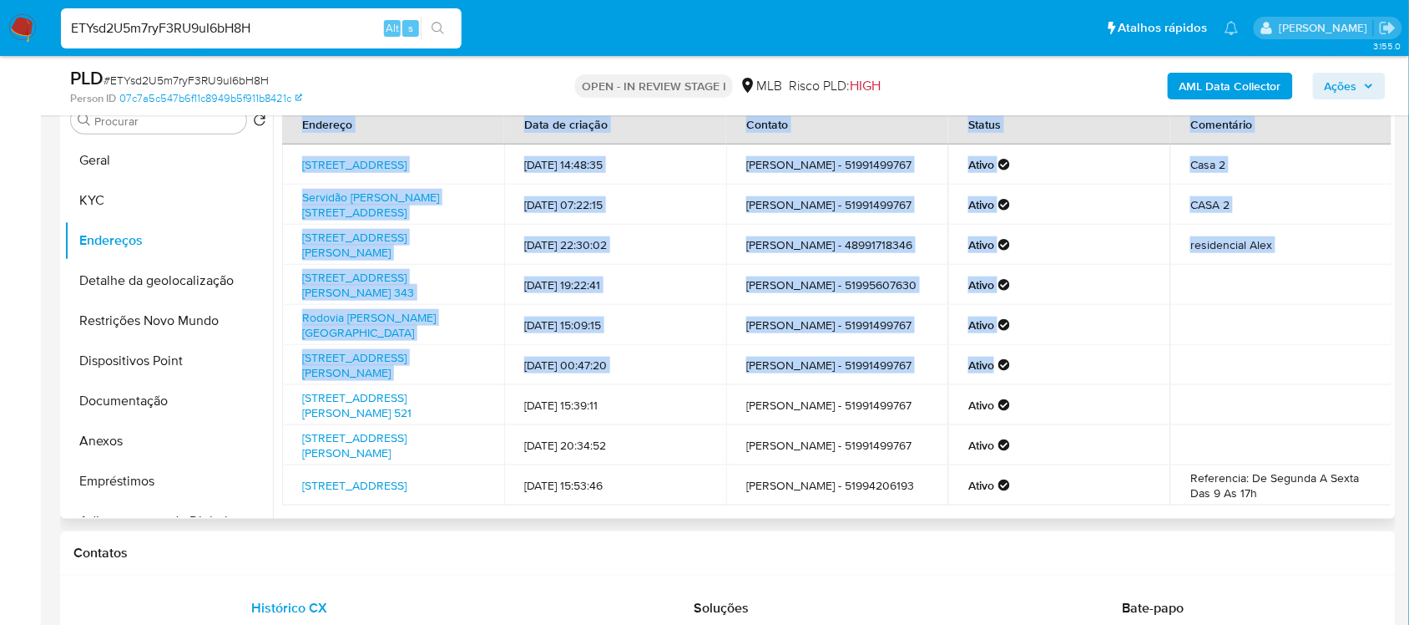
drag, startPoint x: 1384, startPoint y: 373, endPoint x: 1391, endPoint y: 477, distance: 103.8
click at [1391, 477] on div "Endereço Data de criação Contato Status Comentário [STREET_ADDRESS] 990 [DATE] …" at bounding box center [832, 305] width 1119 height 428
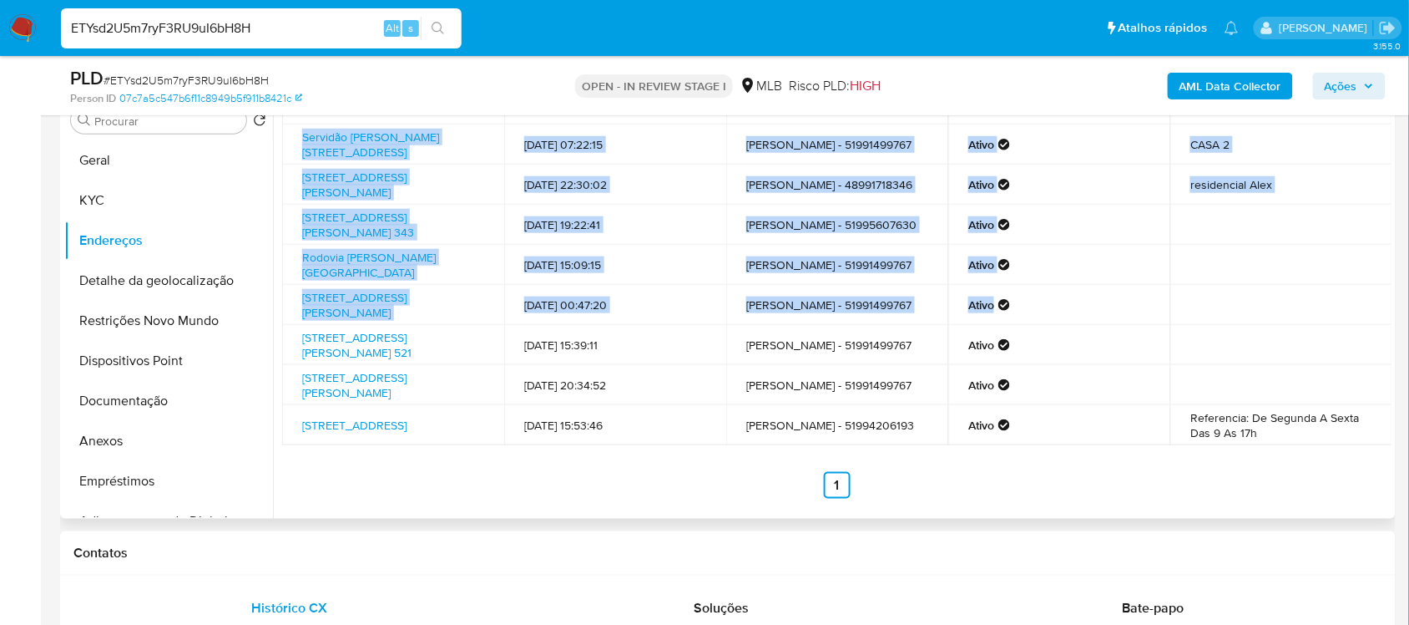
scroll to position [106, 0]
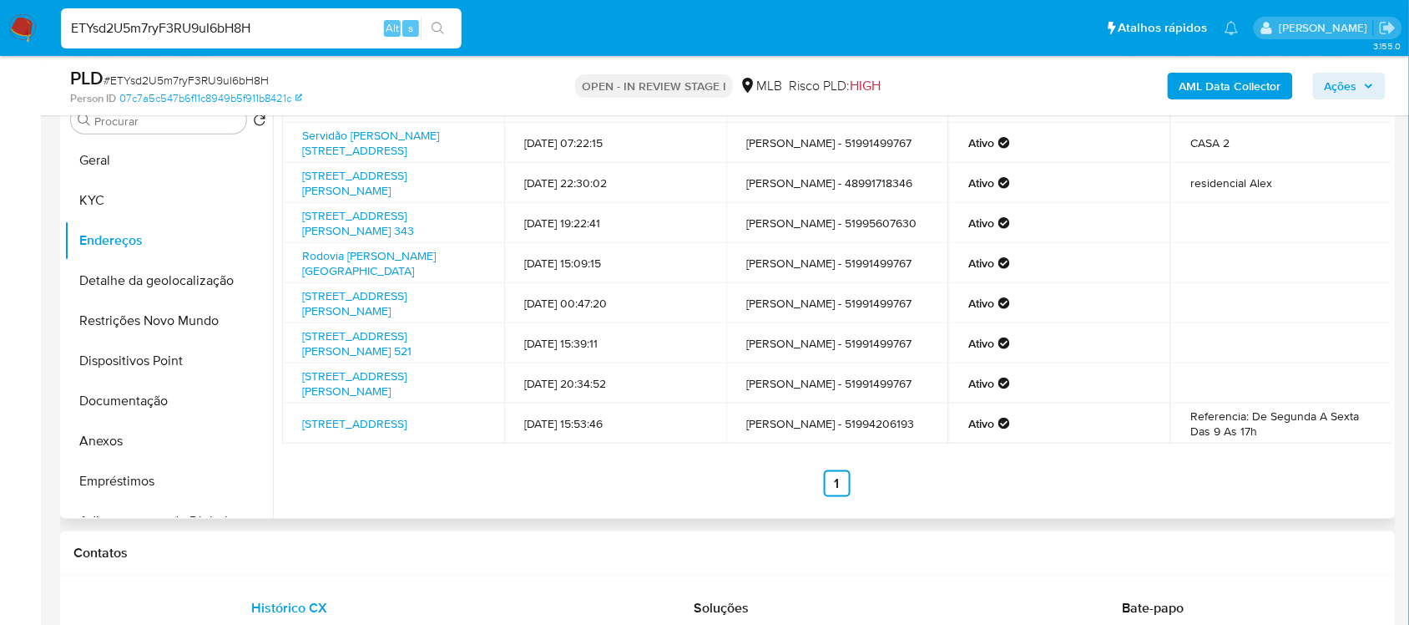
click at [535, 477] on ul "Anterior 1 Siguiente" at bounding box center [837, 483] width 1110 height 27
click at [174, 281] on button "Detalhe da geolocalização" at bounding box center [161, 281] width 195 height 40
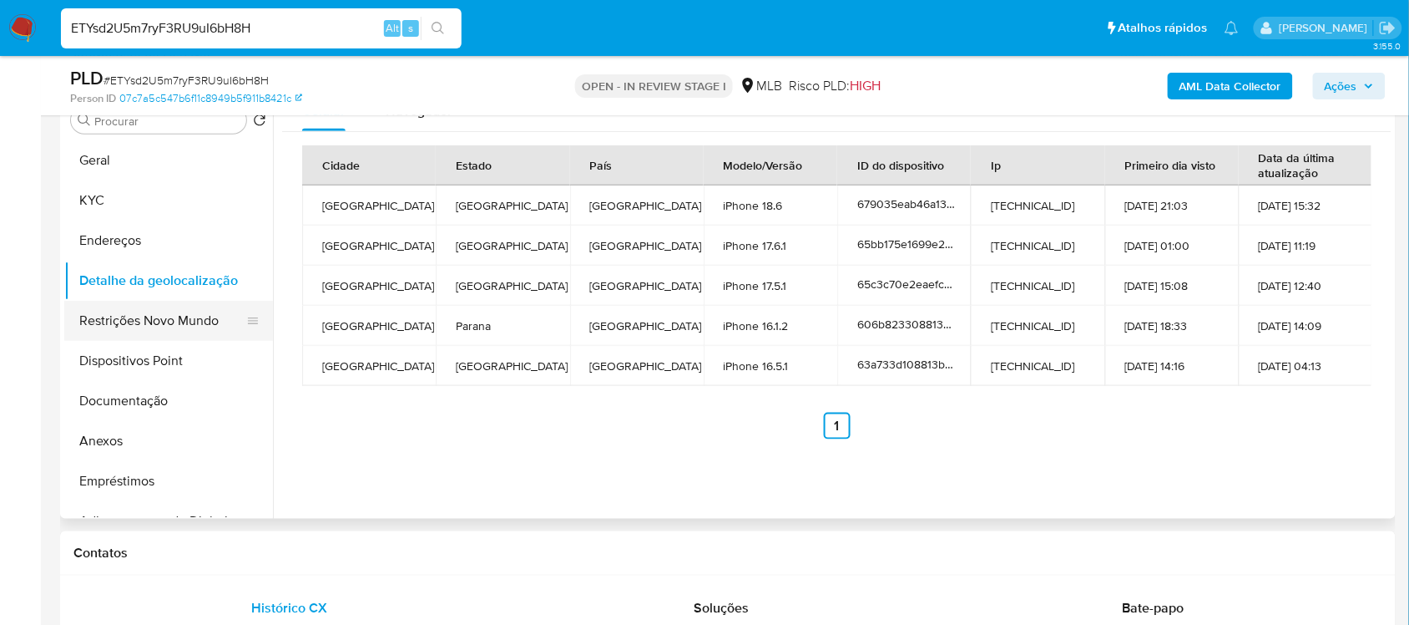
click at [139, 321] on button "Restrições Novo Mundo" at bounding box center [161, 321] width 195 height 40
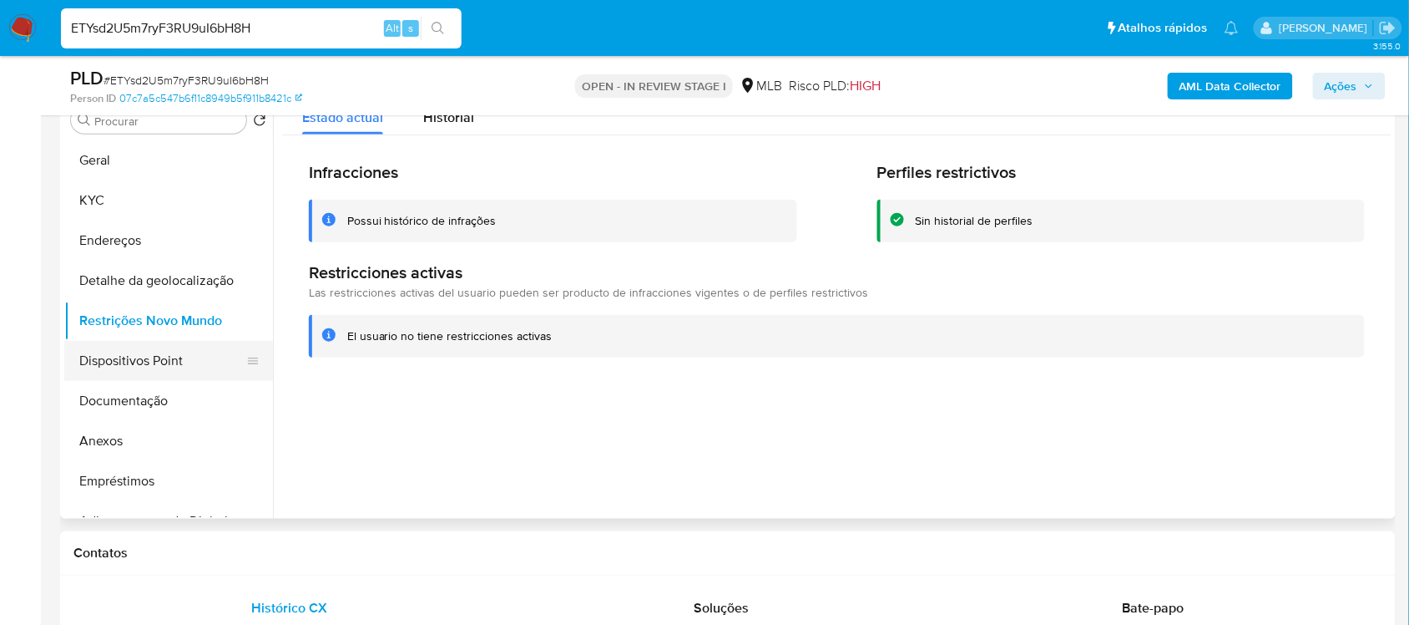
click at [176, 373] on button "Dispositivos Point" at bounding box center [161, 361] width 195 height 40
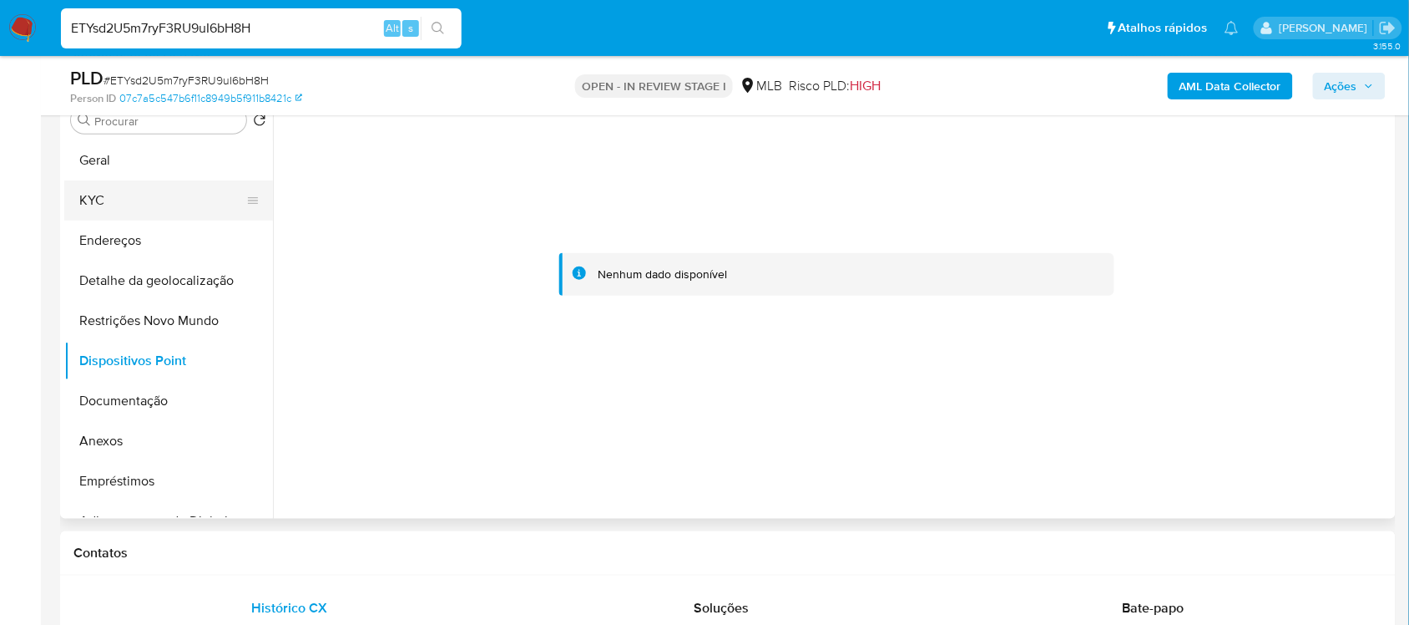
click at [103, 193] on button "KYC" at bounding box center [161, 200] width 195 height 40
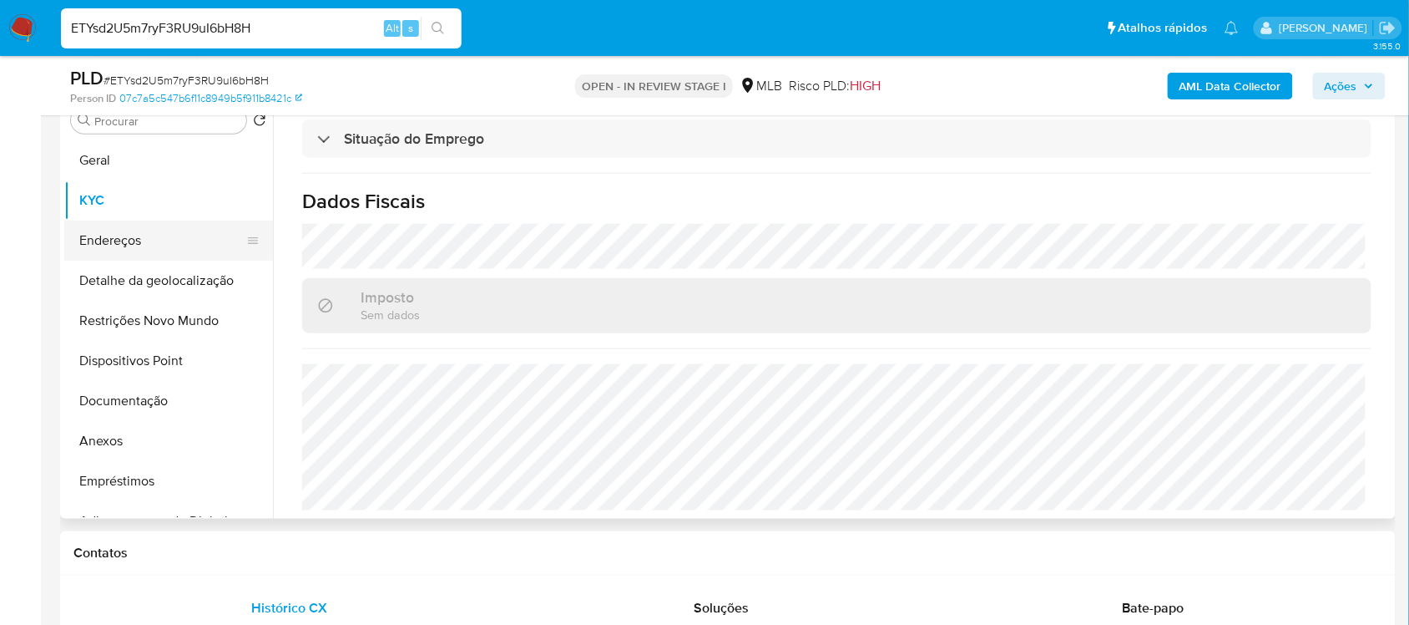
scroll to position [238, 0]
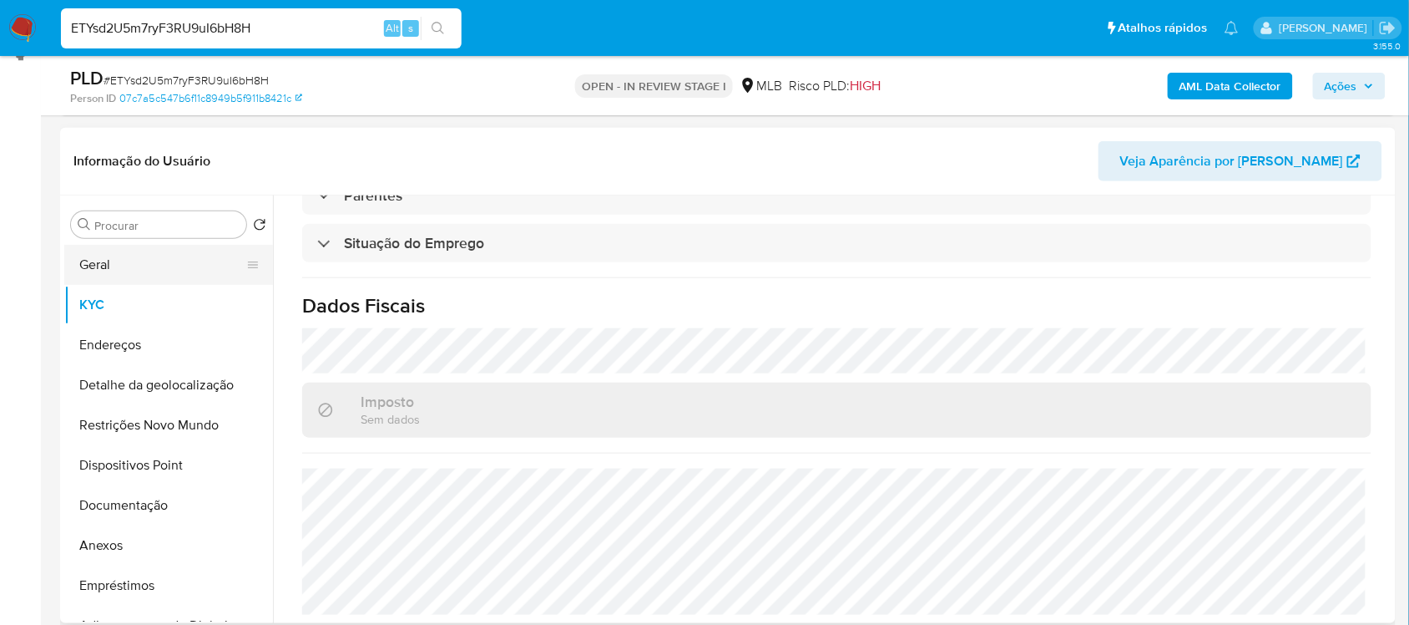
click at [117, 280] on button "Geral" at bounding box center [161, 265] width 195 height 40
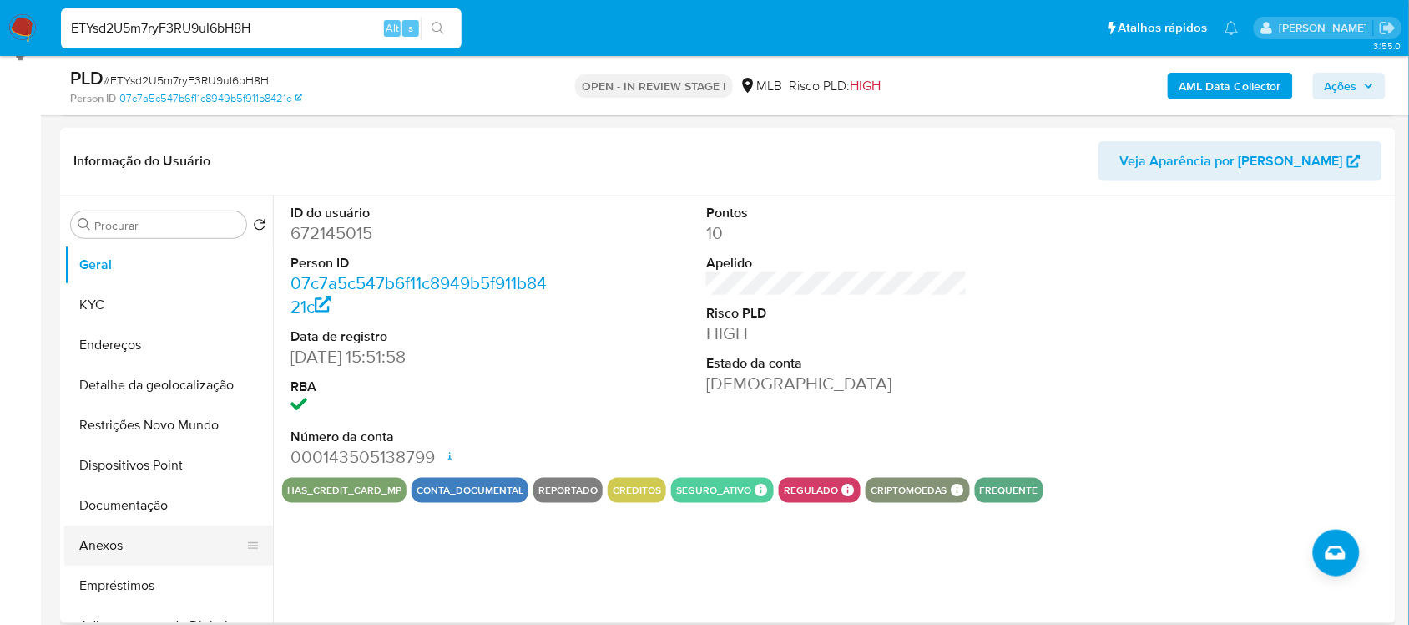
click at [114, 544] on button "Anexos" at bounding box center [161, 545] width 195 height 40
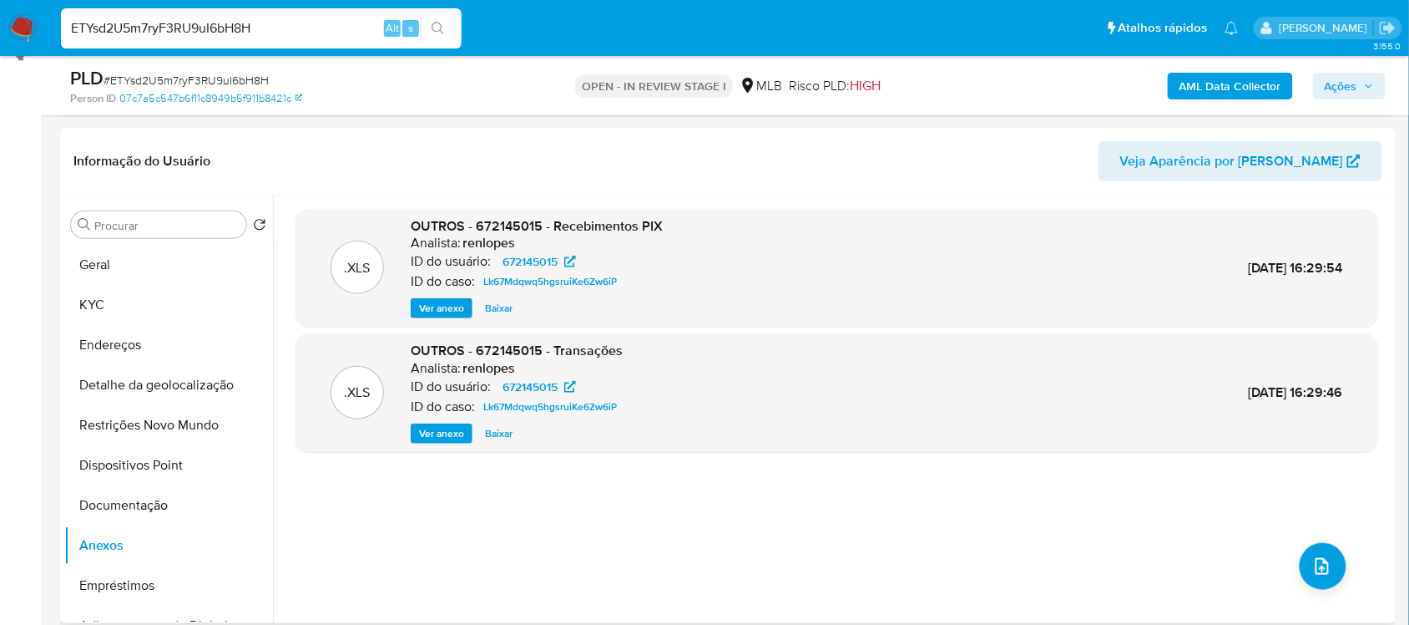
click at [444, 311] on span "Ver anexo" at bounding box center [441, 308] width 45 height 17
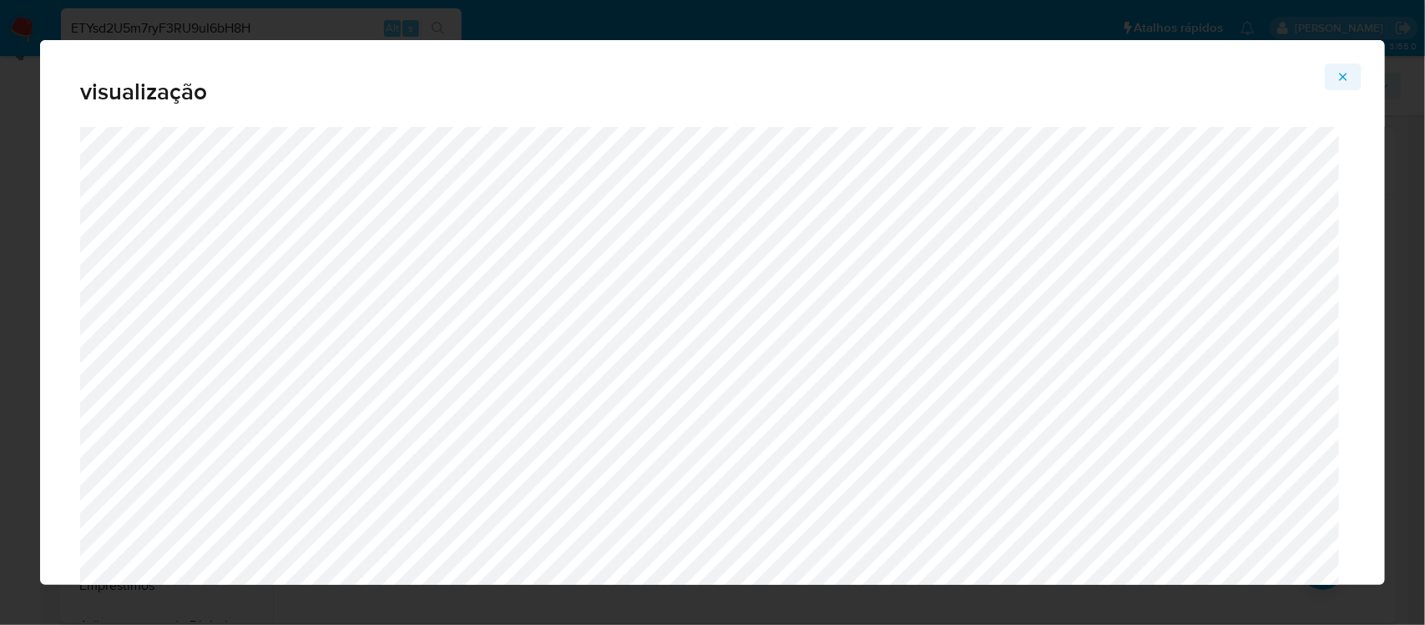
click at [1348, 73] on icon "Attachment preview" at bounding box center [1343, 76] width 13 height 13
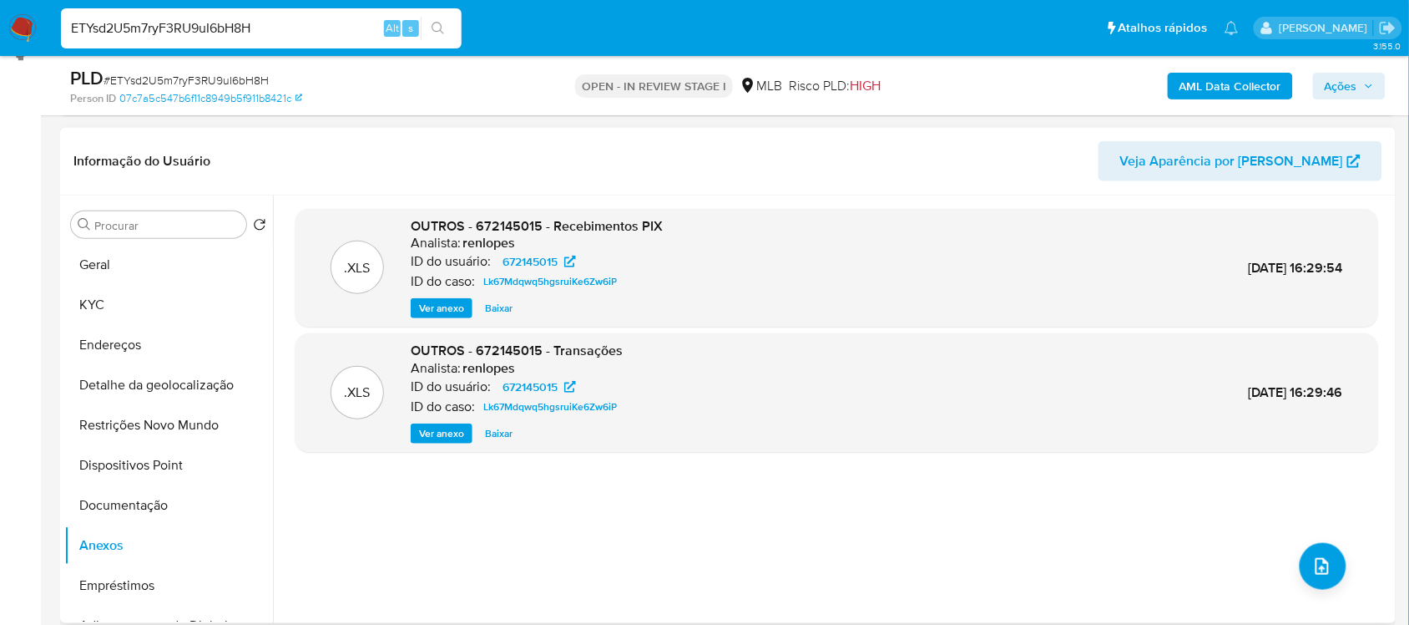
click at [438, 425] on span "Ver anexo" at bounding box center [441, 433] width 45 height 17
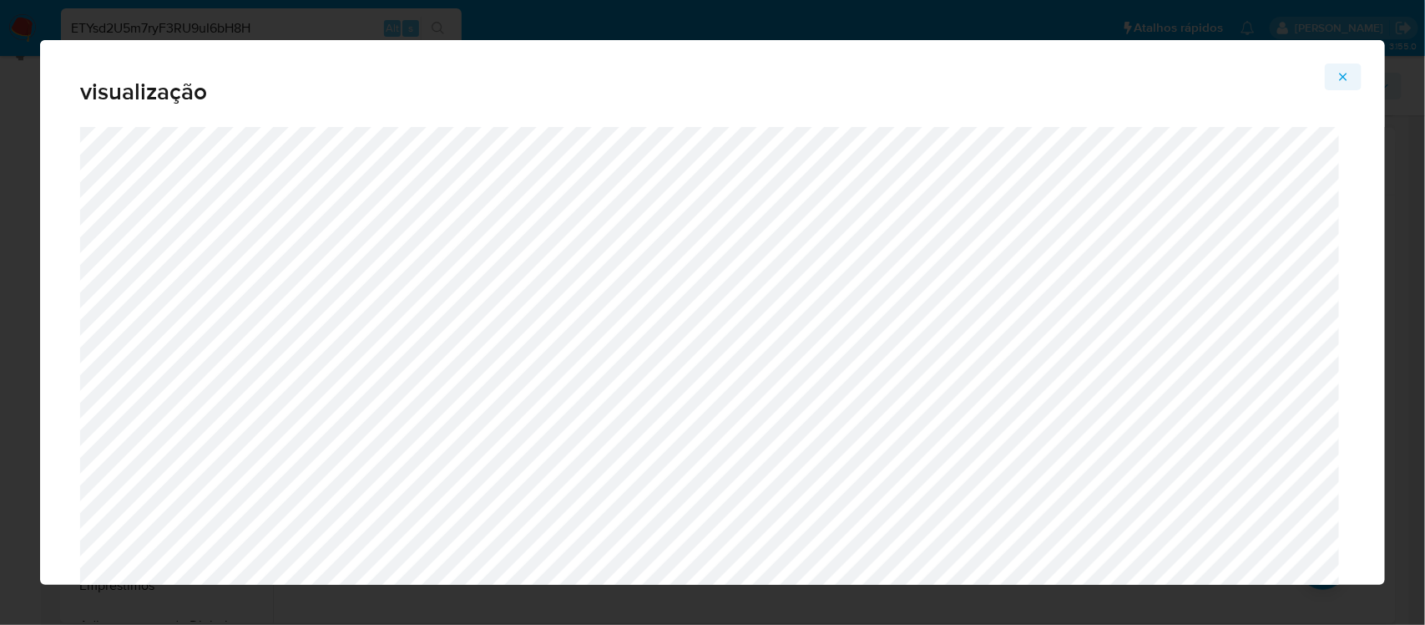
click at [1343, 72] on icon "Attachment preview" at bounding box center [1343, 76] width 13 height 13
click at [1340, 72] on icon "Attachment preview" at bounding box center [1343, 76] width 13 height 13
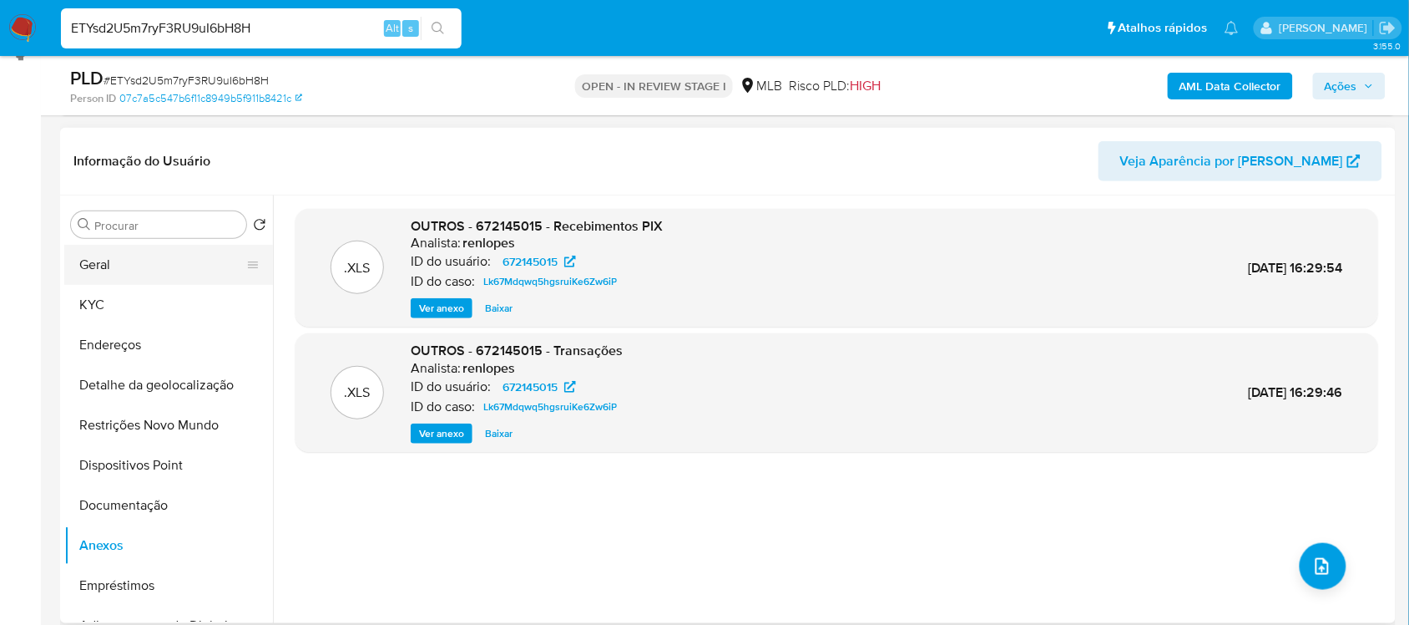
click at [132, 266] on button "Geral" at bounding box center [161, 265] width 195 height 40
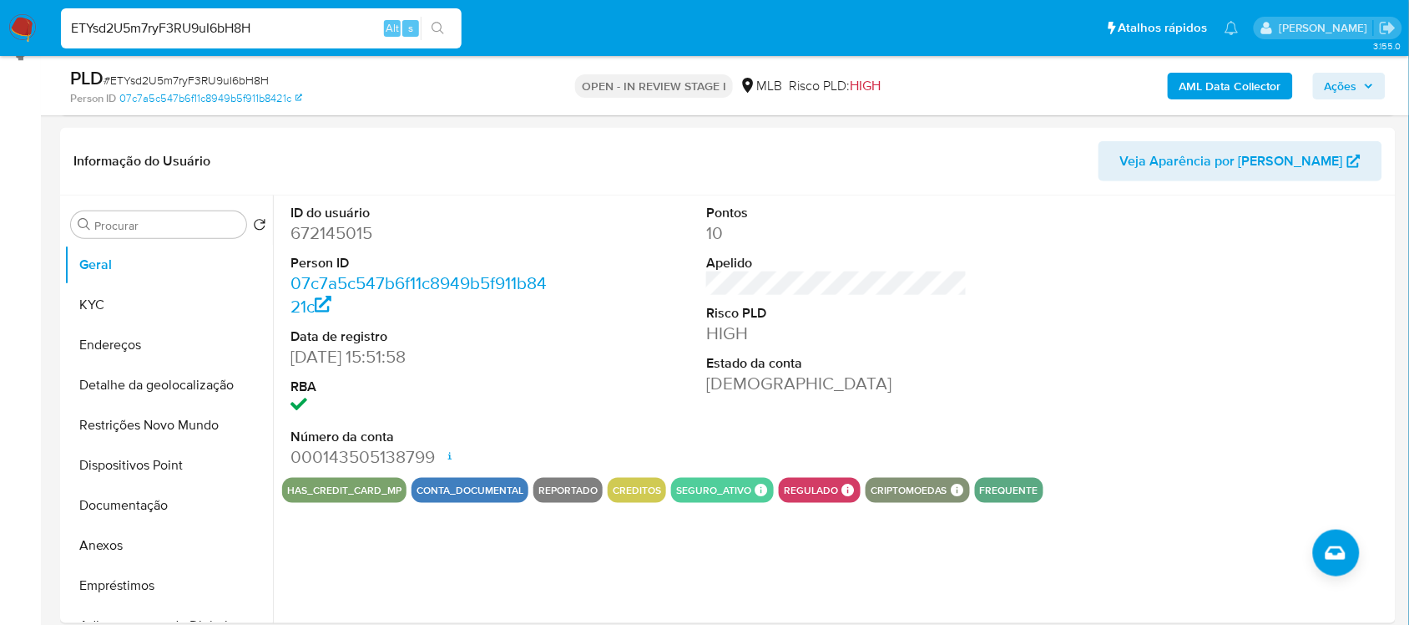
click at [549, 487] on button "reportado" at bounding box center [568, 490] width 59 height 7
click at [126, 297] on button "KYC" at bounding box center [161, 305] width 195 height 40
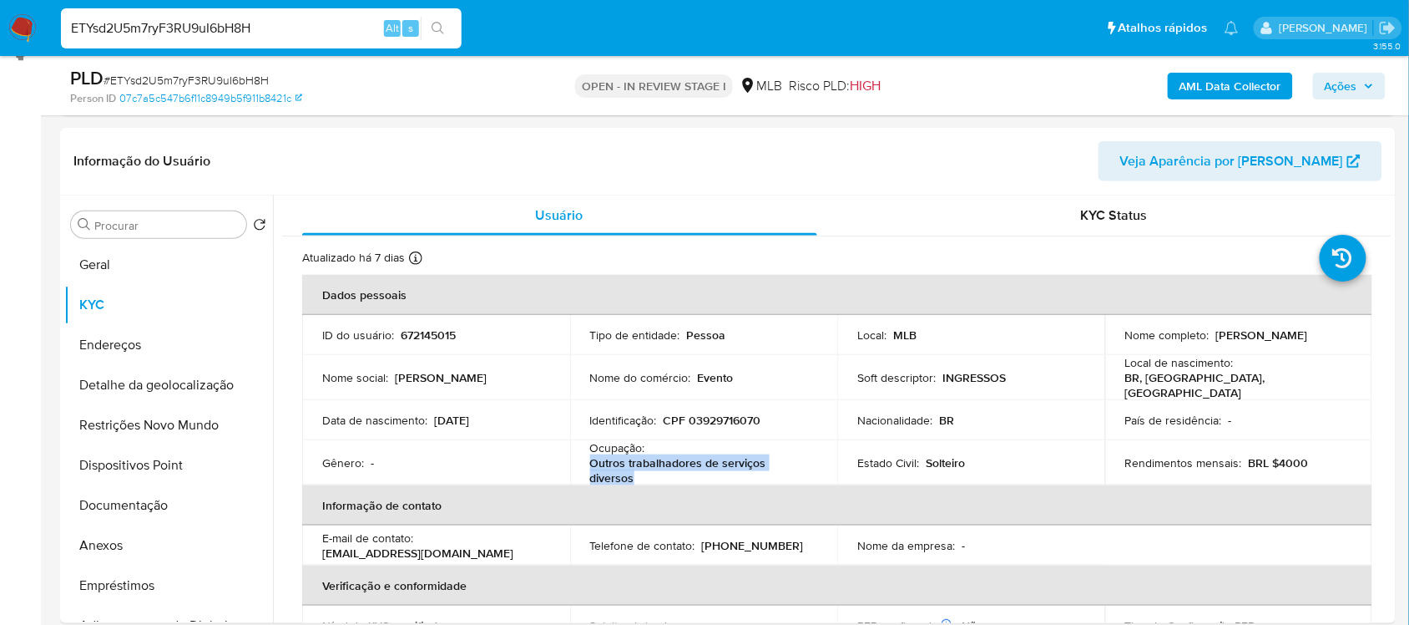
drag, startPoint x: 590, startPoint y: 464, endPoint x: 658, endPoint y: 473, distance: 68.3
click at [669, 473] on p "Outros trabalhadores de serviços diversos" at bounding box center [700, 470] width 221 height 30
copy p "Outros trabalhadores de serviços diversos"
click at [188, 431] on button "Restrições Novo Mundo" at bounding box center [161, 425] width 195 height 40
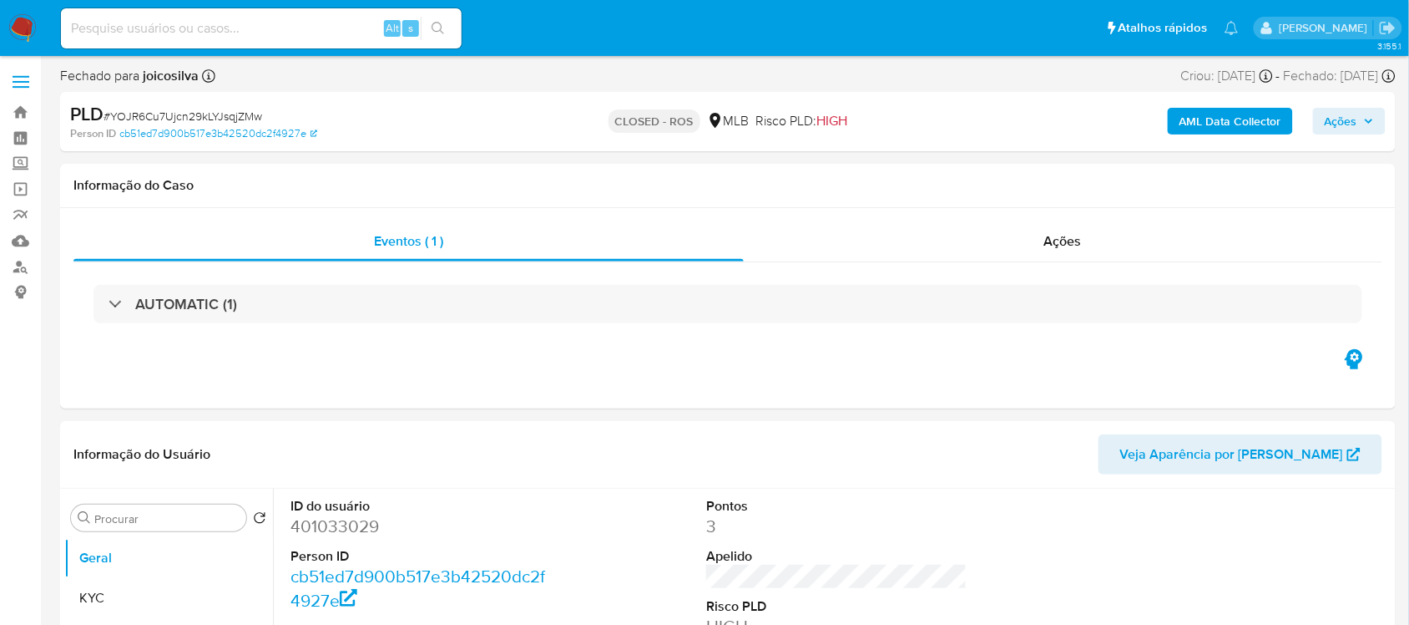
select select "10"
paste input "ETYsd2U5m7ryF3RU9uI6bH8H"
type input "ETYsd2U5m7ryF3RU9uI6bH8H"
click at [447, 23] on button "search-icon" at bounding box center [438, 28] width 34 height 23
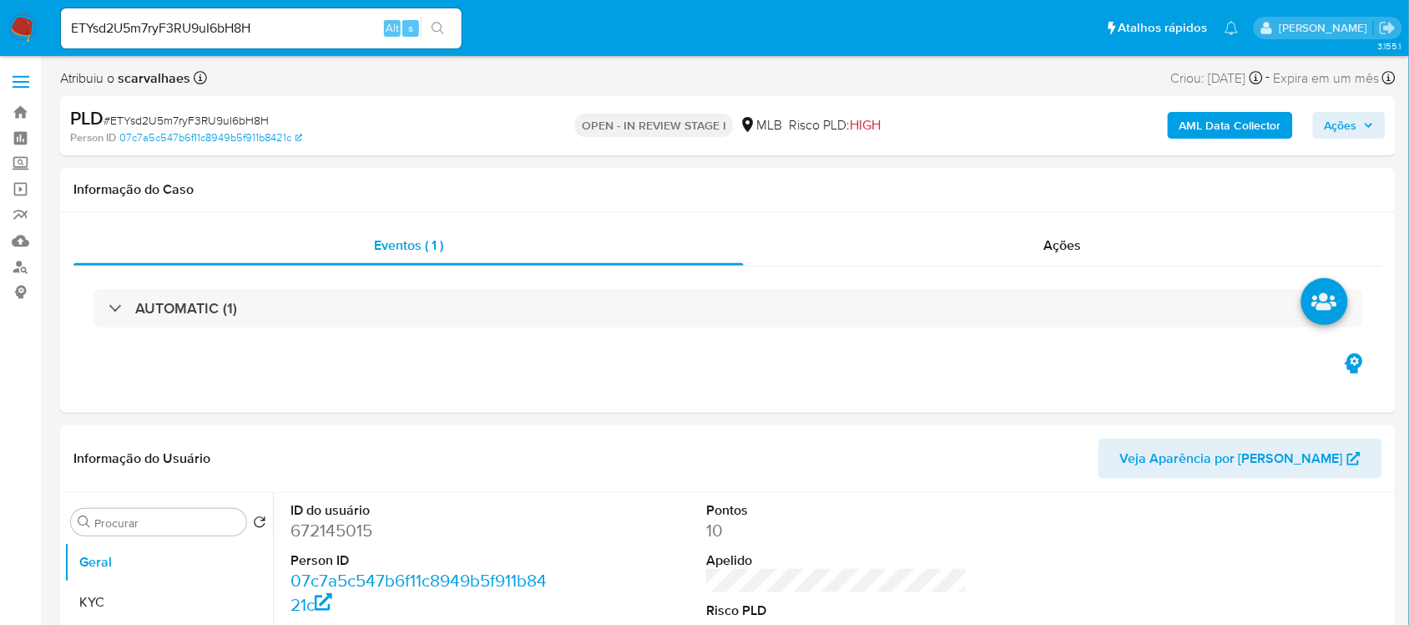
select select "10"
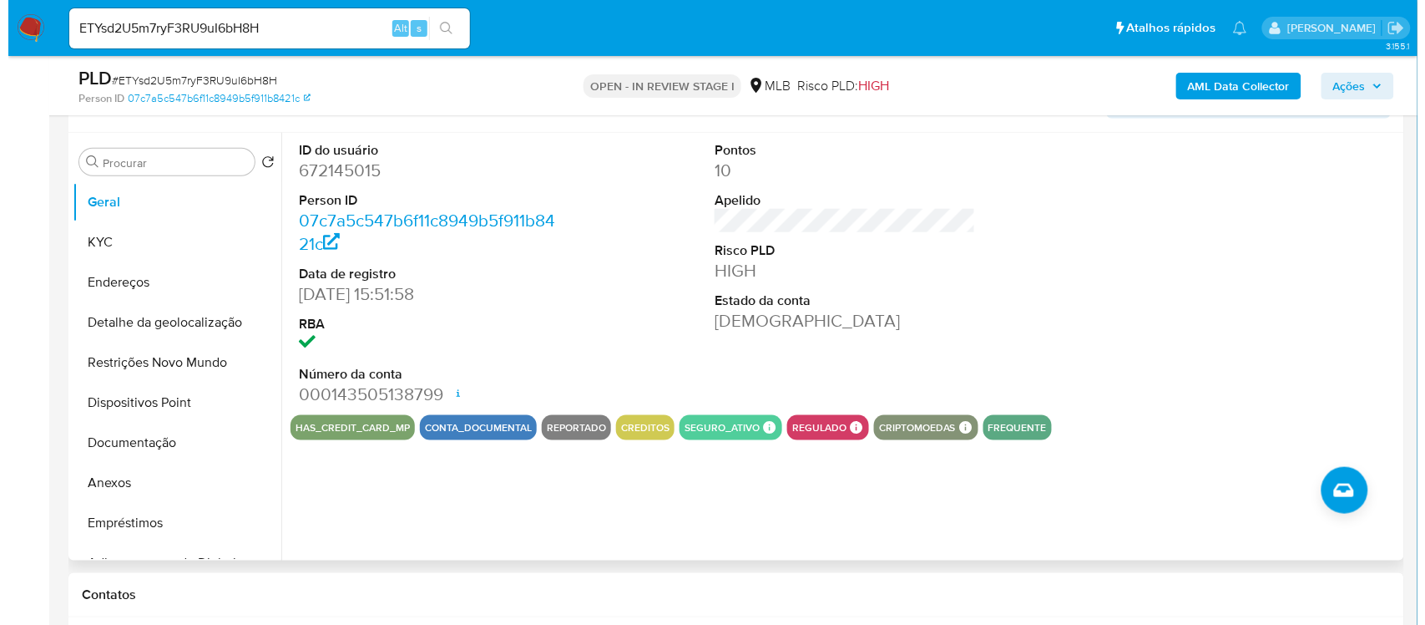
scroll to position [313, 0]
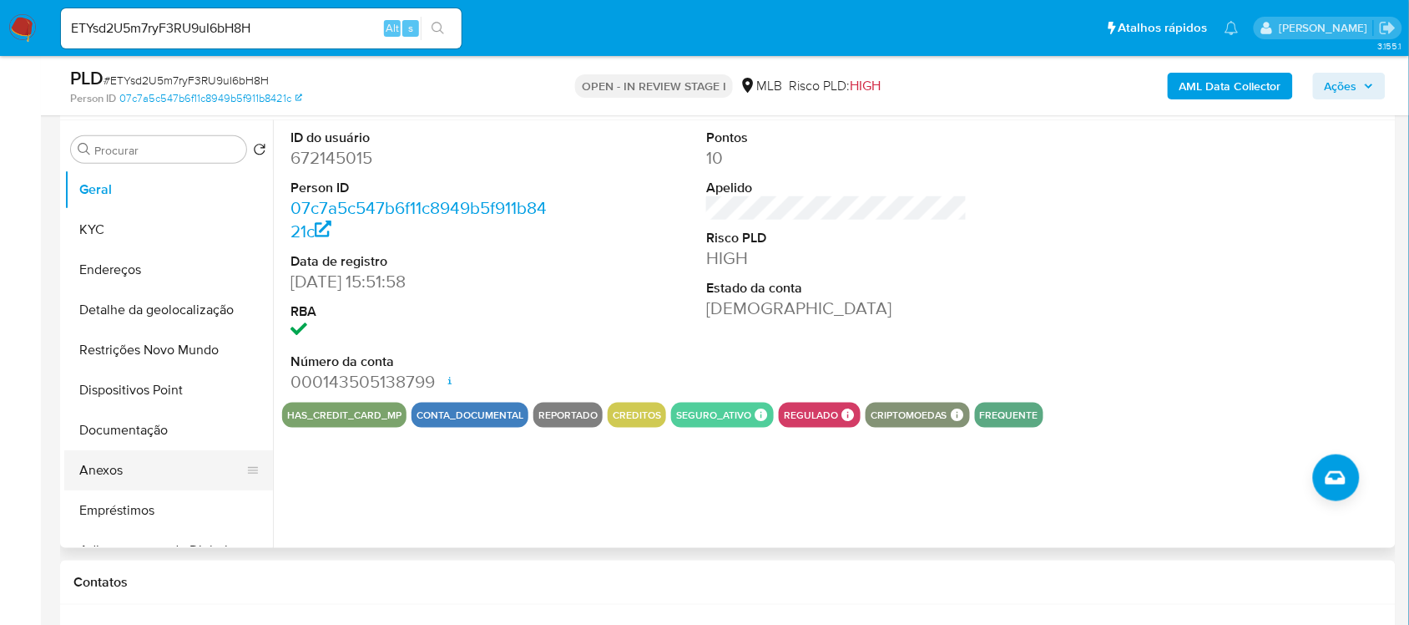
click at [140, 464] on button "Anexos" at bounding box center [161, 470] width 195 height 40
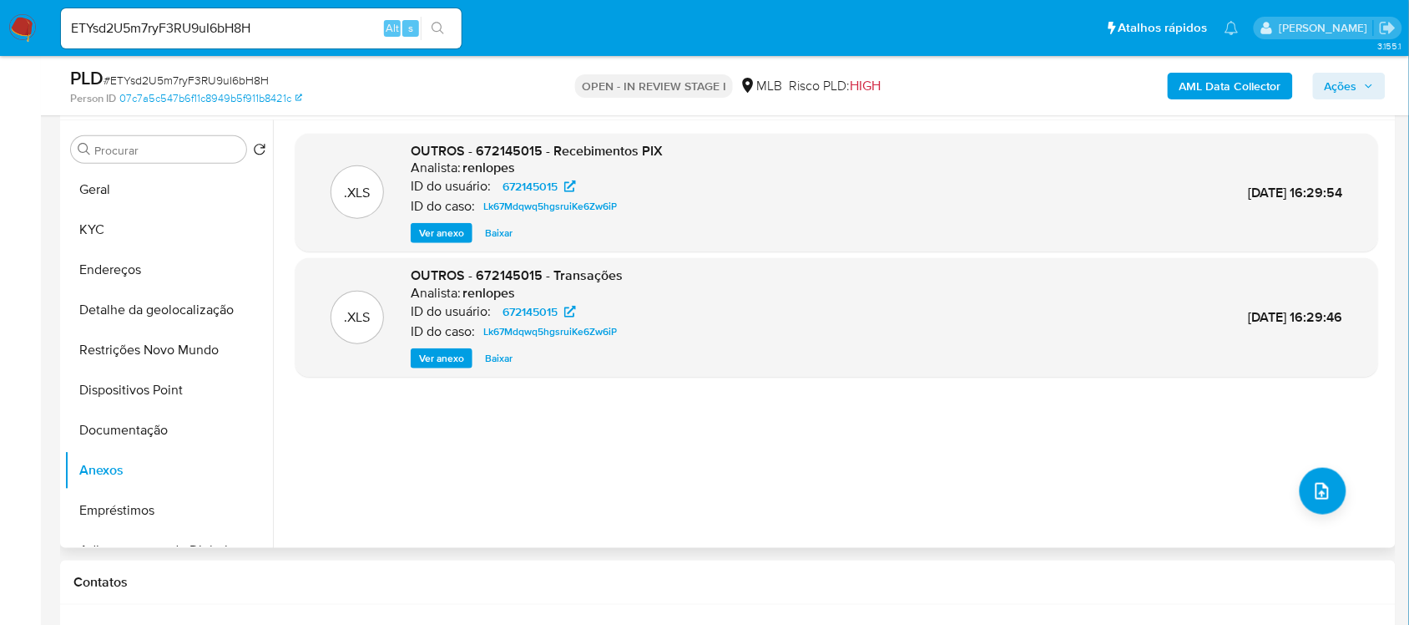
drag, startPoint x: 427, startPoint y: 226, endPoint x: 635, endPoint y: 250, distance: 210.1
click at [427, 226] on span "Ver anexo" at bounding box center [441, 233] width 45 height 17
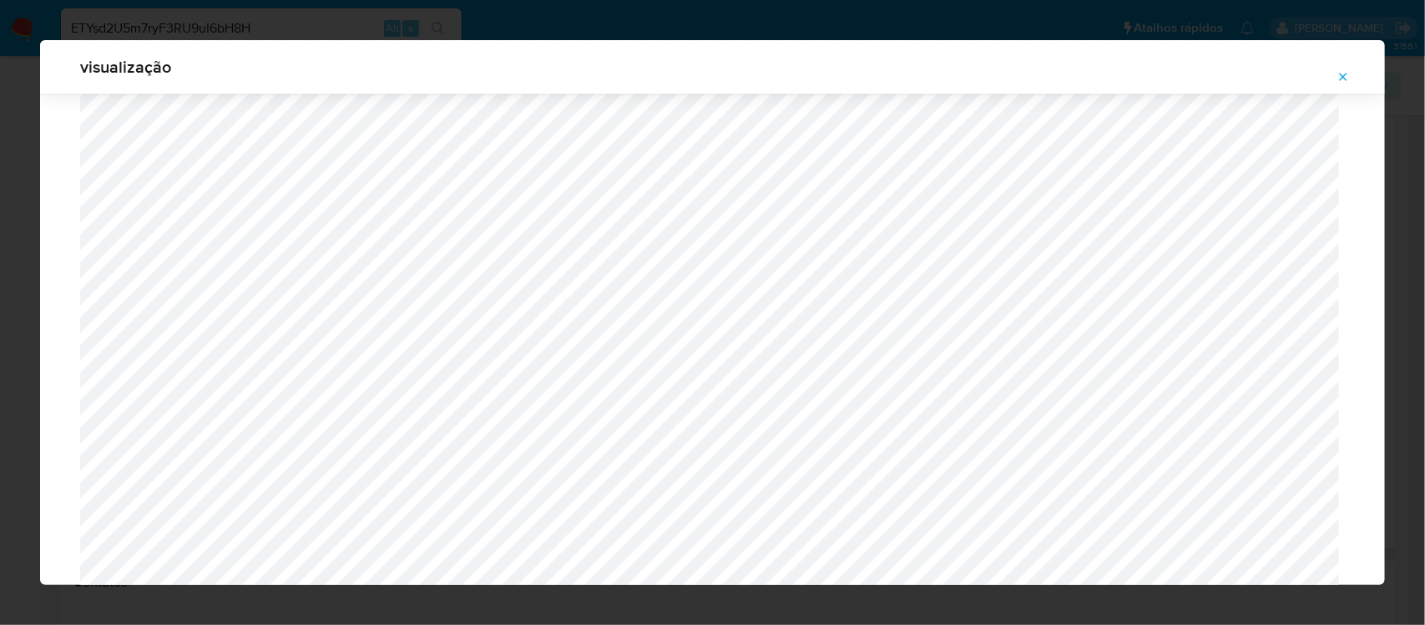
scroll to position [1541, 0]
click at [1343, 76] on icon "Attachment preview" at bounding box center [1343, 76] width 13 height 13
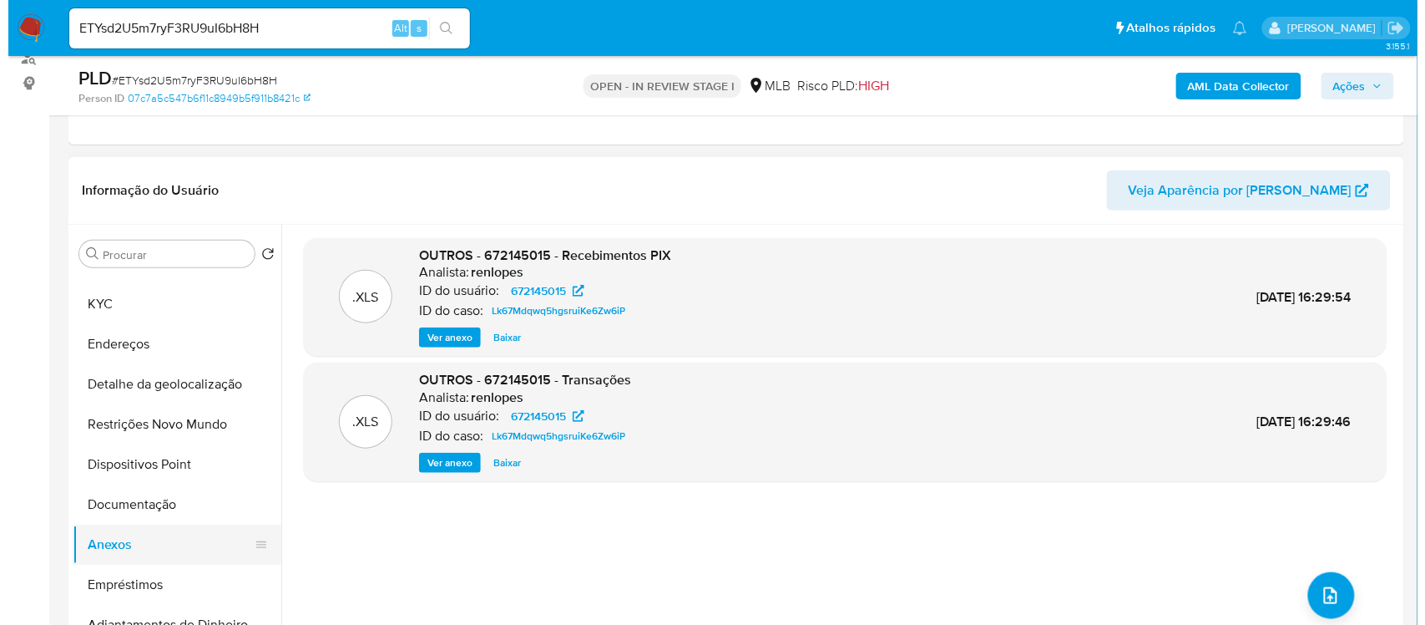
scroll to position [0, 0]
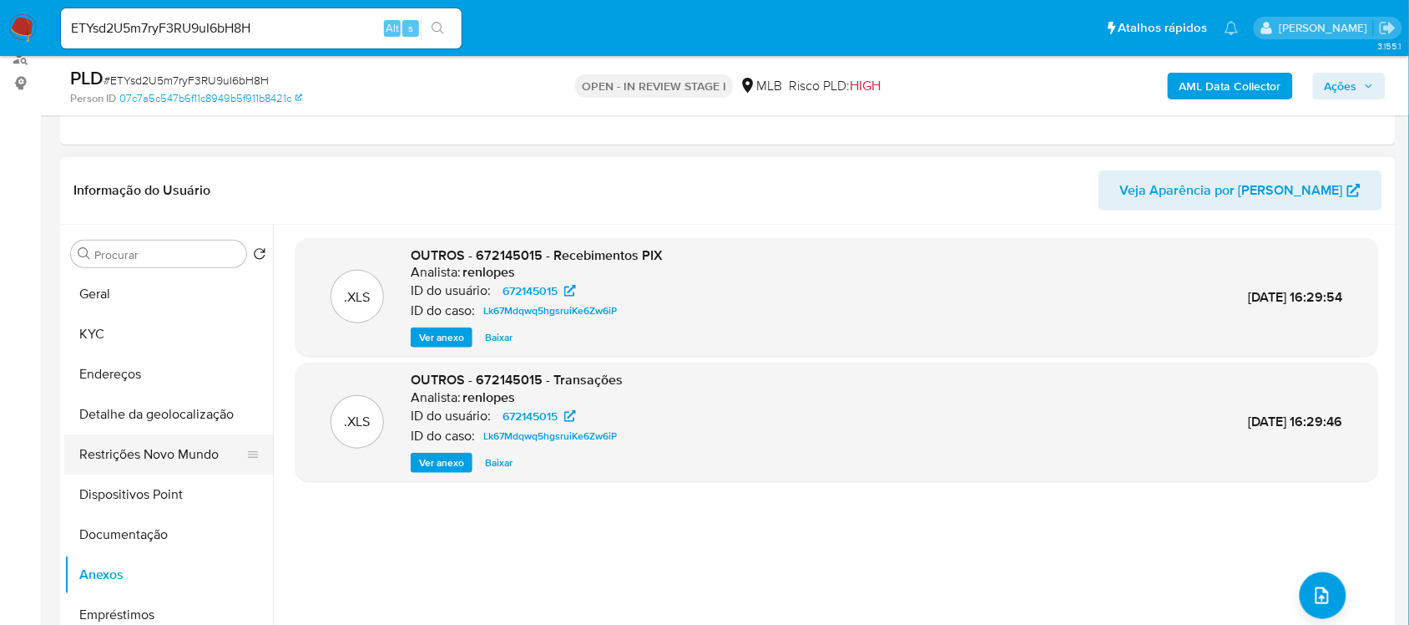
click at [180, 453] on button "Restrições Novo Mundo" at bounding box center [161, 454] width 195 height 40
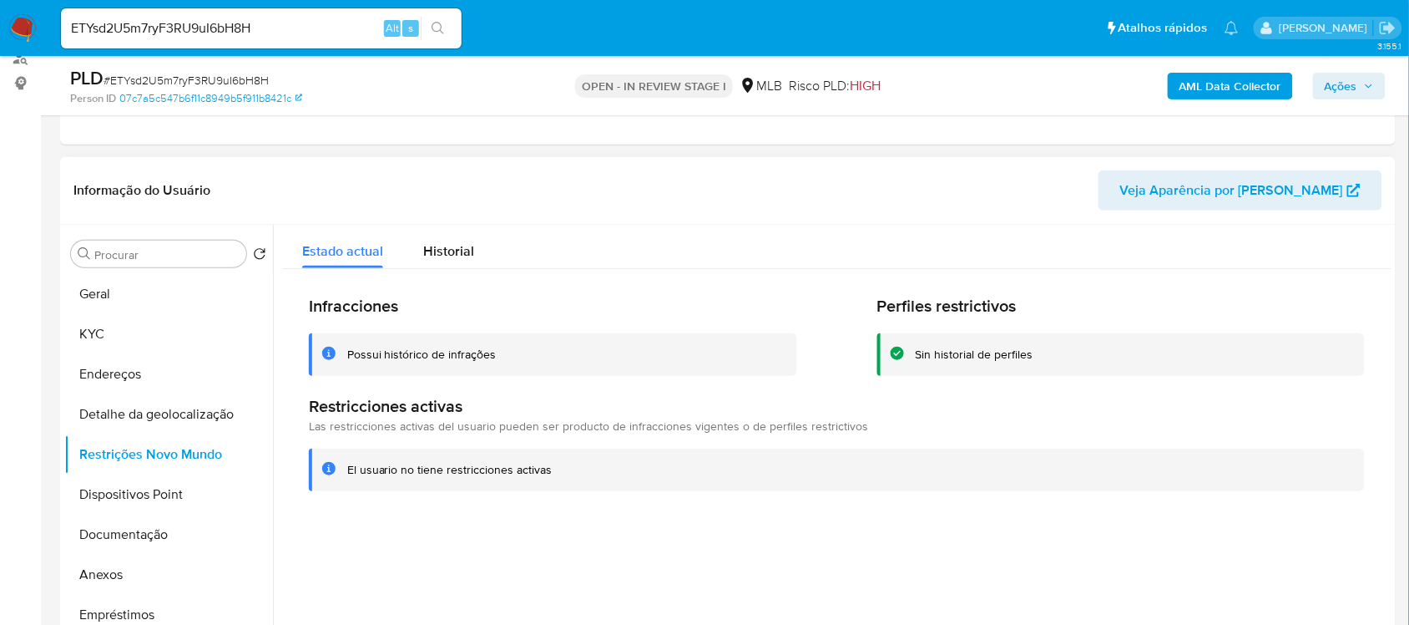
drag, startPoint x: 352, startPoint y: 474, endPoint x: 368, endPoint y: 474, distance: 16.7
click at [368, 474] on div "El usuario no tiene restricciones activas" at bounding box center [449, 470] width 205 height 16
click at [368, 509] on div "Infracciones Possui histórico de infrações Perfiles restrictivos Sin historial …" at bounding box center [837, 393] width 1110 height 248
click at [344, 473] on div "El usuario no tiene restricciones activas" at bounding box center [837, 469] width 1056 height 43
drag, startPoint x: 347, startPoint y: 466, endPoint x: 544, endPoint y: 472, distance: 196.3
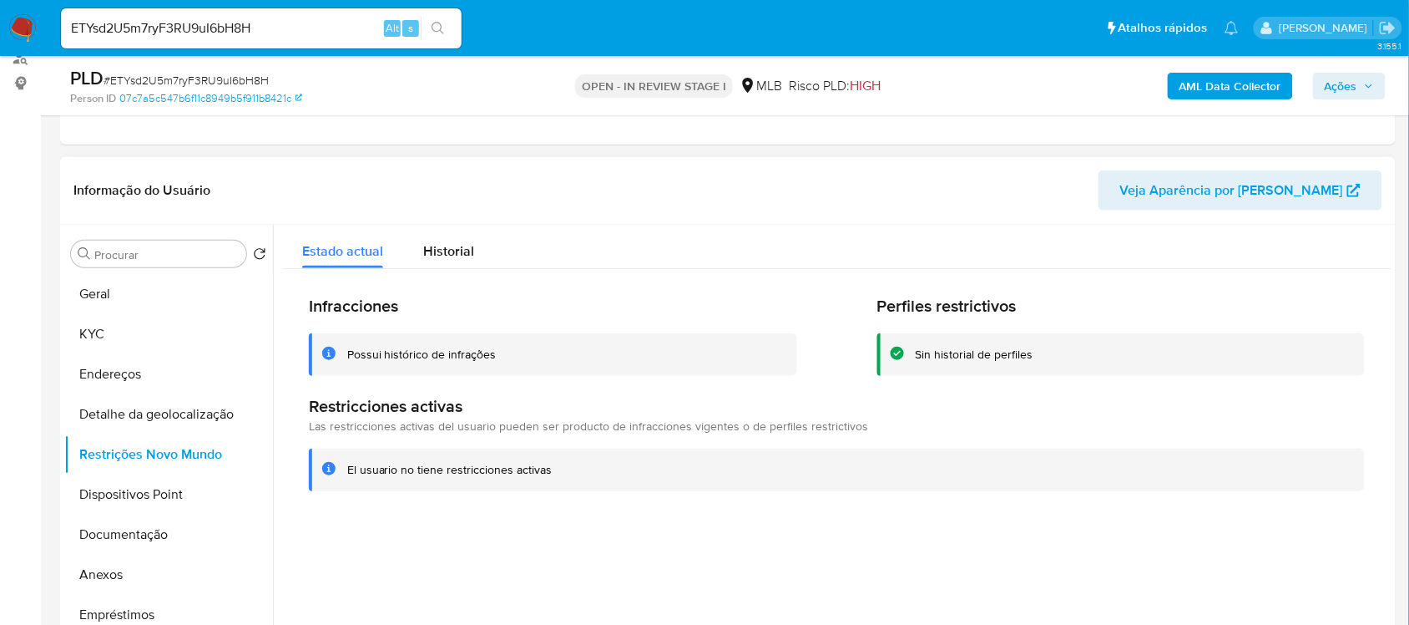
click at [549, 473] on div "El usuario no tiene restricciones activas" at bounding box center [849, 470] width 1004 height 16
click at [138, 570] on button "Anexos" at bounding box center [161, 574] width 195 height 40
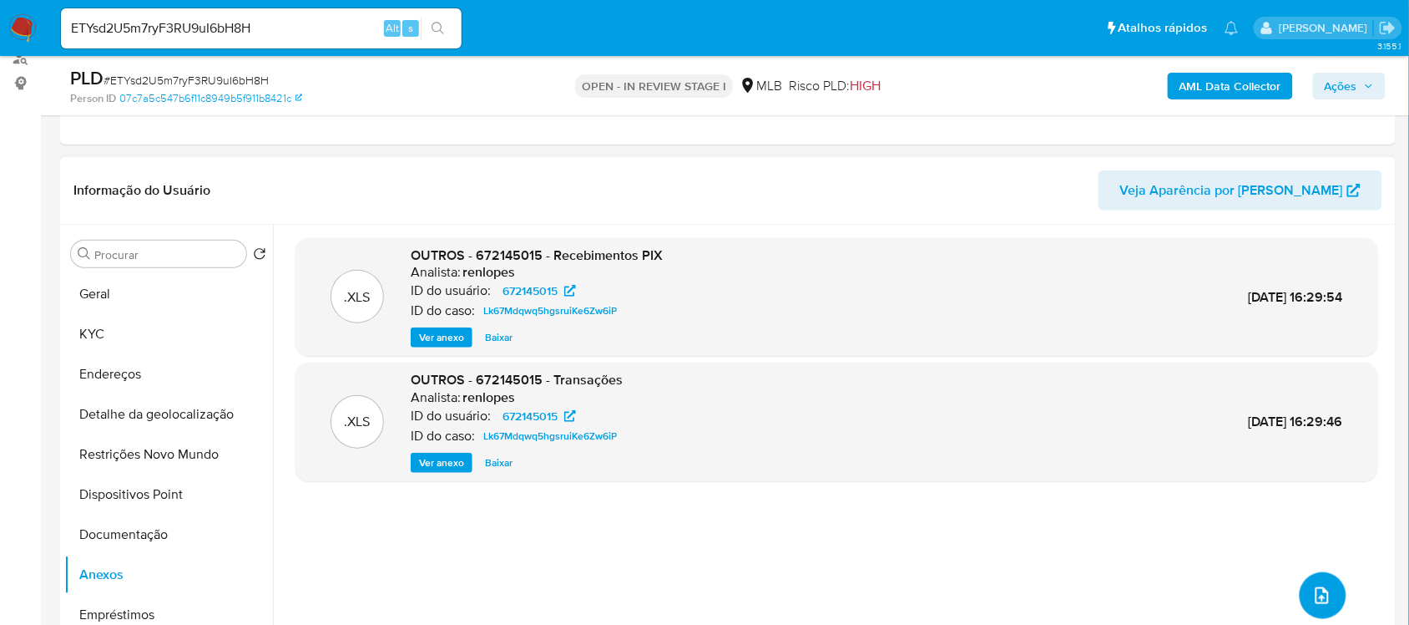
click at [1322, 587] on icon "upload-file" at bounding box center [1323, 595] width 20 height 20
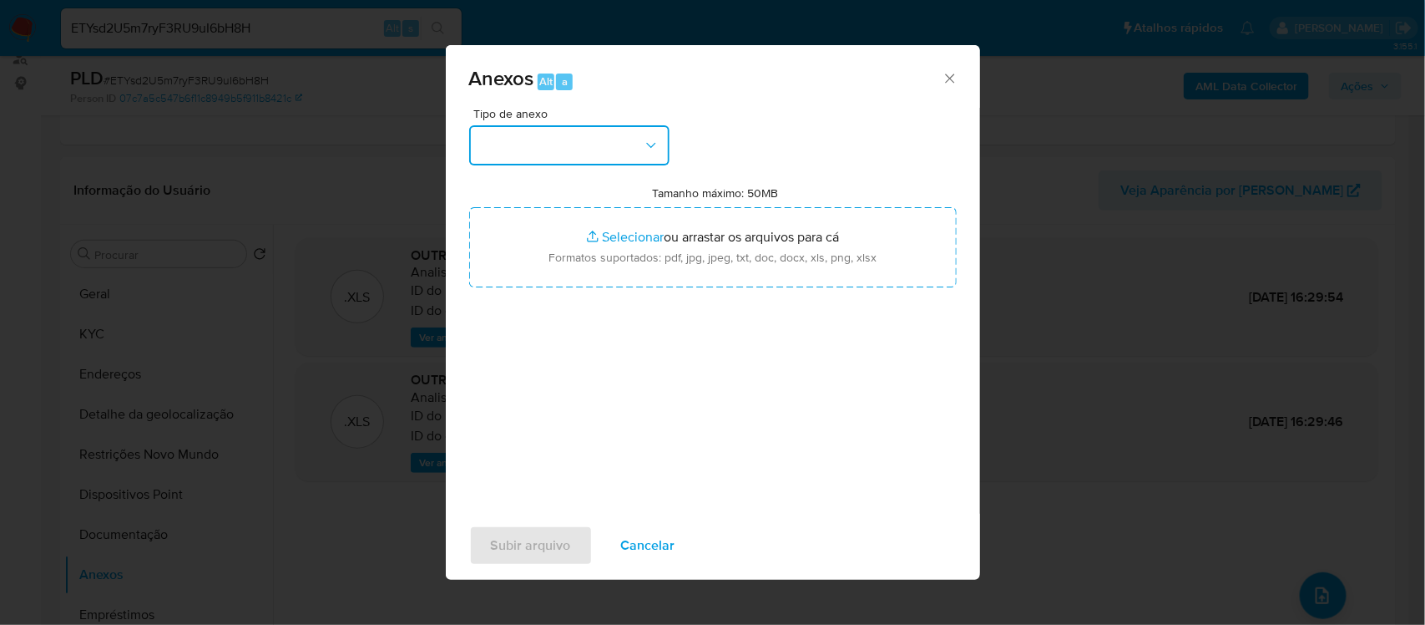
click at [650, 140] on icon "button" at bounding box center [651, 145] width 17 height 17
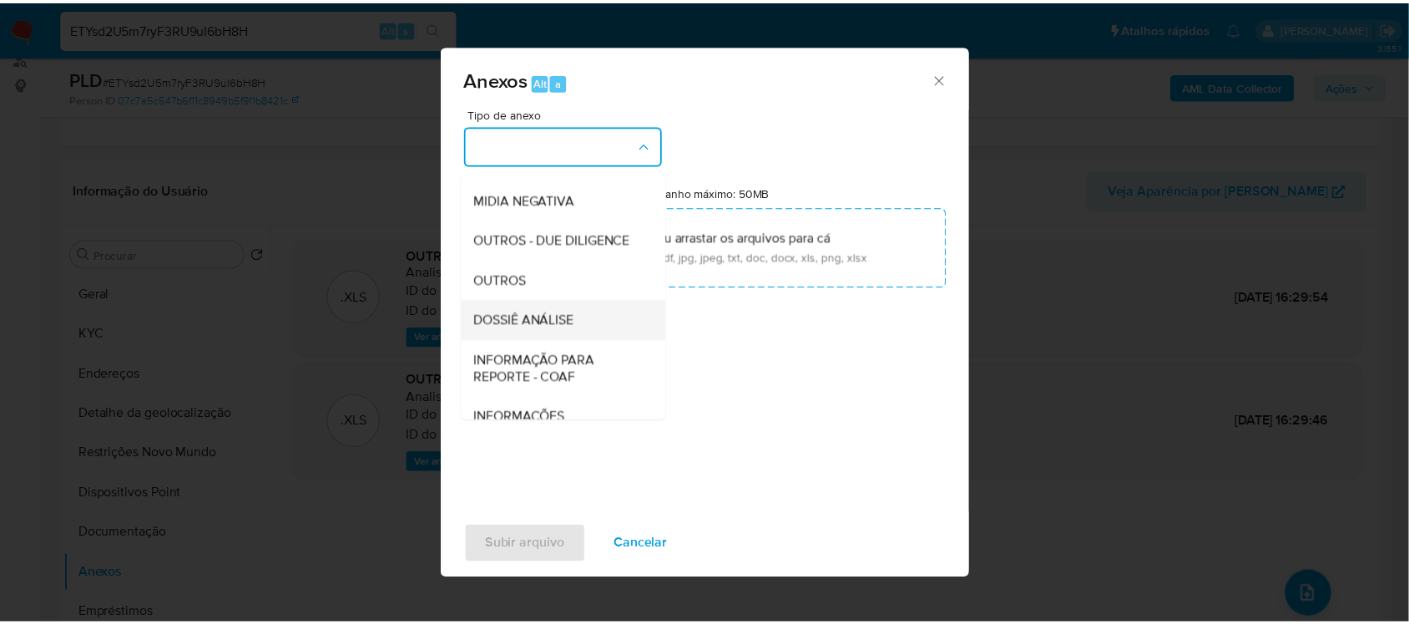
scroll to position [256, 0]
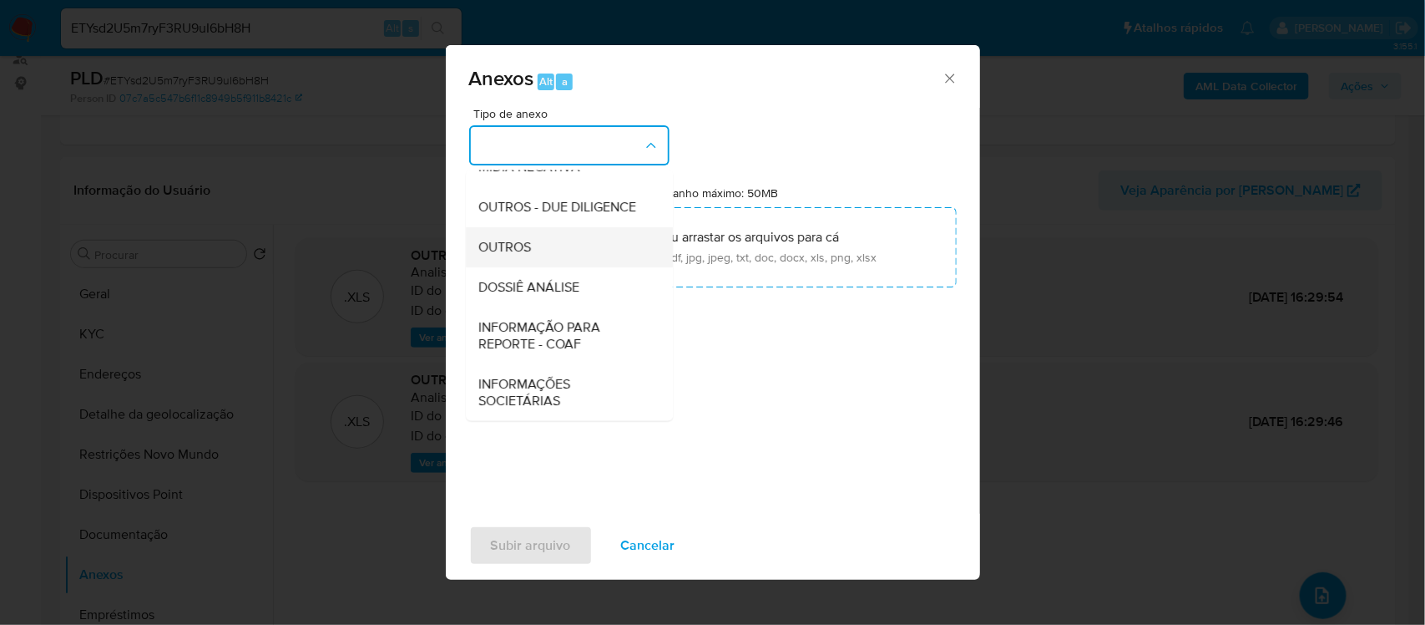
click at [512, 235] on div "OUTROS" at bounding box center [564, 246] width 170 height 40
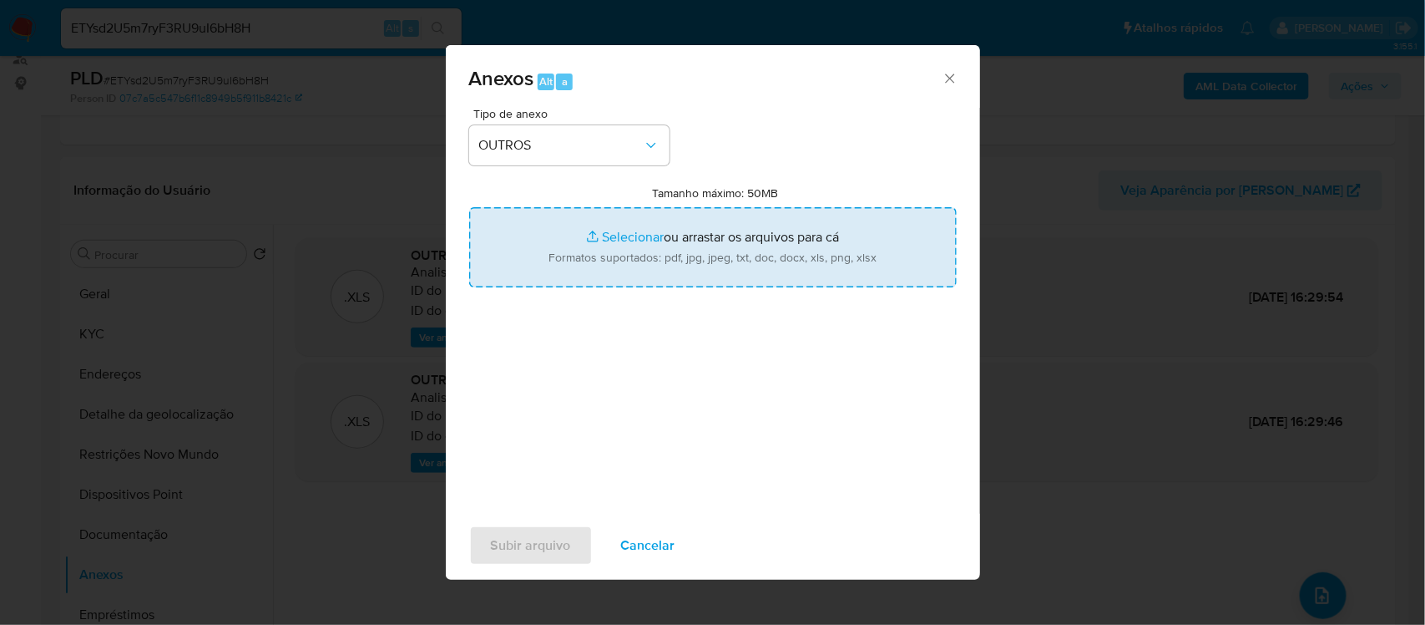
click at [624, 235] on input "Tamanho máximo: 50MB Selecionar arquivos" at bounding box center [713, 247] width 488 height 80
type input "C:\fakepath\Mulan Leandra Michelle Silva de Oliveira 672145015_2025_08_25_12_48…"
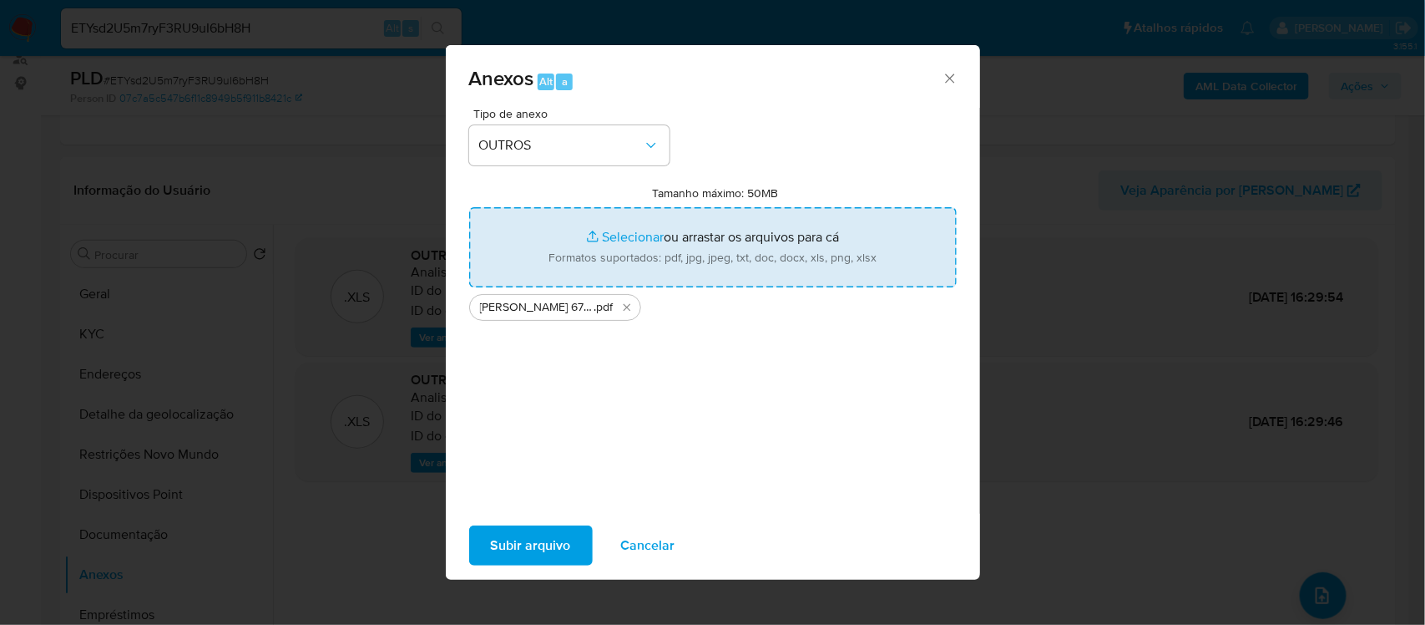
click at [635, 234] on input "Tamanho máximo: 50MB Selecionar arquivos" at bounding box center [713, 247] width 488 height 80
type input "C:\fakepath\SAR - xxxx - CPF 03929716070 - LEANDRA MICHELLE SILVA DE OLIVEIRA (…"
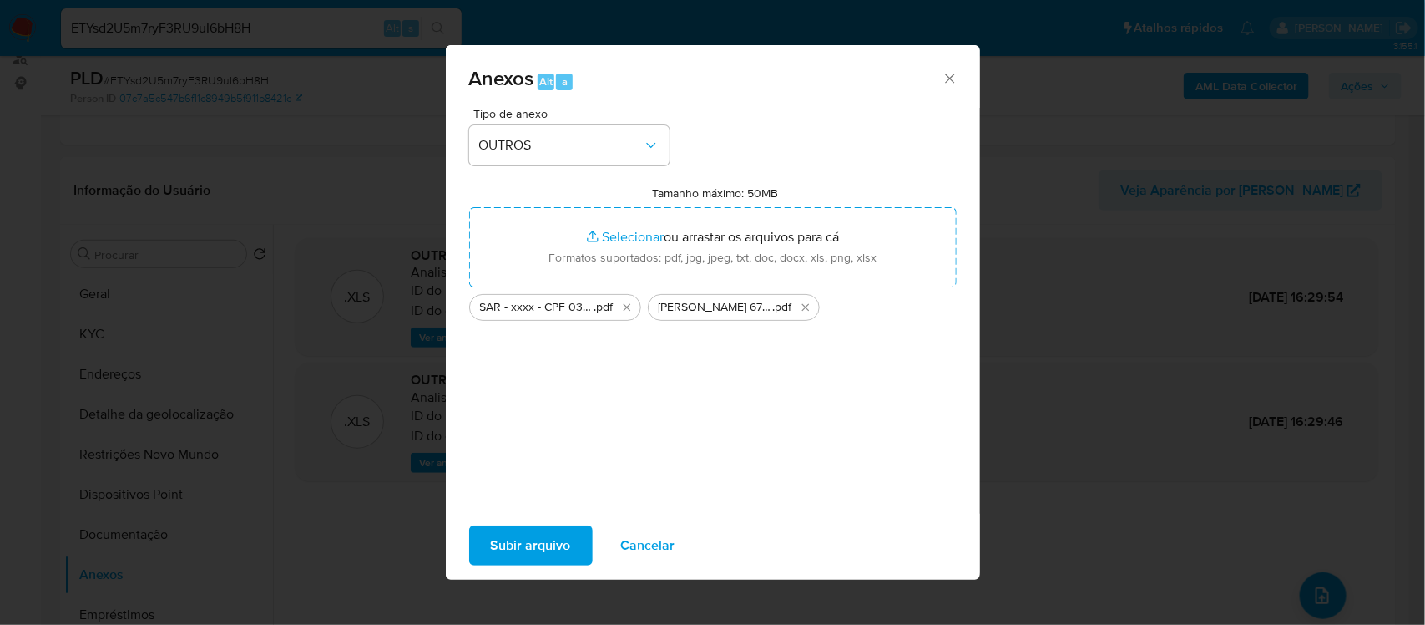
click at [514, 543] on span "Subir arquivo" at bounding box center [531, 545] width 80 height 37
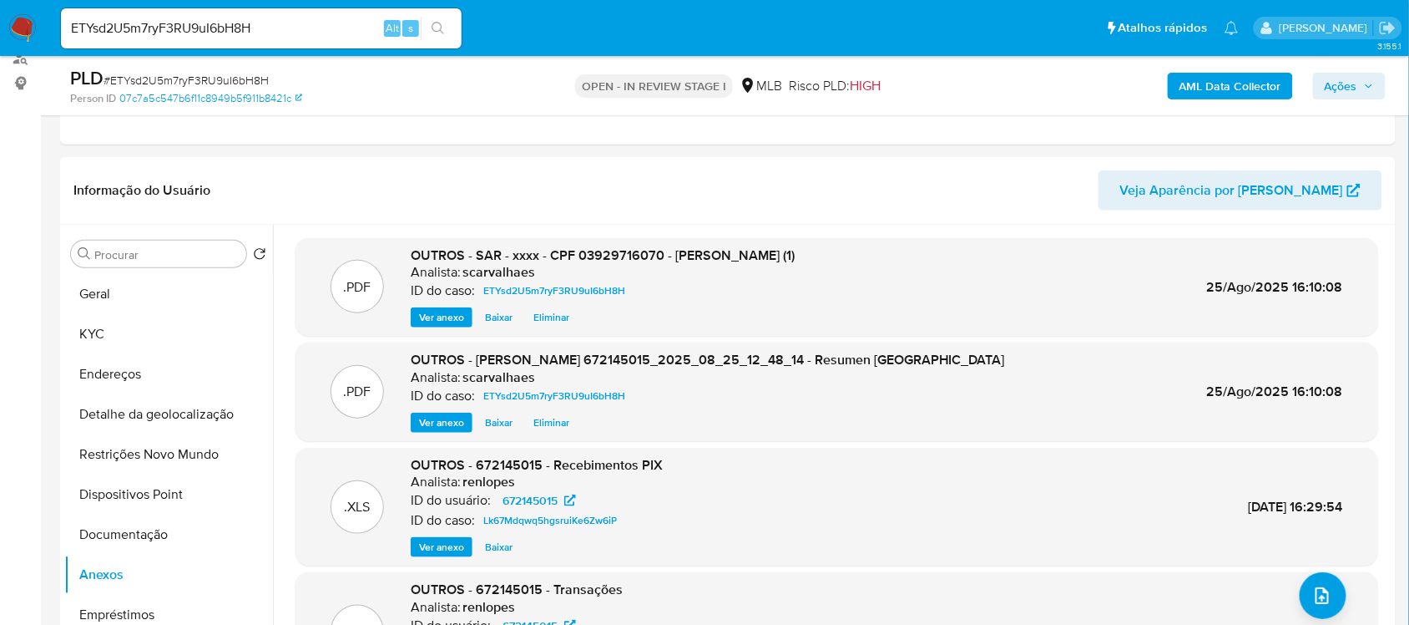
click at [1359, 93] on span "Ações" at bounding box center [1349, 85] width 49 height 23
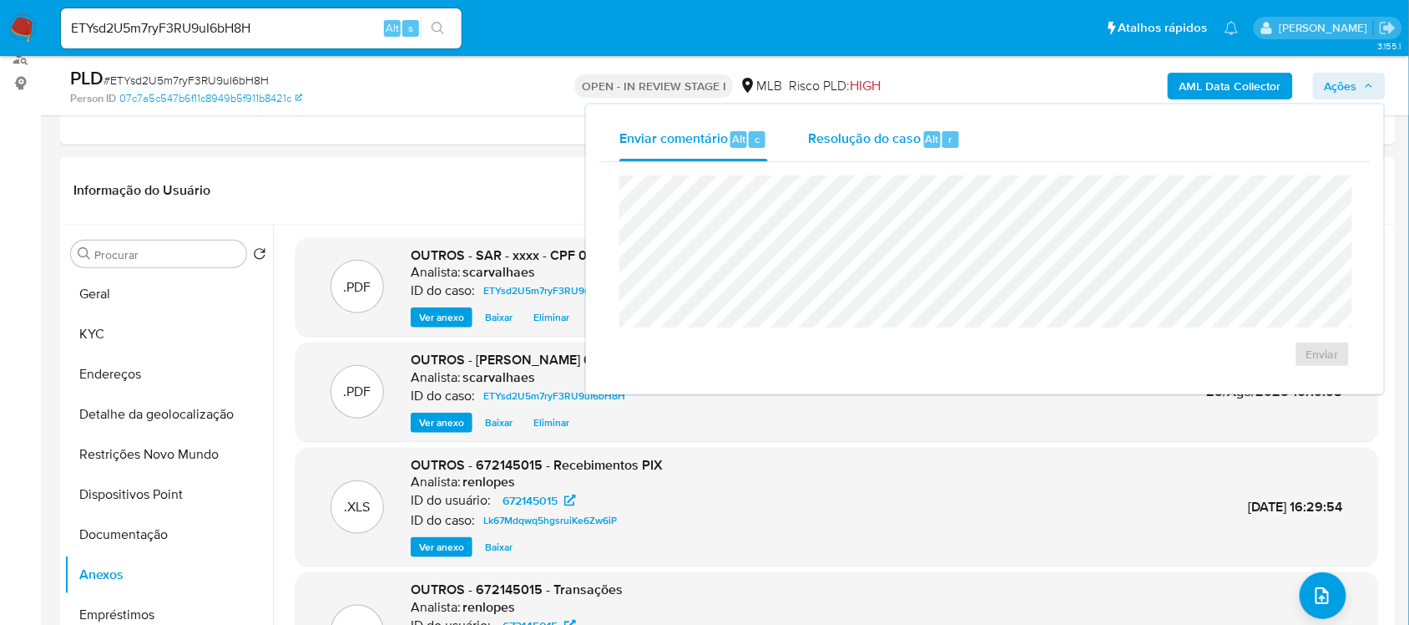
click at [858, 129] on span "Resolução do caso" at bounding box center [864, 138] width 113 height 19
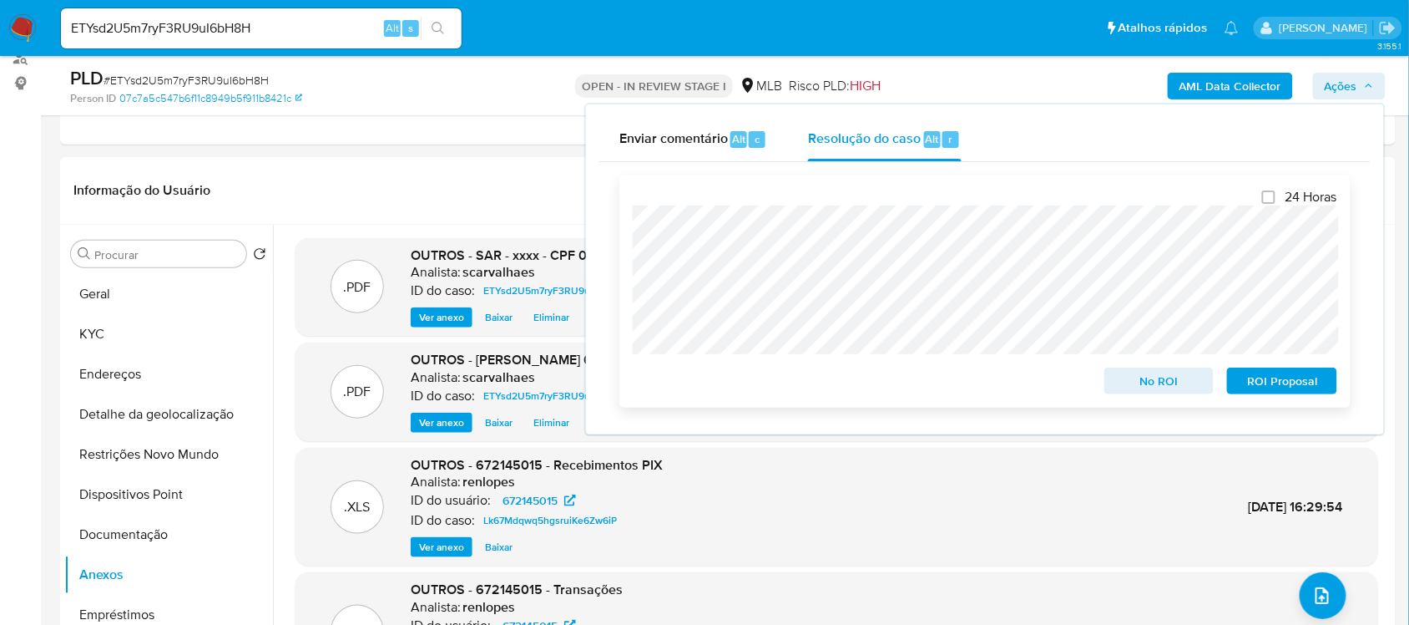
click at [1286, 385] on span "ROI Proposal" at bounding box center [1282, 380] width 87 height 23
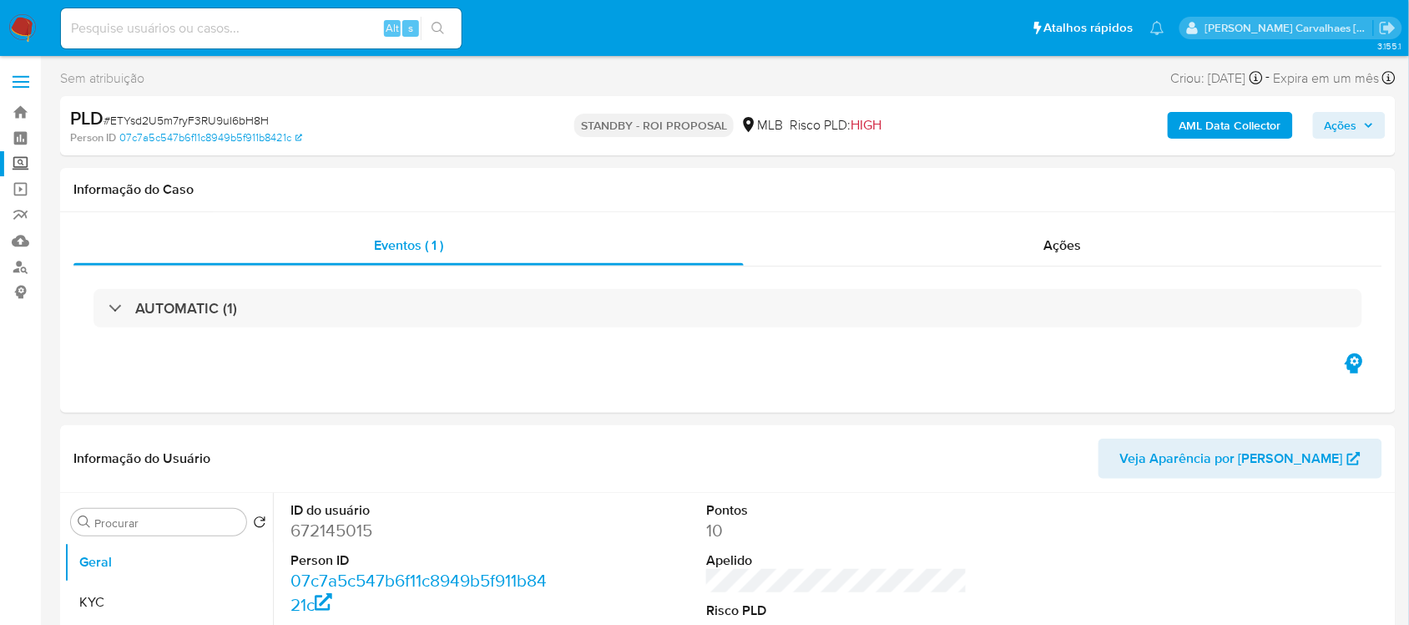
select select "10"
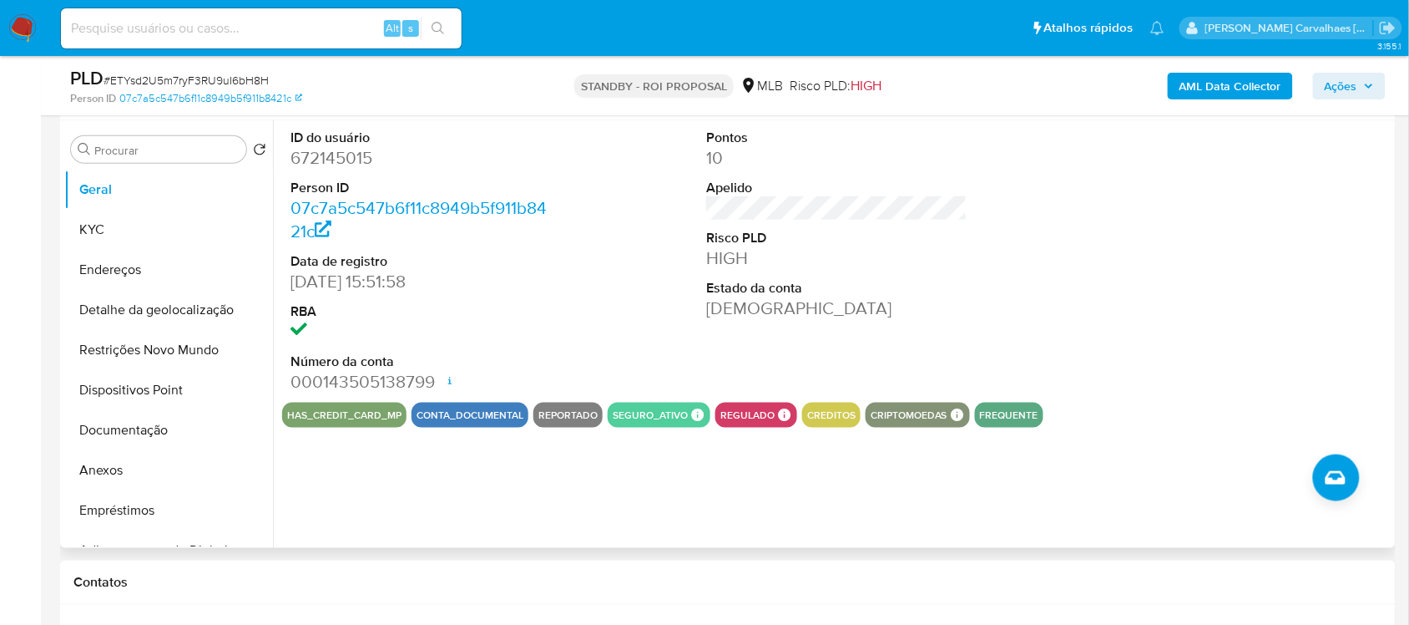
scroll to position [209, 0]
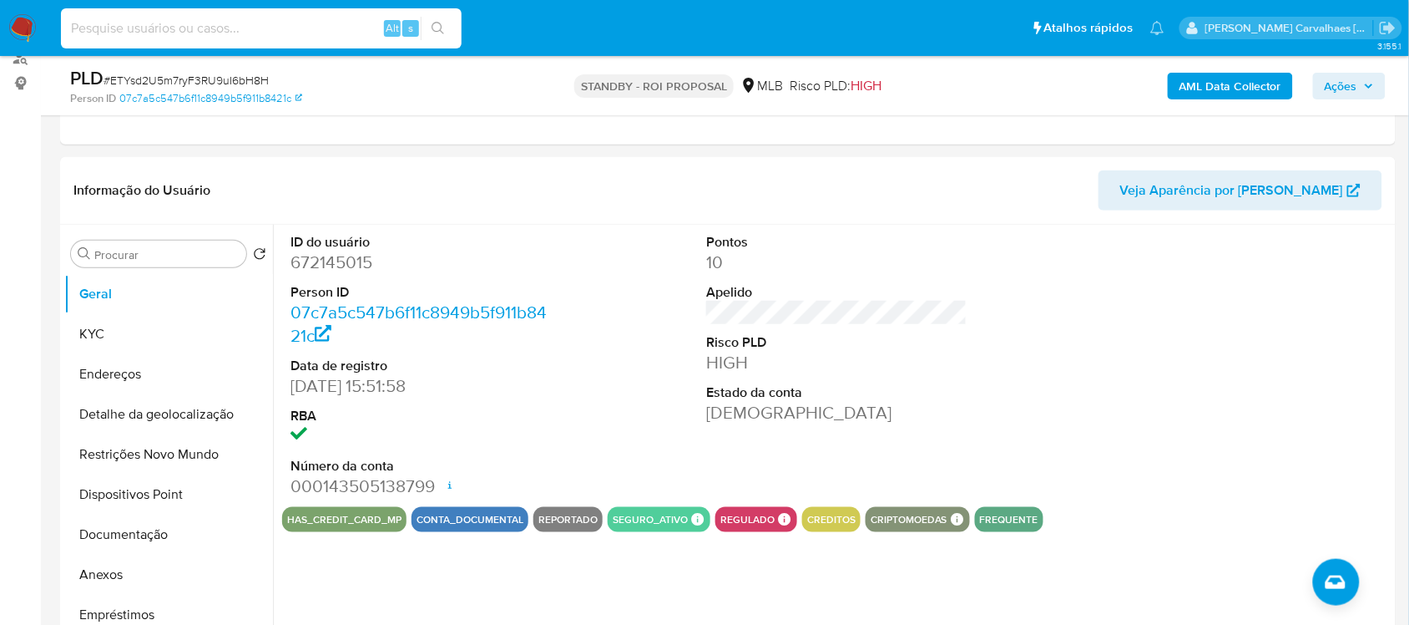
paste input "cqqNxkCPDEWsWbEGc4xBMFYk"
type input "cqqNxkCPDEWsWbEGc4xBMFYk"
click at [432, 23] on icon "search-icon" at bounding box center [438, 28] width 13 height 13
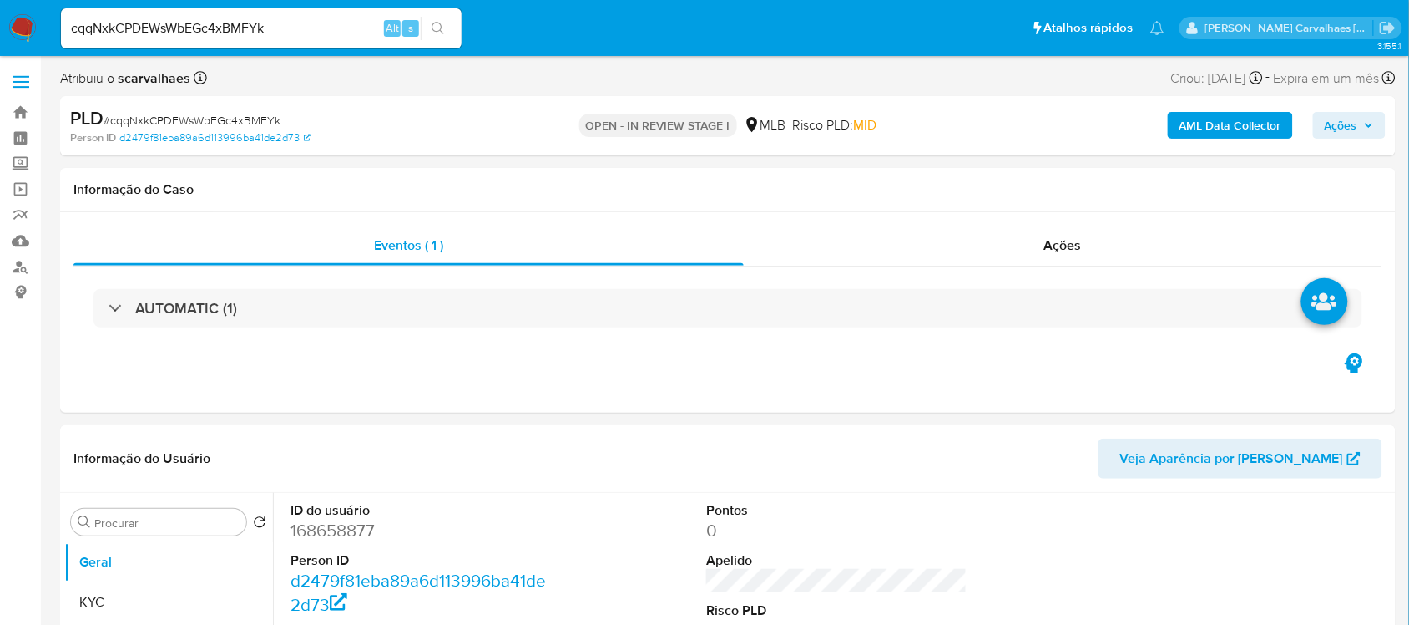
select select "10"
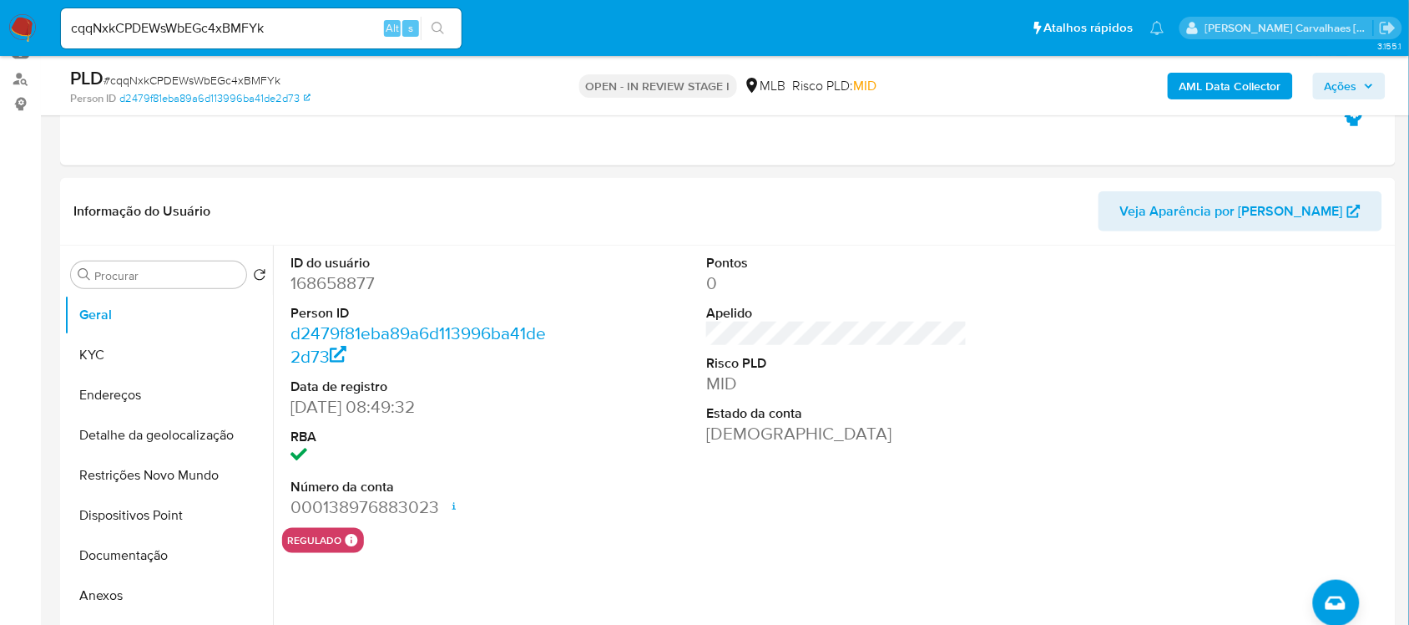
scroll to position [209, 0]
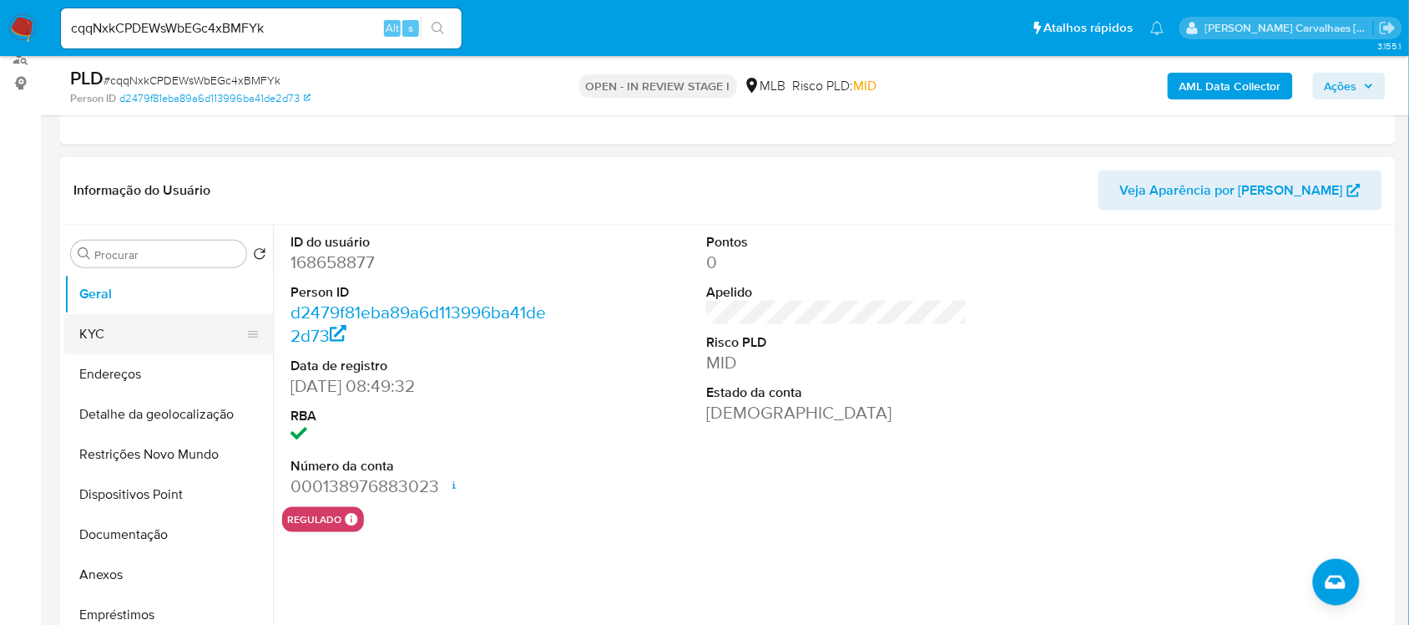
click at [107, 334] on button "KYC" at bounding box center [161, 334] width 195 height 40
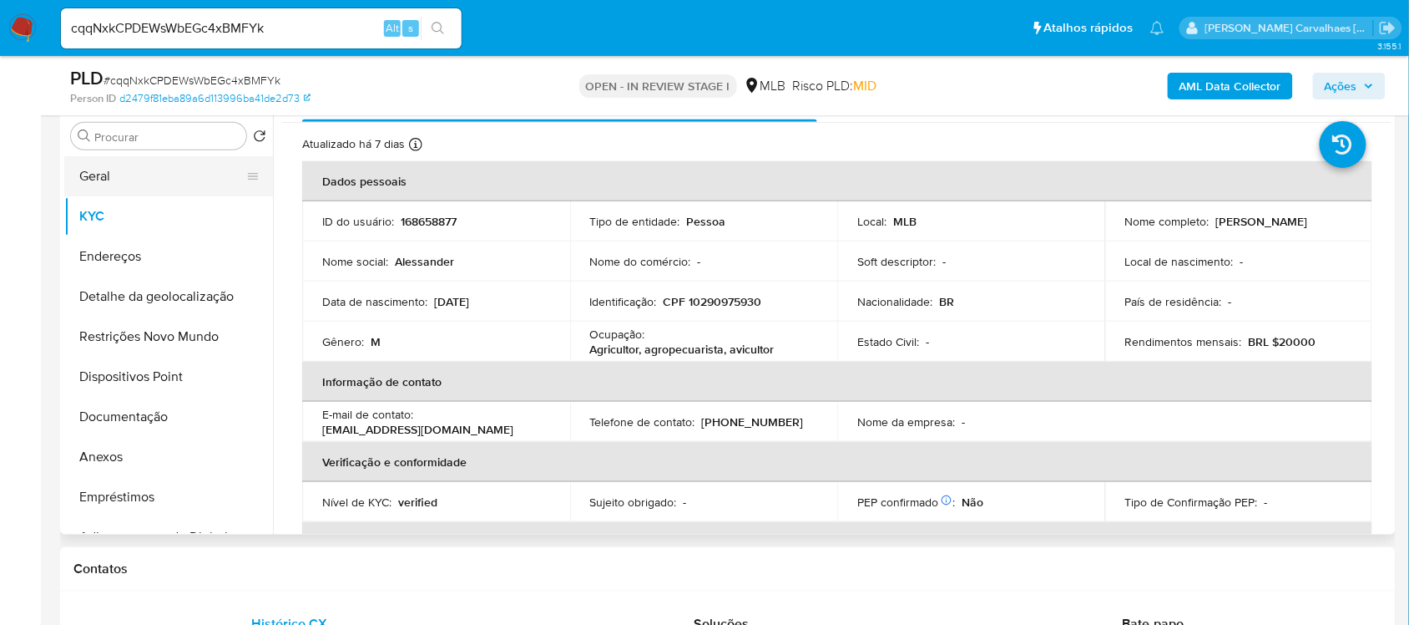
scroll to position [281, 0]
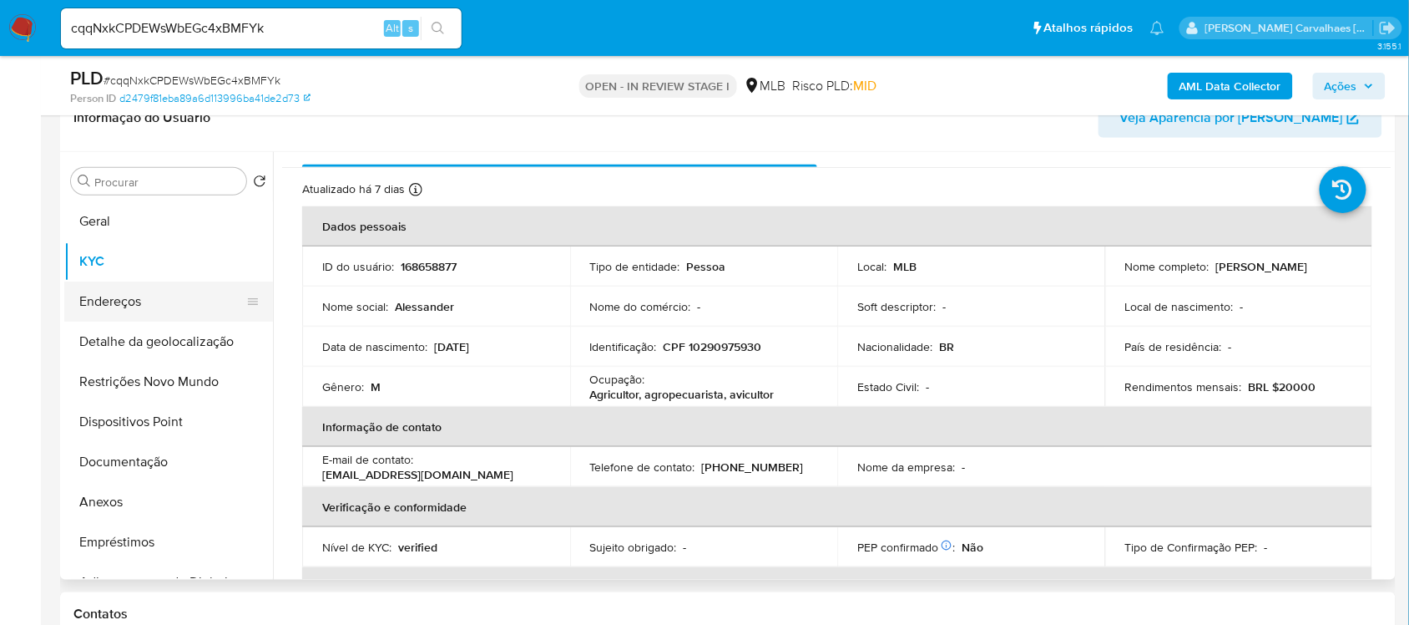
click at [139, 297] on button "Endereços" at bounding box center [161, 301] width 195 height 40
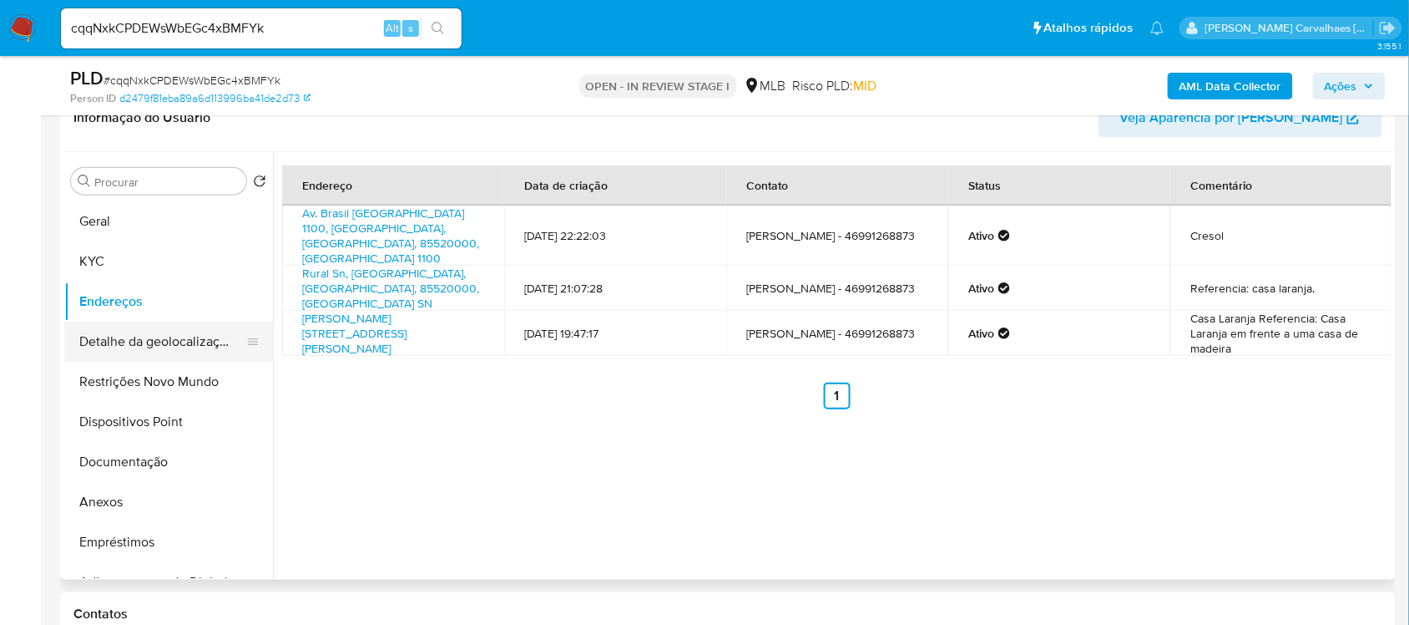
click at [210, 334] on button "Detalhe da geolocalização" at bounding box center [161, 341] width 195 height 40
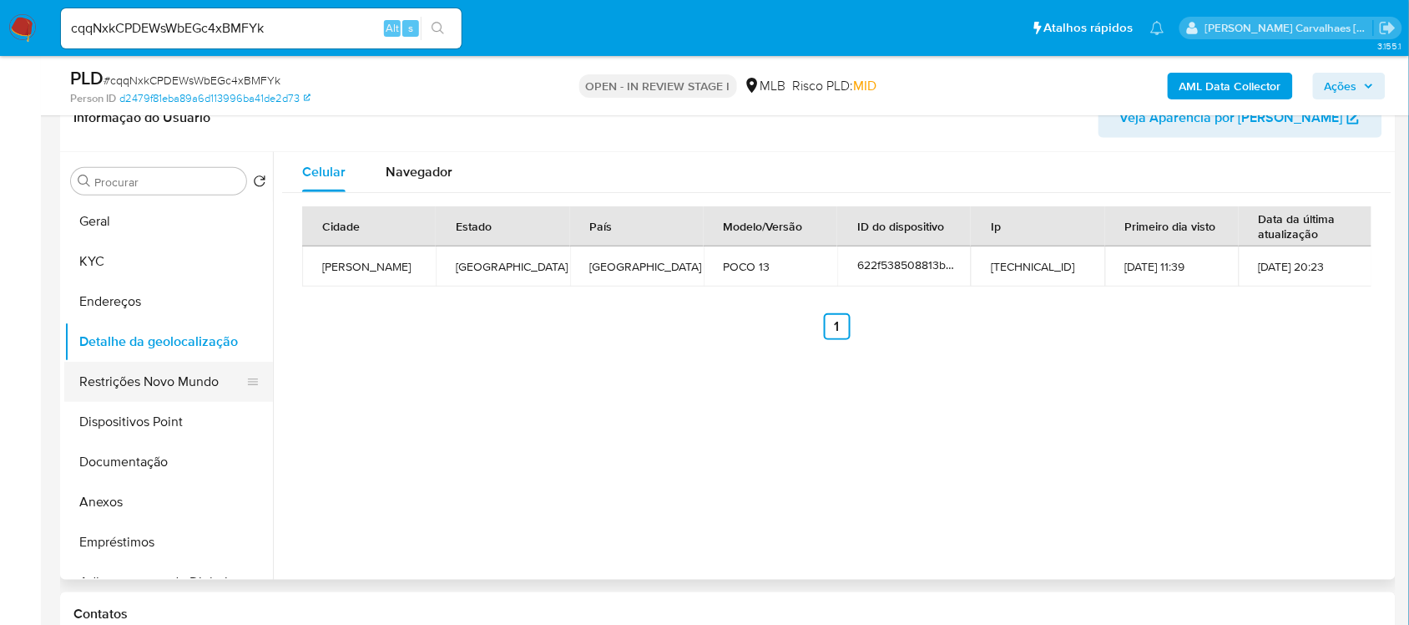
click at [154, 384] on button "Restrições Novo Mundo" at bounding box center [161, 382] width 195 height 40
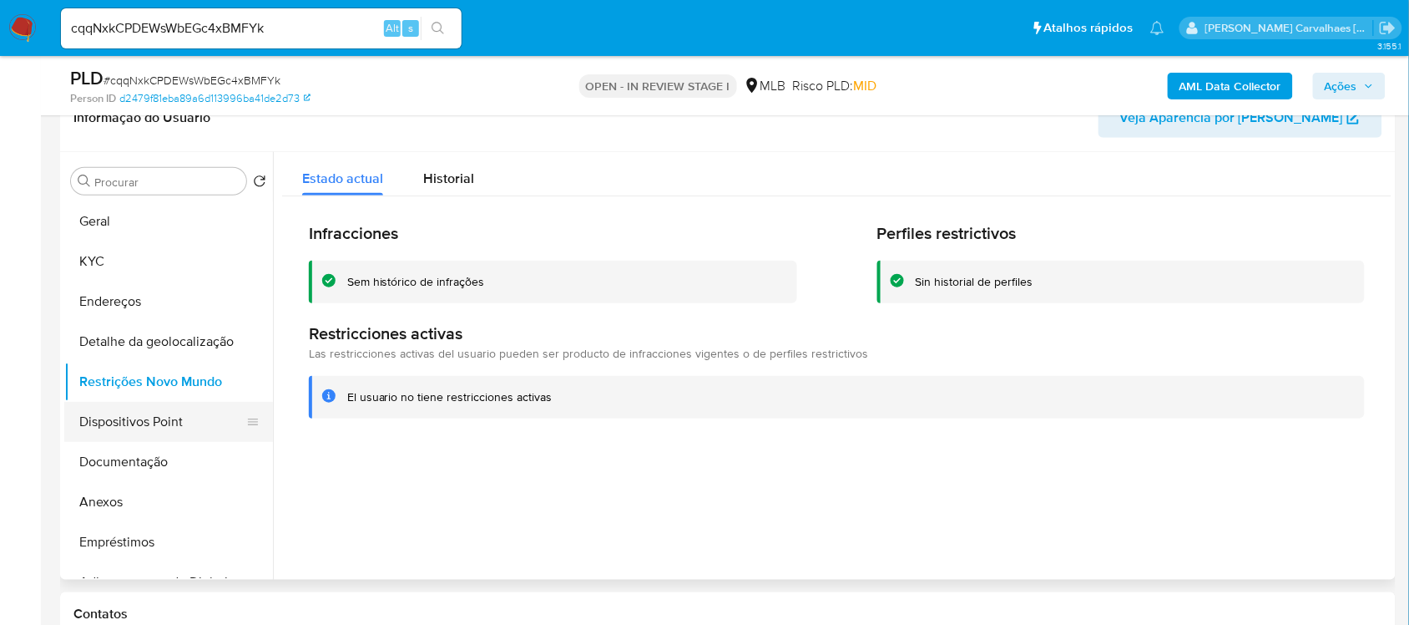
click at [188, 417] on button "Dispositivos Point" at bounding box center [161, 422] width 195 height 40
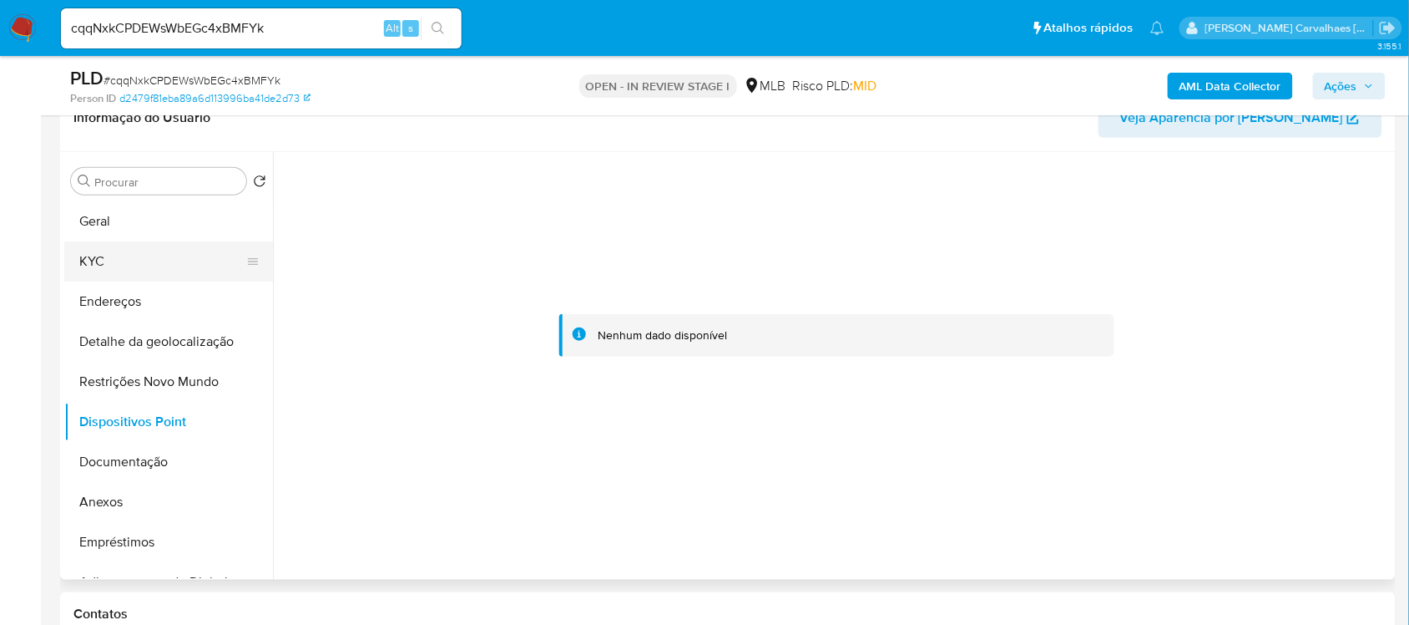
click at [109, 255] on button "KYC" at bounding box center [161, 261] width 195 height 40
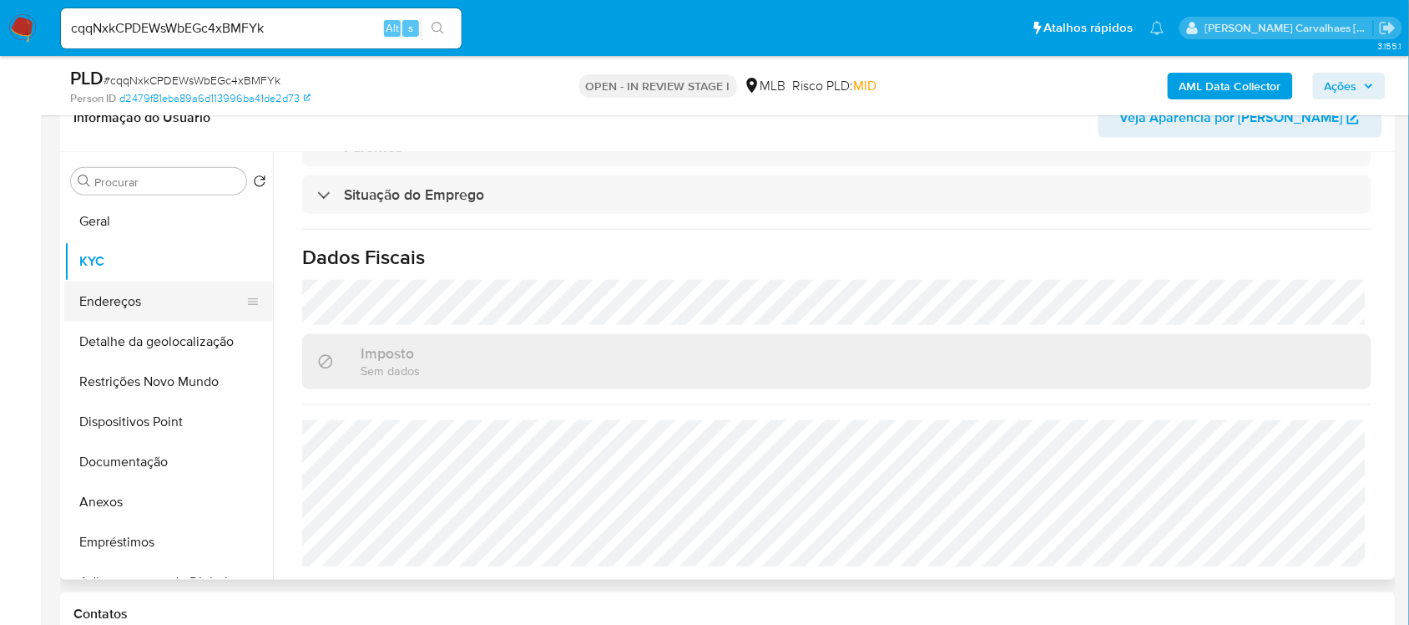
click at [139, 299] on button "Endereços" at bounding box center [161, 301] width 195 height 40
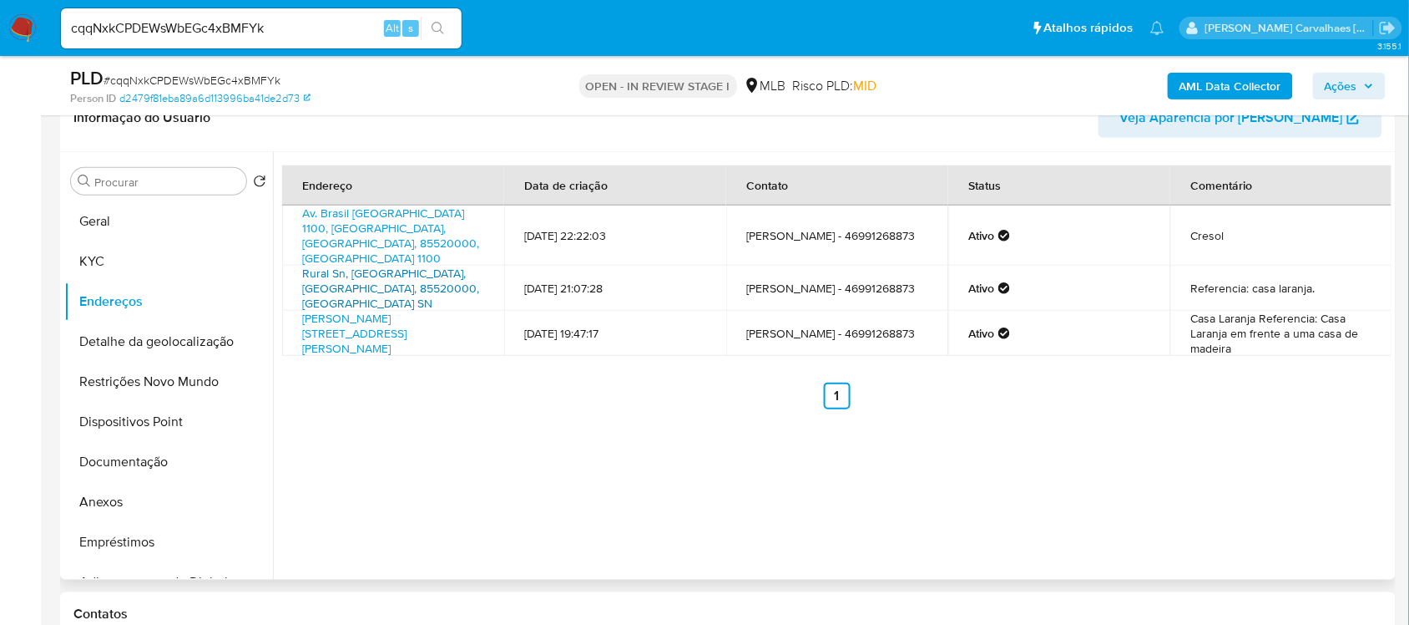
click at [372, 265] on link "Rural Sn, [GEOGRAPHIC_DATA], [GEOGRAPHIC_DATA], 85520000, [GEOGRAPHIC_DATA] SN" at bounding box center [390, 288] width 177 height 47
click at [148, 460] on button "Documentação" at bounding box center [161, 462] width 195 height 40
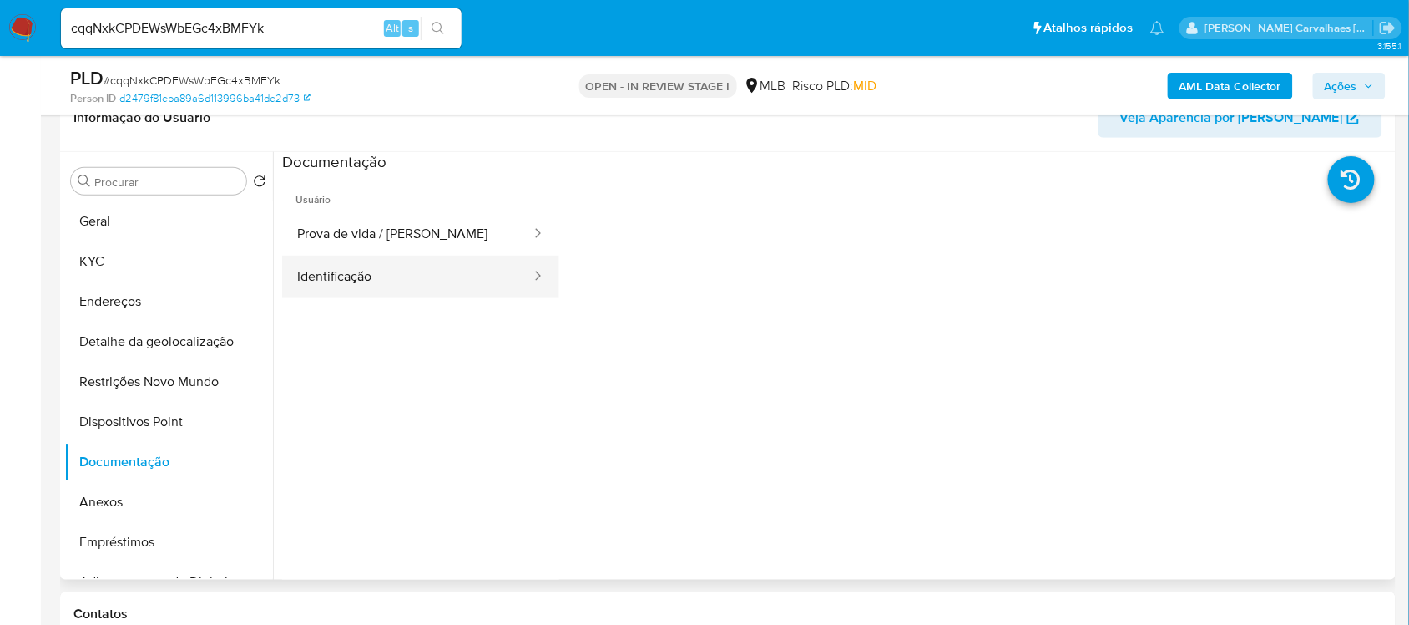
click at [366, 267] on button "Identificação" at bounding box center [407, 277] width 250 height 43
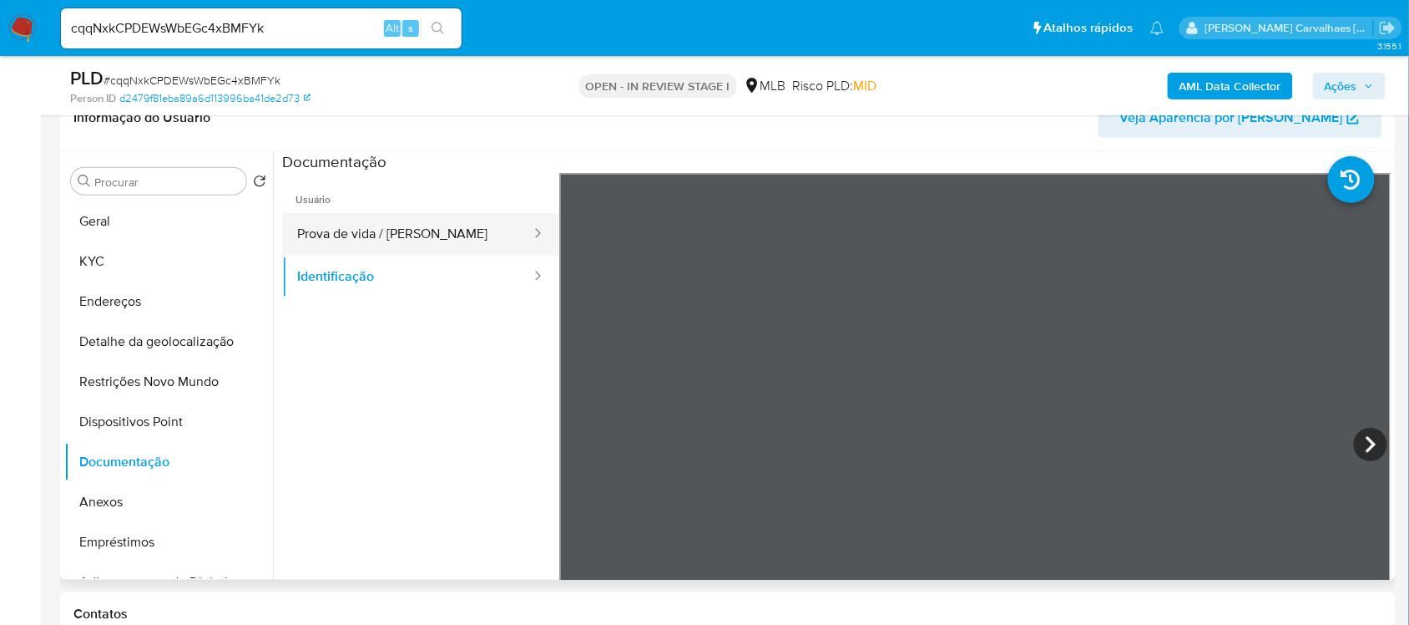
click at [376, 236] on button "Prova de vida / [PERSON_NAME]" at bounding box center [407, 234] width 250 height 43
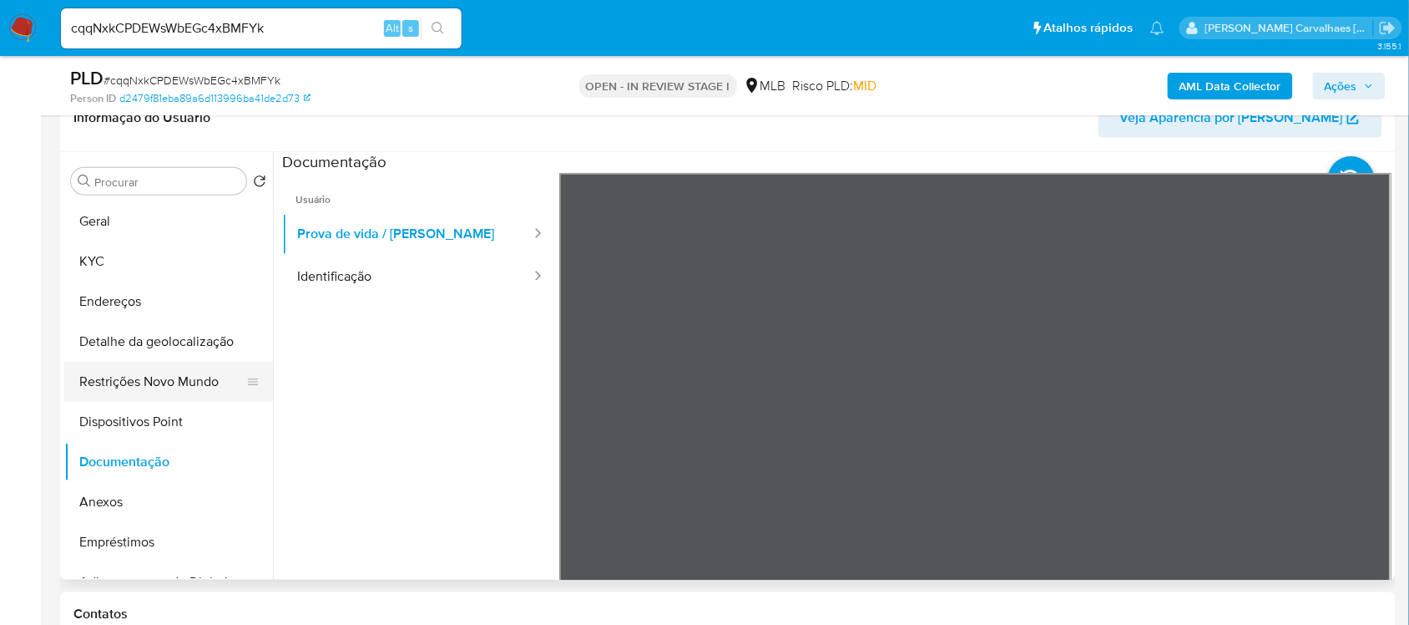
click at [165, 388] on button "Restrições Novo Mundo" at bounding box center [161, 382] width 195 height 40
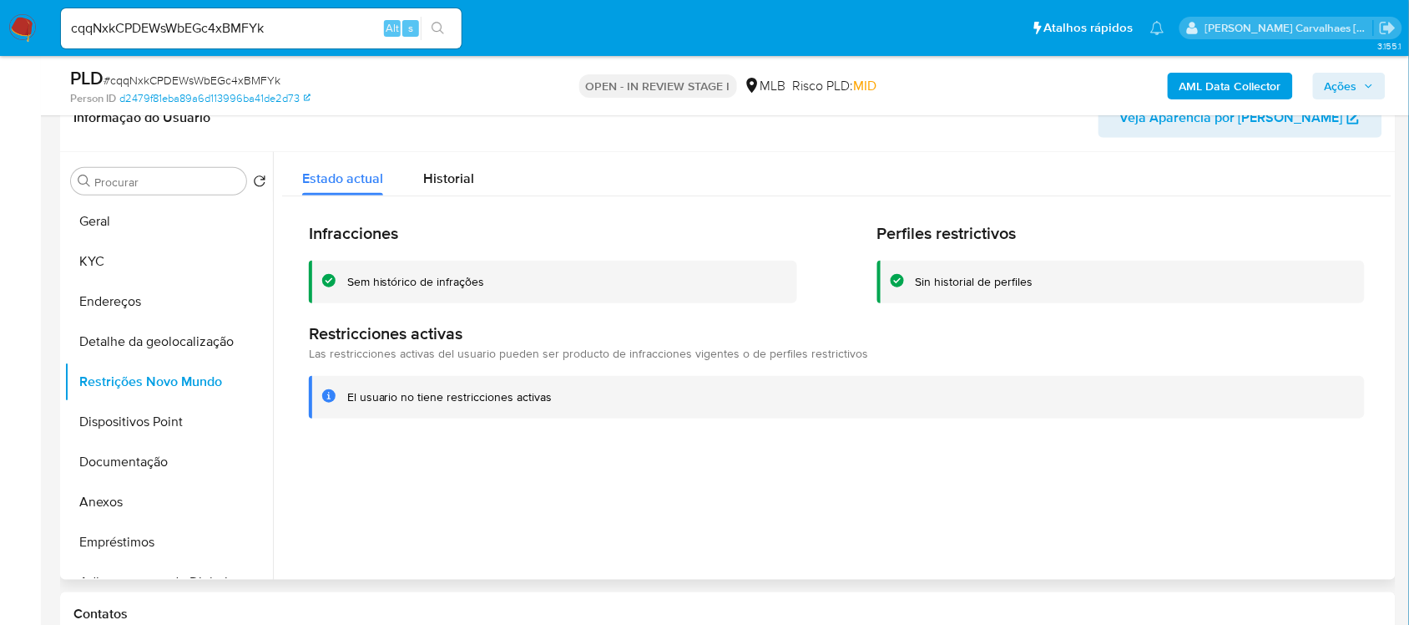
drag, startPoint x: 343, startPoint y: 397, endPoint x: 549, endPoint y: 409, distance: 206.6
click at [549, 409] on div "El usuario no tiene restricciones activas" at bounding box center [837, 397] width 1056 height 43
click at [114, 218] on button "Geral" at bounding box center [161, 221] width 195 height 40
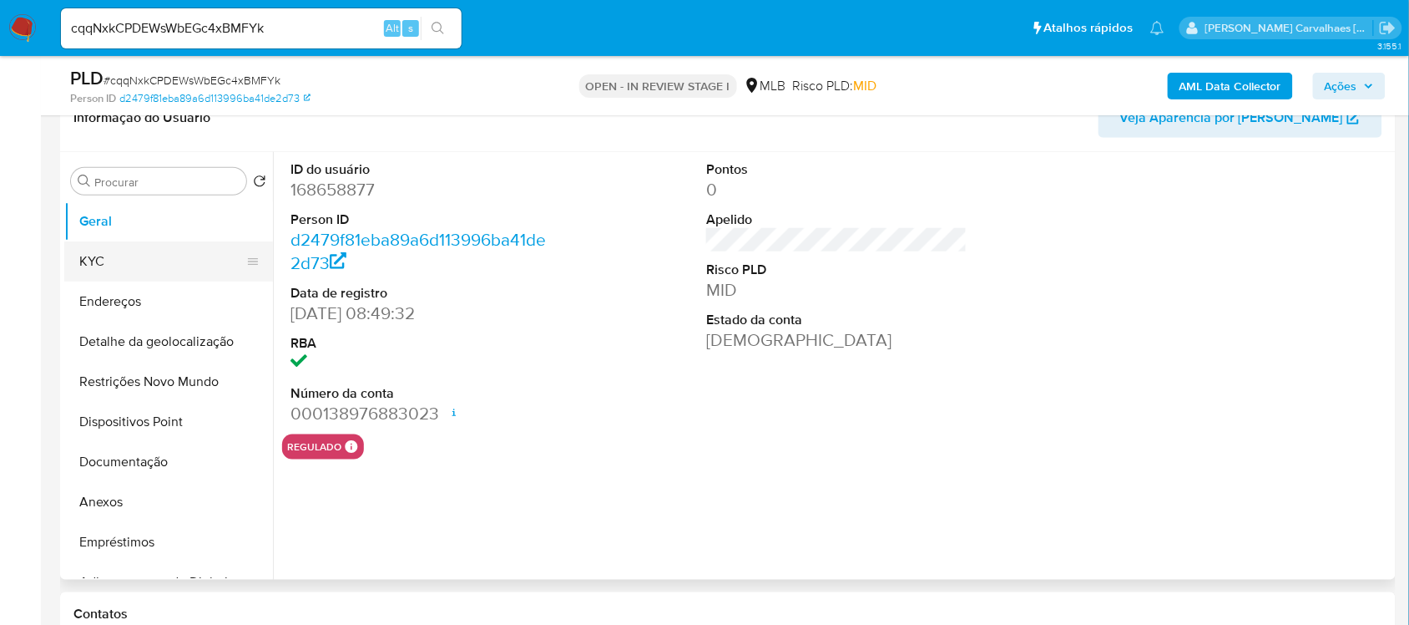
click at [106, 253] on button "KYC" at bounding box center [161, 261] width 195 height 40
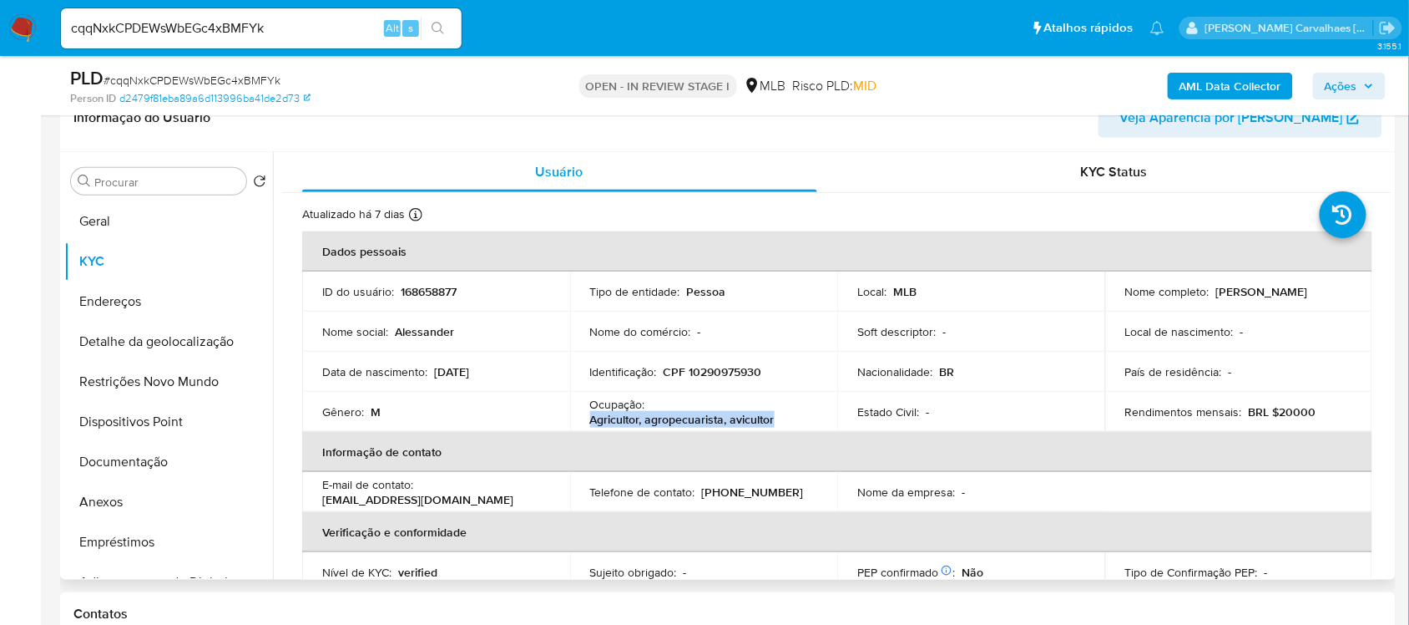
drag, startPoint x: 585, startPoint y: 420, endPoint x: 778, endPoint y: 419, distance: 192.9
click at [778, 419] on td "Ocupação : Agricultor, agropecuarista, avicultor" at bounding box center [704, 412] width 268 height 40
copy p "Agricultor, agropecuarista, avicultor"
click at [110, 495] on button "Anexos" at bounding box center [161, 502] width 195 height 40
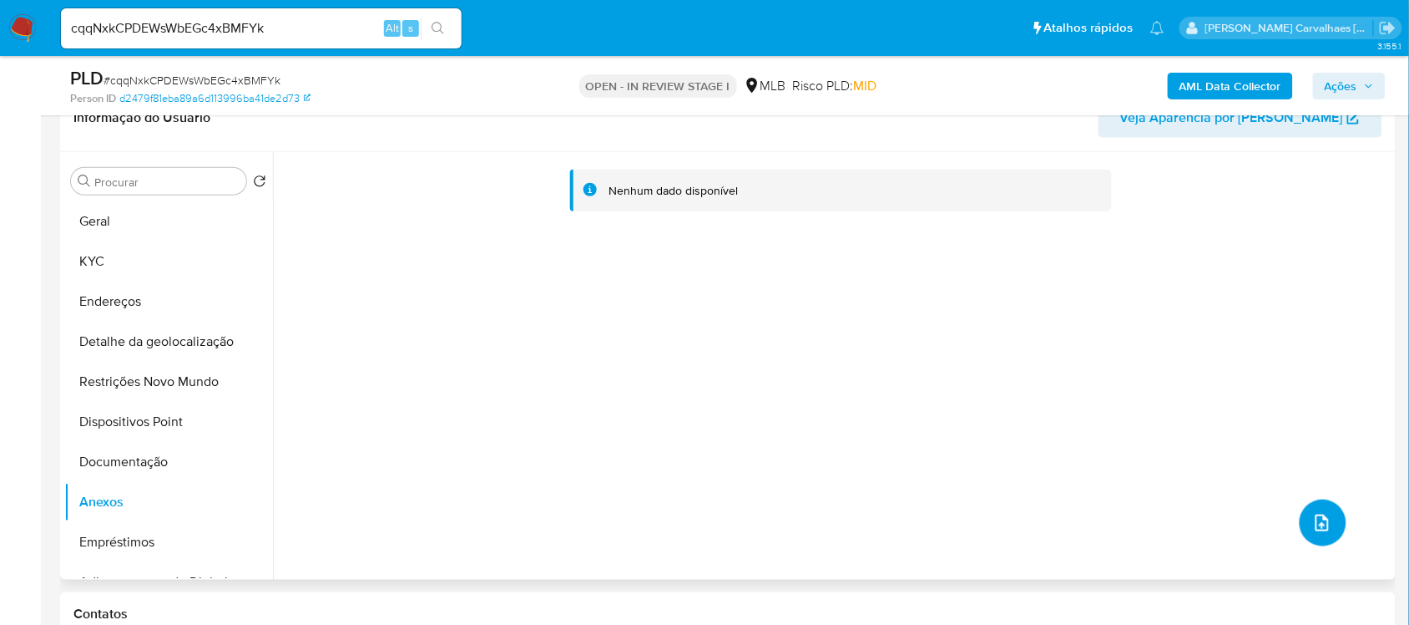
click at [1320, 531] on icon "upload-file" at bounding box center [1323, 523] width 20 height 20
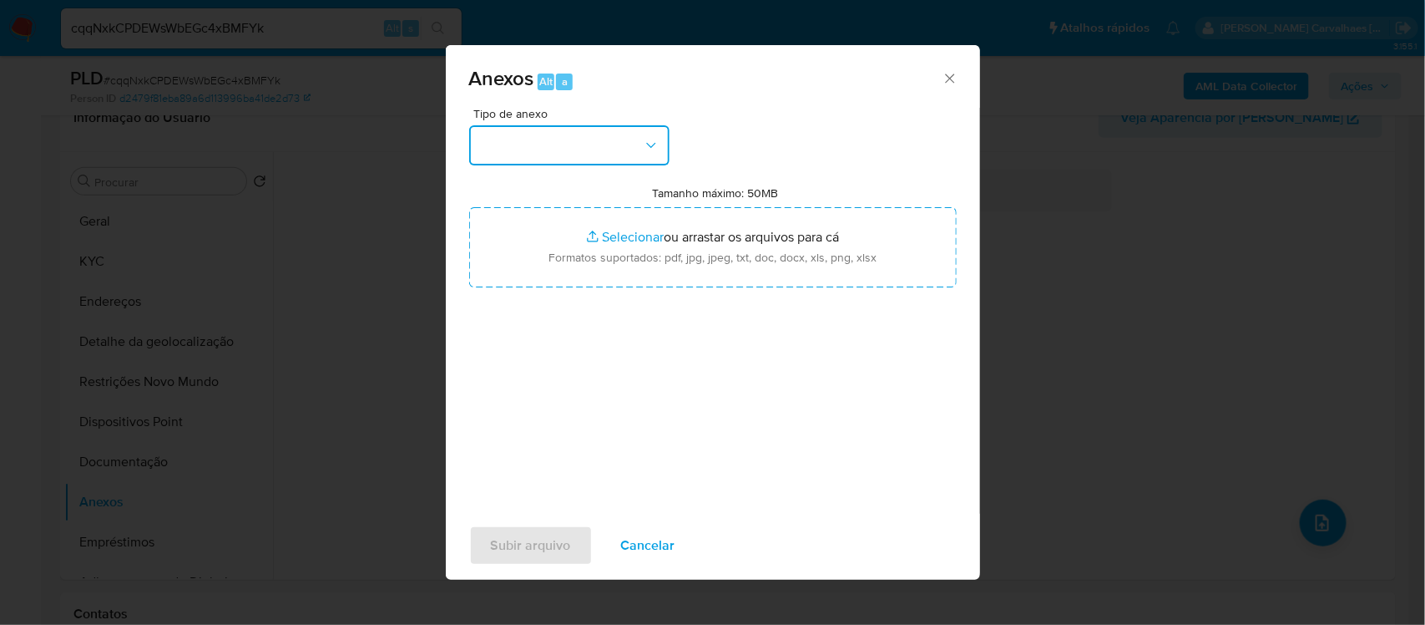
click at [656, 147] on button "button" at bounding box center [569, 145] width 200 height 40
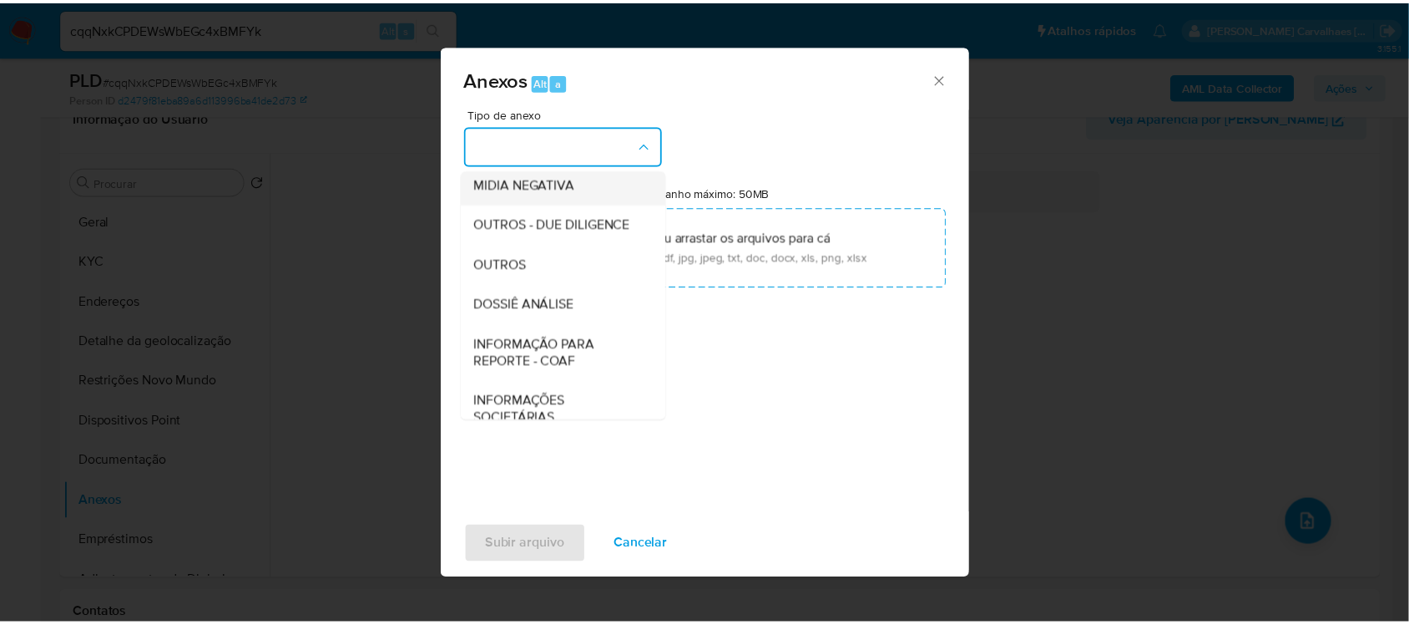
scroll to position [209, 0]
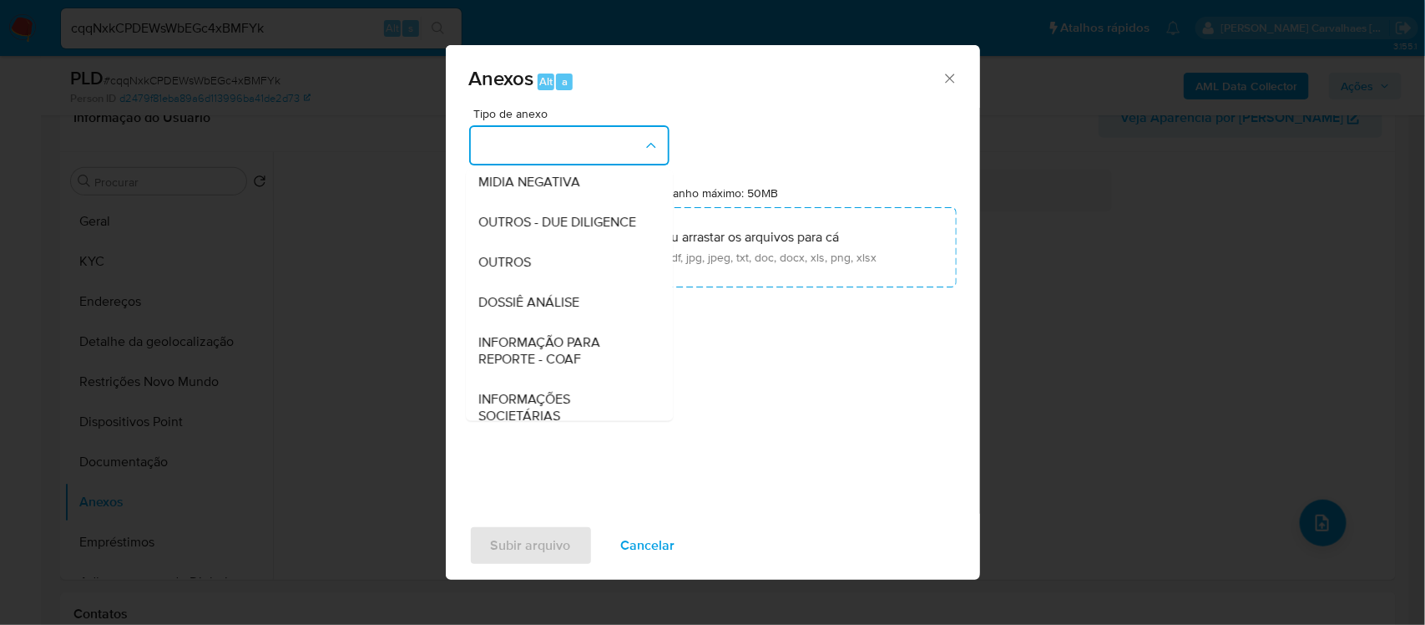
click at [526, 270] on span "OUTROS" at bounding box center [505, 261] width 53 height 17
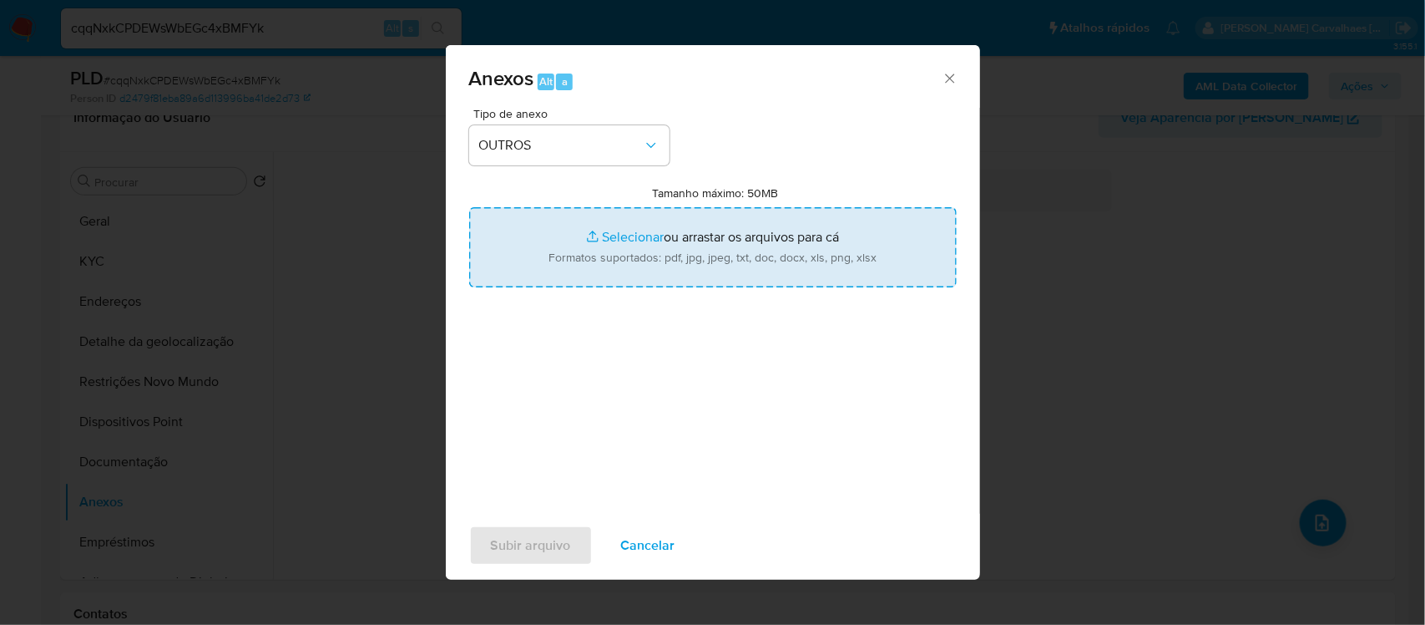
click at [612, 240] on input "Tamanho máximo: 50MB Selecionar arquivos" at bounding box center [713, 247] width 488 height 80
type input "C:\fakepath\Mulan Alessander Furlaneto 168658877_2025_08_25_12_48_41 - Tabla di…"
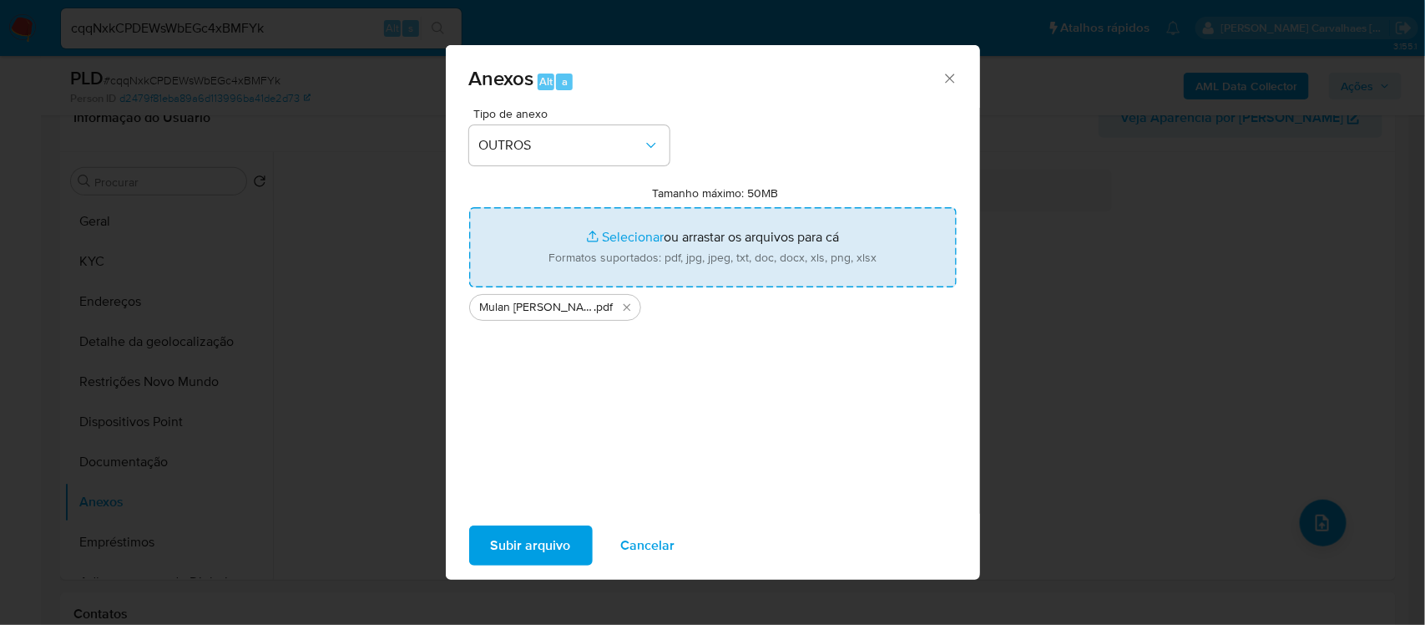
click at [626, 240] on input "Tamanho máximo: 50MB Selecionar arquivos" at bounding box center [713, 247] width 488 height 80
type input "C:\fakepath\SAR - xxxx - CPF 10290975930 - ALESSANDER FURLANETO.pdf"
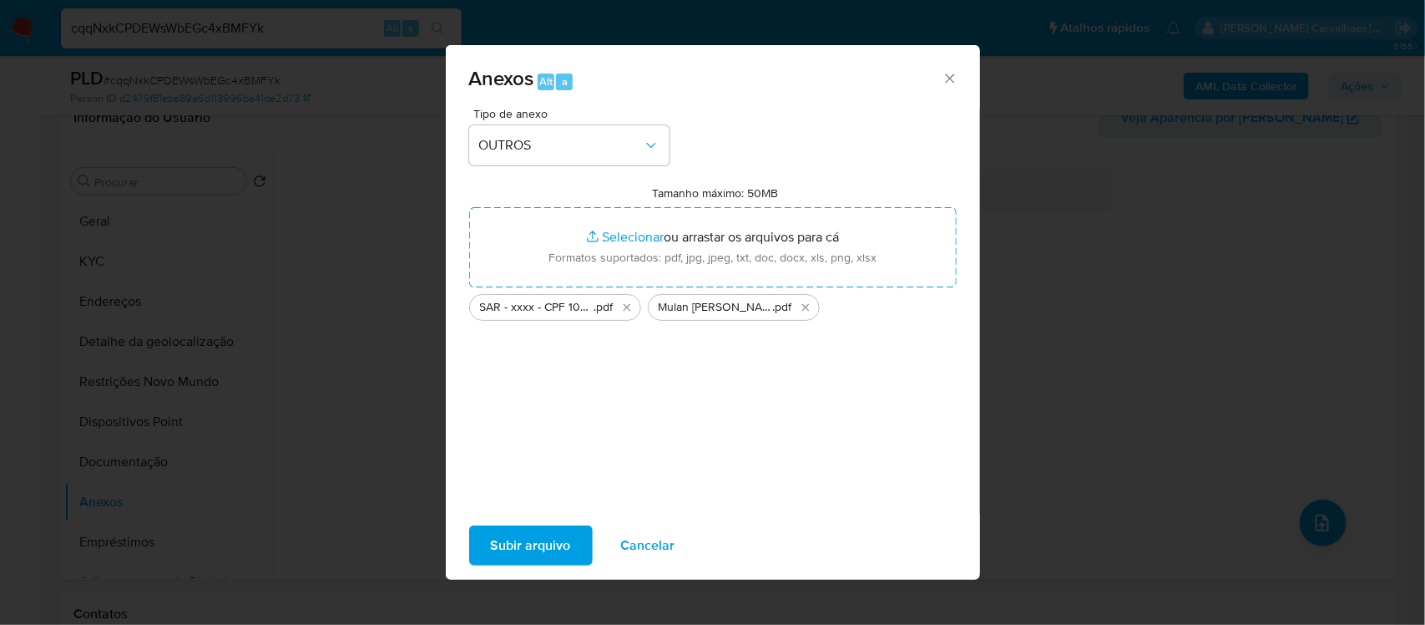
click at [532, 549] on span "Subir arquivo" at bounding box center [531, 545] width 80 height 37
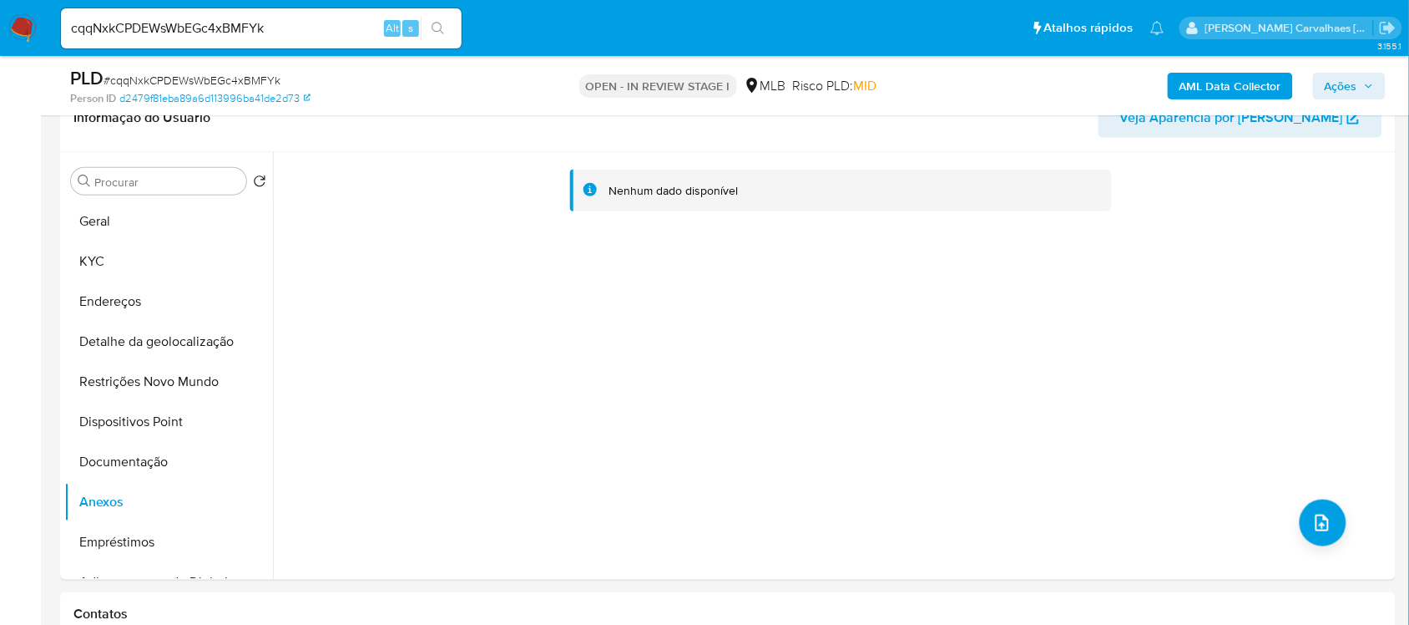
click at [1338, 76] on span "Ações" at bounding box center [1341, 86] width 33 height 27
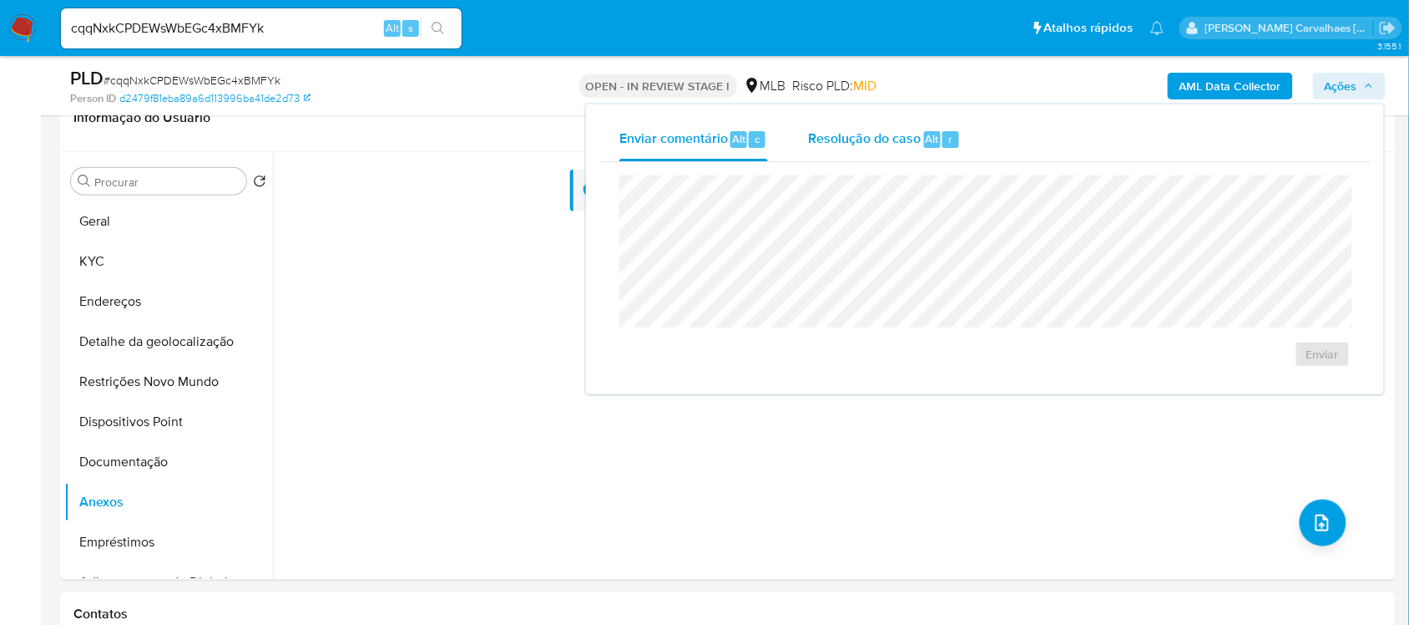
click at [857, 149] on div "Resolução do caso Alt r" at bounding box center [884, 139] width 153 height 43
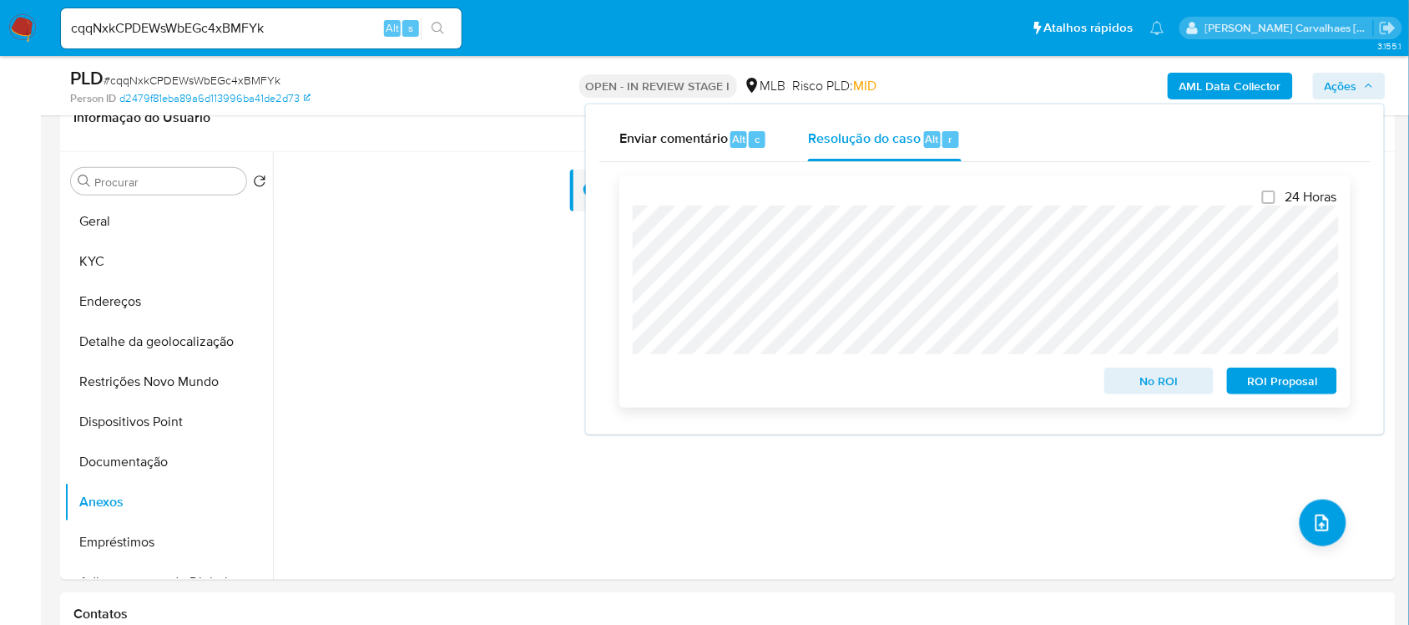
click at [1269, 376] on span "ROI Proposal" at bounding box center [1282, 380] width 87 height 23
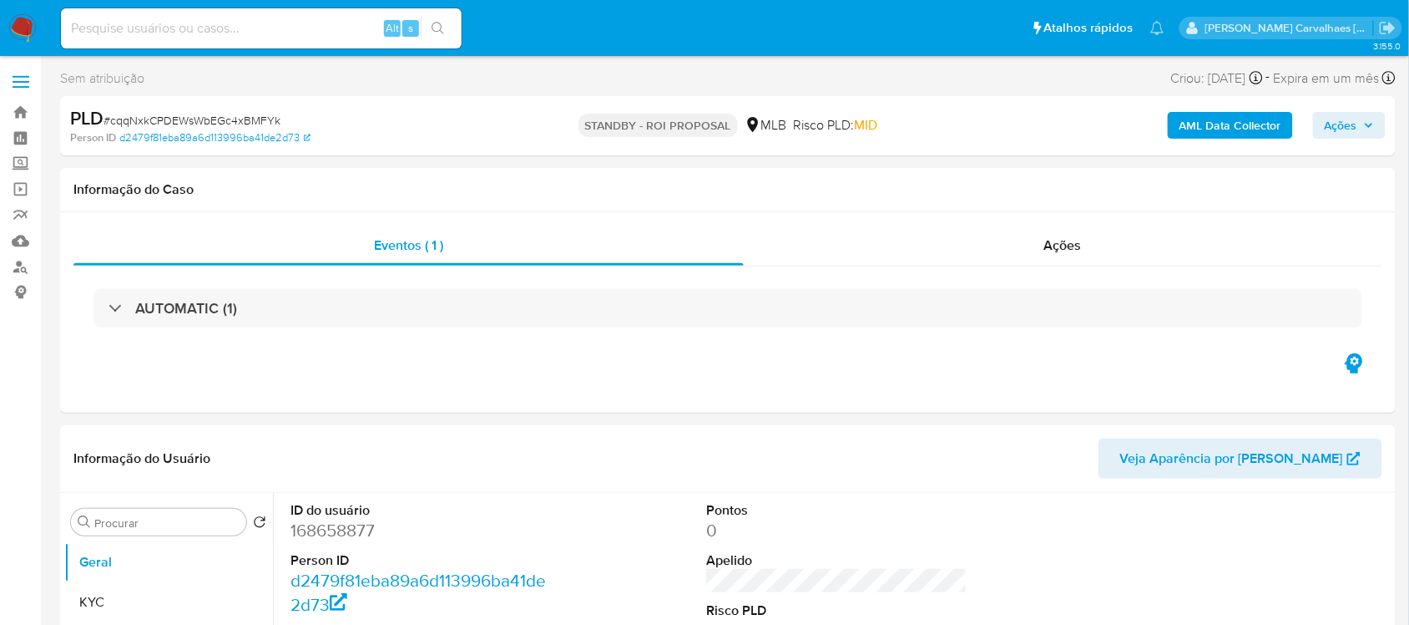
select select "10"
click at [25, 25] on img at bounding box center [22, 28] width 28 height 28
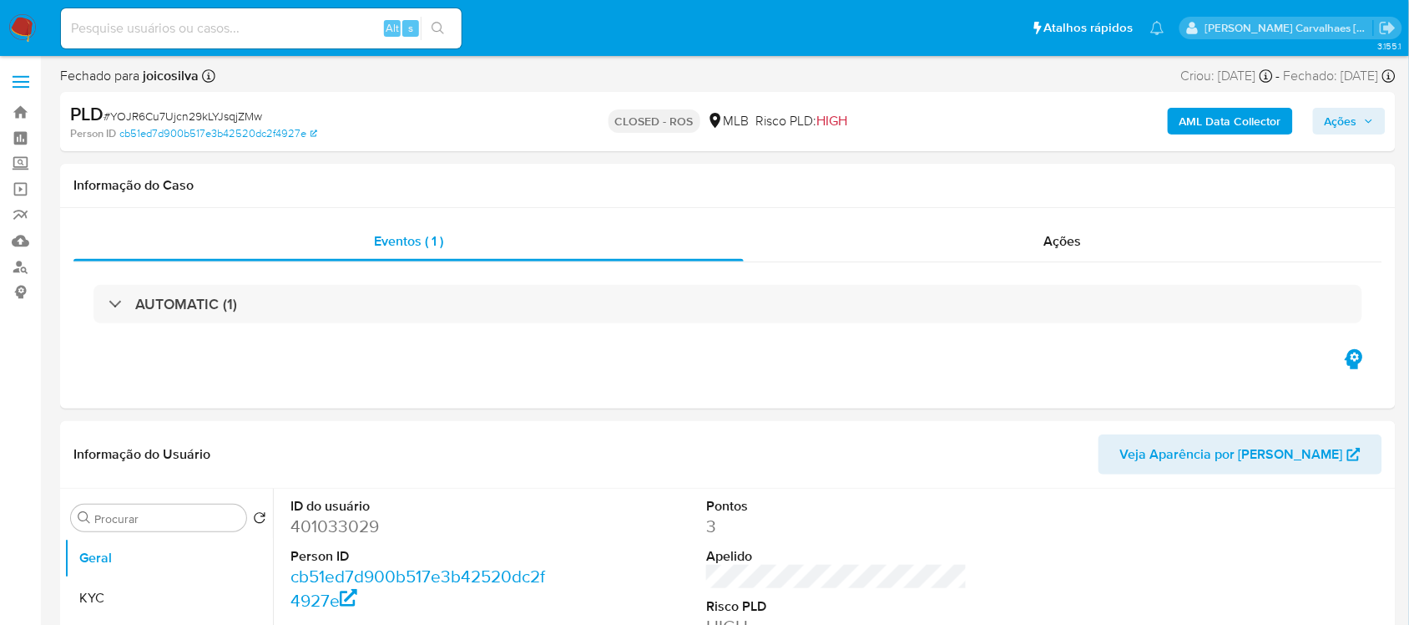
select select "10"
click at [19, 25] on img at bounding box center [22, 28] width 28 height 28
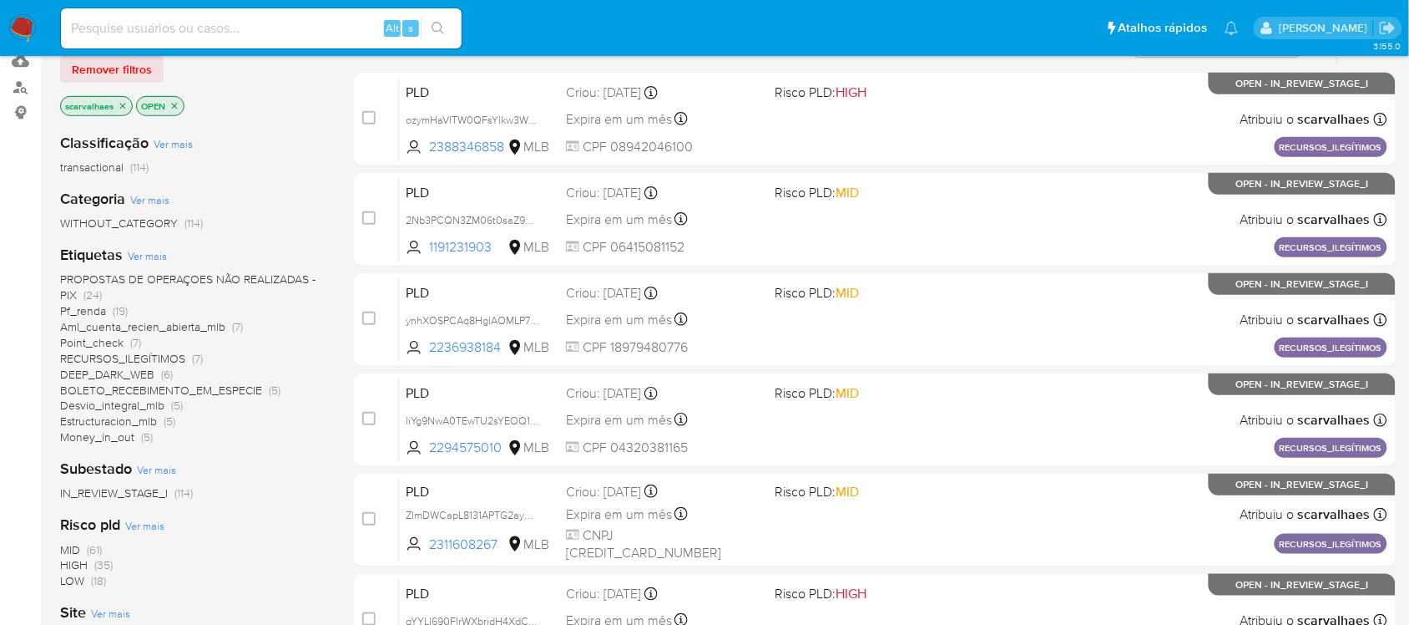
scroll to position [209, 0]
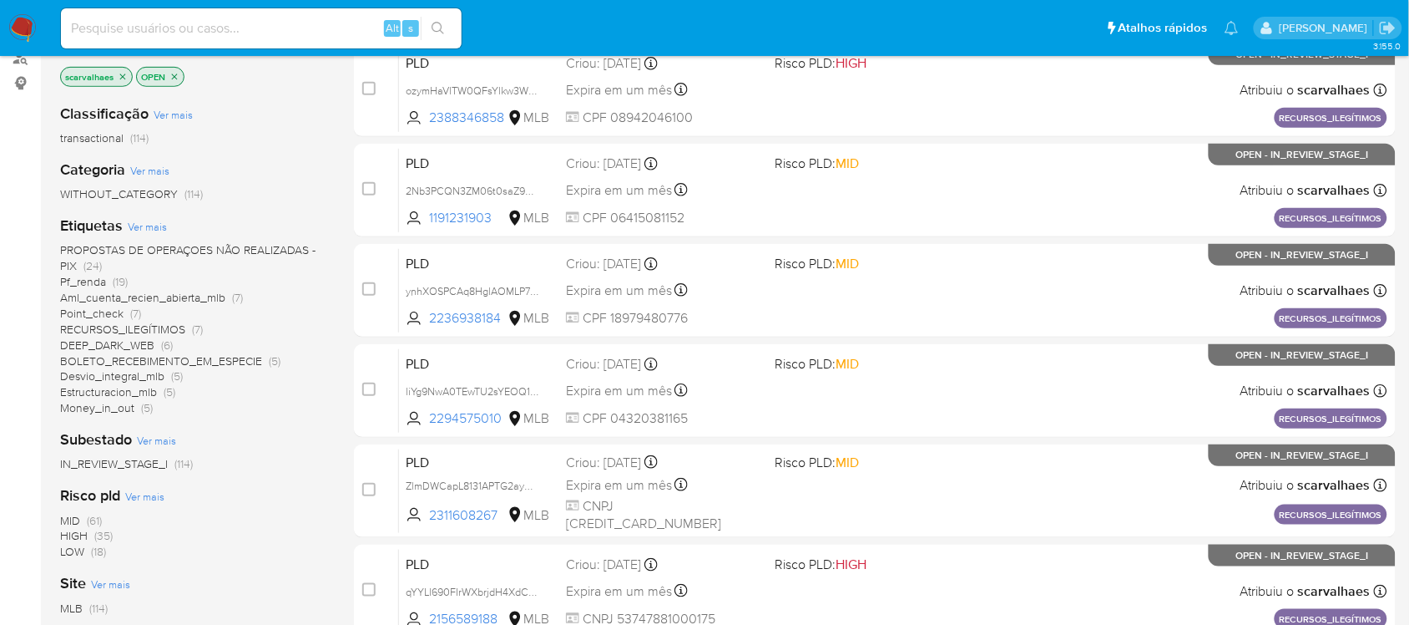
click at [115, 392] on span "Estructuracion_mlb" at bounding box center [108, 391] width 97 height 17
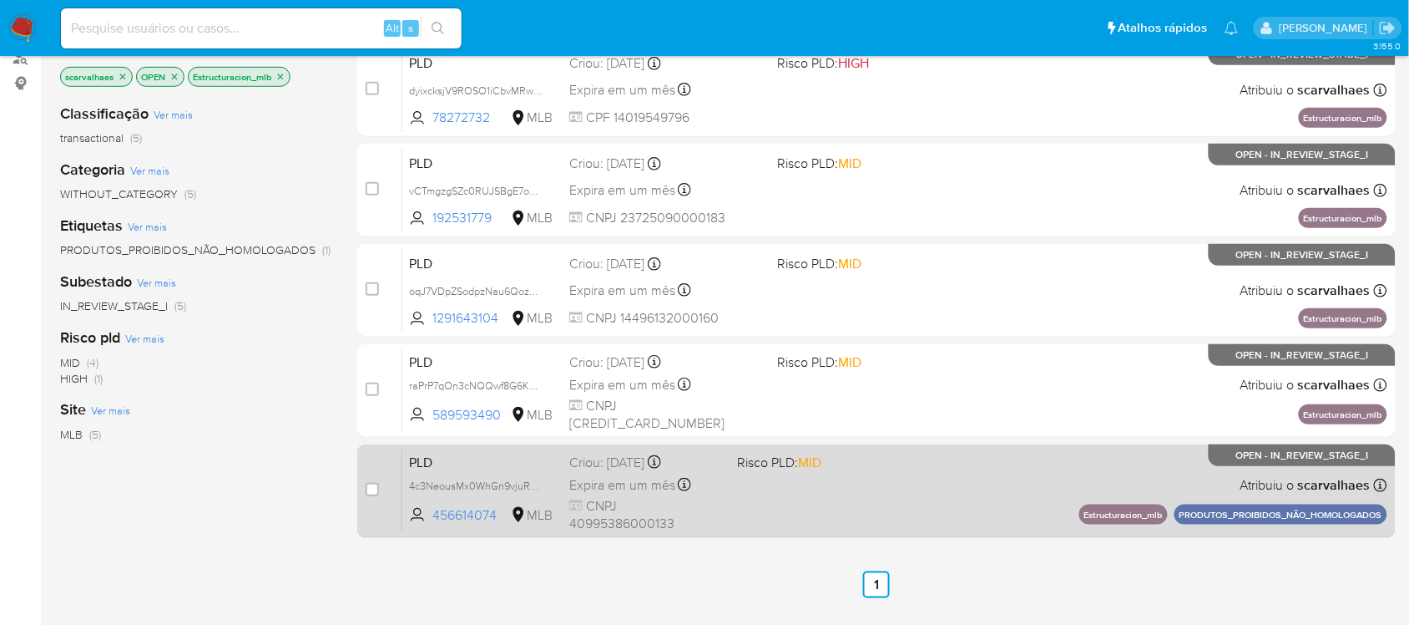
click at [848, 476] on div "PLD 4c3NeousMx0WhGn9vjuRNOkG 456614074 MLB Risco PLD: MID Criou: [DATE] Criou: …" at bounding box center [894, 490] width 985 height 84
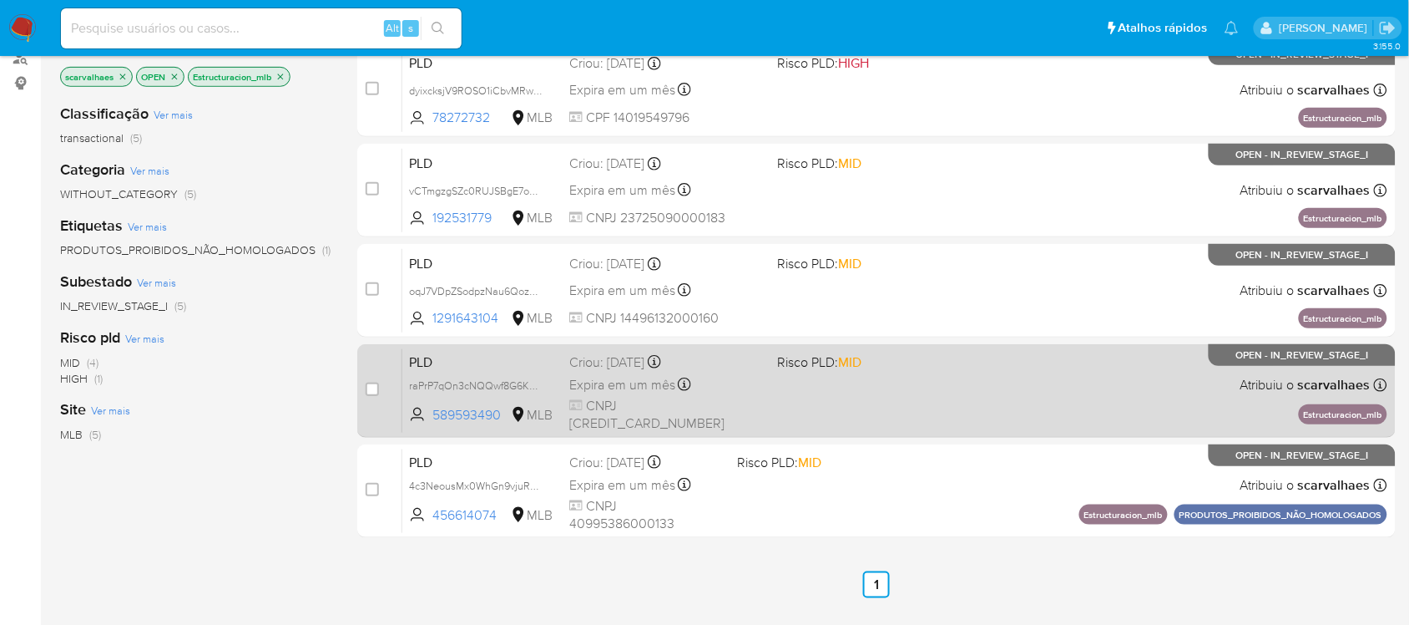
click at [878, 401] on div "PLD raPrP7qOn3cNQQwf8G6KbXbh 589593490 MLB Risco PLD: MID Criou: [DATE] Criou: …" at bounding box center [894, 390] width 985 height 84
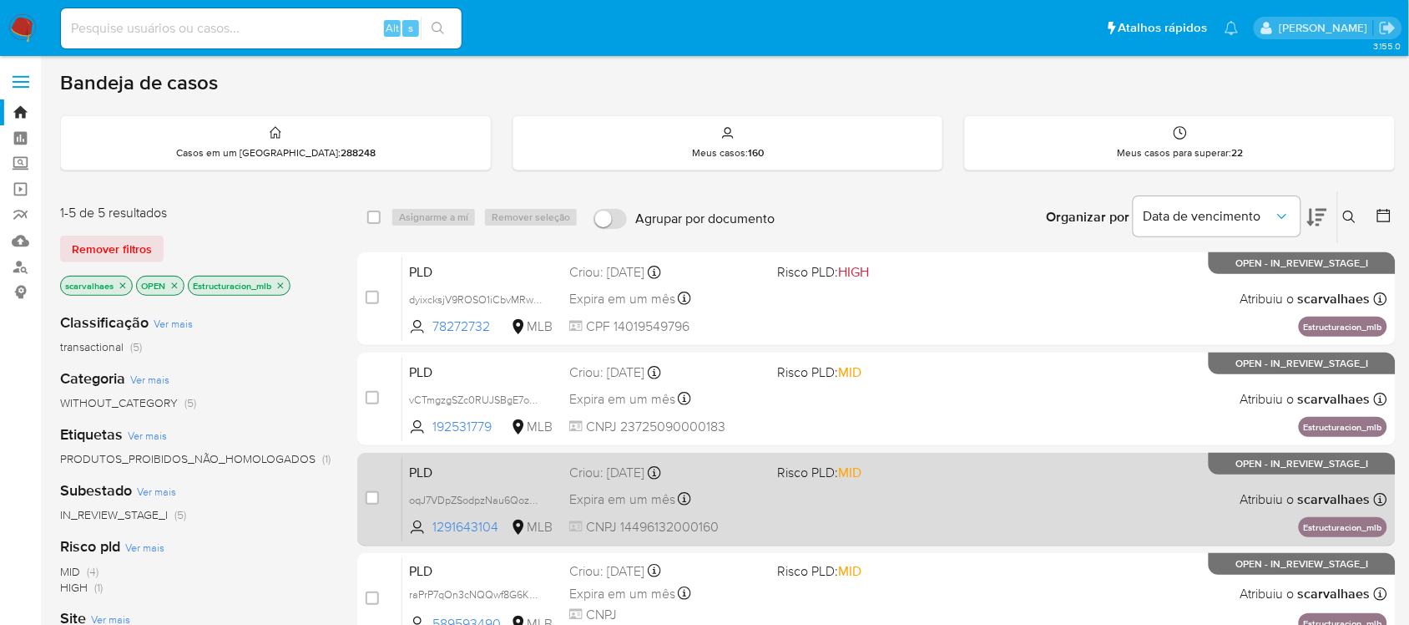
click at [862, 478] on span "MID" at bounding box center [849, 472] width 23 height 19
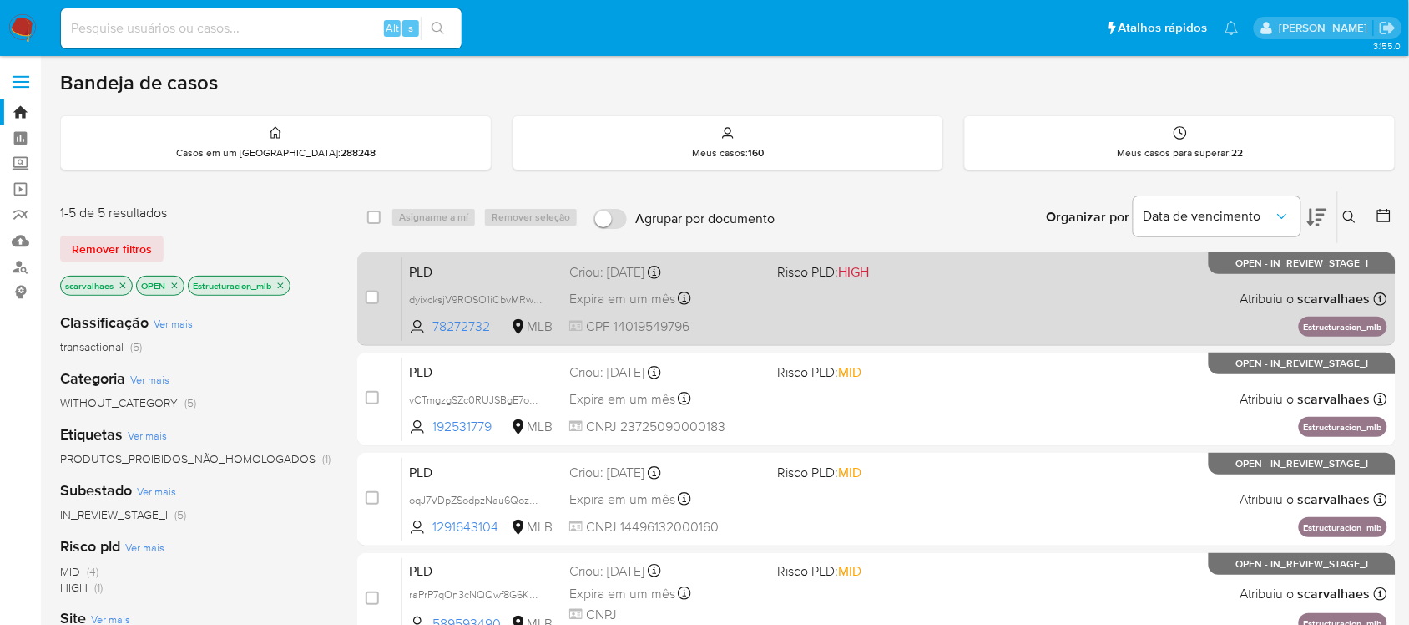
click at [835, 311] on div "PLD dyixcksjV9ROSO1iCbvMRwLp 78272732 MLB Risco PLD: HIGH Criou: [DATE] Criou: …" at bounding box center [894, 298] width 985 height 84
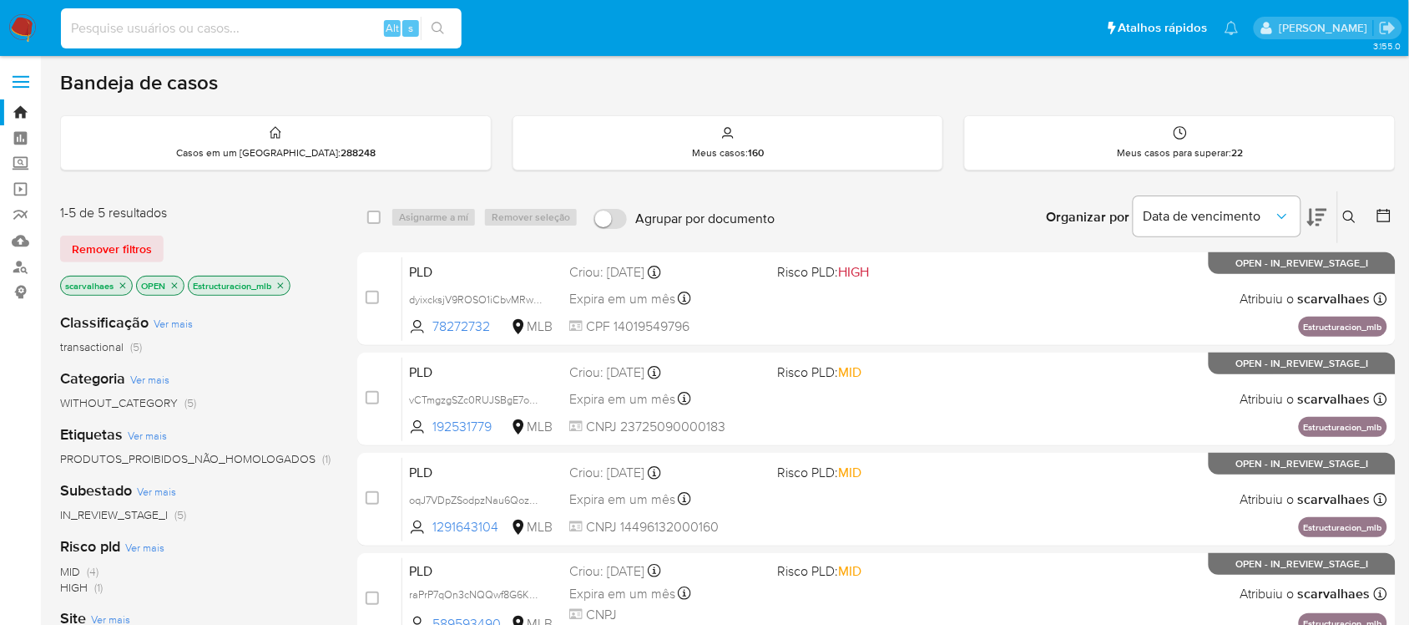
paste input "HWUebCzW2lfuRctddkEoik9z"
type input "HWUebCzW2lfuRctddkEoik9z"
click at [434, 38] on button "search-icon" at bounding box center [438, 28] width 34 height 23
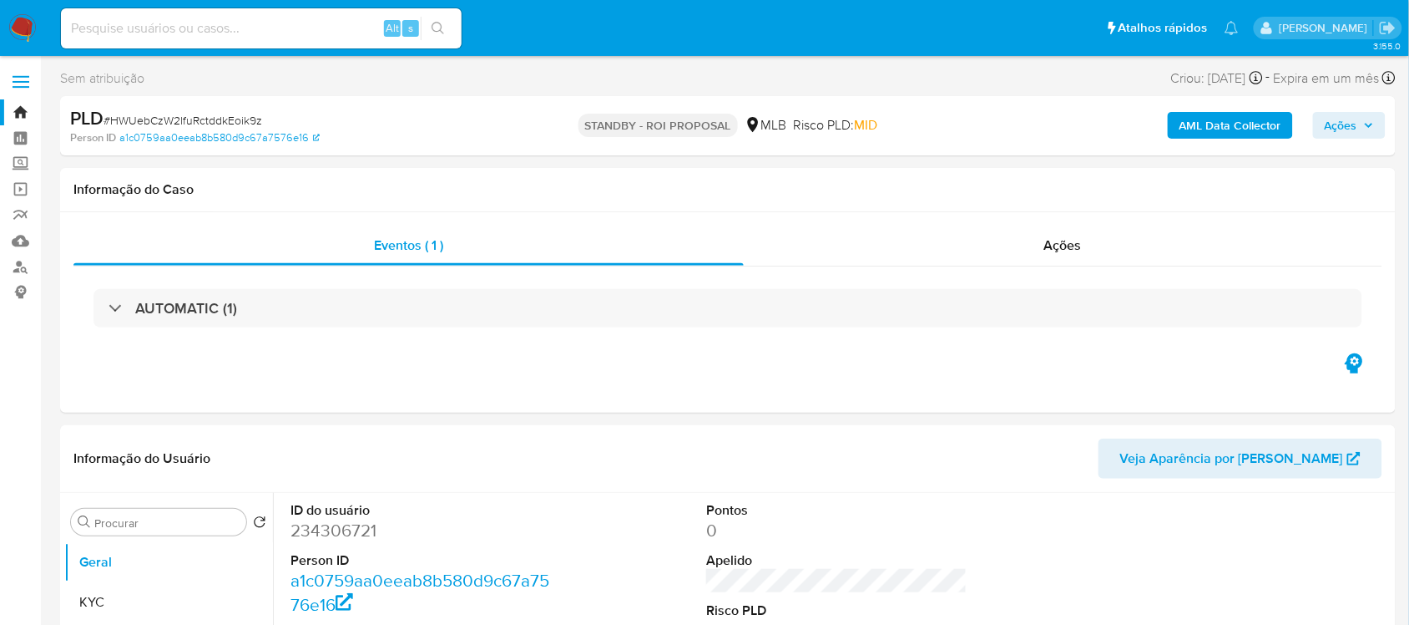
select select "10"
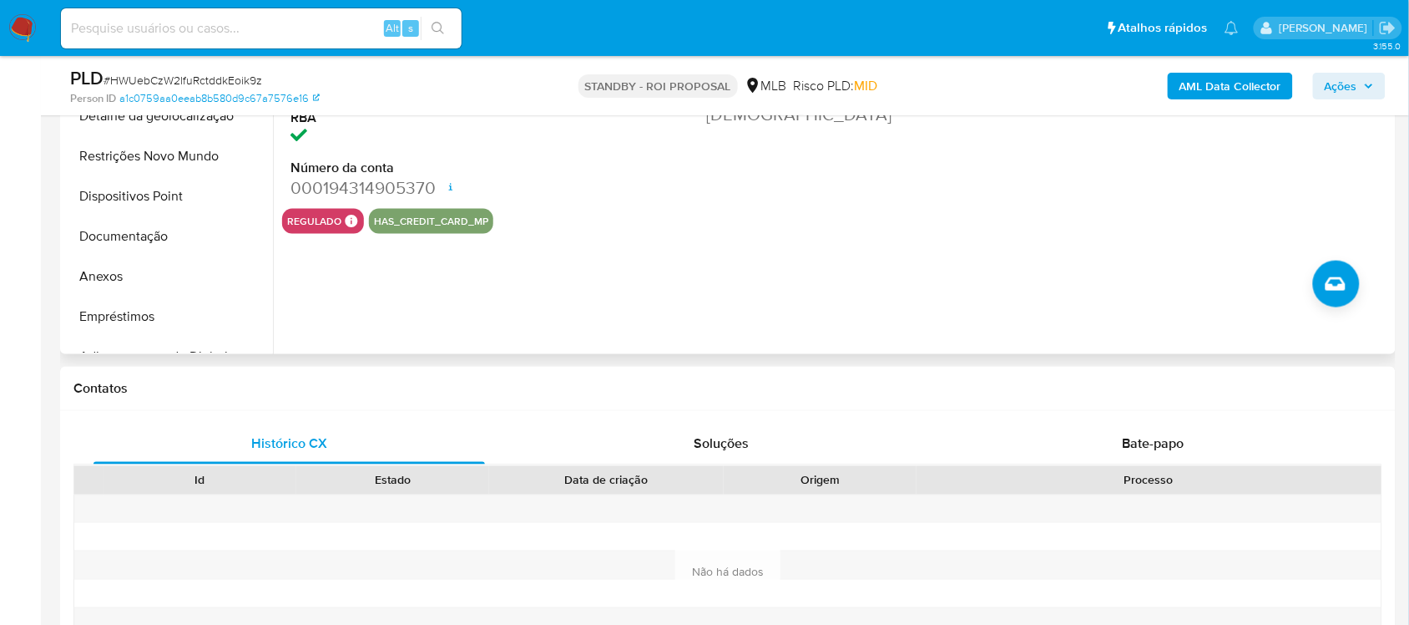
scroll to position [313, 0]
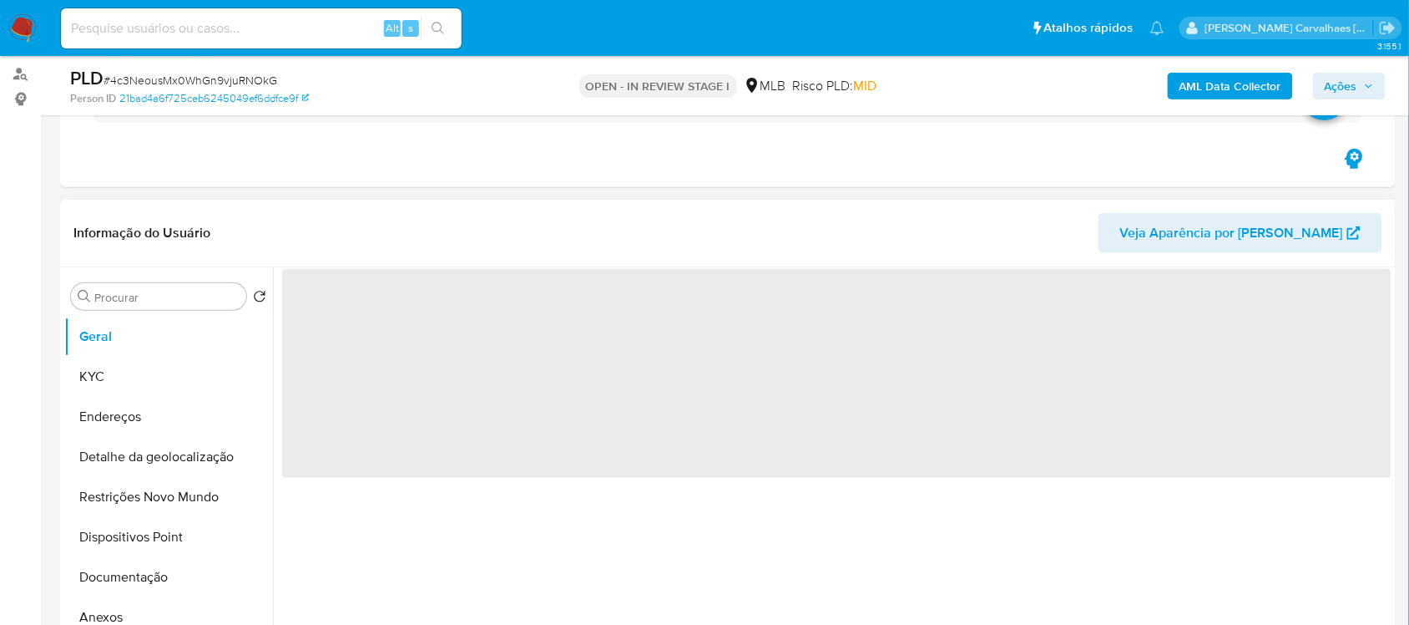
scroll to position [313, 0]
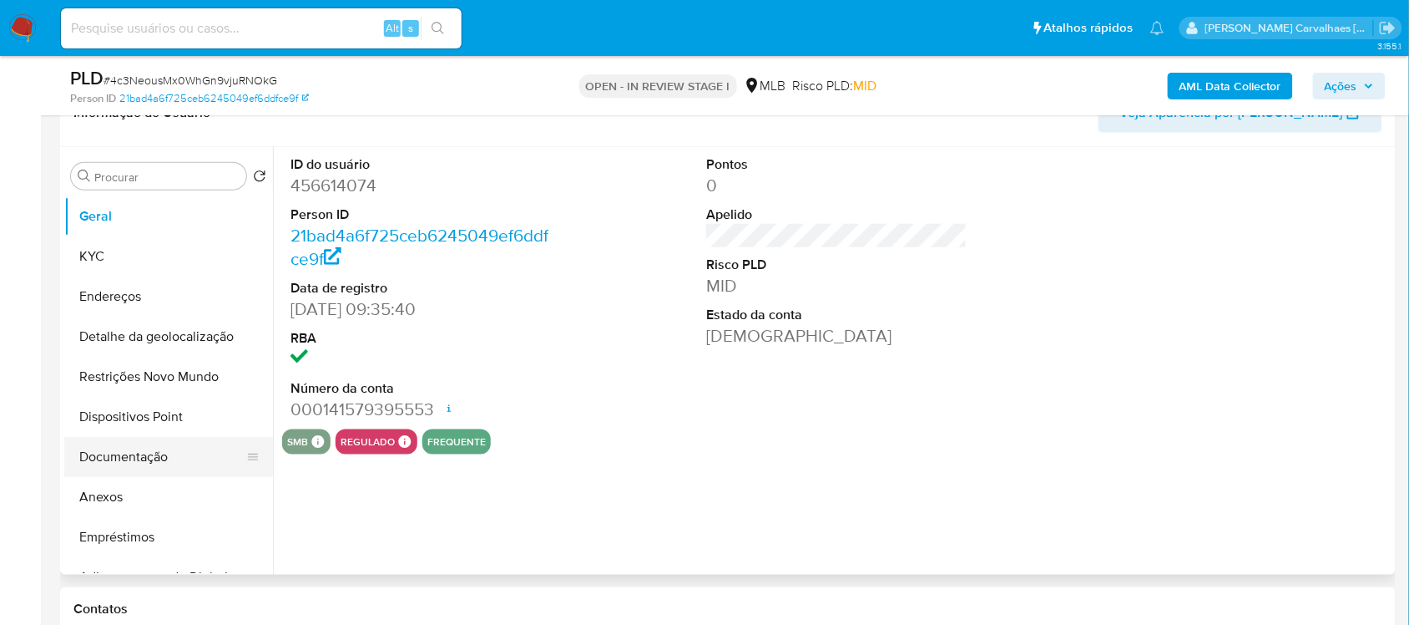
click at [164, 456] on button "Documentação" at bounding box center [161, 457] width 195 height 40
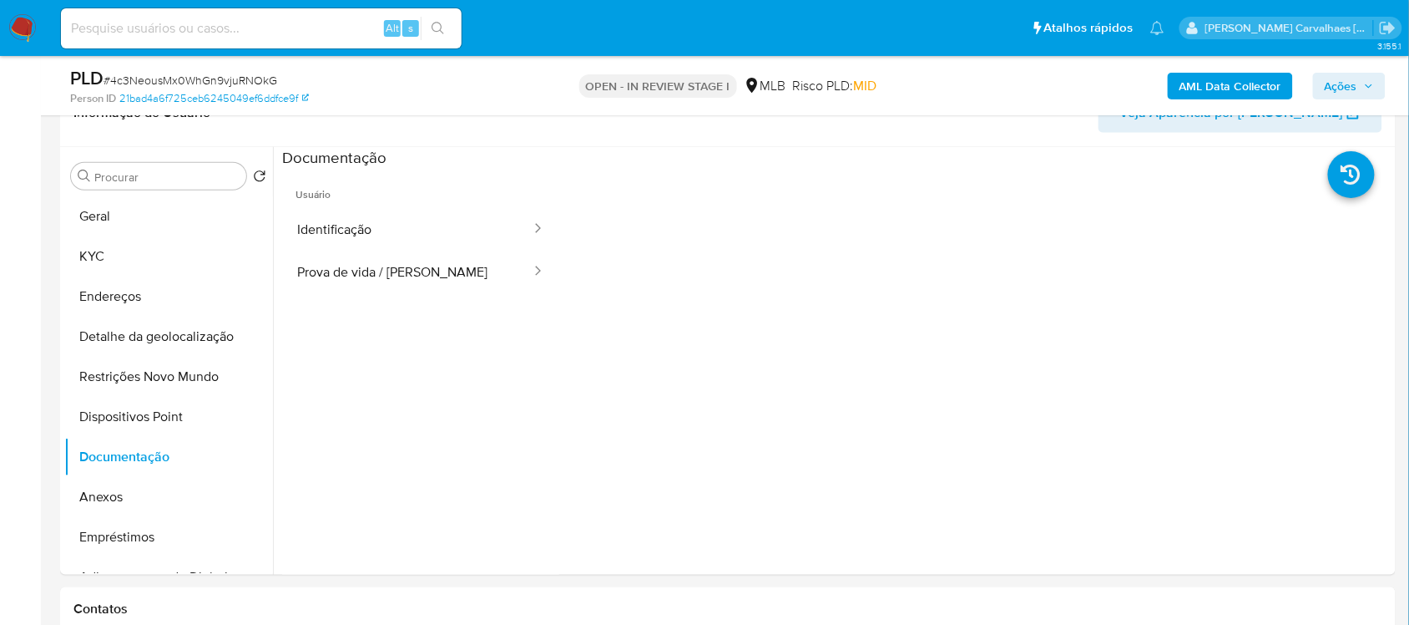
select select "10"
click at [452, 276] on button "Prova de vida / Selfie" at bounding box center [407, 271] width 250 height 43
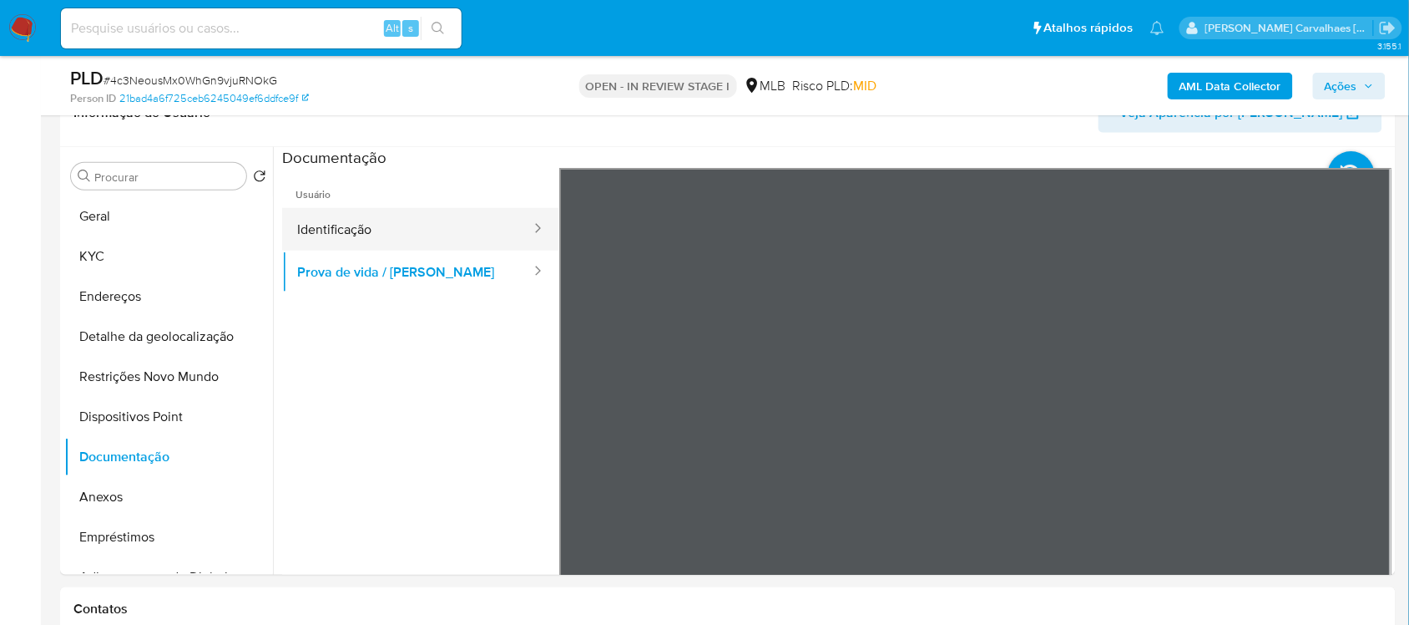
click at [366, 231] on button "Identificação" at bounding box center [407, 229] width 250 height 43
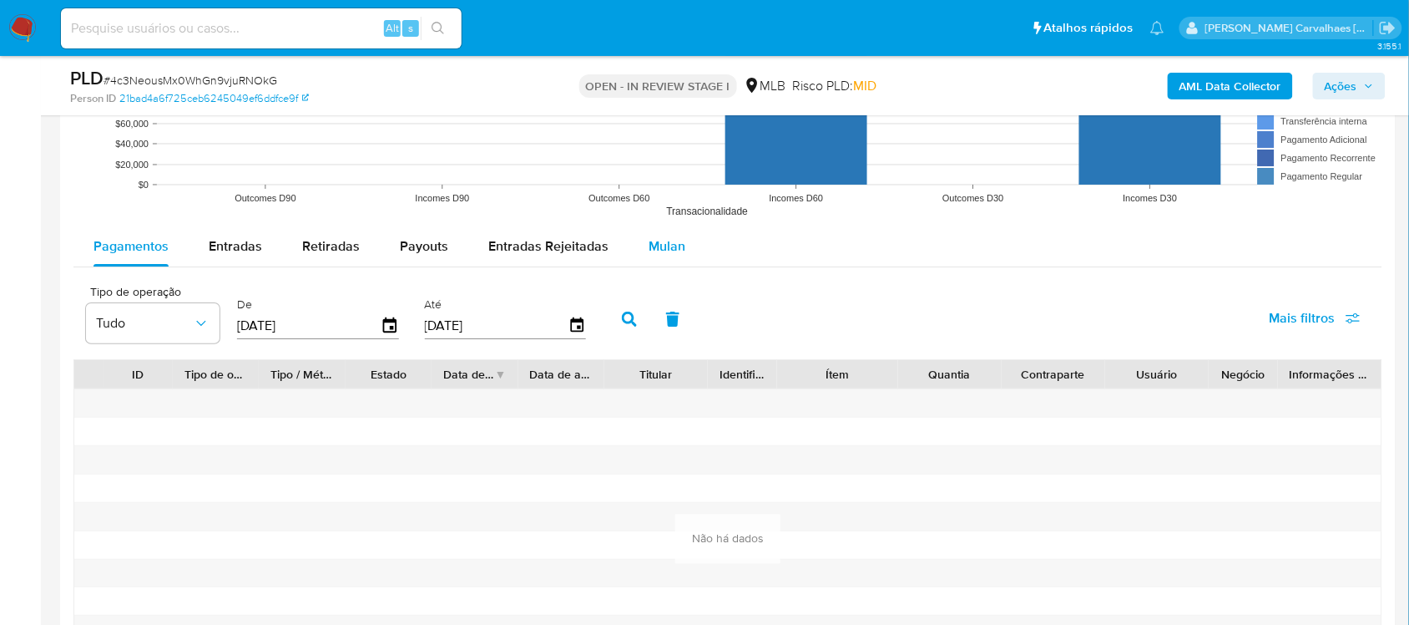
scroll to position [1774, 0]
click at [651, 253] on span "Mulan" at bounding box center [667, 246] width 37 height 19
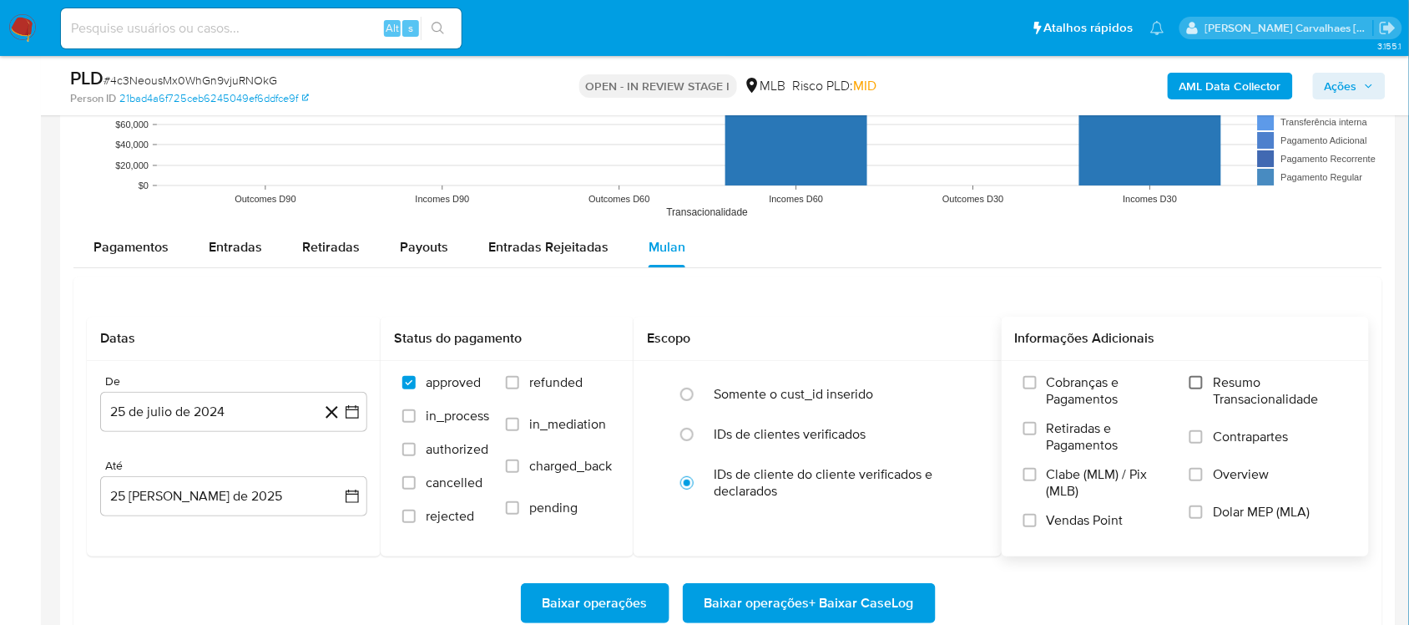
click at [1196, 387] on input "Resumo Transacionalidade" at bounding box center [1196, 382] width 13 height 13
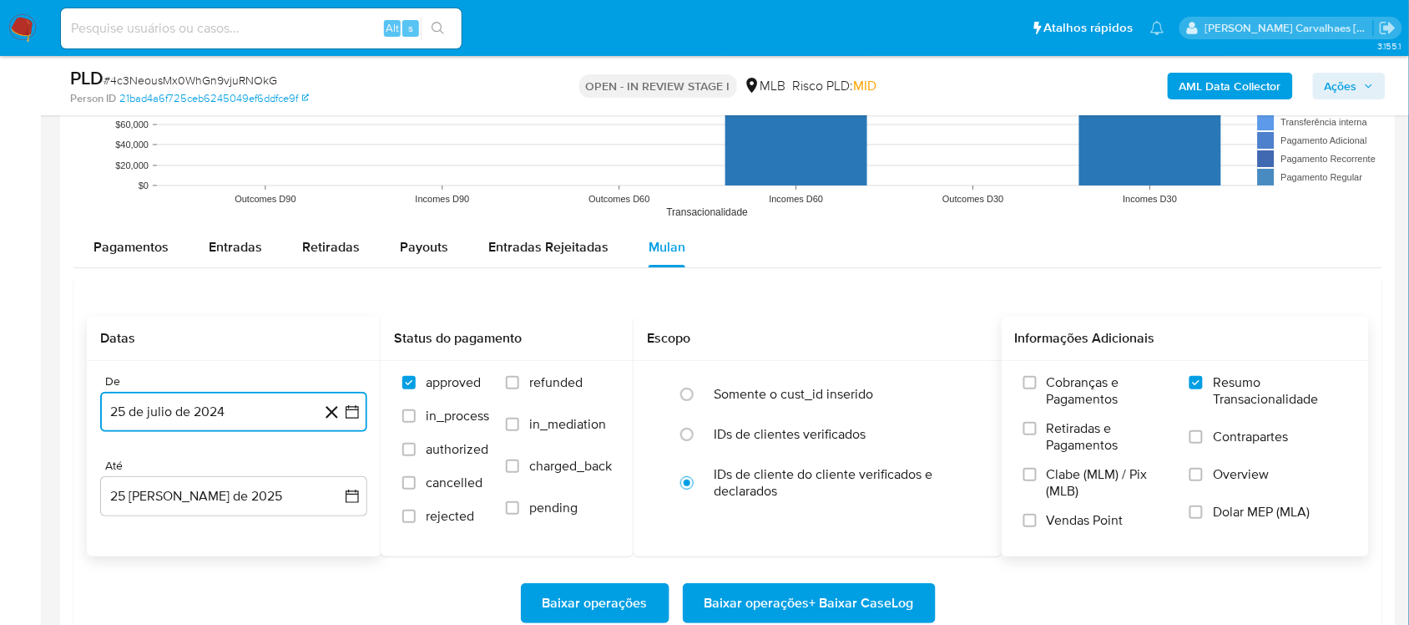
click at [352, 412] on icon "button" at bounding box center [352, 411] width 13 height 13
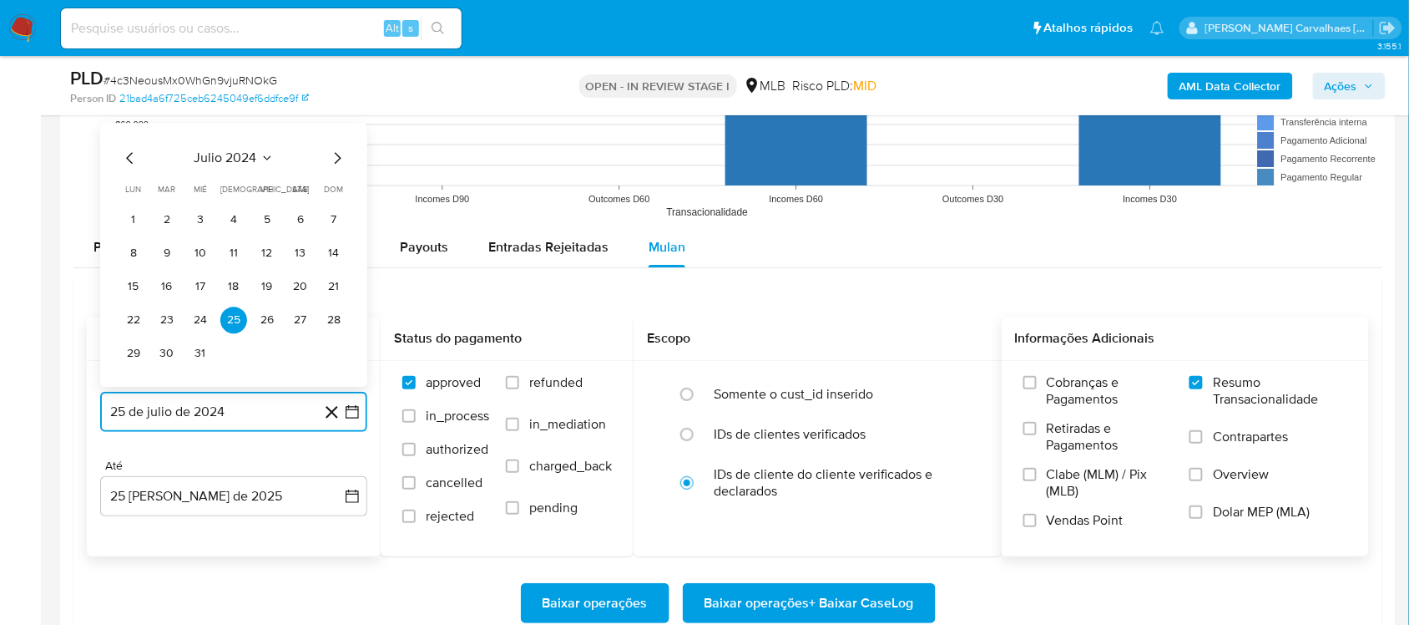
click at [331, 157] on icon "Mes siguiente" at bounding box center [337, 158] width 20 height 20
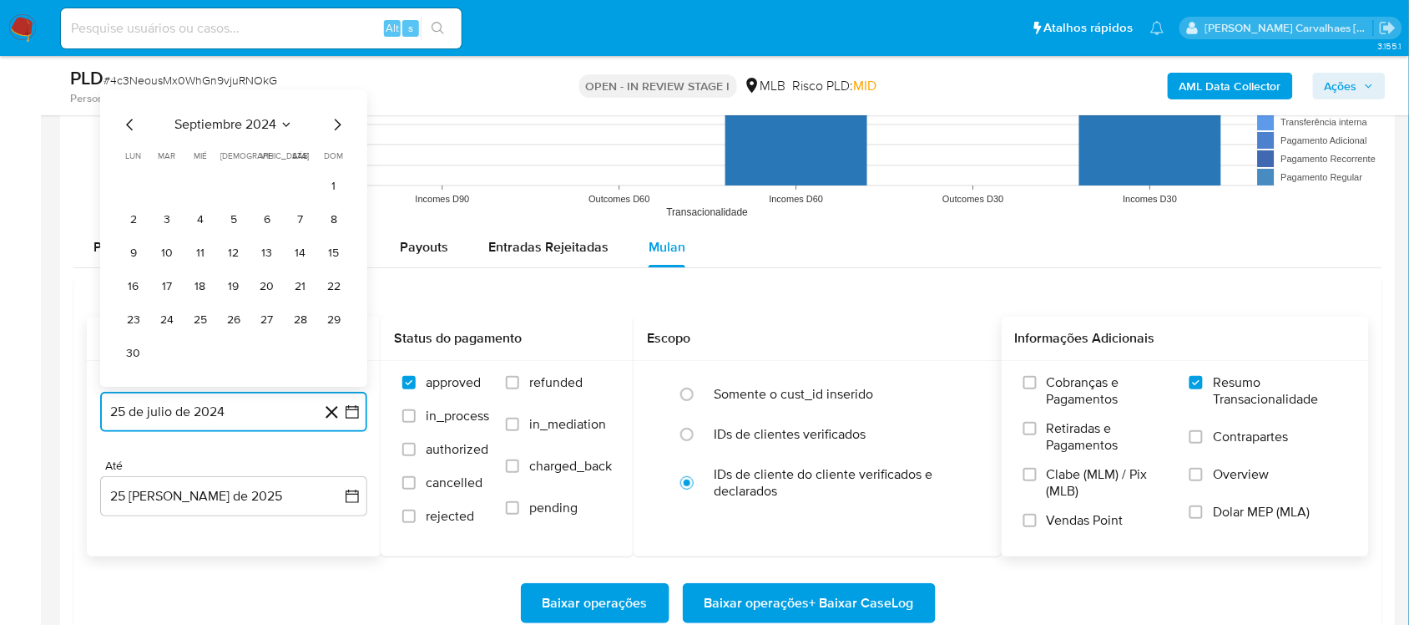
click at [338, 129] on icon "Mes siguiente" at bounding box center [338, 125] width 7 height 12
click at [336, 160] on icon "Mes siguiente" at bounding box center [337, 158] width 20 height 20
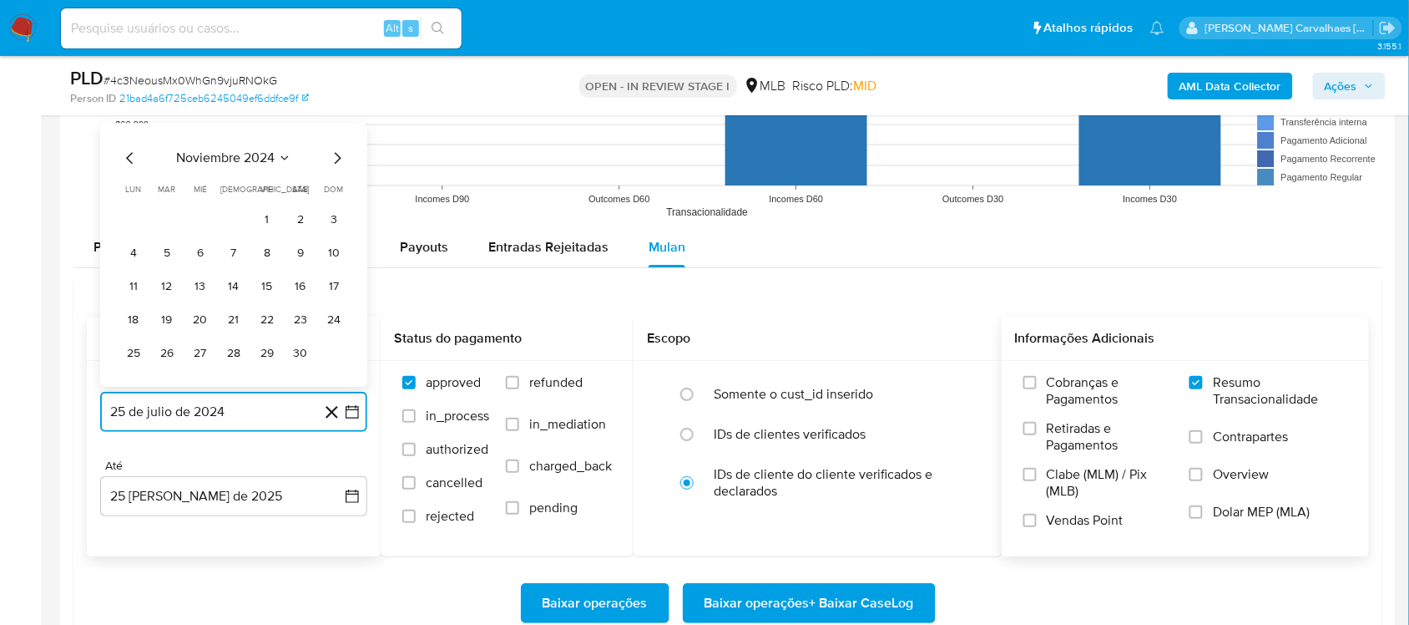
click at [336, 160] on icon "Mes siguiente" at bounding box center [337, 158] width 20 height 20
click at [336, 125] on icon "Mes siguiente" at bounding box center [337, 124] width 20 height 20
click at [335, 164] on icon "Mes siguiente" at bounding box center [337, 158] width 20 height 20
click at [336, 157] on icon "Mes siguiente" at bounding box center [337, 158] width 20 height 20
click at [336, 129] on icon "Mes siguiente" at bounding box center [337, 124] width 20 height 20
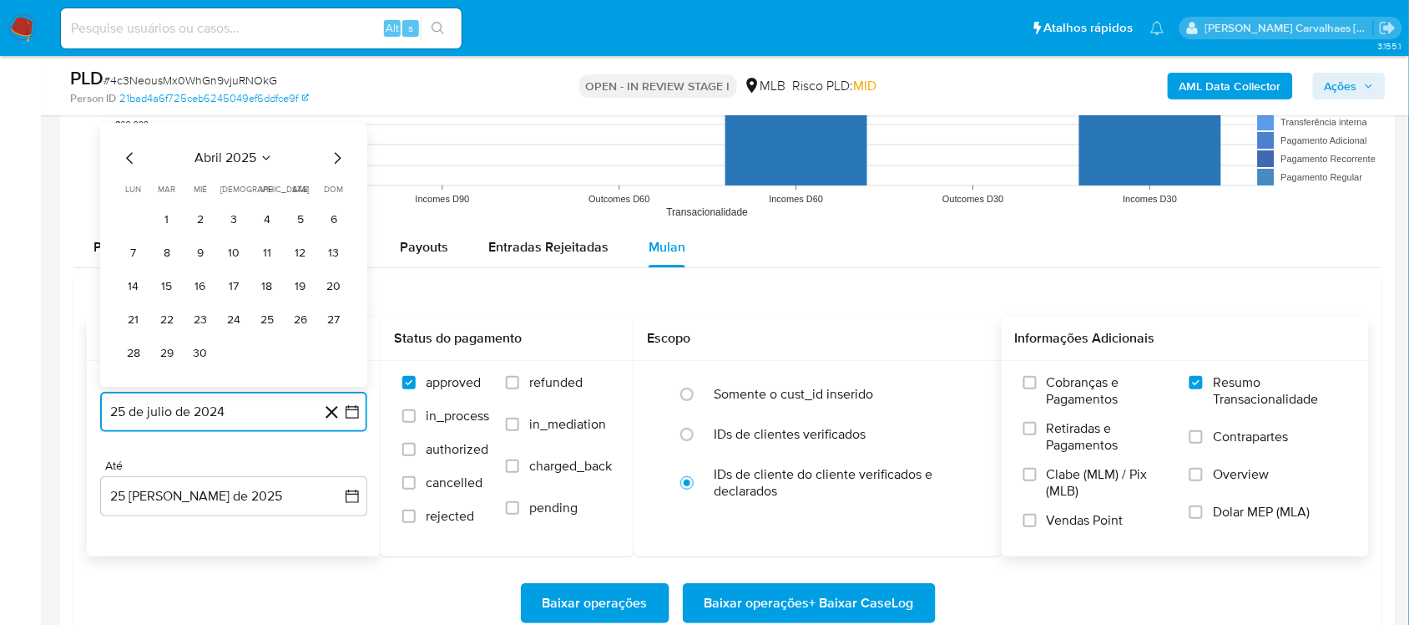
click at [336, 159] on icon "Mes siguiente" at bounding box center [337, 158] width 20 height 20
click at [169, 319] on button "24" at bounding box center [167, 319] width 27 height 27
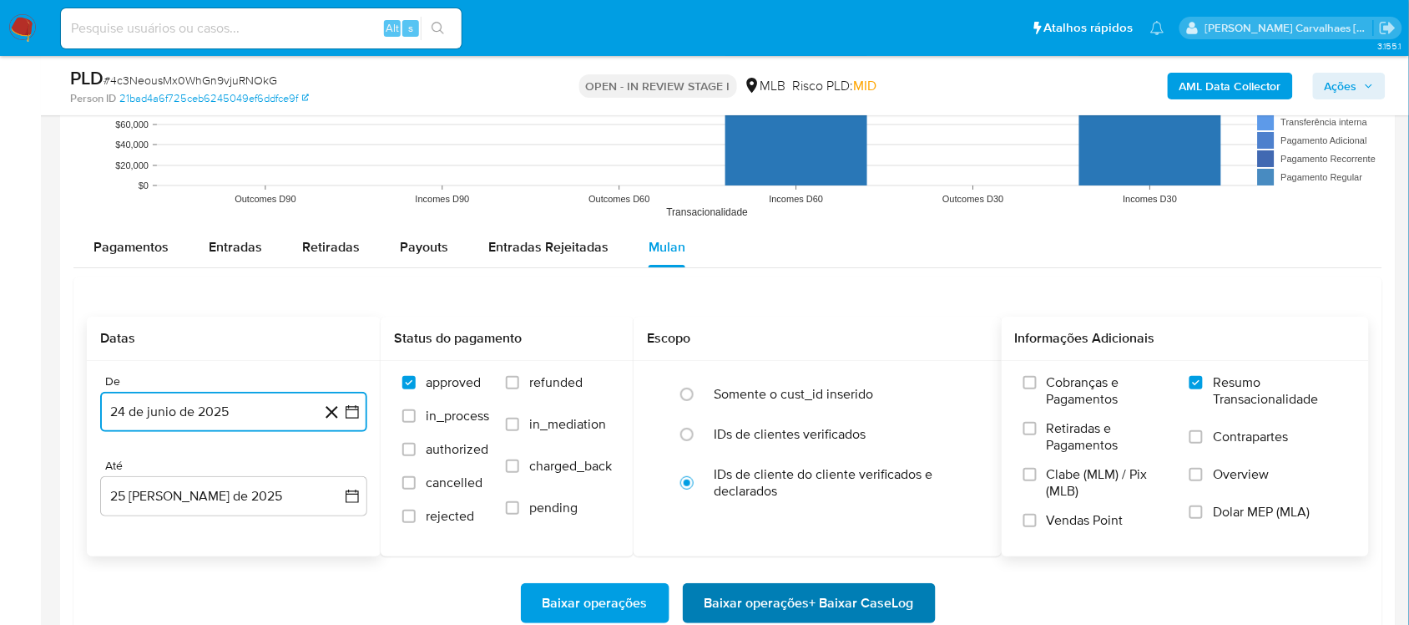
click at [733, 594] on span "Baixar operações + Baixar CaseLog" at bounding box center [810, 602] width 210 height 37
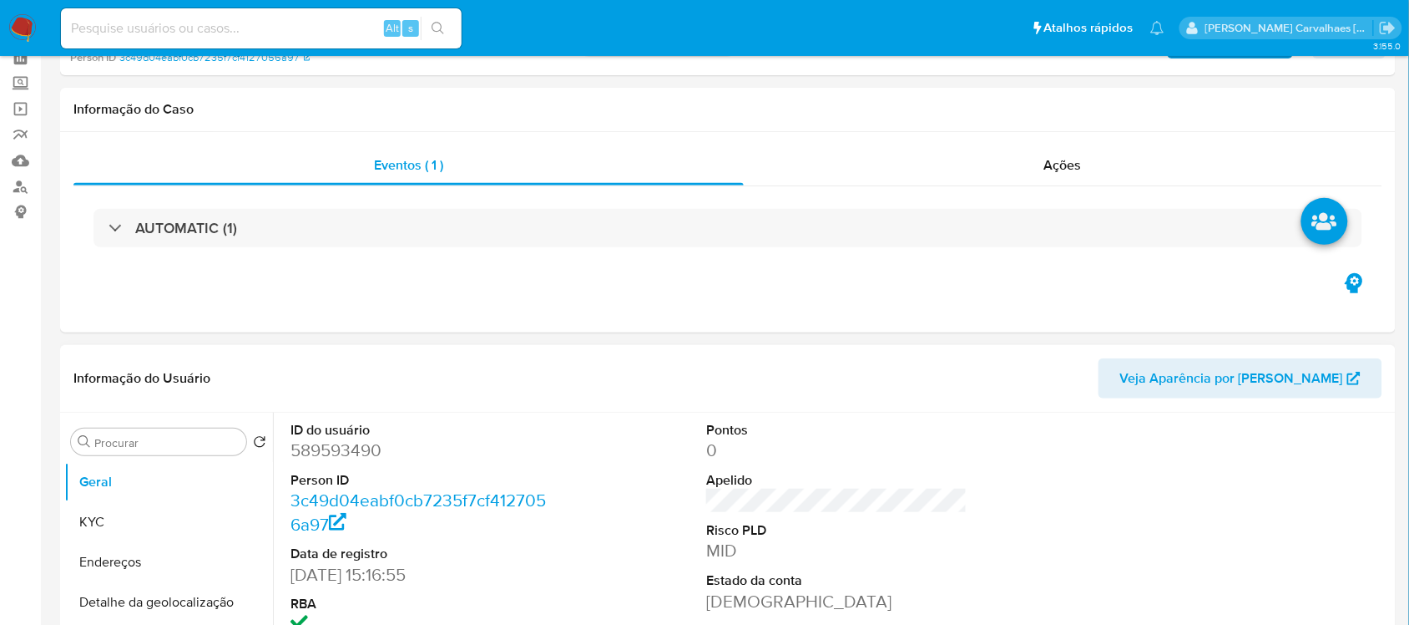
select select "10"
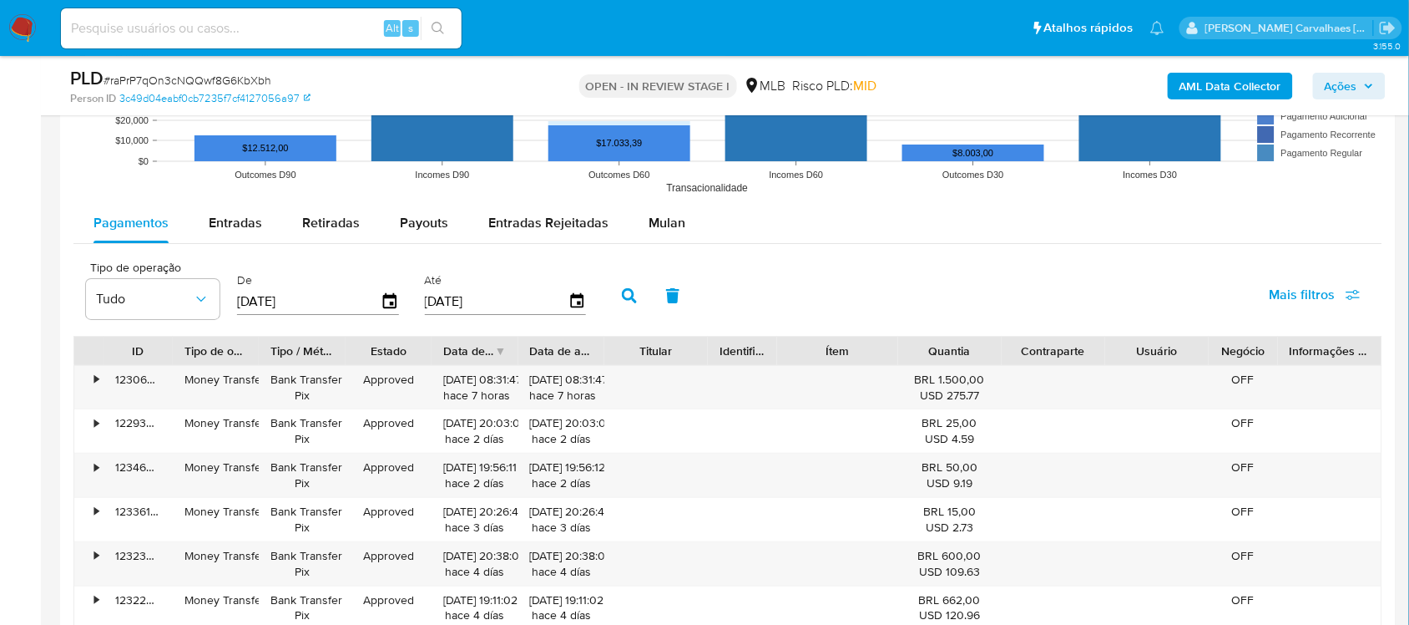
scroll to position [1774, 0]
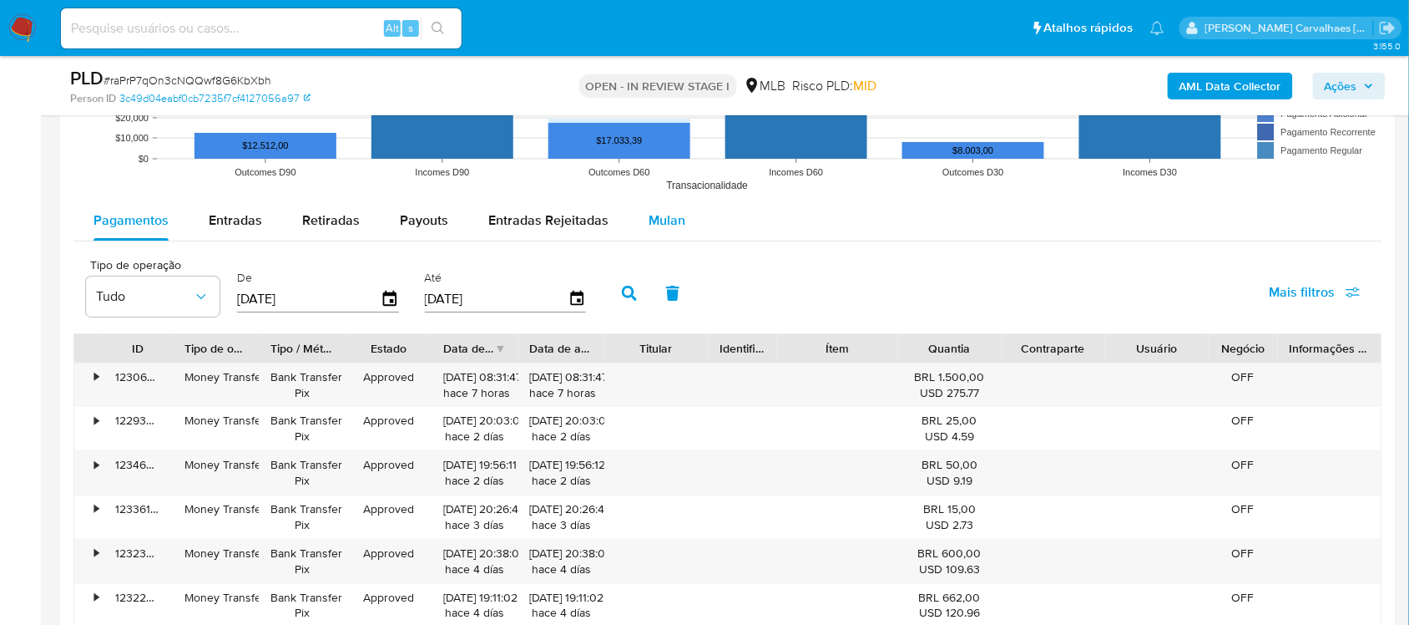
click at [664, 219] on span "Mulan" at bounding box center [667, 219] width 37 height 19
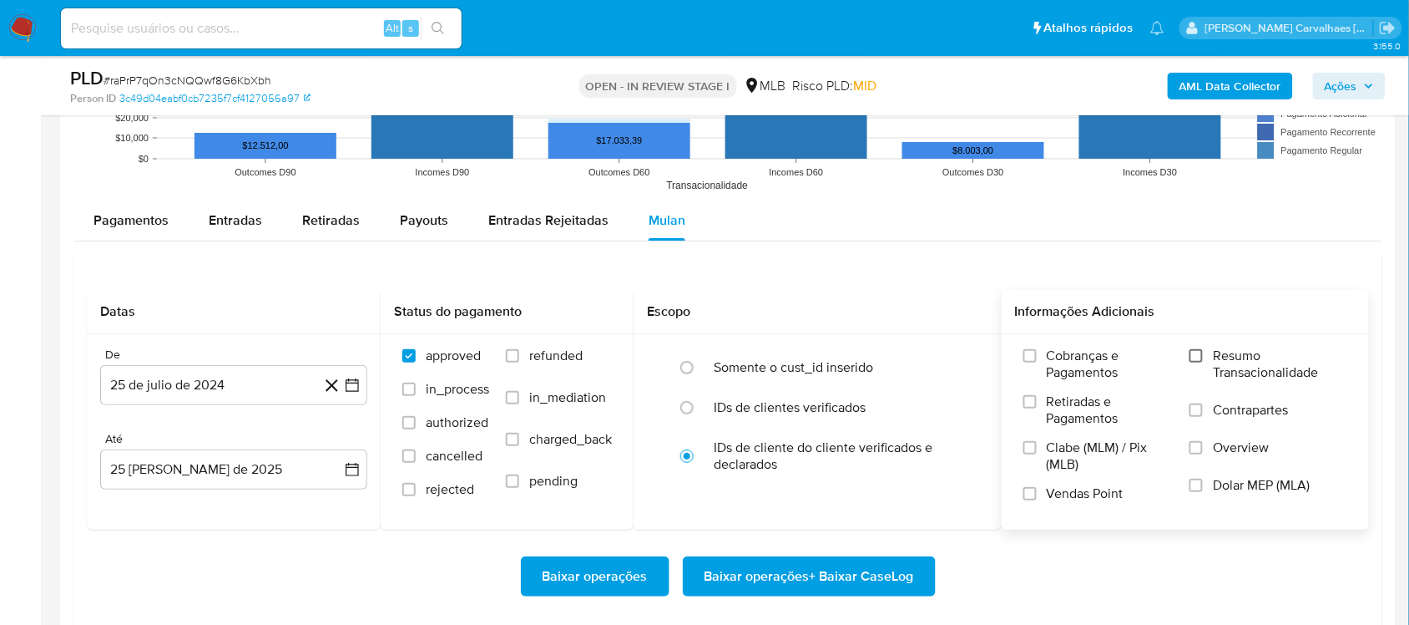
click at [1200, 361] on input "Resumo Transacionalidade" at bounding box center [1196, 355] width 13 height 13
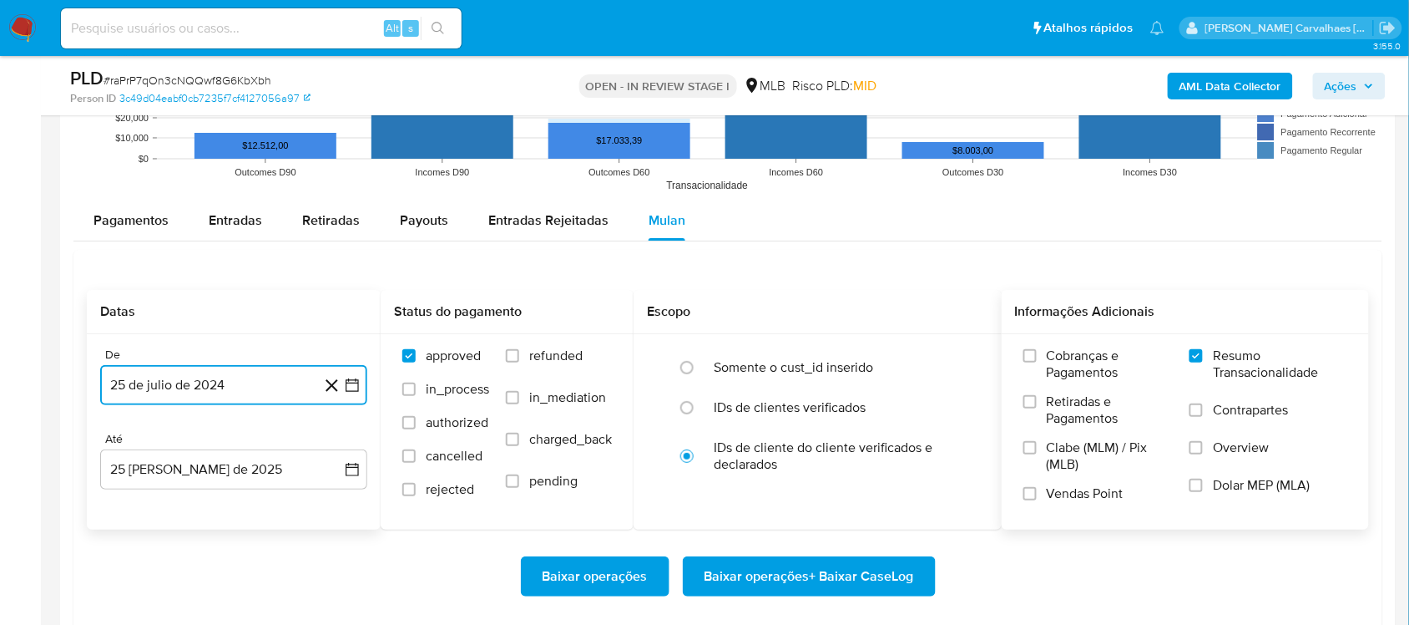
click at [357, 386] on icon "button" at bounding box center [352, 384] width 13 height 13
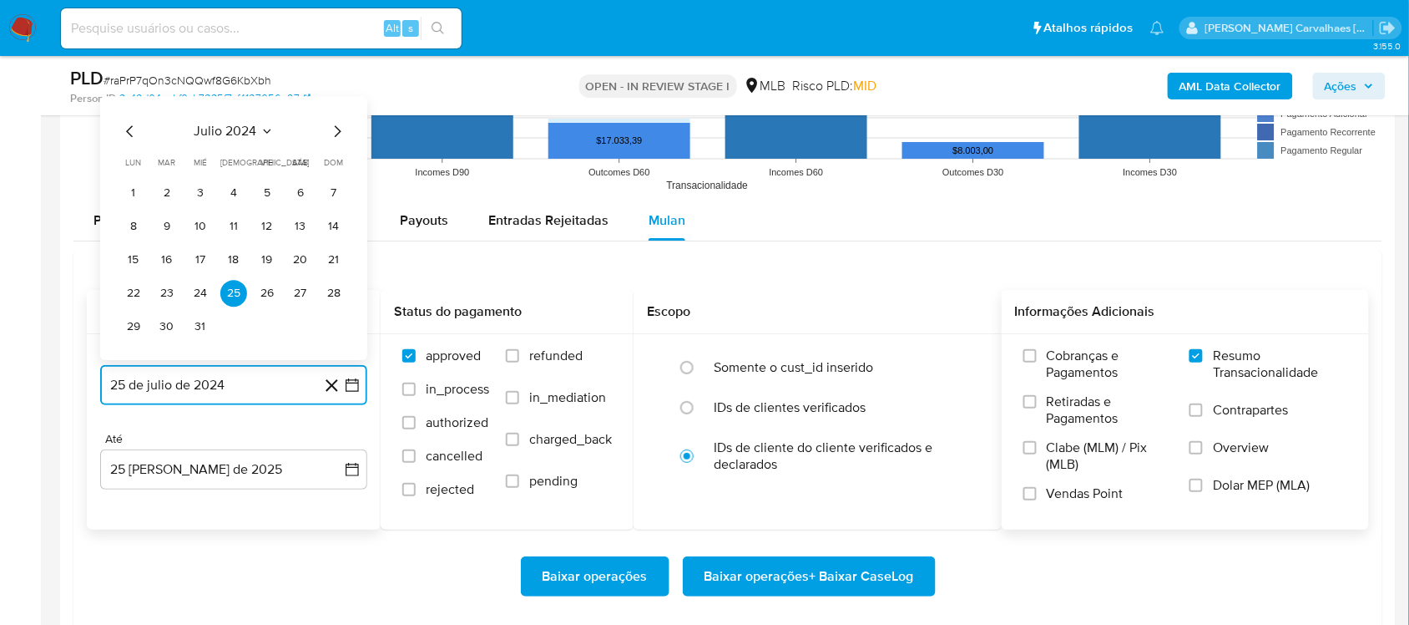
click at [335, 130] on icon "Mes siguiente" at bounding box center [337, 131] width 20 height 20
click at [336, 92] on icon "Mes siguiente" at bounding box center [337, 98] width 20 height 20
click at [335, 127] on icon "Mes siguiente" at bounding box center [337, 131] width 20 height 20
click at [335, 130] on icon "Mes siguiente" at bounding box center [337, 131] width 20 height 20
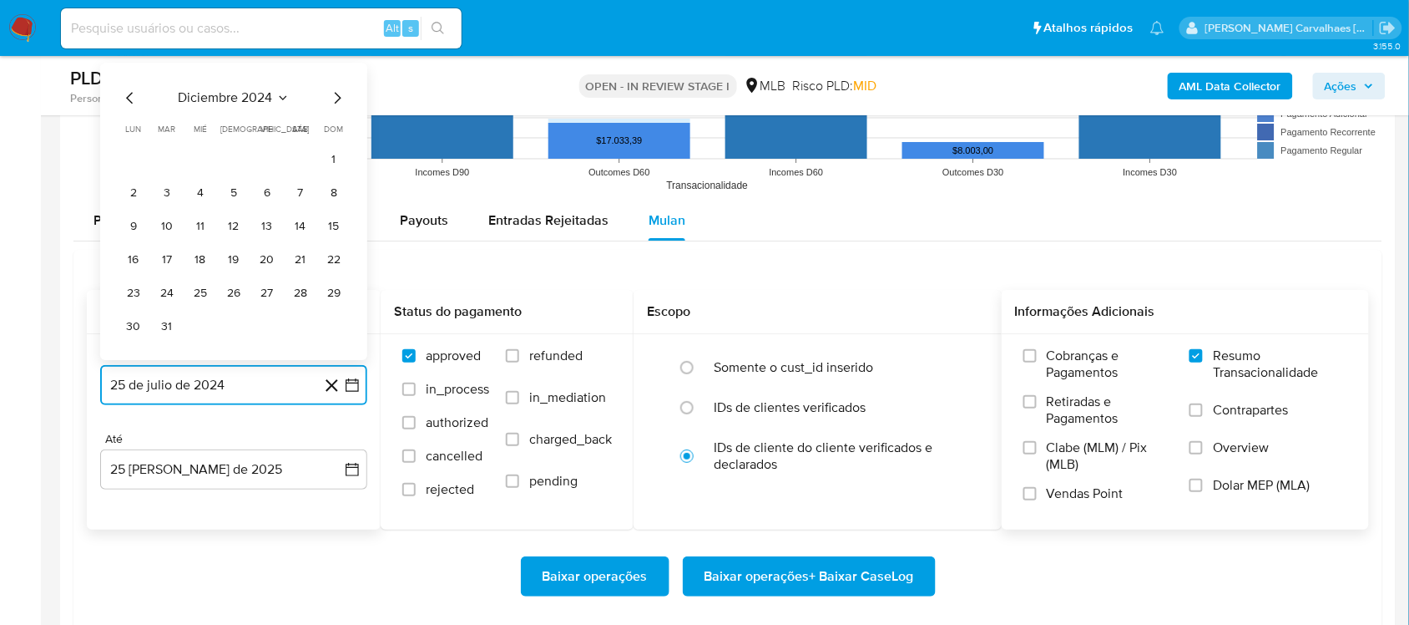
click at [336, 103] on icon "Mes siguiente" at bounding box center [337, 98] width 20 height 20
click at [335, 134] on icon "Mes siguiente" at bounding box center [337, 131] width 20 height 20
click at [335, 99] on icon "Mes siguiente" at bounding box center [337, 98] width 20 height 20
click at [330, 134] on icon "Mes siguiente" at bounding box center [337, 131] width 20 height 20
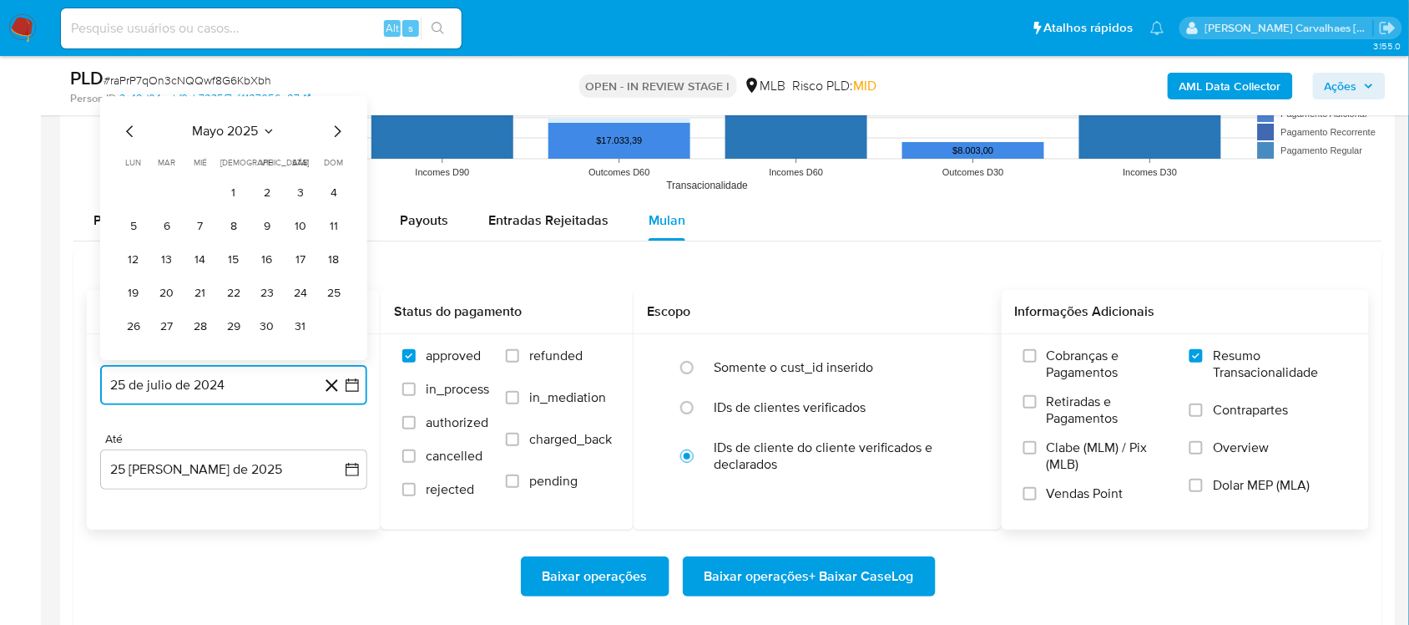
click at [330, 134] on icon "Mes siguiente" at bounding box center [337, 131] width 20 height 20
click at [163, 293] on button "24" at bounding box center [167, 293] width 27 height 27
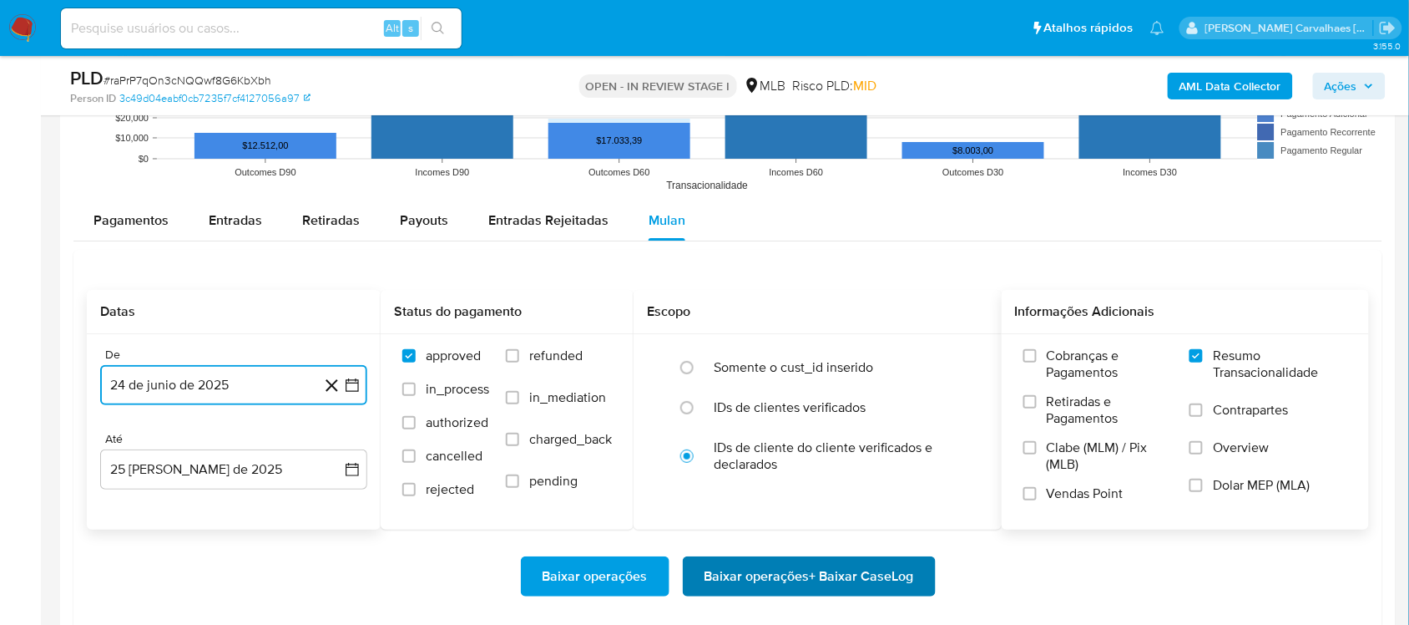
click at [737, 569] on span "Baixar operações + Baixar CaseLog" at bounding box center [810, 576] width 210 height 37
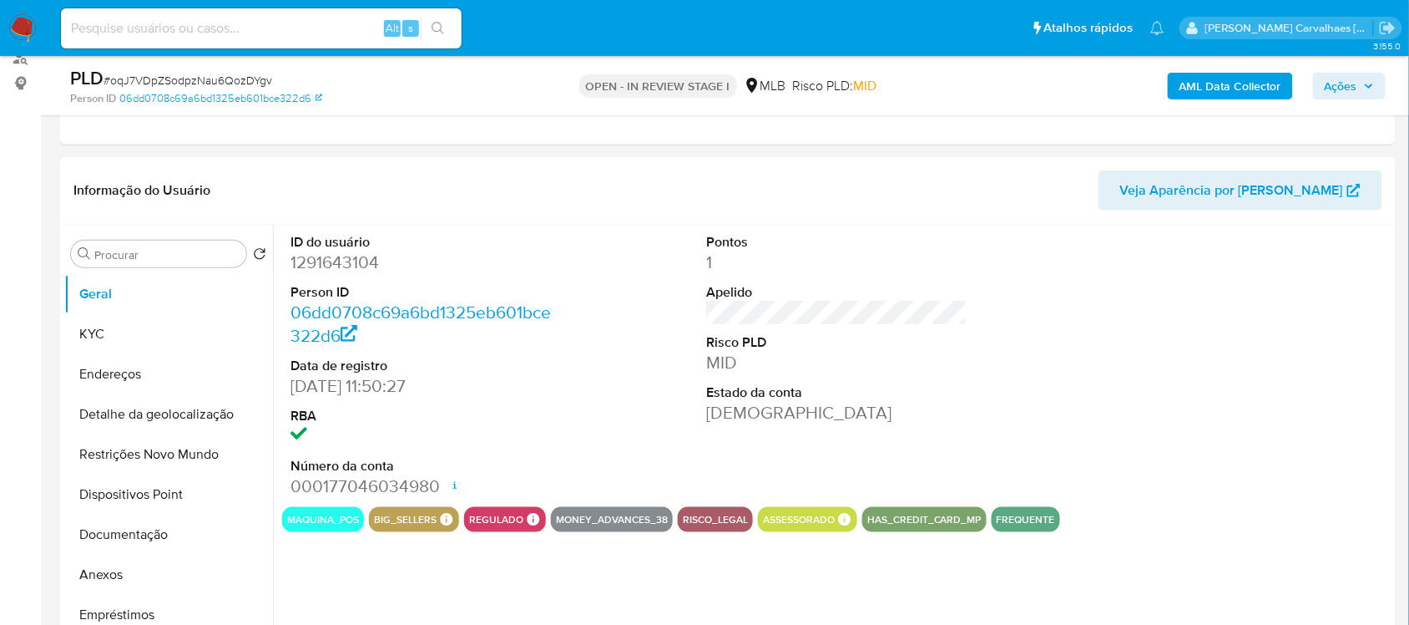
select select "10"
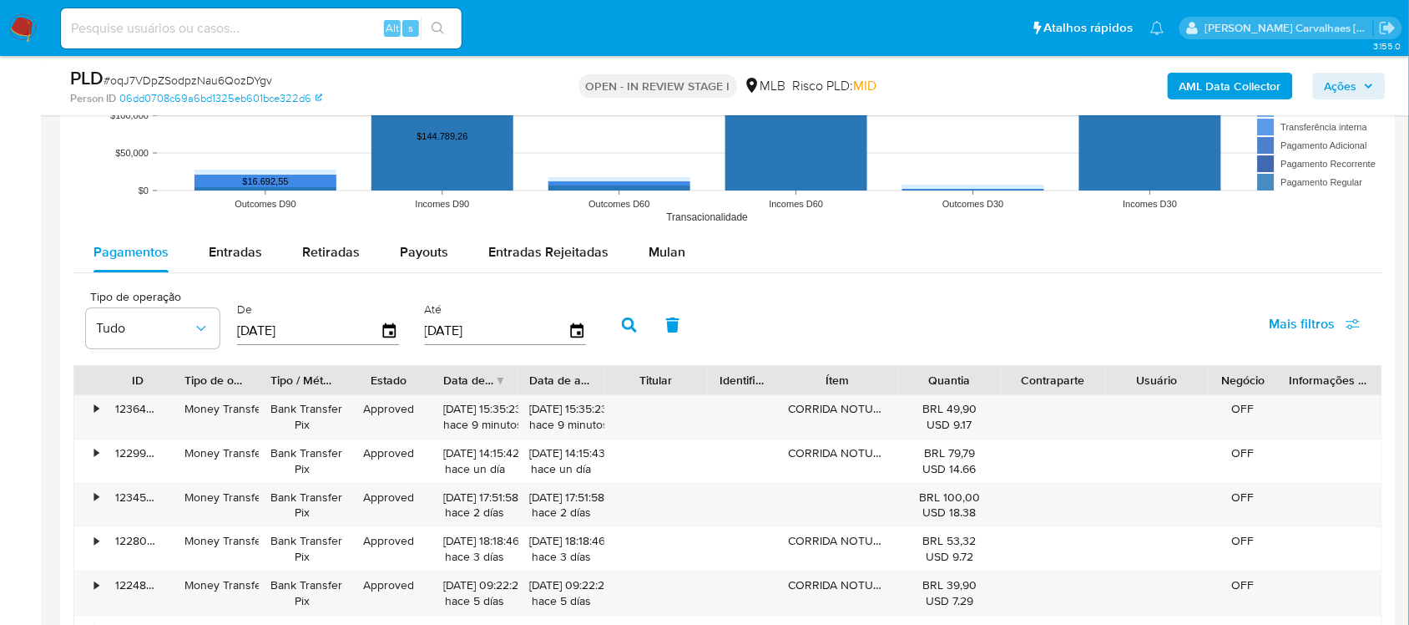
scroll to position [1670, 0]
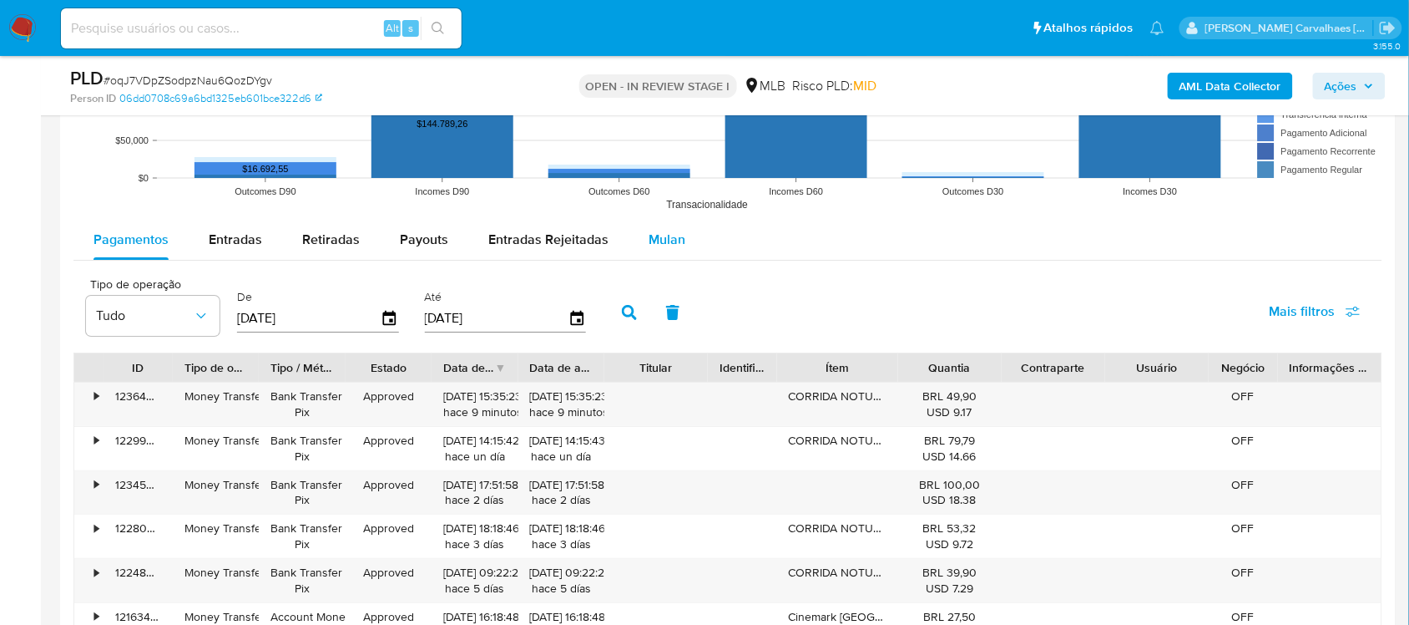
click at [670, 235] on span "Mulan" at bounding box center [667, 239] width 37 height 19
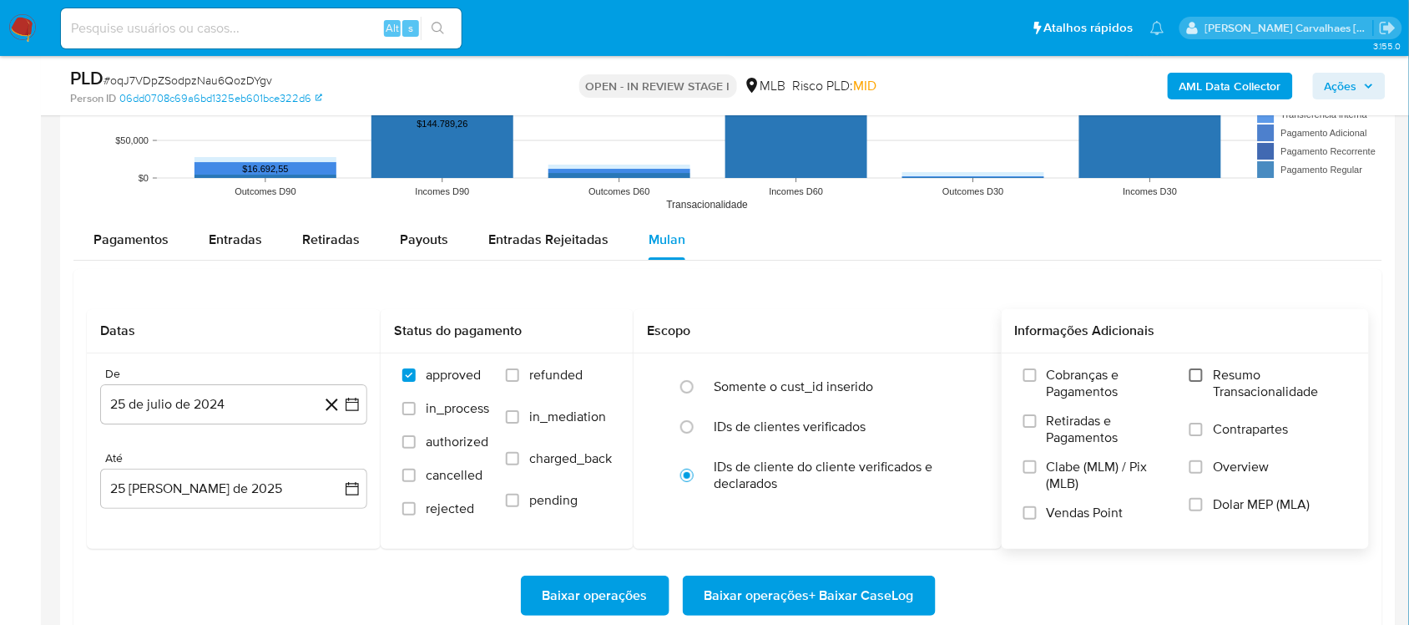
click at [1194, 373] on input "Resumo Transacionalidade" at bounding box center [1196, 374] width 13 height 13
click at [347, 407] on icon "button" at bounding box center [352, 403] width 13 height 13
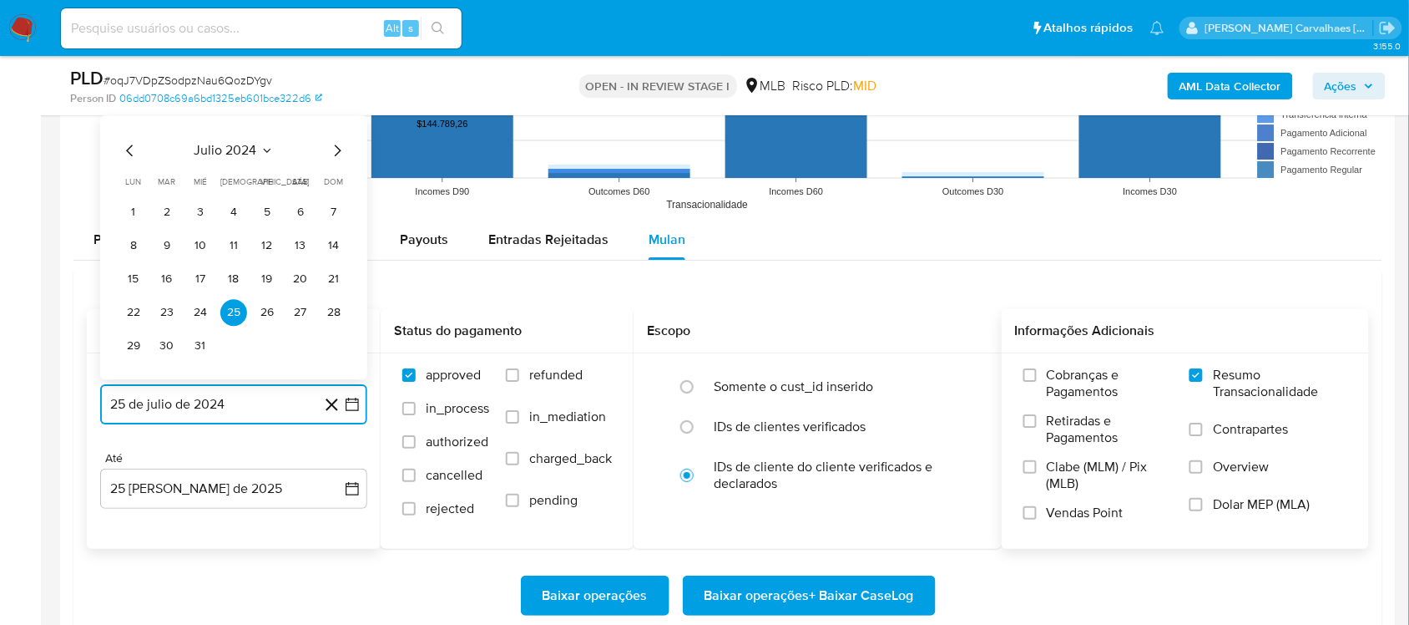
click at [331, 153] on icon "Mes siguiente" at bounding box center [337, 150] width 20 height 20
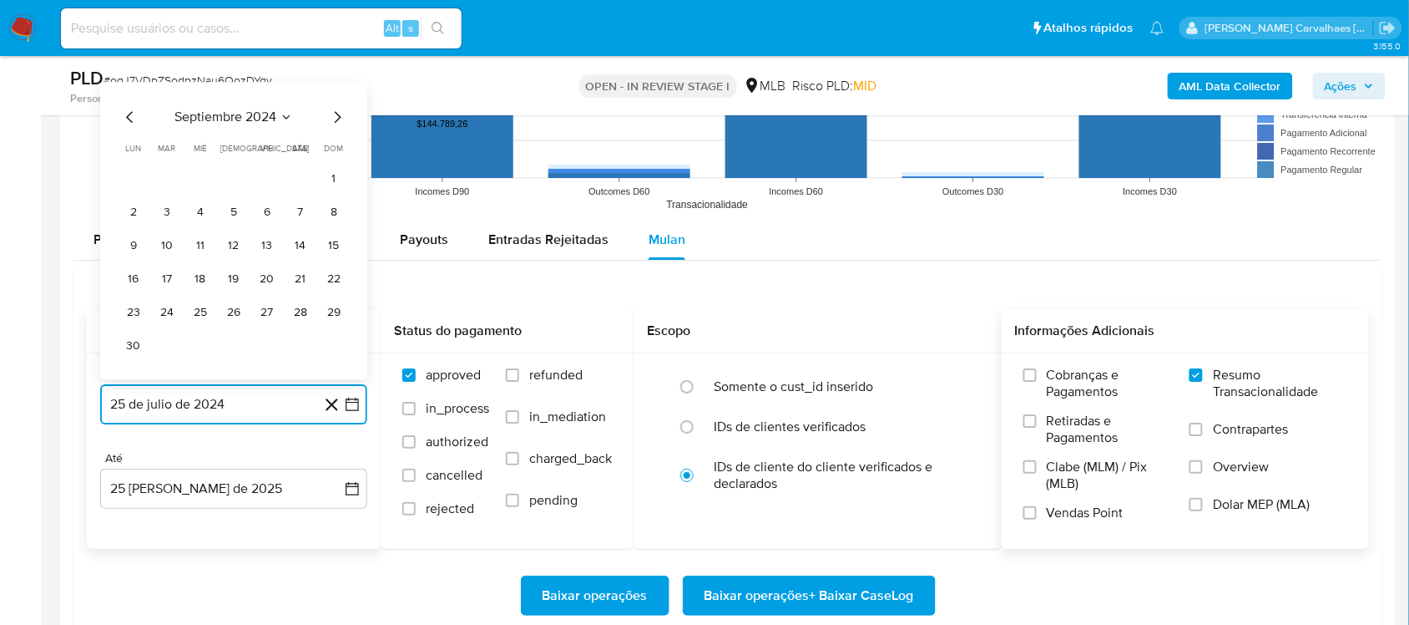
click at [335, 119] on icon "Mes siguiente" at bounding box center [337, 117] width 20 height 20
click at [332, 157] on icon "Mes siguiente" at bounding box center [337, 150] width 20 height 20
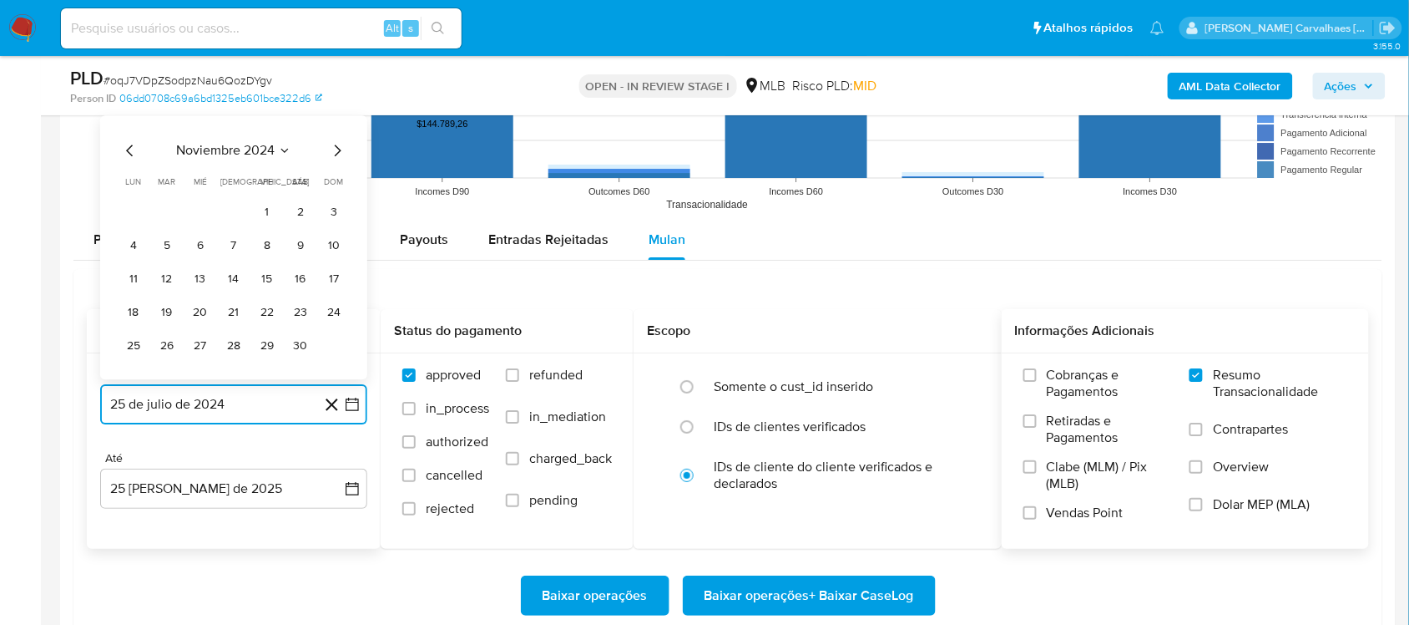
click at [332, 157] on icon "Mes siguiente" at bounding box center [337, 150] width 20 height 20
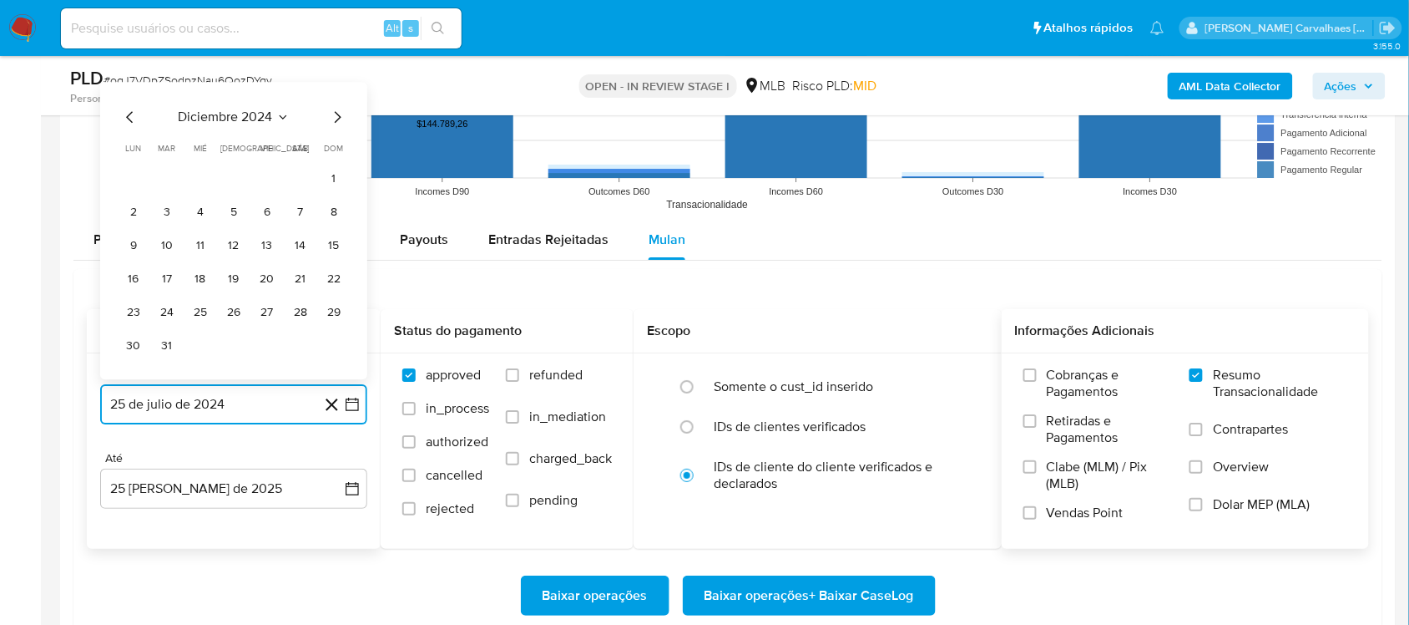
click at [336, 121] on icon "Mes siguiente" at bounding box center [337, 117] width 20 height 20
click at [335, 147] on icon "Mes siguiente" at bounding box center [338, 150] width 7 height 12
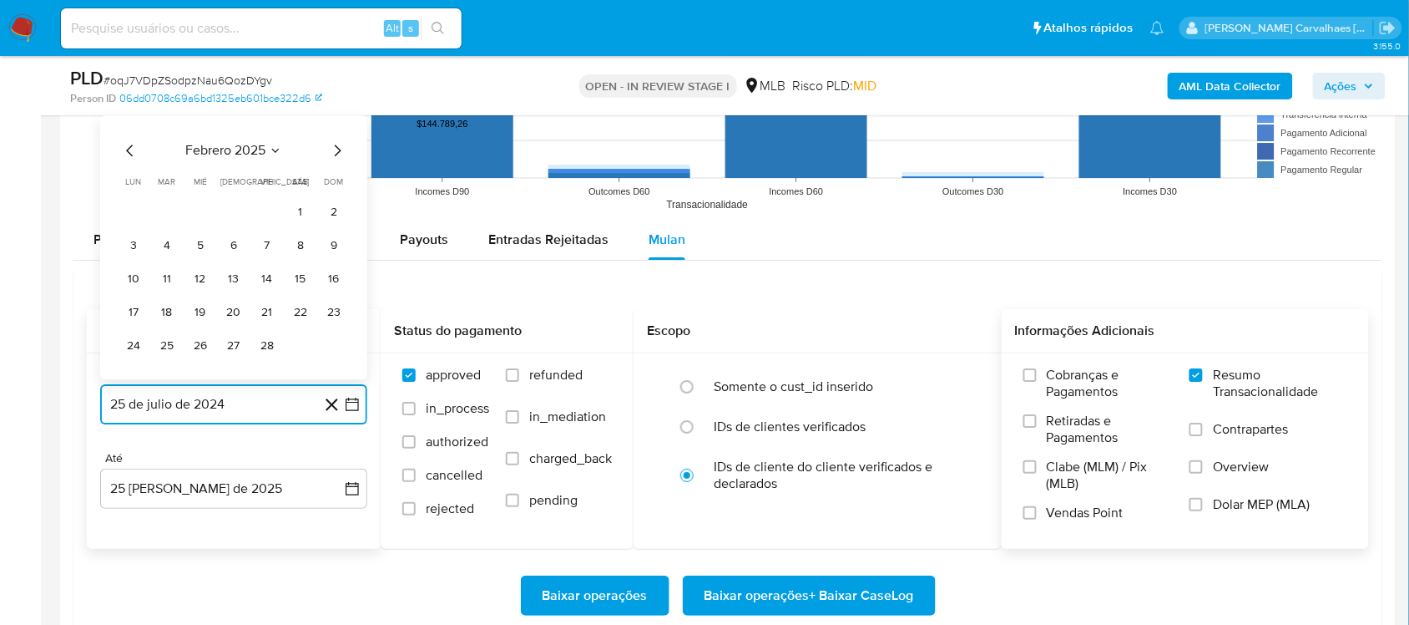
click at [335, 147] on icon "Mes siguiente" at bounding box center [338, 150] width 7 height 12
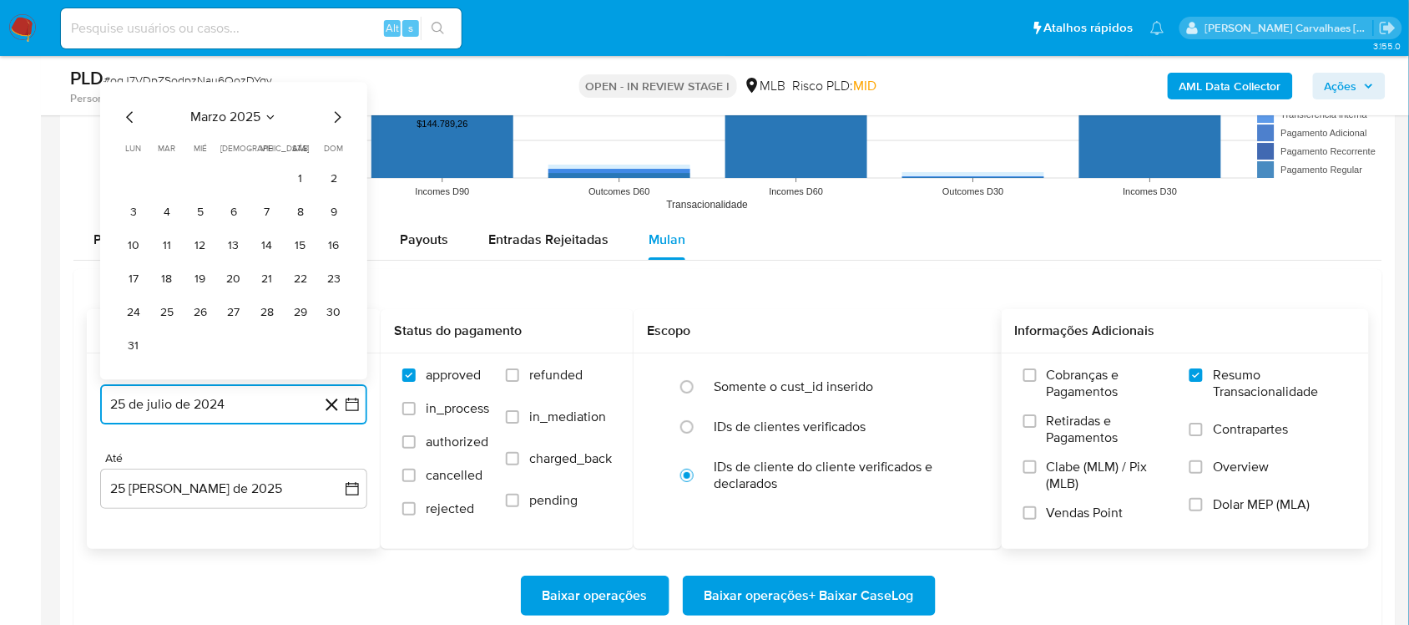
click at [335, 119] on icon "Mes siguiente" at bounding box center [337, 117] width 20 height 20
click at [334, 149] on icon "Mes siguiente" at bounding box center [337, 150] width 20 height 20
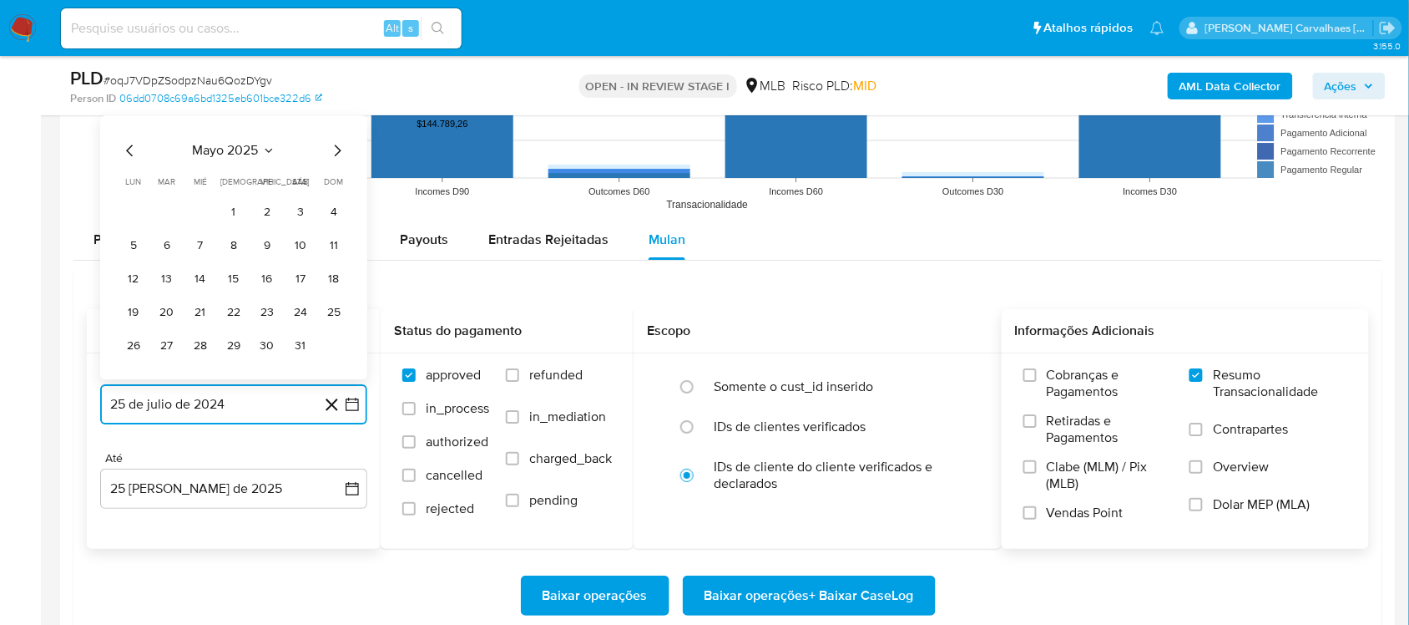
click at [334, 149] on icon "Mes siguiente" at bounding box center [337, 150] width 20 height 20
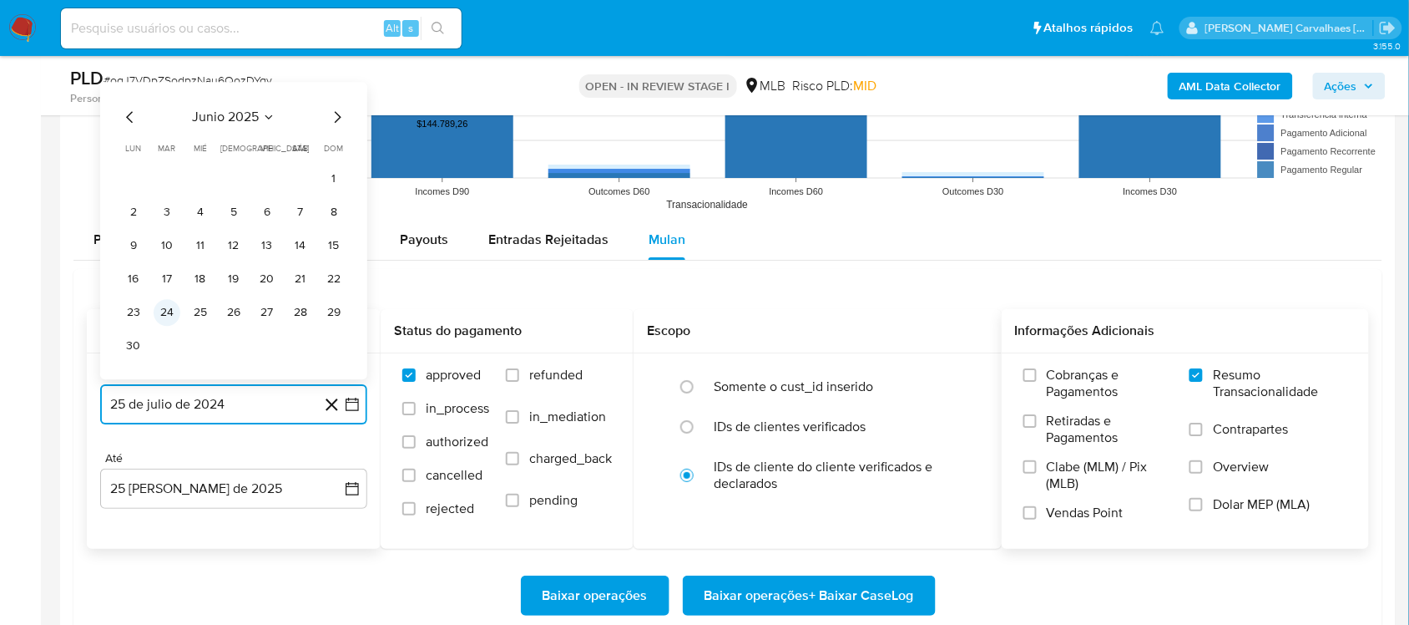
click at [173, 305] on button "24" at bounding box center [167, 312] width 27 height 27
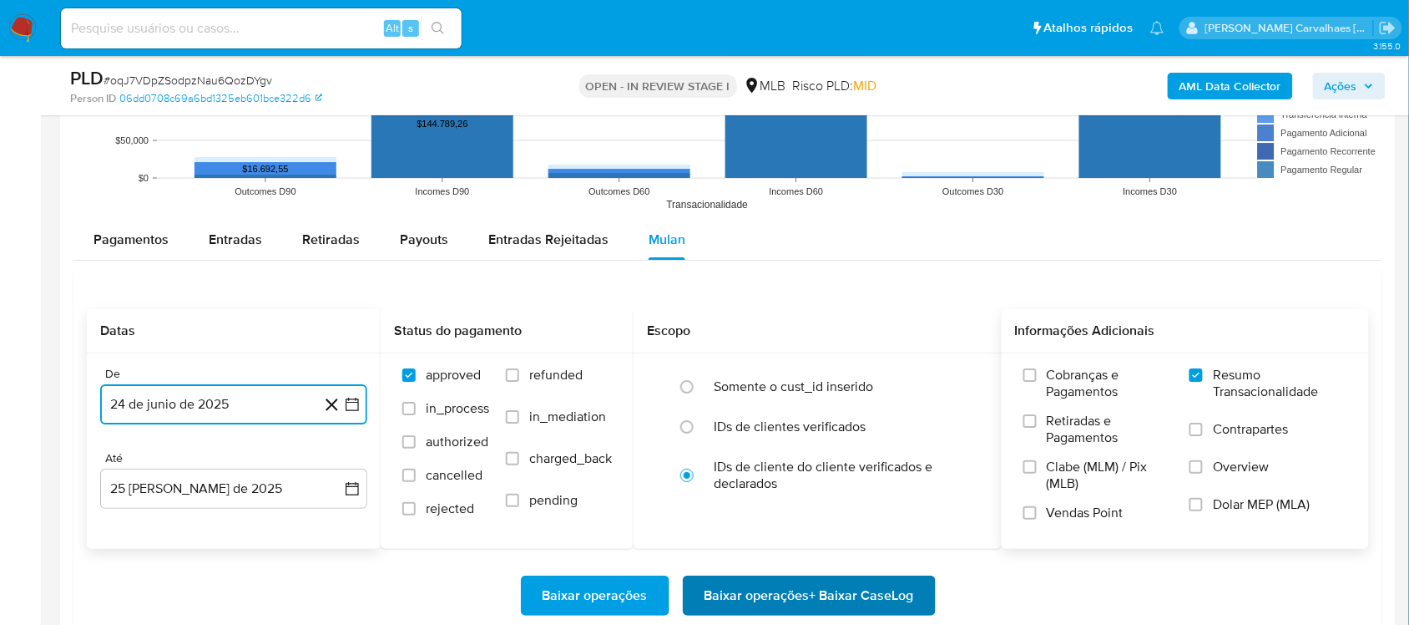
click at [751, 580] on span "Baixar operações + Baixar CaseLog" at bounding box center [810, 595] width 210 height 37
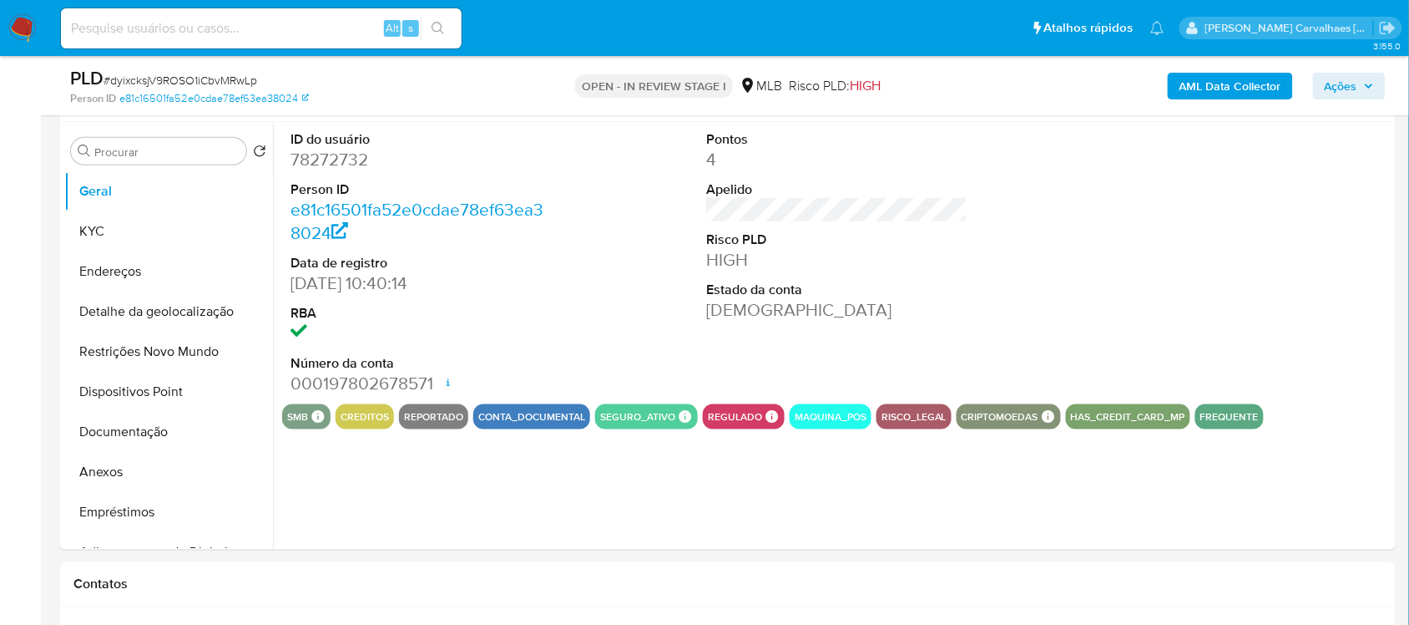
scroll to position [313, 0]
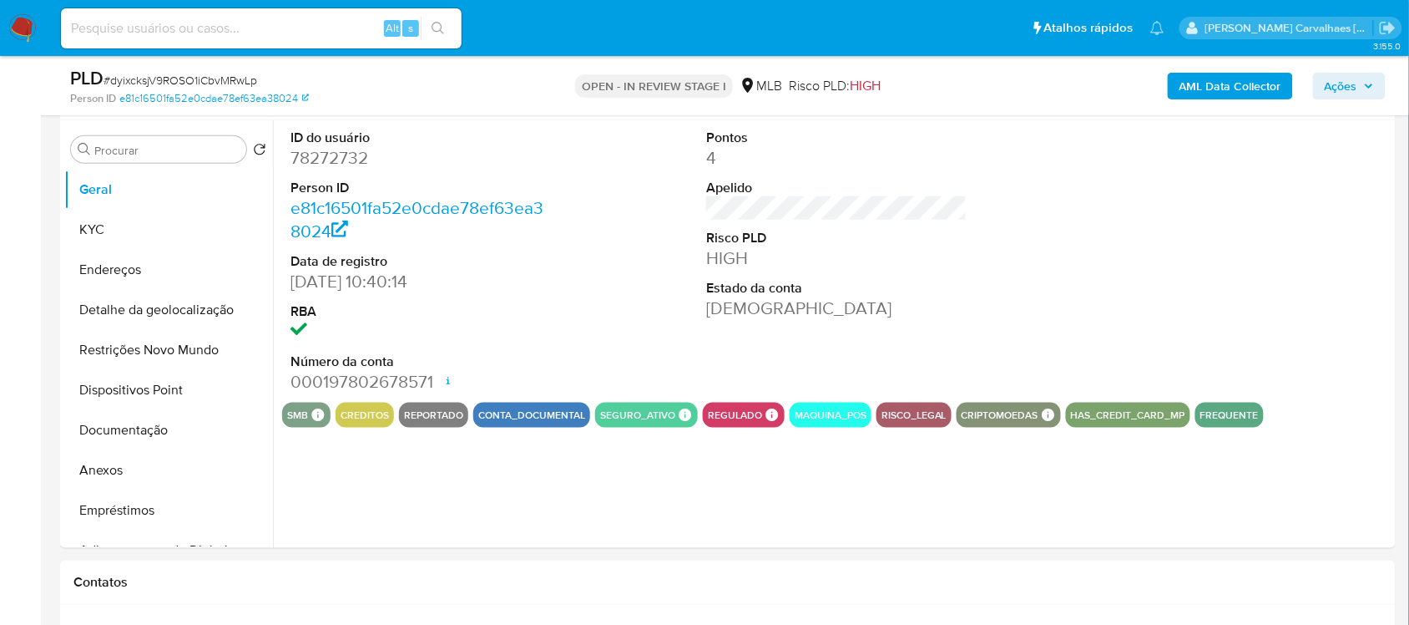
select select "10"
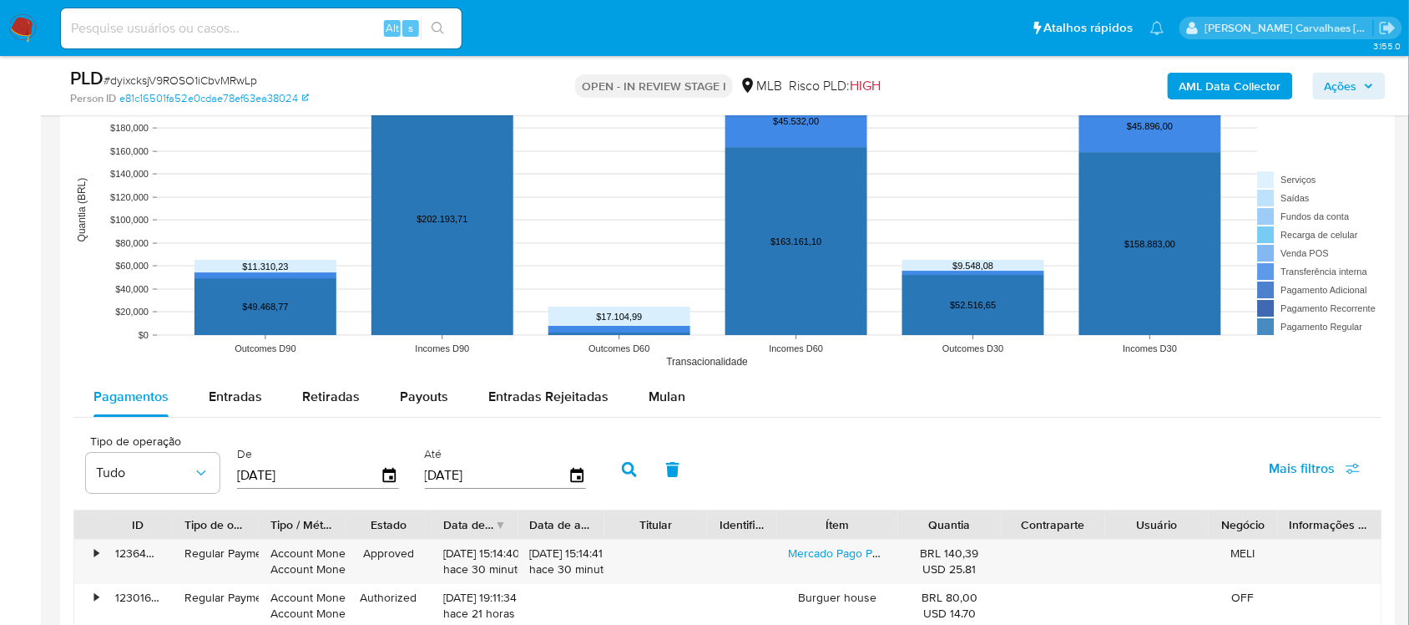
scroll to position [1566, 0]
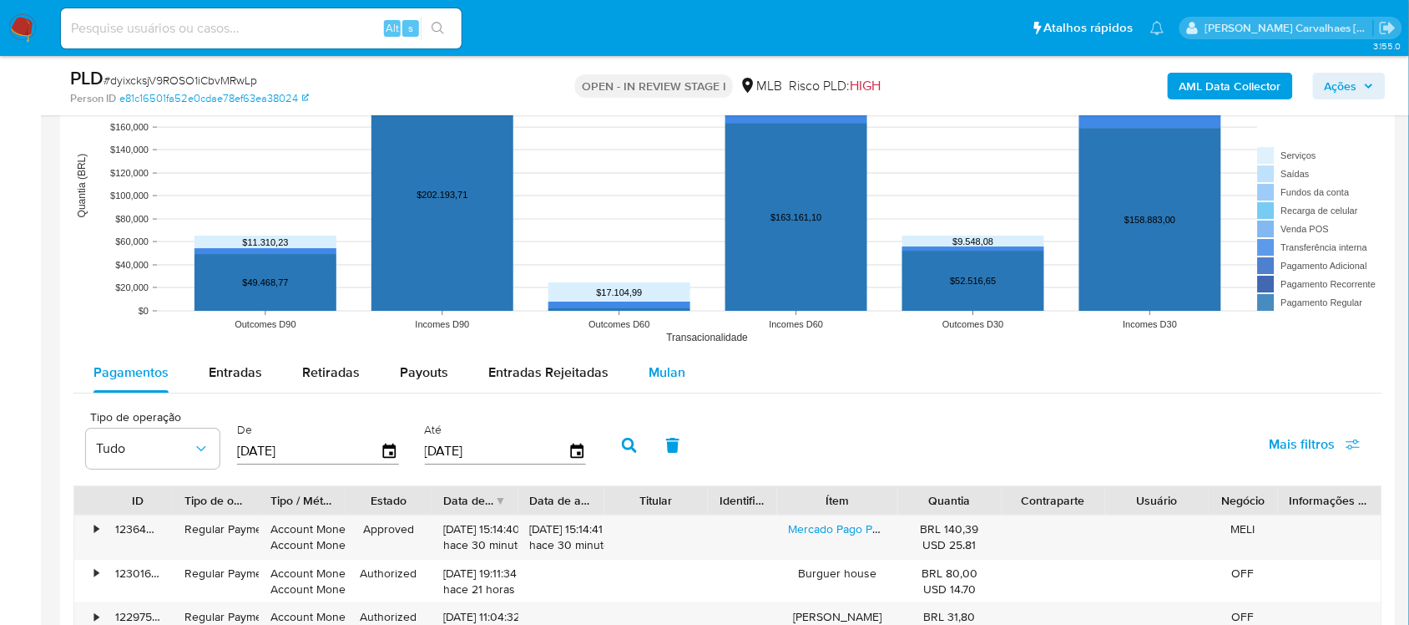
click at [656, 377] on span "Mulan" at bounding box center [667, 371] width 37 height 19
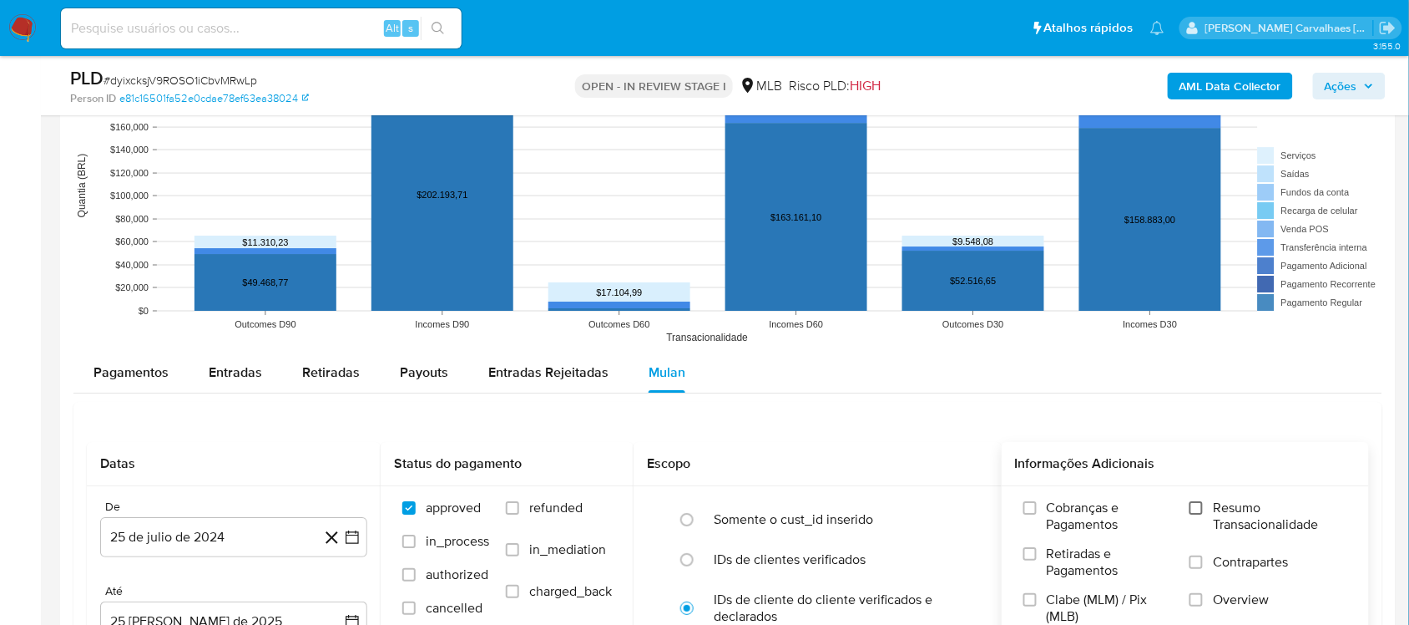
click at [1192, 511] on input "Resumo Transacionalidade" at bounding box center [1196, 507] width 13 height 13
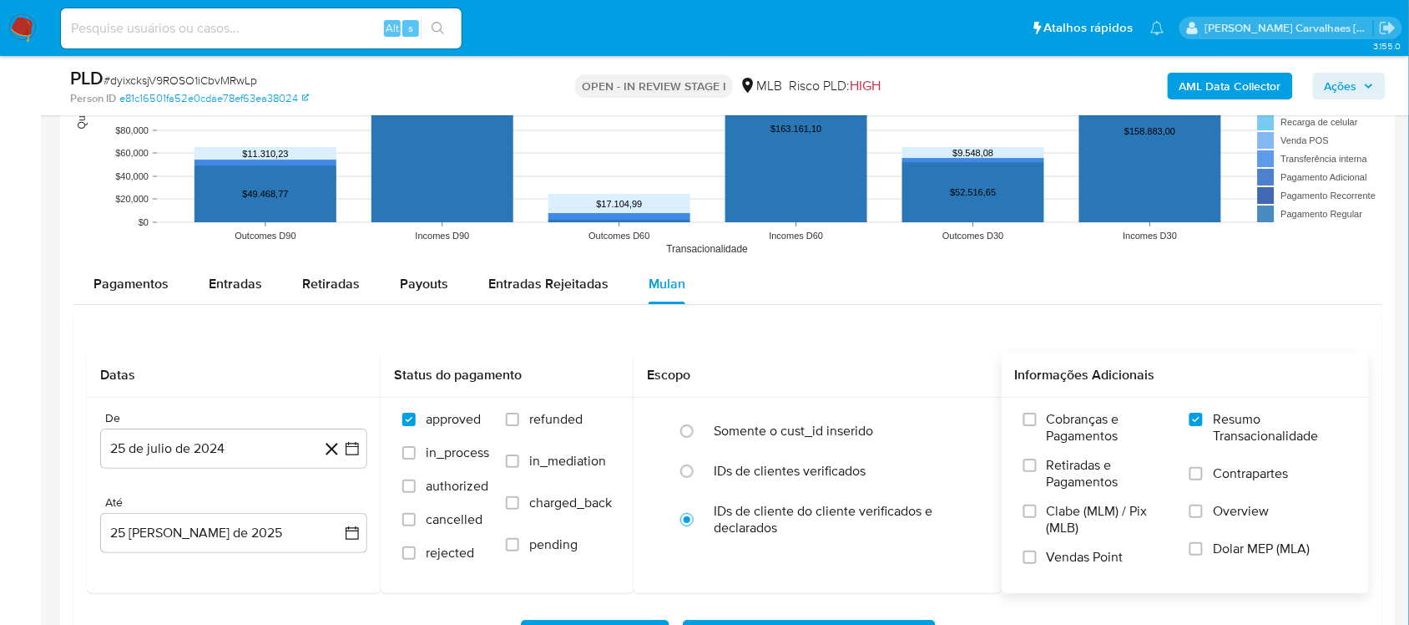
scroll to position [1774, 0]
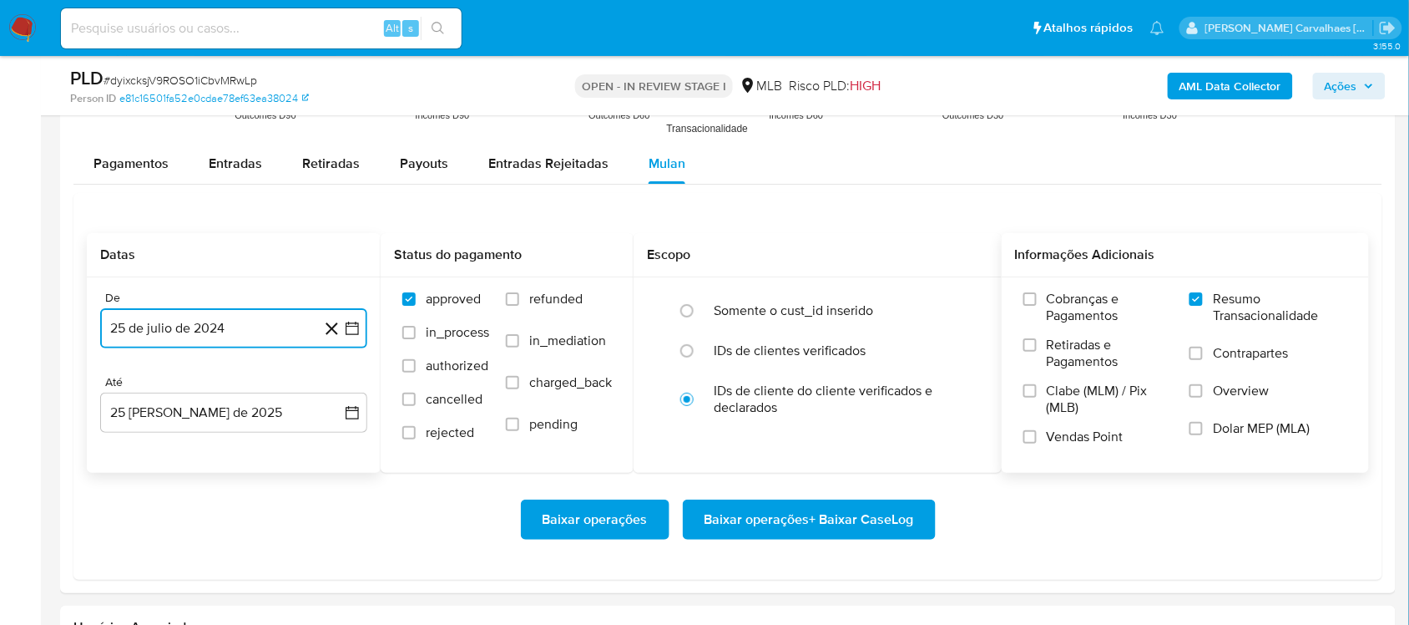
click at [349, 335] on icon "button" at bounding box center [352, 327] width 13 height 13
click at [338, 386] on icon "Mes siguiente" at bounding box center [337, 388] width 20 height 20
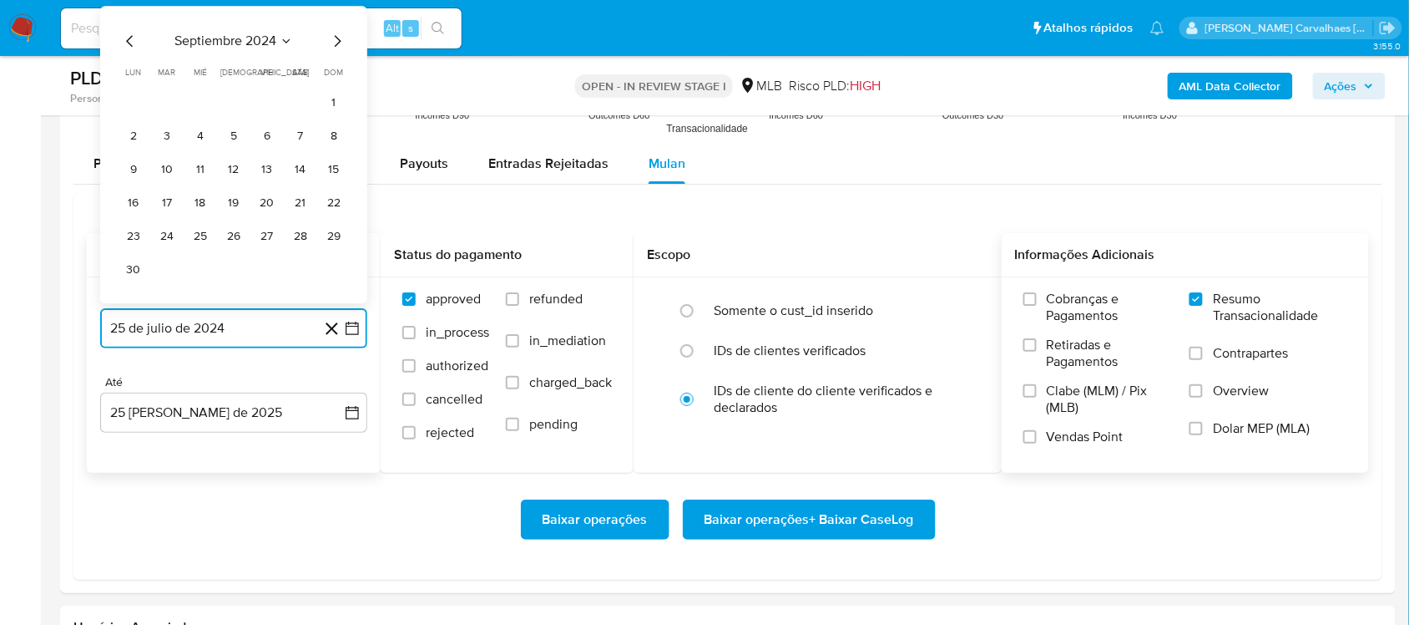
click at [331, 48] on icon "Mes siguiente" at bounding box center [337, 41] width 20 height 20
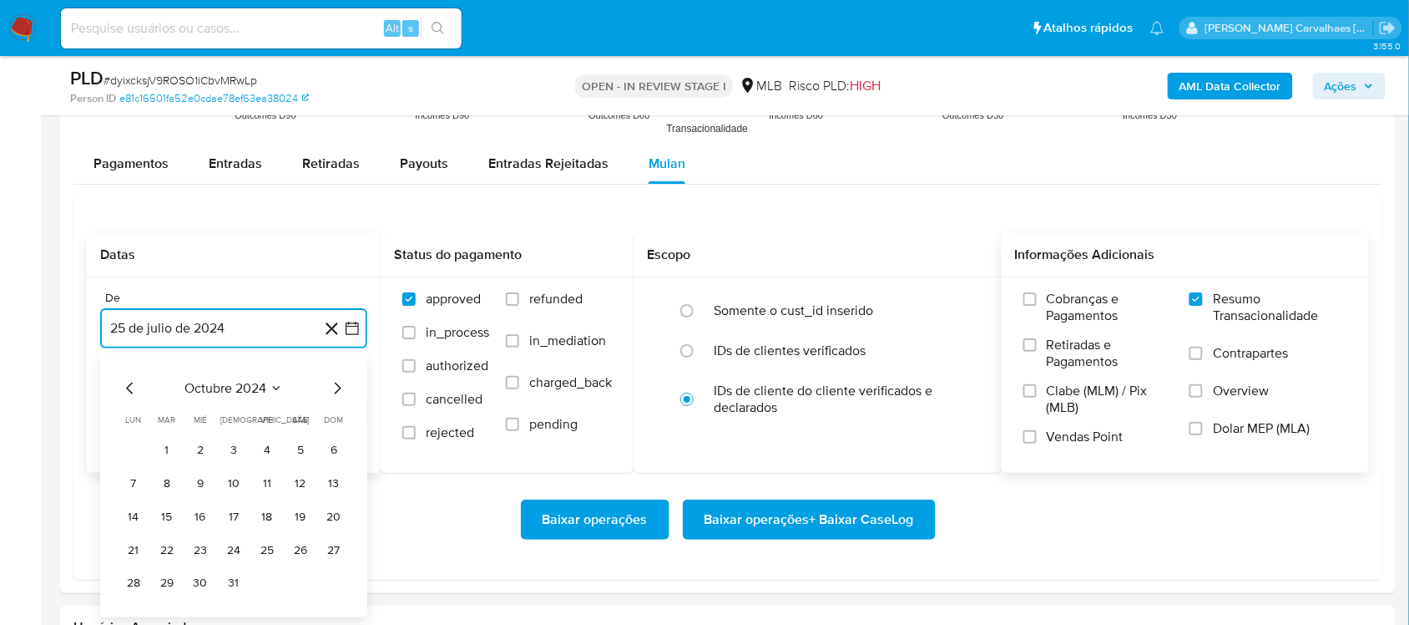
click at [340, 388] on icon "Mes siguiente" at bounding box center [337, 388] width 20 height 20
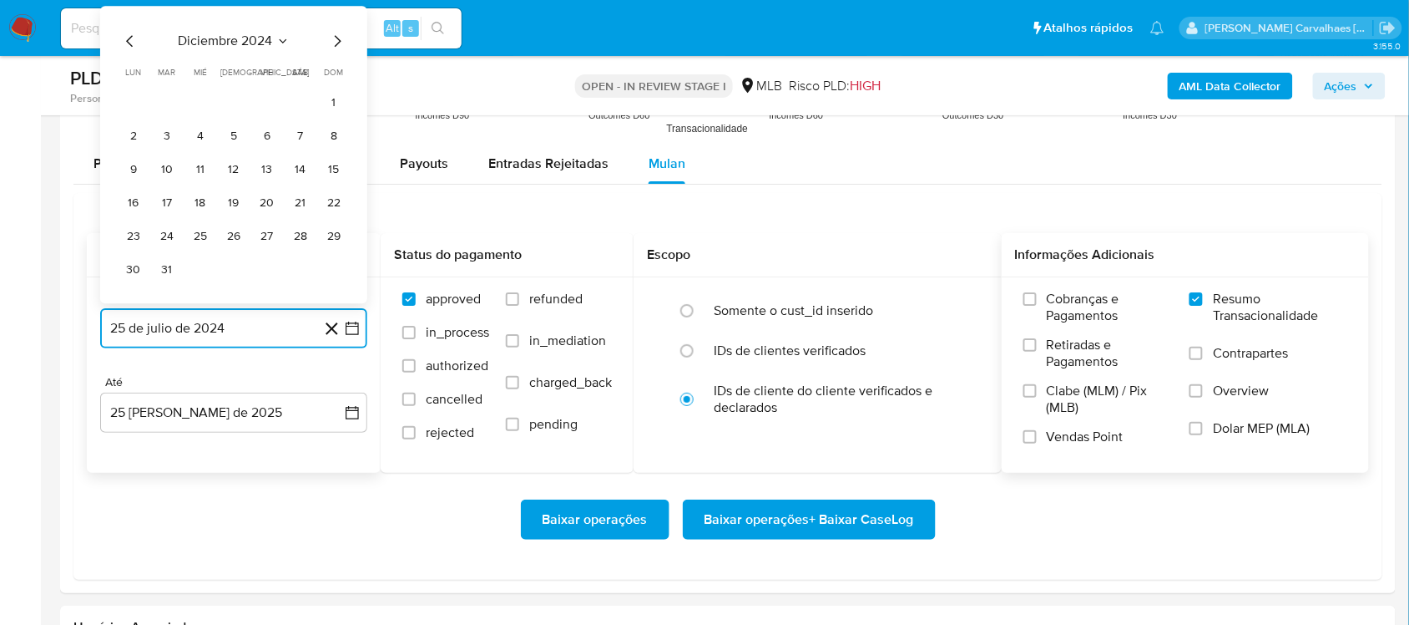
click at [331, 40] on icon "Mes siguiente" at bounding box center [337, 41] width 20 height 20
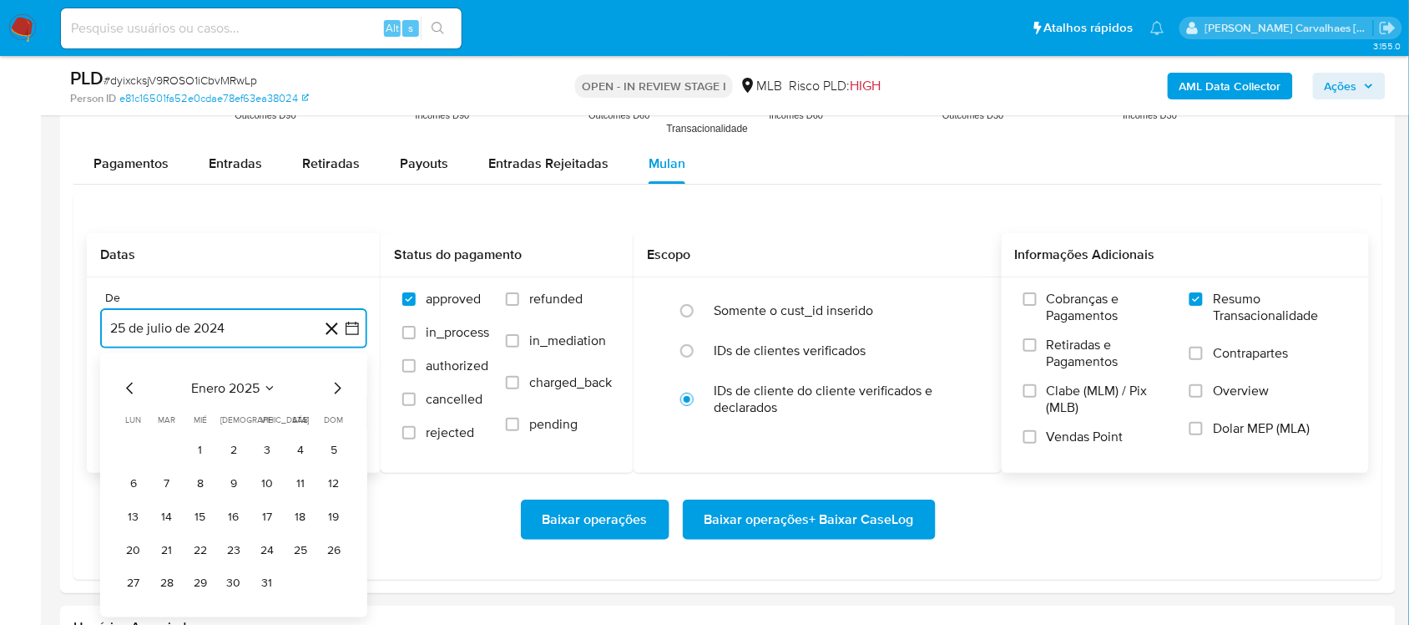
click at [336, 386] on icon "Mes siguiente" at bounding box center [338, 388] width 7 height 12
click at [341, 390] on icon "Mes siguiente" at bounding box center [337, 388] width 20 height 20
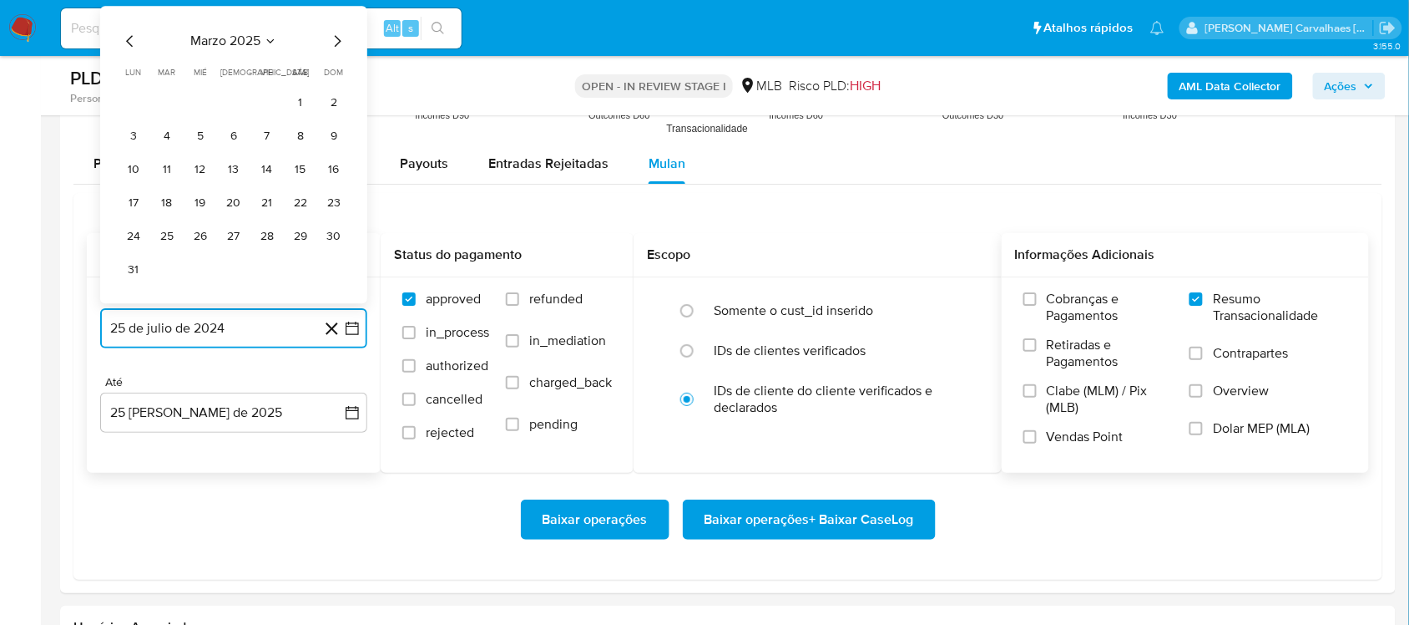
click at [338, 38] on icon "Mes siguiente" at bounding box center [337, 41] width 20 height 20
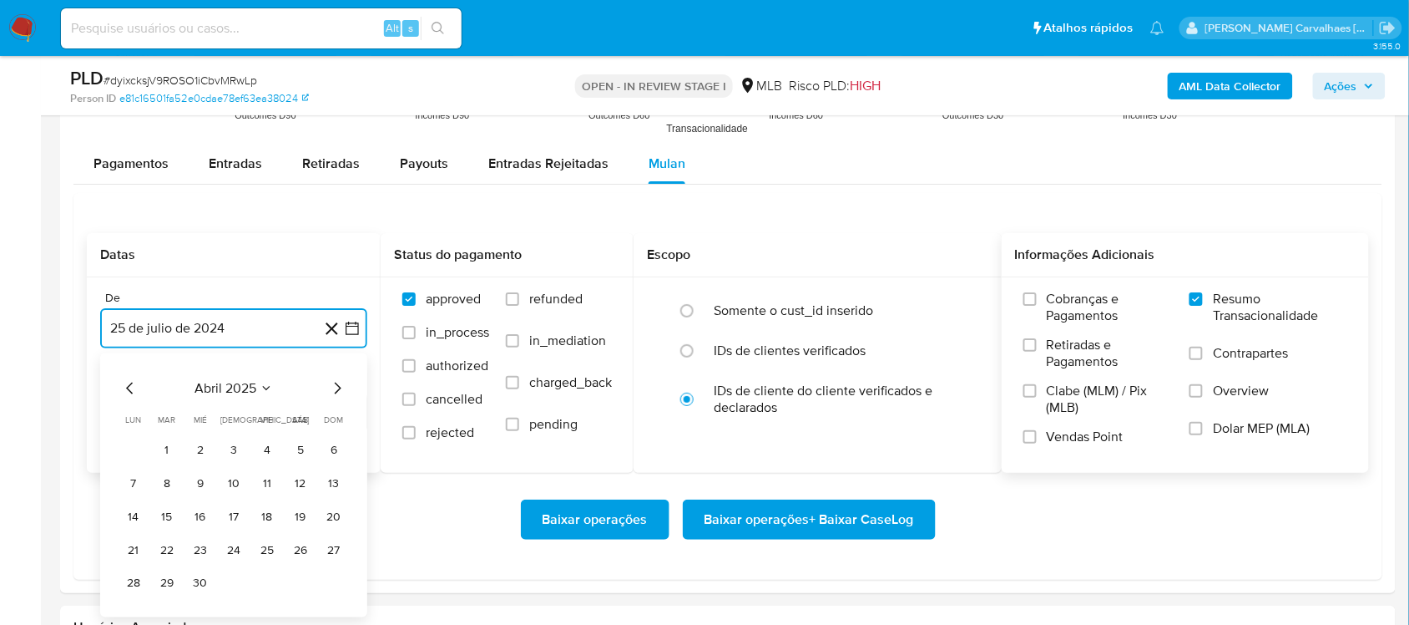
click at [335, 392] on icon "Mes siguiente" at bounding box center [337, 388] width 20 height 20
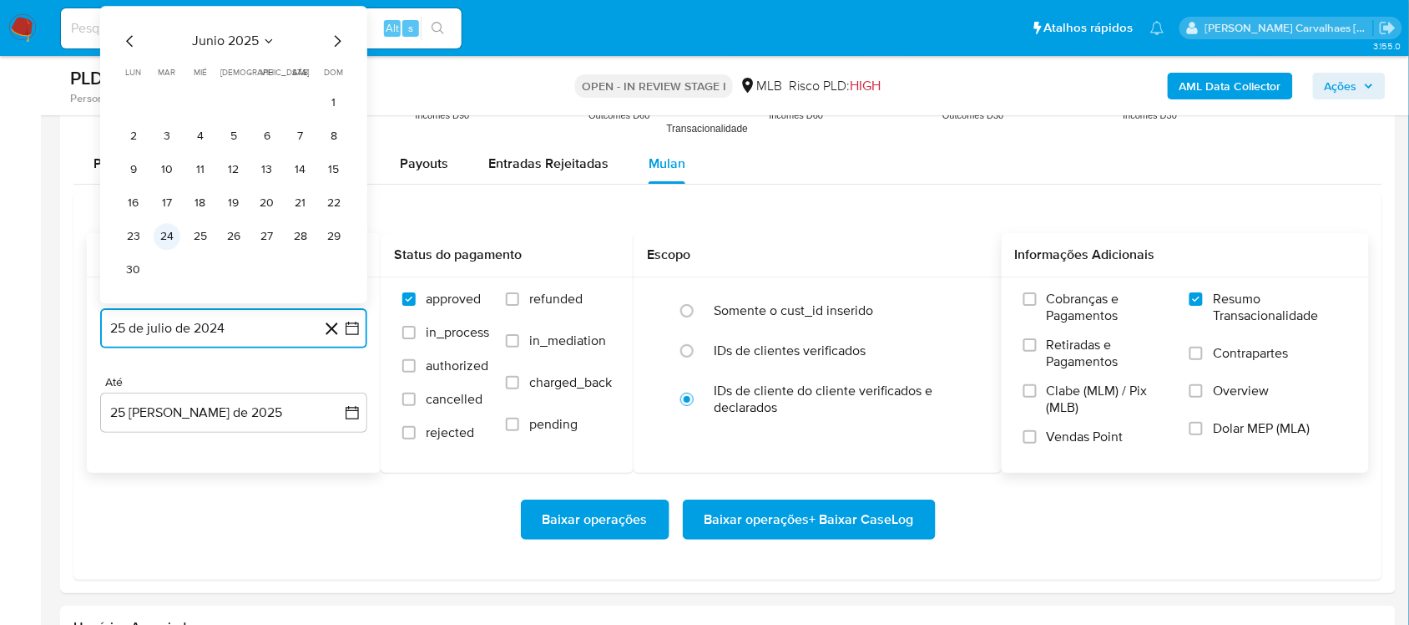
click at [173, 232] on button "24" at bounding box center [167, 236] width 27 height 27
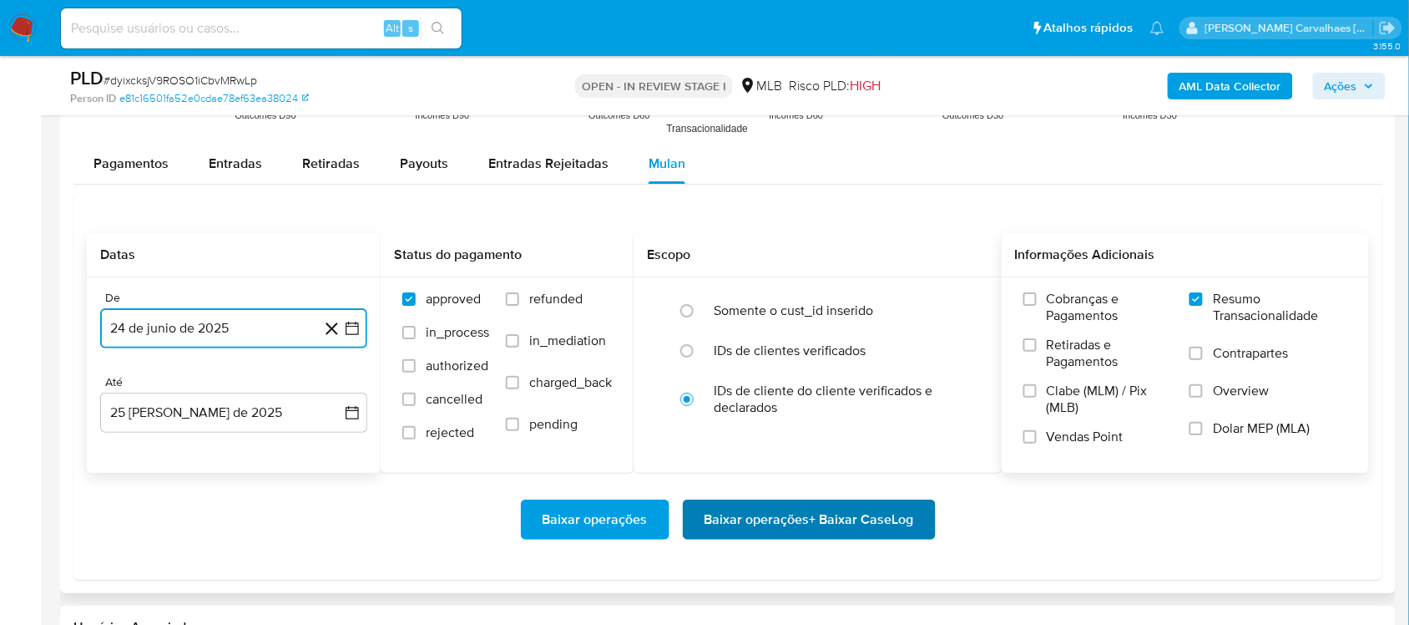
click at [769, 523] on span "Baixar operações + Baixar CaseLog" at bounding box center [810, 519] width 210 height 37
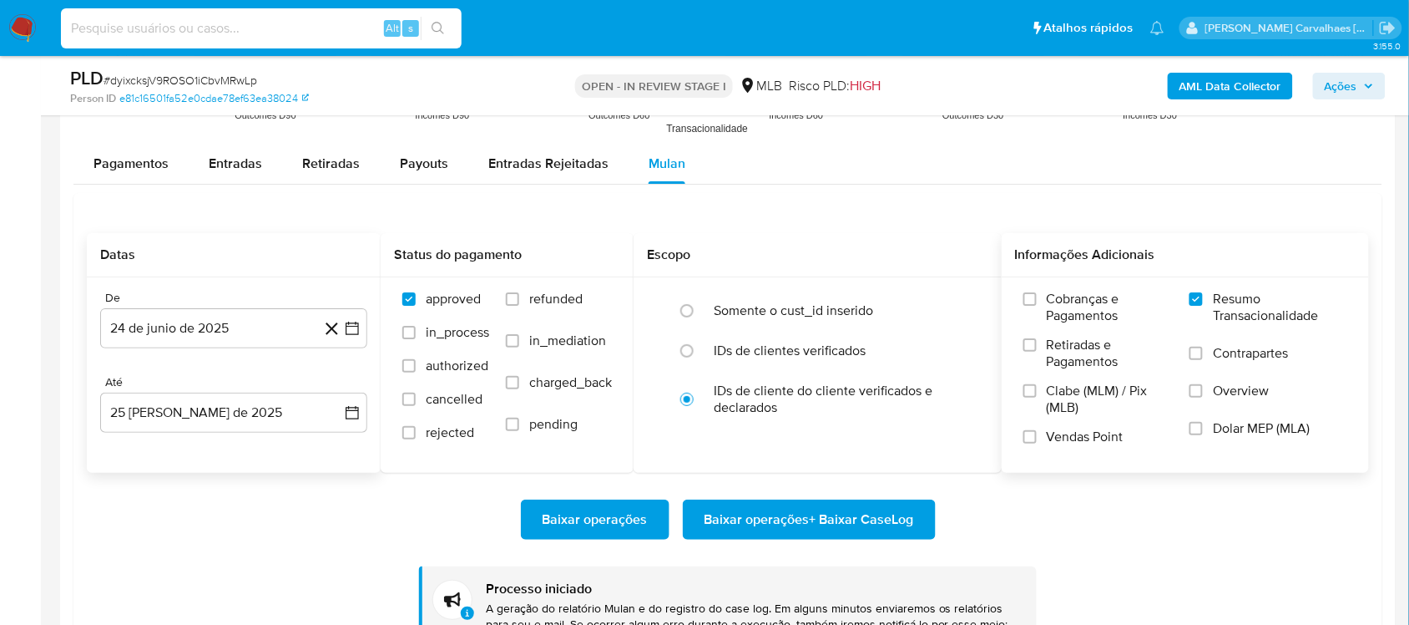
click at [215, 26] on input at bounding box center [261, 29] width 401 height 22
paste input "Ubf9gyYIgbbw033wTSyTpxdq"
type input "Ubf9gyYIgbbw033wTSyTpxdq"
click at [435, 22] on icon "search-icon" at bounding box center [438, 28] width 13 height 13
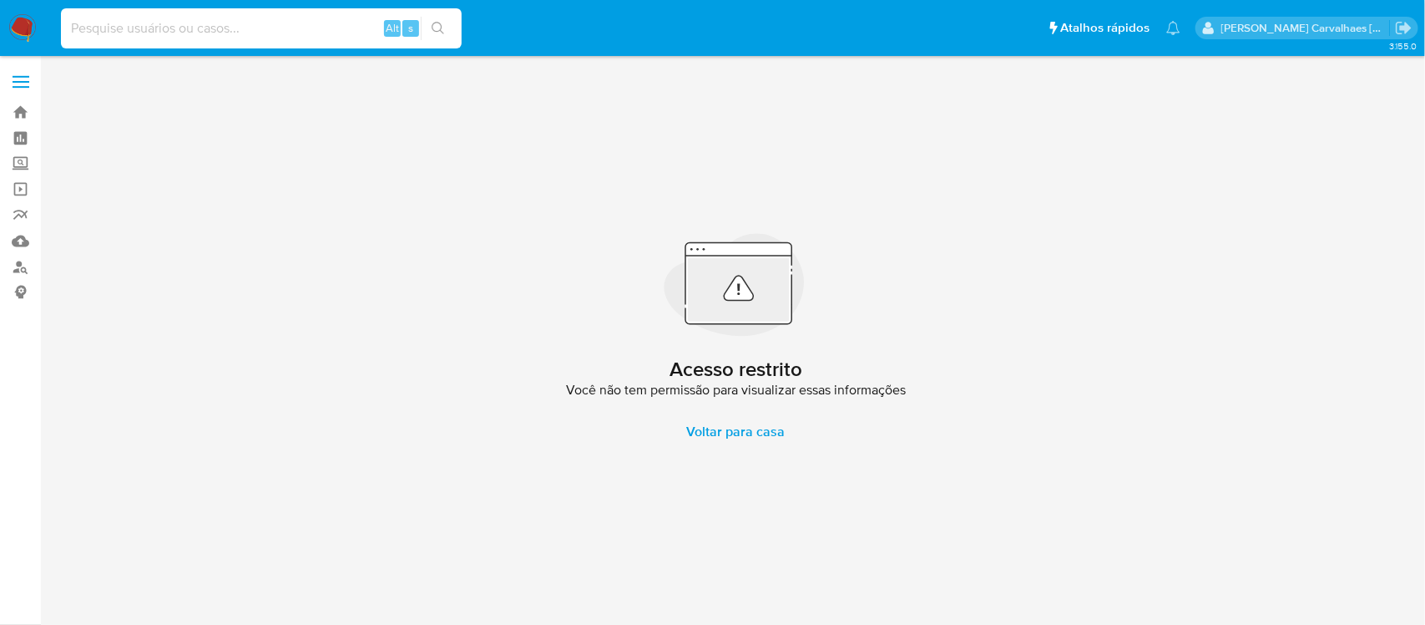
paste input "Ubf9gyYIgbbw033wTSyTpxdq"
click at [64, 33] on input "Ubf9gyYIgbbw033wTSyTpxdq" at bounding box center [261, 29] width 401 height 22
type input "Ubf9gyYIgbbw033wTSyTpxdq"
click at [445, 13] on div "Ubf9gyYIgbbw033wTSyTpxdq Alt s" at bounding box center [261, 28] width 401 height 40
click at [434, 22] on icon "search-icon" at bounding box center [438, 28] width 13 height 13
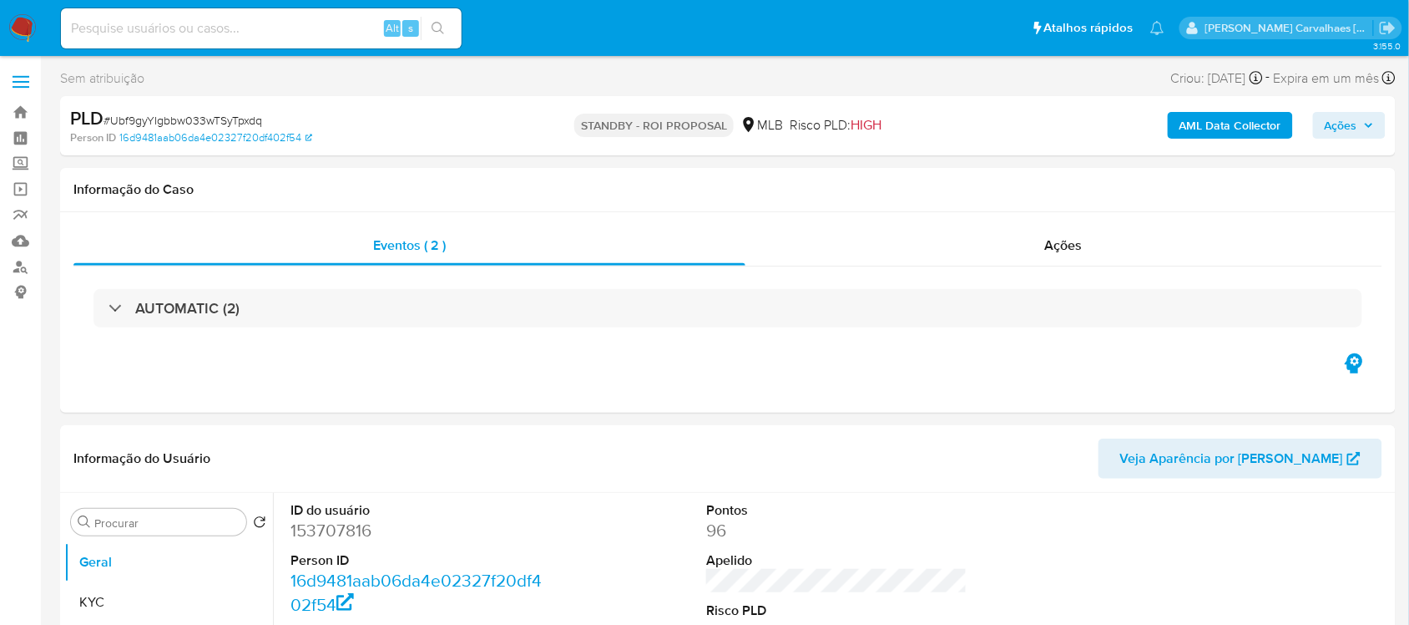
select select "10"
paste input "odx9GfAEQw2LgthMyEUe7CBb"
type input "odx9GfAEQw2LgthMyEUe7CBb"
click at [448, 28] on button "search-icon" at bounding box center [438, 28] width 34 height 23
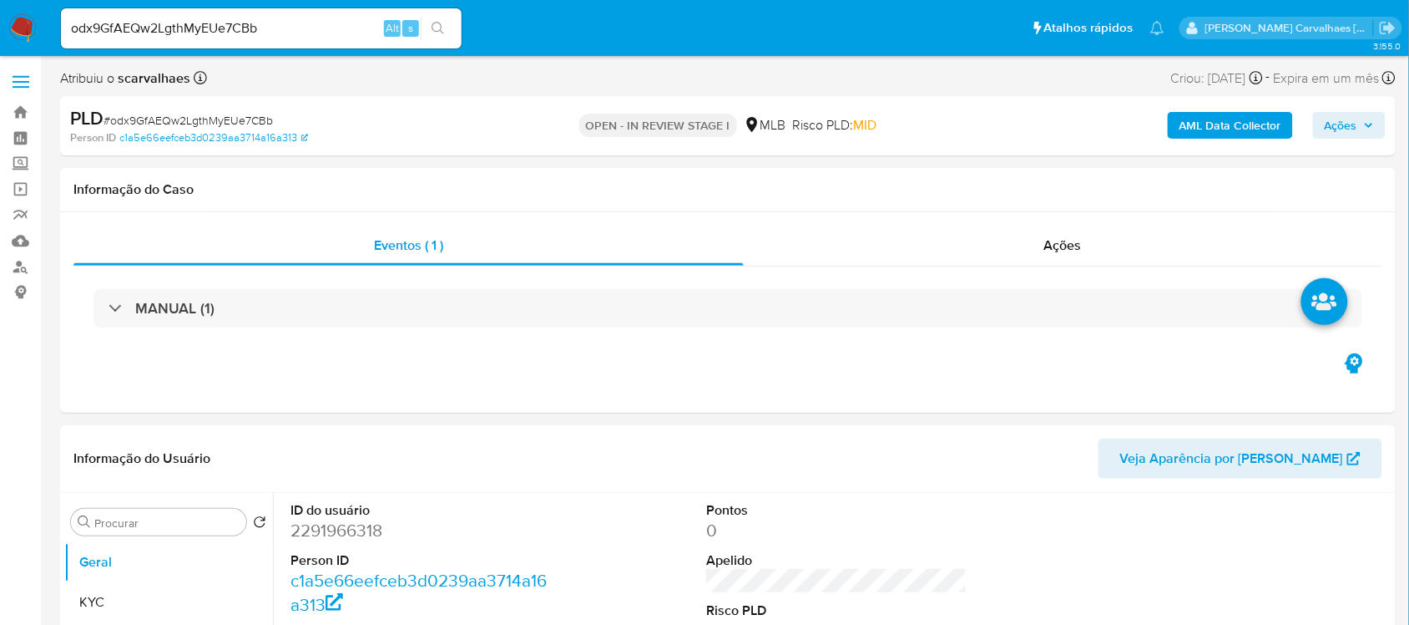
select select "10"
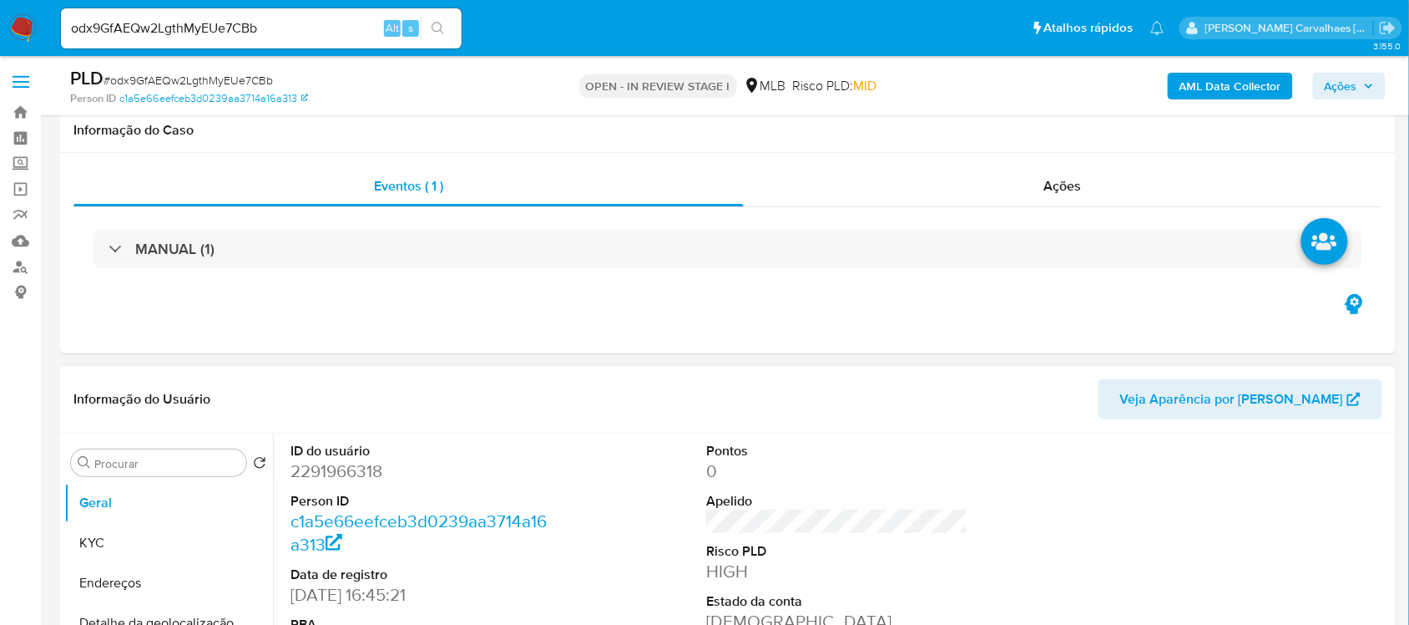
scroll to position [313, 0]
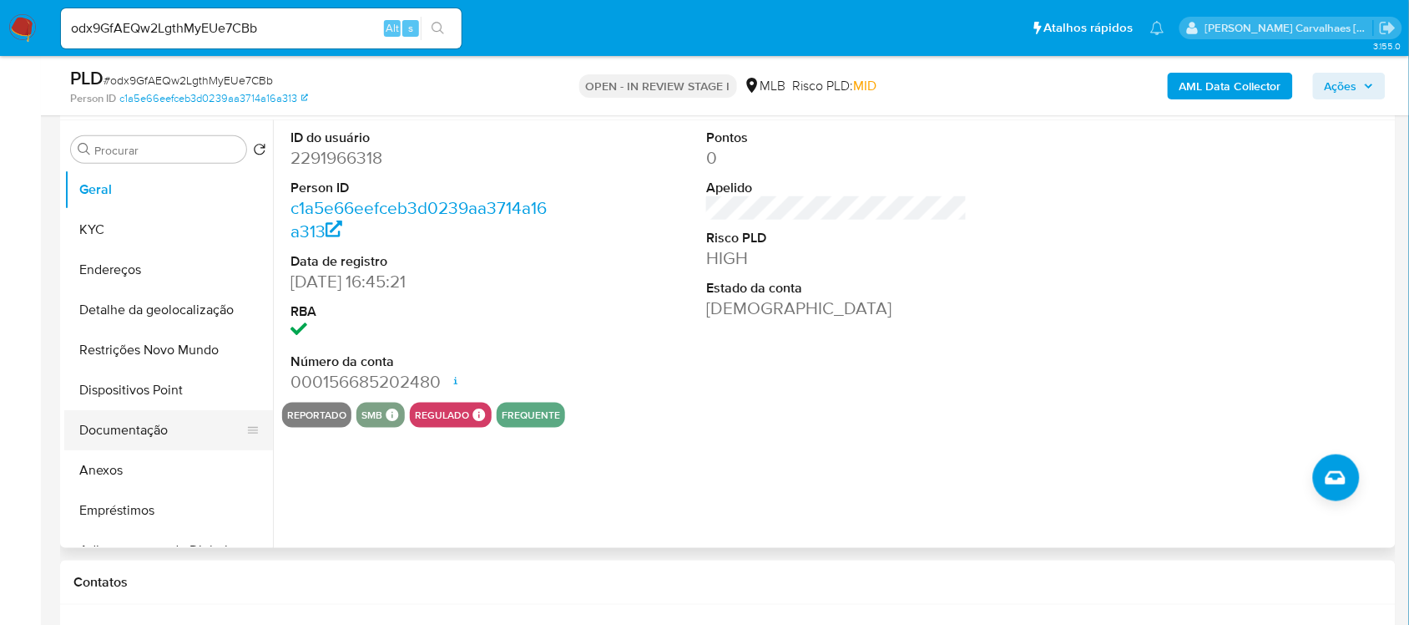
click at [143, 428] on button "Documentação" at bounding box center [161, 430] width 195 height 40
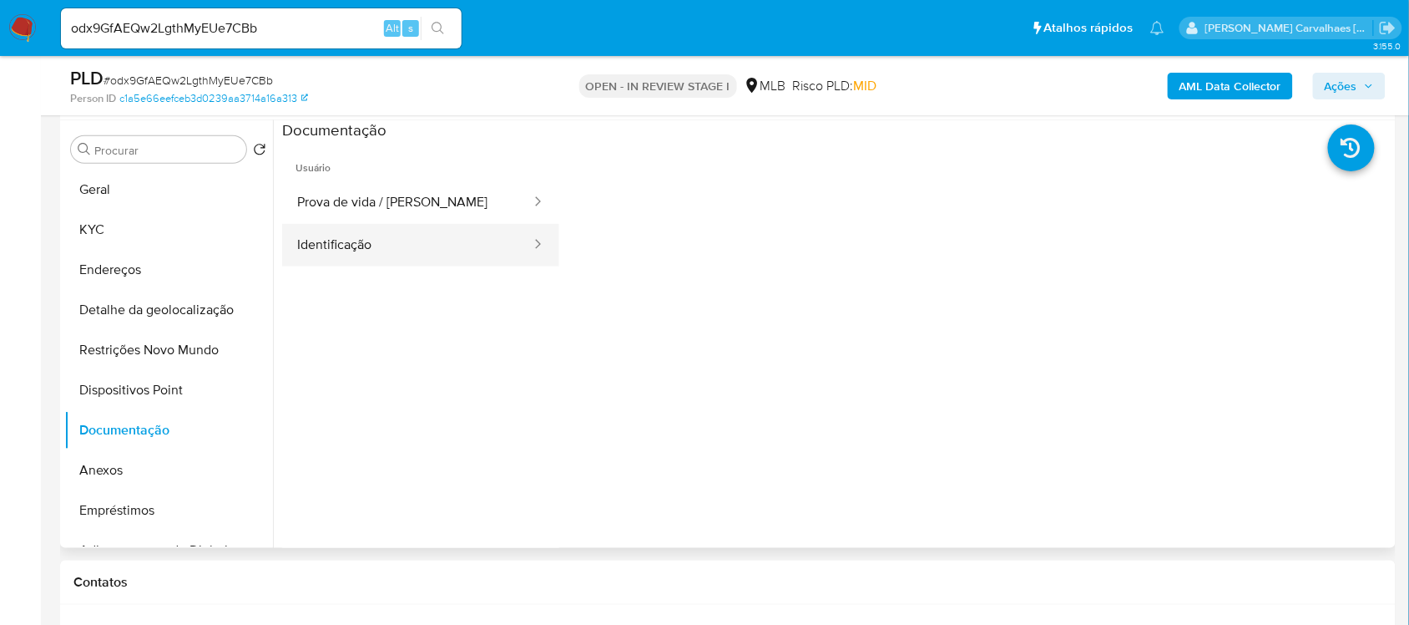
click at [359, 239] on button "Identificação" at bounding box center [407, 245] width 250 height 43
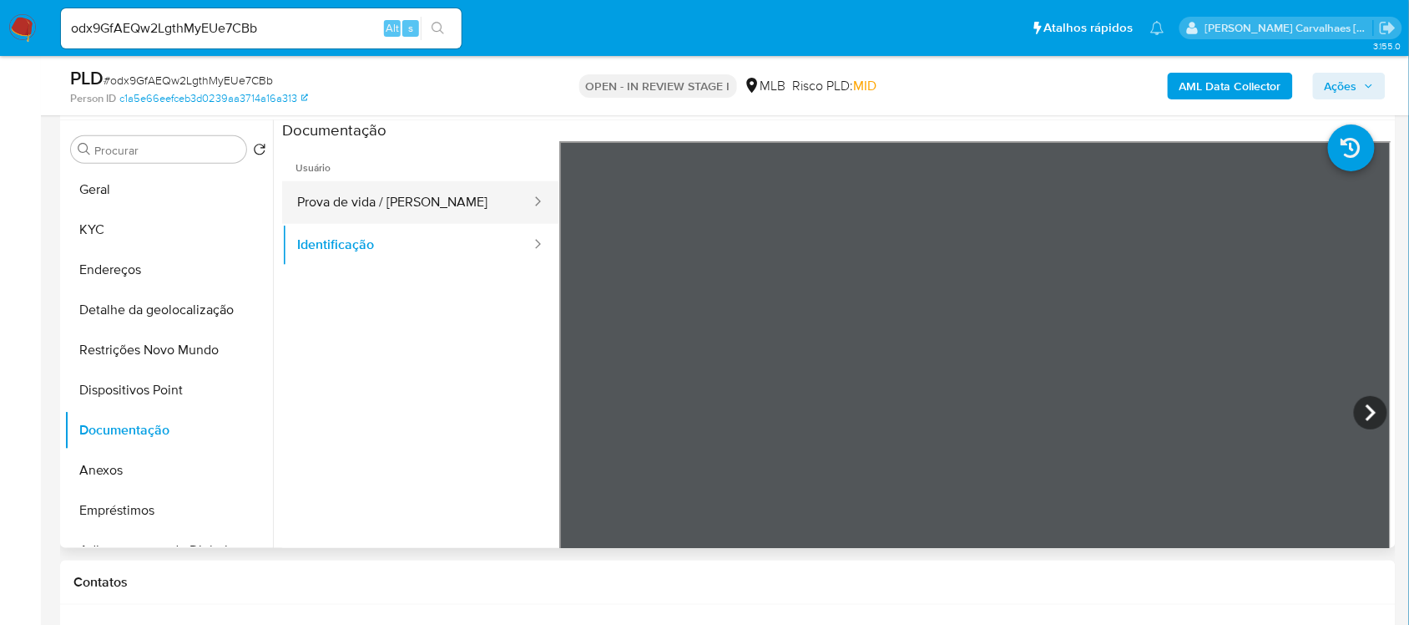
click at [336, 188] on button "Prova de vida / Selfie" at bounding box center [407, 202] width 250 height 43
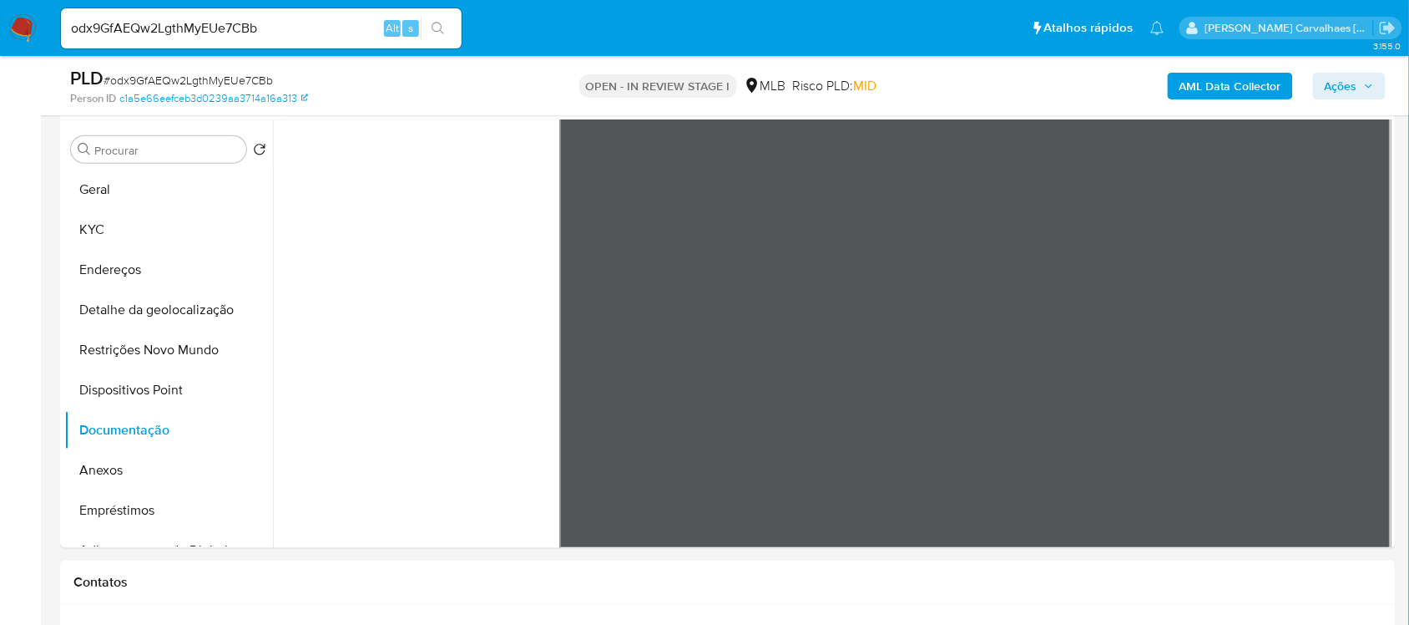
scroll to position [0, 0]
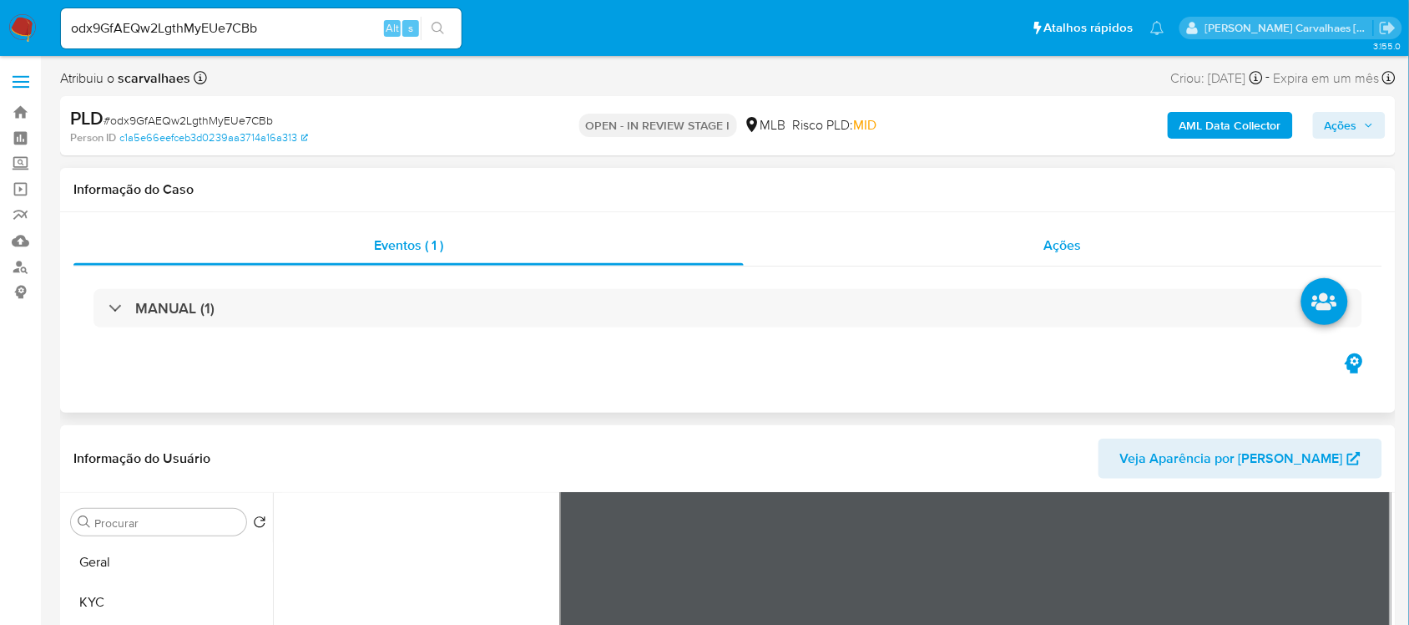
click at [1033, 234] on div "Ações" at bounding box center [1063, 245] width 639 height 40
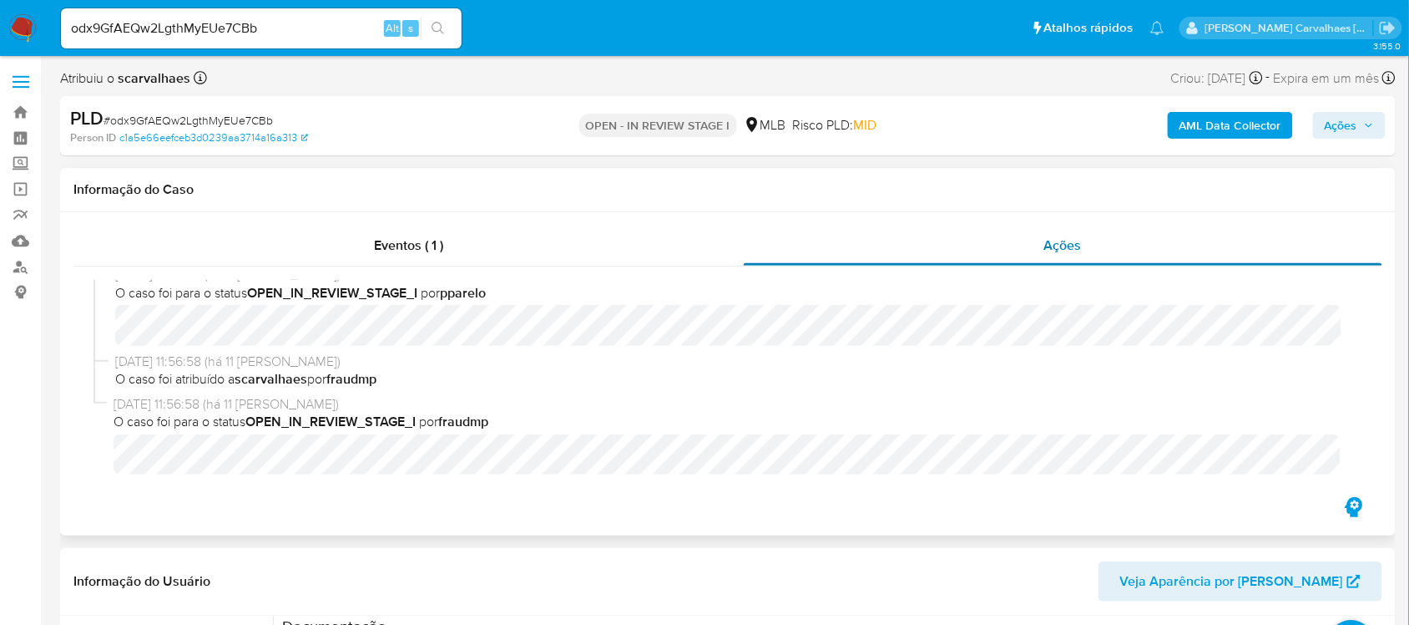
click at [1091, 247] on div "Ações" at bounding box center [1063, 245] width 639 height 40
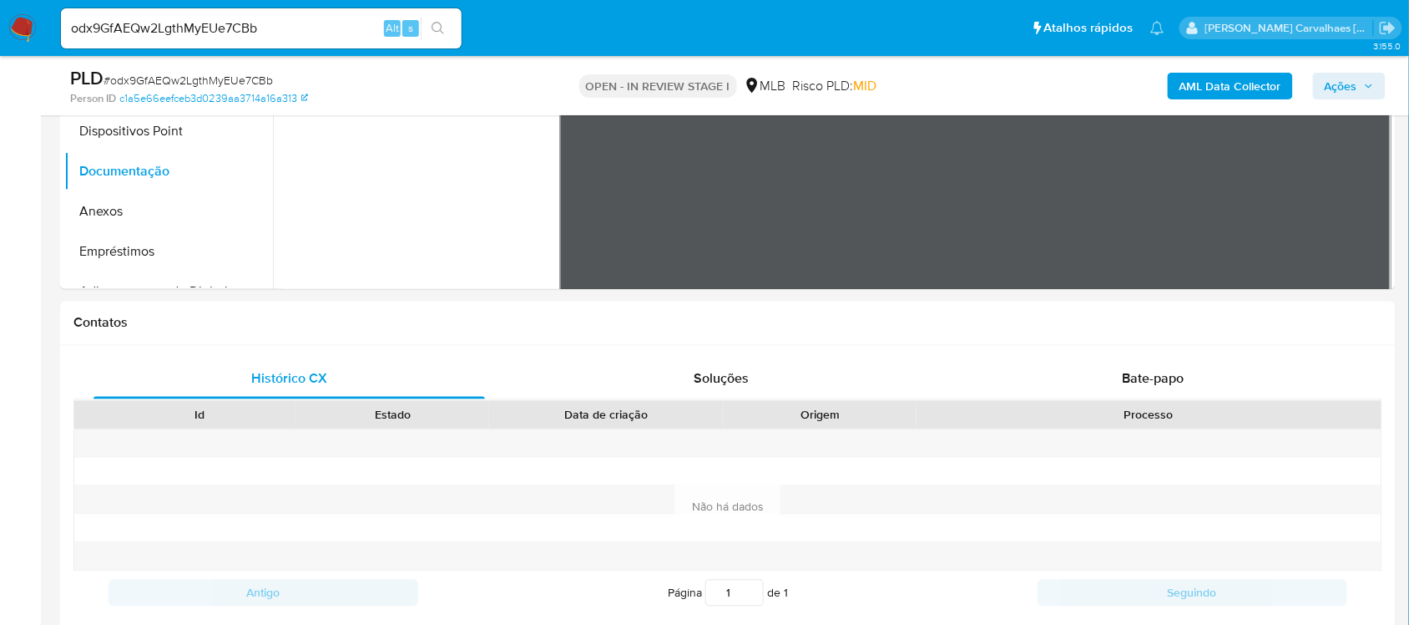
scroll to position [939, 0]
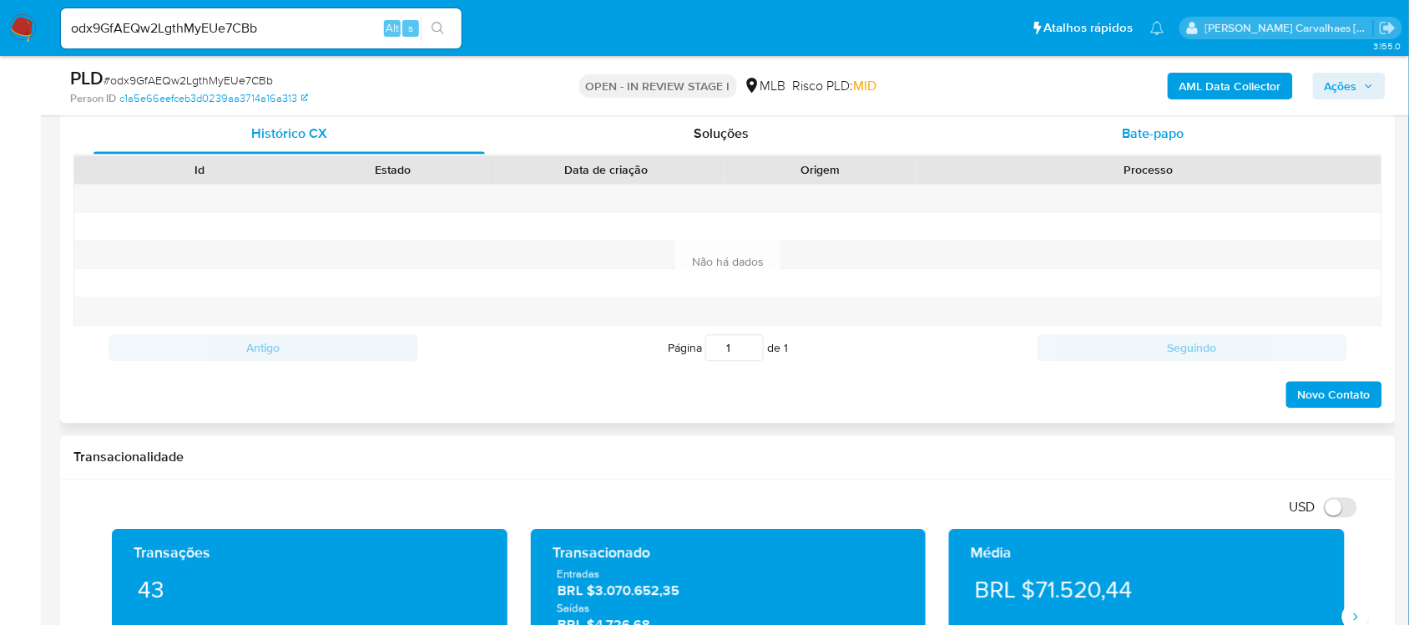
click at [1158, 129] on span "Bate-papo" at bounding box center [1154, 133] width 62 height 19
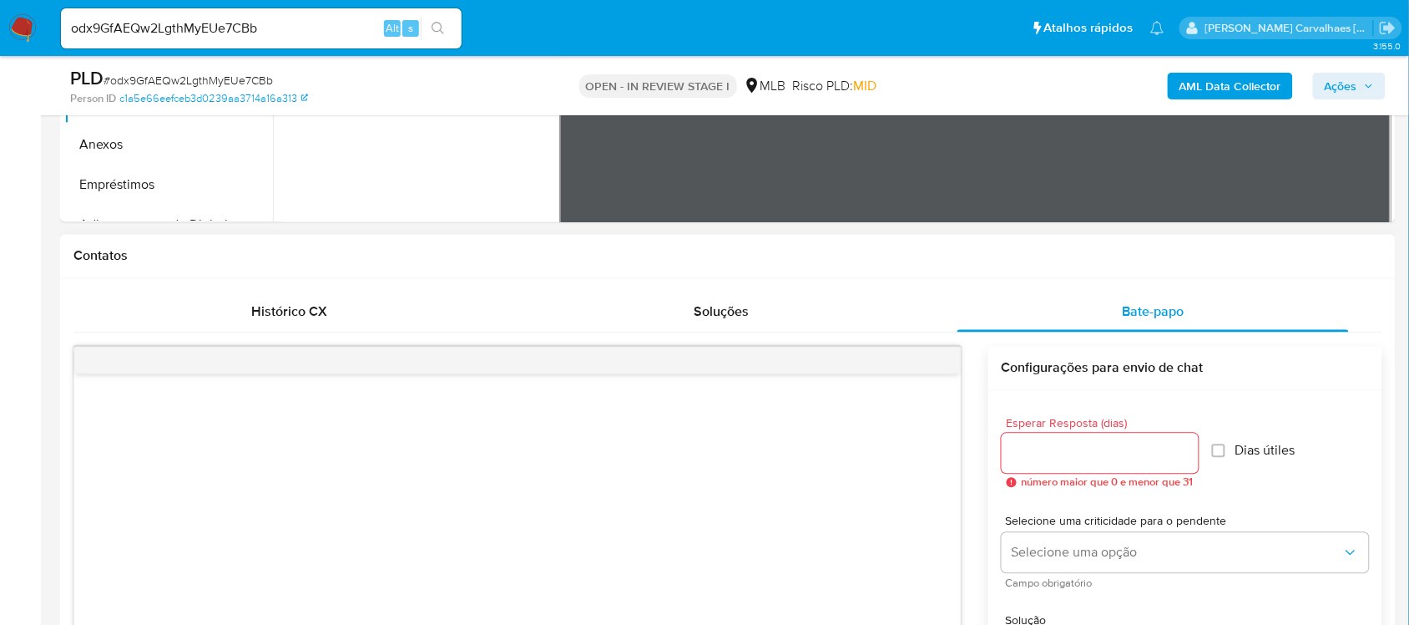
scroll to position [731, 0]
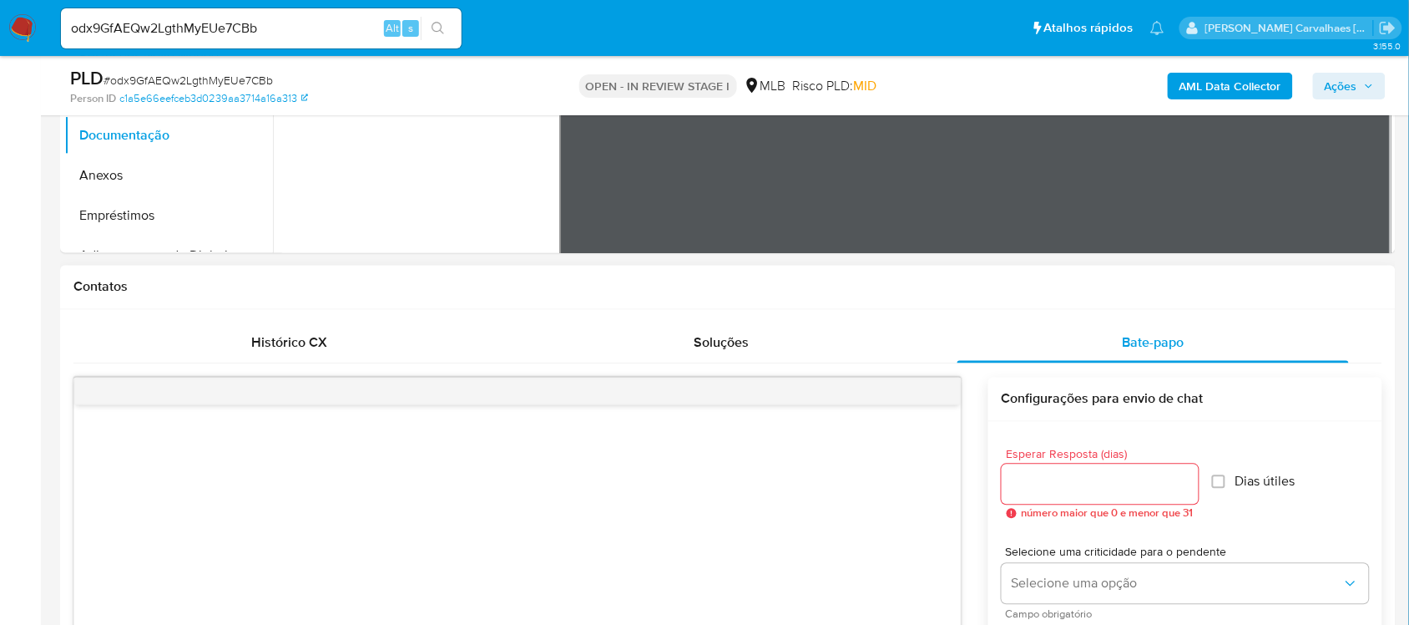
click at [1121, 485] on input "Esperar Resposta (dias)" at bounding box center [1100, 484] width 197 height 22
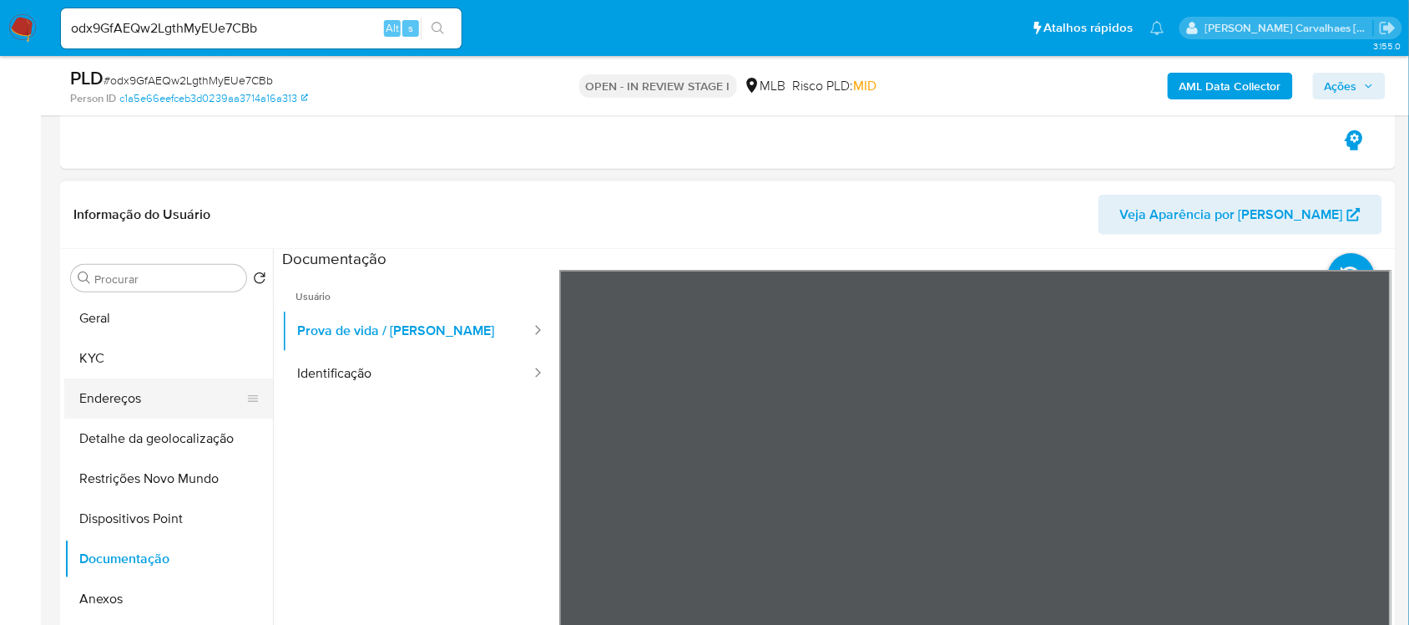
scroll to position [313, 0]
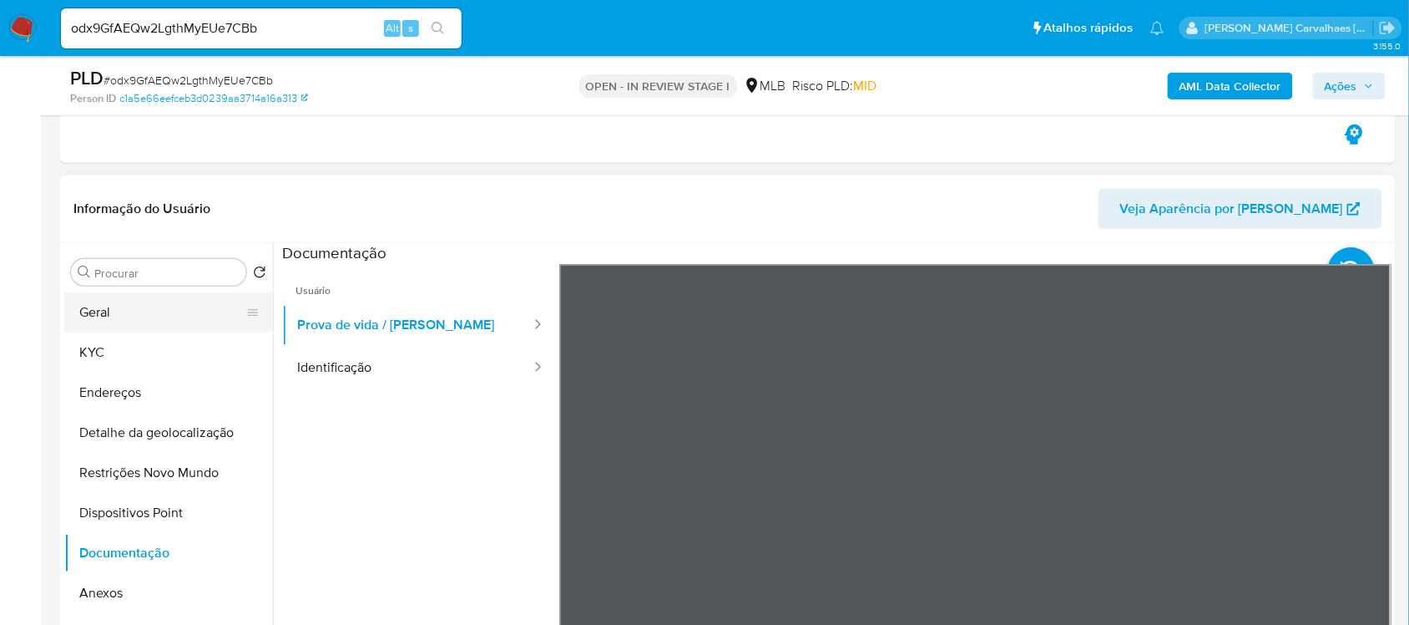
click at [126, 311] on button "Geral" at bounding box center [161, 312] width 195 height 40
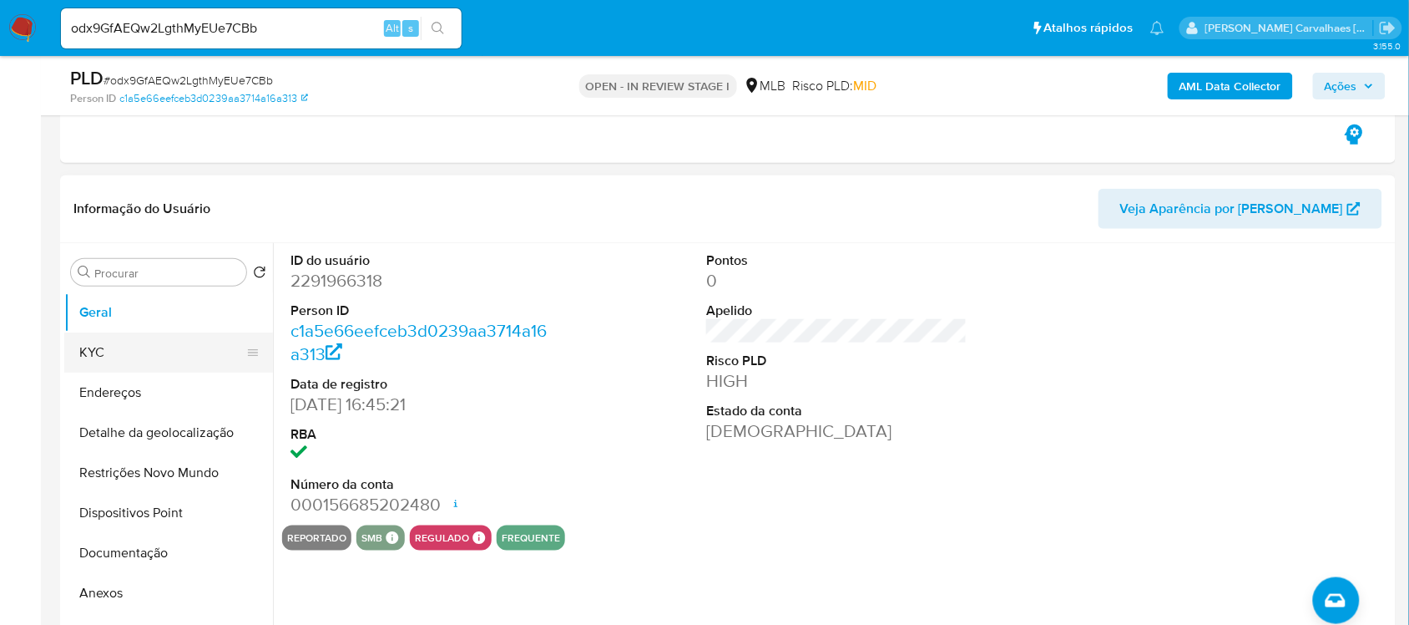
click at [121, 359] on button "KYC" at bounding box center [161, 352] width 195 height 40
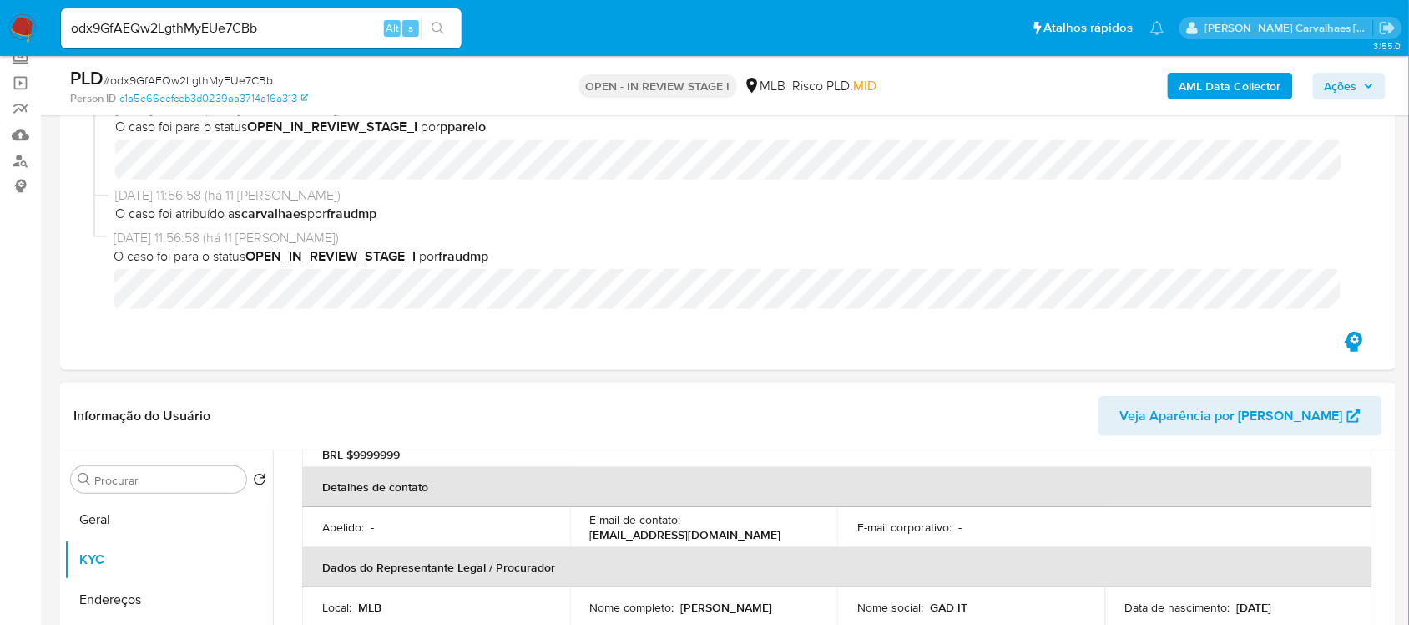
scroll to position [104, 0]
click at [113, 518] on button "Geral" at bounding box center [161, 521] width 195 height 40
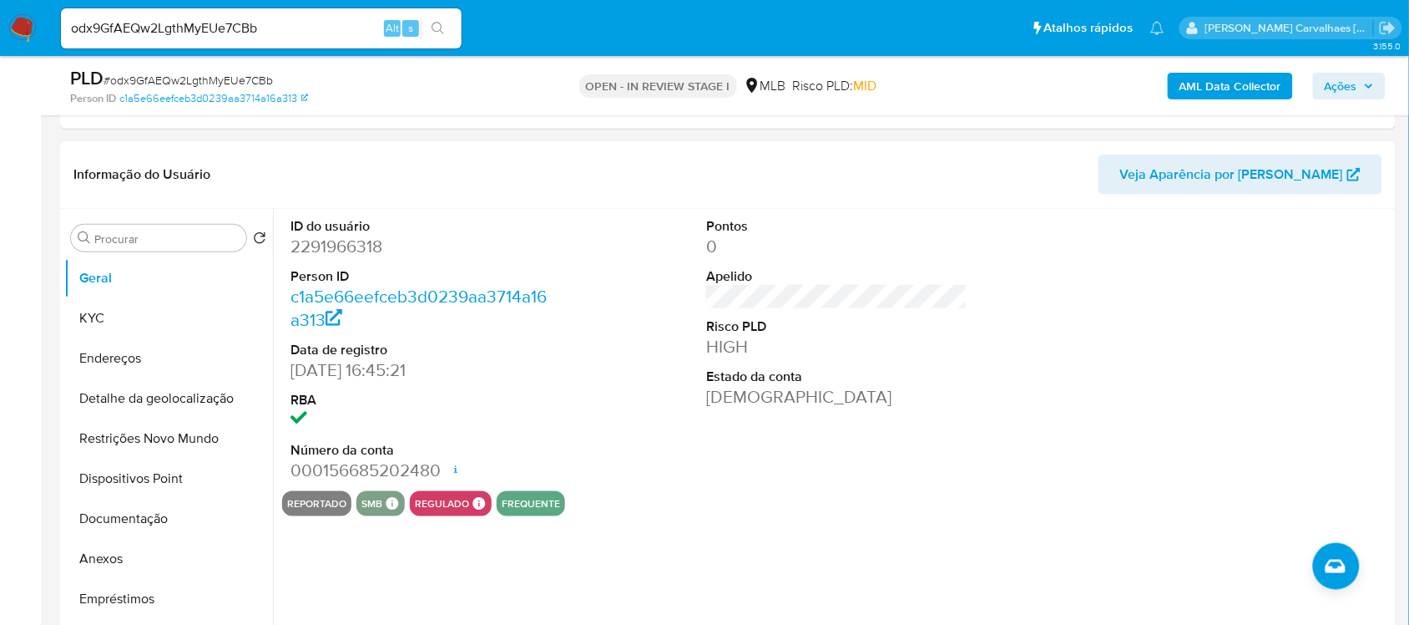
scroll to position [373, 0]
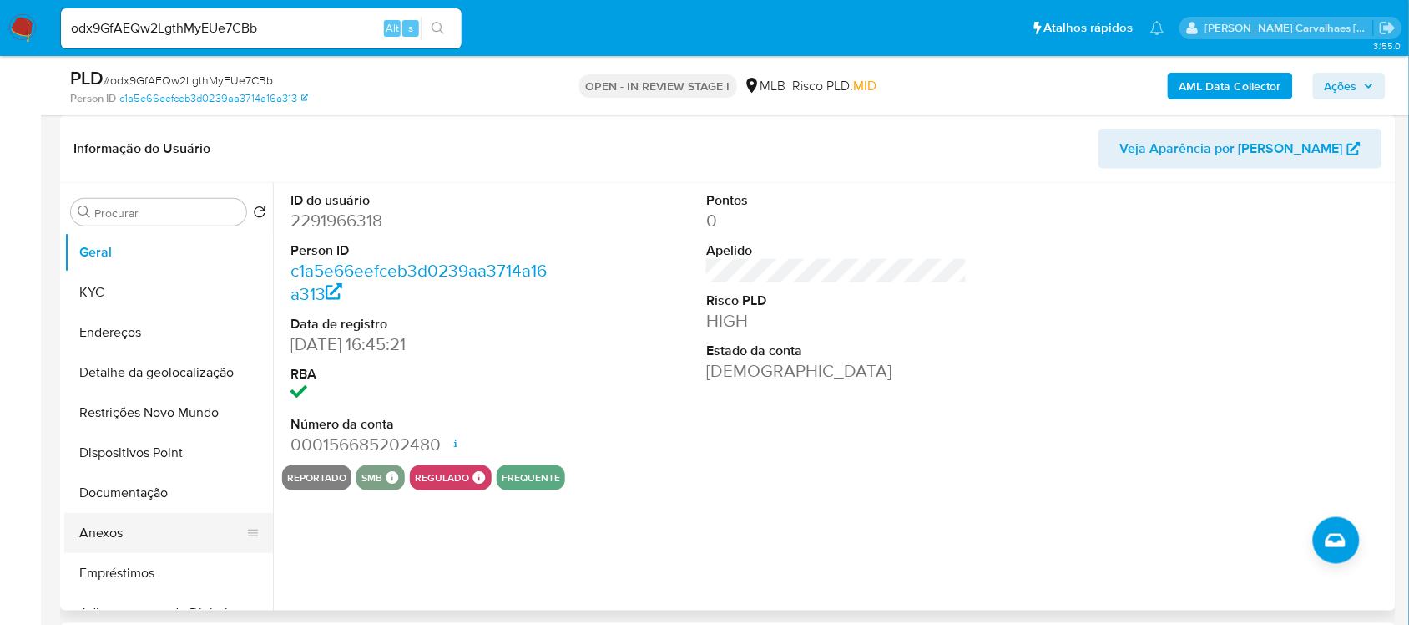
click at [139, 532] on button "Anexos" at bounding box center [161, 533] width 195 height 40
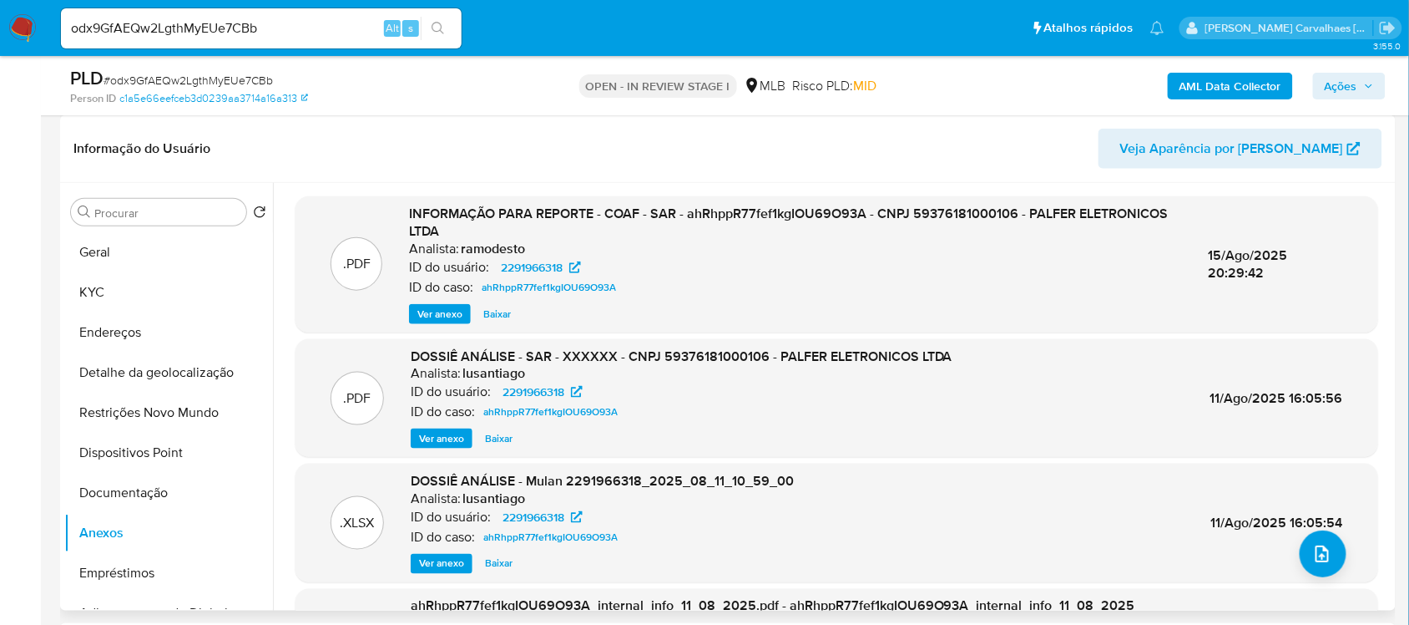
click at [441, 317] on span "Ver anexo" at bounding box center [439, 314] width 45 height 17
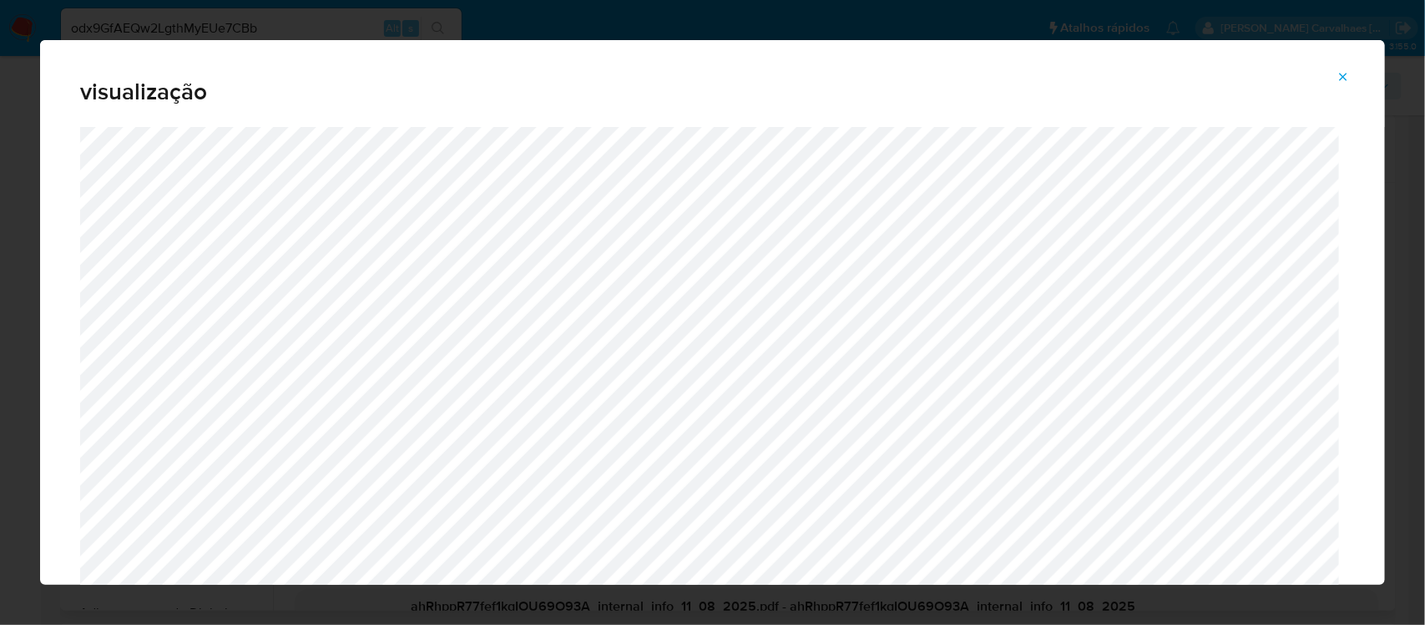
click at [1344, 68] on span "Attachment preview" at bounding box center [1343, 76] width 13 height 23
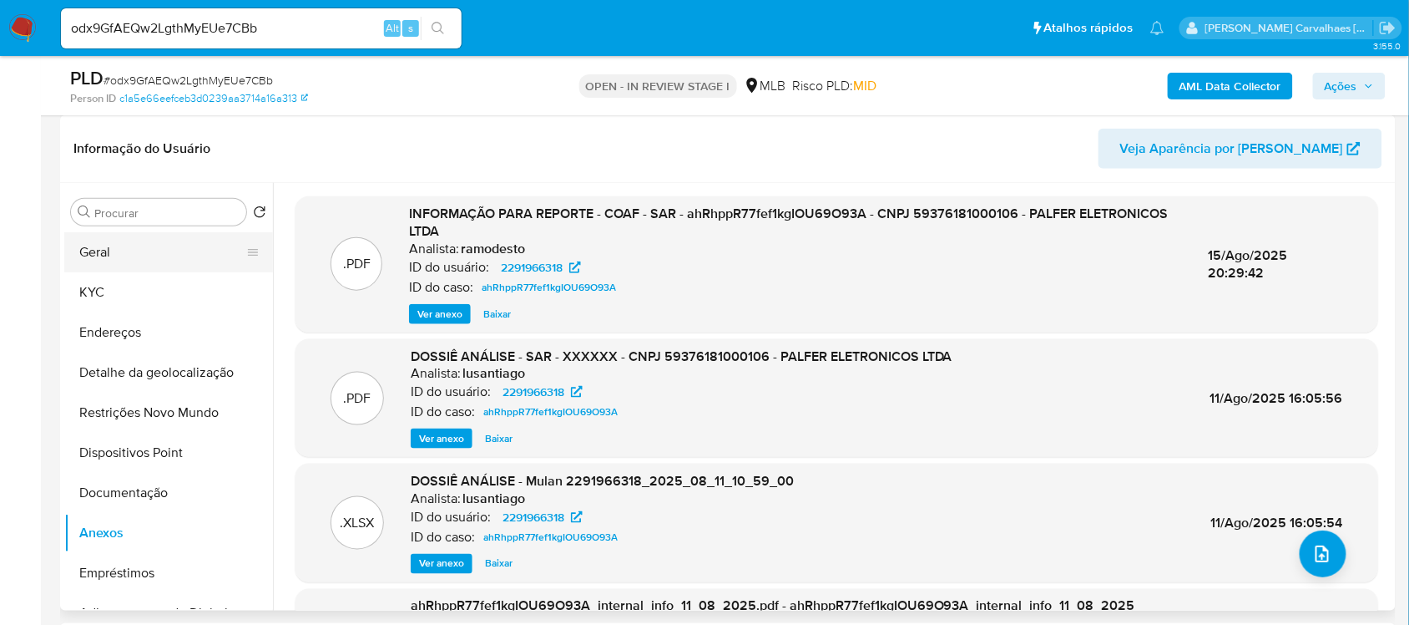
click at [153, 248] on button "Geral" at bounding box center [161, 252] width 195 height 40
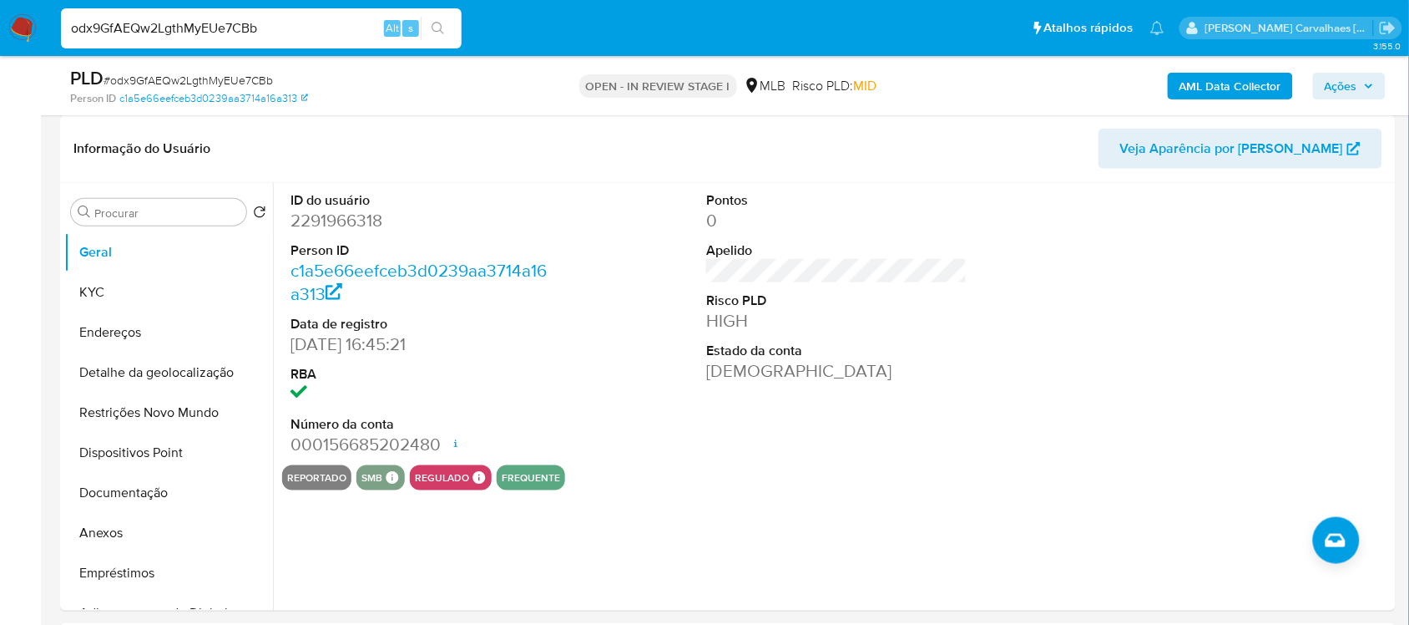
drag, startPoint x: 72, startPoint y: 31, endPoint x: 240, endPoint y: 31, distance: 168.7
click at [265, 23] on input "odx9GfAEQw2LgthMyEUe7CBb" at bounding box center [261, 29] width 401 height 22
click at [140, 494] on button "Documentação" at bounding box center [161, 493] width 195 height 40
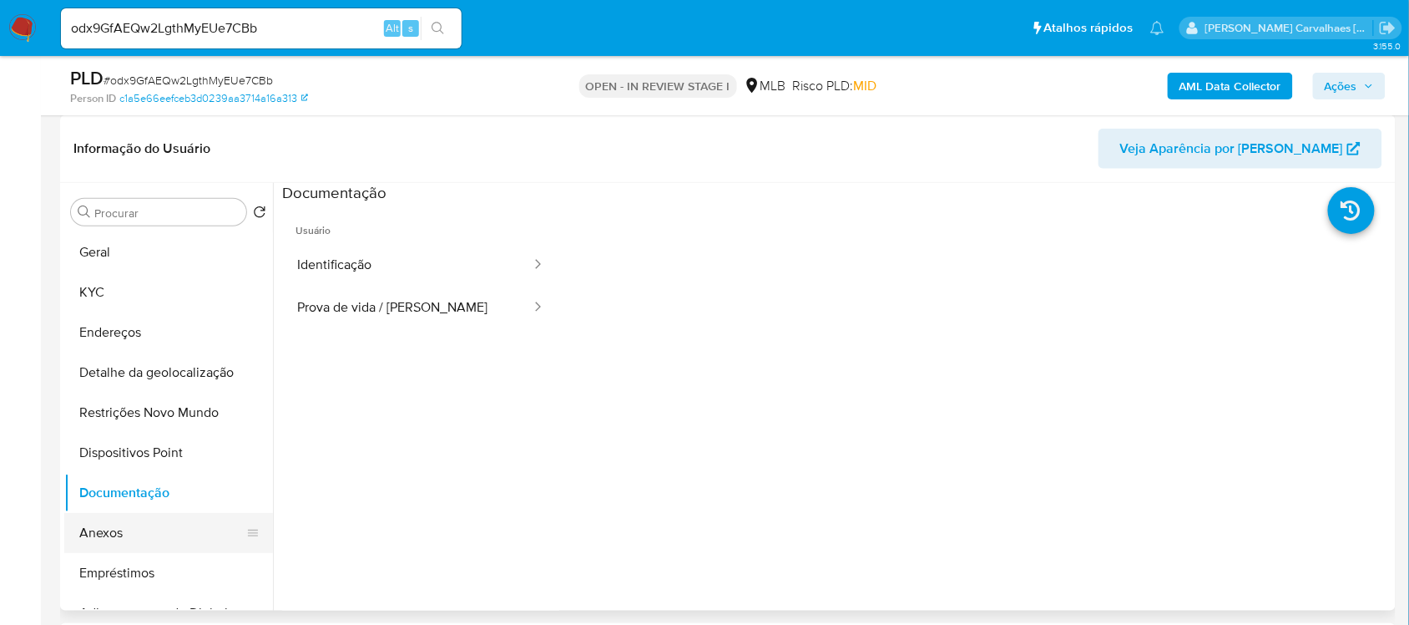
click at [154, 529] on button "Anexos" at bounding box center [161, 533] width 195 height 40
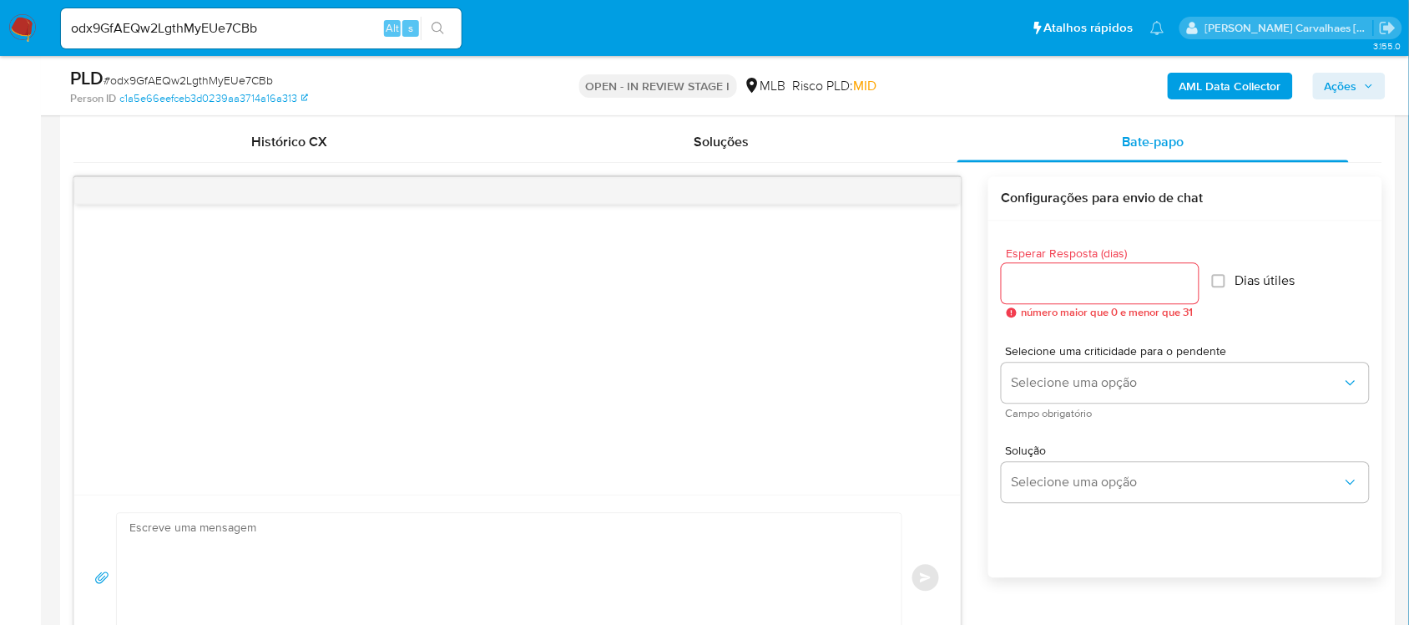
scroll to position [895, 0]
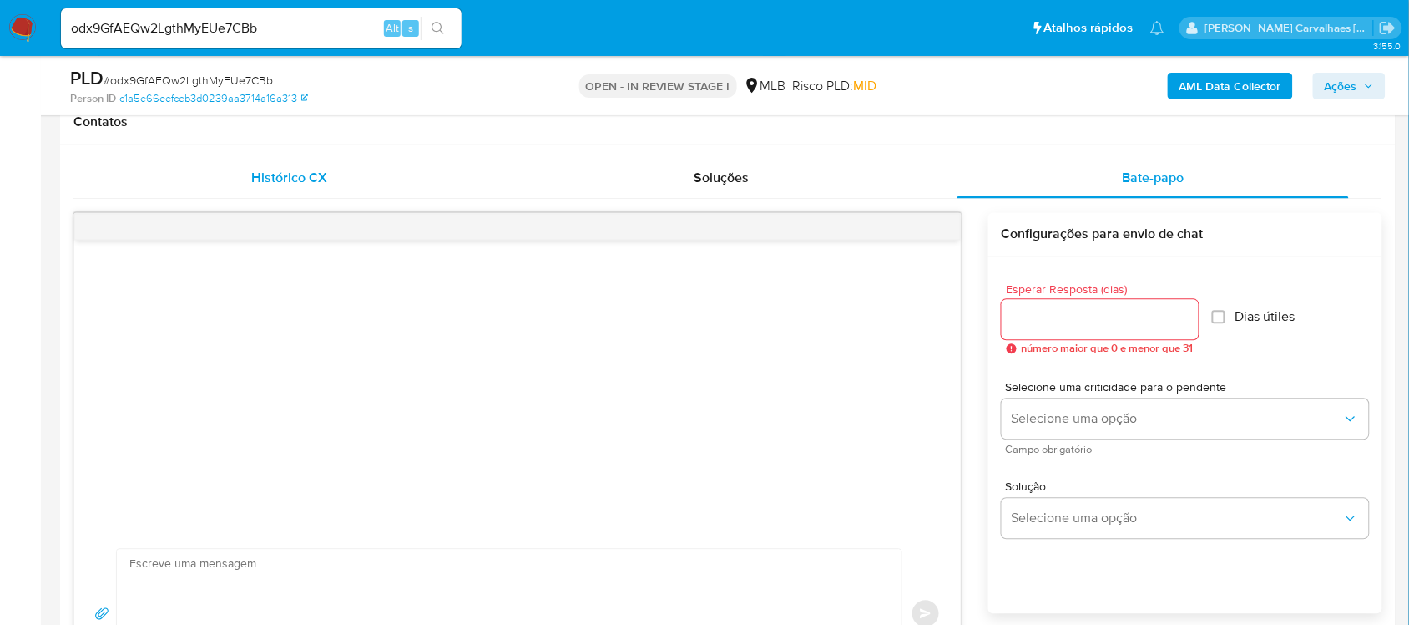
click at [278, 177] on span "Histórico CX" at bounding box center [289, 178] width 76 height 19
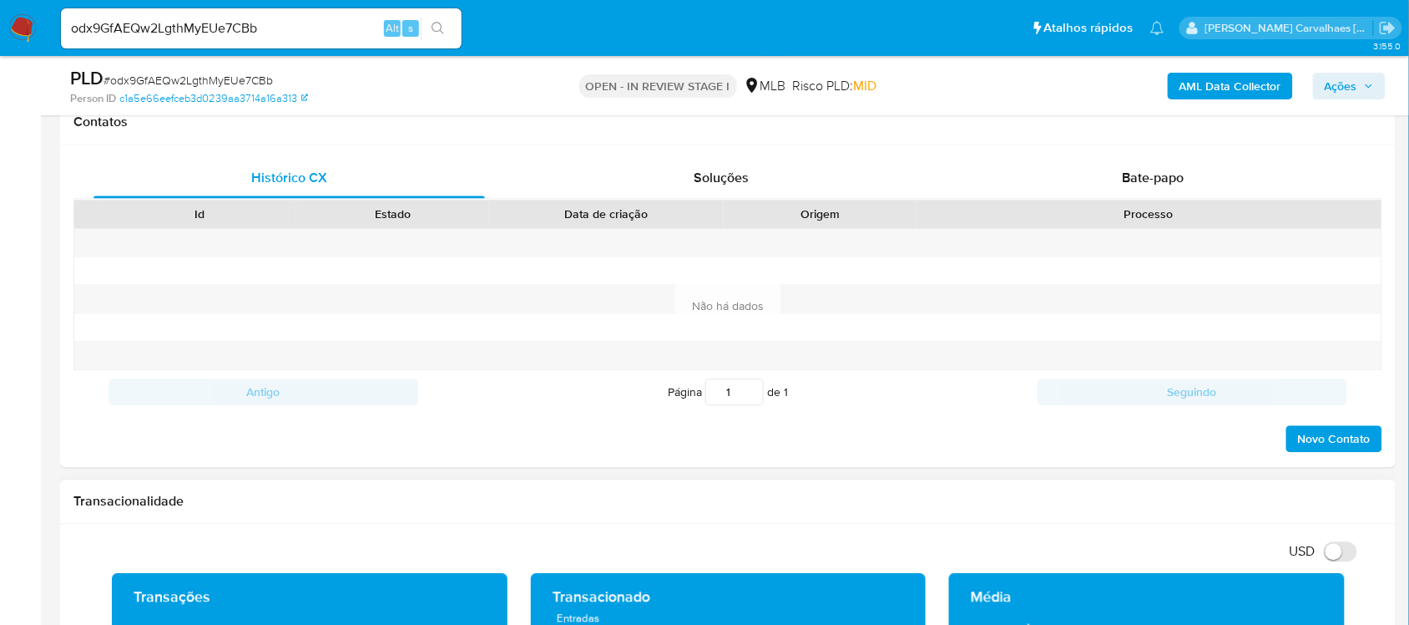
scroll to position [686, 0]
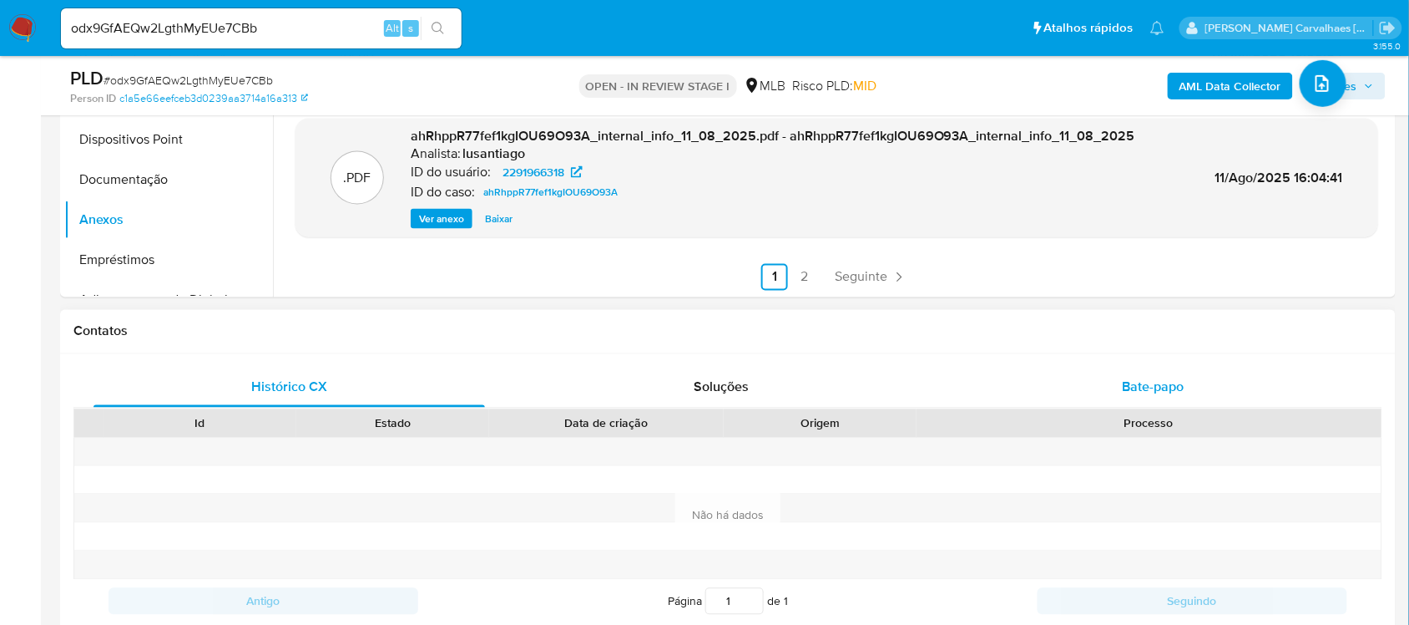
click at [1166, 382] on span "Bate-papo" at bounding box center [1154, 386] width 62 height 19
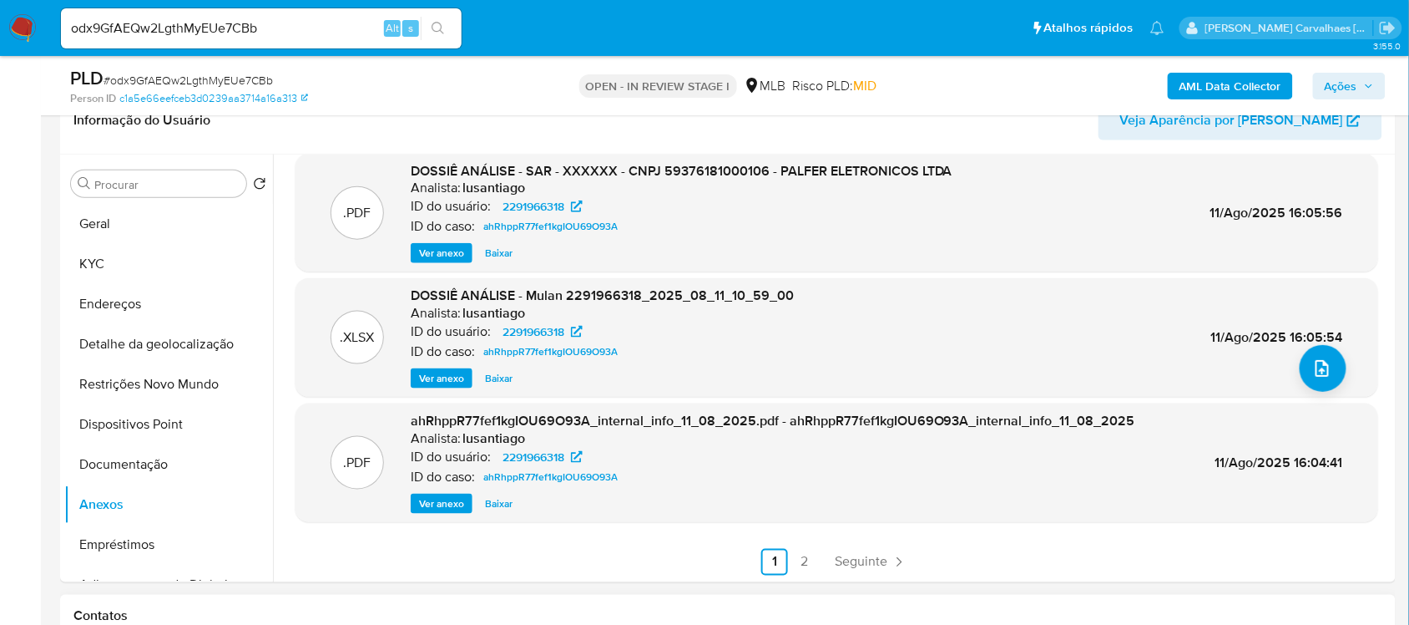
scroll to position [373, 0]
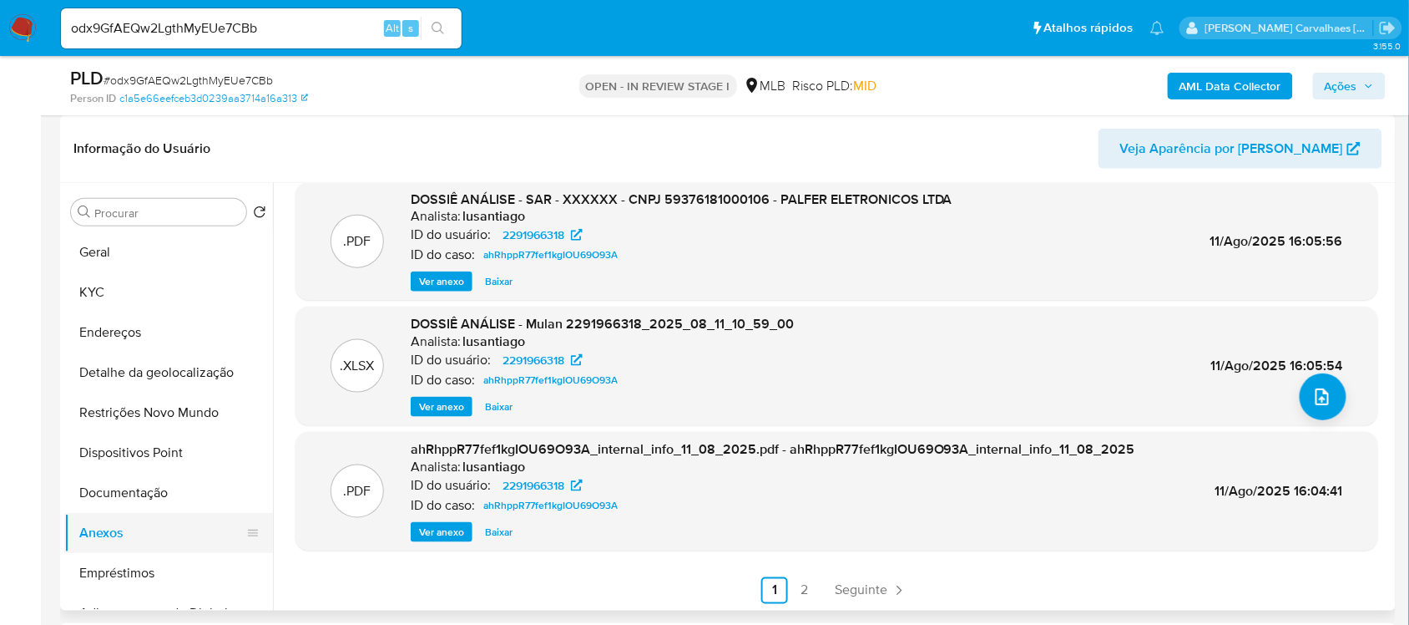
click at [125, 524] on button "Anexos" at bounding box center [161, 533] width 195 height 40
click at [440, 273] on span "Ver anexo" at bounding box center [441, 281] width 45 height 17
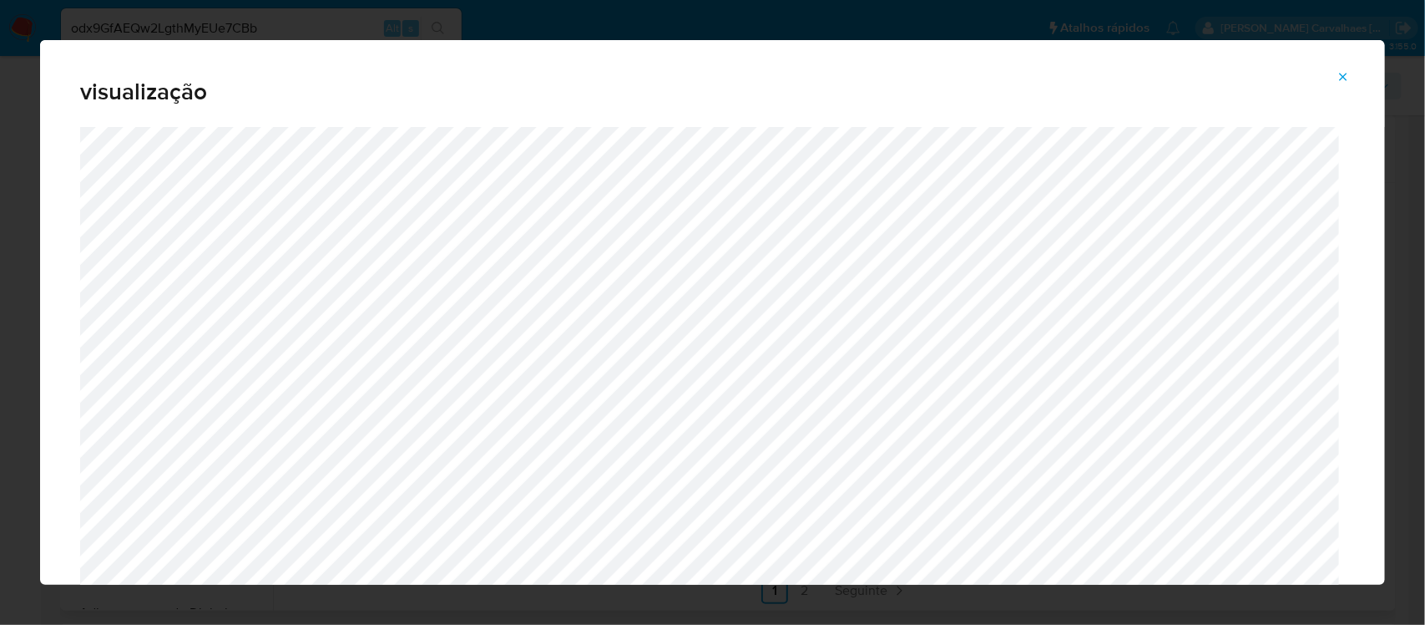
click at [1342, 77] on icon "Attachment preview" at bounding box center [1343, 76] width 13 height 13
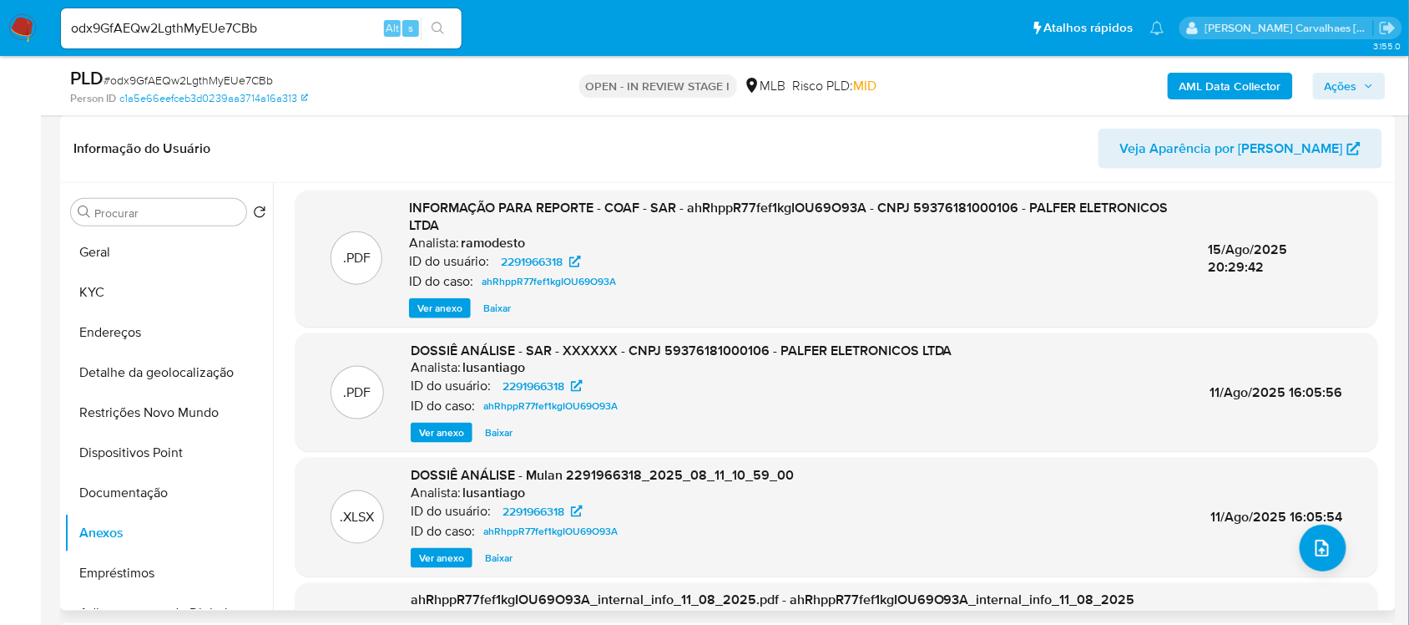
scroll to position [0, 0]
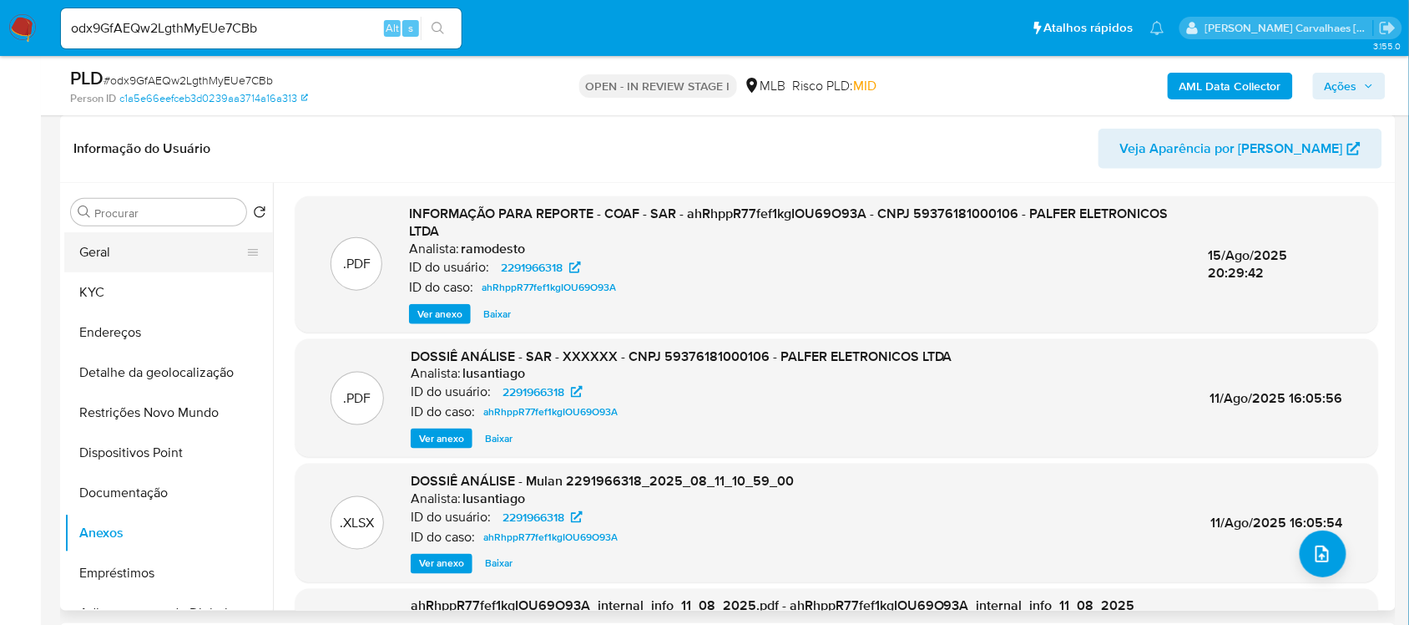
click at [130, 252] on button "Geral" at bounding box center [161, 252] width 195 height 40
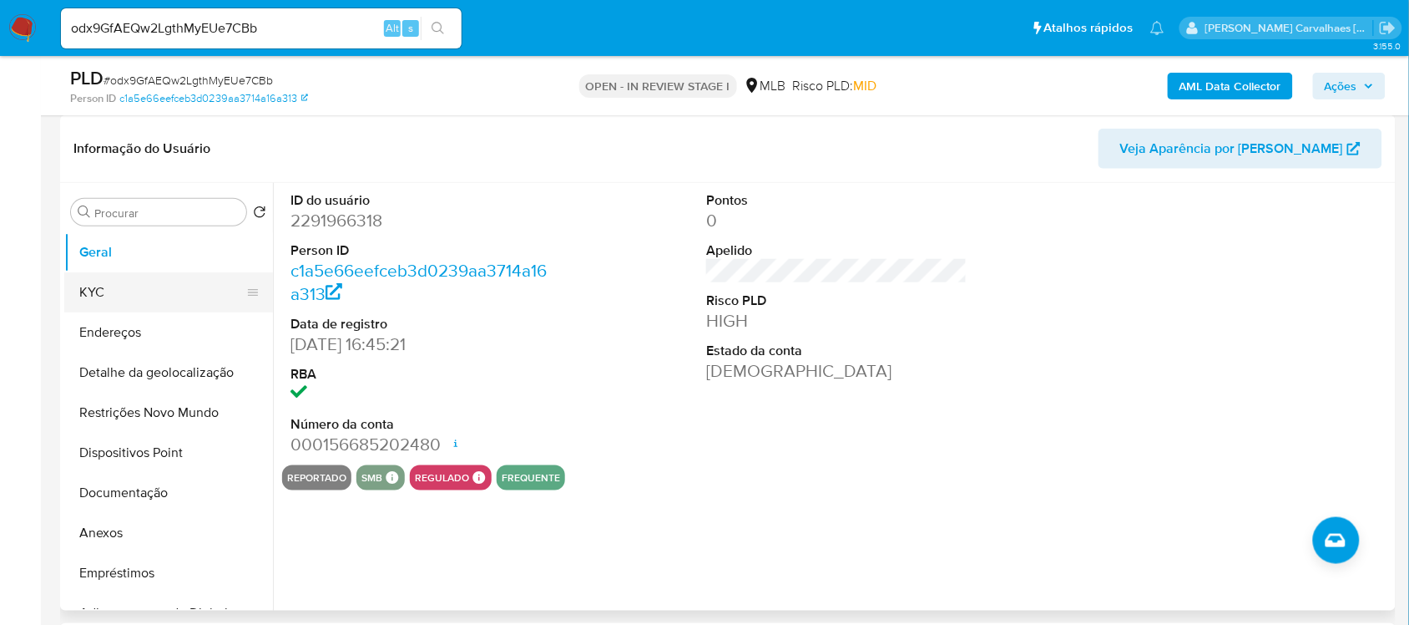
click at [135, 281] on button "KYC" at bounding box center [161, 292] width 195 height 40
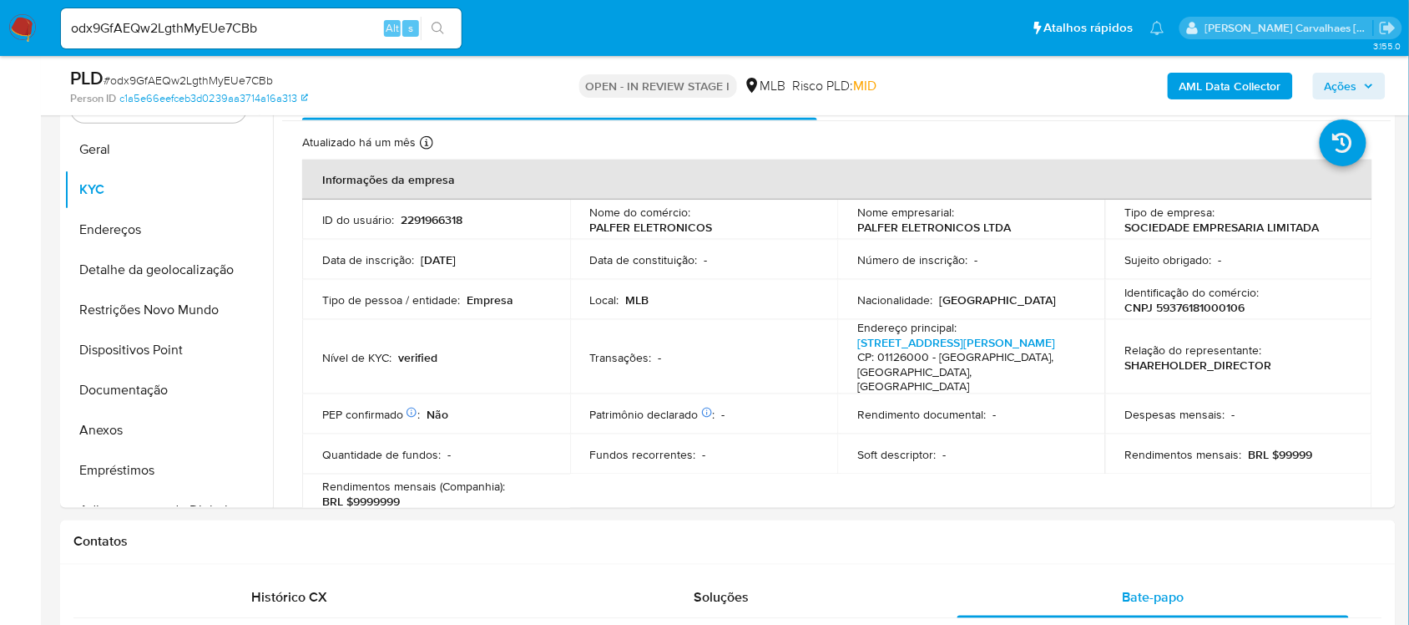
scroll to position [482, 0]
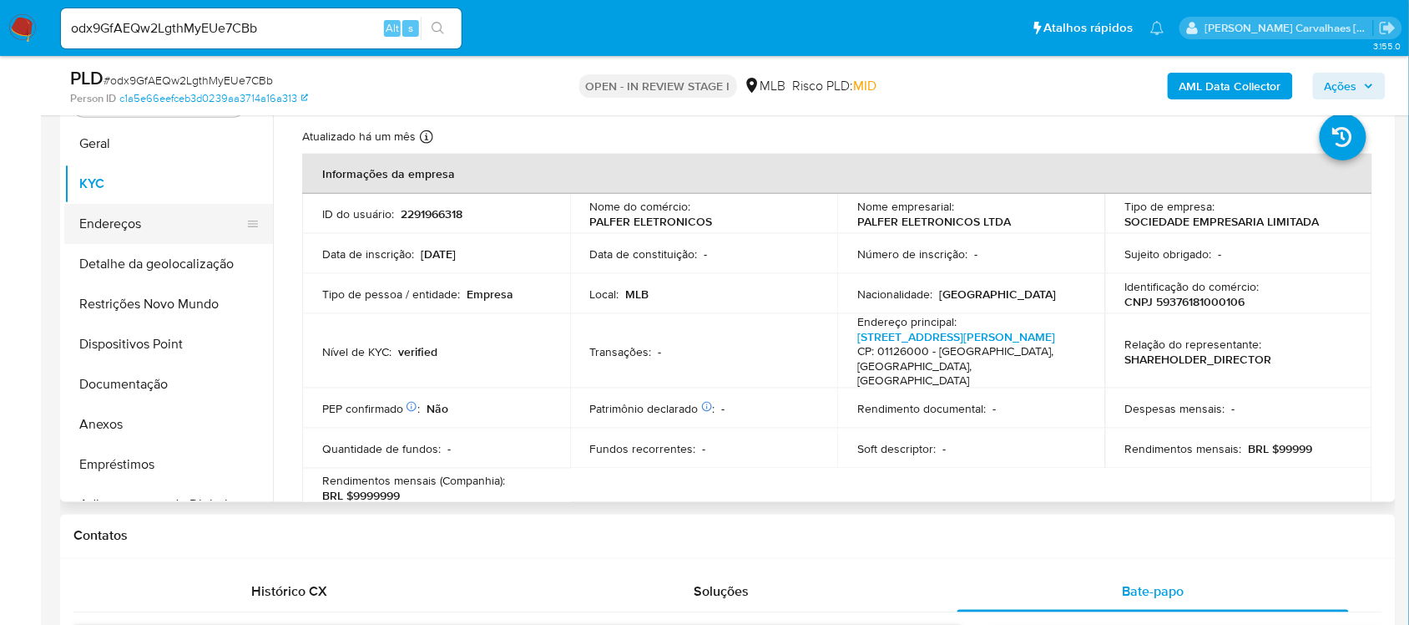
click at [174, 220] on button "Endereços" at bounding box center [161, 224] width 195 height 40
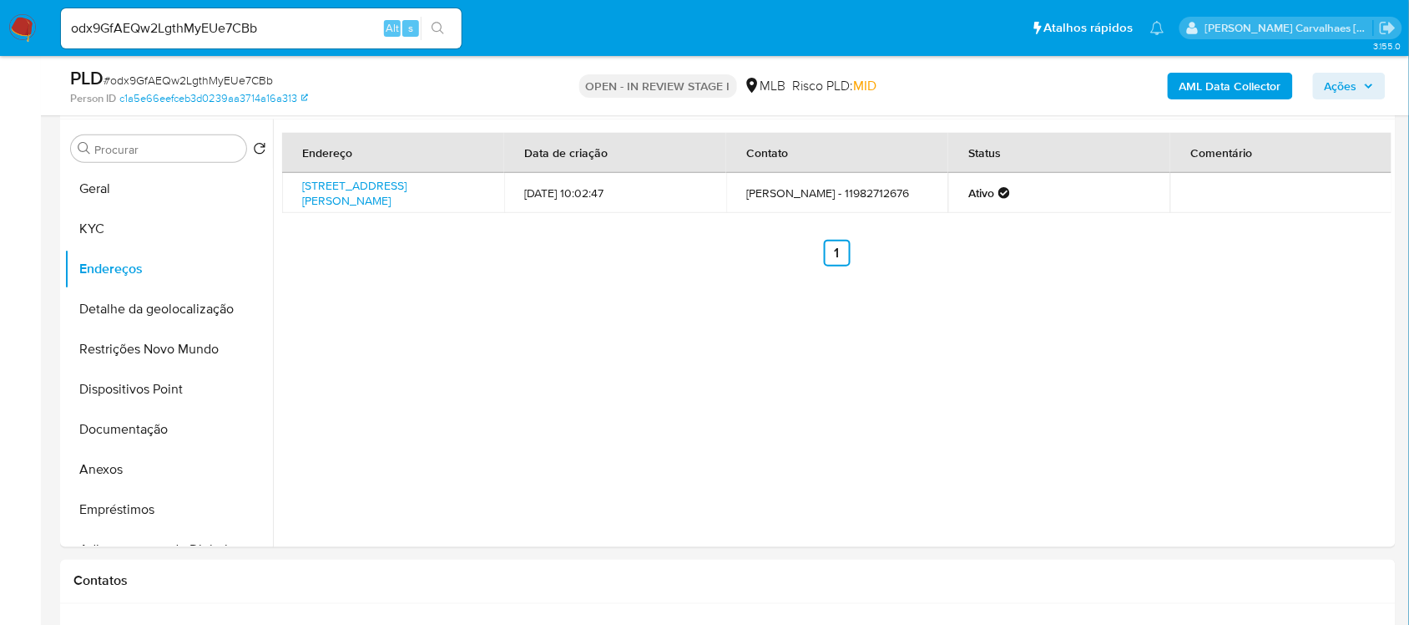
scroll to position [417, 0]
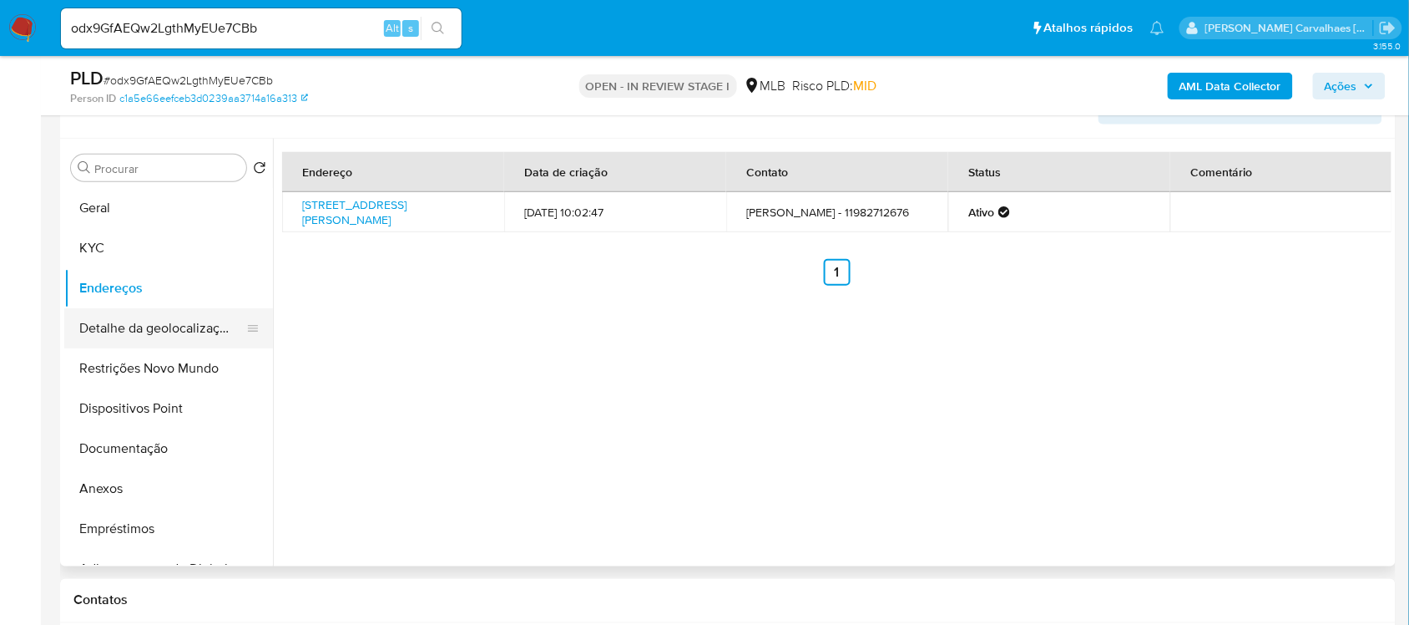
click at [164, 331] on button "Detalhe da geolocalização" at bounding box center [161, 328] width 195 height 40
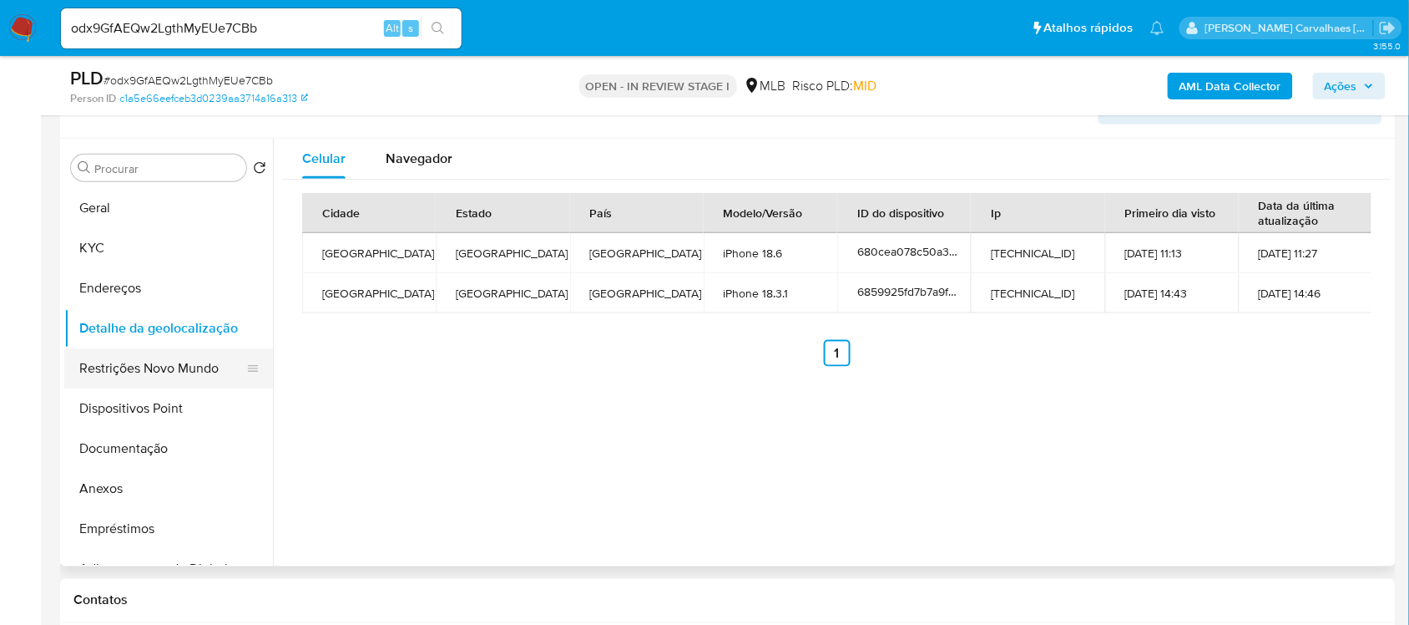
click at [178, 367] on button "Restrições Novo Mundo" at bounding box center [161, 368] width 195 height 40
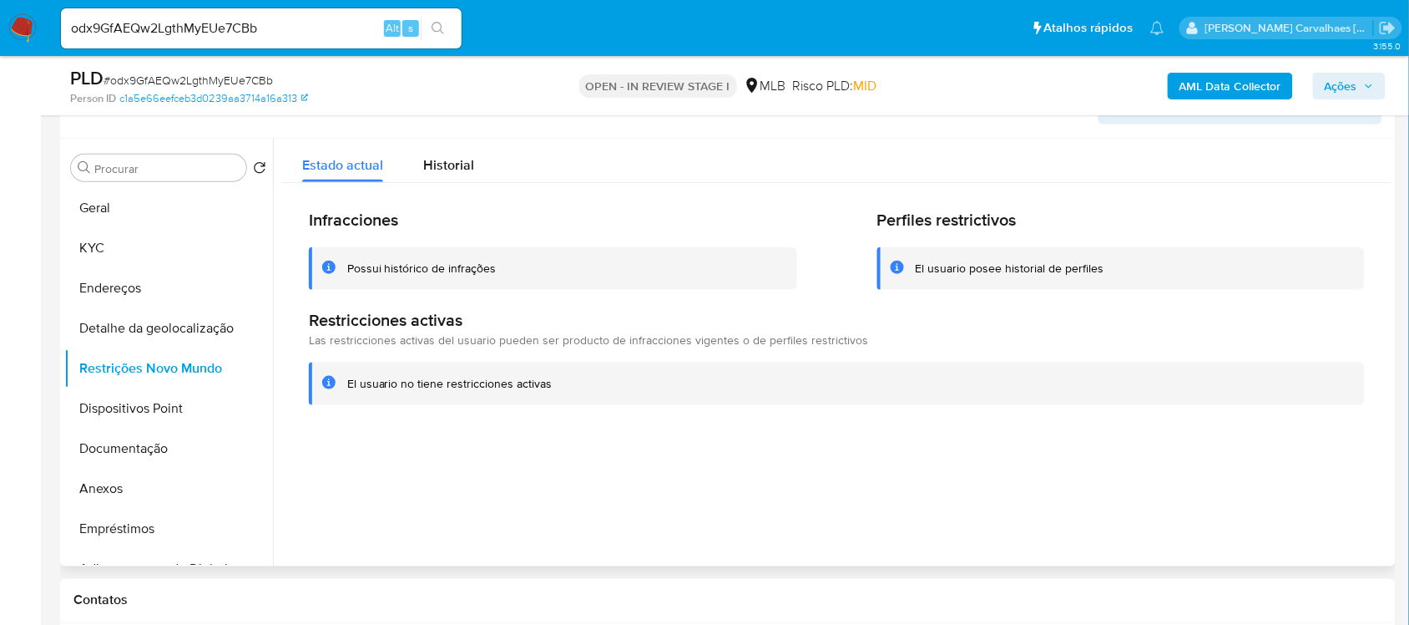
drag, startPoint x: 351, startPoint y: 382, endPoint x: 557, endPoint y: 390, distance: 206.4
click at [559, 390] on div "El usuario no tiene restricciones activas" at bounding box center [849, 384] width 1004 height 16
click at [168, 405] on button "Dispositivos Point" at bounding box center [161, 408] width 195 height 40
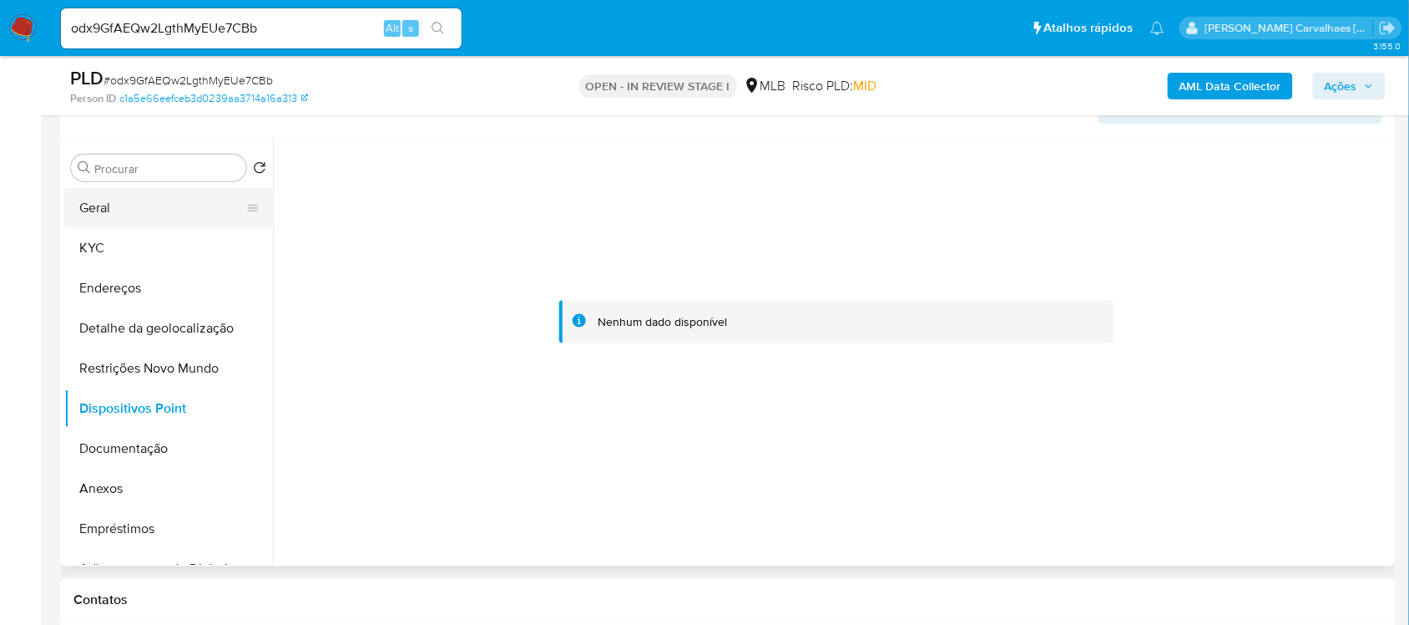
click at [130, 206] on button "Geral" at bounding box center [161, 208] width 195 height 40
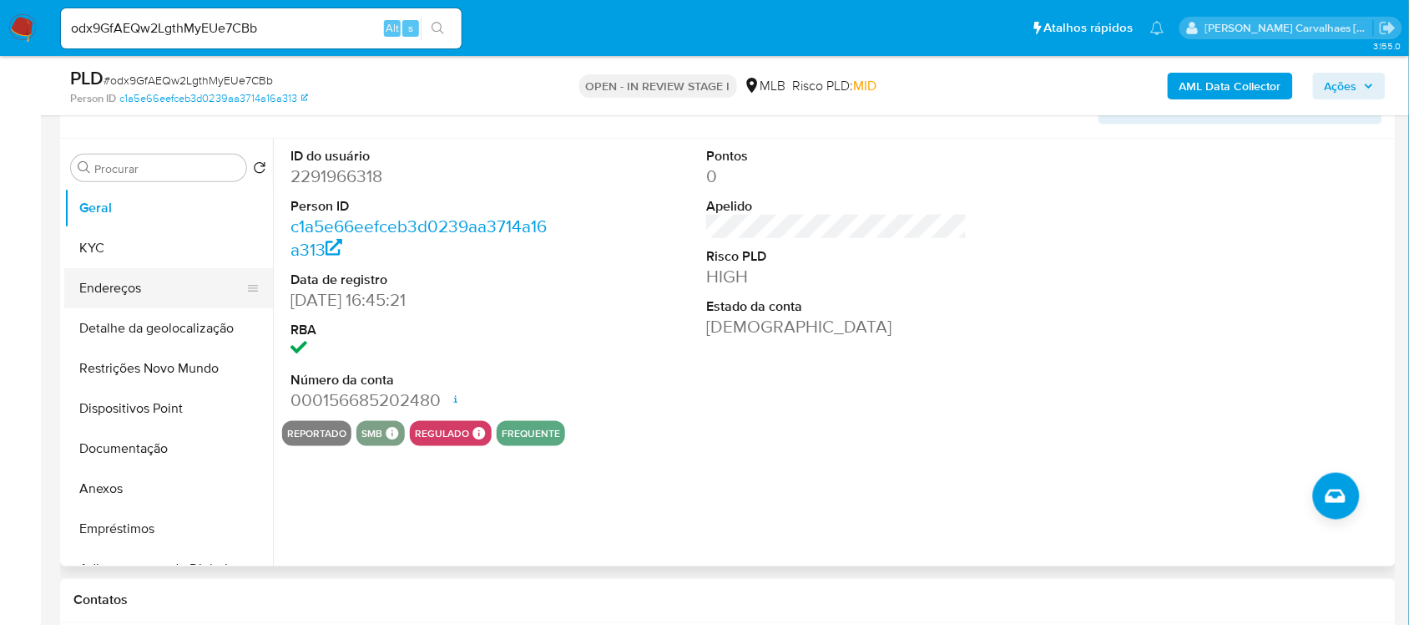
click at [149, 290] on button "Endereços" at bounding box center [161, 288] width 195 height 40
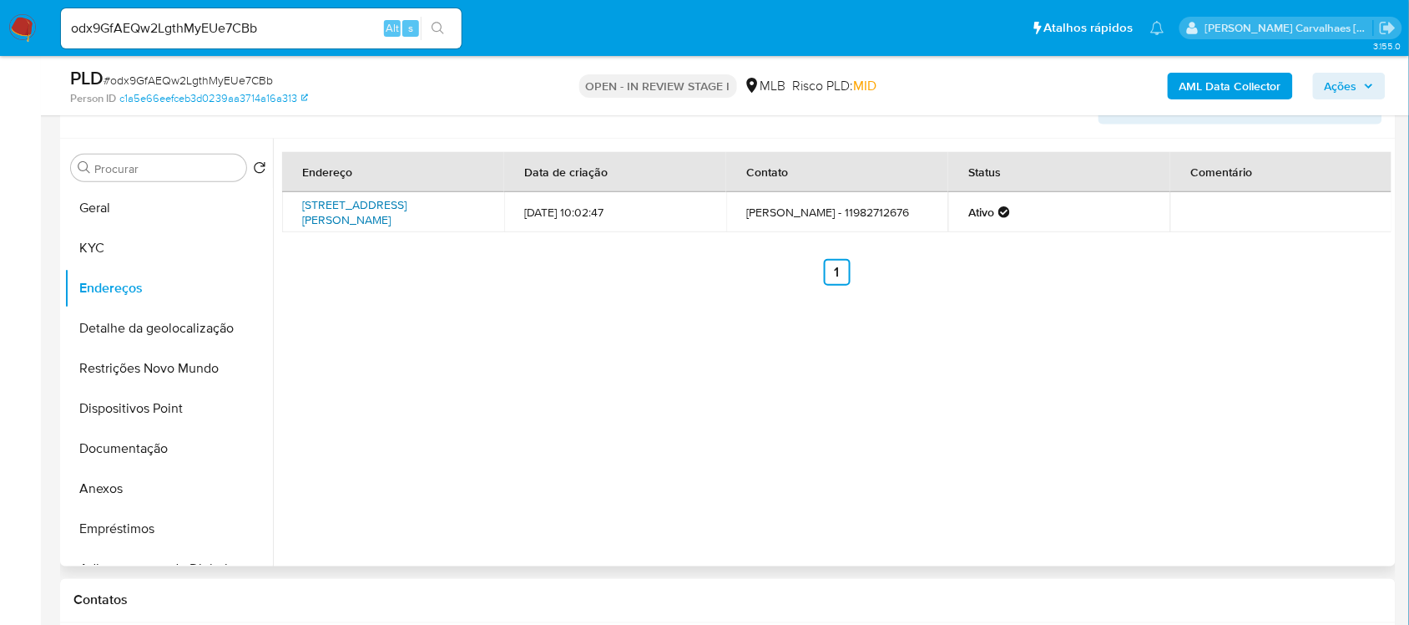
click at [372, 210] on link "Rua Júlio Conceição 92, São Paulo, São Paulo, 01126000, Brasil 92" at bounding box center [354, 212] width 104 height 32
click at [124, 490] on button "Anexos" at bounding box center [161, 488] width 195 height 40
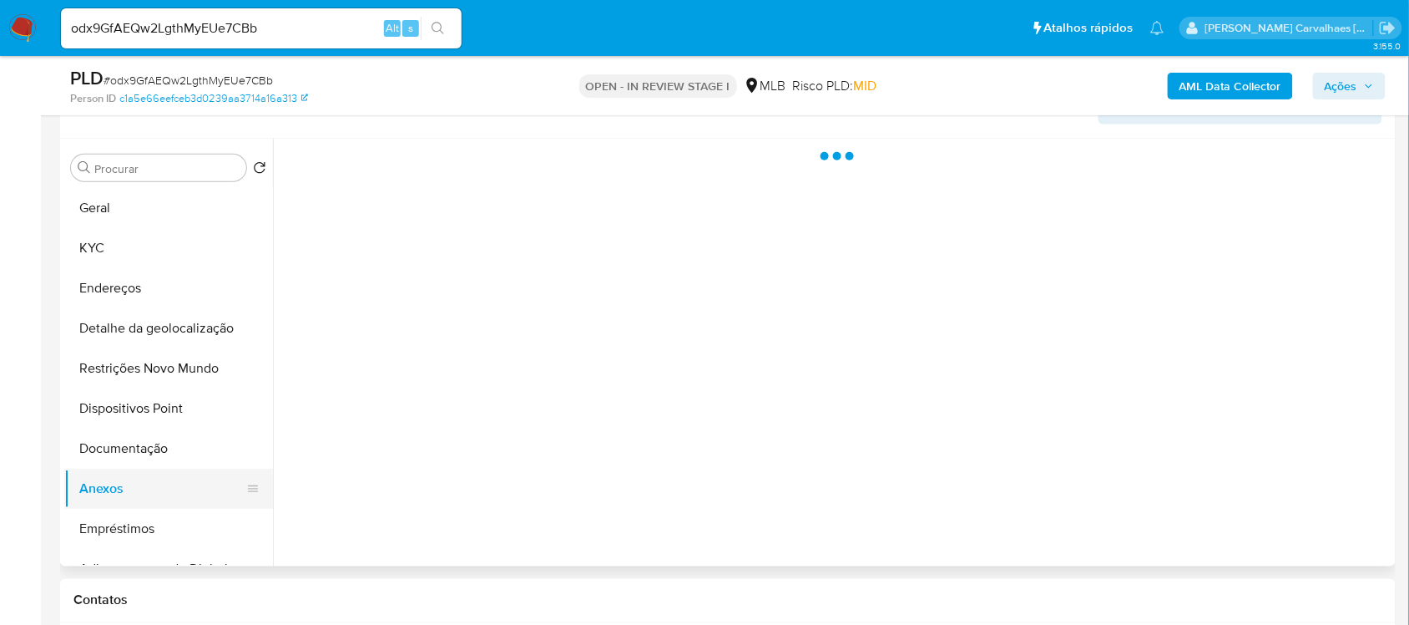
click at [124, 490] on button "Anexos" at bounding box center [161, 488] width 195 height 40
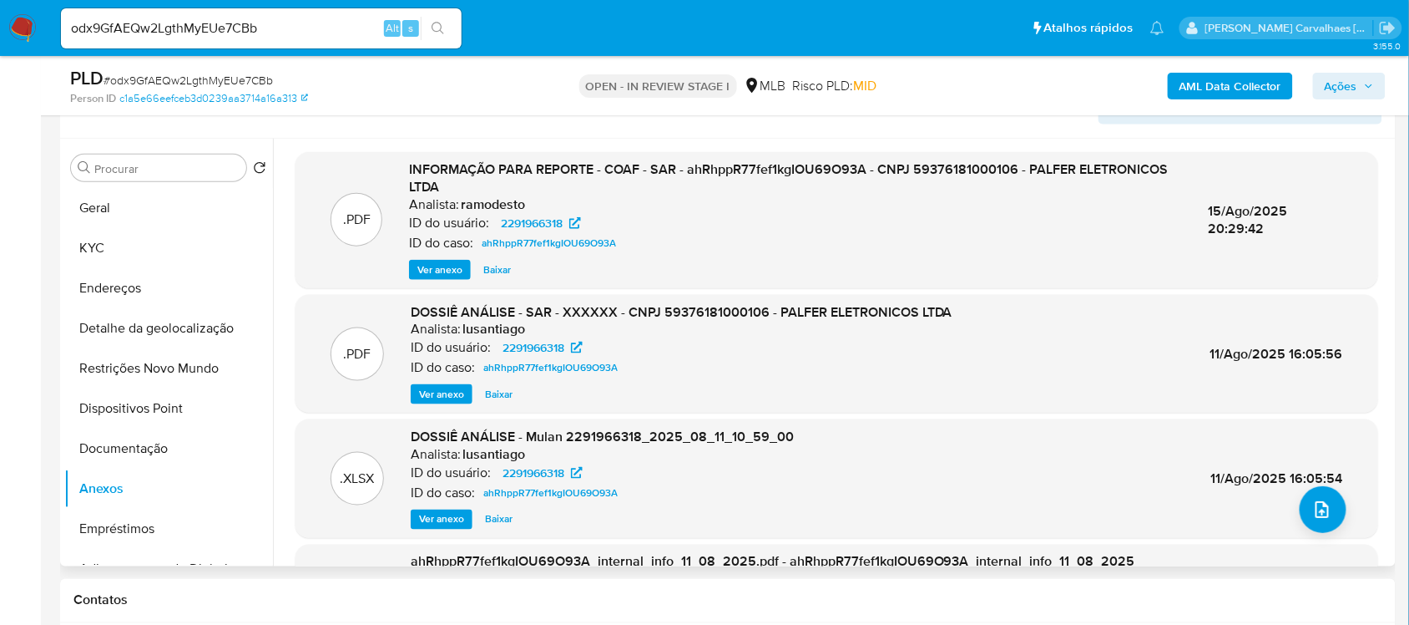
click at [464, 265] on button "Ver anexo" at bounding box center [440, 270] width 62 height 20
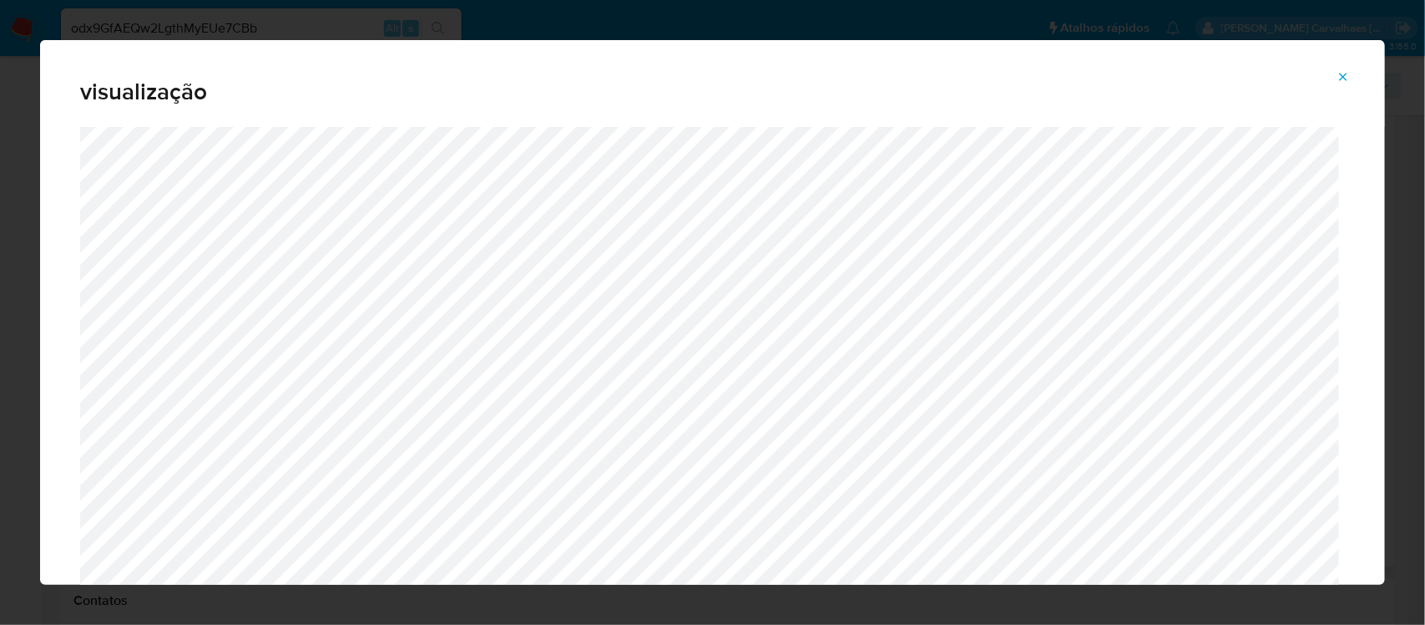
click at [1340, 73] on icon "Attachment preview" at bounding box center [1343, 76] width 13 height 13
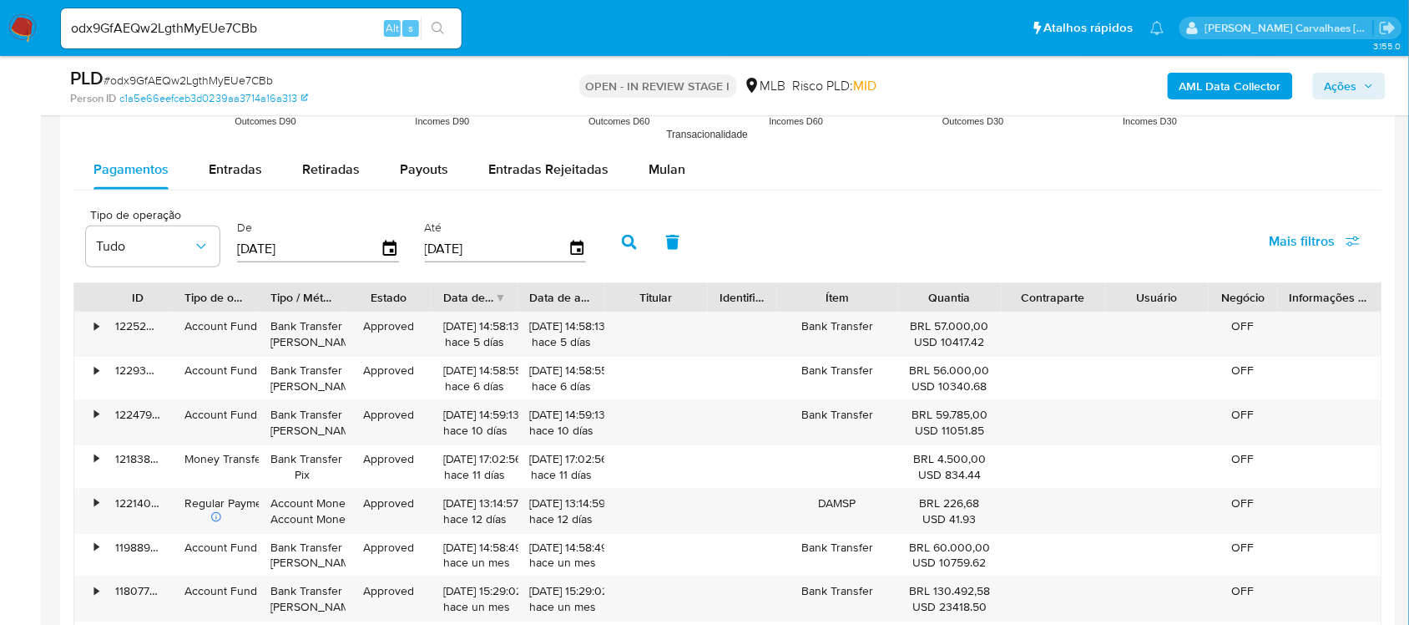
scroll to position [2192, 0]
click at [530, 169] on span "Entradas Rejeitadas" at bounding box center [548, 166] width 120 height 19
select select "10"
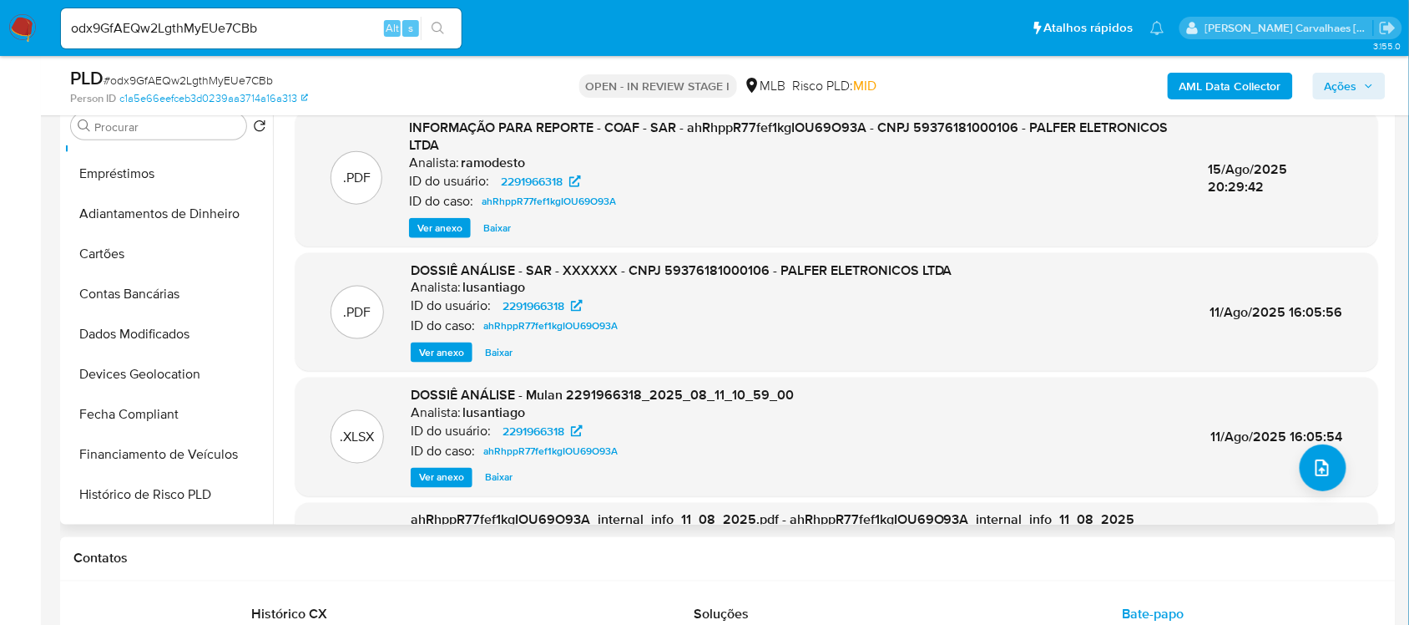
scroll to position [417, 0]
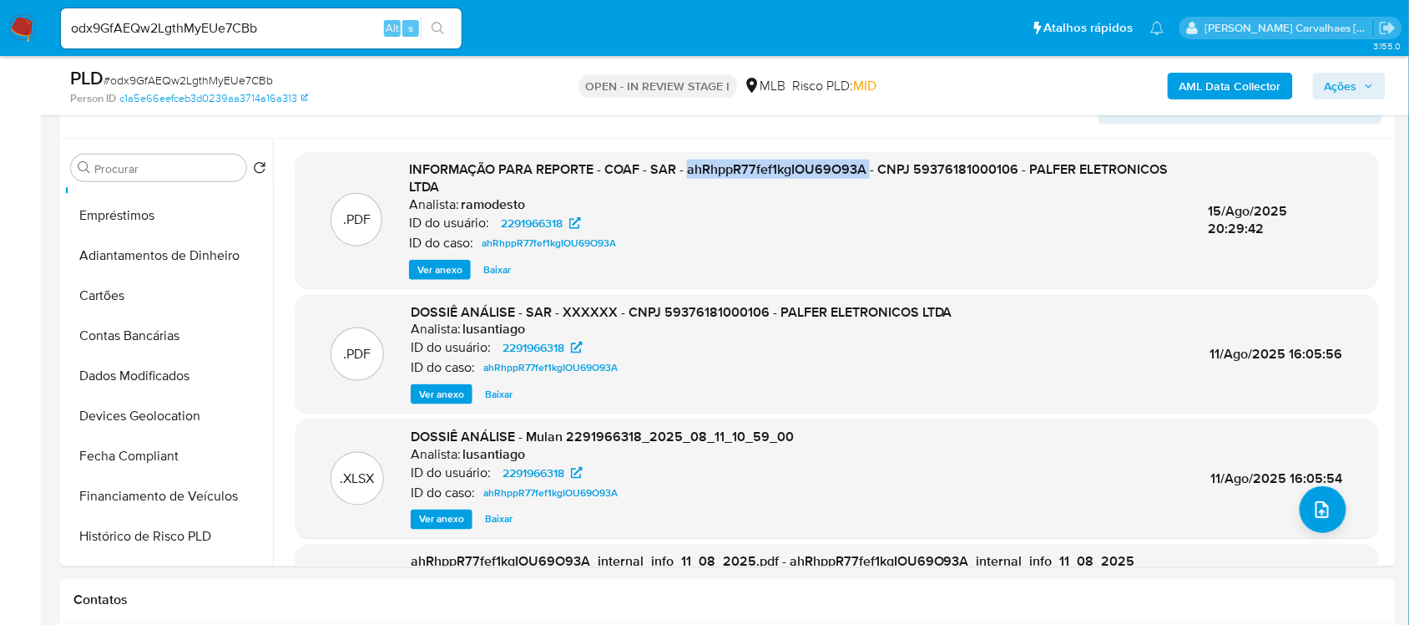
drag, startPoint x: 686, startPoint y: 169, endPoint x: 869, endPoint y: 174, distance: 182.9
click at [869, 174] on span "INFORMAÇÃO PARA REPORTE - COAF - SAR - ahRhppR77fef1kgIOU69O93A - CNPJ 59376181…" at bounding box center [788, 178] width 759 height 38
copy span "ahRhppR77fef1kgIOU69O93A"
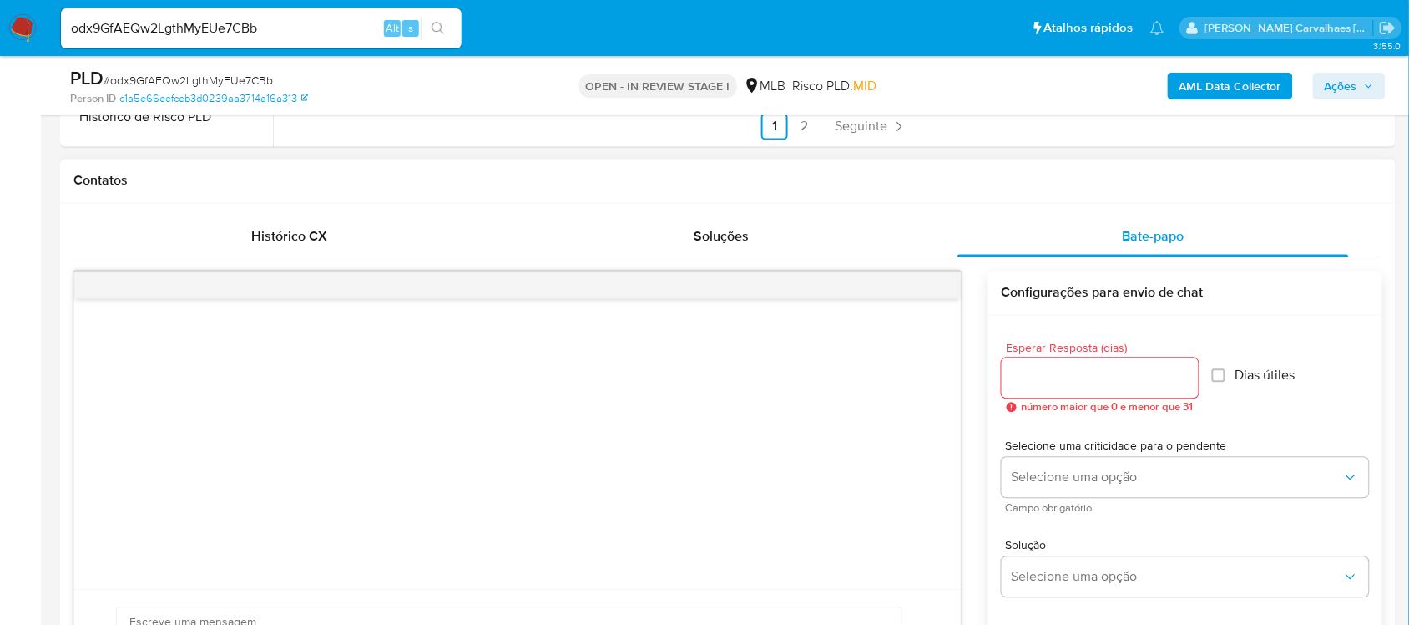
scroll to position [835, 0]
type input "1"
click at [1187, 374] on input "1" at bounding box center [1098, 380] width 192 height 22
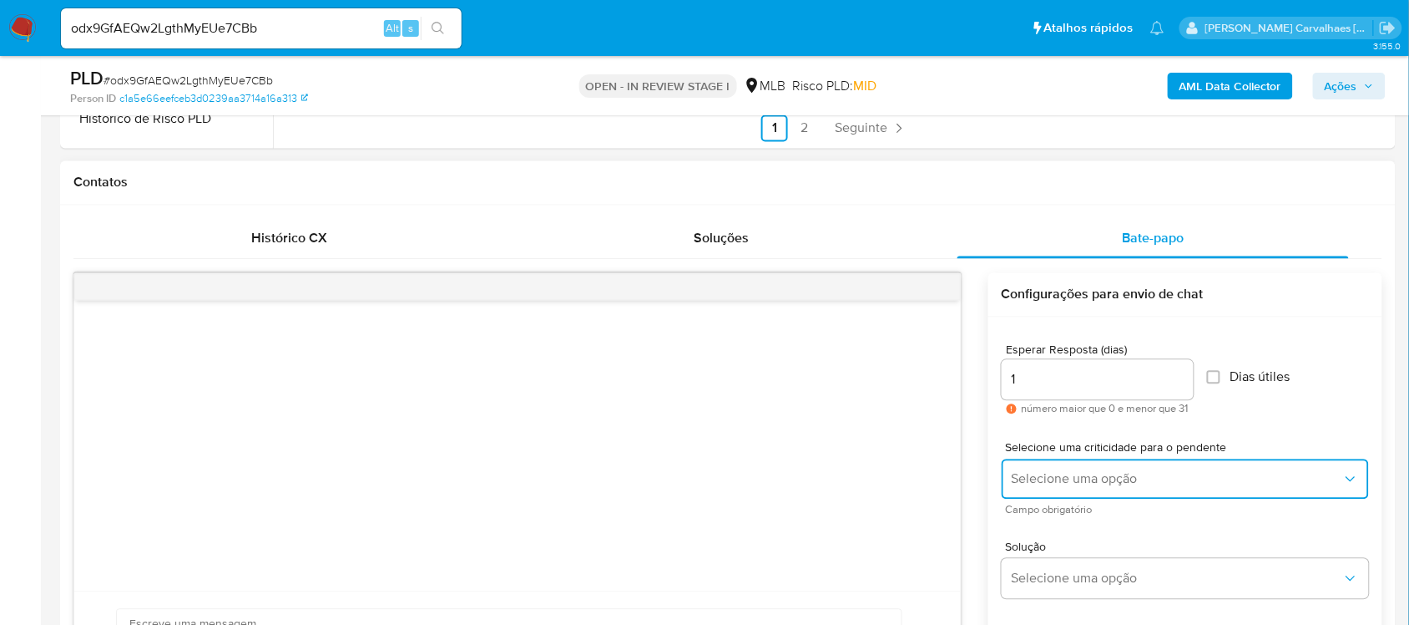
click at [1156, 484] on span "Selecione uma opção" at bounding box center [1177, 479] width 331 height 17
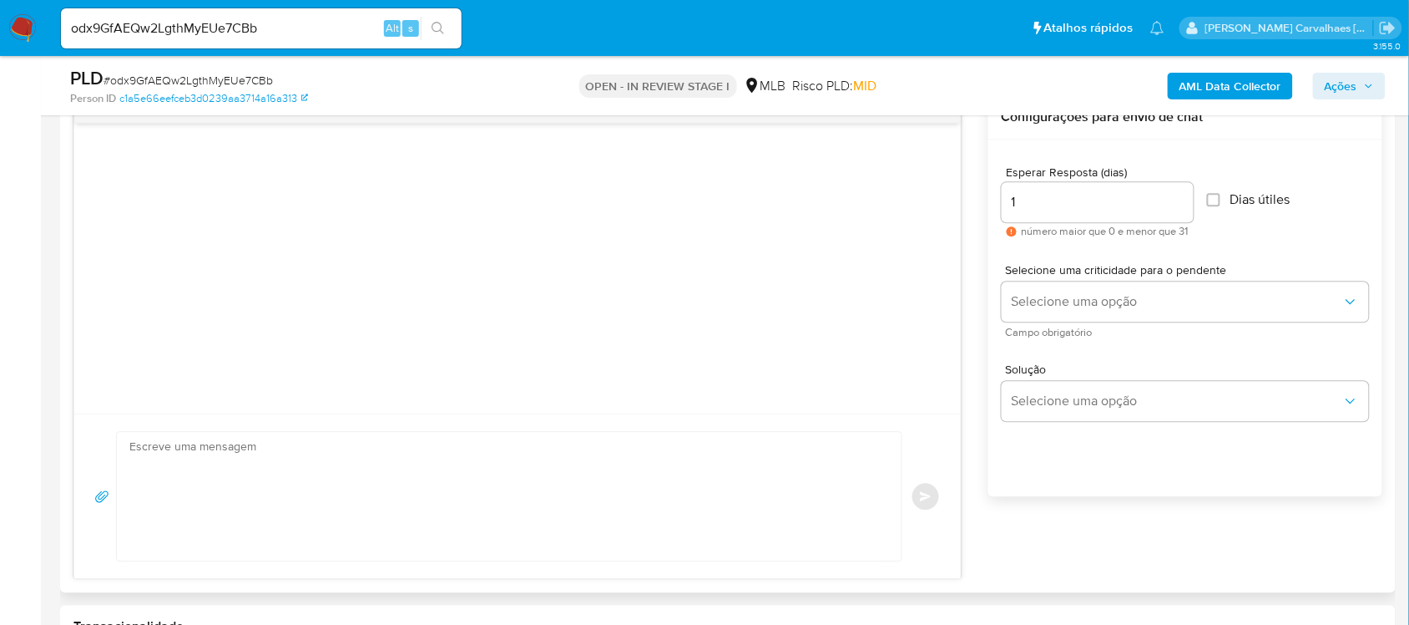
scroll to position [1148, 0]
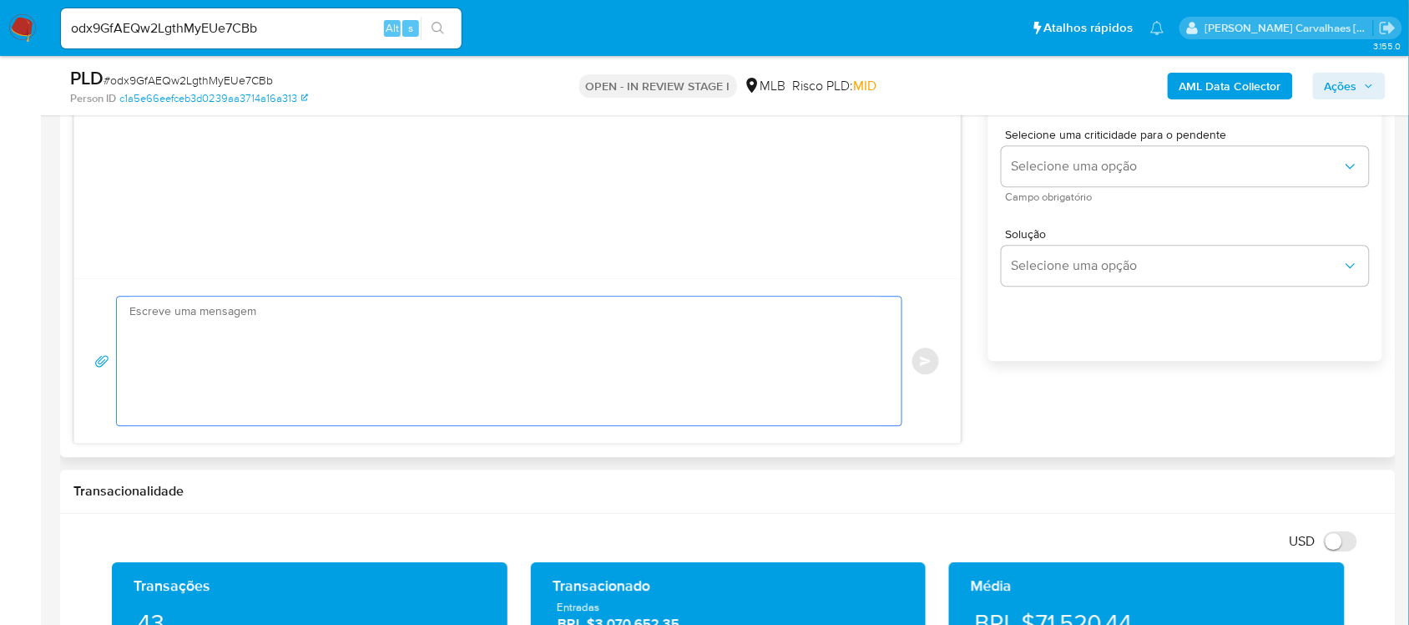
paste textarea "Olá, Estamos realizando uma verificação adicional de segurança em contas de usu…"
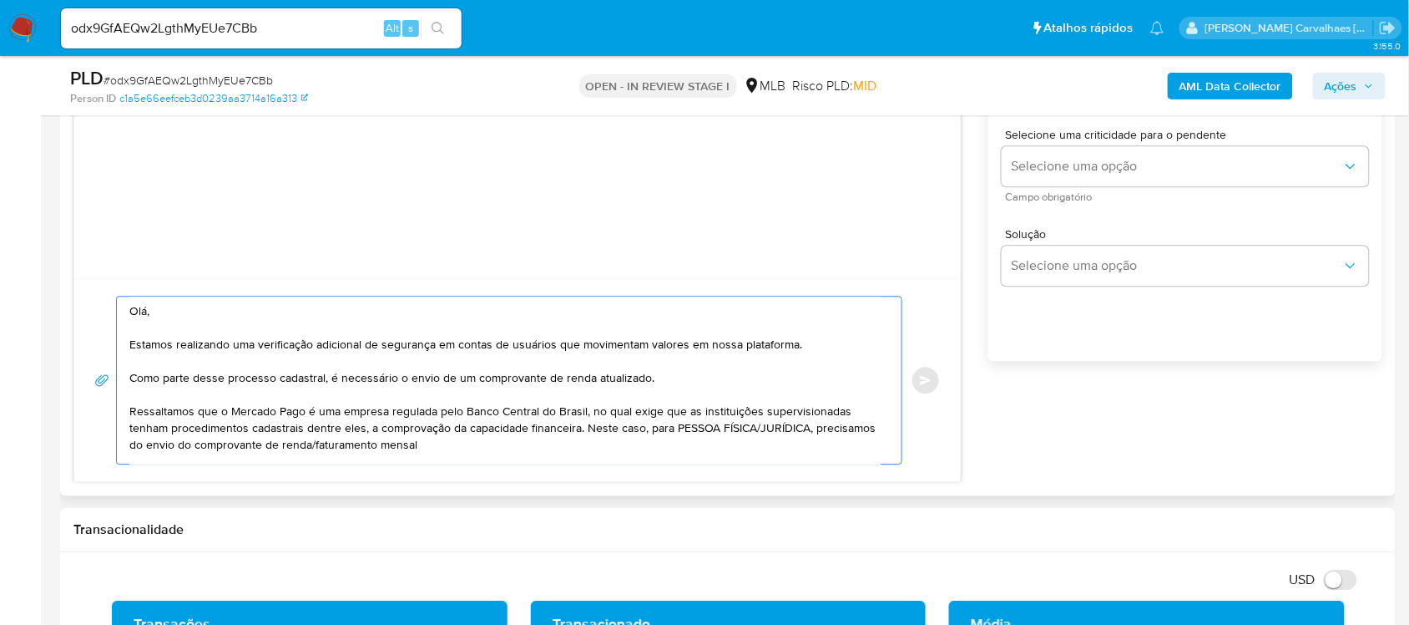
drag, startPoint x: 756, startPoint y: 426, endPoint x: 677, endPoint y: 426, distance: 79.3
click at [674, 426] on textarea "Olá, Estamos realizando uma verificação adicional de segurança em contas de usu…" at bounding box center [504, 379] width 751 height 167
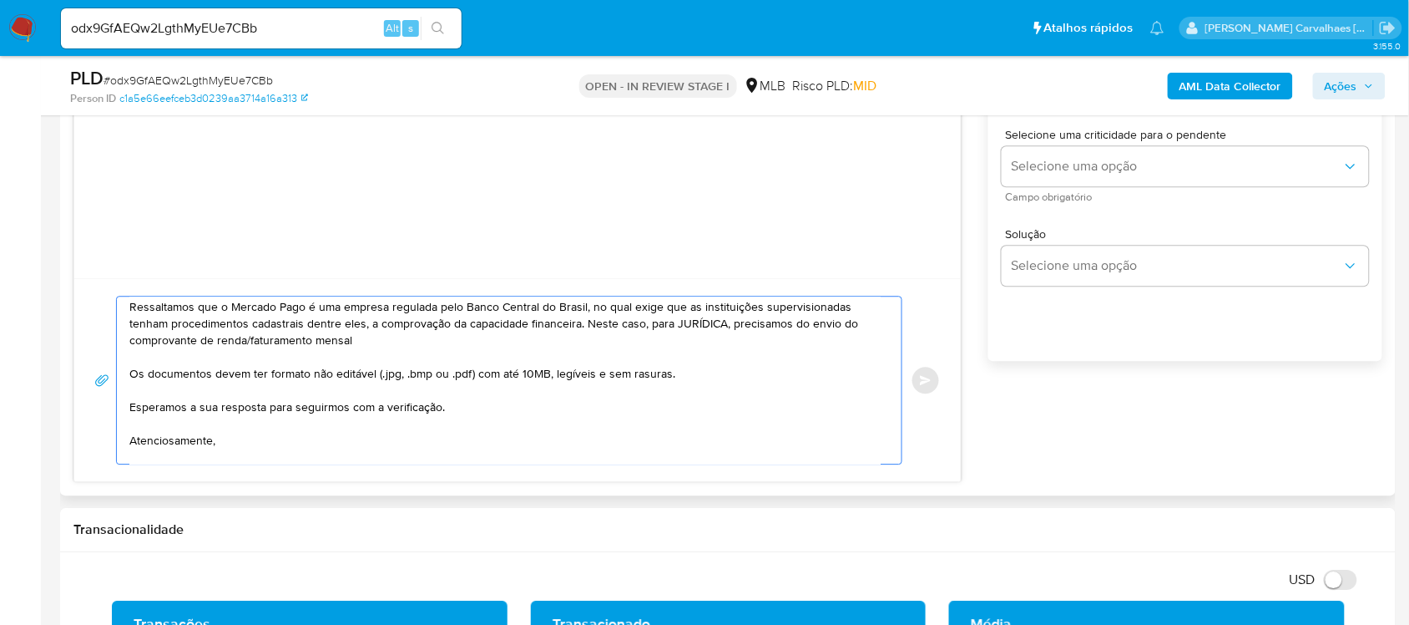
drag, startPoint x: 250, startPoint y: 340, endPoint x: 215, endPoint y: 341, distance: 35.1
click at [215, 341] on textarea "Olá, Estamos realizando uma verificação adicional de segurança em contas de usu…" at bounding box center [504, 379] width 751 height 167
click at [395, 352] on textarea "Olá, Estamos realizando uma verificação adicional de segurança em contas de usu…" at bounding box center [504, 379] width 751 height 167
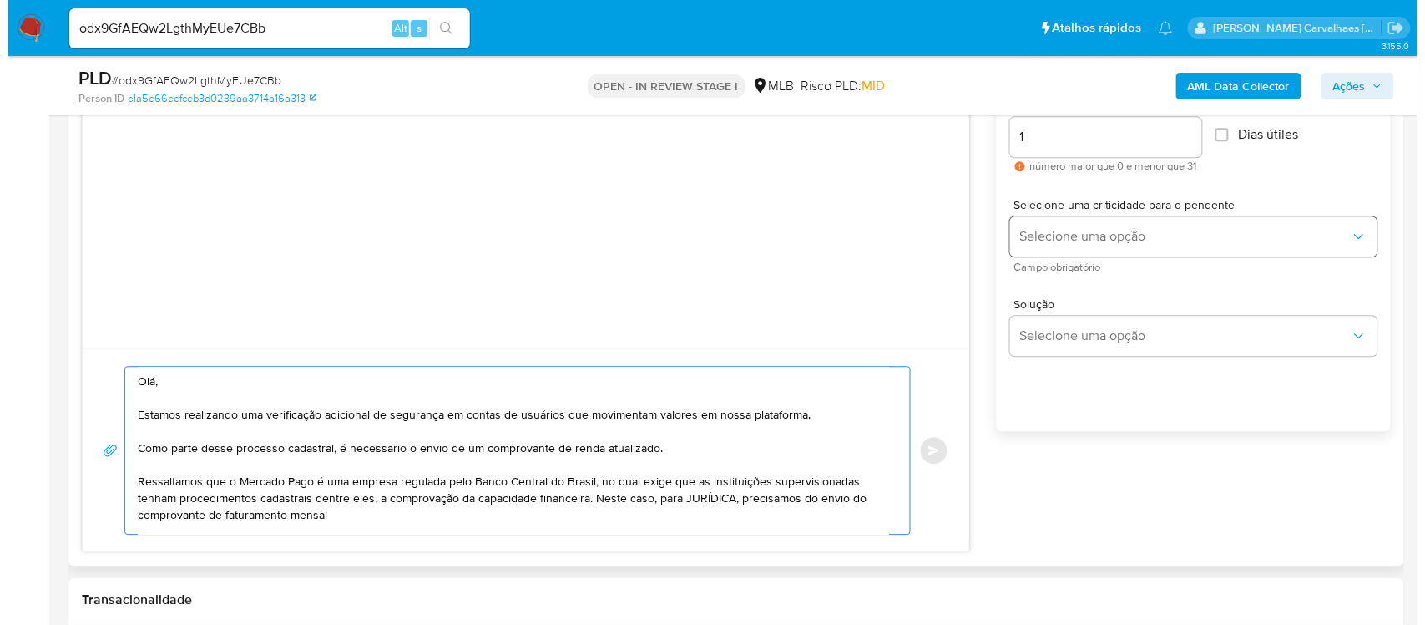
scroll to position [1044, 0]
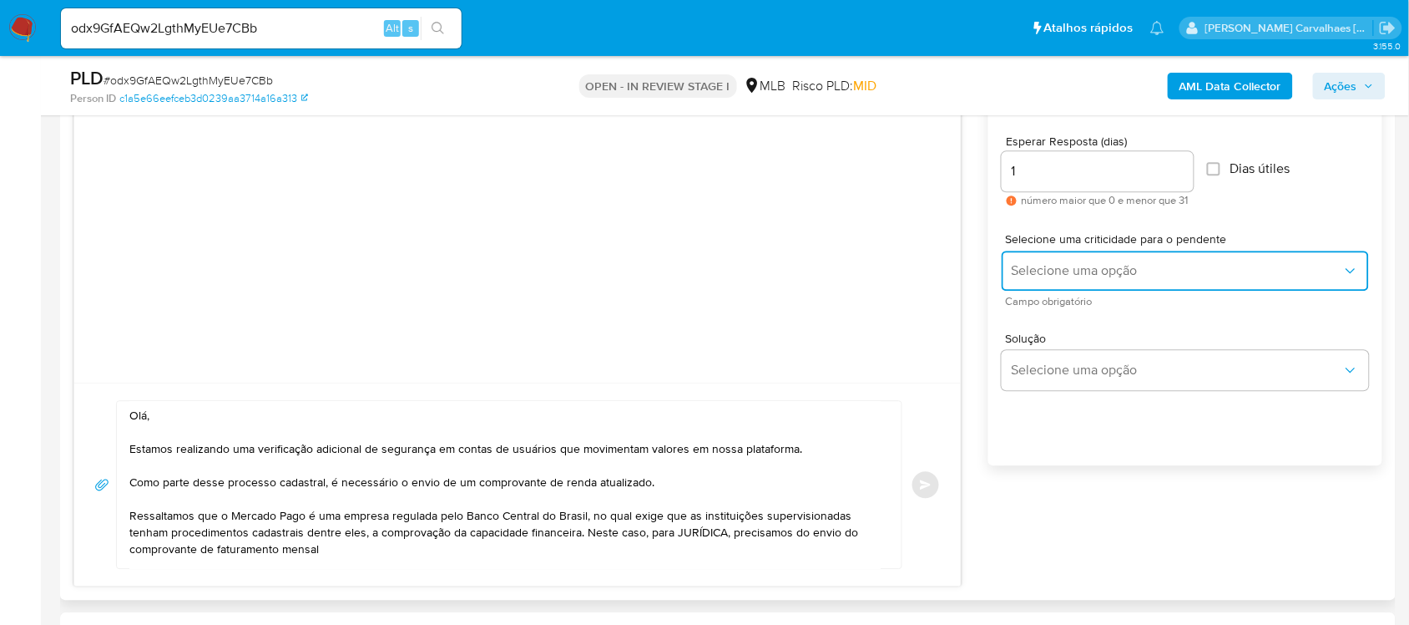
click at [1165, 272] on span "Selecione uma opção" at bounding box center [1177, 270] width 331 height 17
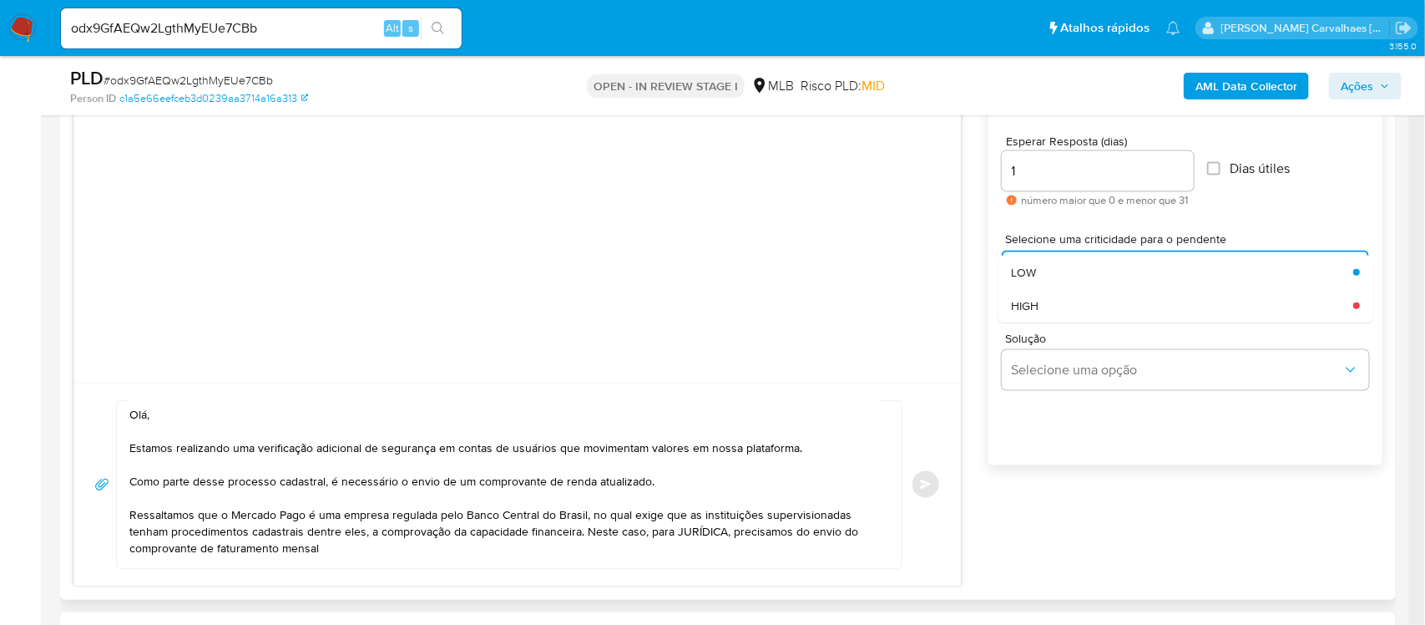
drag, startPoint x: 1091, startPoint y: 301, endPoint x: 1096, endPoint y: 313, distance: 13.5
click at [1092, 301] on div "HIGH" at bounding box center [1177, 305] width 331 height 33
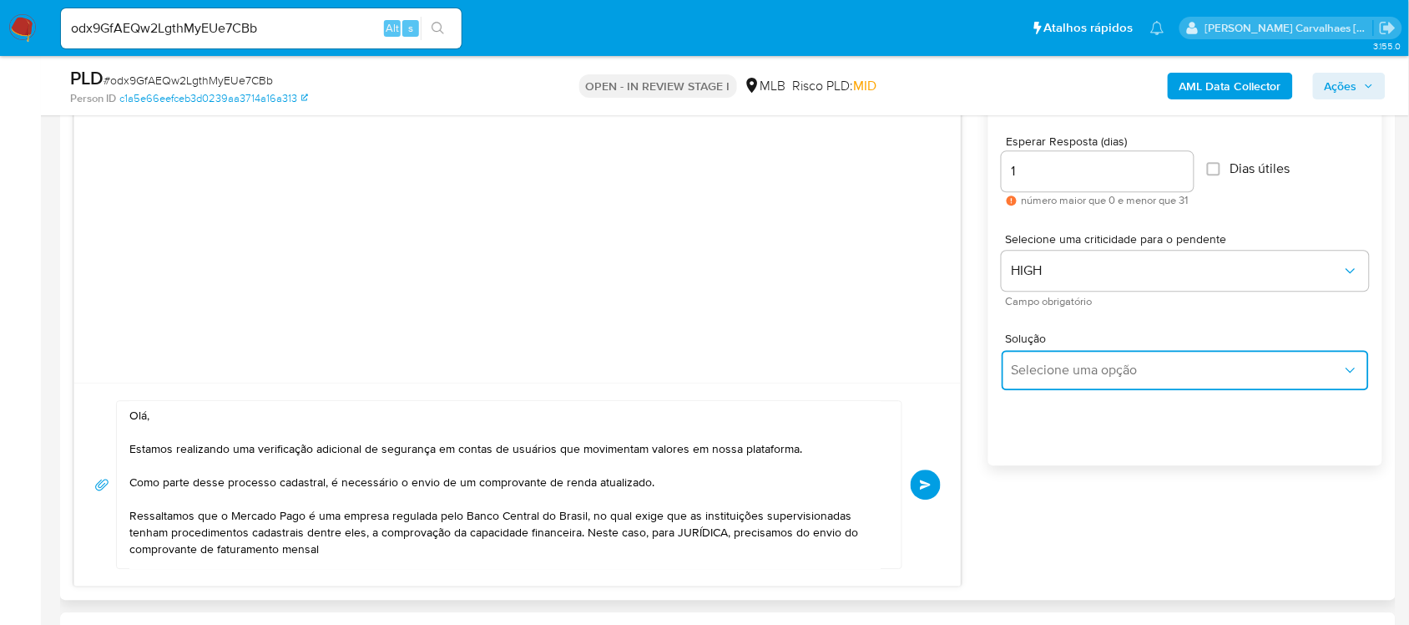
click at [1107, 359] on button "Selecione uma opção" at bounding box center [1185, 370] width 367 height 40
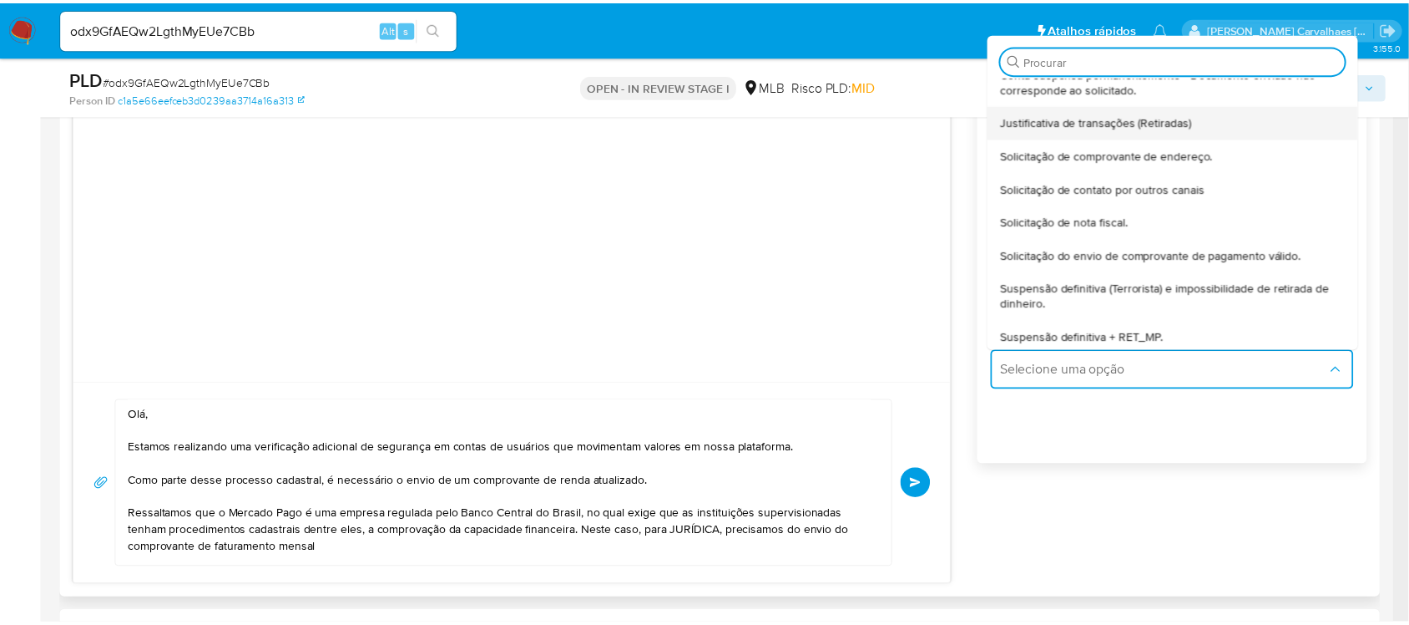
scroll to position [139, 0]
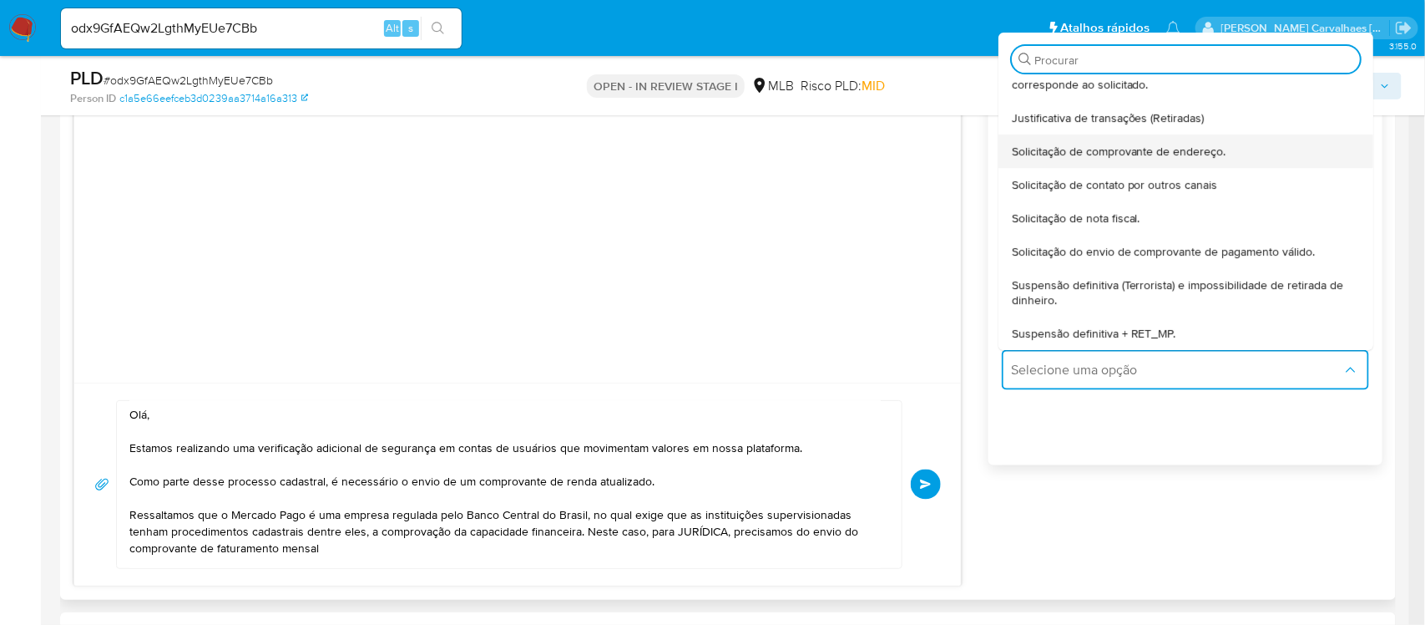
click at [1145, 155] on span "Solicitação de comprovante de endereço." at bounding box center [1119, 151] width 215 height 15
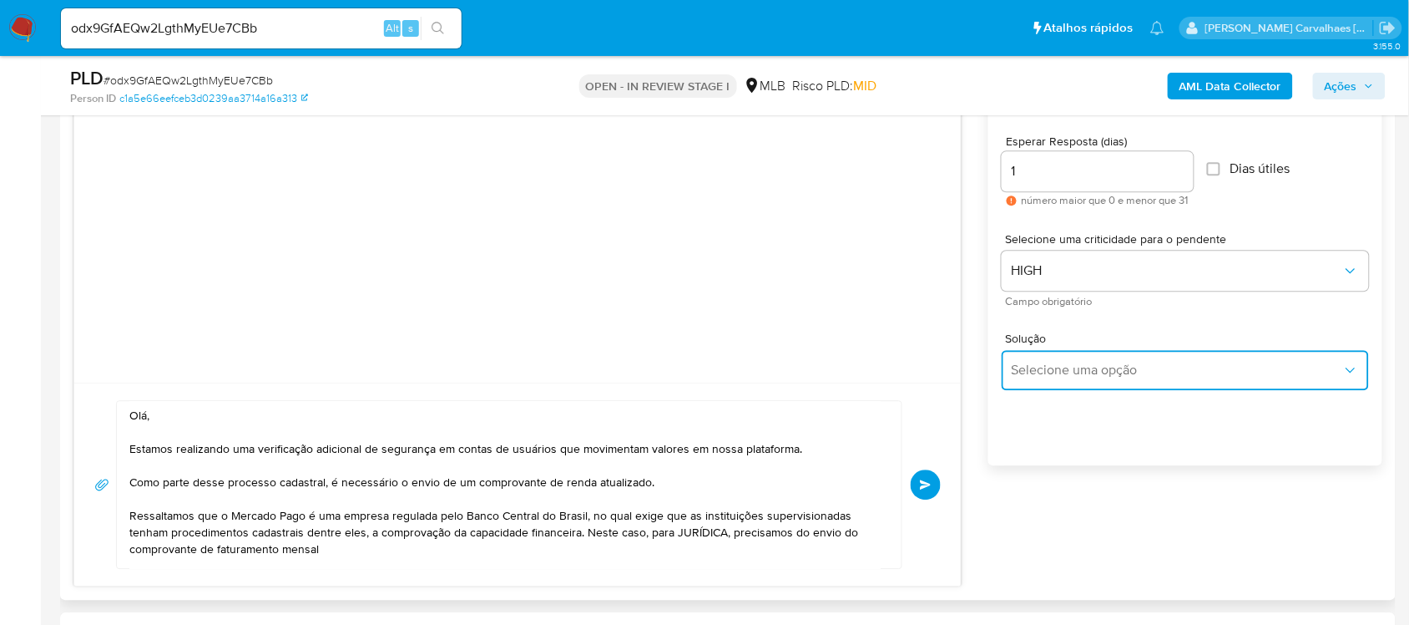
type textarea "Olá,Suspendemos a sua conta para uma verificação adicional de segurança.Como pa…"
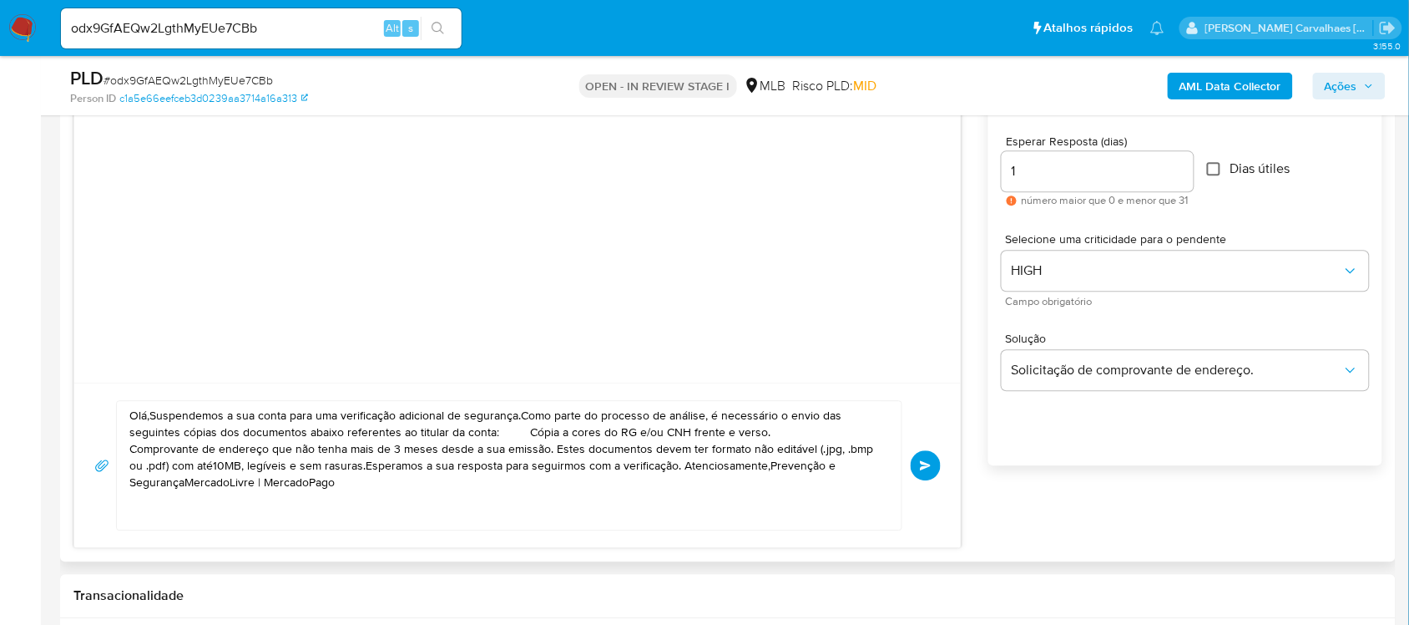
click at [1216, 171] on input "Dias útiles" at bounding box center [1213, 168] width 13 height 13
checkbox input "true"
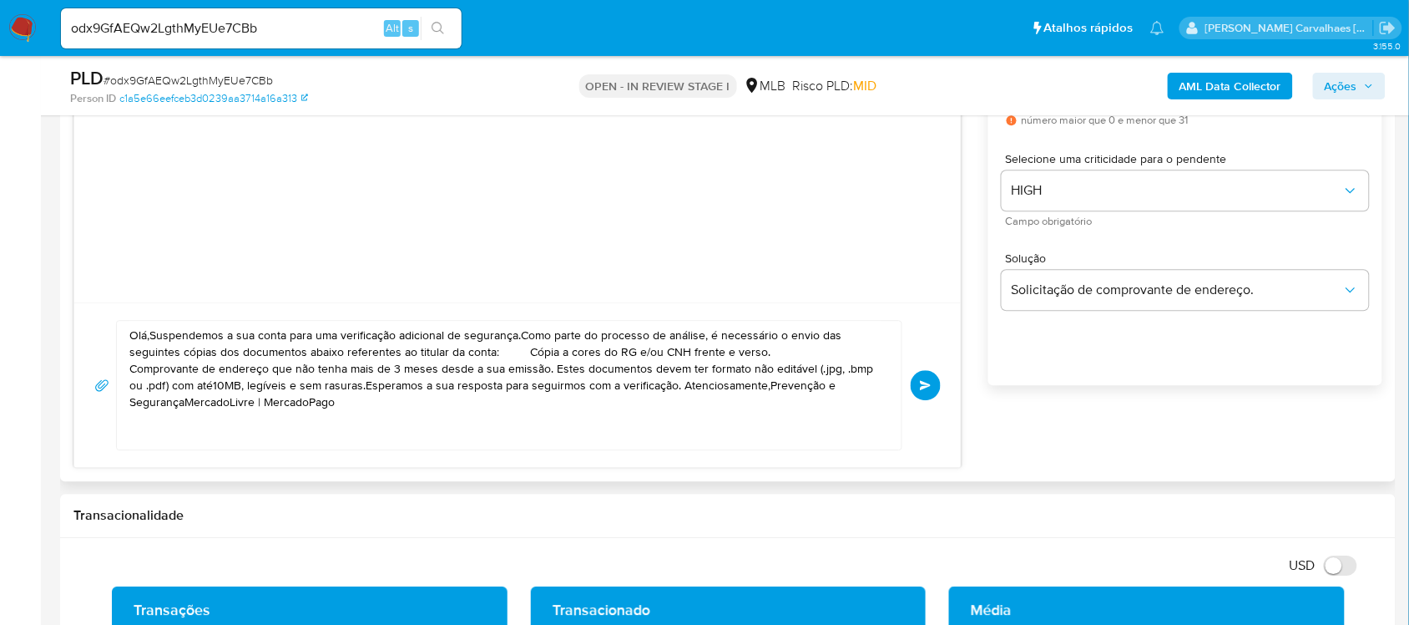
scroll to position [1357, 0]
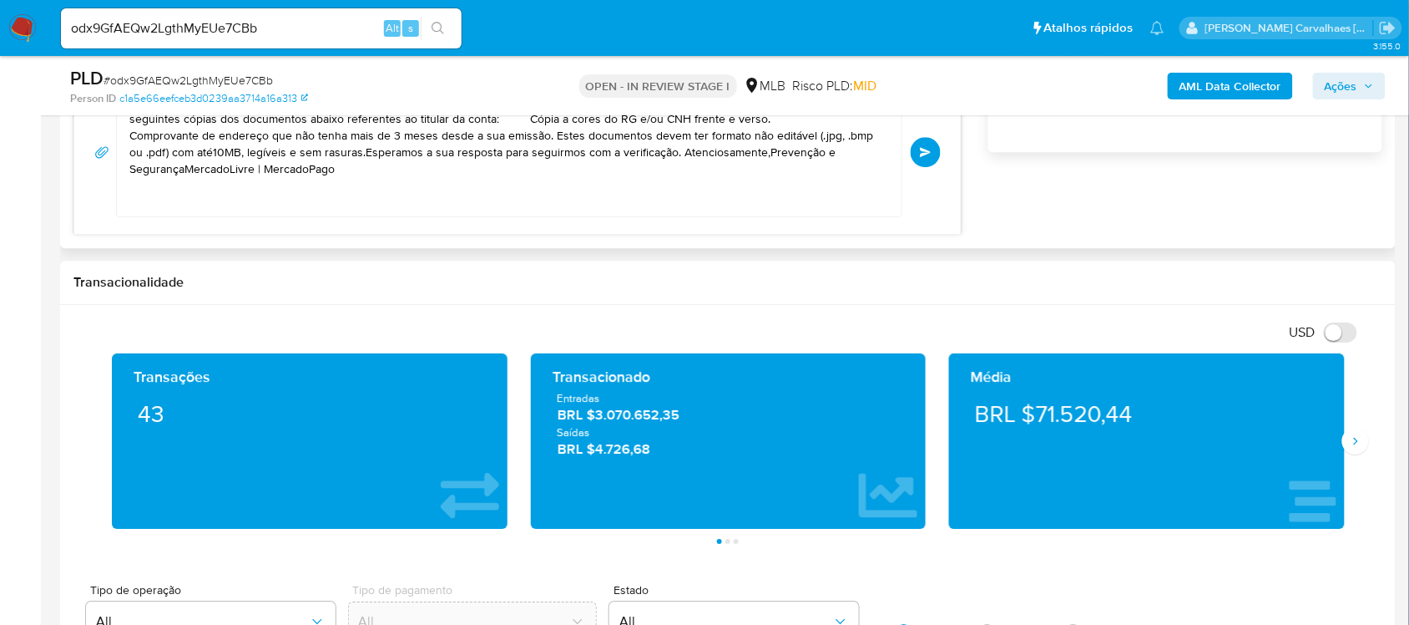
click at [914, 159] on button "common.send" at bounding box center [926, 152] width 30 height 30
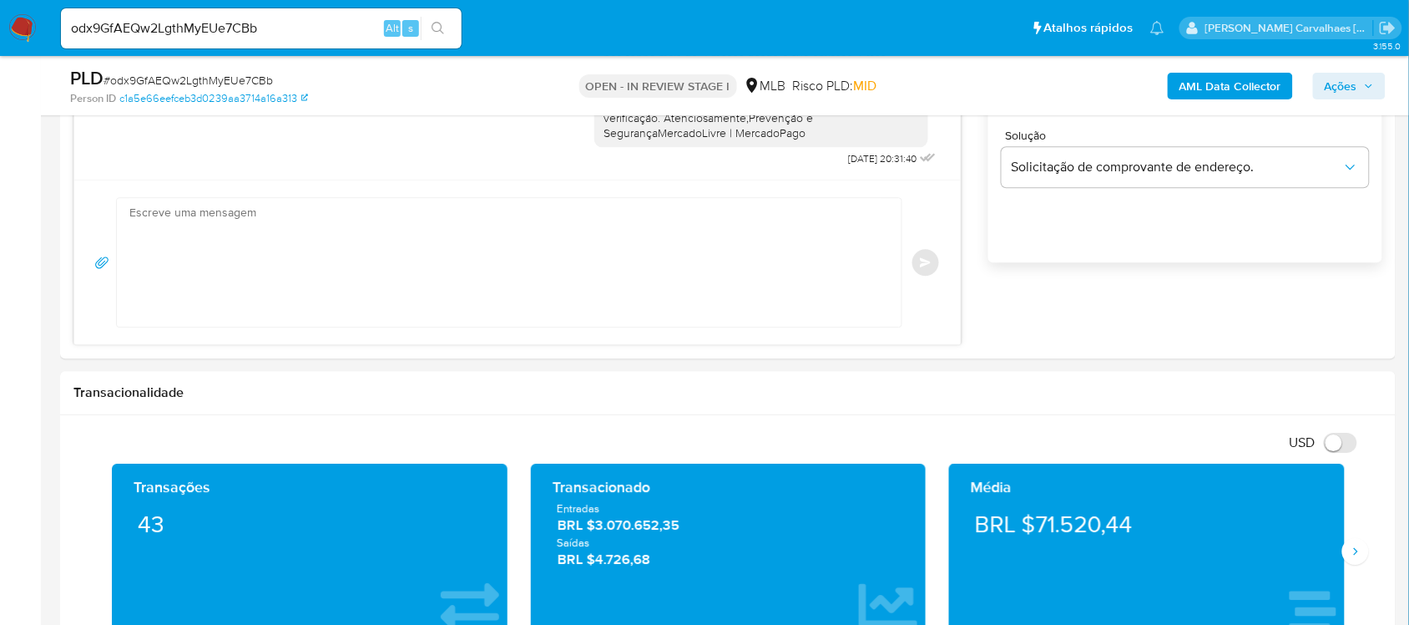
scroll to position [1148, 0]
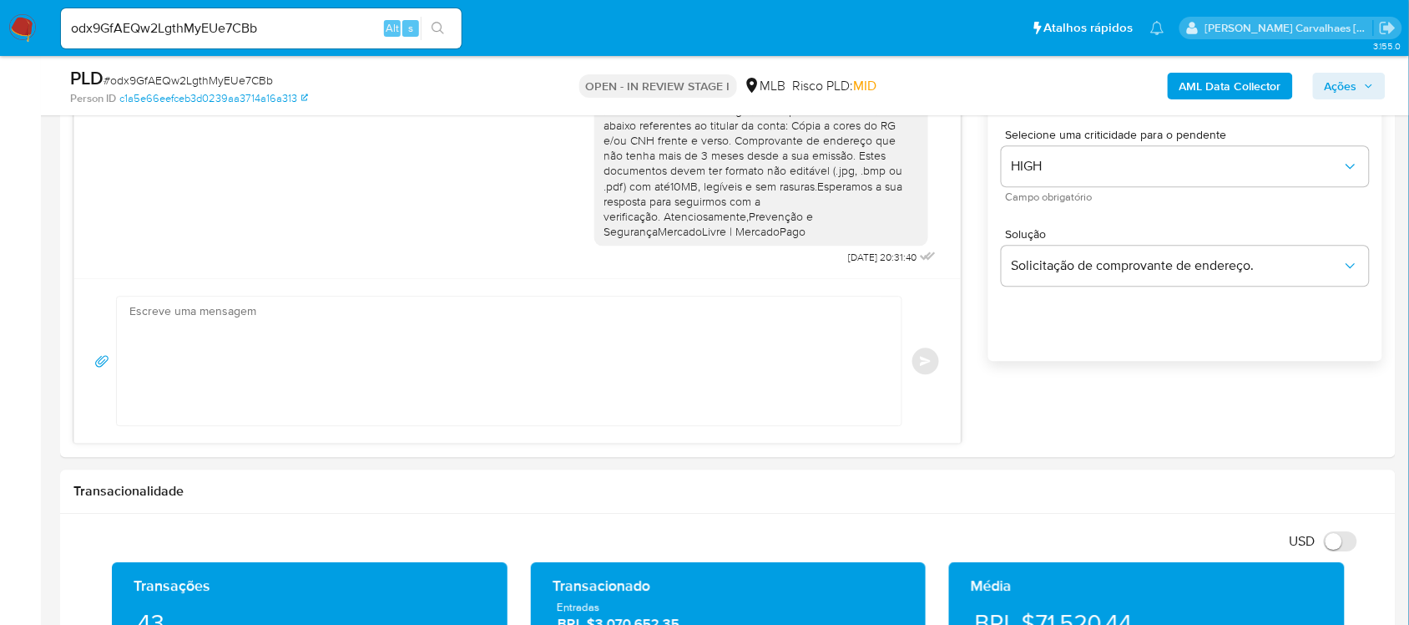
click at [1361, 88] on span "Ações" at bounding box center [1349, 85] width 49 height 23
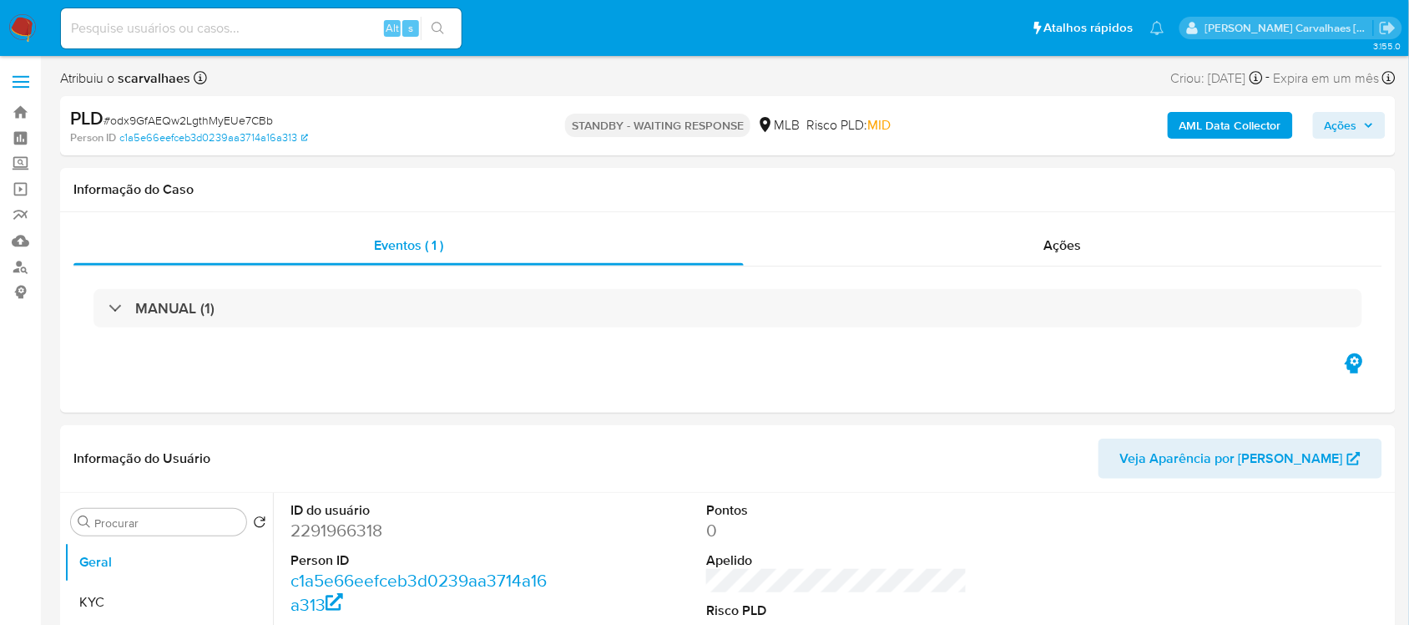
click at [1342, 125] on span "Ações" at bounding box center [1341, 125] width 33 height 27
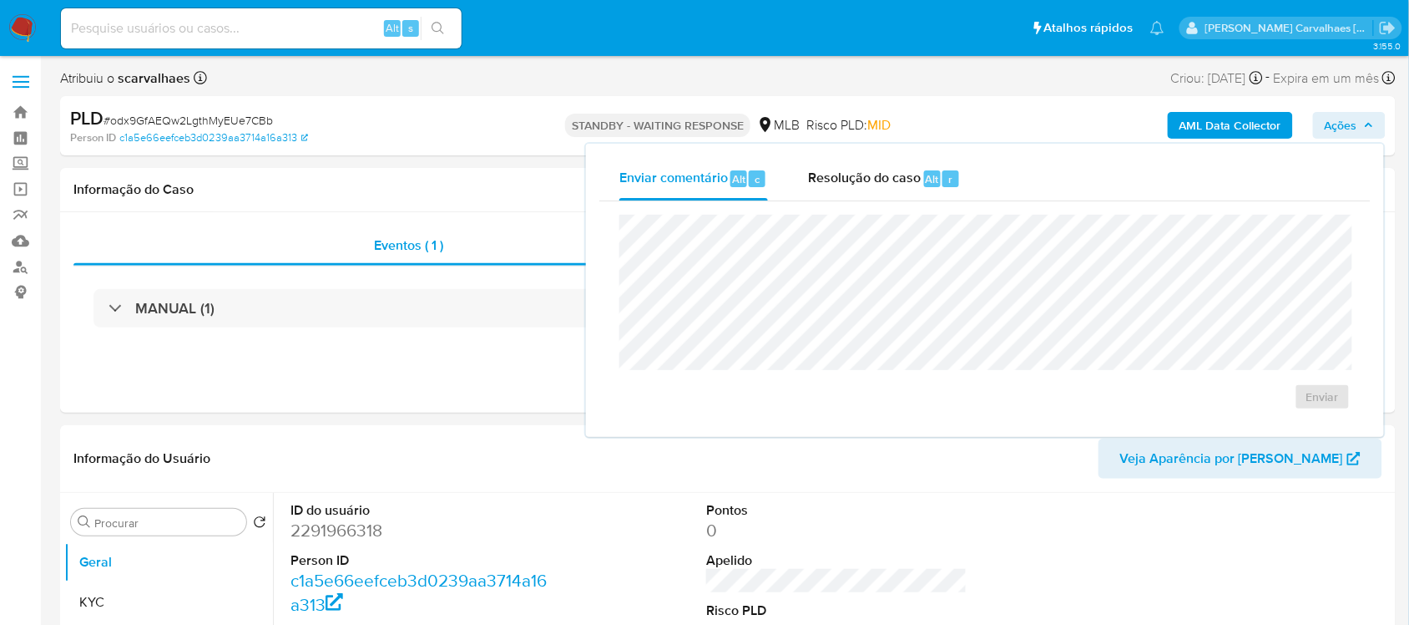
select select "10"
click at [853, 176] on span "Resolução do caso" at bounding box center [864, 178] width 113 height 19
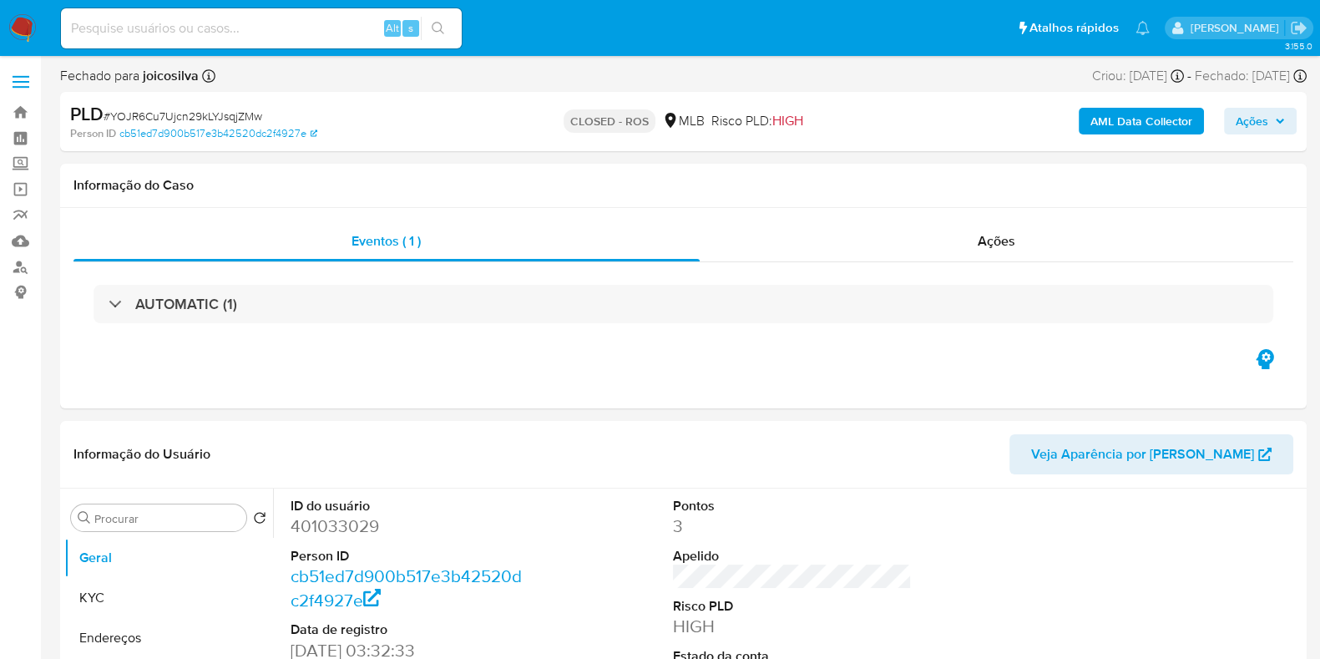
select select "10"
click at [234, 28] on input at bounding box center [261, 29] width 401 height 22
paste input "odx9GfAEQw2LgthMyEUe7CBb"
type input "odx9GfAEQw2LgthMyEUe7CBb"
click at [437, 29] on icon "search-icon" at bounding box center [438, 28] width 13 height 13
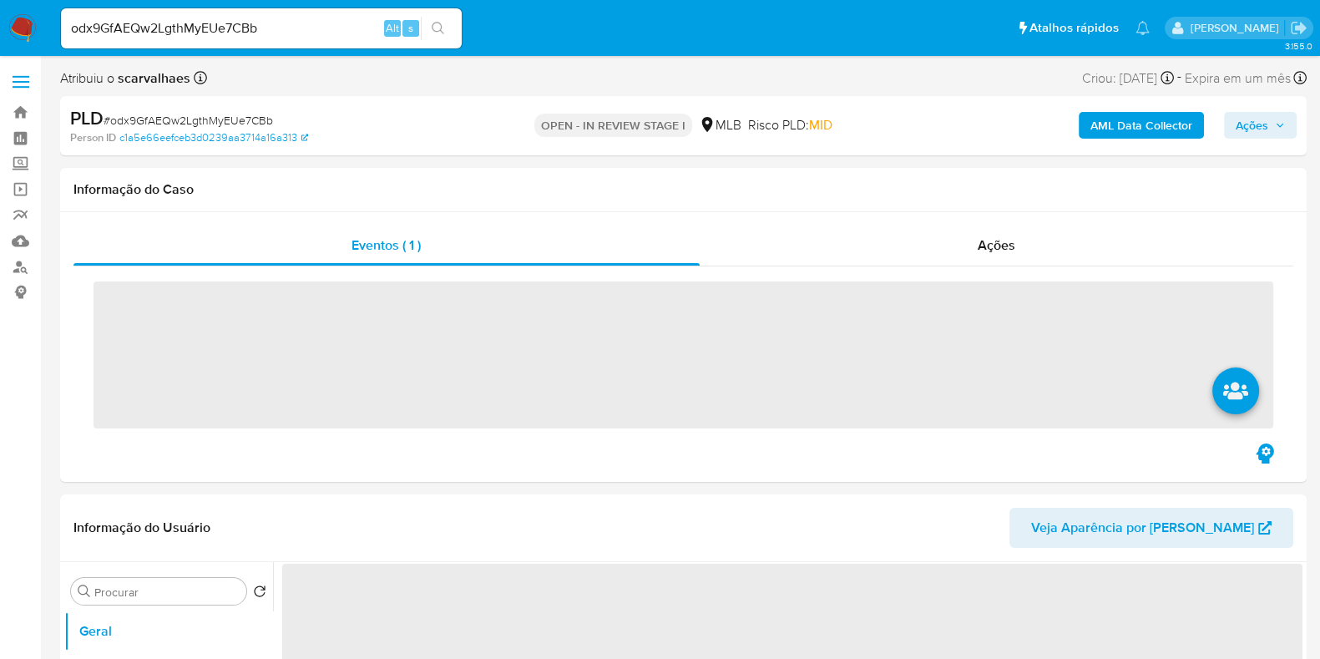
click at [1244, 131] on span "Ações" at bounding box center [1252, 125] width 33 height 27
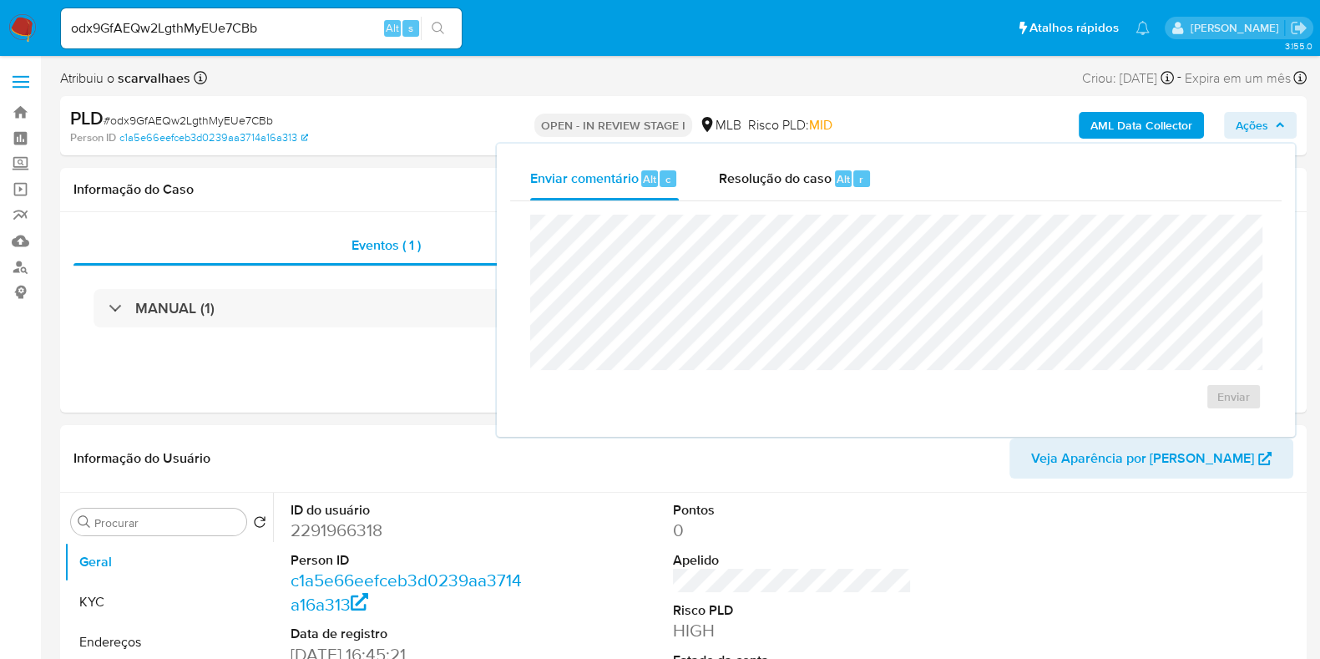
select select "10"
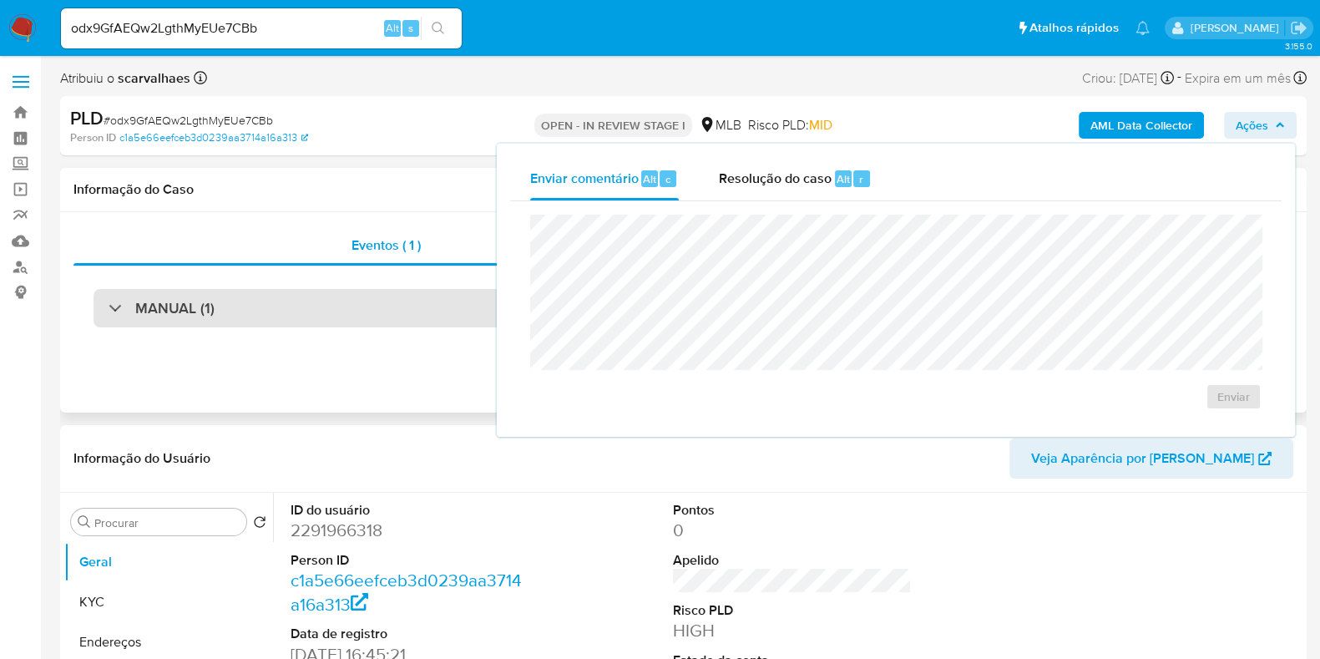
click at [401, 302] on div "MANUAL (1)" at bounding box center [684, 308] width 1180 height 38
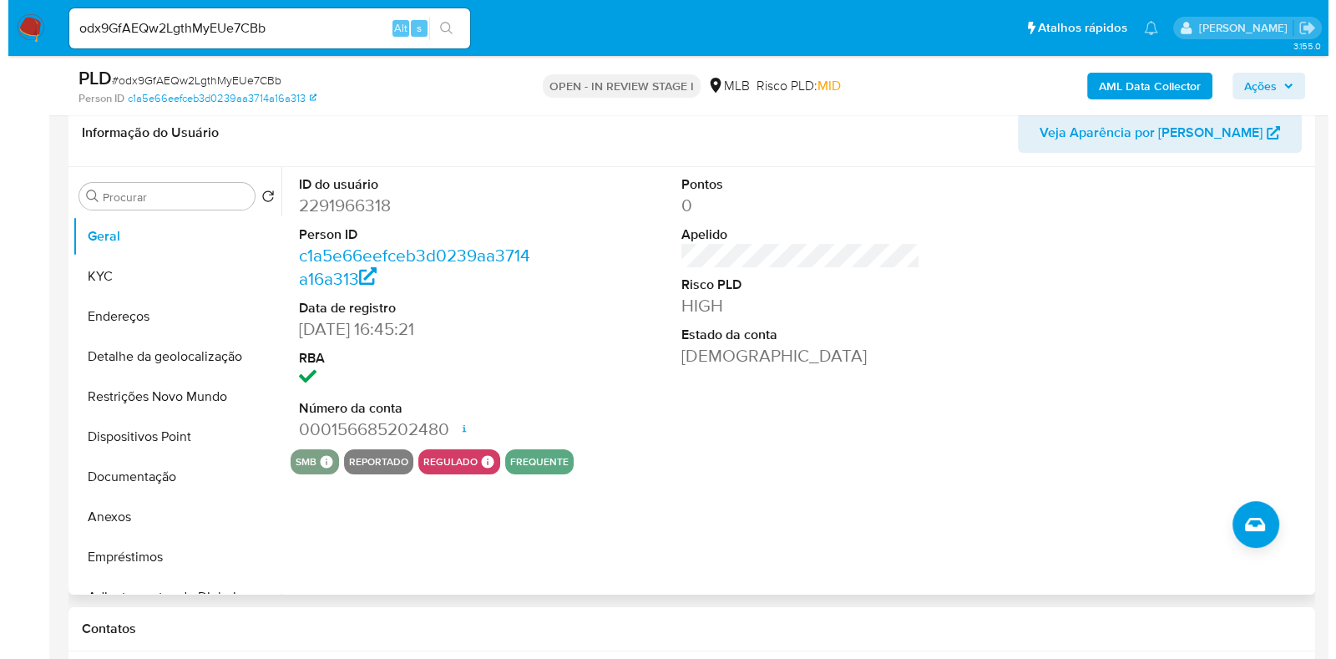
scroll to position [417, 0]
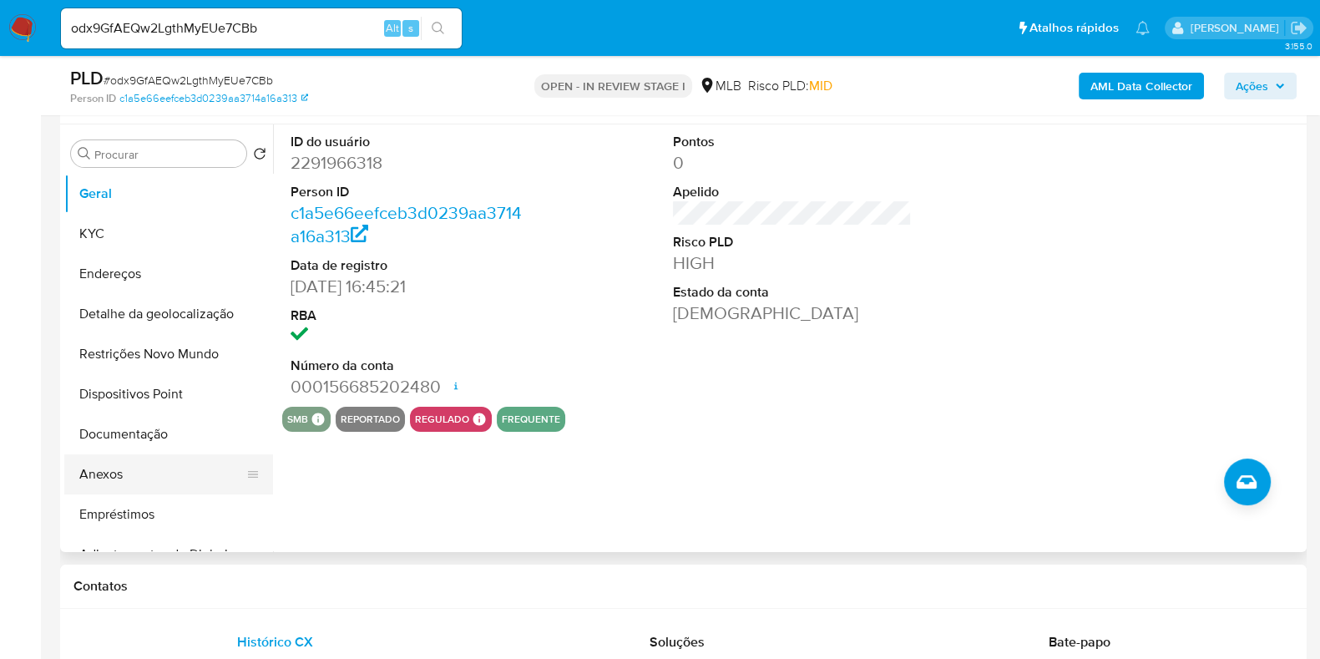
click at [145, 468] on button "Anexos" at bounding box center [161, 474] width 195 height 40
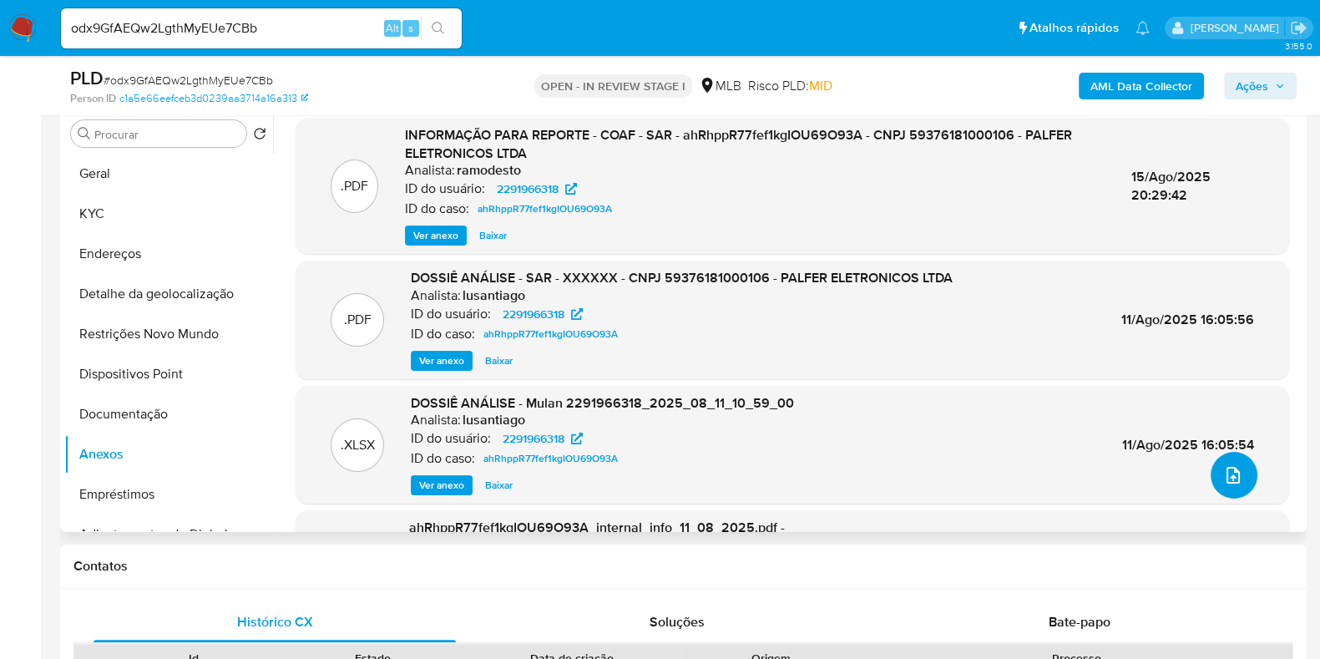
click at [1234, 483] on span "upload-file" at bounding box center [1233, 475] width 20 height 20
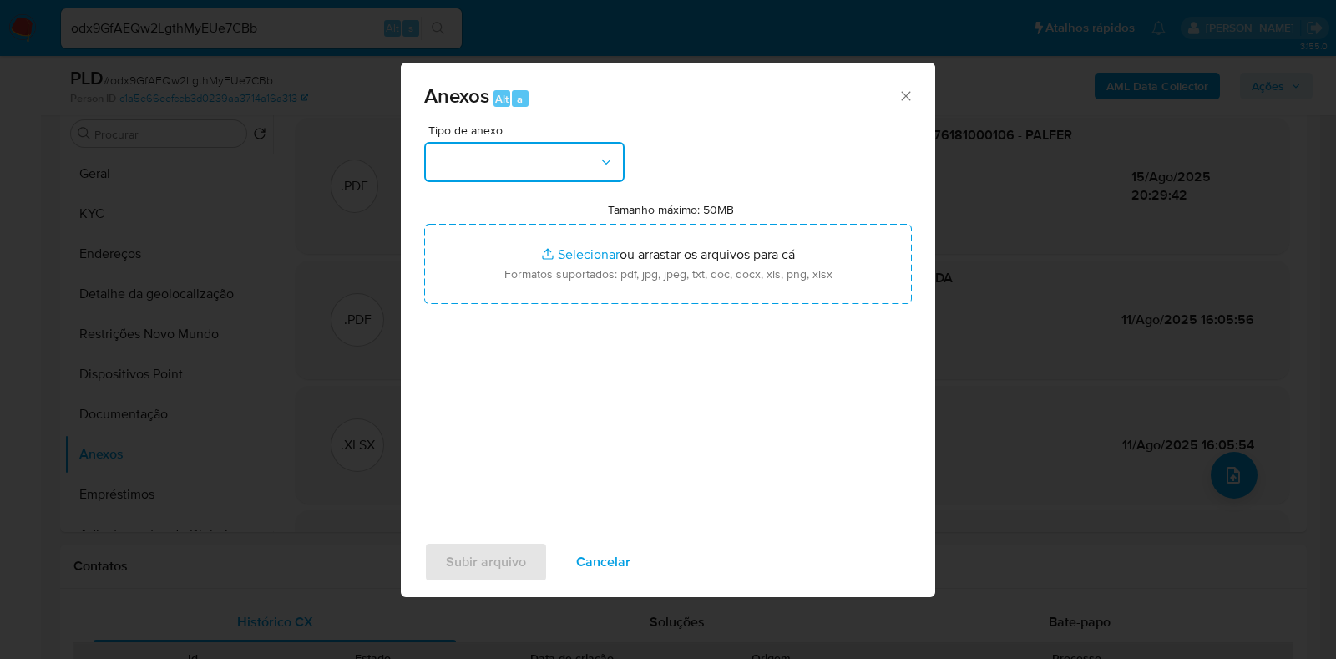
click at [551, 172] on button "button" at bounding box center [524, 162] width 200 height 40
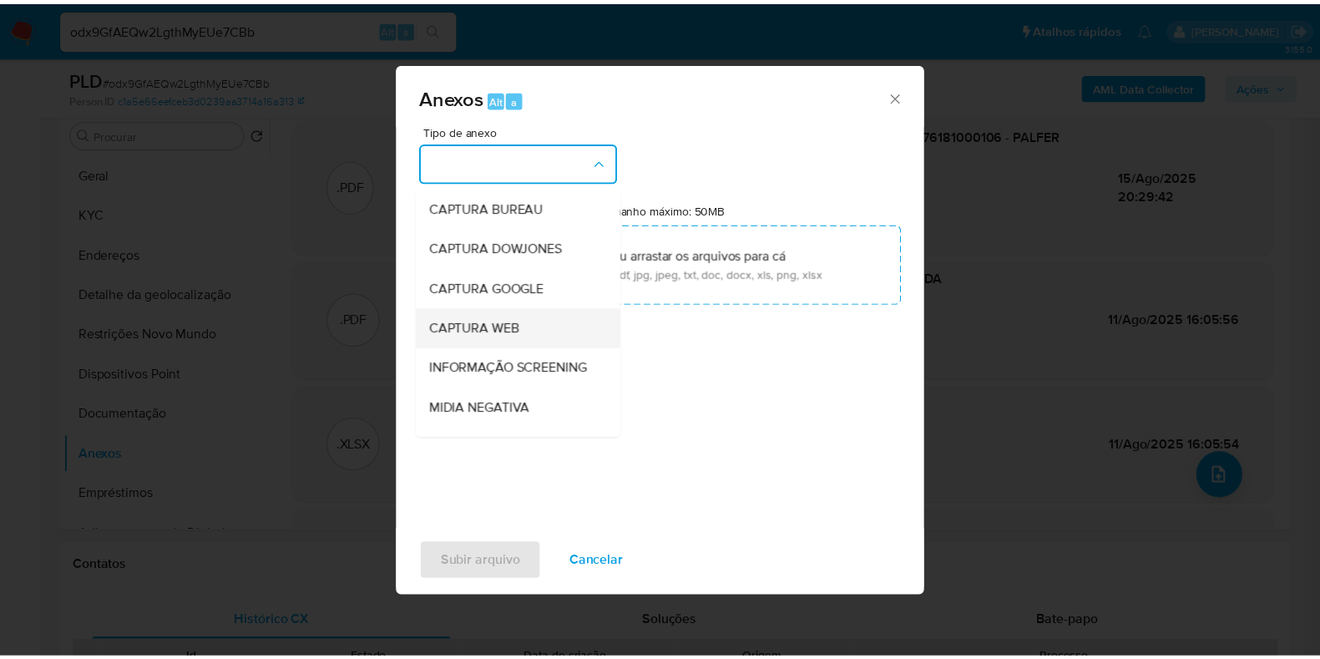
scroll to position [104, 0]
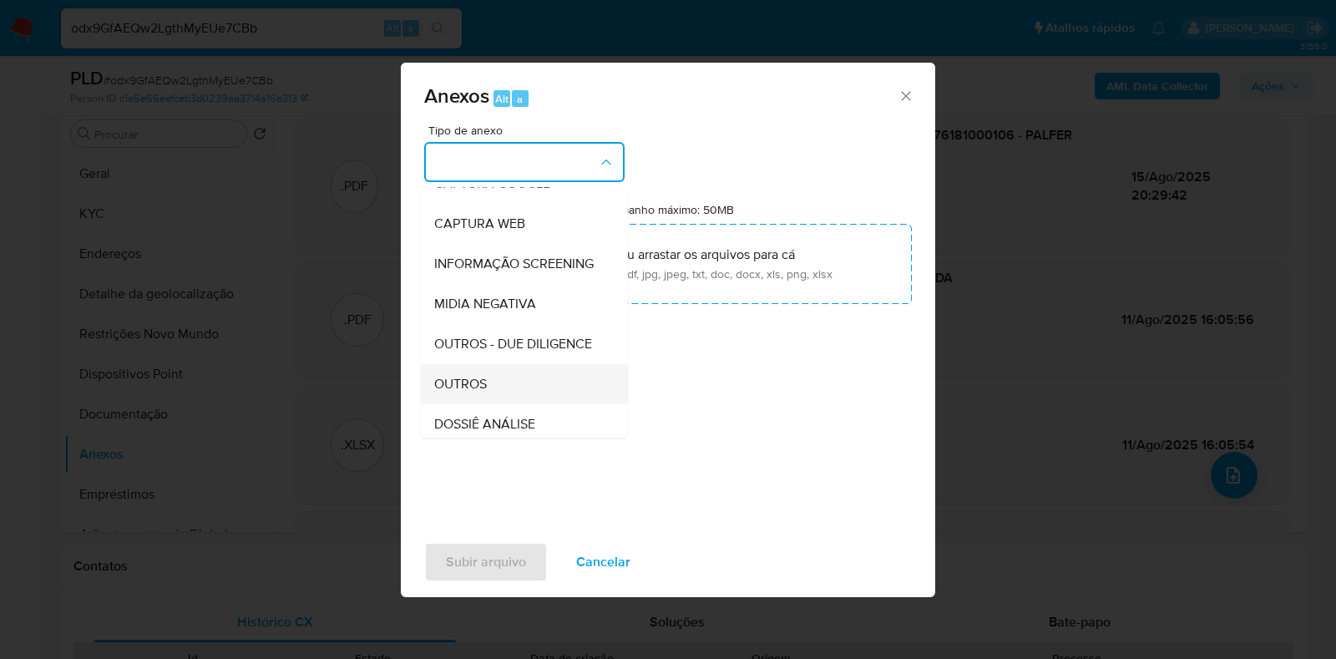
click at [488, 404] on div "OUTROS" at bounding box center [519, 384] width 170 height 40
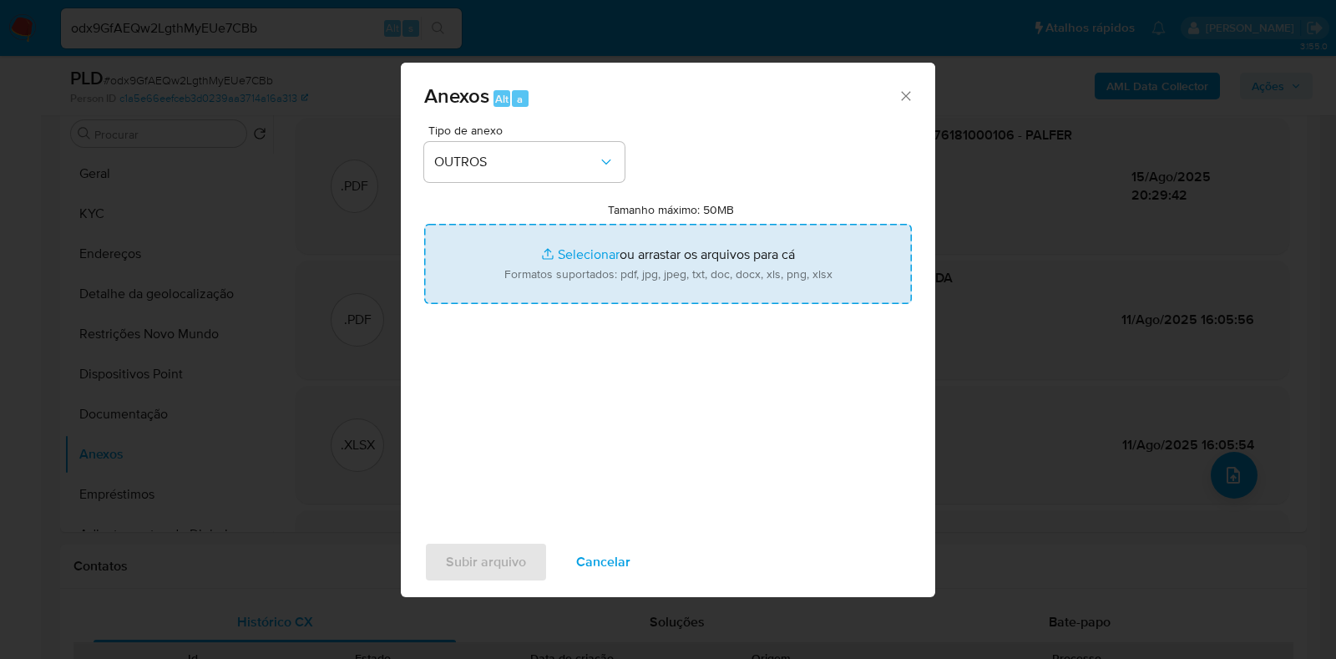
click at [576, 253] on input "Tamanho máximo: 50MB Selecionar arquivos" at bounding box center [668, 264] width 488 height 80
type input "C:\fakepath\Declínio - xxxx - CNPJ 59376181000106 - PALFER ELETRONICOS LTDA.pdf"
click at [573, 250] on input "Tamanho máximo: 50MB Selecionar arquivos" at bounding box center [668, 264] width 488 height 80
type input "C:\fakepath\Mulan PALFER ELETRONICOS LTDA 2291966318_2025_08_25_12_48_49 - Resu…"
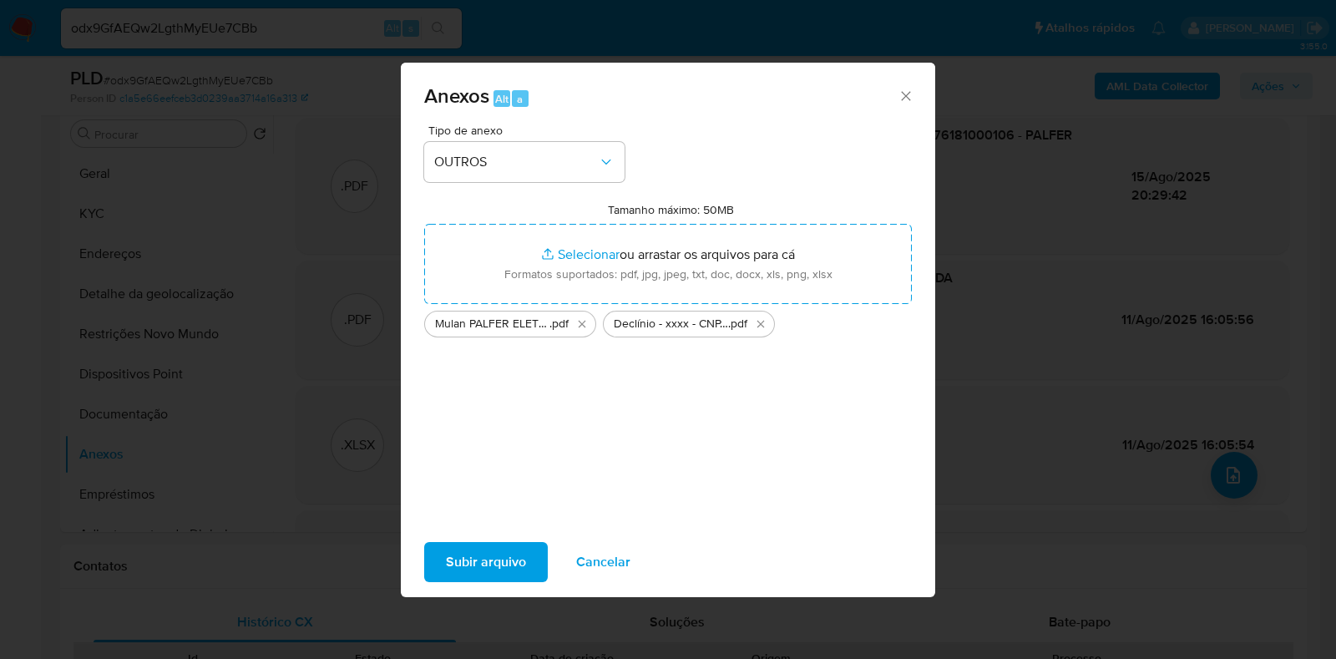
click at [493, 569] on span "Subir arquivo" at bounding box center [486, 562] width 80 height 37
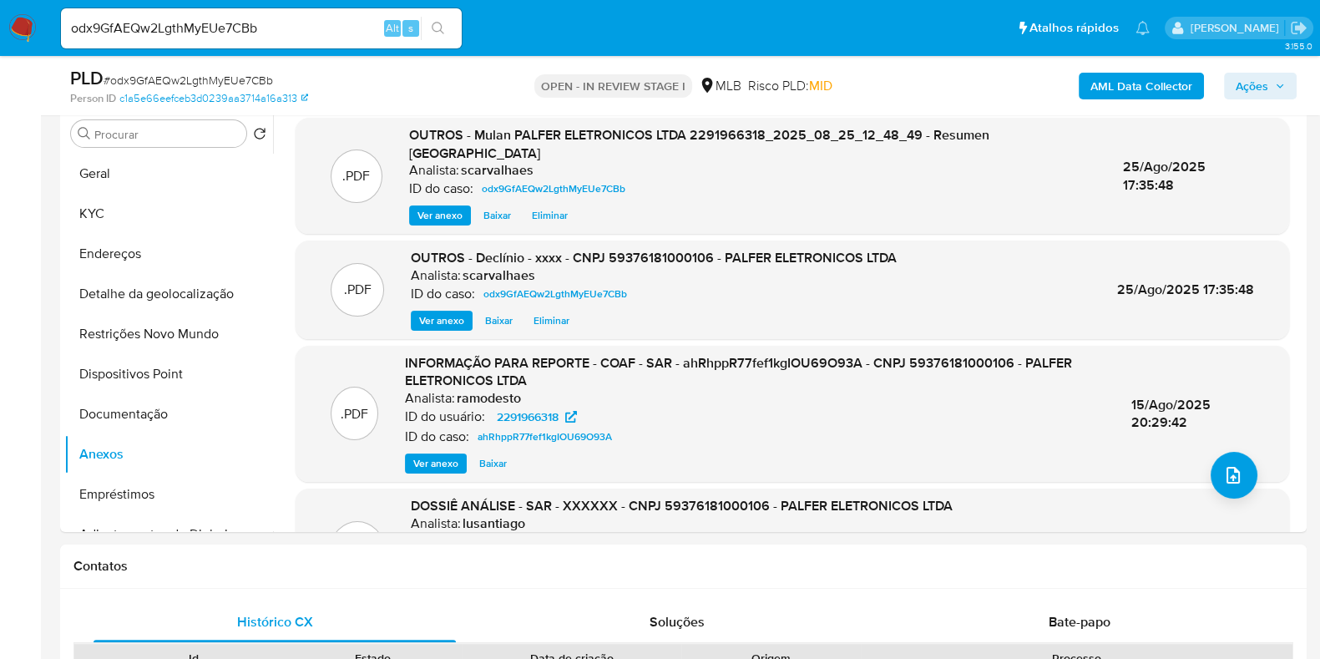
click at [1263, 79] on span "Ações" at bounding box center [1252, 86] width 33 height 27
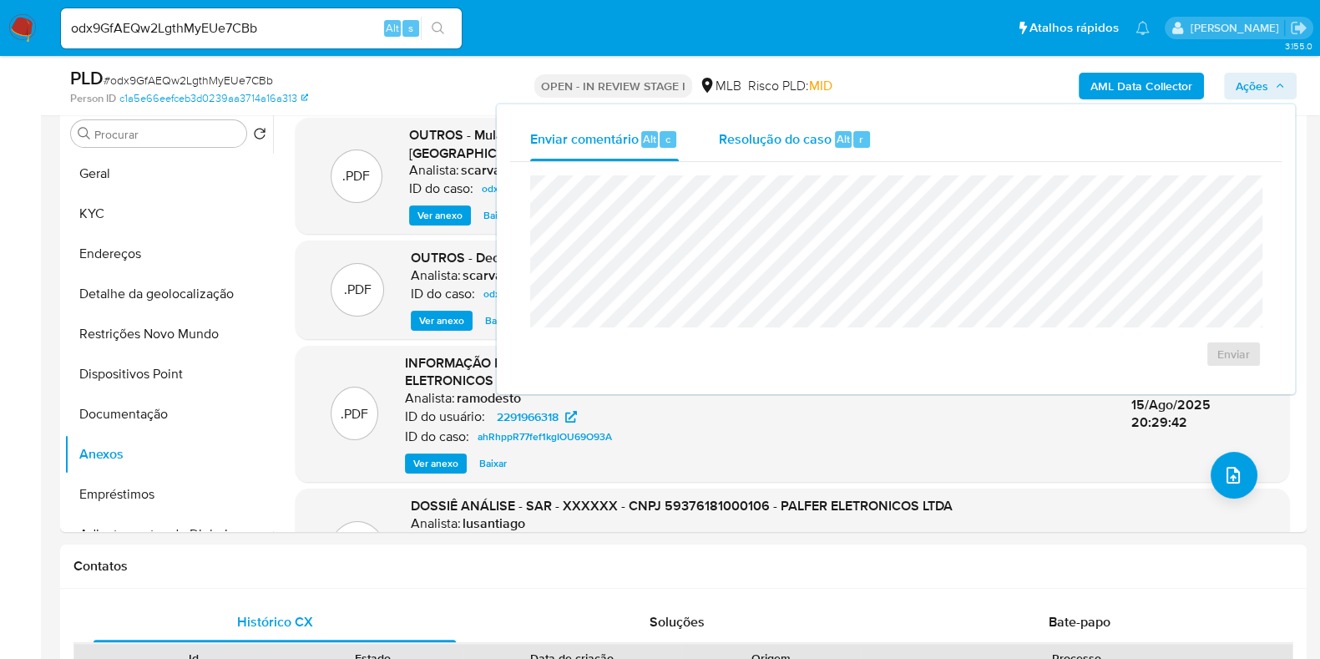
click at [772, 133] on span "Resolução do caso" at bounding box center [775, 138] width 113 height 19
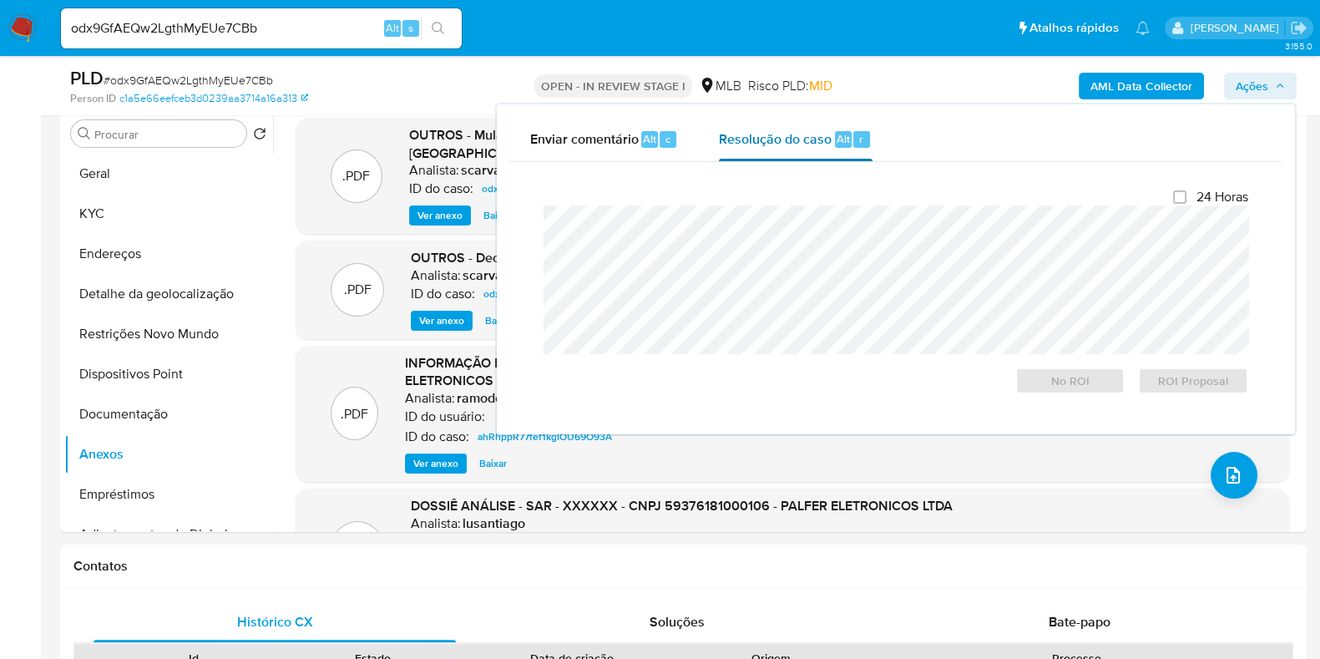
drag, startPoint x: 672, startPoint y: 206, endPoint x: 778, endPoint y: 146, distance: 121.9
click at [778, 146] on span "Resolução do caso" at bounding box center [775, 138] width 113 height 19
click at [1082, 385] on span "No ROI" at bounding box center [1070, 380] width 87 height 23
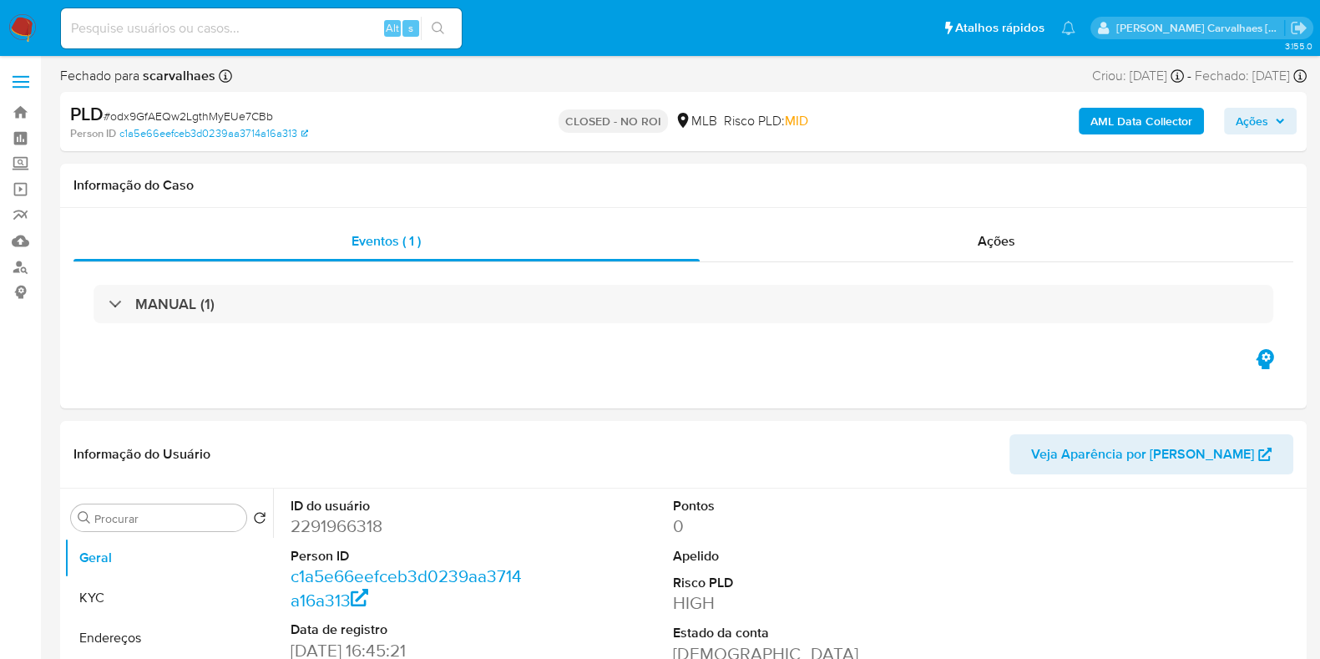
select select "10"
